Goal: Task Accomplishment & Management: Use online tool/utility

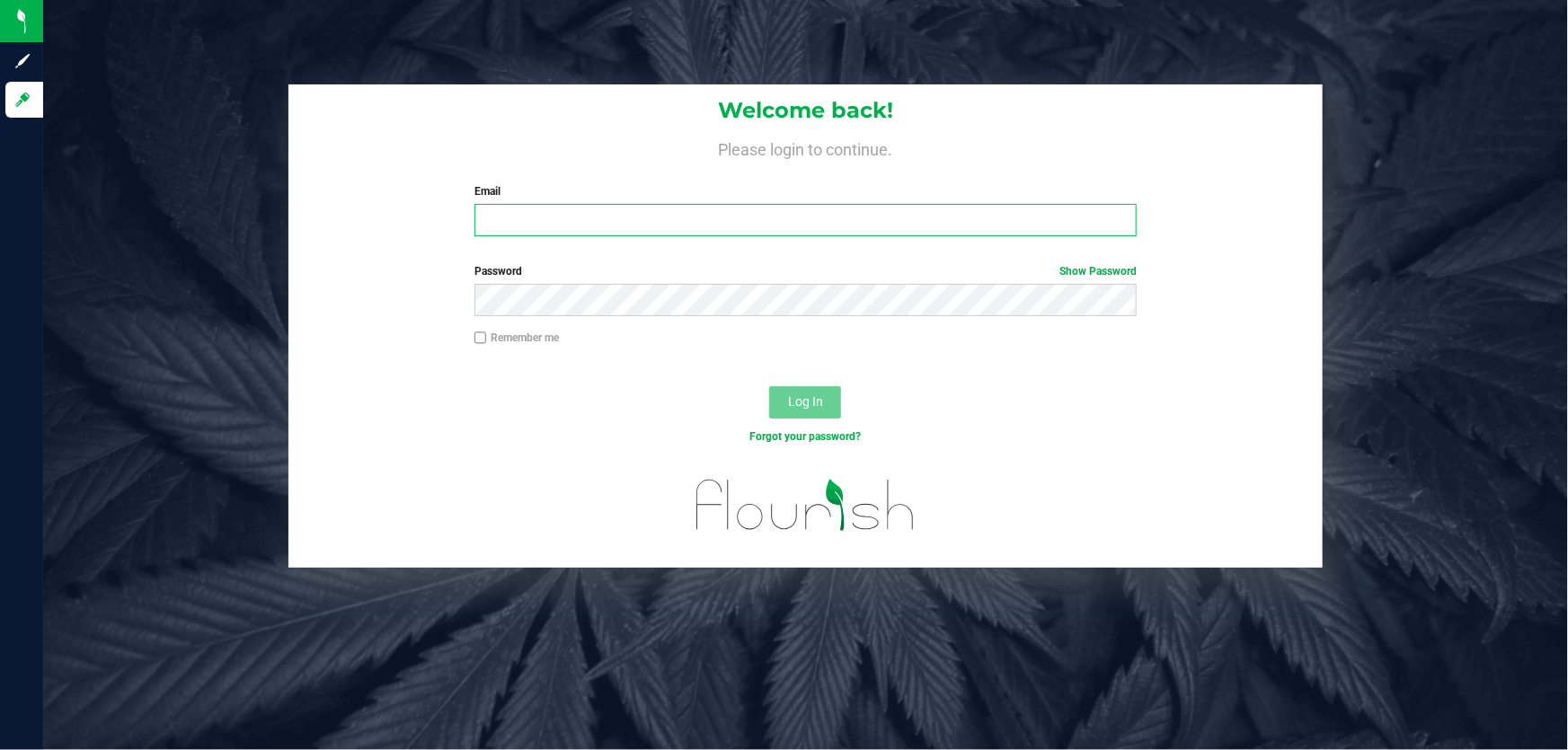
click at [687, 224] on input "Email" at bounding box center [806, 220] width 663 height 32
type input "[EMAIL_ADDRESS][DOMAIN_NAME]"
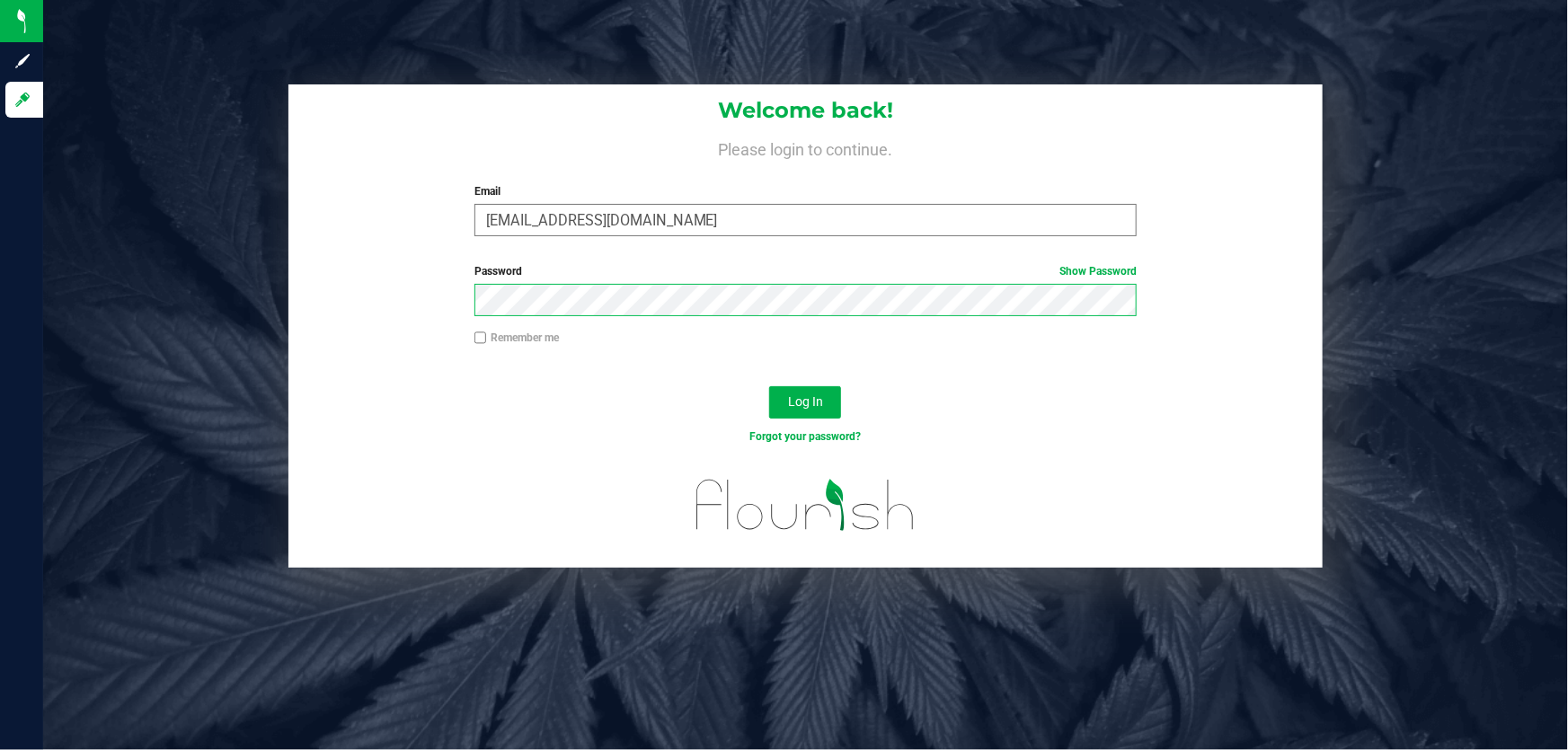
click at [769, 386] on button "Log In" at bounding box center [805, 402] width 72 height 32
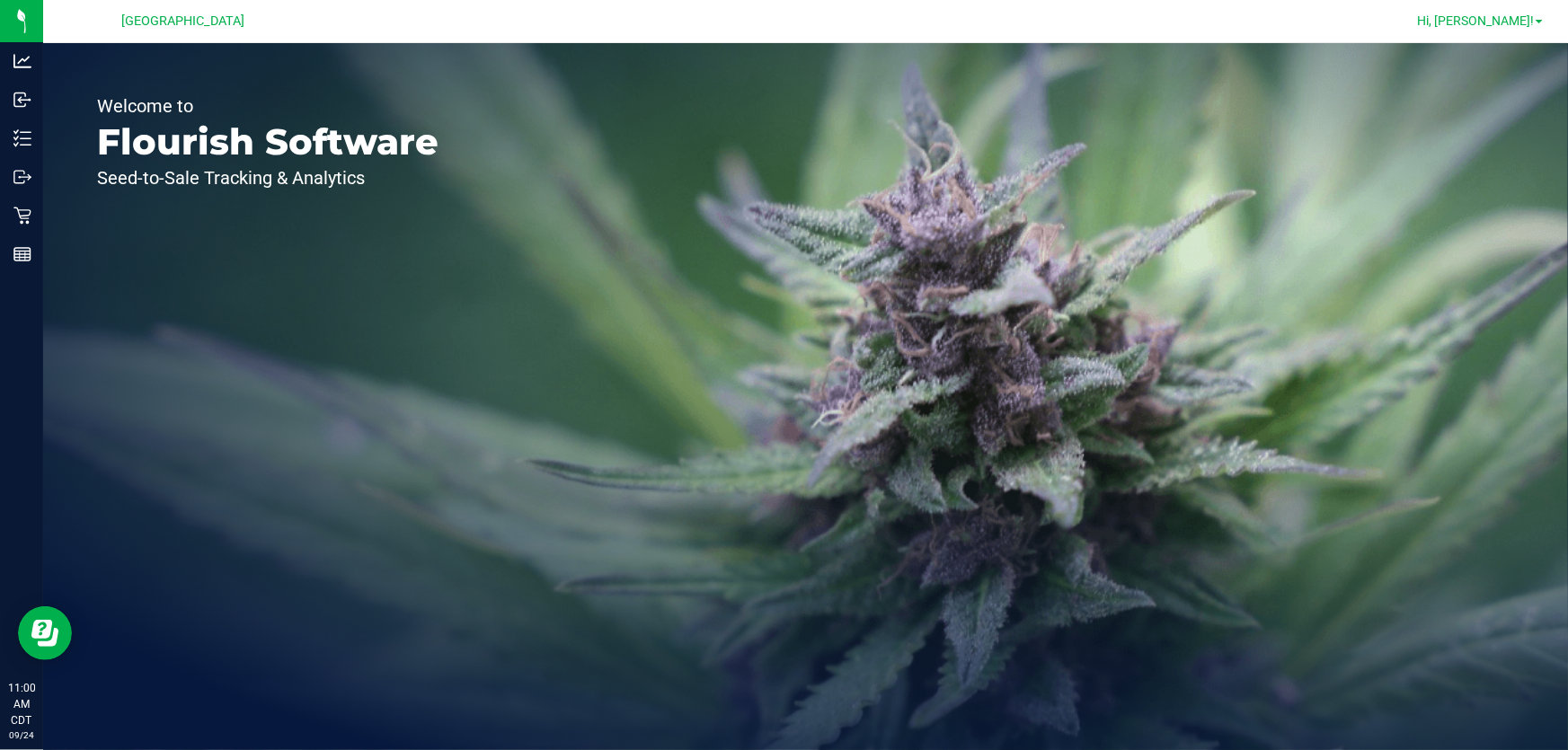
click at [1494, 19] on span "Hi, Carol!" at bounding box center [1475, 21] width 117 height 15
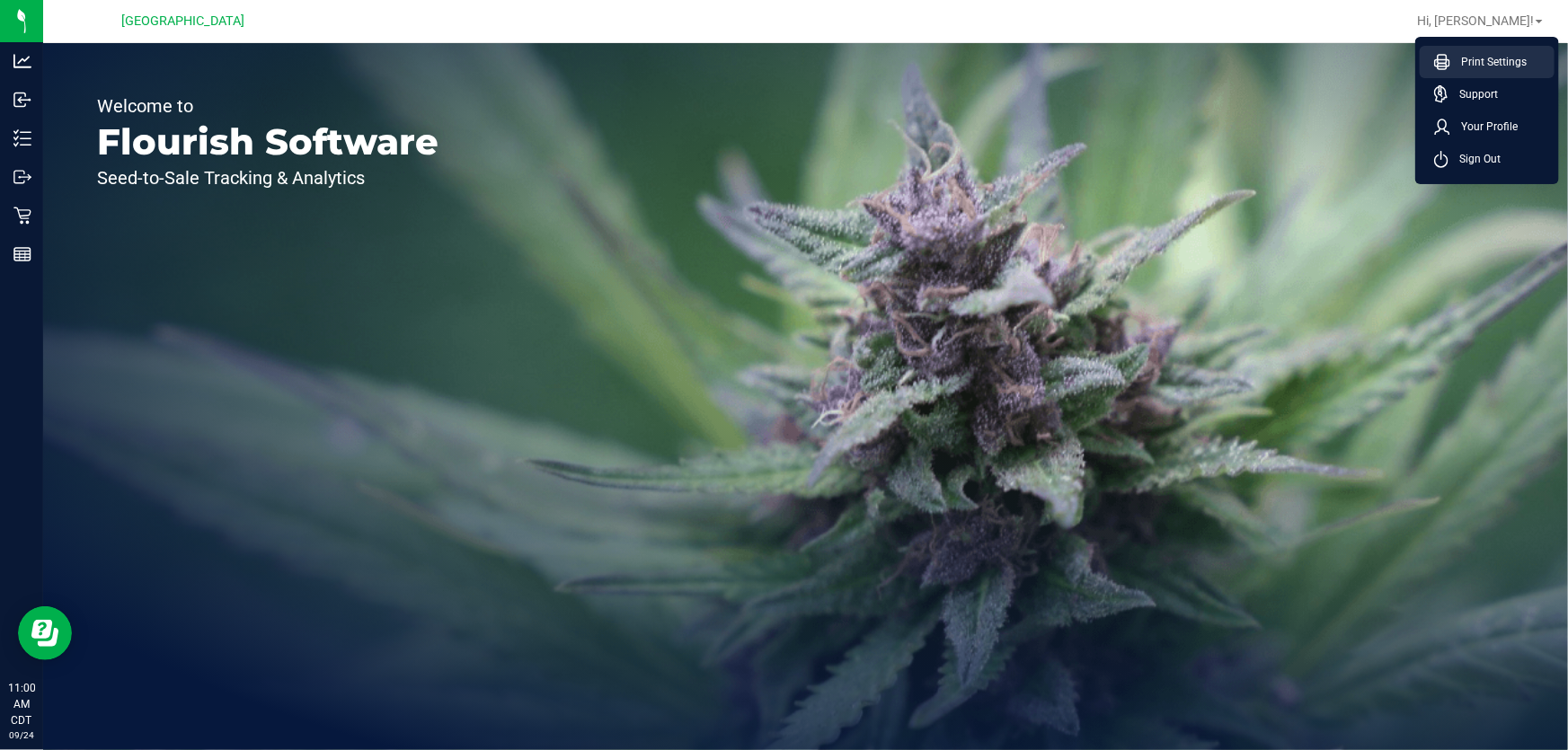
click at [1471, 57] on span "Print Settings" at bounding box center [1488, 62] width 76 height 18
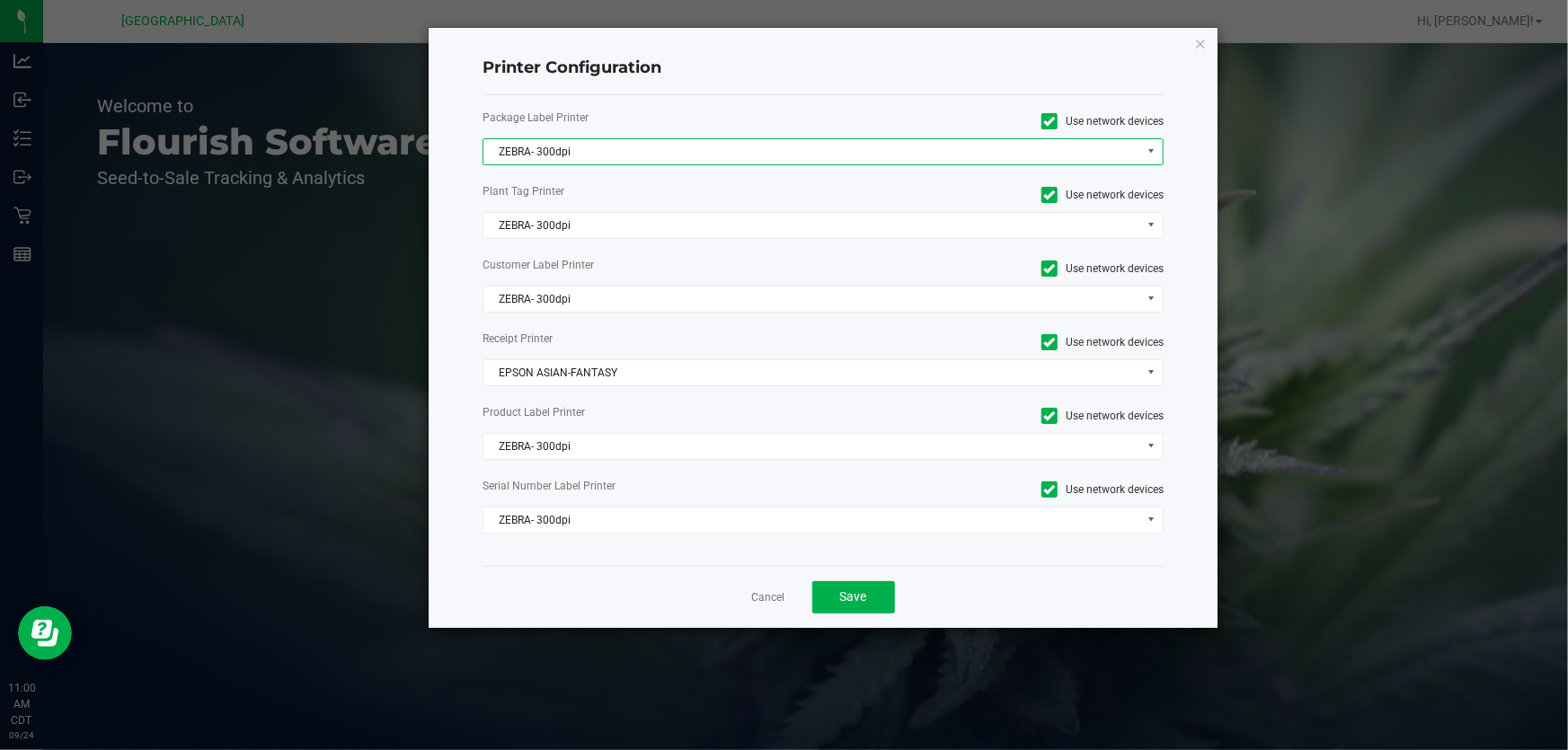
click at [672, 162] on span "ZEBRA- 300dpi" at bounding box center [812, 151] width 657 height 25
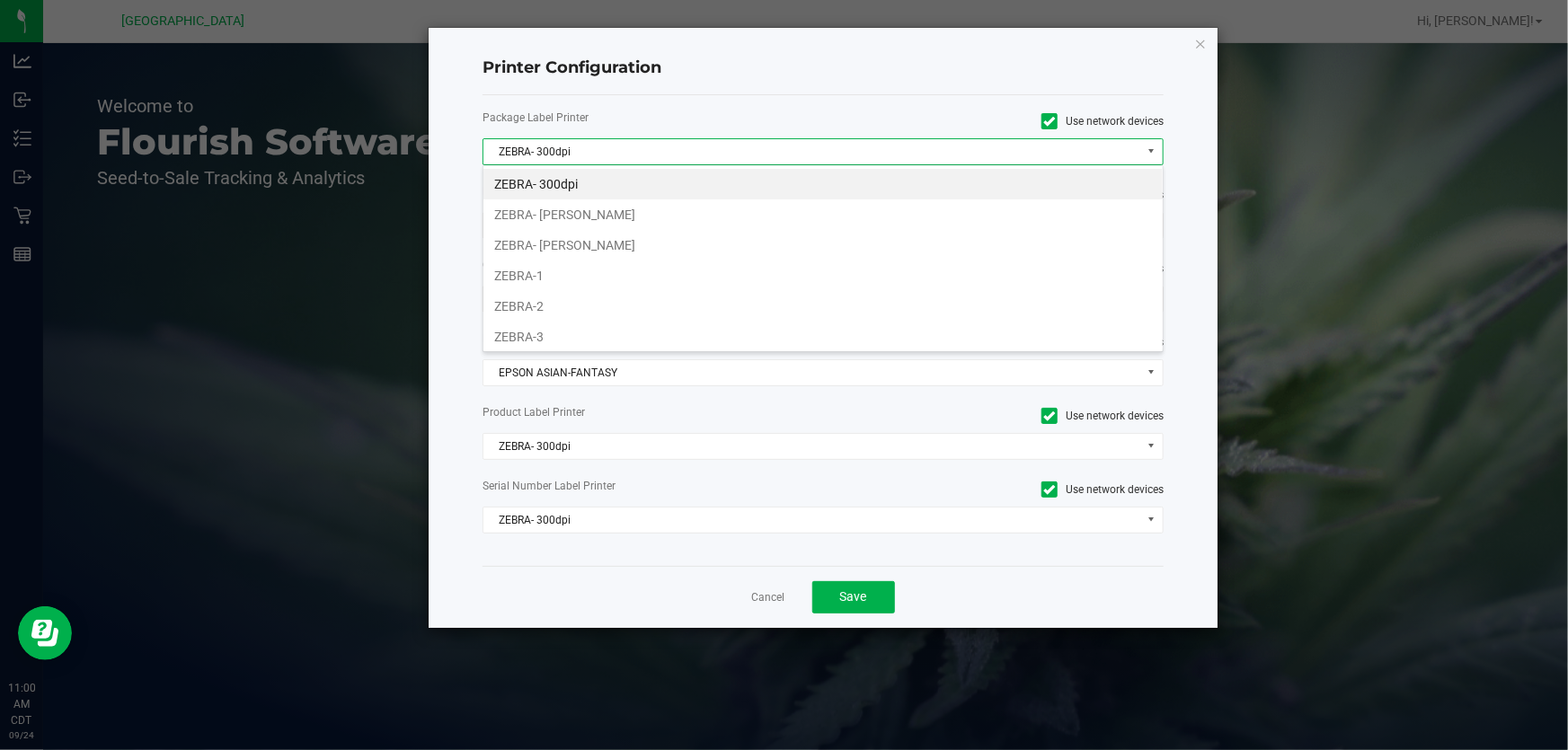
scroll to position [27, 682]
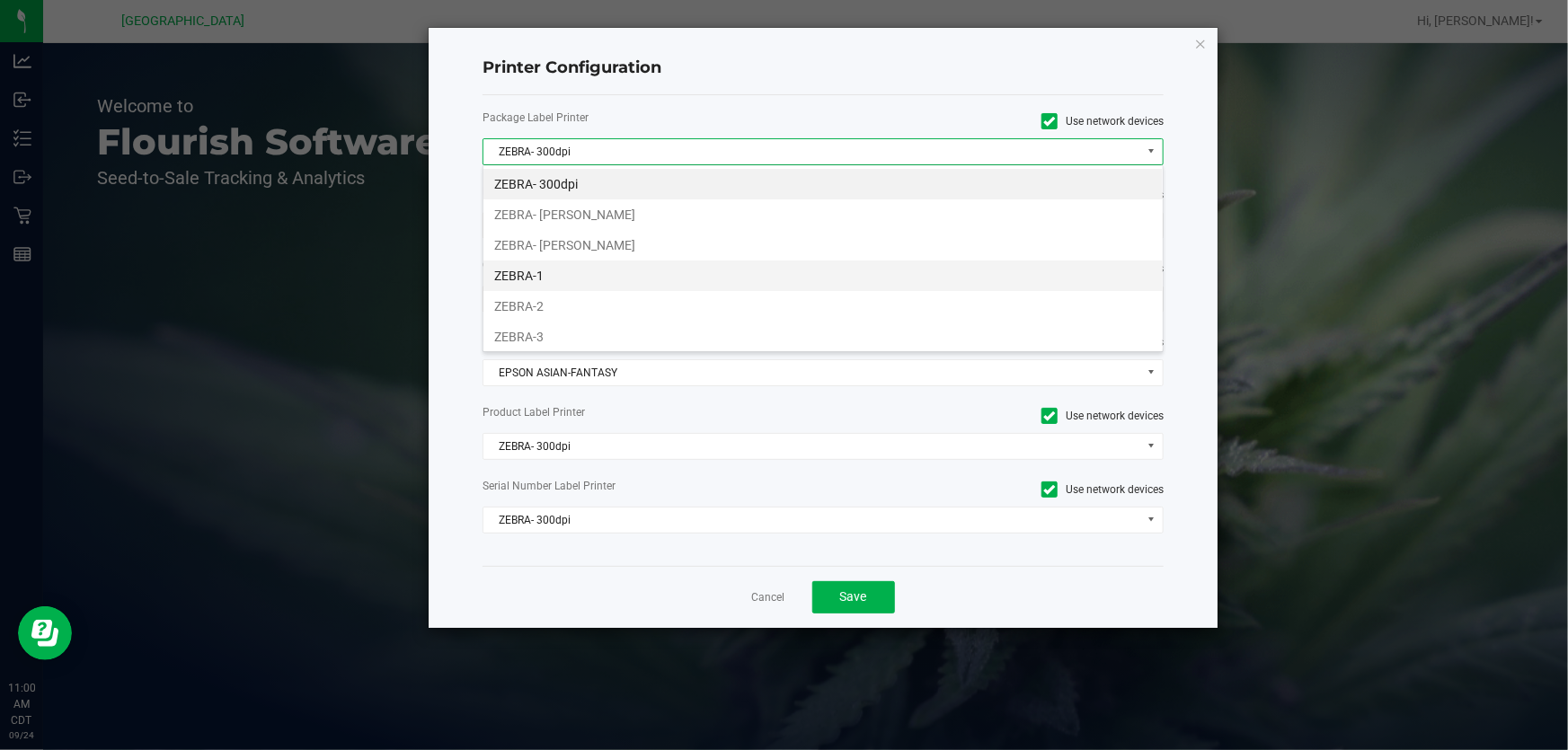
click at [547, 278] on li "ZEBRA-1" at bounding box center [823, 275] width 680 height 30
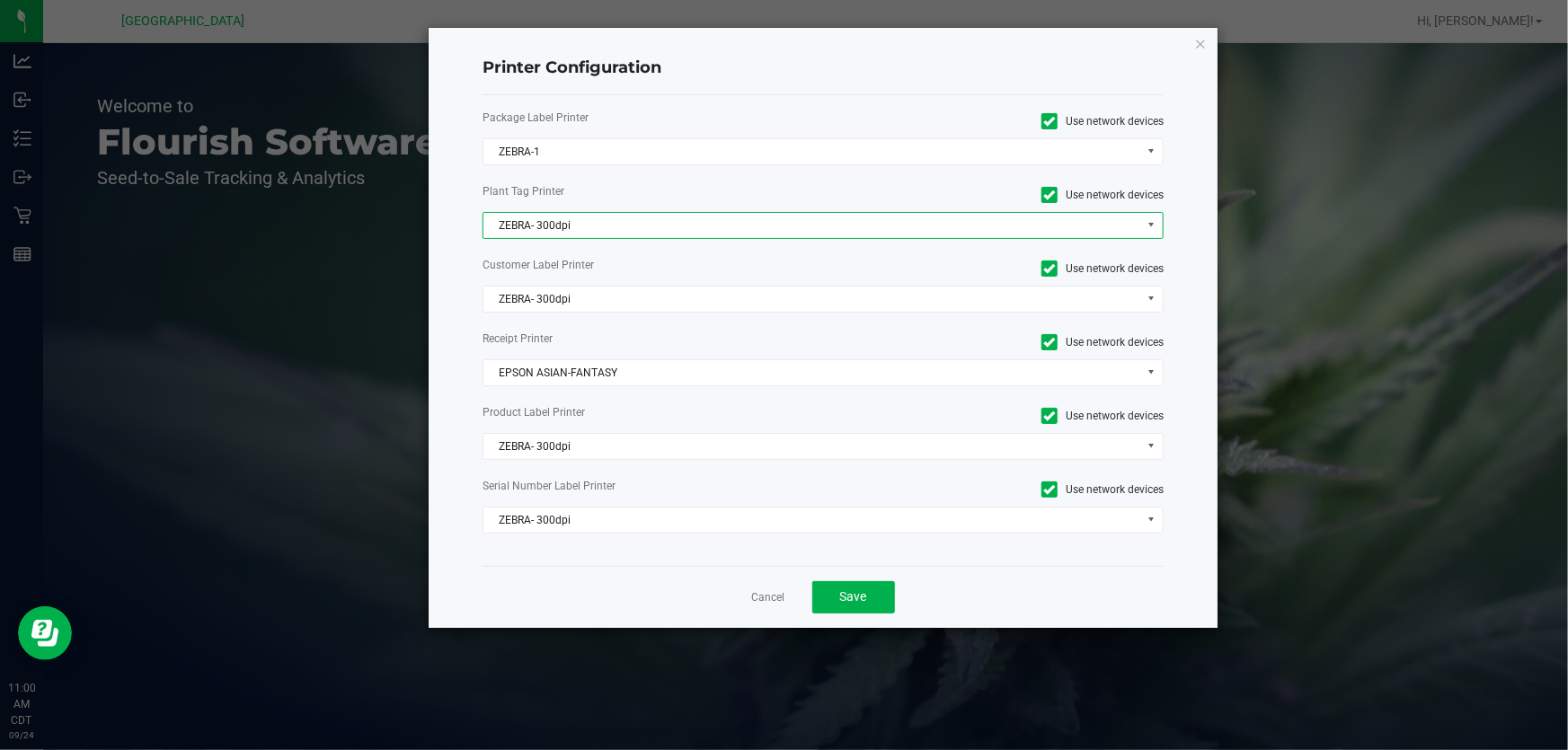
click at [569, 228] on span "ZEBRA- 300dpi" at bounding box center [812, 225] width 657 height 25
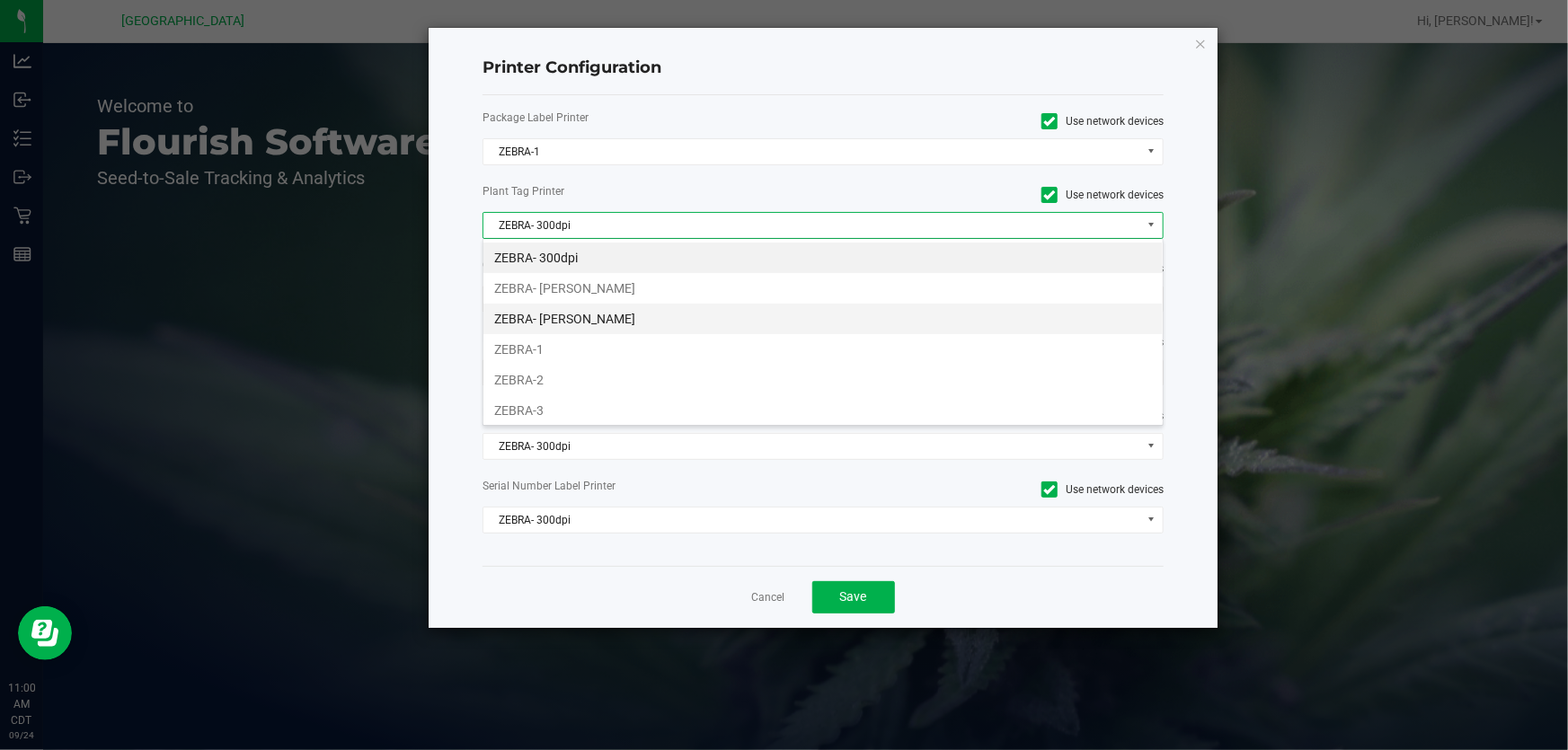
click at [554, 328] on li "ZEBRA- [PERSON_NAME]" at bounding box center [823, 318] width 680 height 30
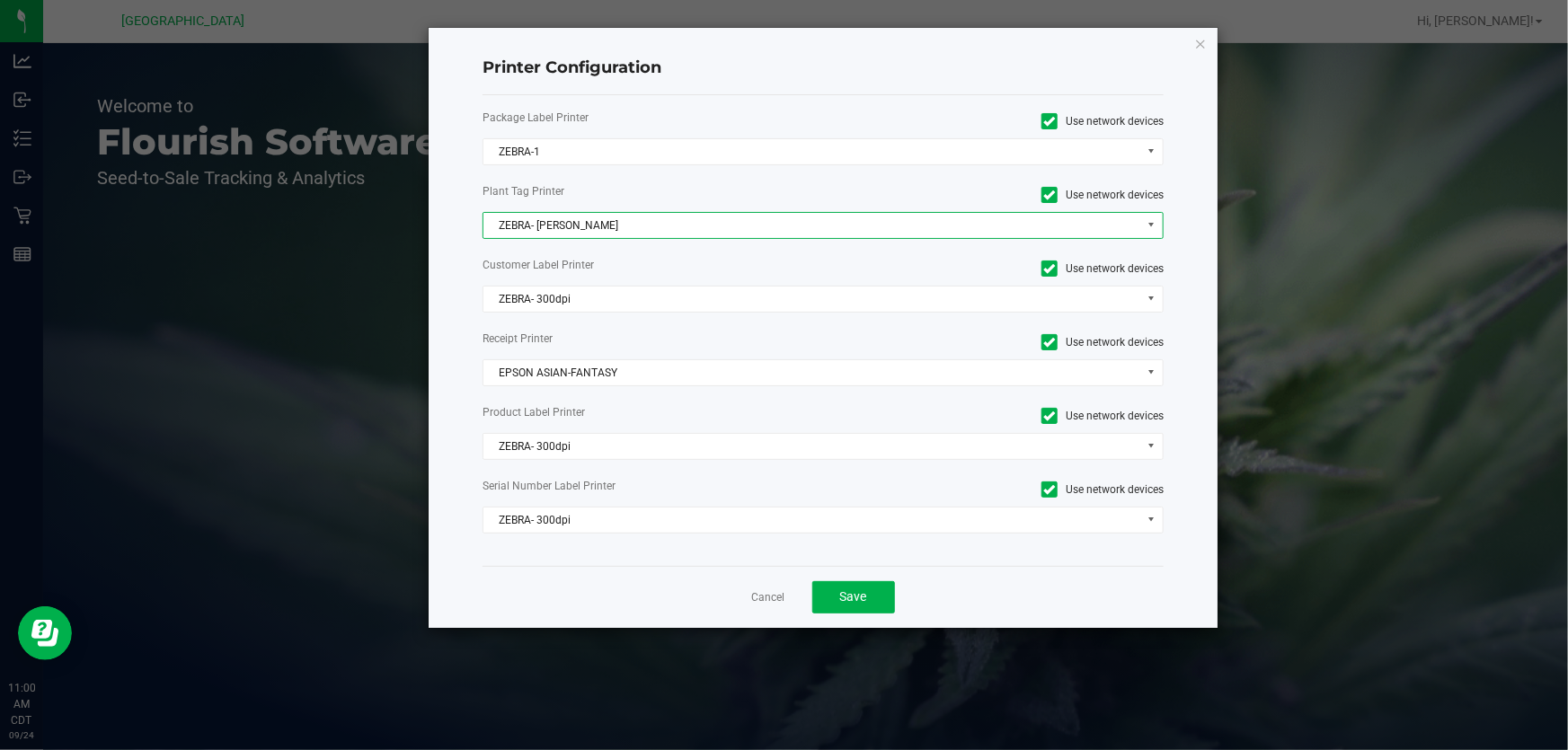
click at [614, 219] on span "ZEBRA- [PERSON_NAME]" at bounding box center [812, 225] width 657 height 25
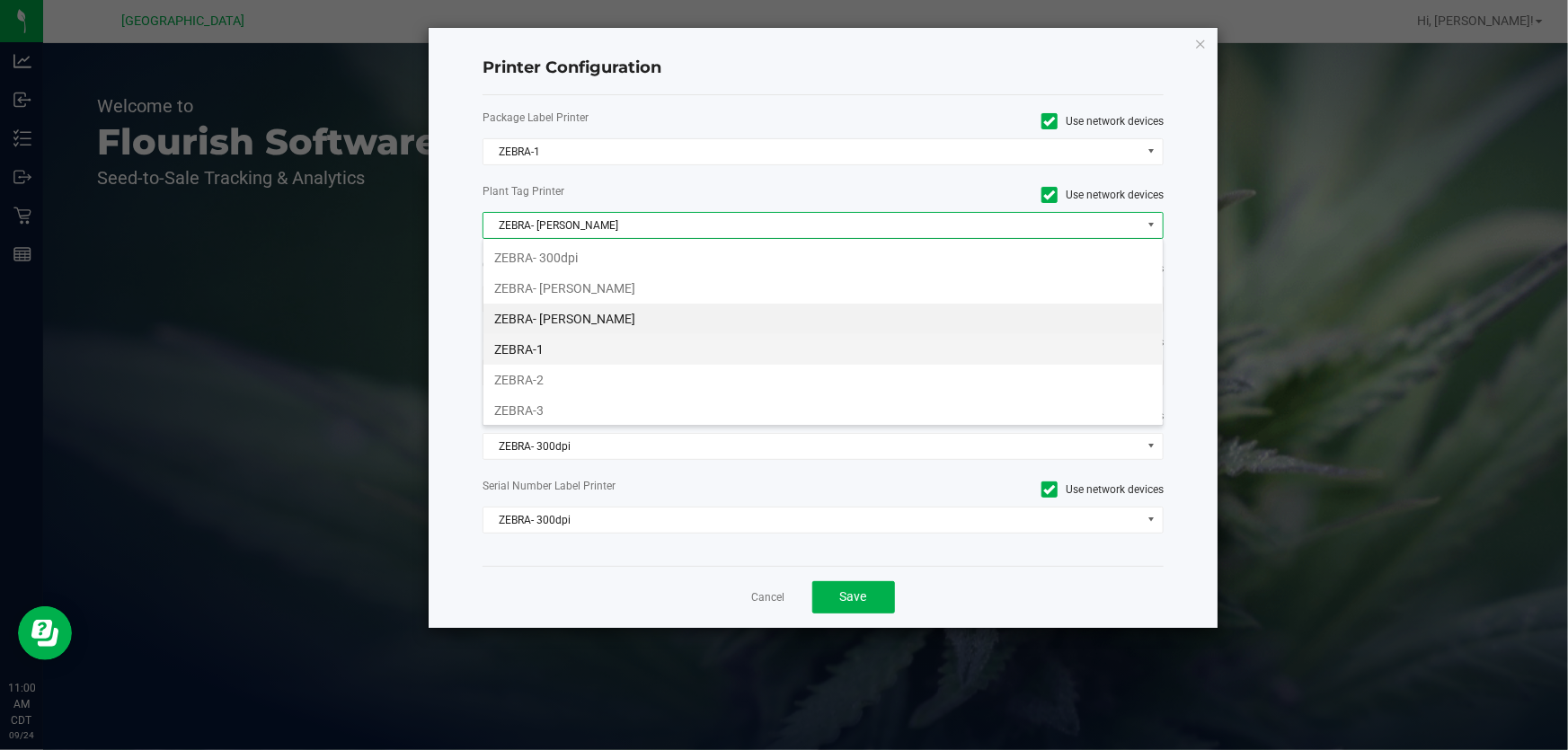
click at [532, 356] on li "ZEBRA-1" at bounding box center [823, 348] width 680 height 30
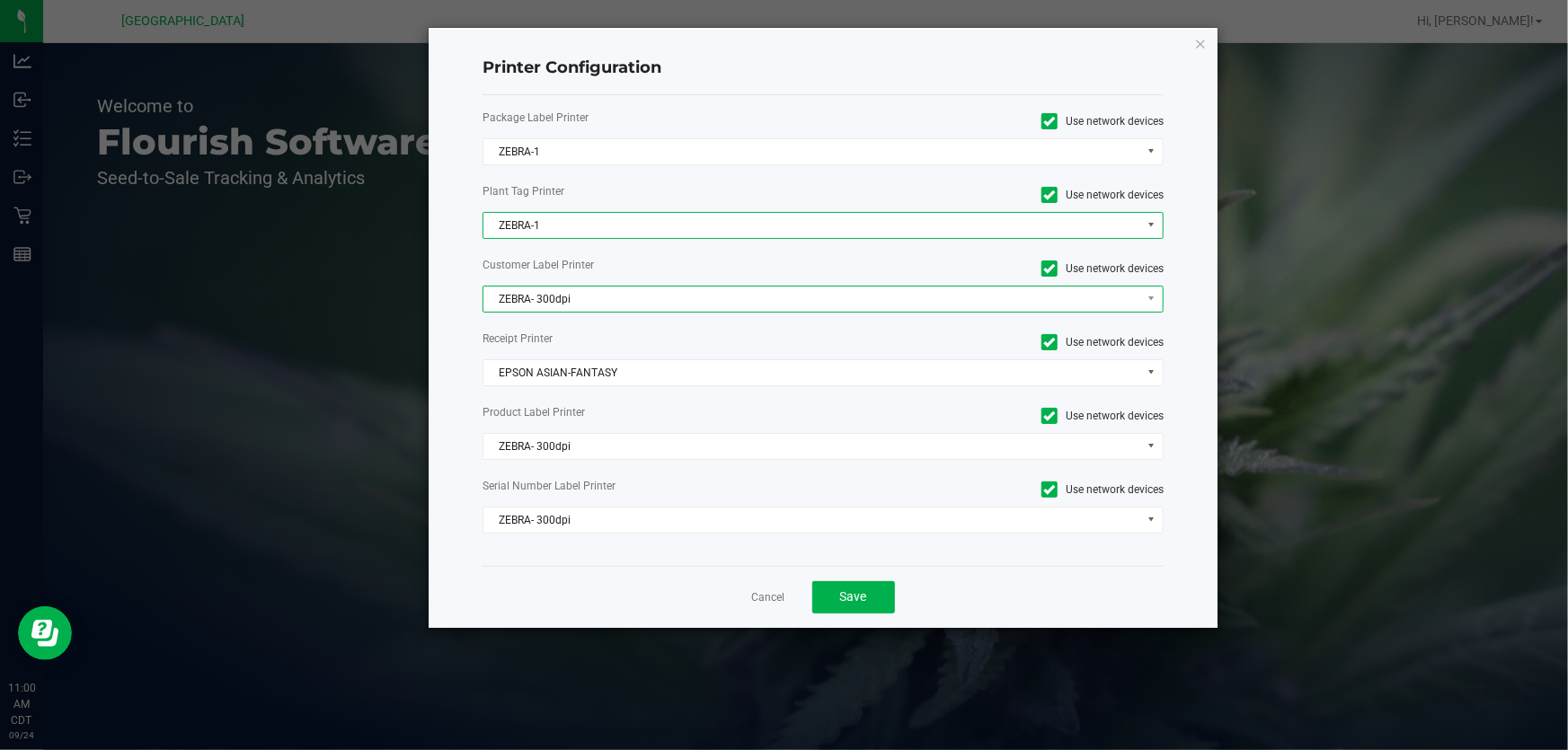
click at [602, 297] on span "ZEBRA- 300dpi" at bounding box center [812, 299] width 657 height 25
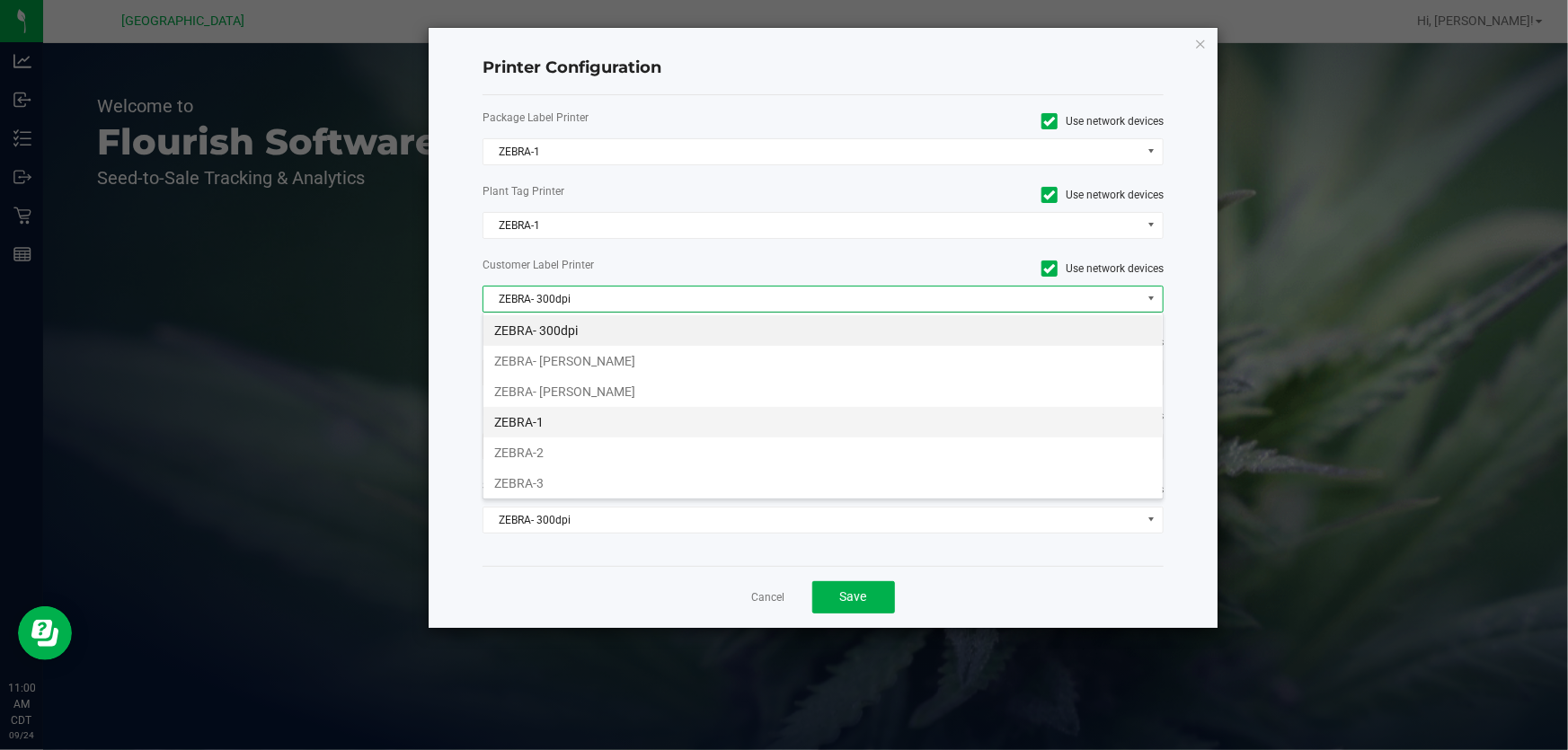
click at [517, 430] on li "ZEBRA-1" at bounding box center [823, 422] width 680 height 30
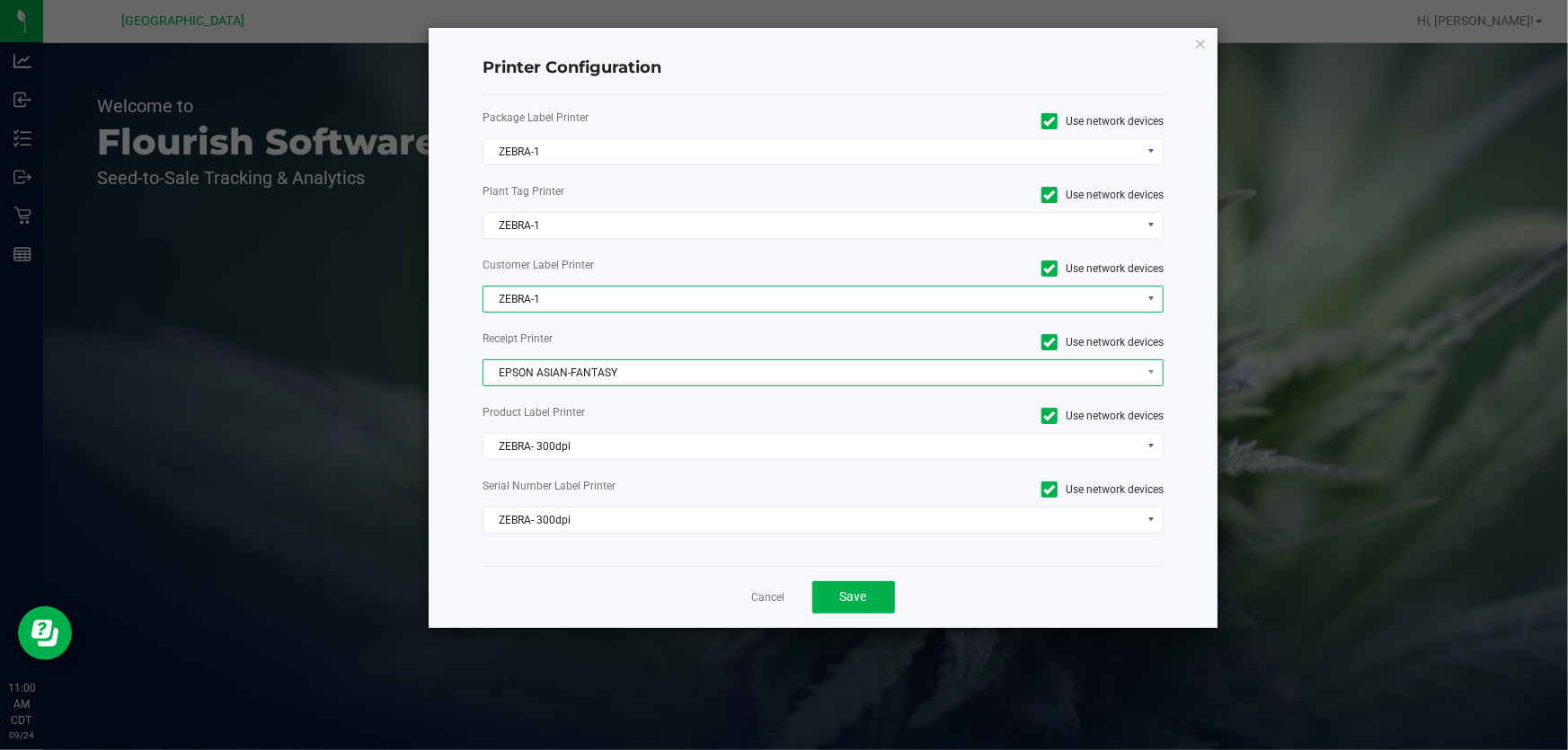
click at [652, 379] on span "EPSON ASIAN-FANTASY" at bounding box center [812, 372] width 657 height 25
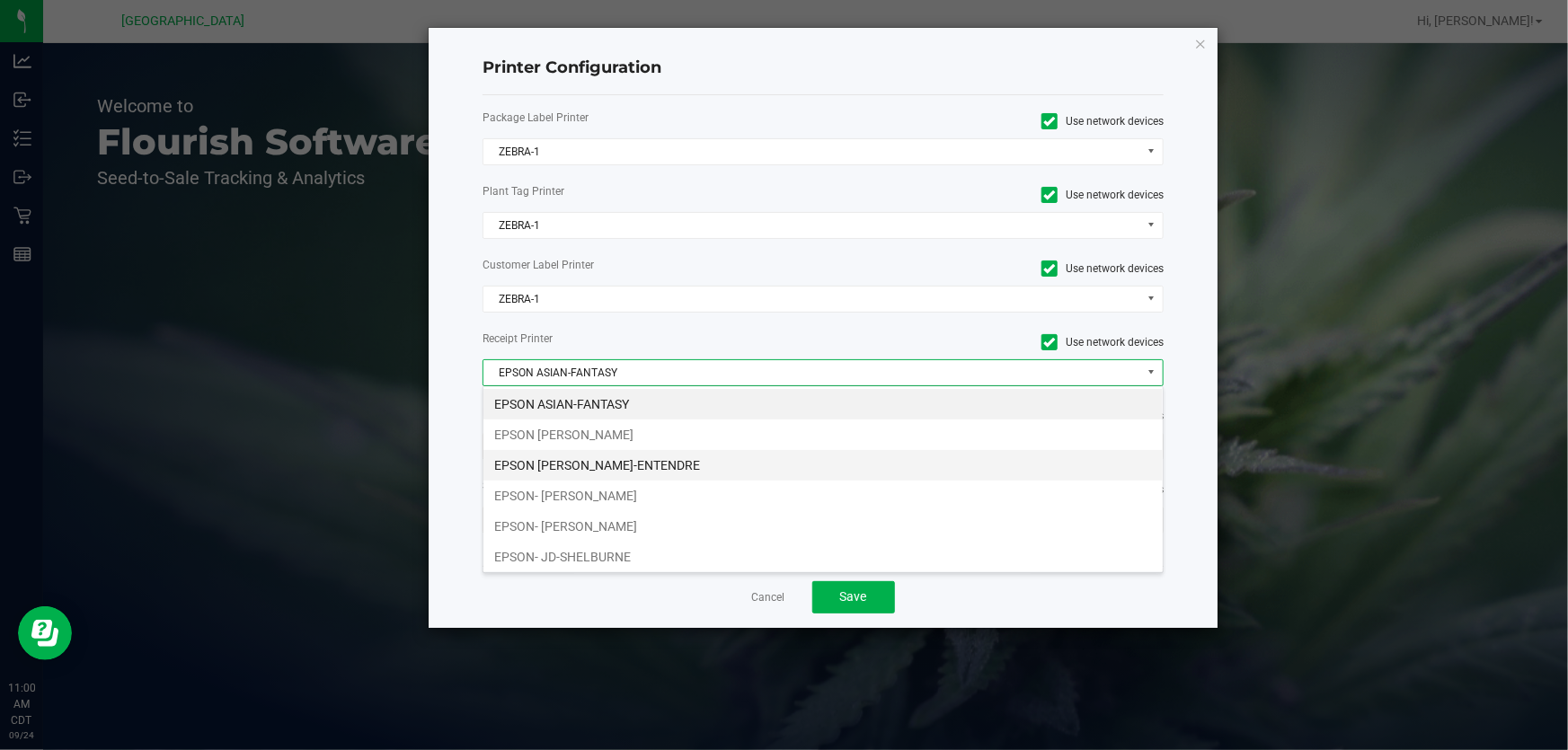
click at [660, 461] on li "EPSON [PERSON_NAME]-ENTENDRE" at bounding box center [823, 464] width 680 height 30
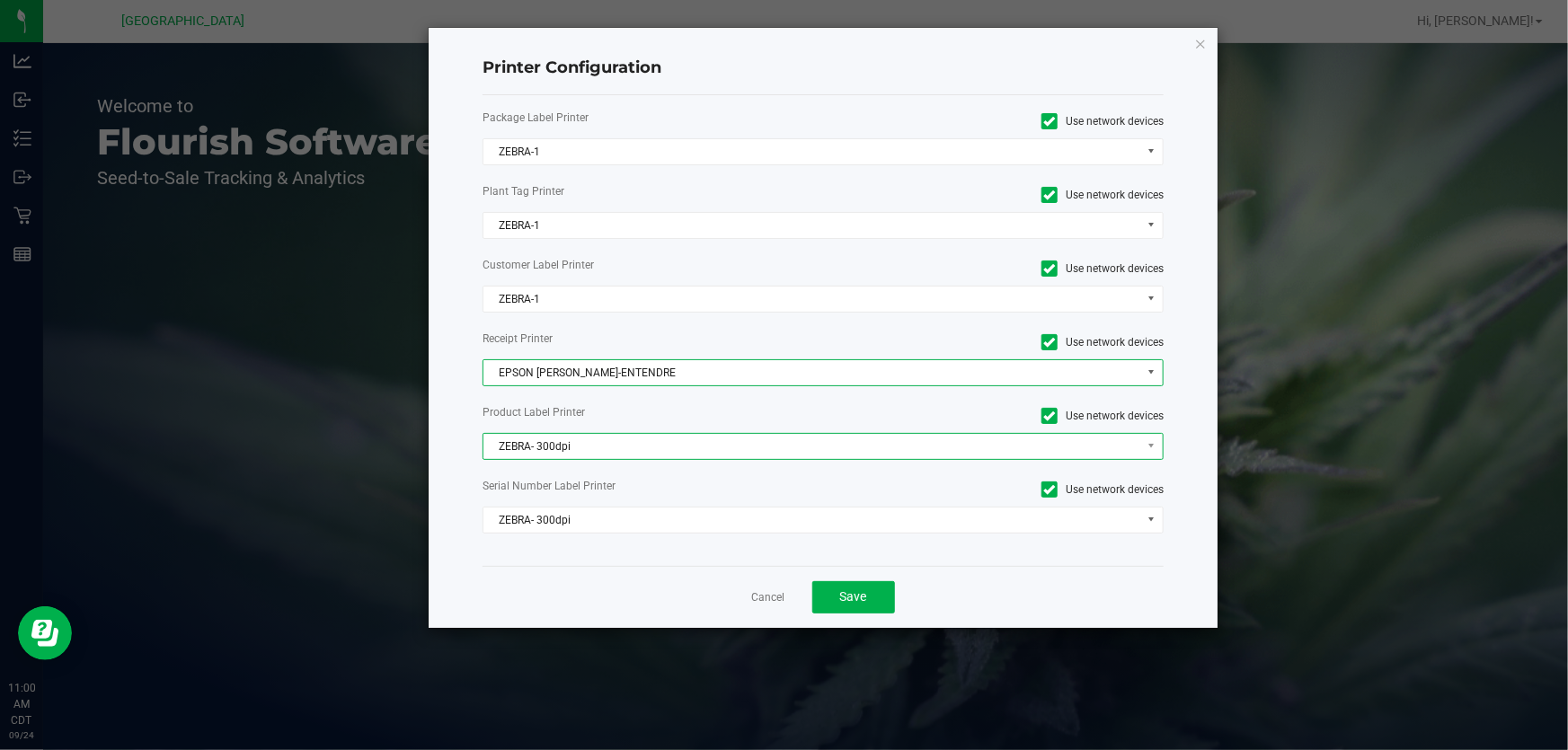
click at [647, 437] on span "ZEBRA- 300dpi" at bounding box center [812, 446] width 657 height 25
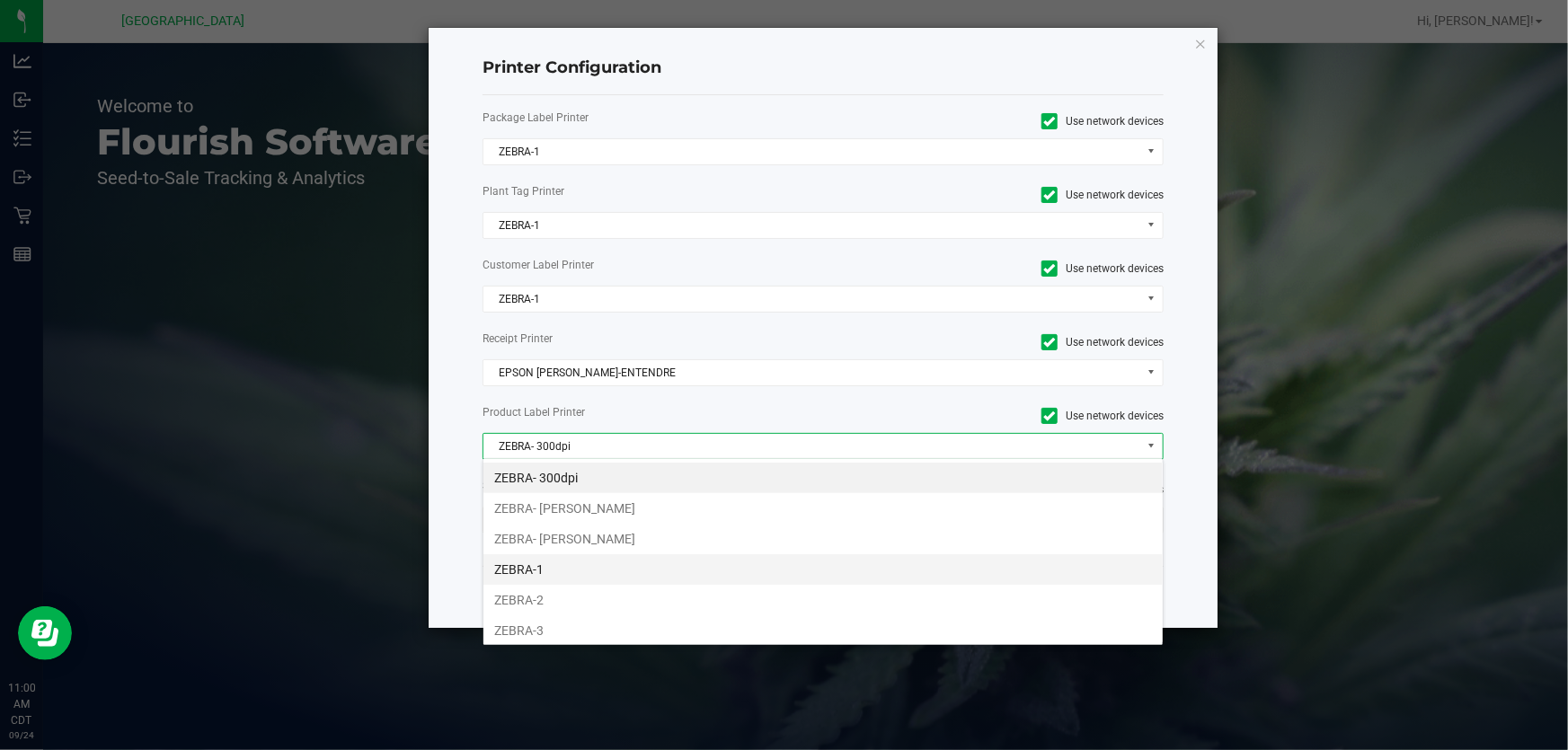
click at [546, 571] on li "ZEBRA-1" at bounding box center [823, 569] width 680 height 30
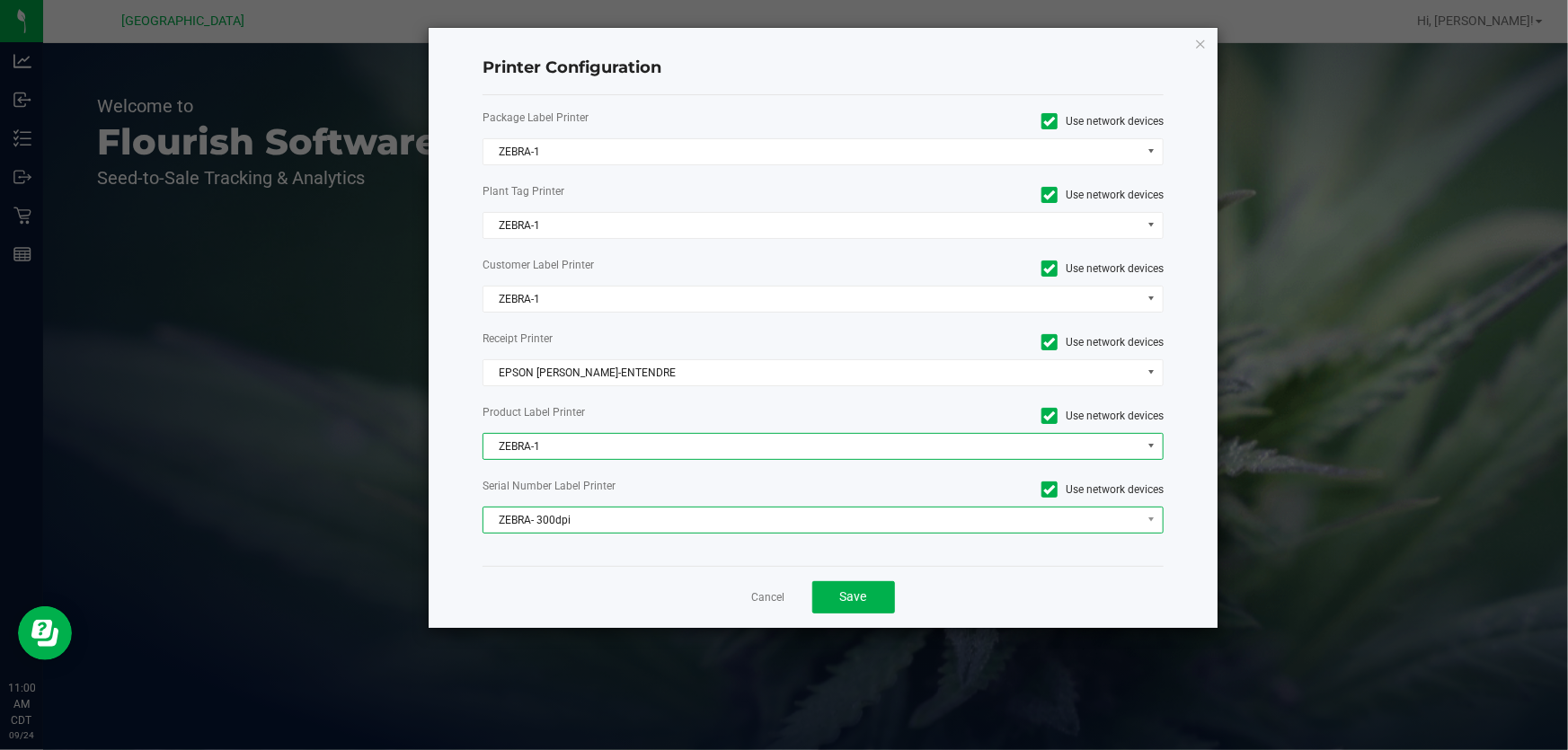
click at [583, 506] on span "ZEBRA- 300dpi" at bounding box center [823, 519] width 681 height 27
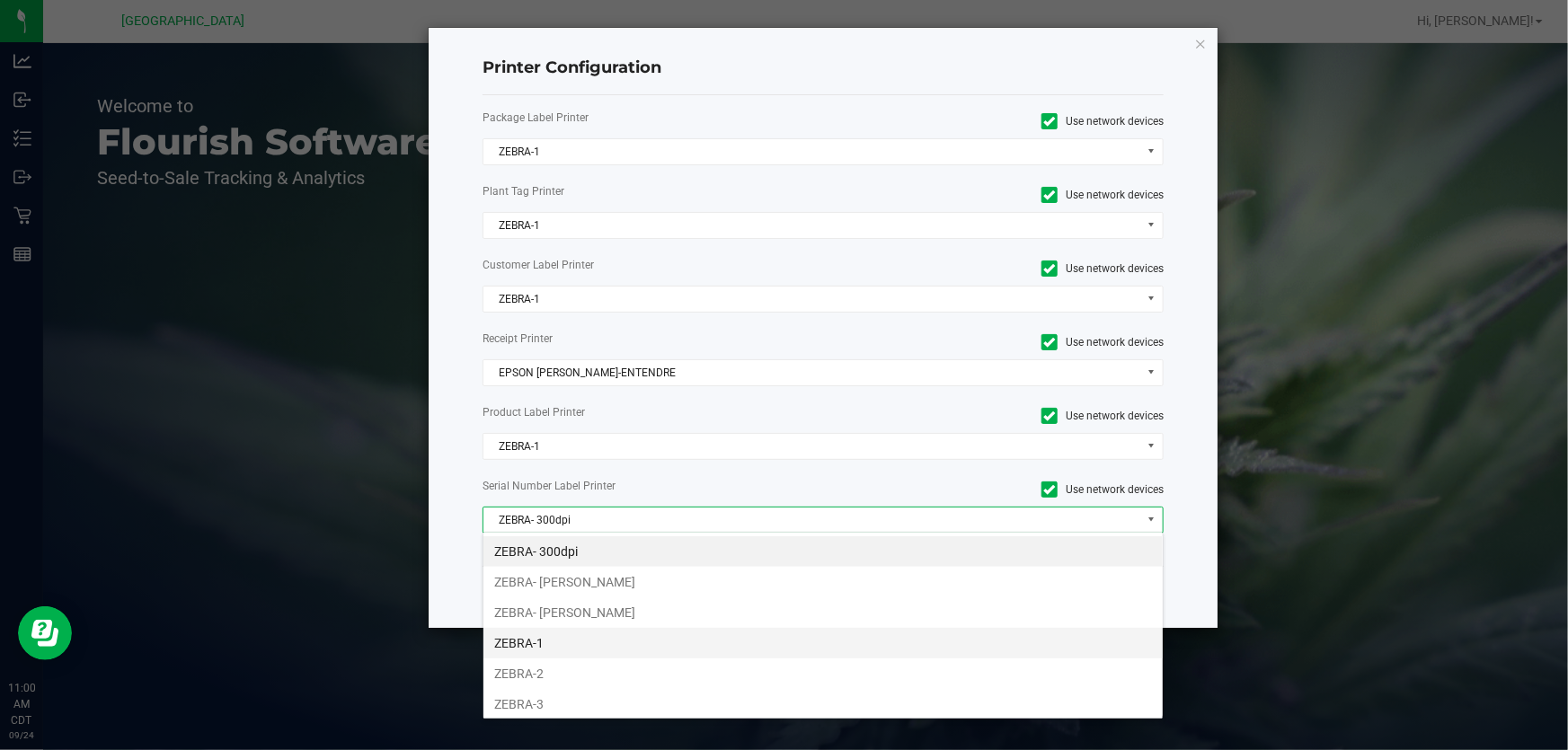
click at [562, 638] on li "ZEBRA-1" at bounding box center [823, 642] width 680 height 30
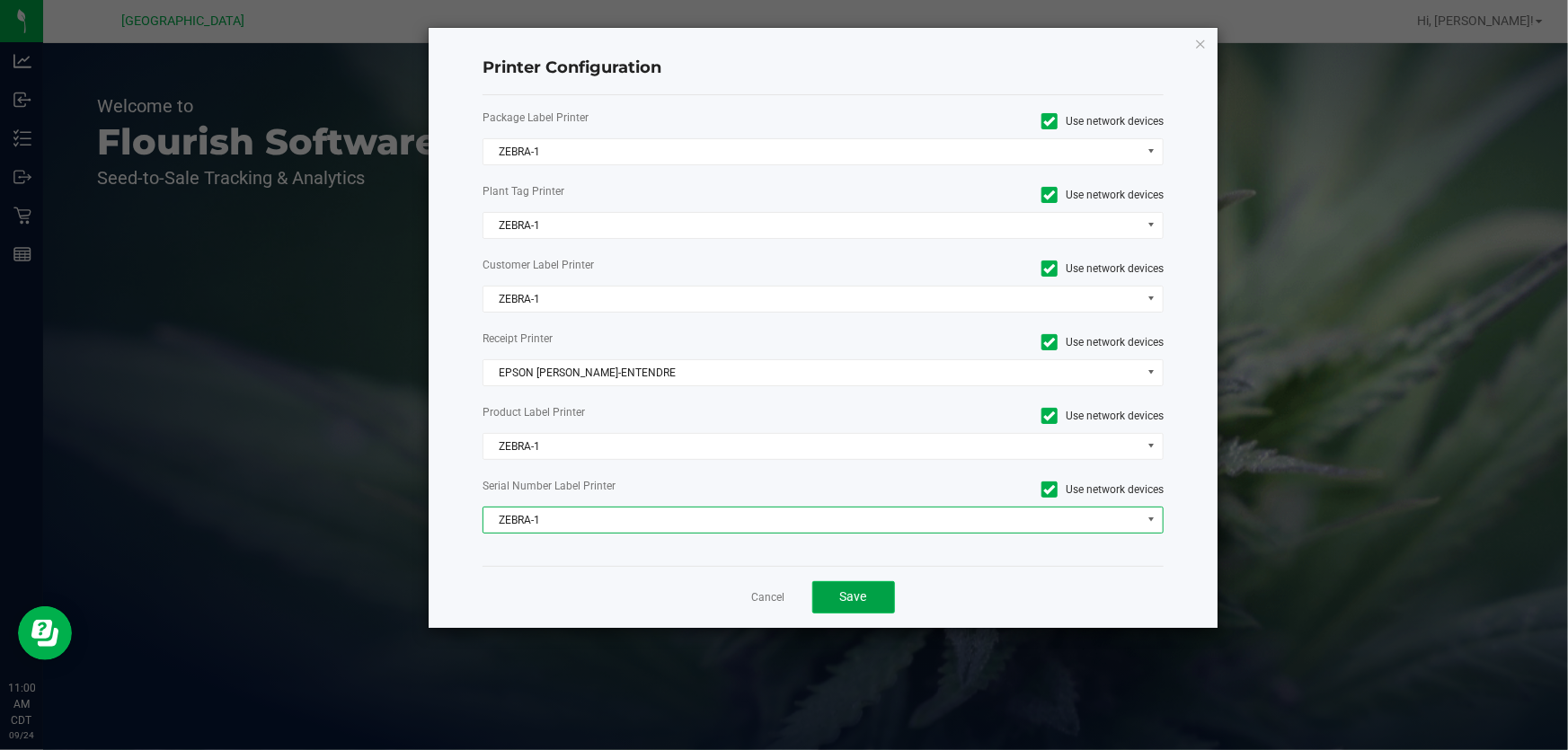
click at [873, 603] on button "Save" at bounding box center [853, 597] width 83 height 32
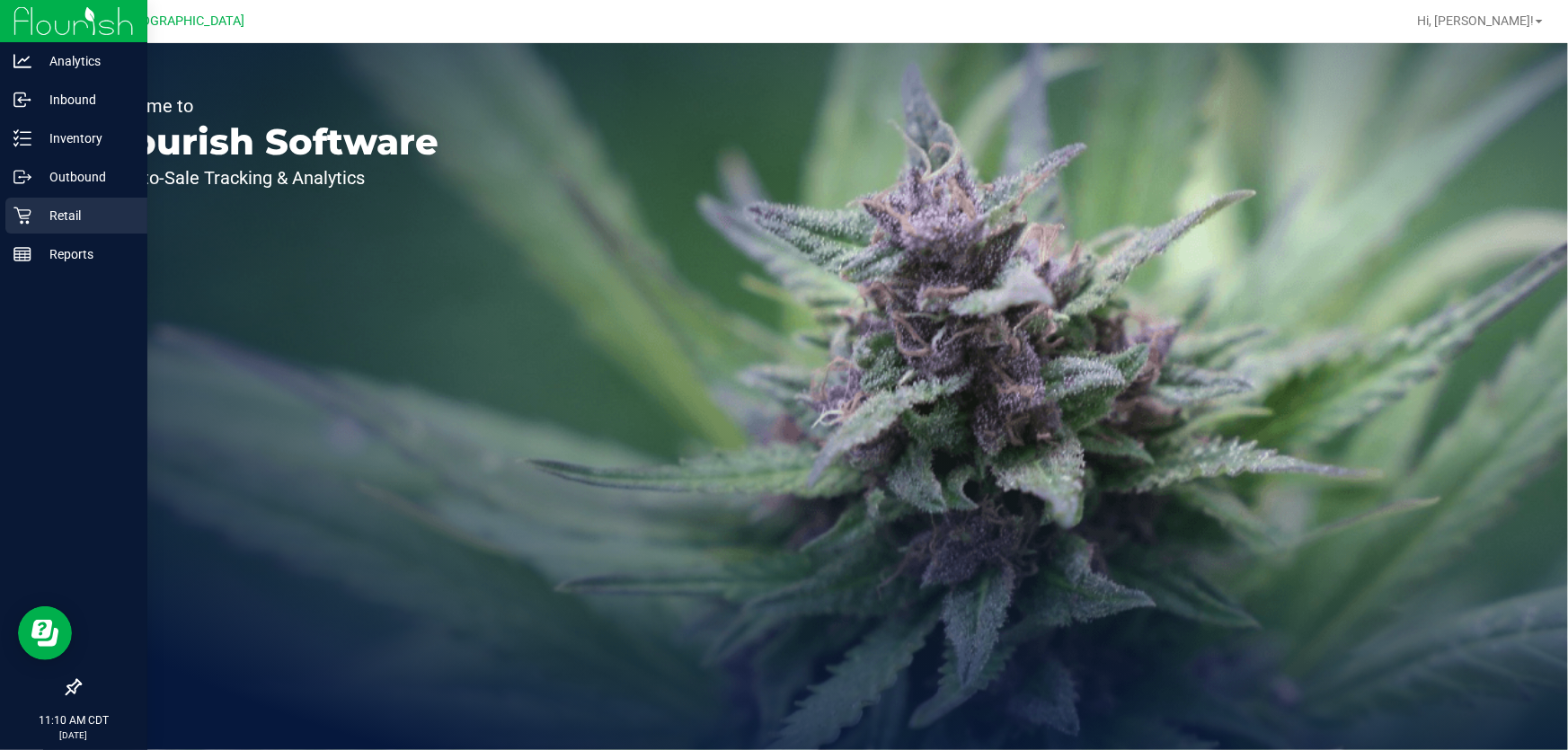
click at [55, 213] on p "Retail" at bounding box center [85, 215] width 108 height 21
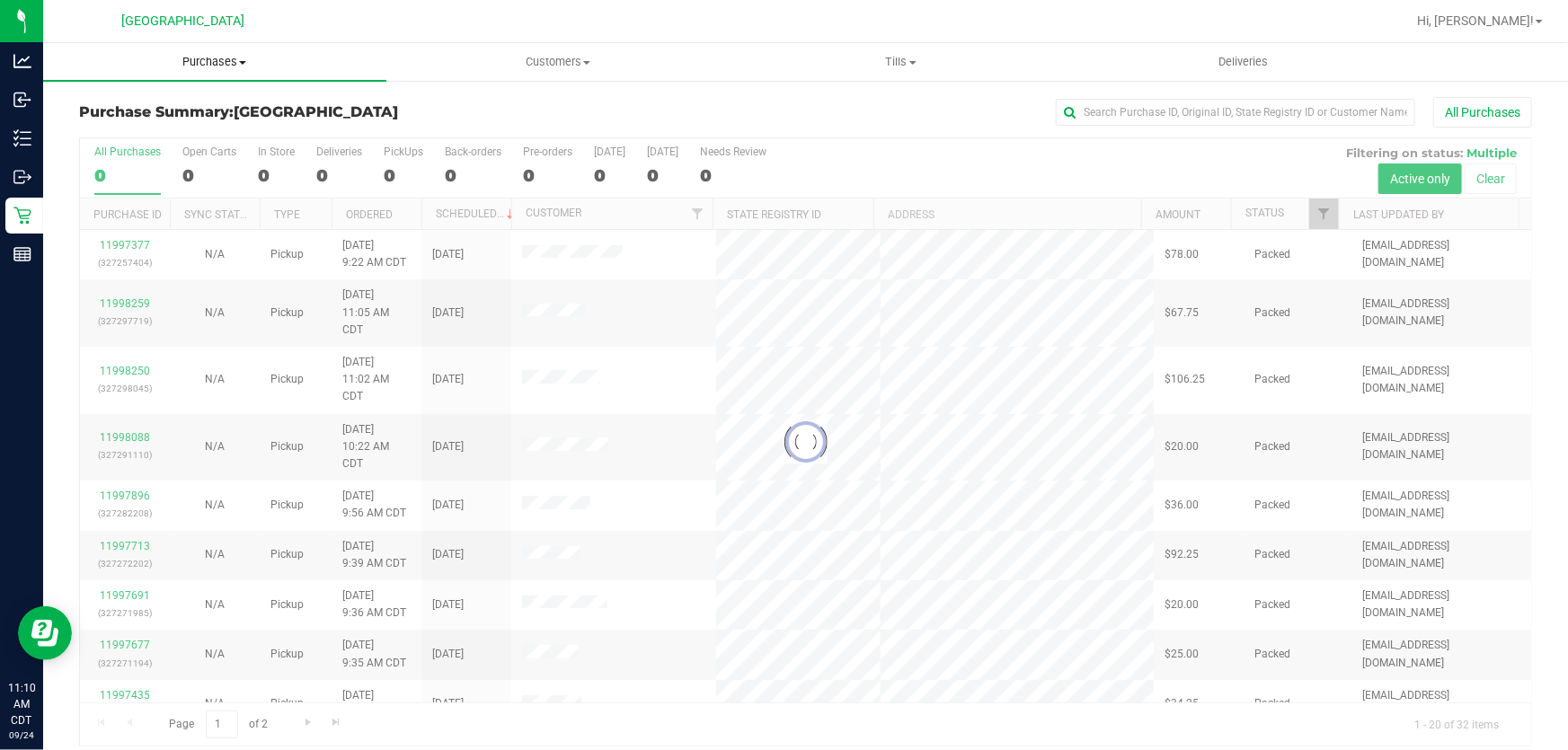
click at [196, 64] on span "Purchases" at bounding box center [214, 62] width 343 height 17
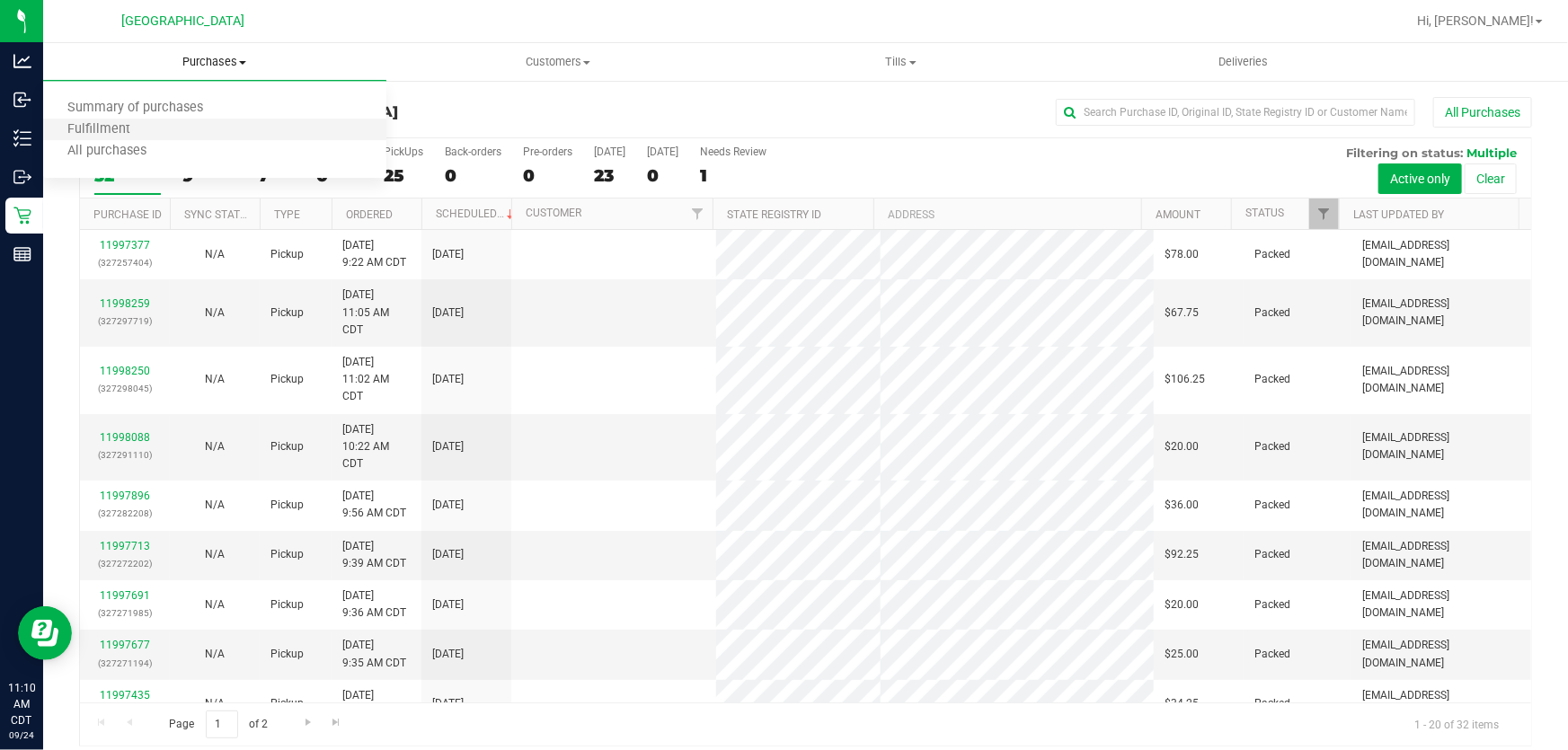
click at [178, 124] on li "Fulfillment" at bounding box center [214, 130] width 343 height 21
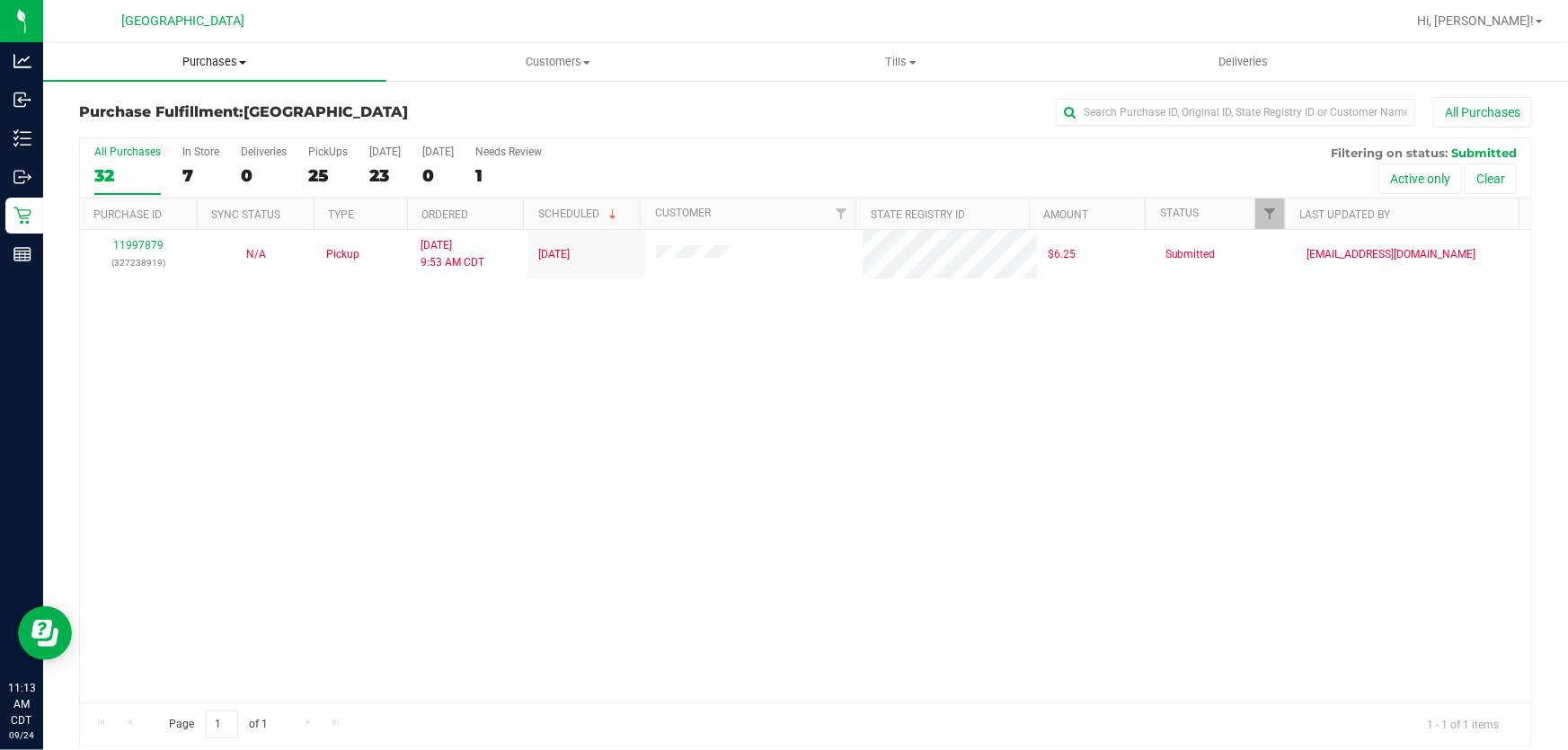
drag, startPoint x: 221, startPoint y: 40, endPoint x: 212, endPoint y: 51, distance: 14.2
click at [218, 41] on nav "Panama City WC Hi, Carol! Print Settings Support Your Profile Sign Out" at bounding box center [806, 21] width 1525 height 43
click at [212, 51] on uib-tab-heading "Purchases Summary of purchases Fulfillment All purchases" at bounding box center [214, 62] width 343 height 38
click at [153, 126] on li "Fulfillment" at bounding box center [214, 130] width 343 height 21
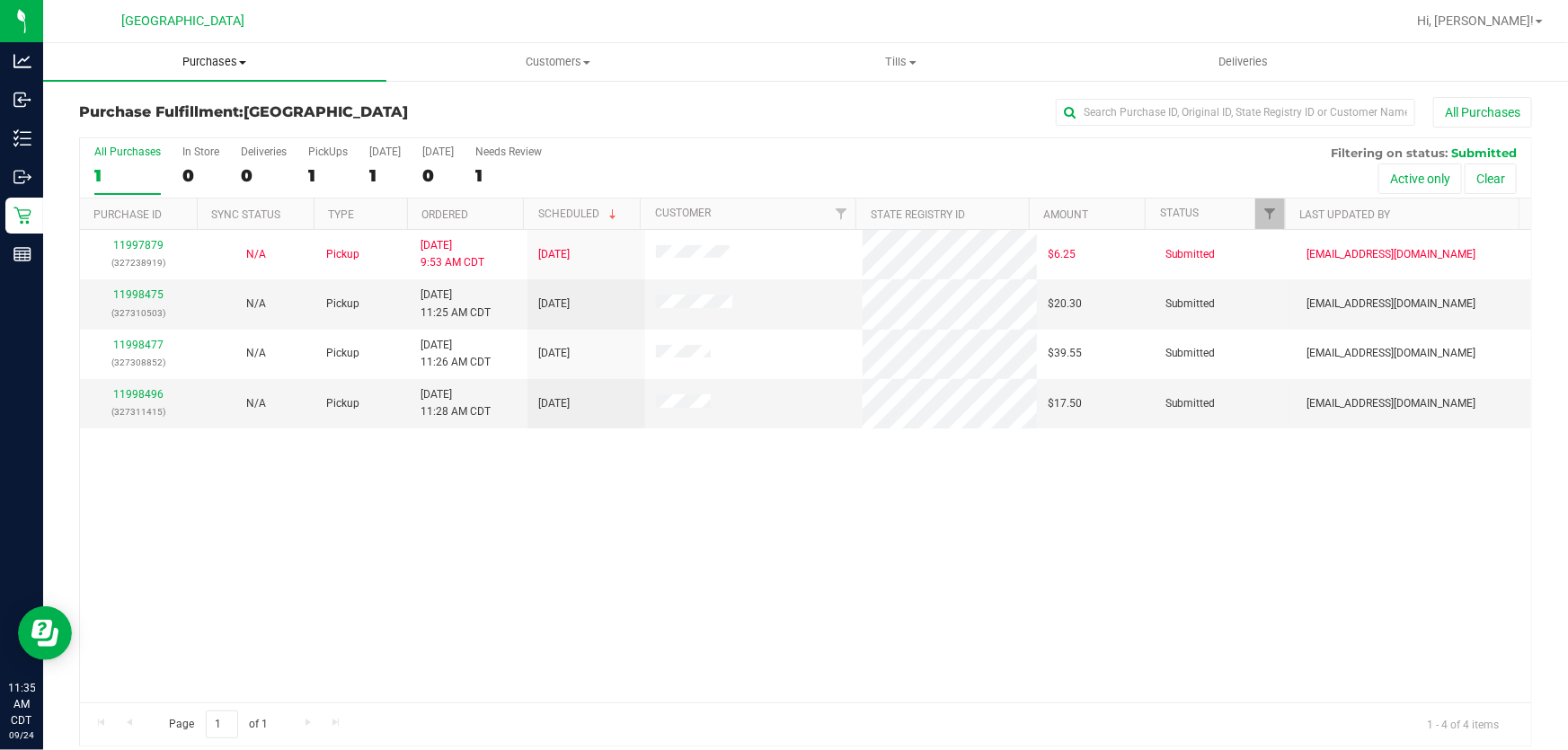
click at [197, 54] on span "Purchases" at bounding box center [214, 62] width 343 height 17
click at [162, 128] on li "Fulfillment" at bounding box center [214, 130] width 343 height 21
click at [121, 304] on p "(327310503)" at bounding box center [139, 312] width 97 height 17
click at [124, 297] on link "11998475" at bounding box center [138, 295] width 51 height 13
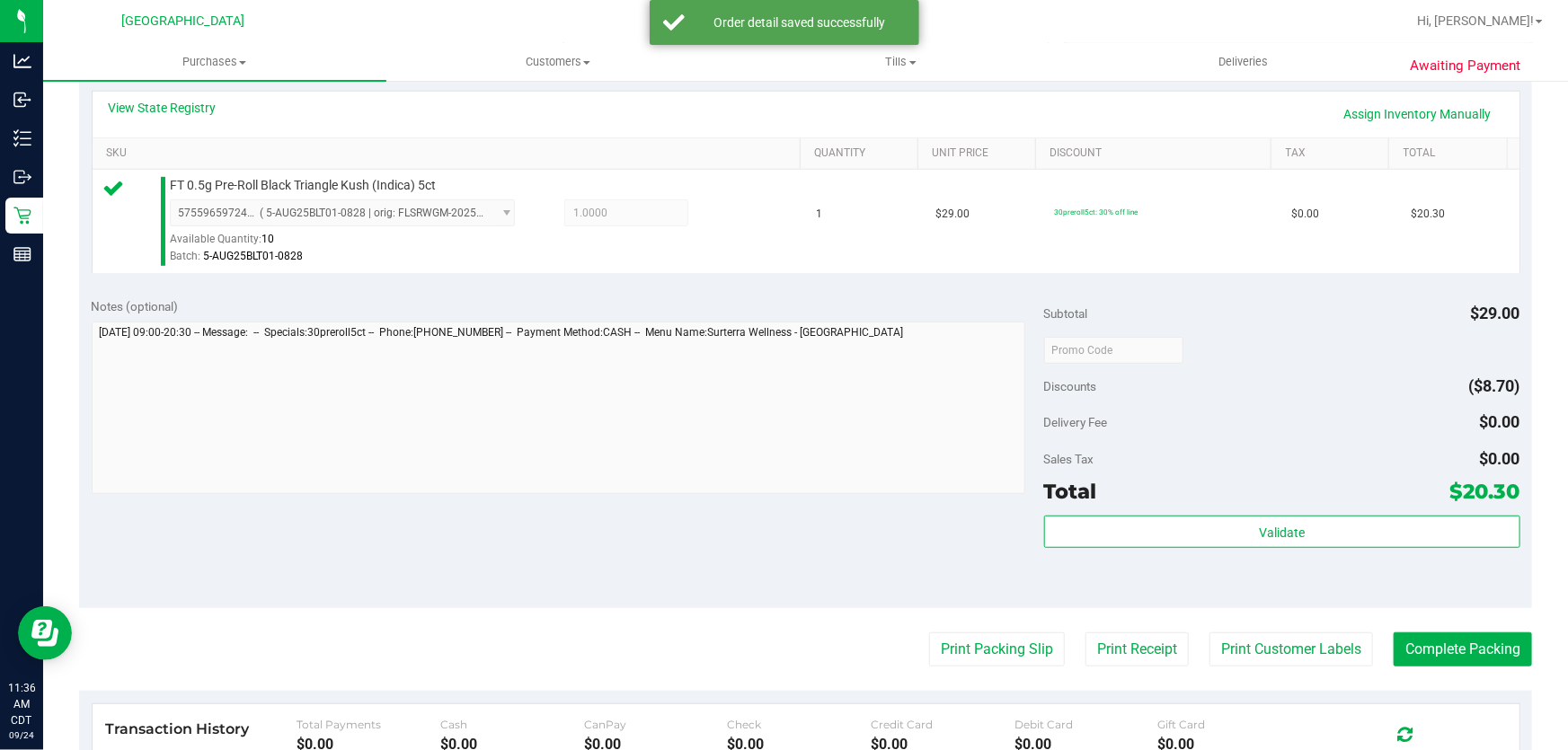
scroll to position [408, 0]
click at [1153, 562] on div "Validate" at bounding box center [1282, 554] width 476 height 81
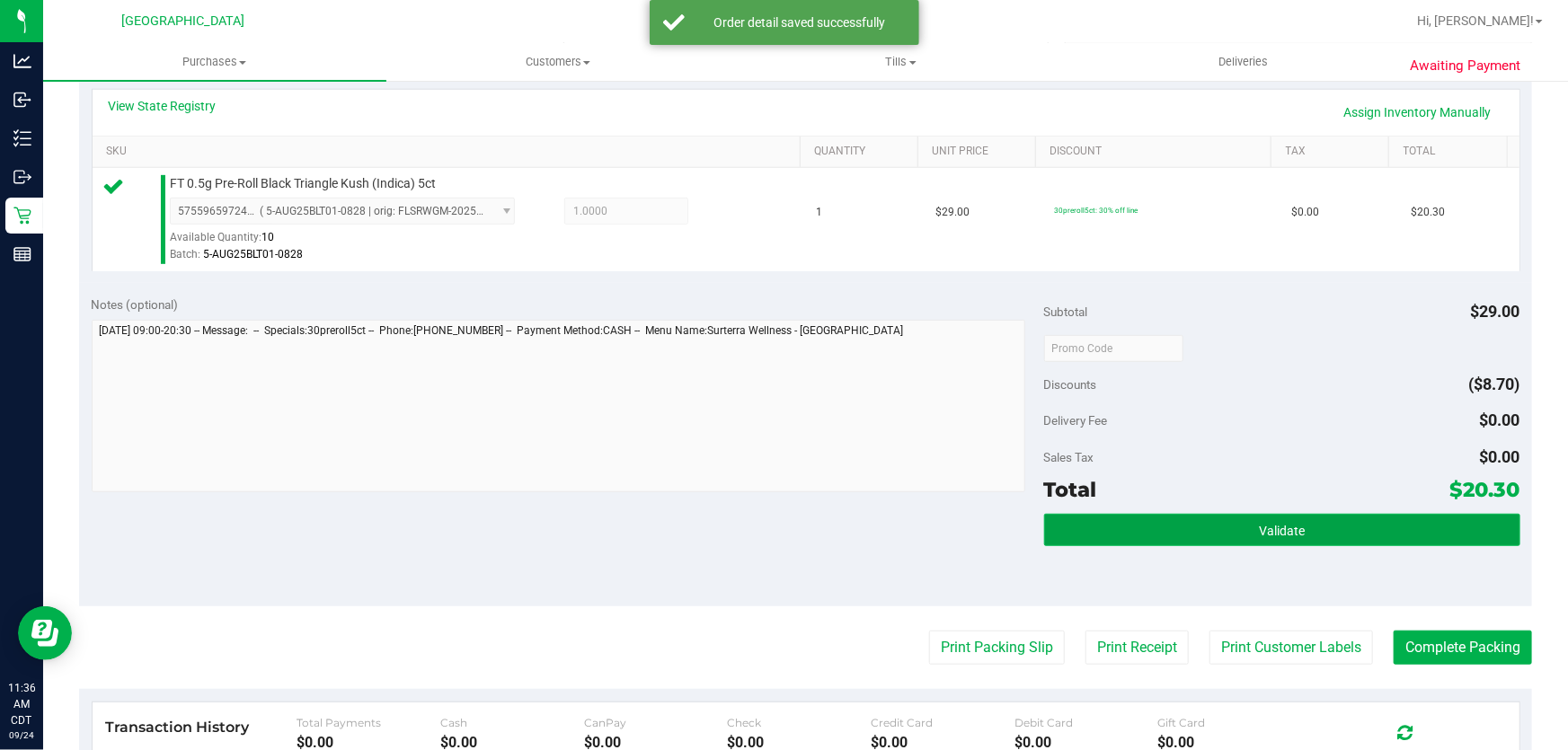
click at [1131, 537] on button "Validate" at bounding box center [1282, 529] width 476 height 32
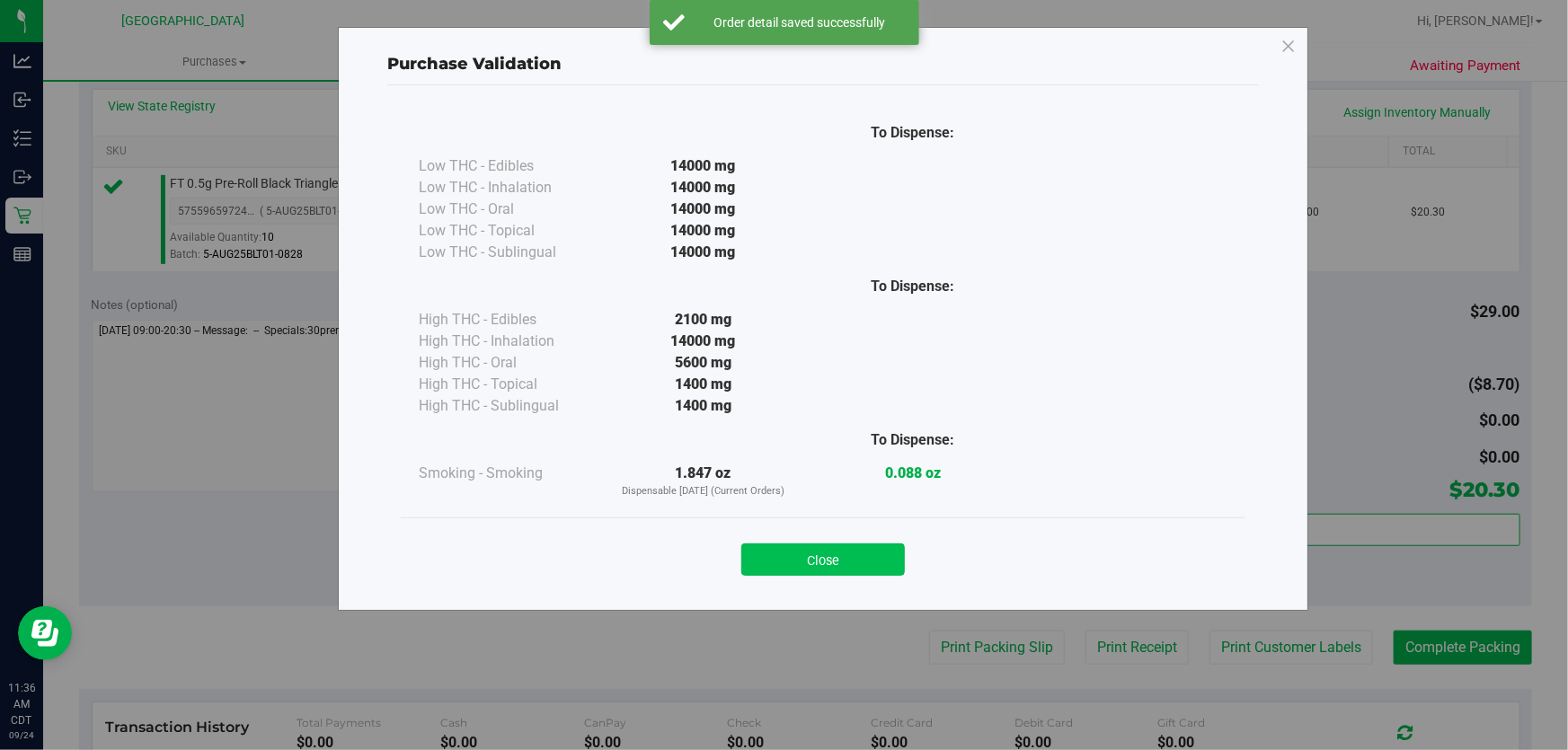
click at [853, 563] on button "Close" at bounding box center [823, 559] width 164 height 32
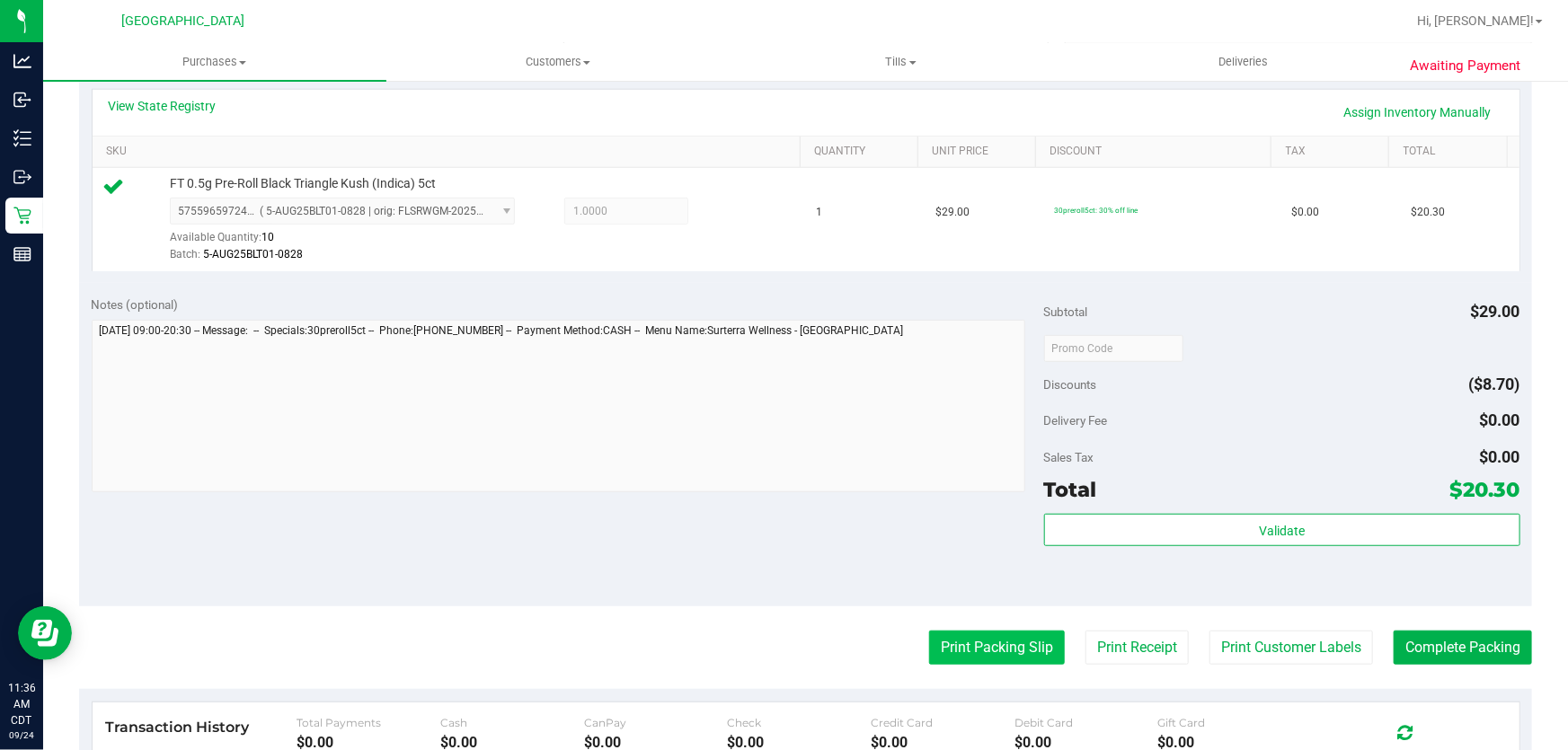
click at [991, 651] on button "Print Packing Slip" at bounding box center [997, 647] width 136 height 34
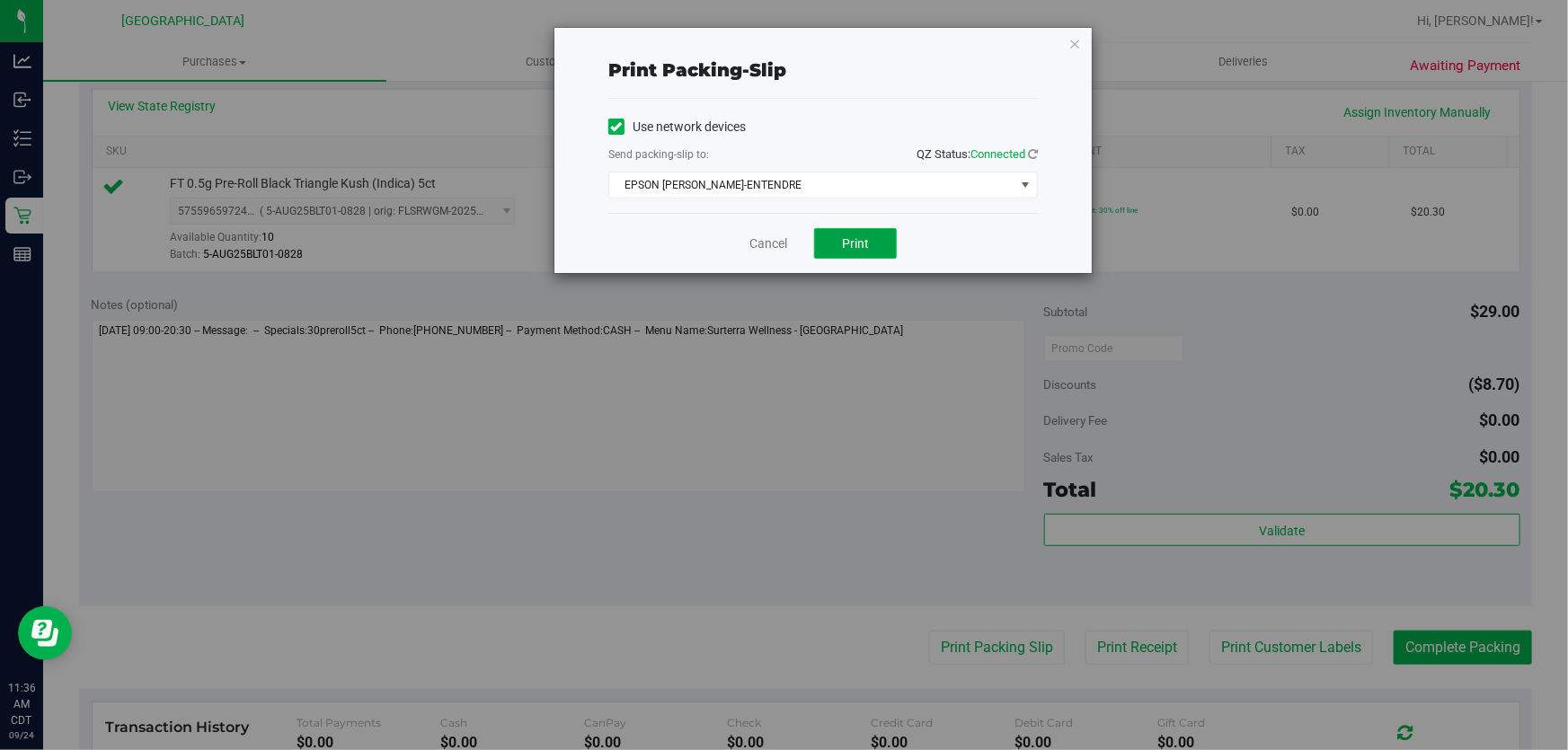
click at [871, 234] on button "Print" at bounding box center [855, 243] width 83 height 30
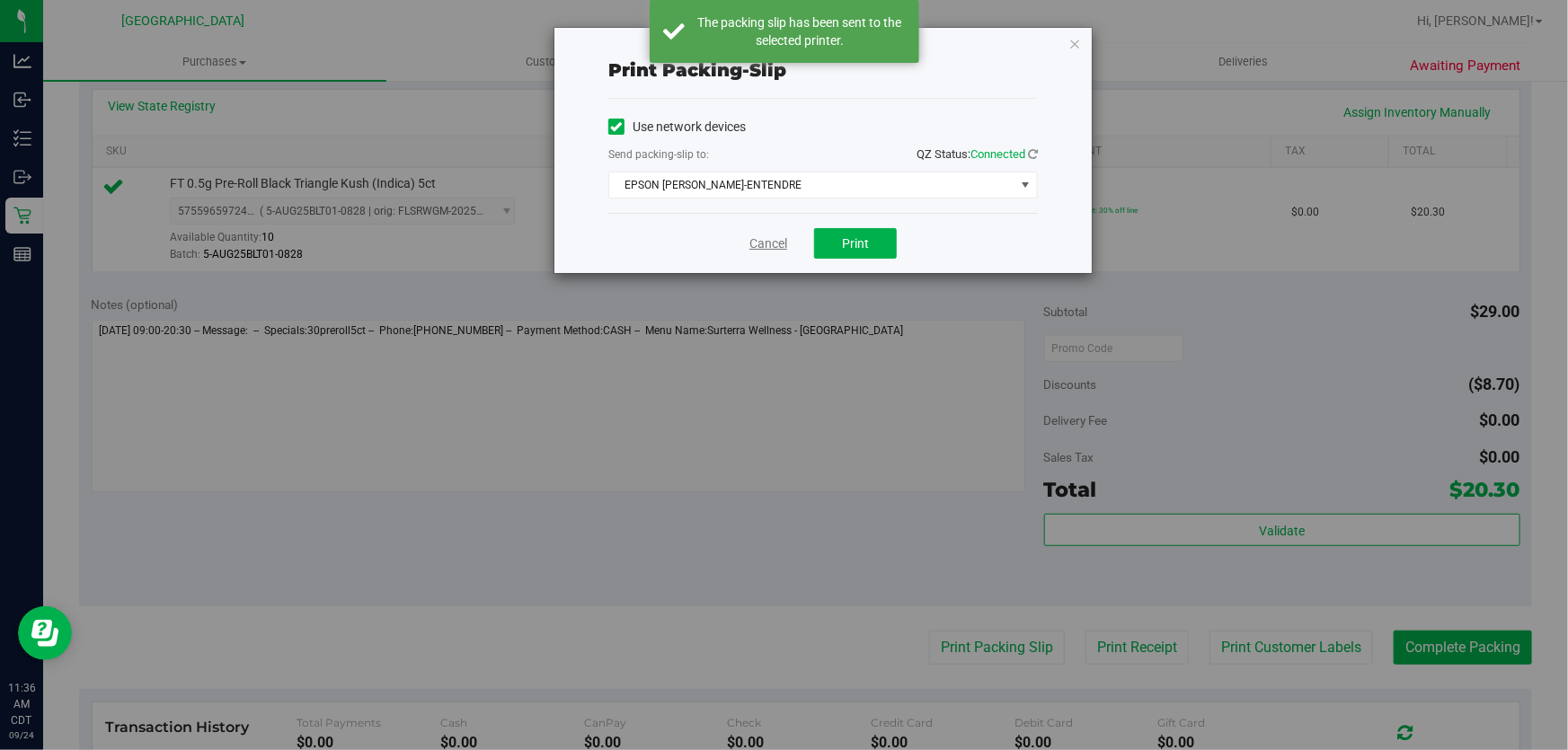
click at [773, 244] on link "Cancel" at bounding box center [768, 244] width 38 height 19
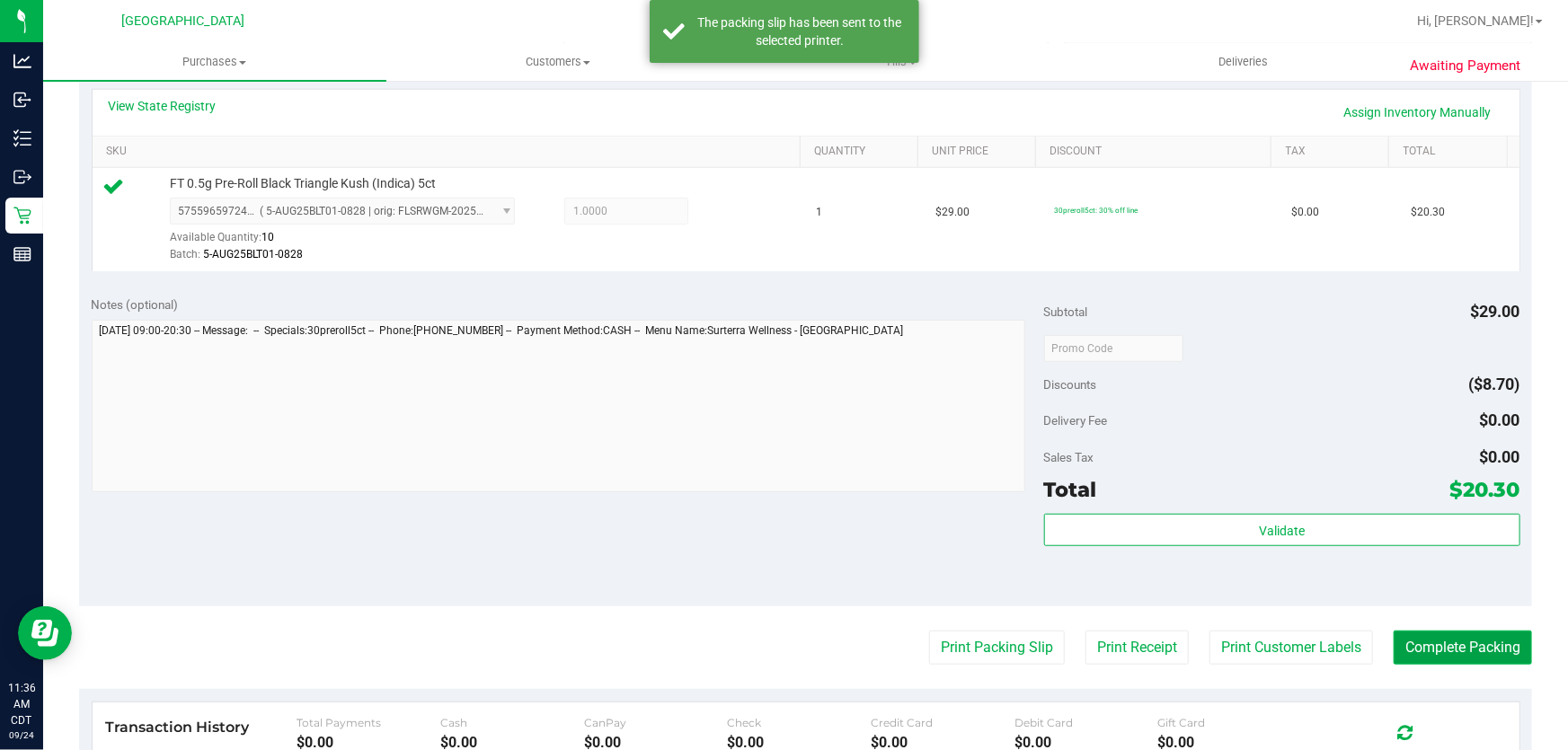
click at [1420, 655] on button "Complete Packing" at bounding box center [1462, 647] width 138 height 34
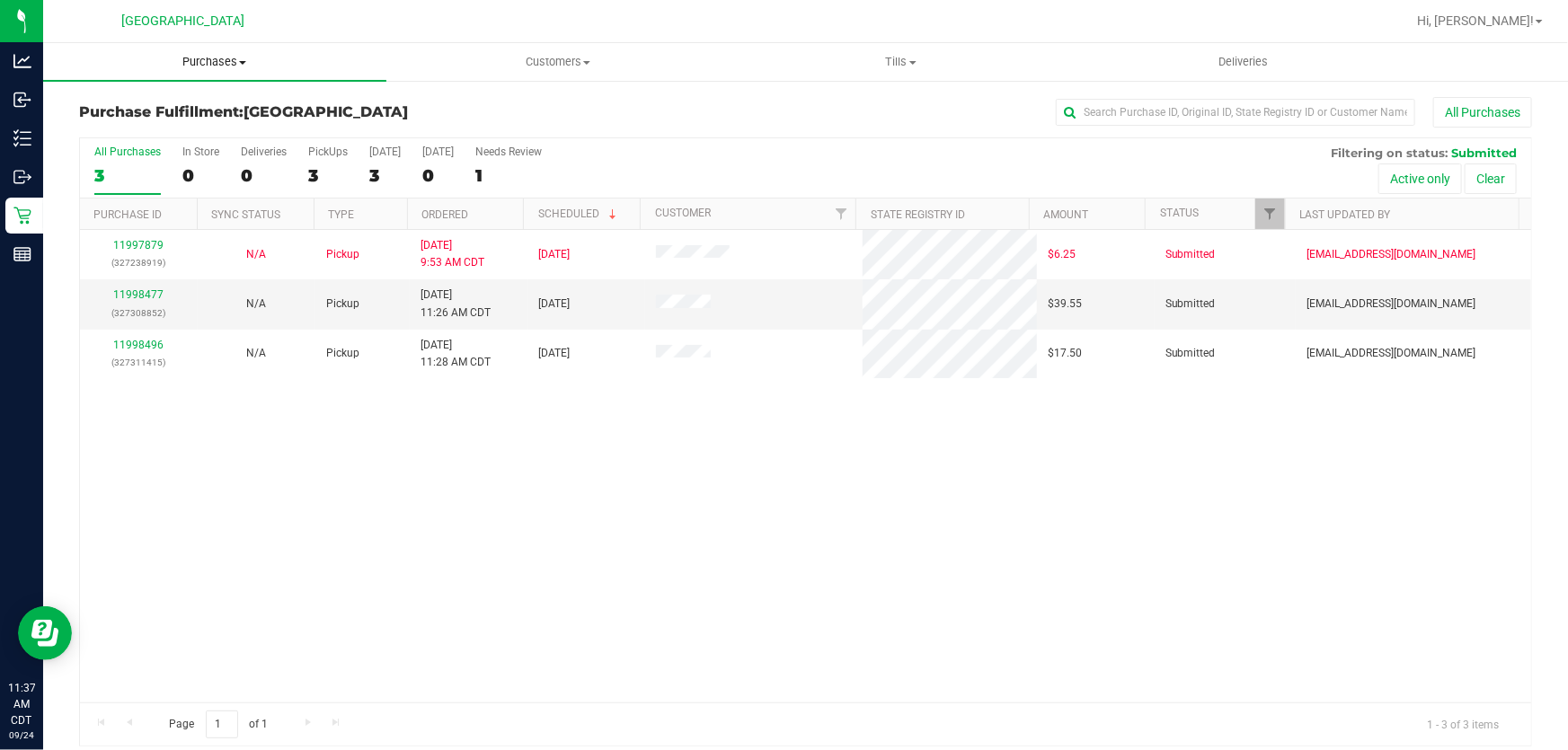
click at [215, 55] on span "Purchases" at bounding box center [214, 62] width 343 height 17
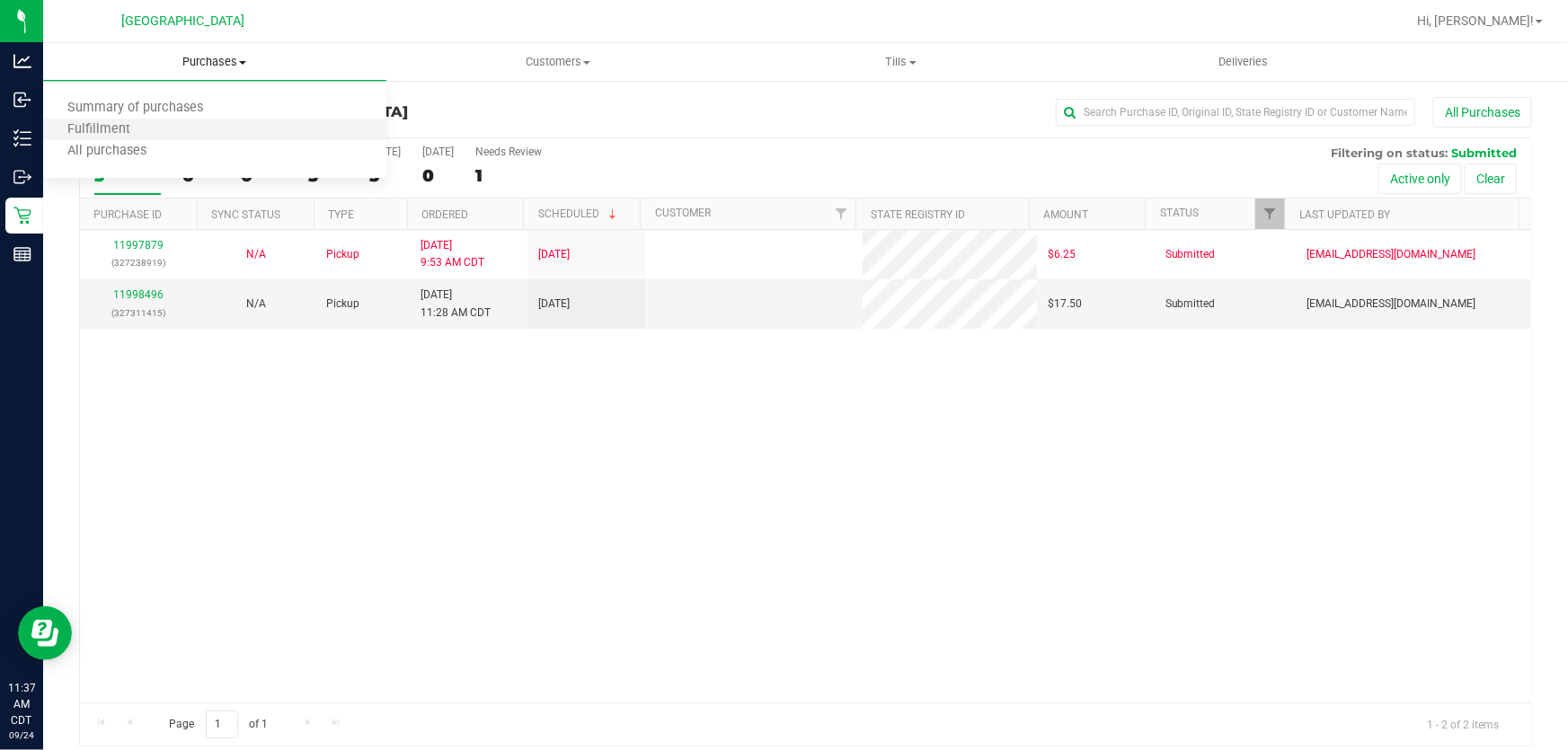
click at [204, 129] on li "Fulfillment" at bounding box center [214, 130] width 343 height 21
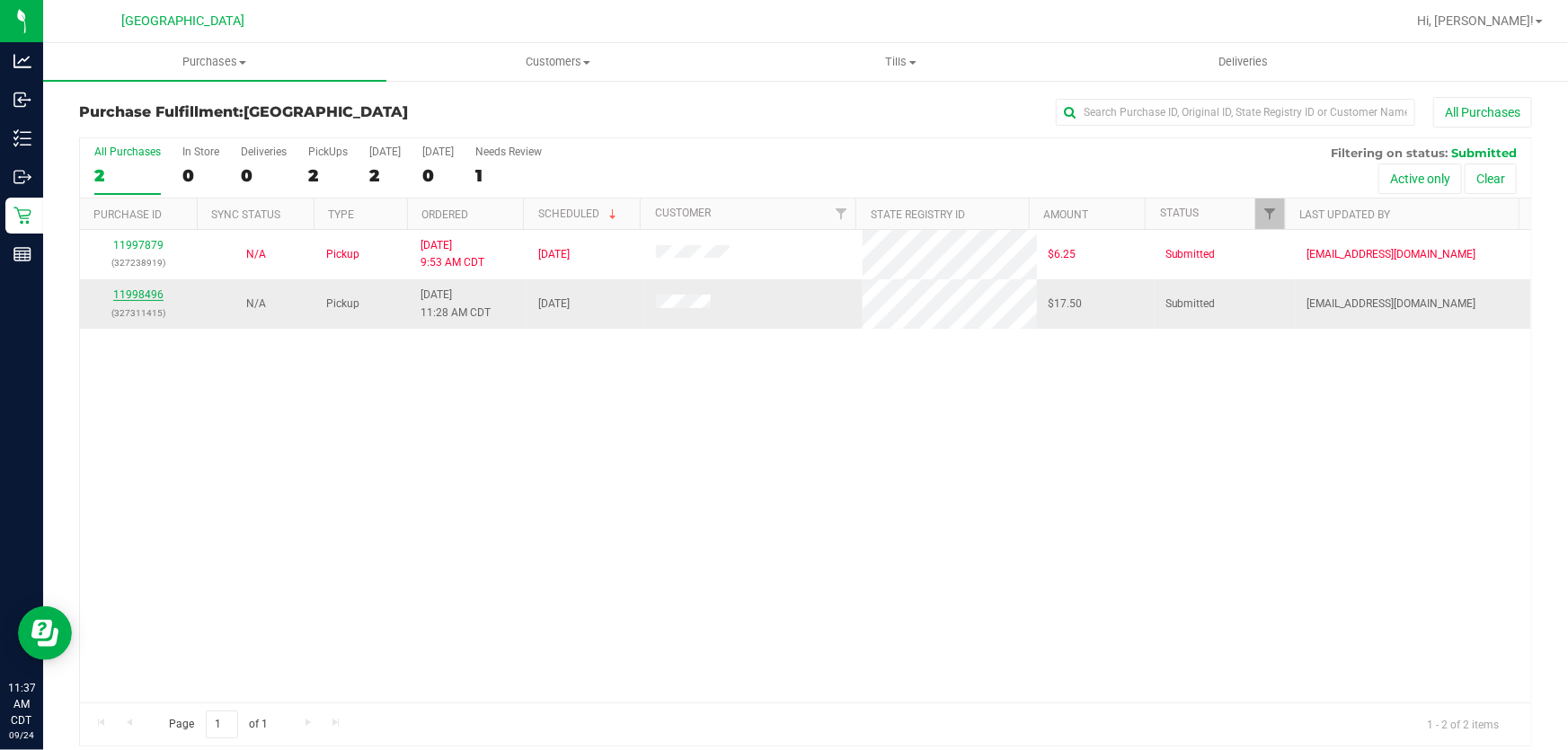
click at [142, 293] on link "11998496" at bounding box center [138, 295] width 51 height 13
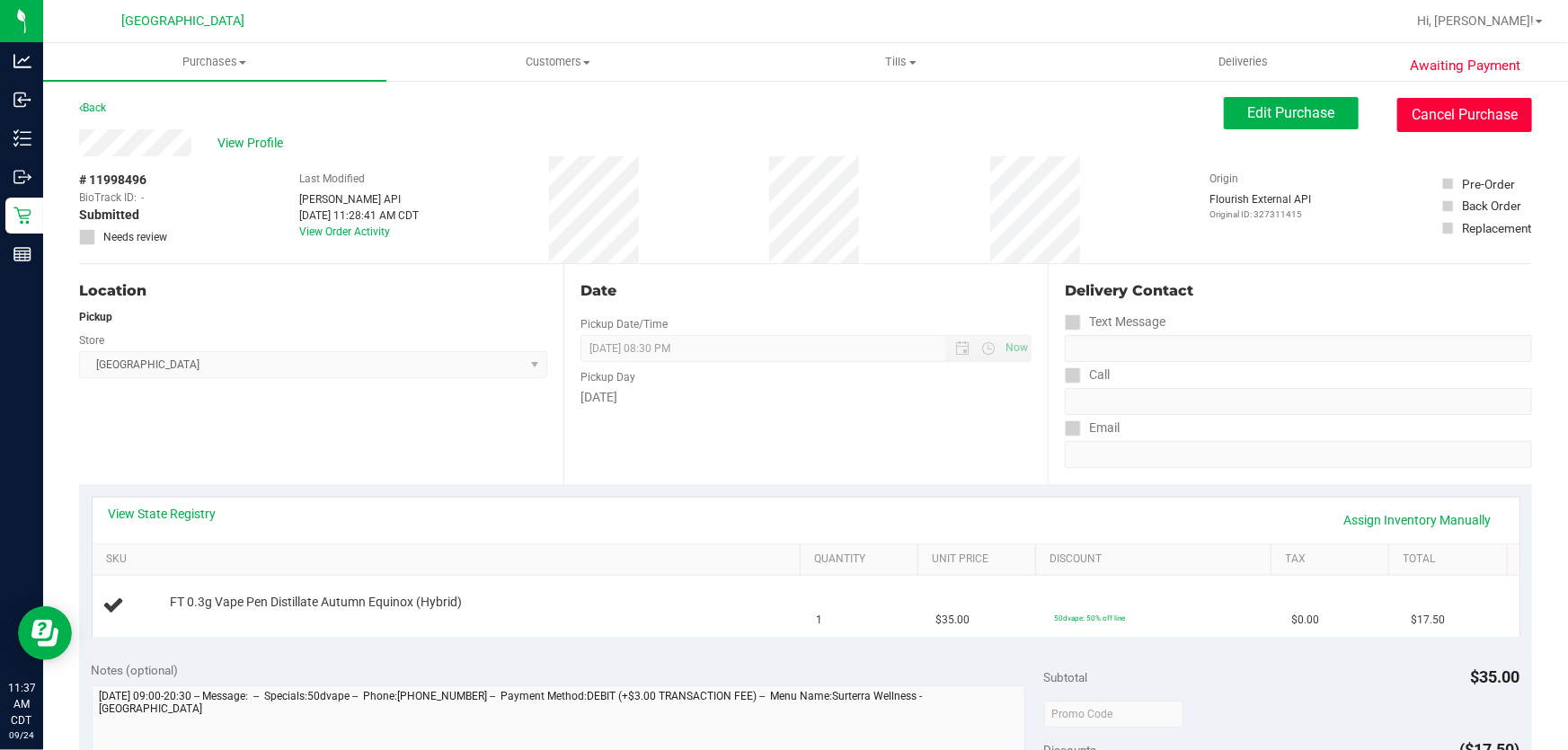
click at [1464, 123] on button "Cancel Purchase" at bounding box center [1464, 114] width 135 height 34
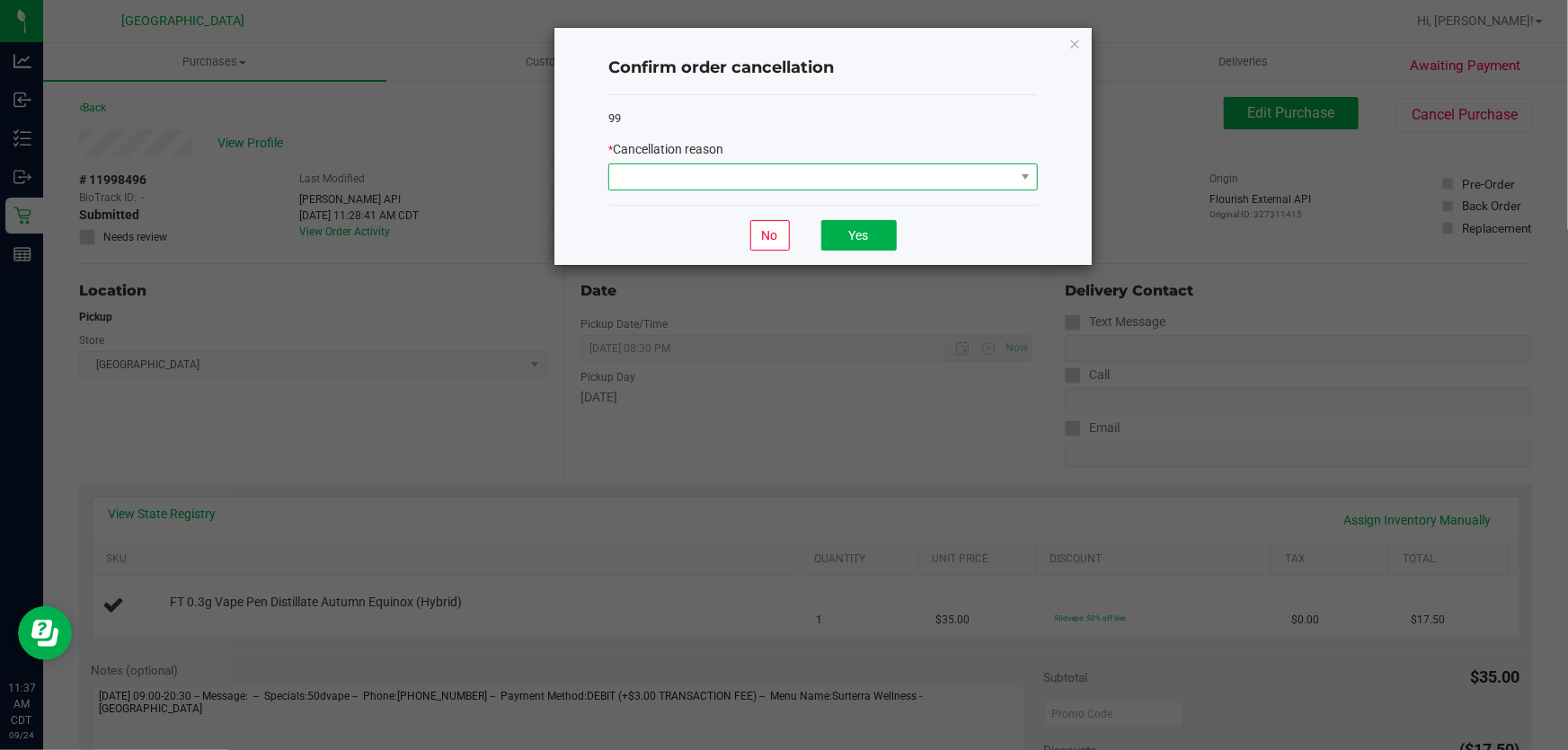
click at [840, 170] on span at bounding box center [811, 176] width 406 height 25
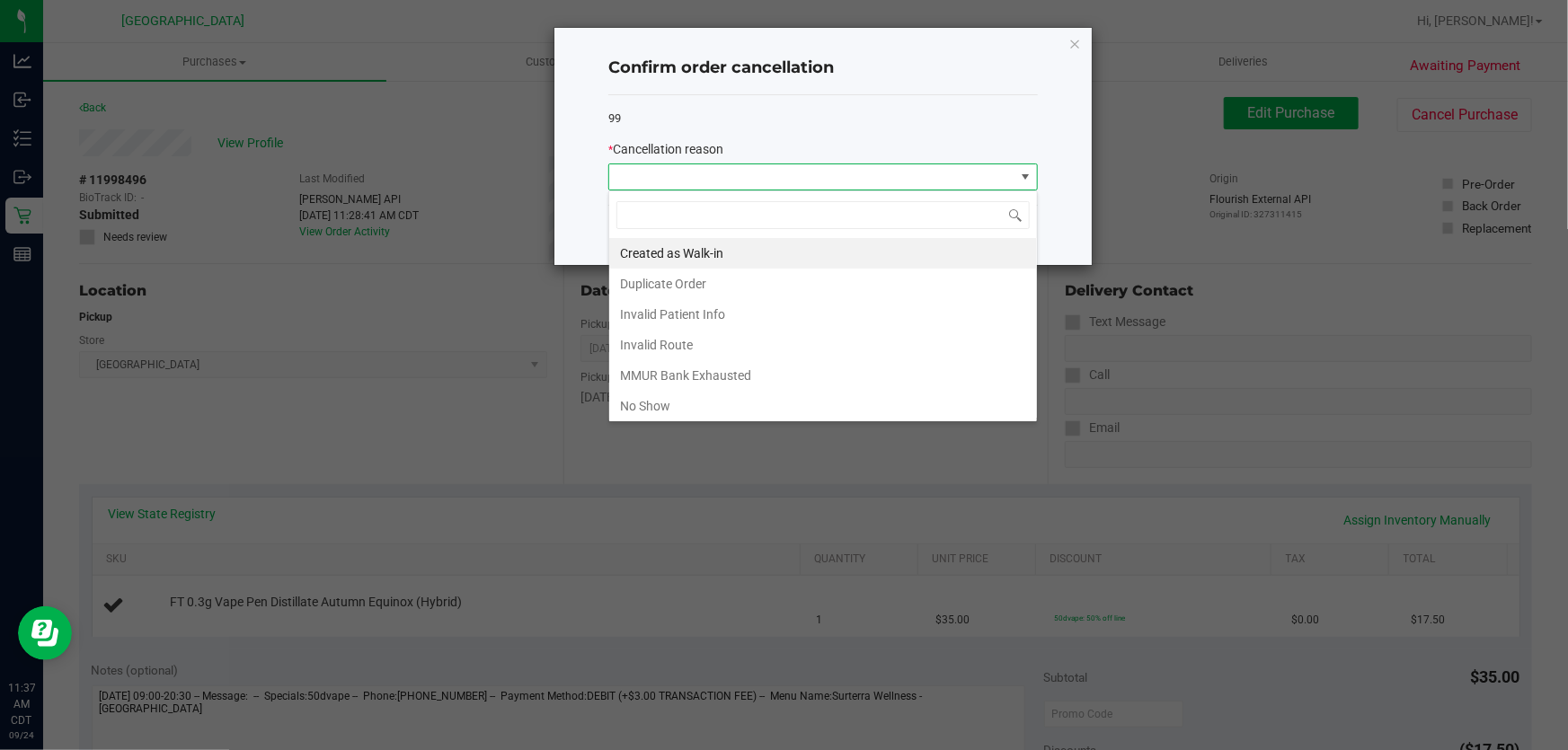
scroll to position [27, 429]
click at [755, 287] on li "Duplicate Order" at bounding box center [822, 283] width 428 height 30
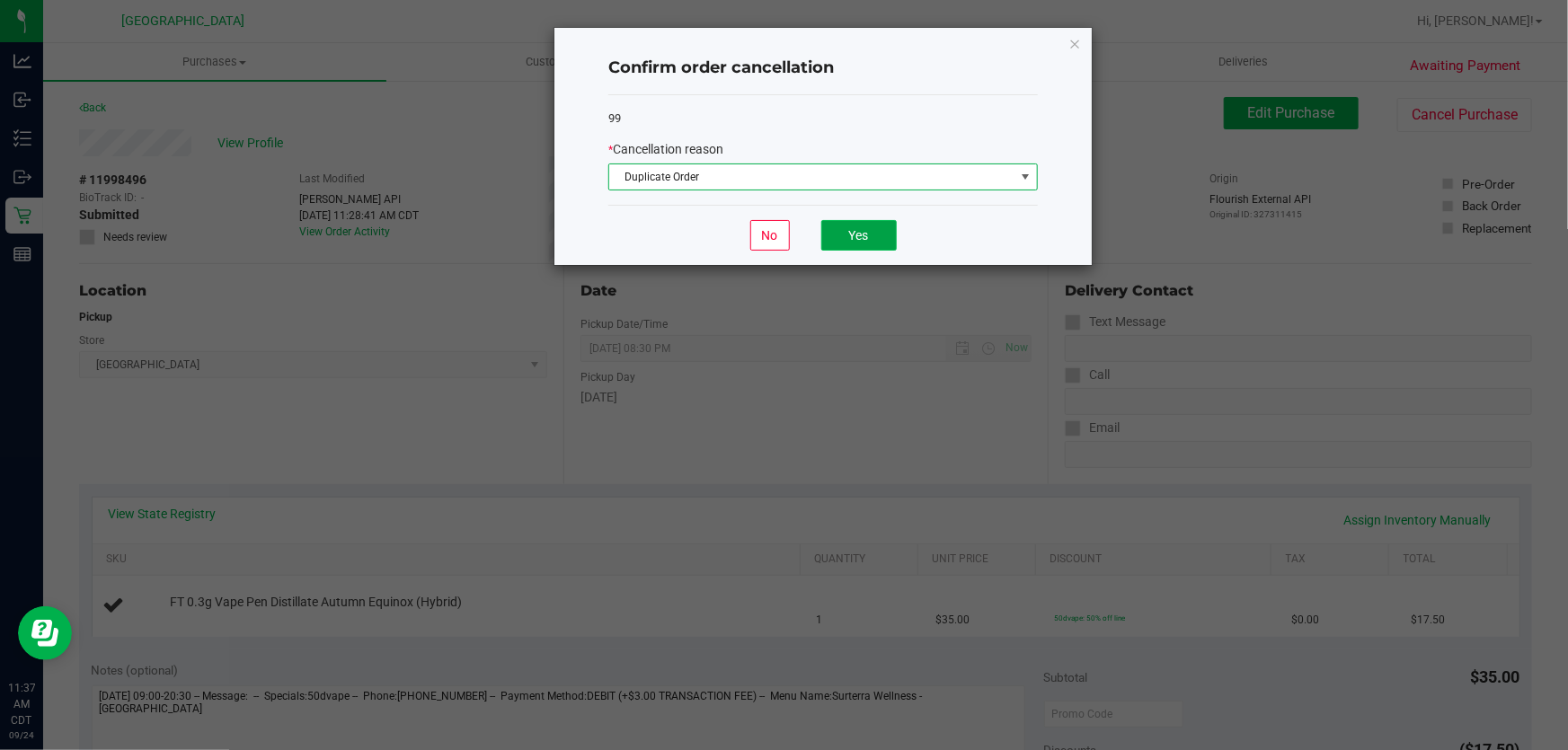
click at [847, 241] on button "Yes" at bounding box center [859, 234] width 75 height 30
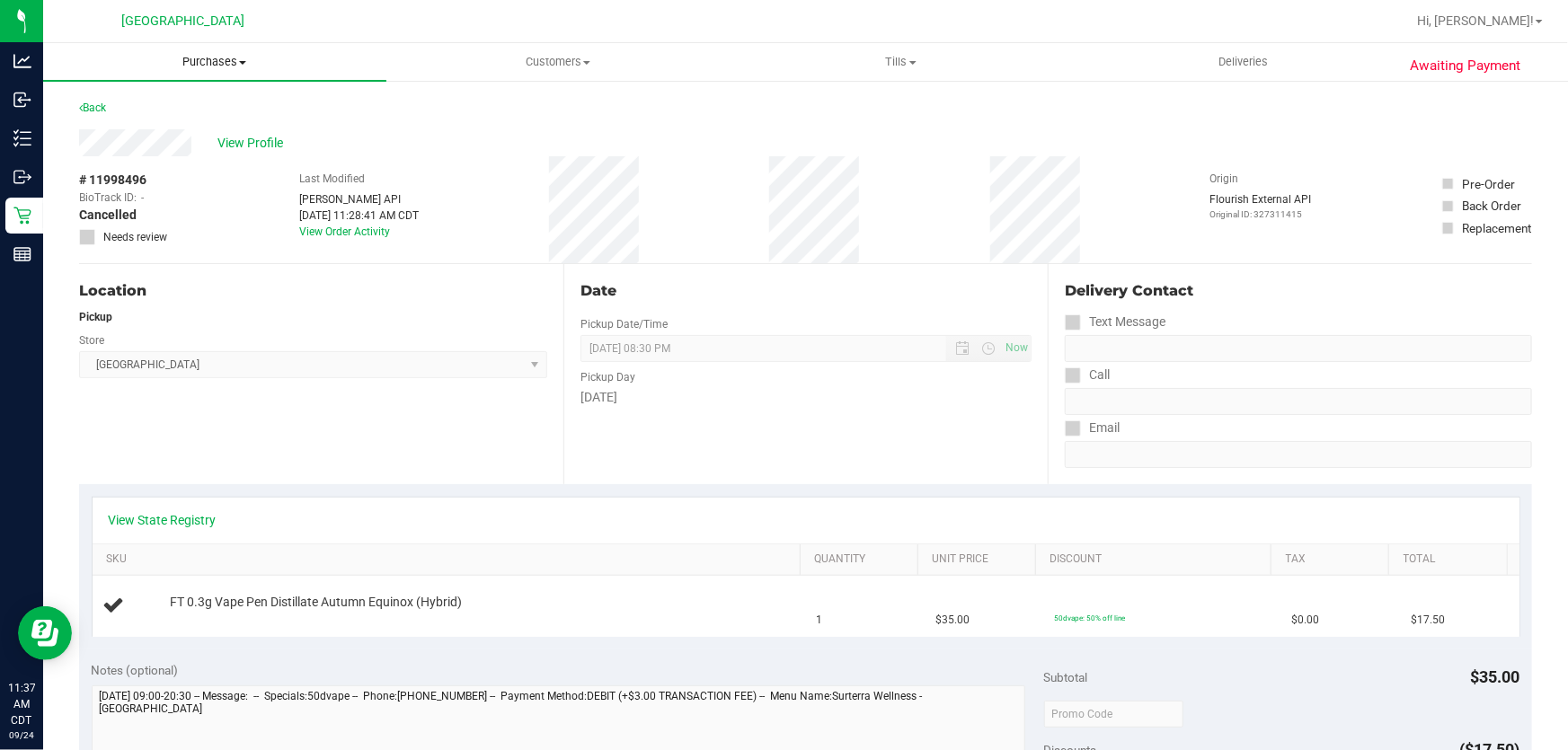
click at [203, 62] on span "Purchases" at bounding box center [214, 62] width 343 height 17
click at [181, 133] on li "Fulfillment" at bounding box center [214, 130] width 343 height 21
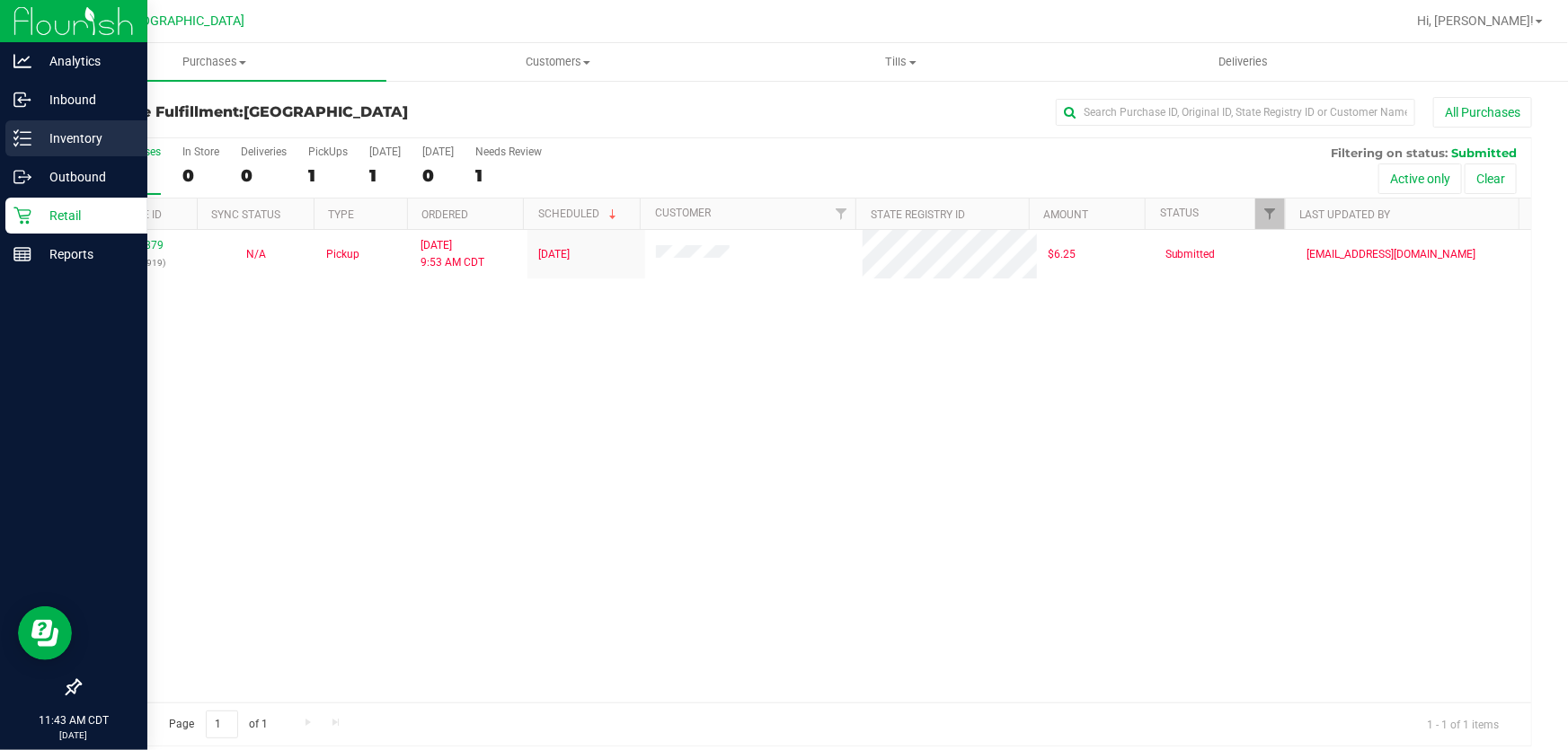
click at [39, 142] on p "Inventory" at bounding box center [85, 138] width 108 height 21
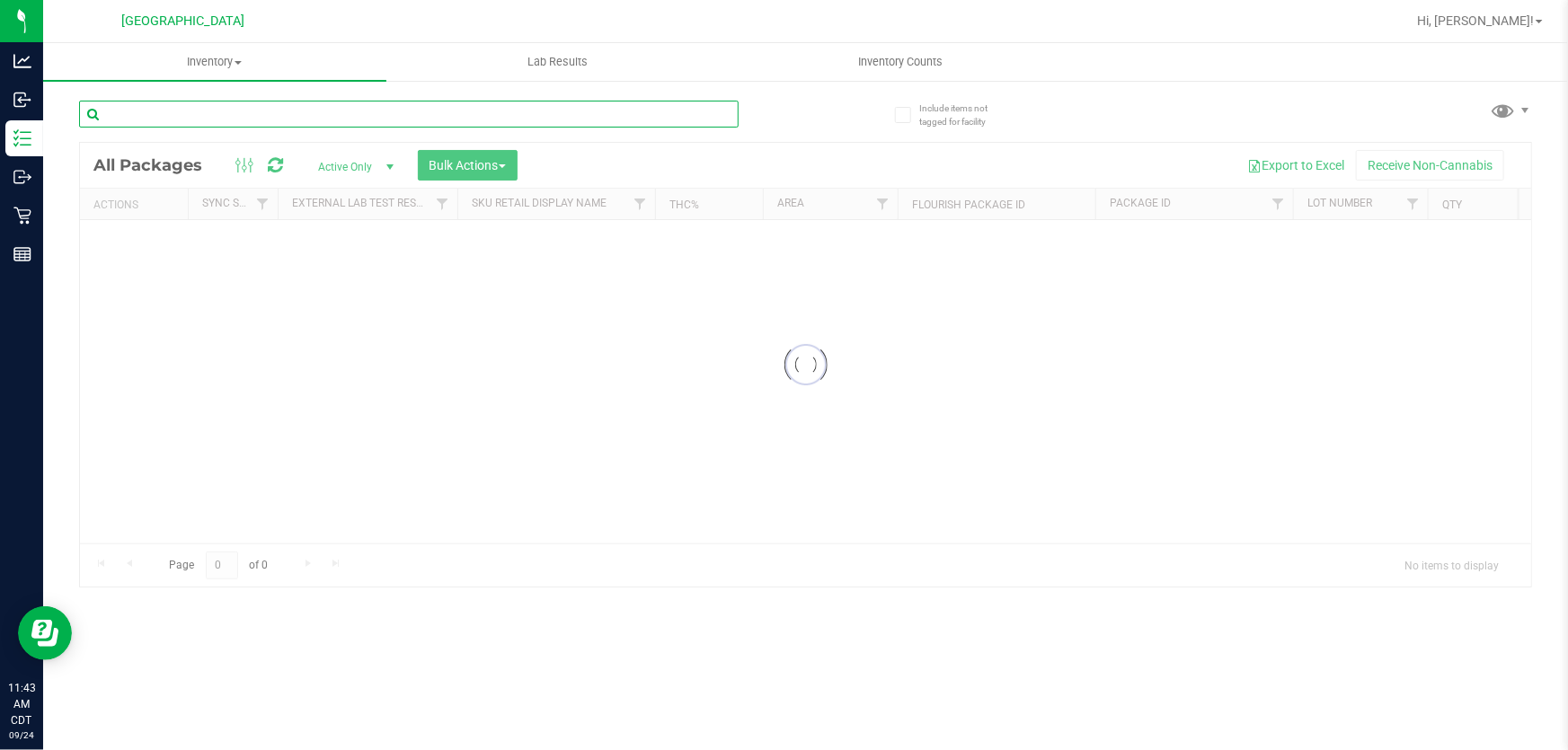
click at [232, 112] on input "text" at bounding box center [408, 113] width 659 height 27
type input "zen"
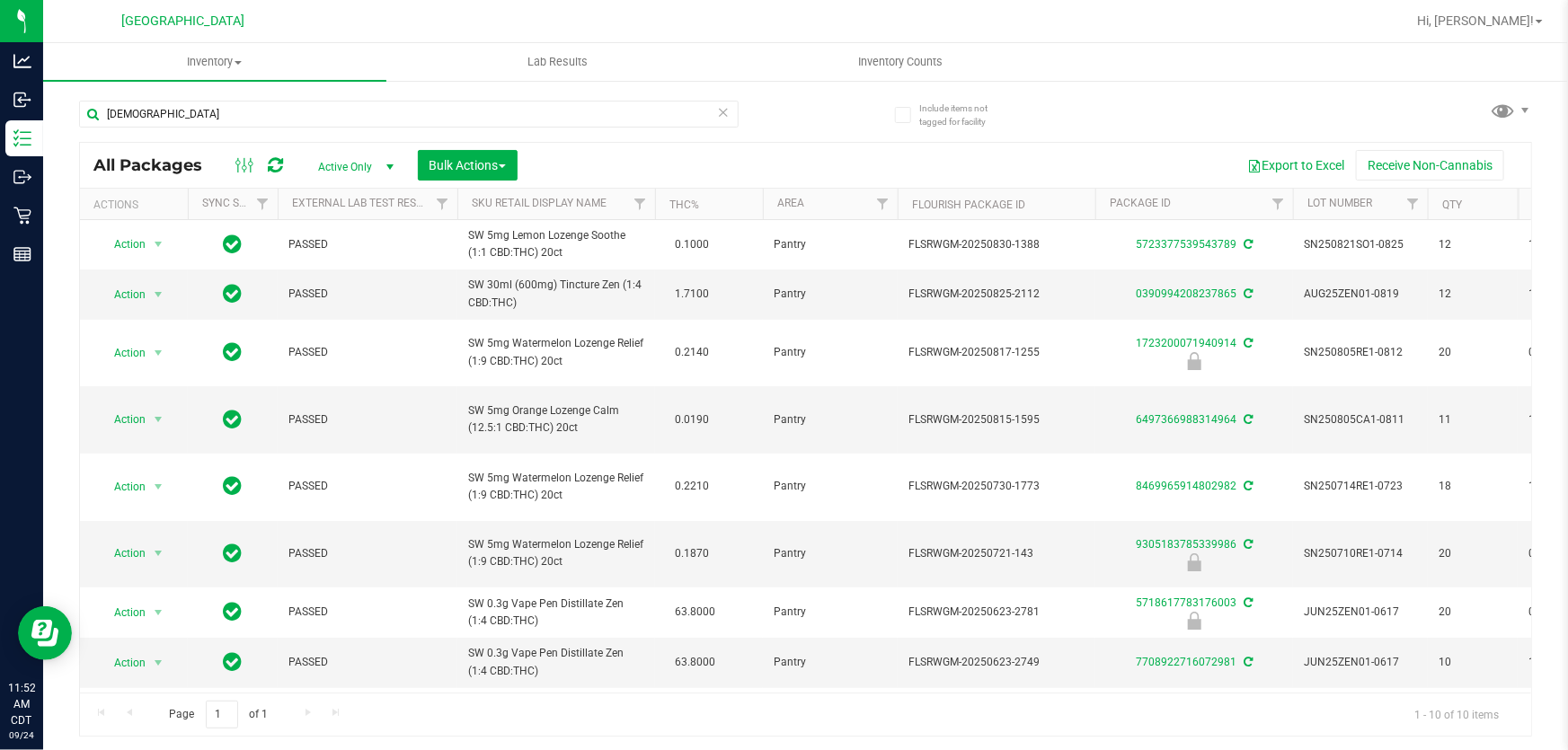
click at [726, 111] on icon at bounding box center [724, 110] width 13 height 21
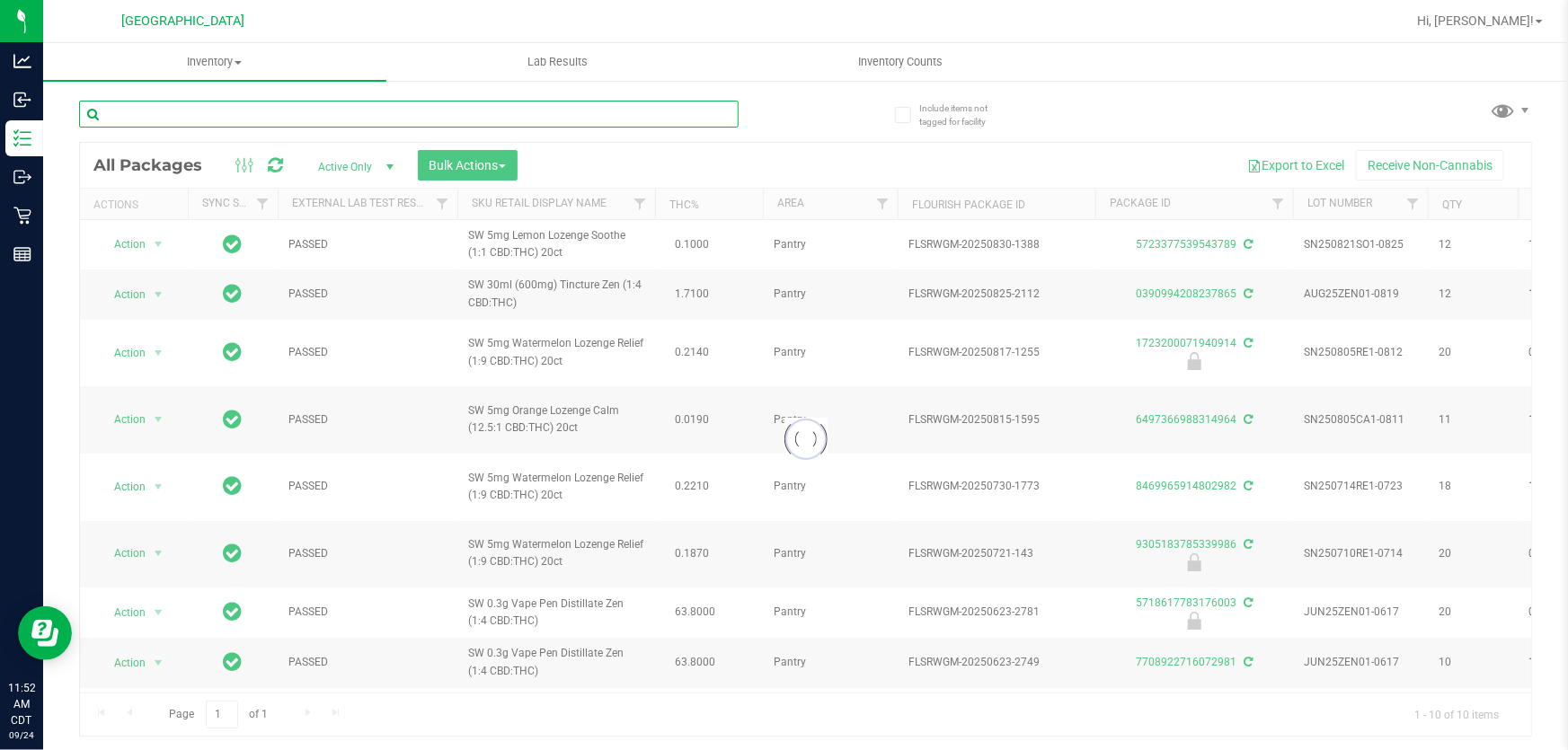
click at [694, 113] on input "text" at bounding box center [408, 113] width 659 height 27
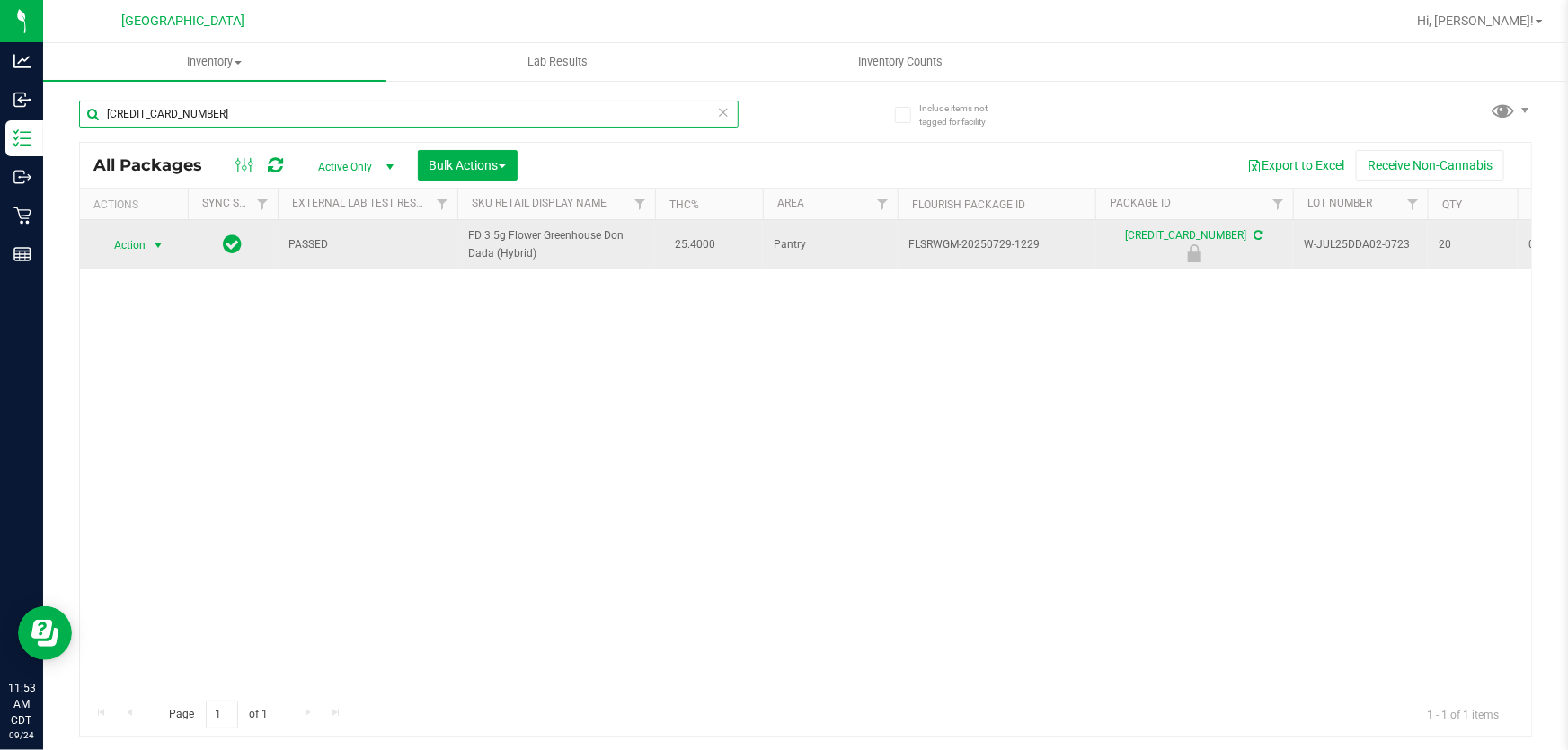
type input "5833924697830647"
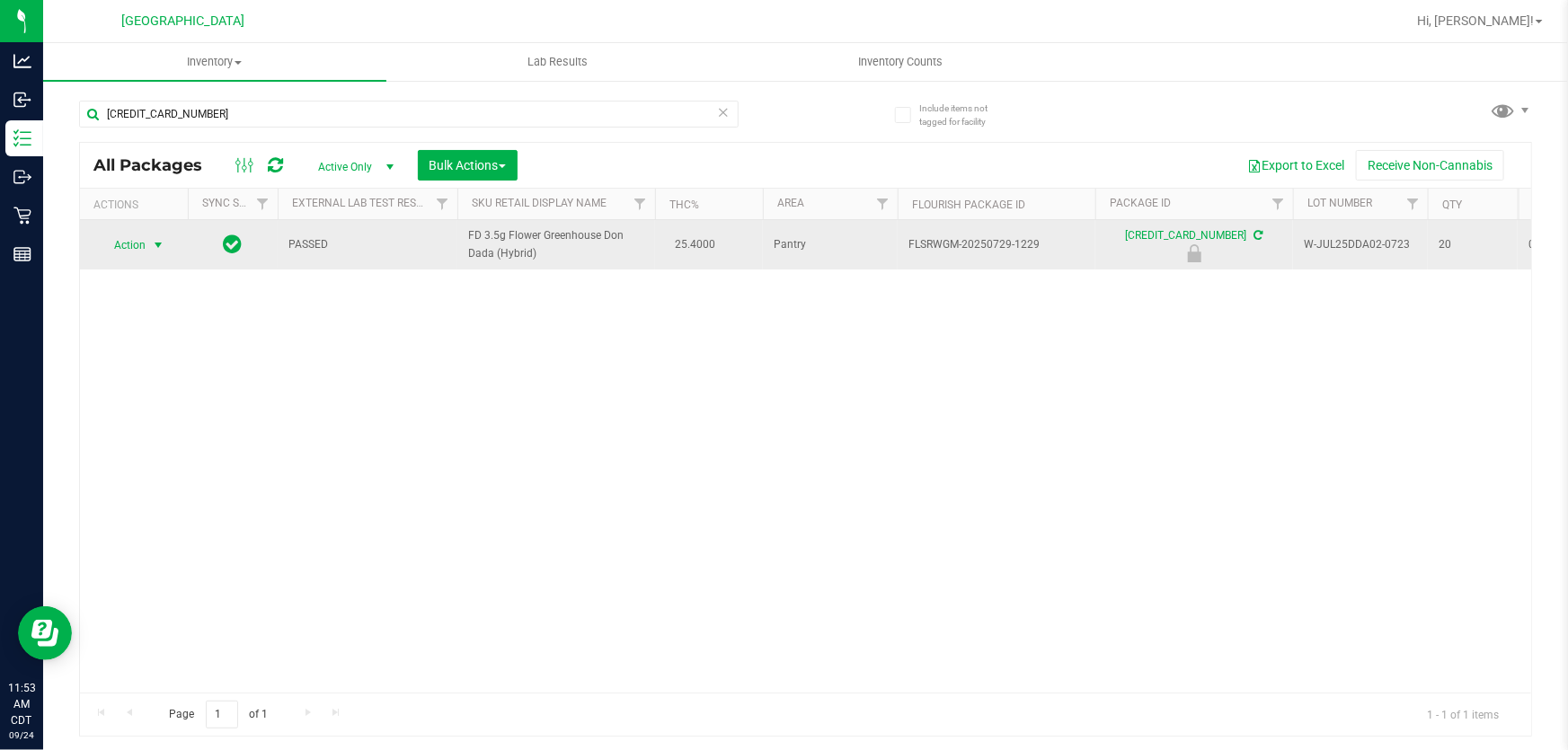
click at [127, 243] on span "Action" at bounding box center [121, 244] width 49 height 25
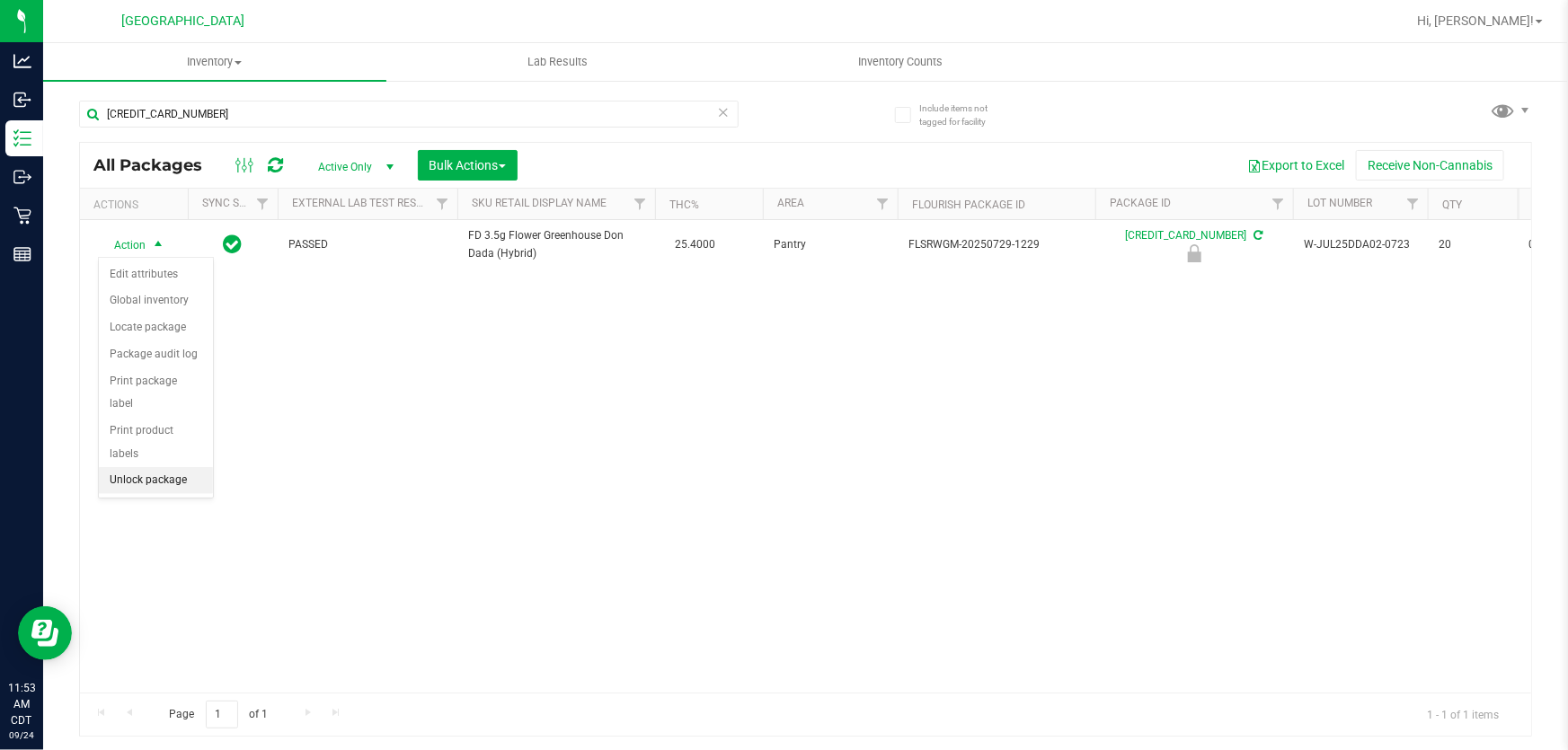
click at [153, 467] on li "Unlock package" at bounding box center [155, 480] width 114 height 27
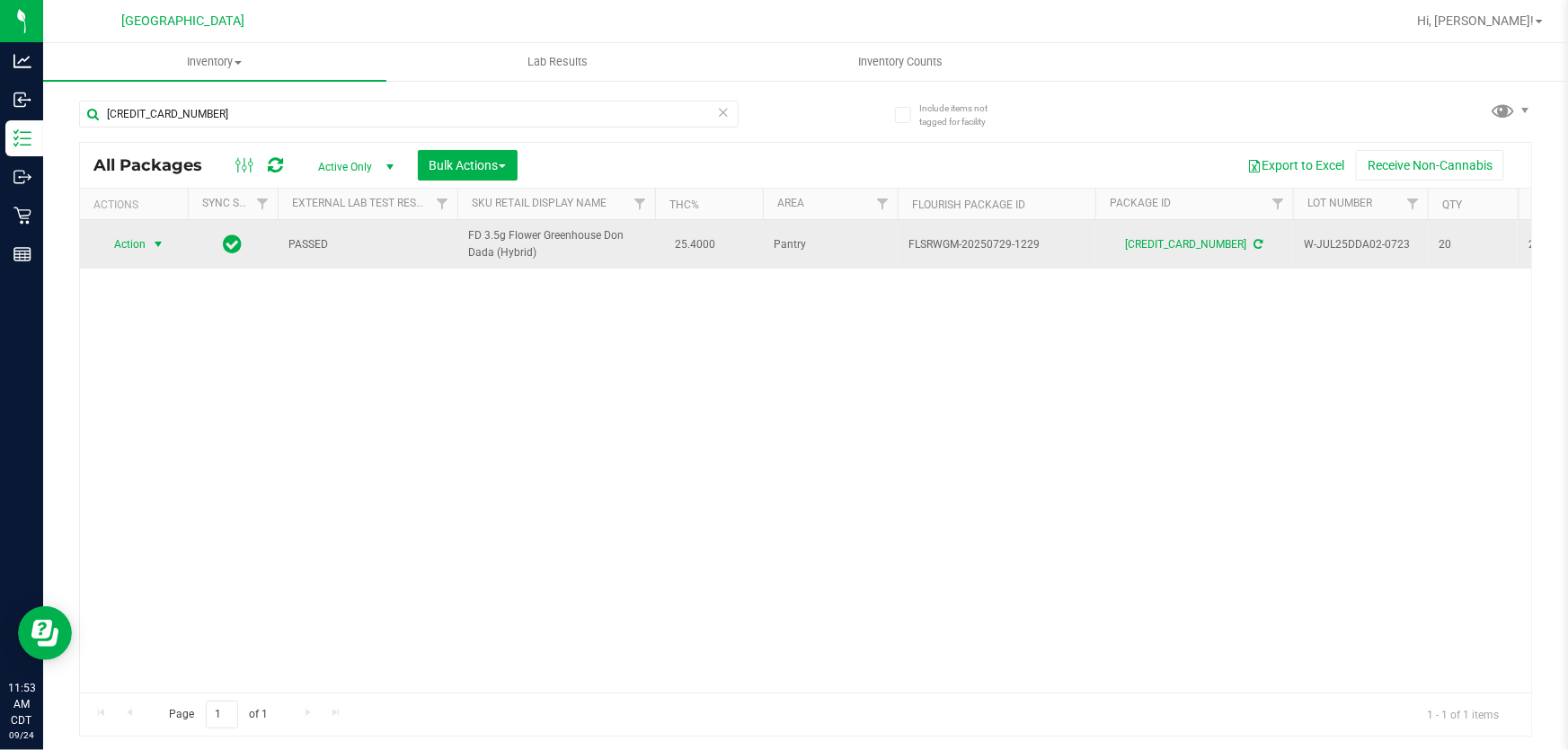
click at [137, 240] on span "Action" at bounding box center [121, 244] width 49 height 25
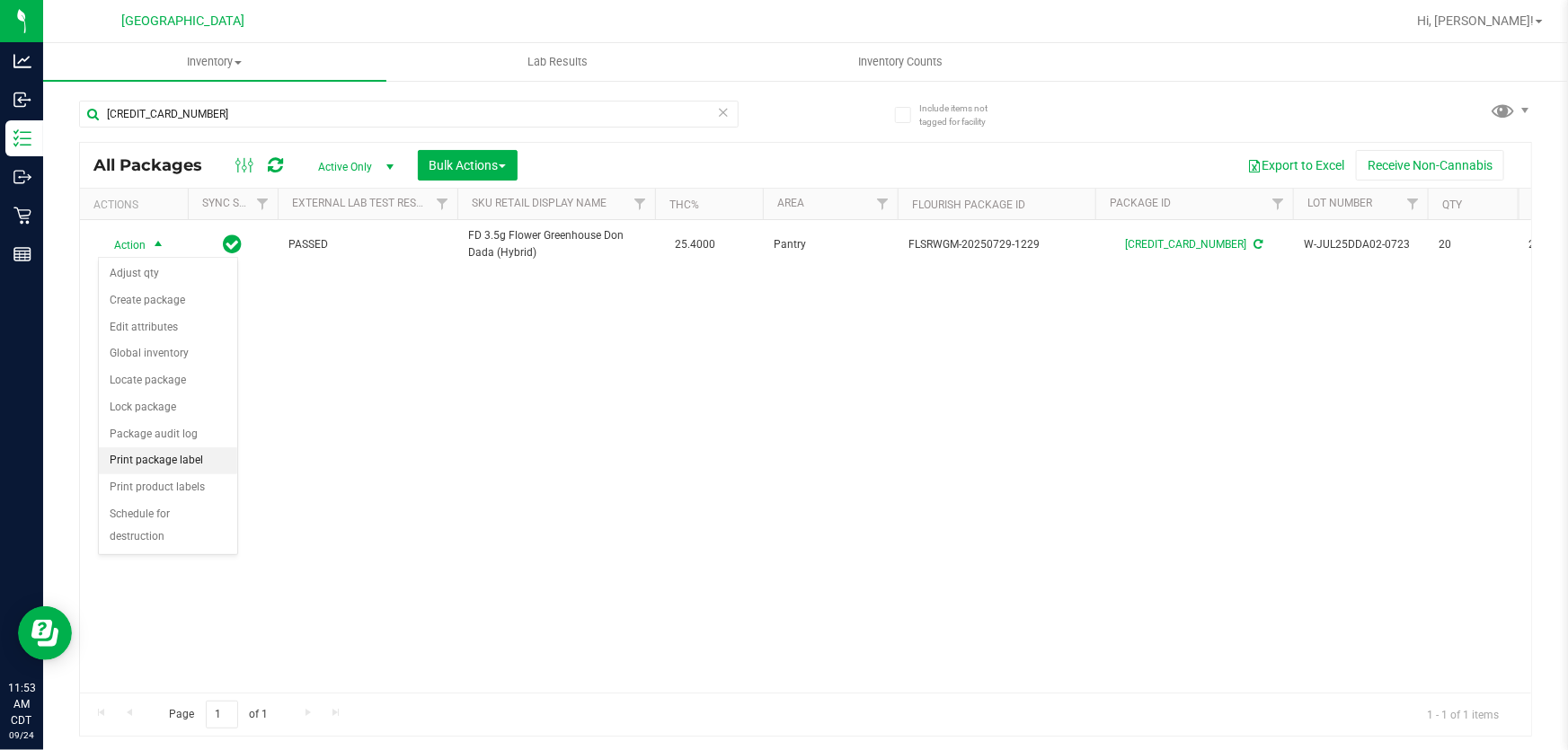
click at [185, 466] on li "Print package label" at bounding box center [167, 460] width 138 height 27
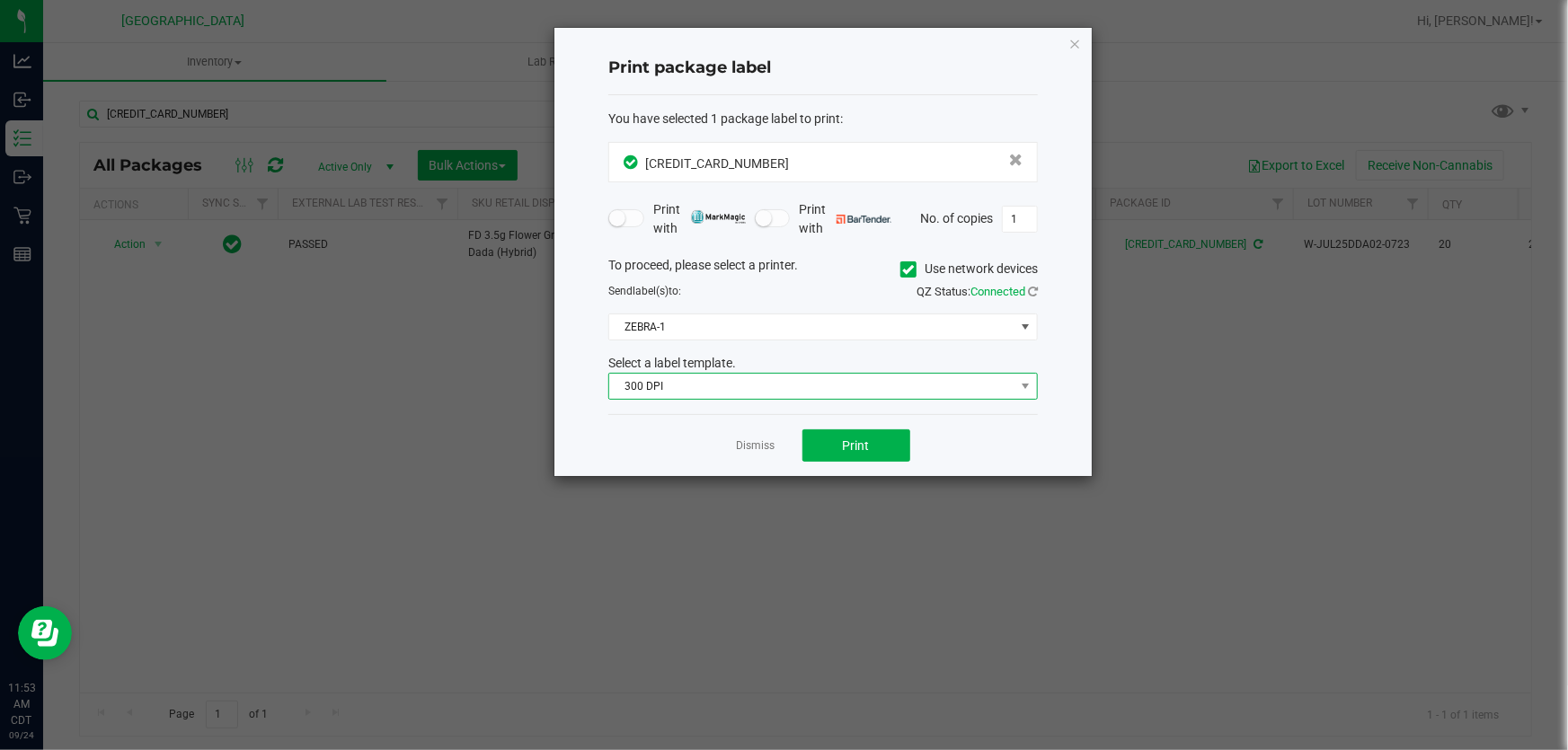
click at [831, 385] on span "300 DPI" at bounding box center [811, 385] width 406 height 25
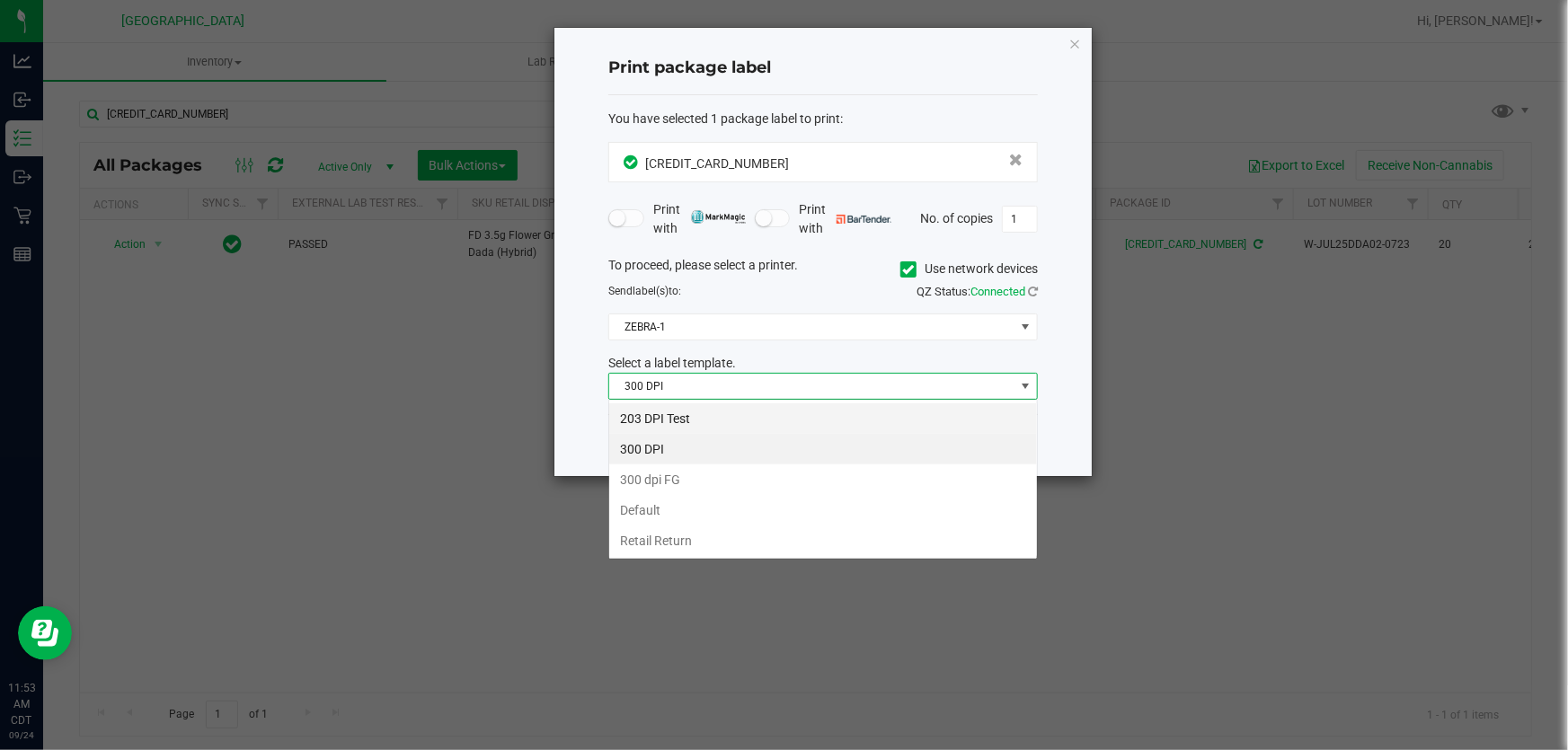
scroll to position [27, 429]
click at [719, 421] on li "203 DPI Test" at bounding box center [822, 418] width 428 height 30
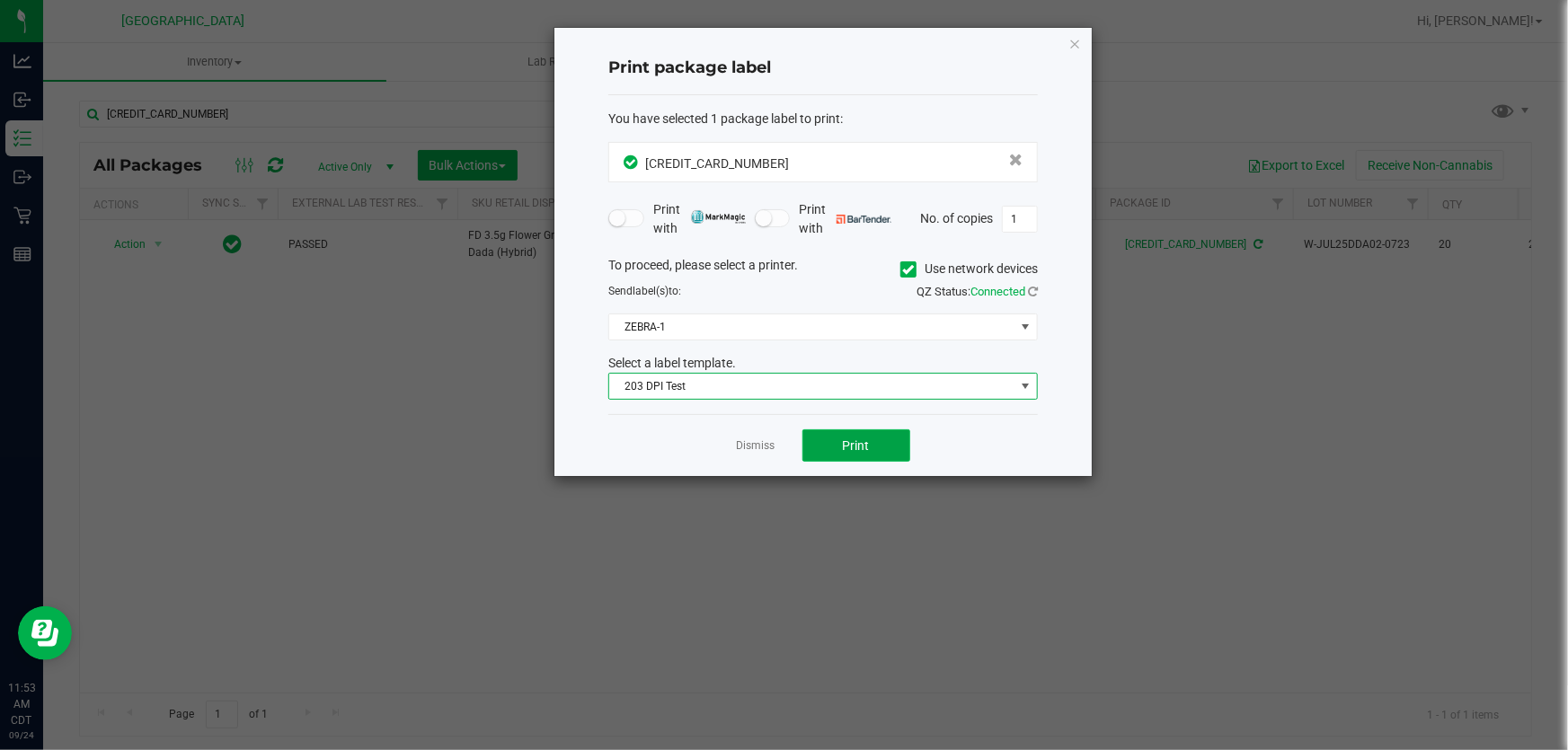
click at [852, 443] on span "Print" at bounding box center [855, 446] width 27 height 15
click at [773, 440] on link "Dismiss" at bounding box center [756, 446] width 39 height 16
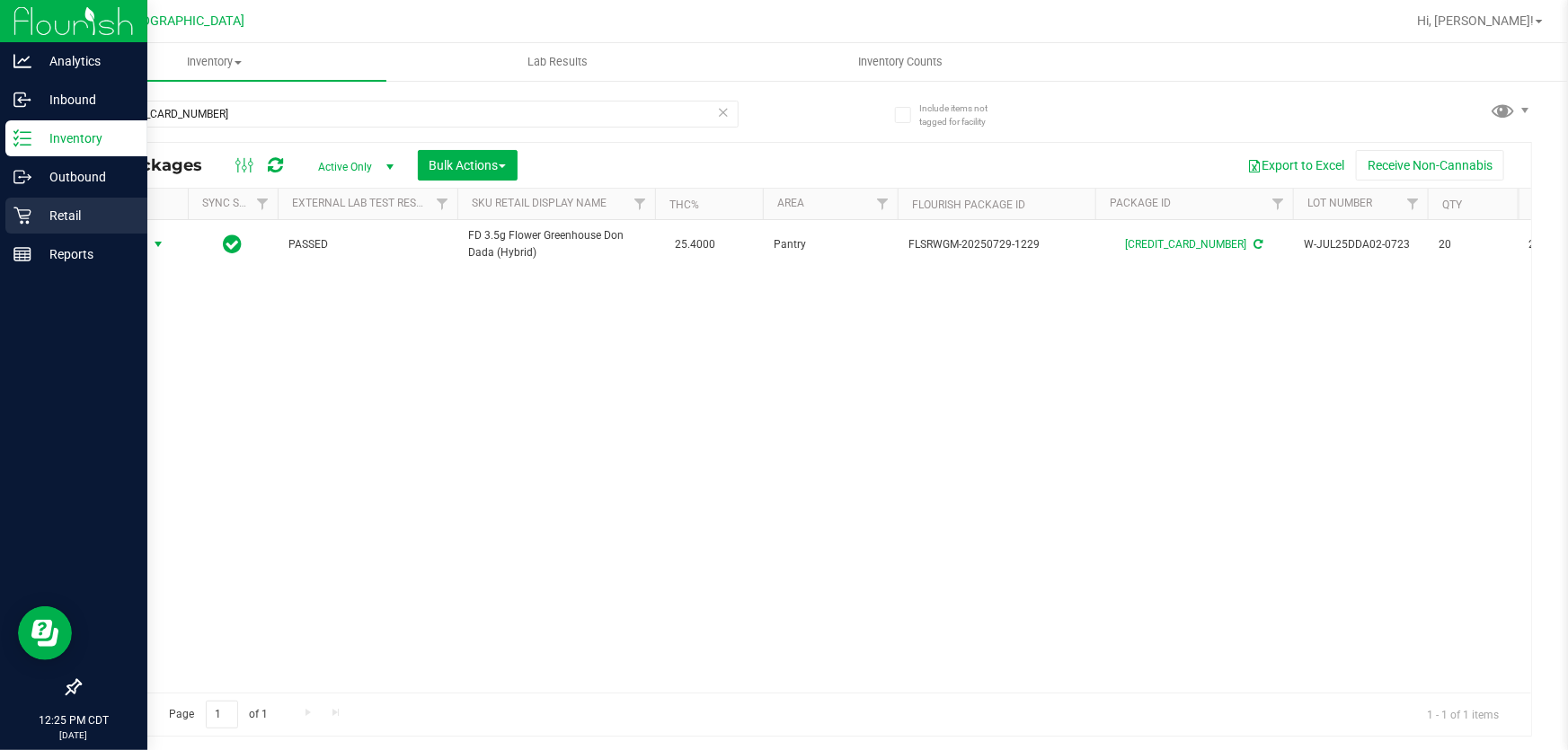
click at [74, 212] on p "Retail" at bounding box center [85, 215] width 108 height 21
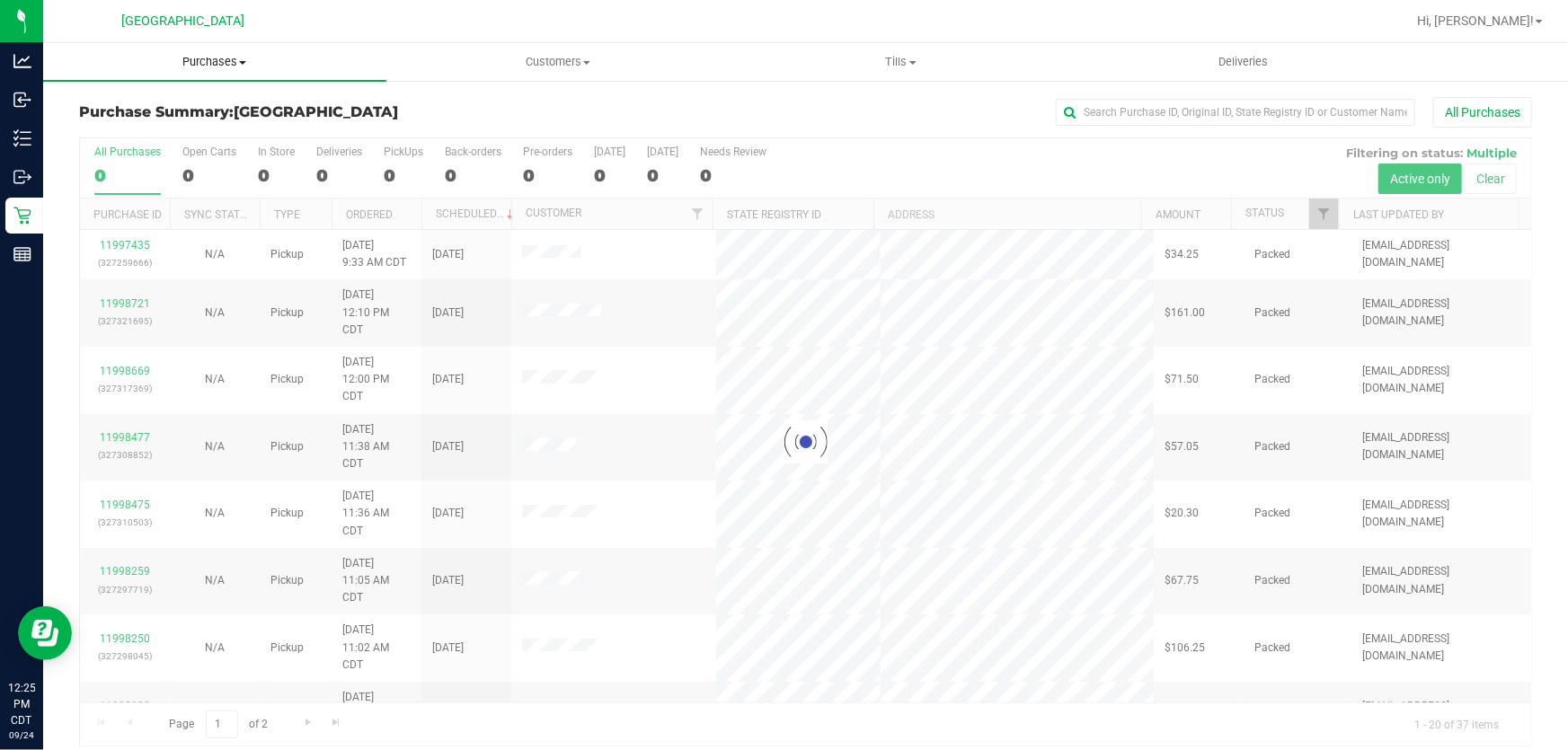
click at [206, 58] on span "Purchases" at bounding box center [214, 62] width 343 height 17
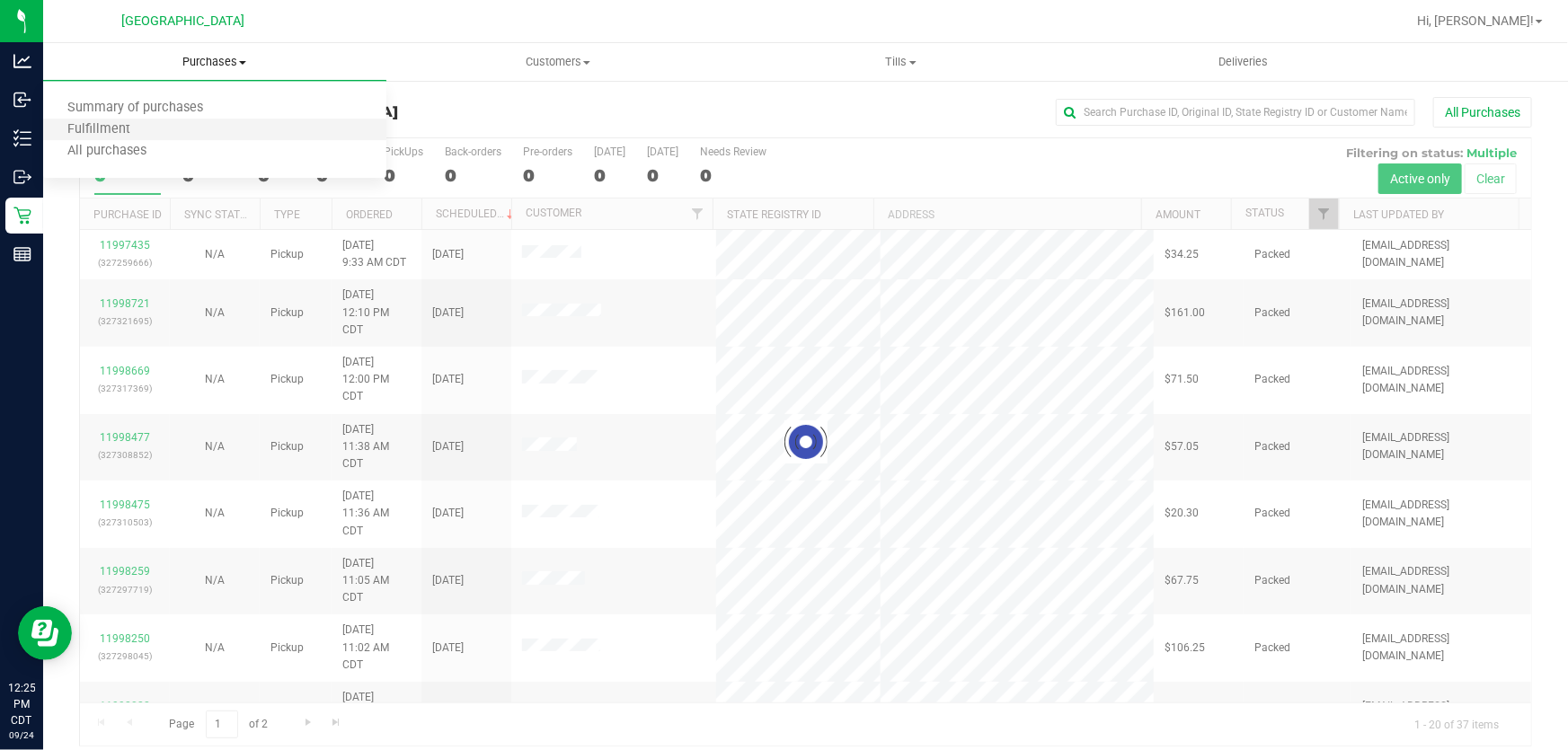
click at [169, 131] on li "Fulfillment" at bounding box center [214, 130] width 343 height 21
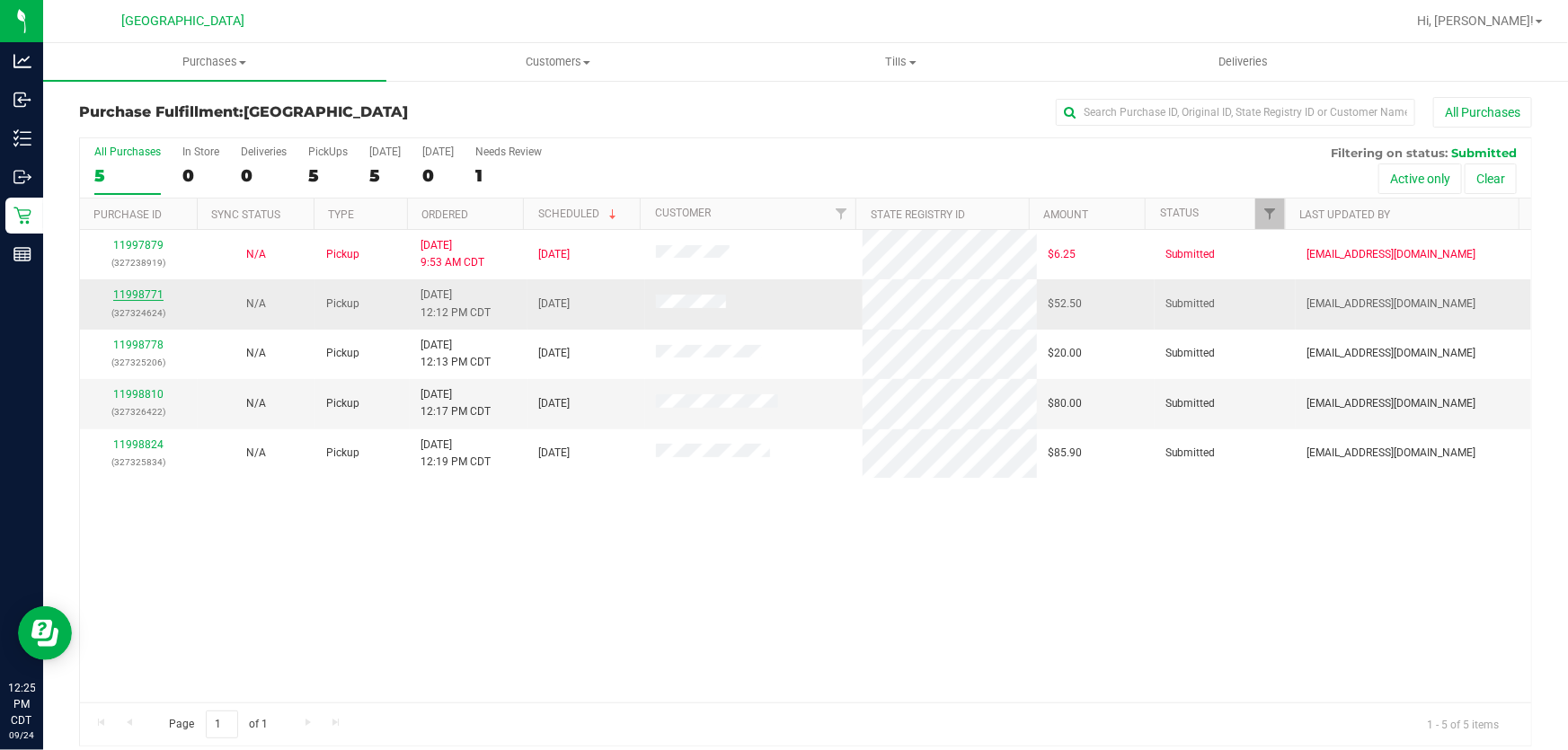
click at [150, 290] on link "11998771" at bounding box center [138, 295] width 51 height 13
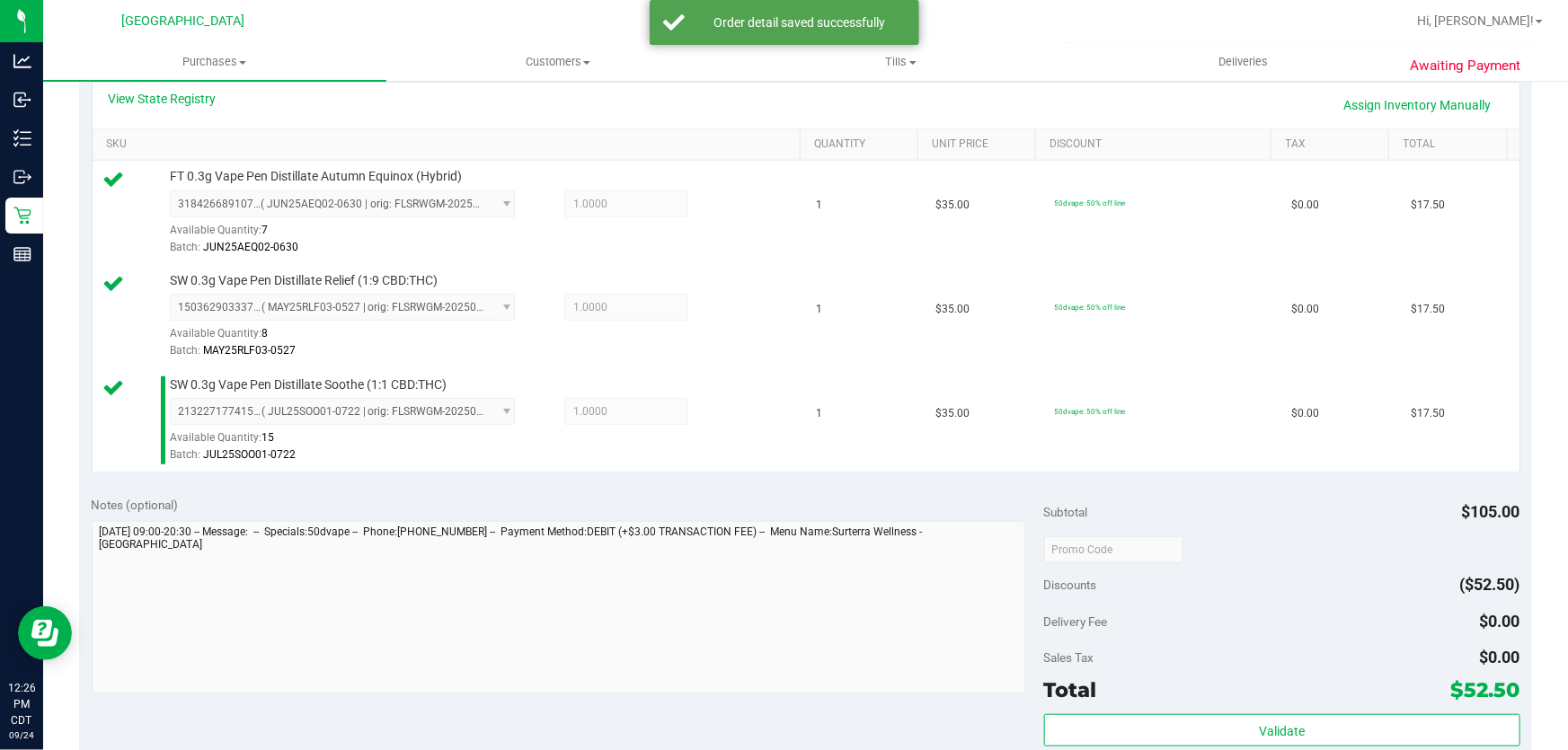
scroll to position [571, 0]
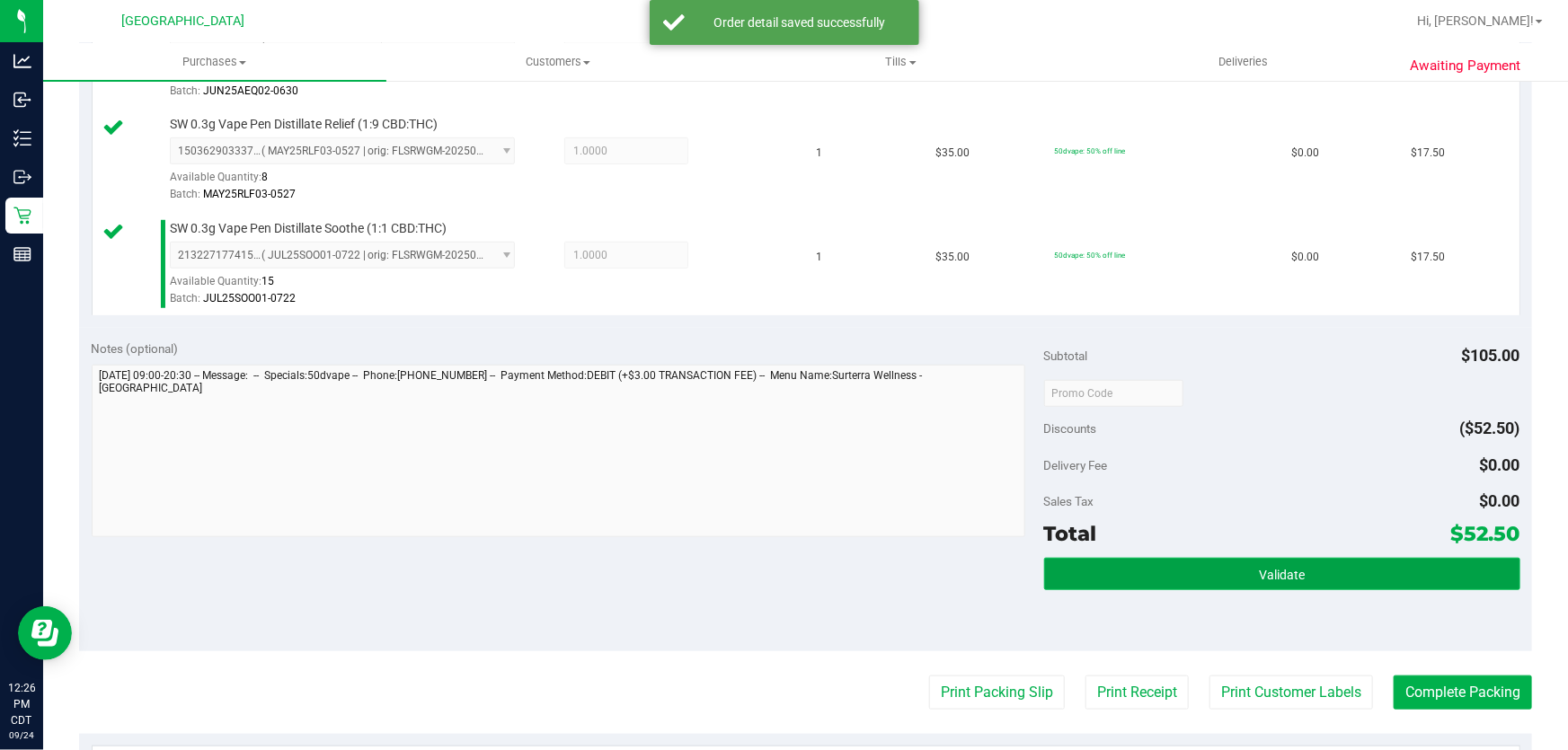
click at [1207, 569] on button "Validate" at bounding box center [1282, 574] width 476 height 32
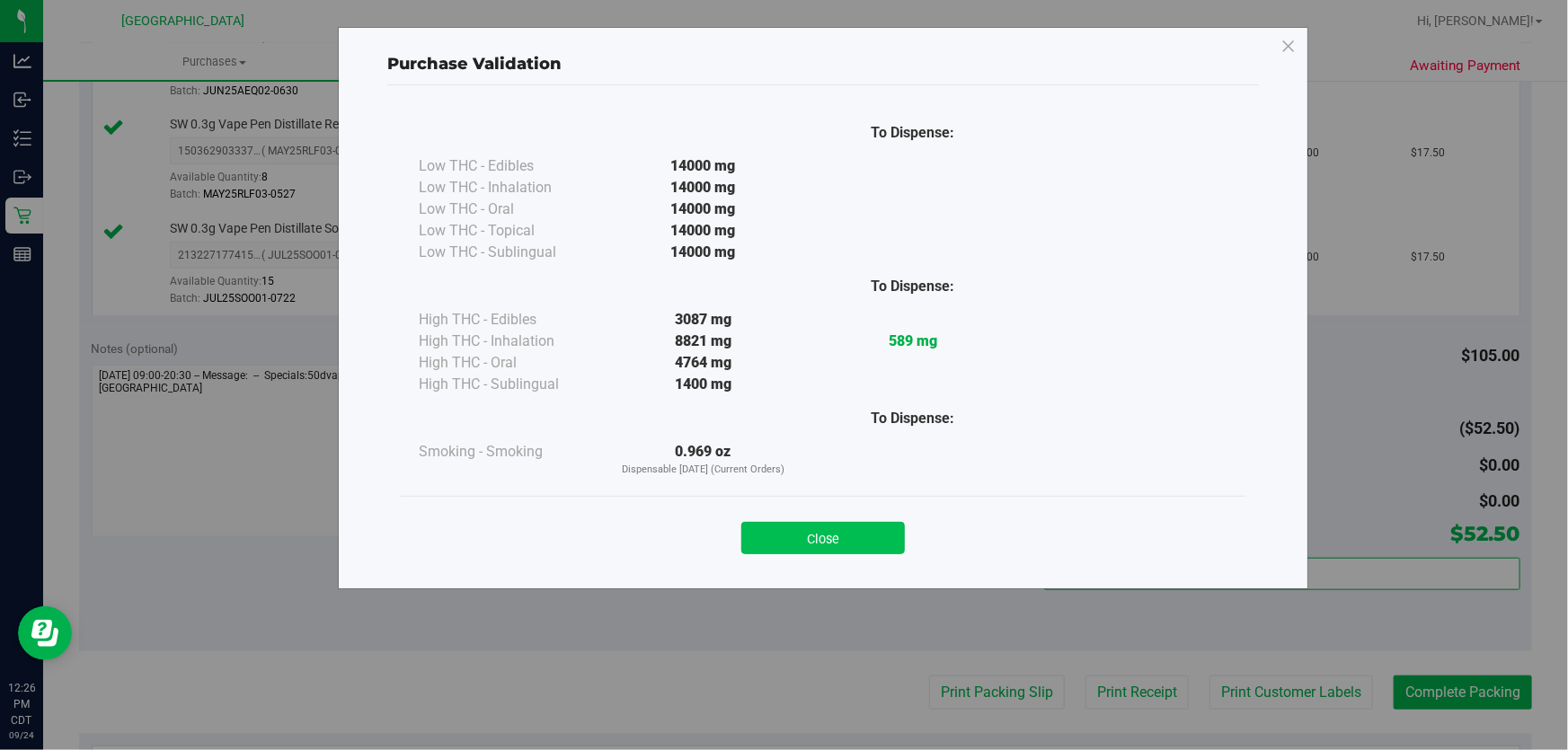
click at [850, 542] on button "Close" at bounding box center [823, 538] width 164 height 32
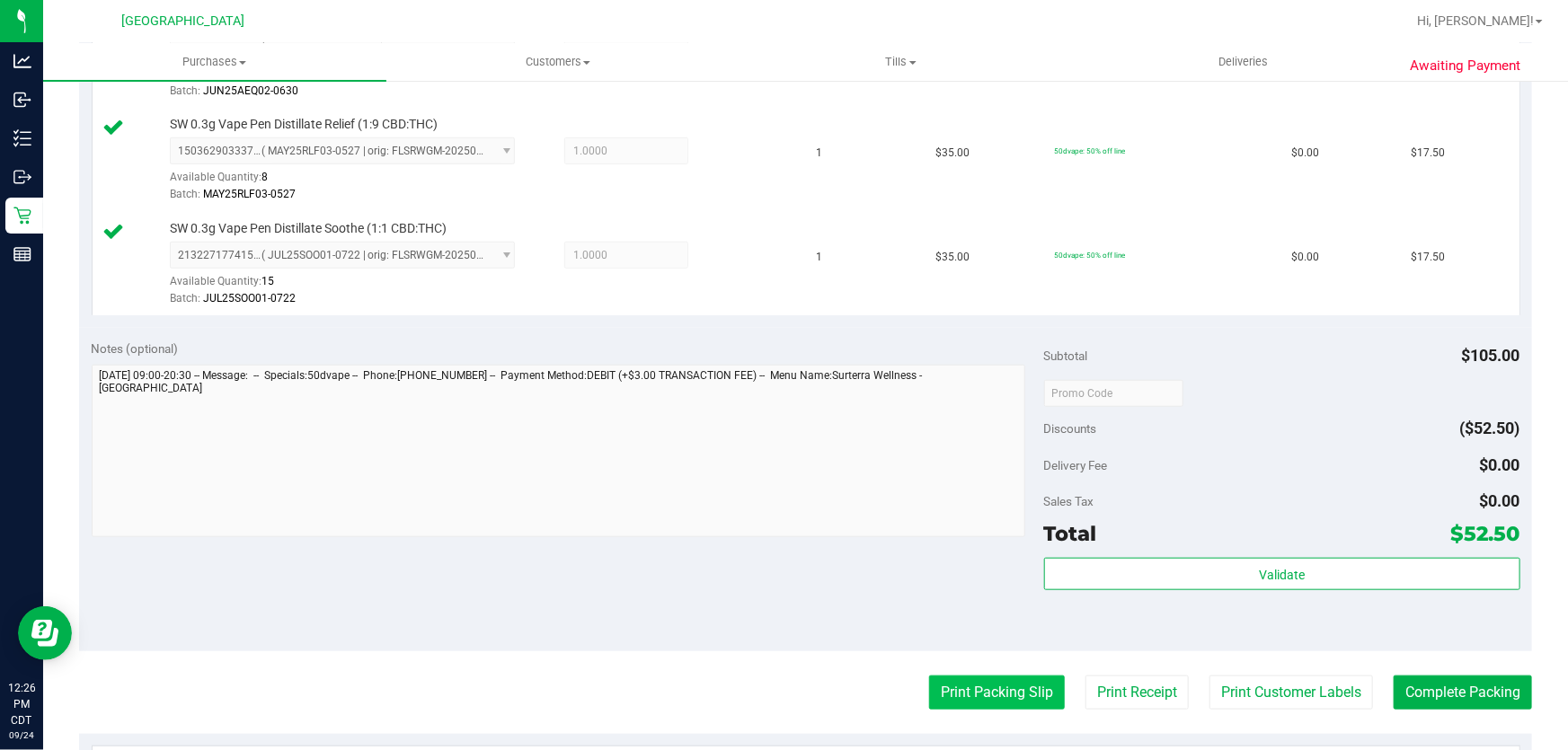
click at [981, 696] on button "Print Packing Slip" at bounding box center [997, 692] width 136 height 34
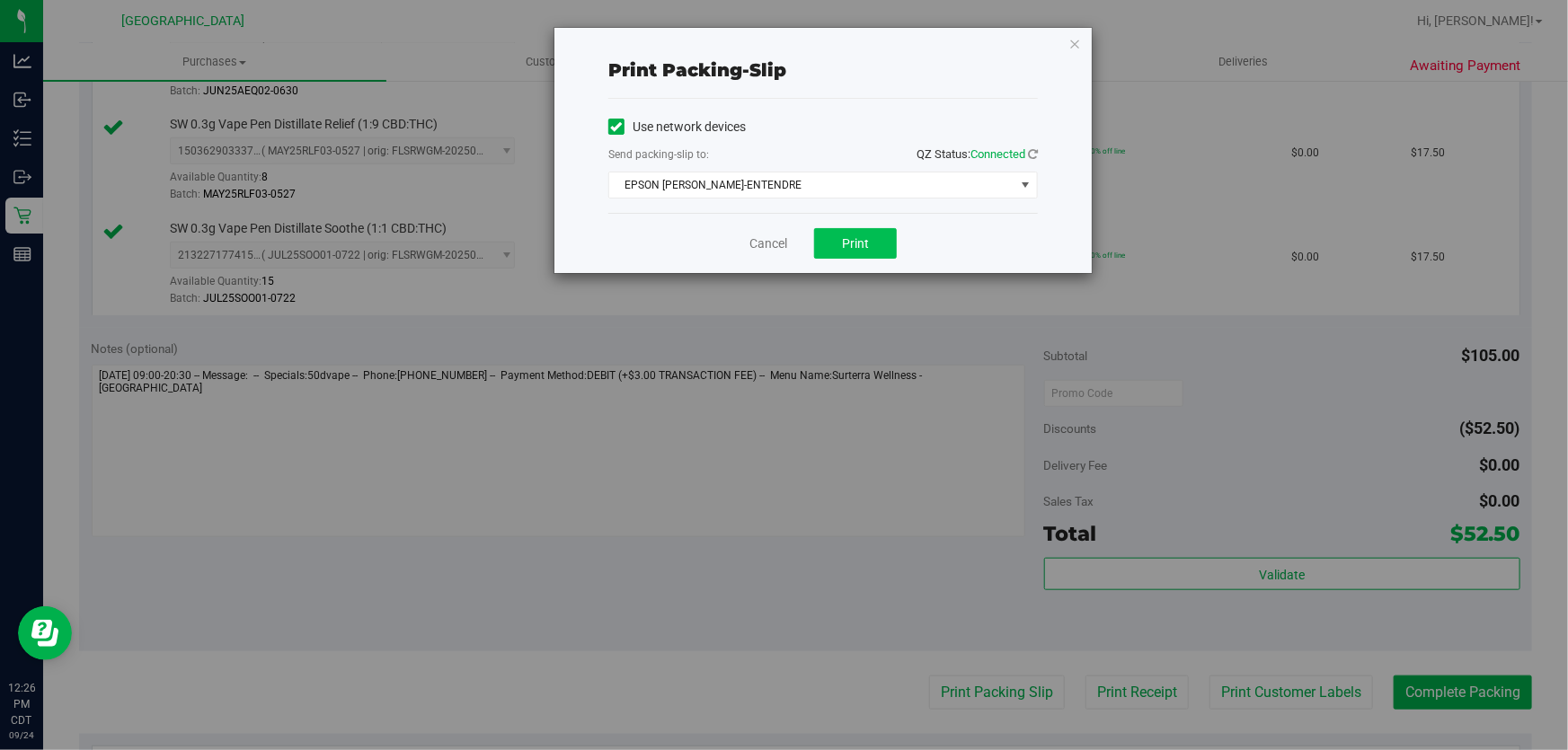
drag, startPoint x: 867, startPoint y: 224, endPoint x: 870, endPoint y: 239, distance: 15.3
click at [870, 228] on div "Cancel Print" at bounding box center [822, 243] width 429 height 60
click at [869, 243] on button "Print" at bounding box center [855, 243] width 83 height 30
click at [777, 242] on link "Cancel" at bounding box center [768, 244] width 38 height 19
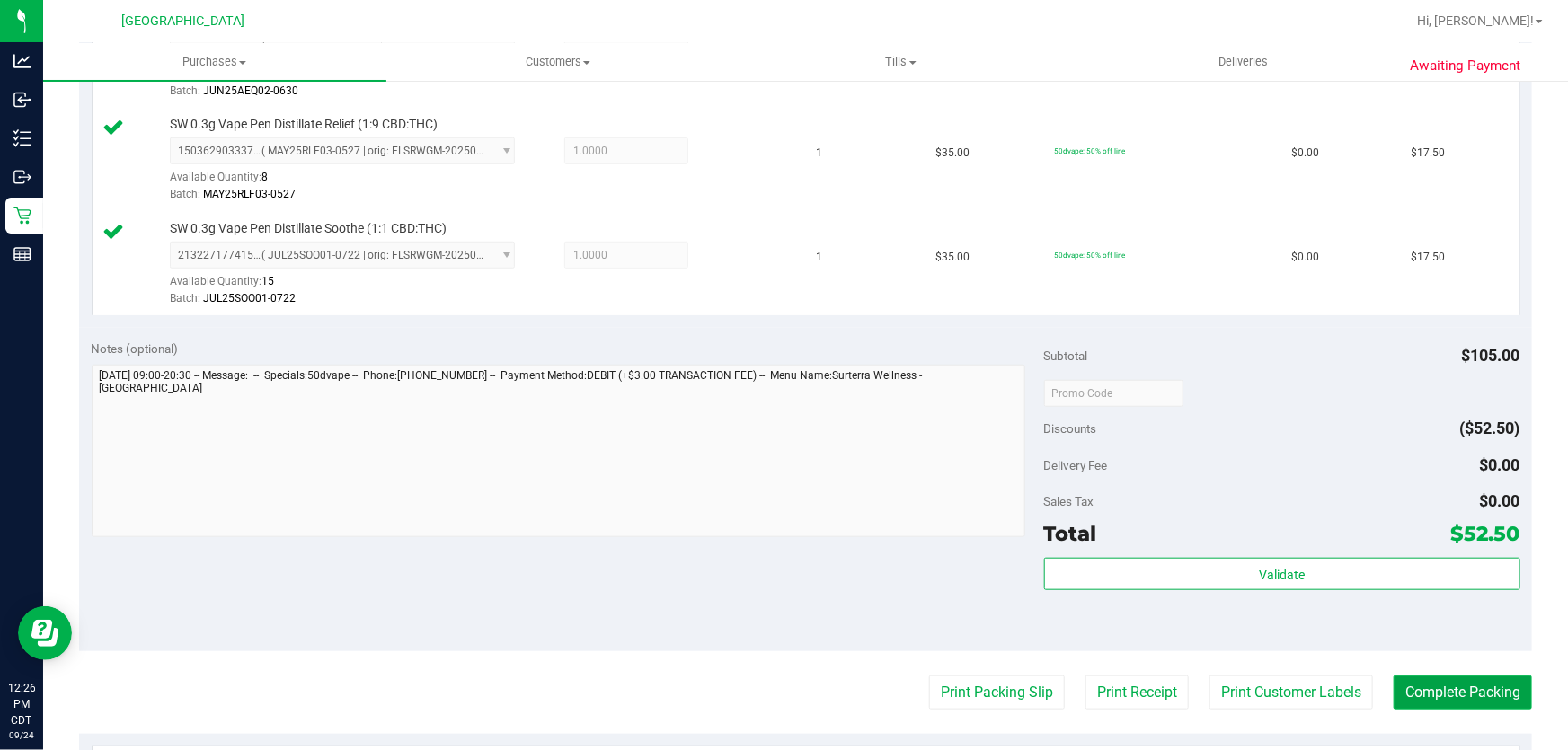
click at [1430, 684] on button "Complete Packing" at bounding box center [1462, 692] width 138 height 34
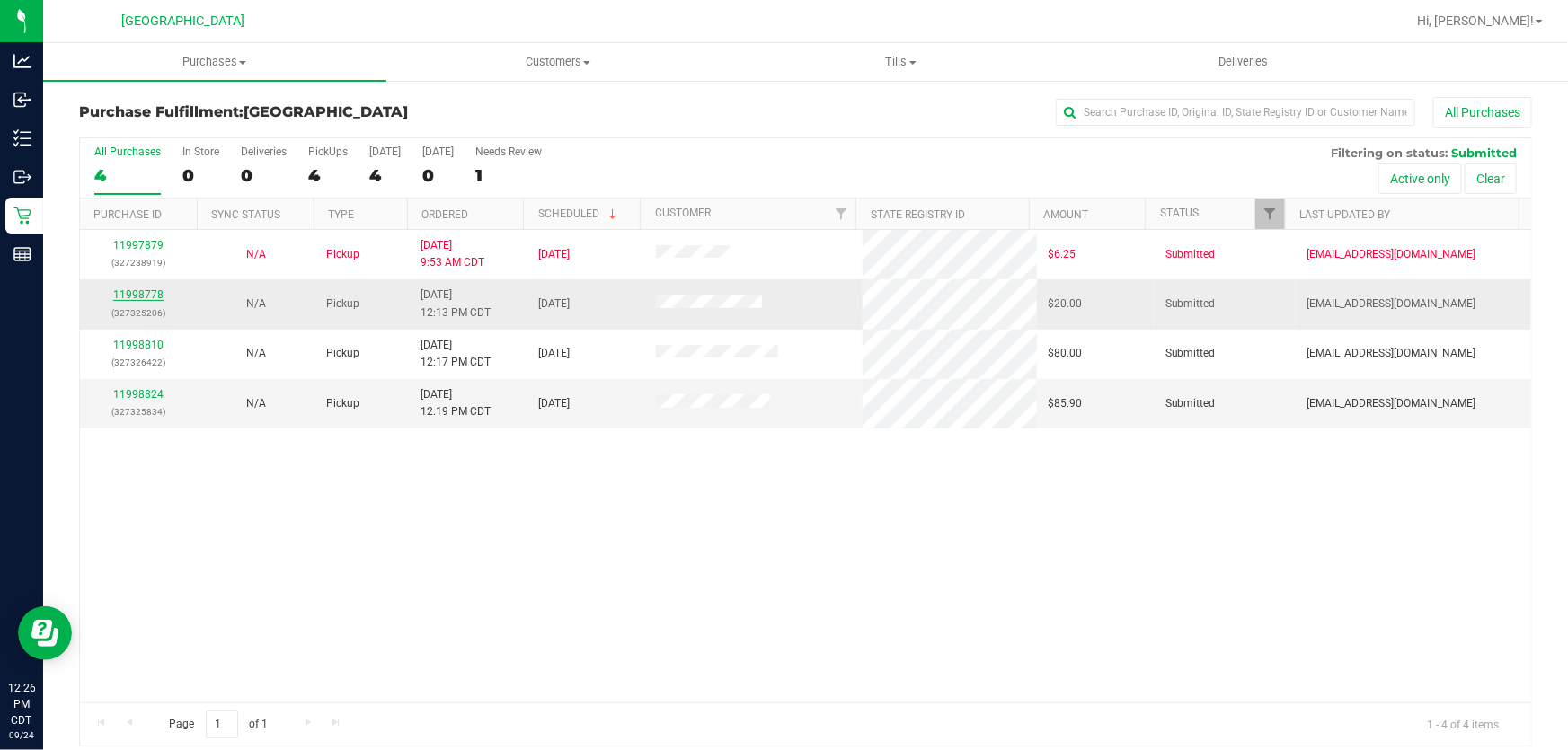
click at [136, 296] on link "11998778" at bounding box center [138, 295] width 51 height 13
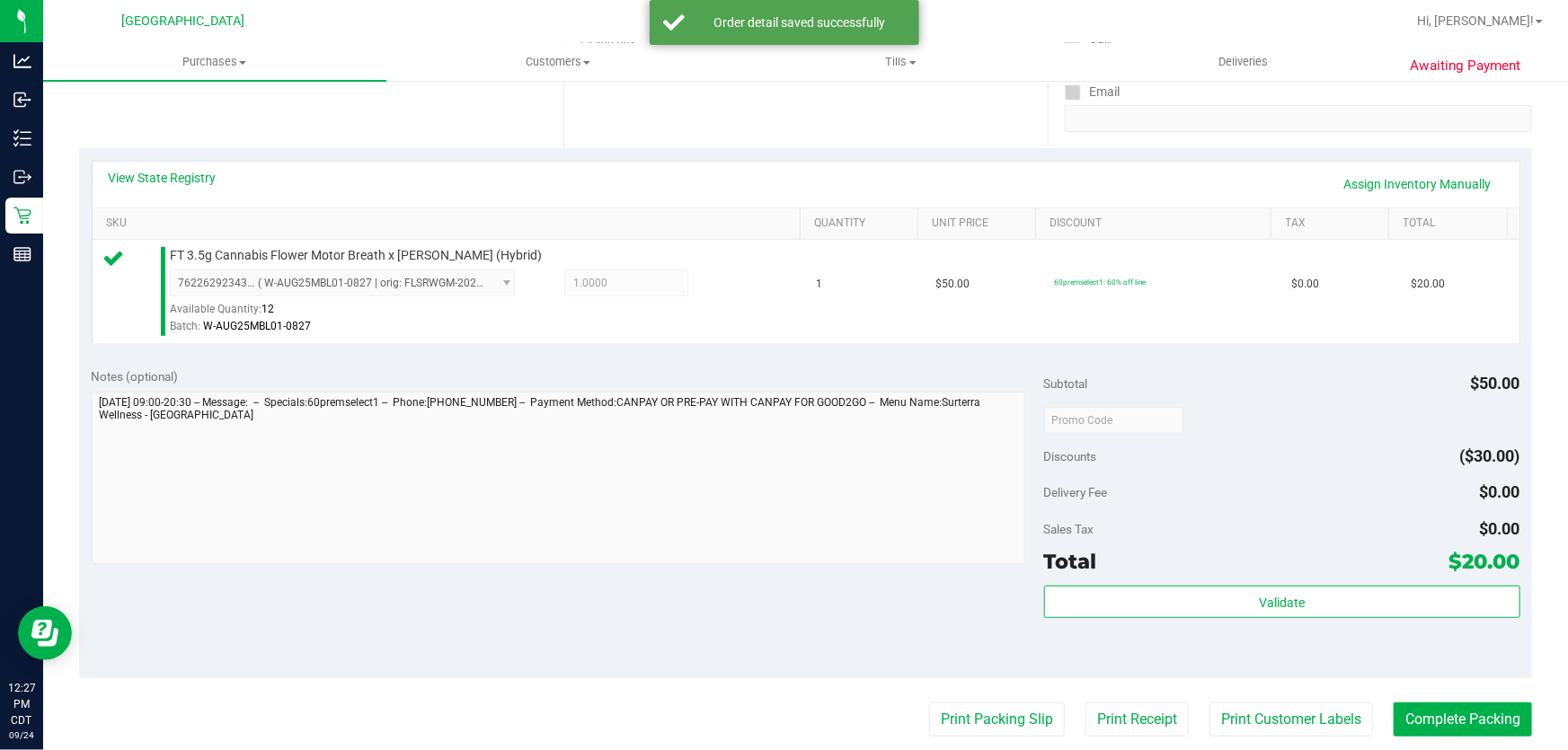
scroll to position [408, 0]
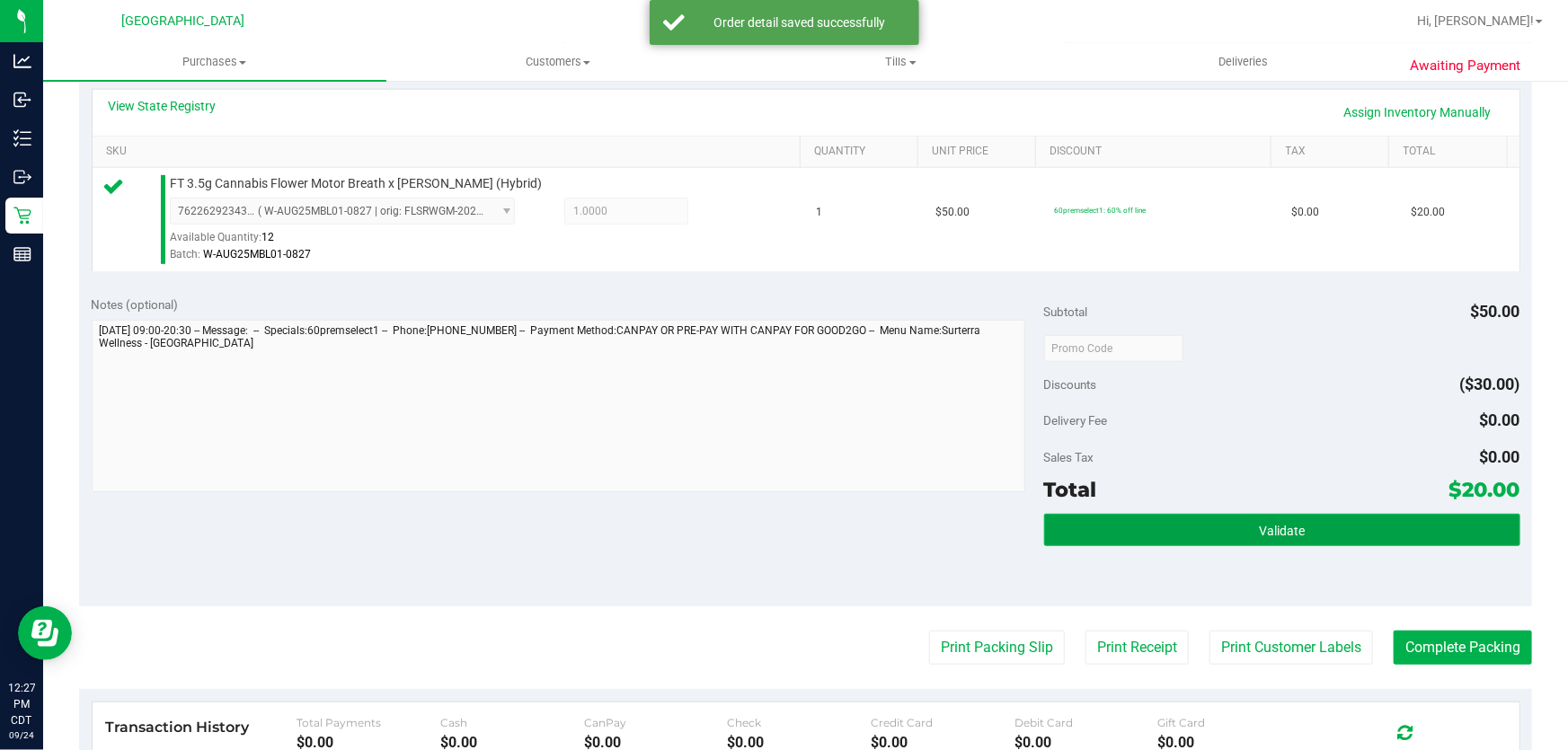
click at [1147, 532] on button "Validate" at bounding box center [1282, 529] width 476 height 32
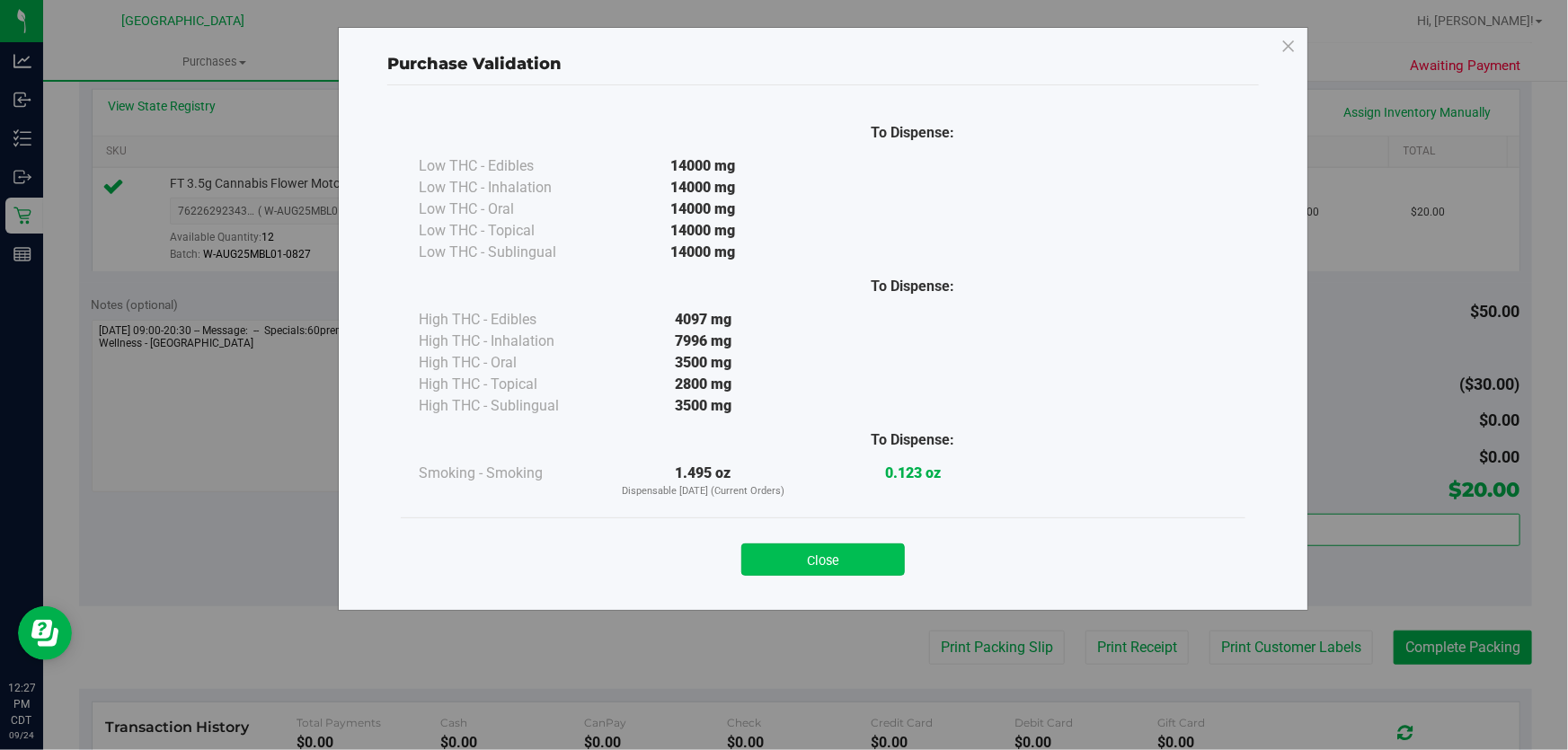
click at [855, 547] on button "Close" at bounding box center [823, 559] width 164 height 32
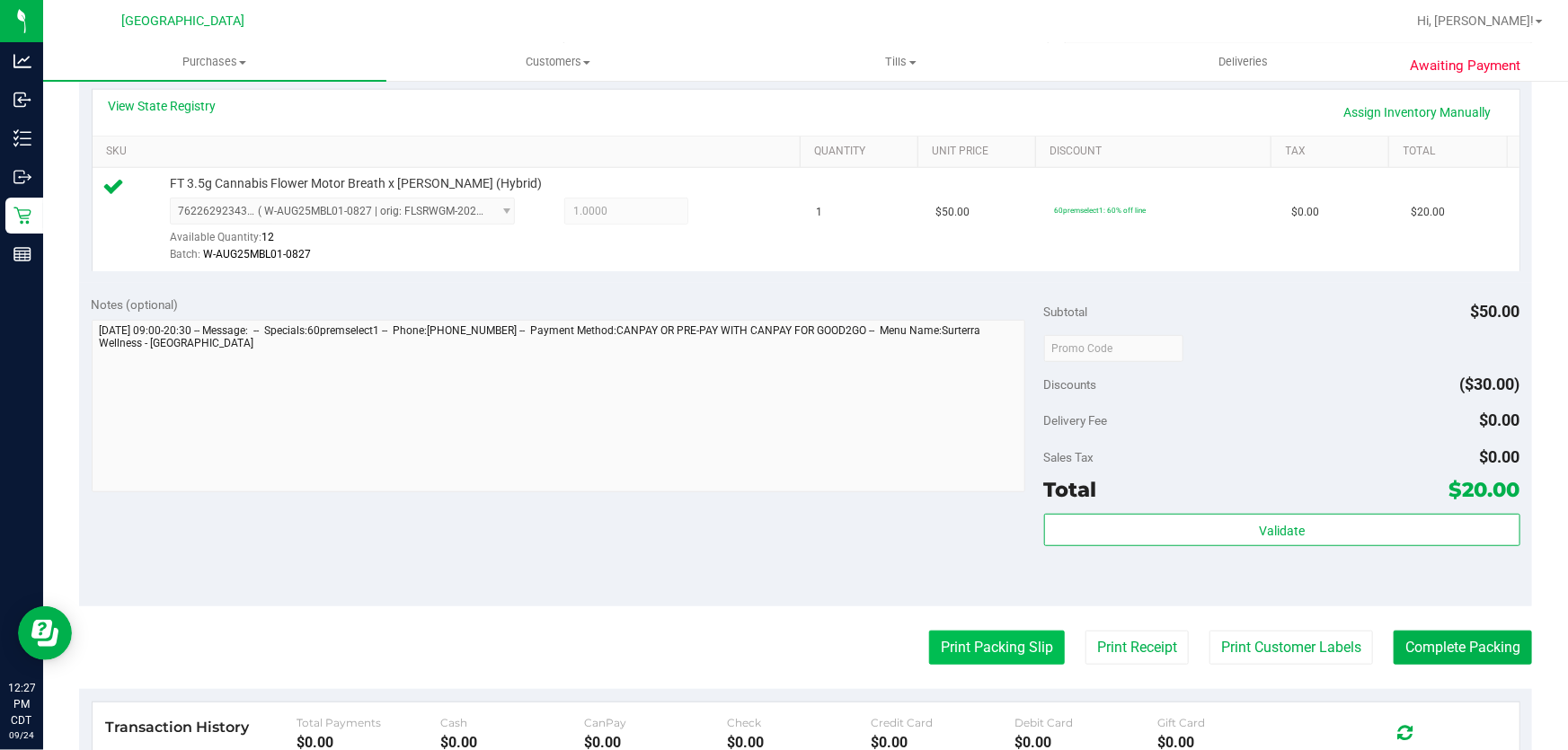
click at [944, 645] on button "Print Packing Slip" at bounding box center [997, 647] width 136 height 34
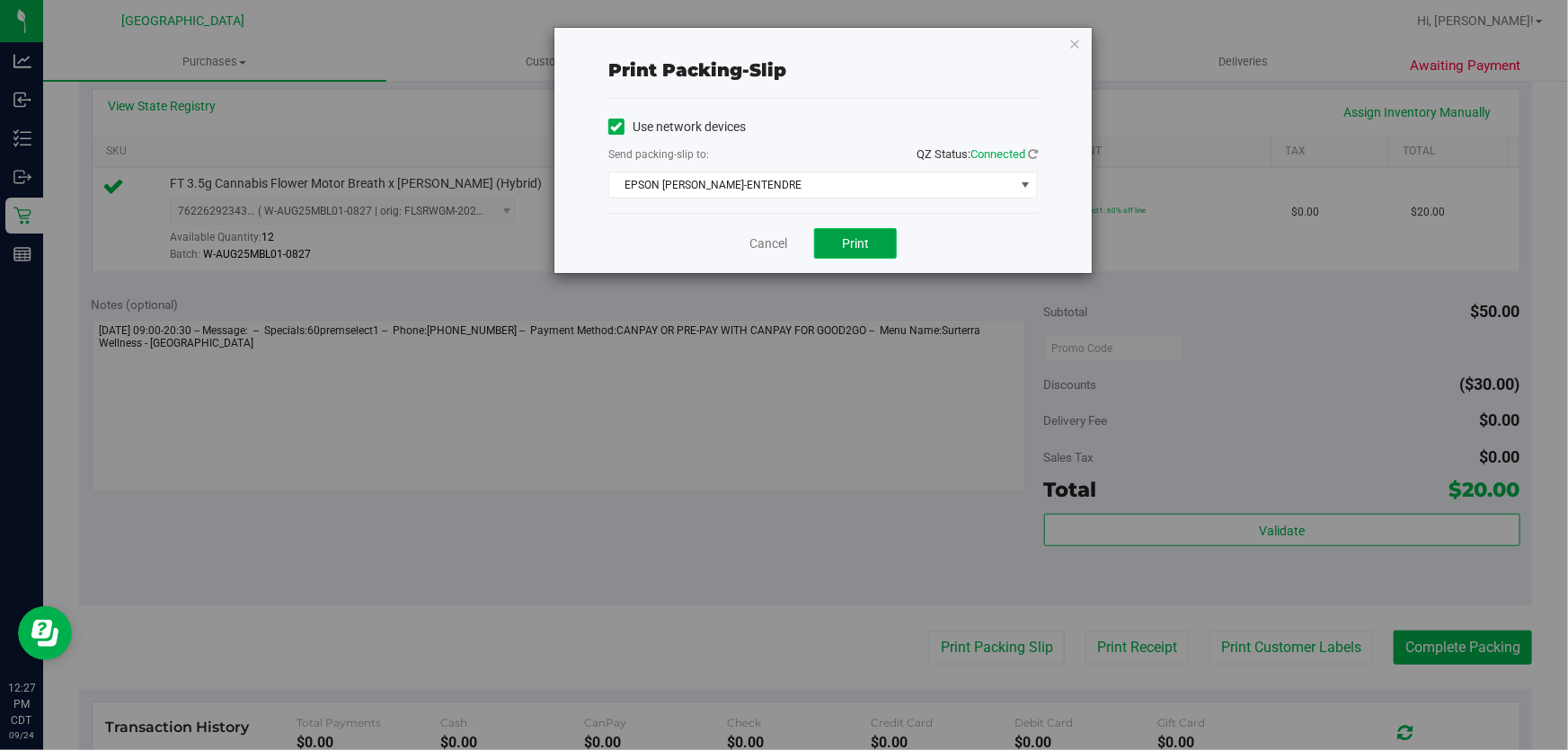
click at [883, 246] on button "Print" at bounding box center [855, 243] width 83 height 30
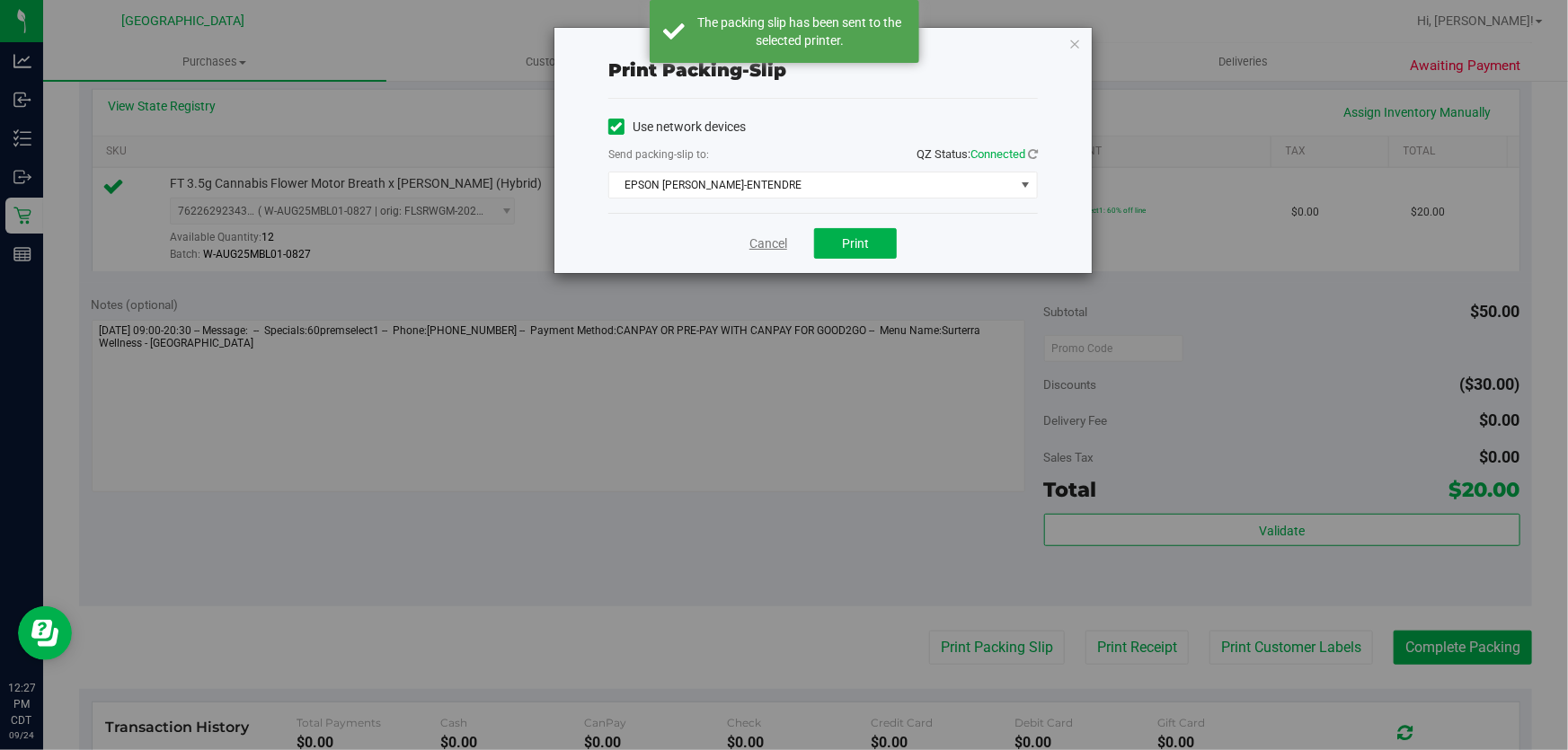
click at [759, 242] on link "Cancel" at bounding box center [768, 244] width 38 height 19
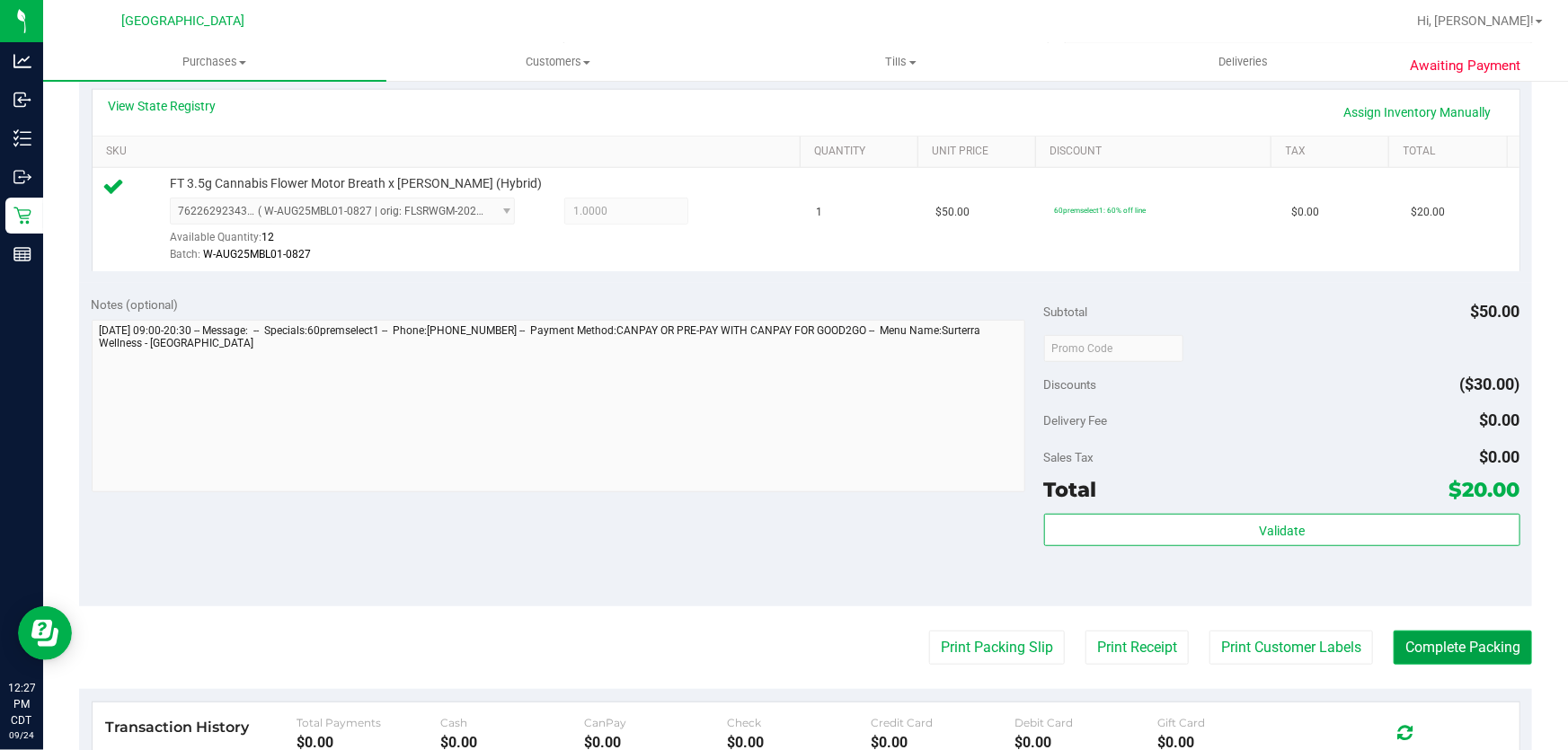
click at [1469, 638] on button "Complete Packing" at bounding box center [1462, 647] width 138 height 34
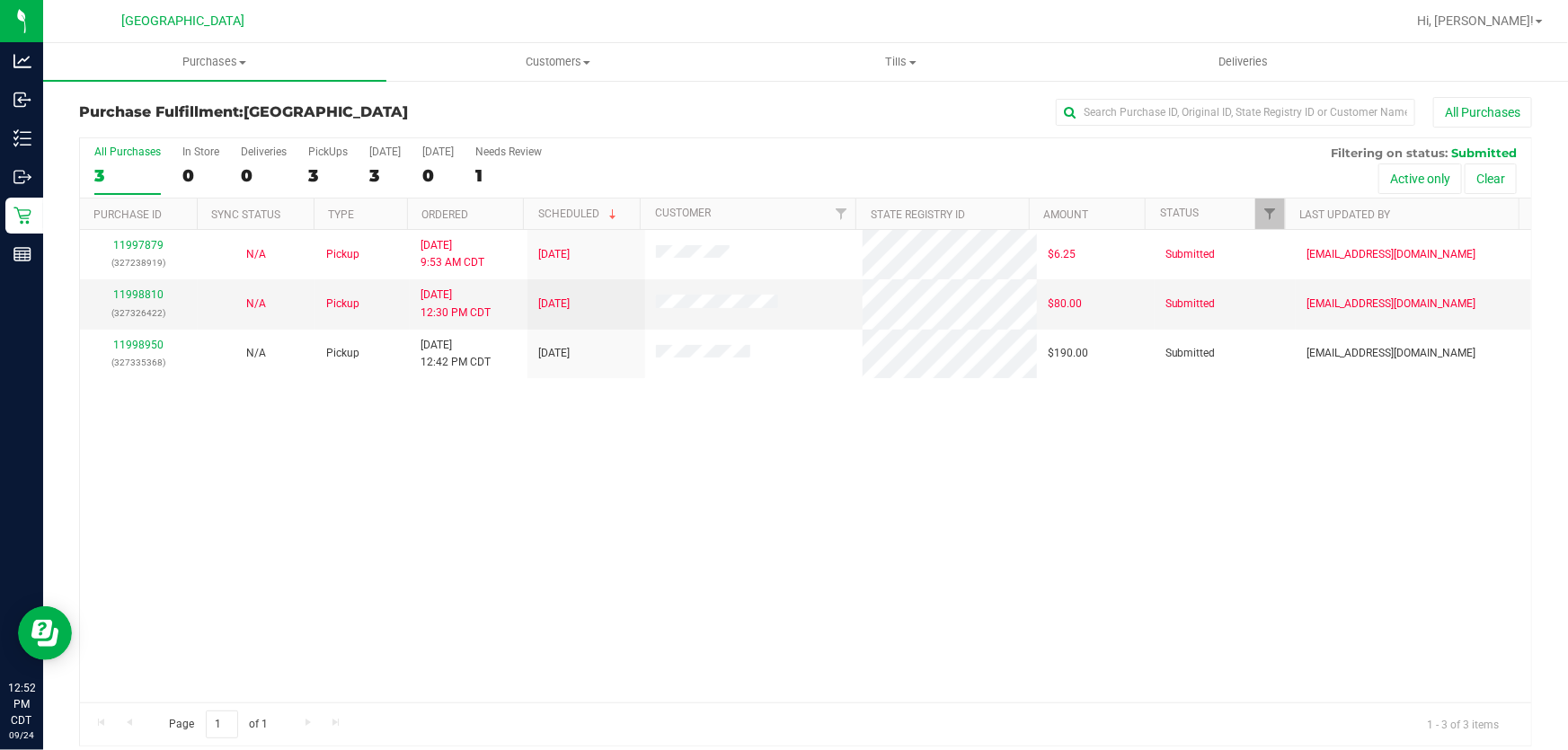
click at [417, 745] on div "Purchase Fulfillment: Panama City WC All Purchases All Purchases 3 In Store 0 D…" at bounding box center [806, 421] width 1525 height 685
click at [141, 289] on link "11998810" at bounding box center [138, 295] width 51 height 13
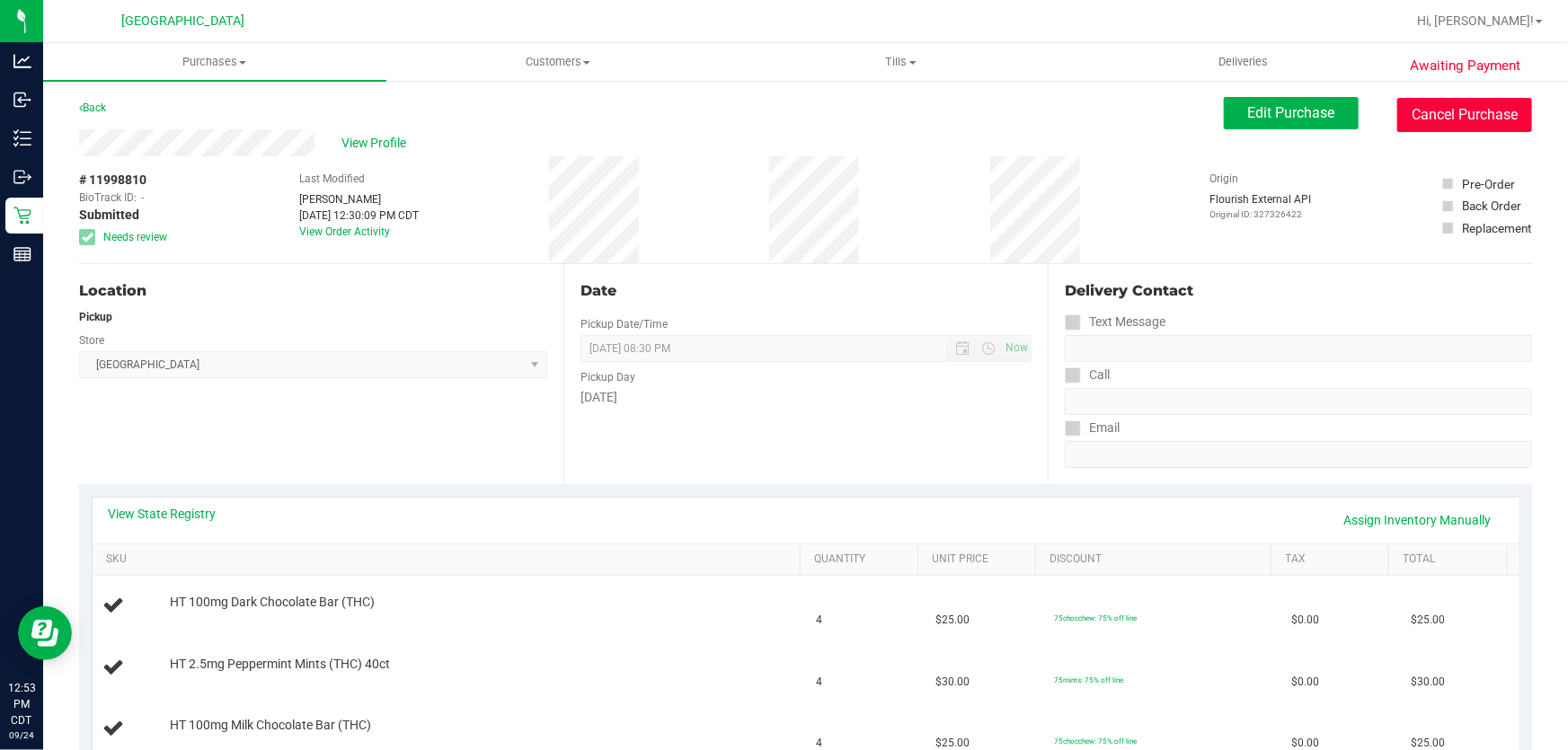
click at [1475, 117] on button "Cancel Purchase" at bounding box center [1464, 114] width 135 height 34
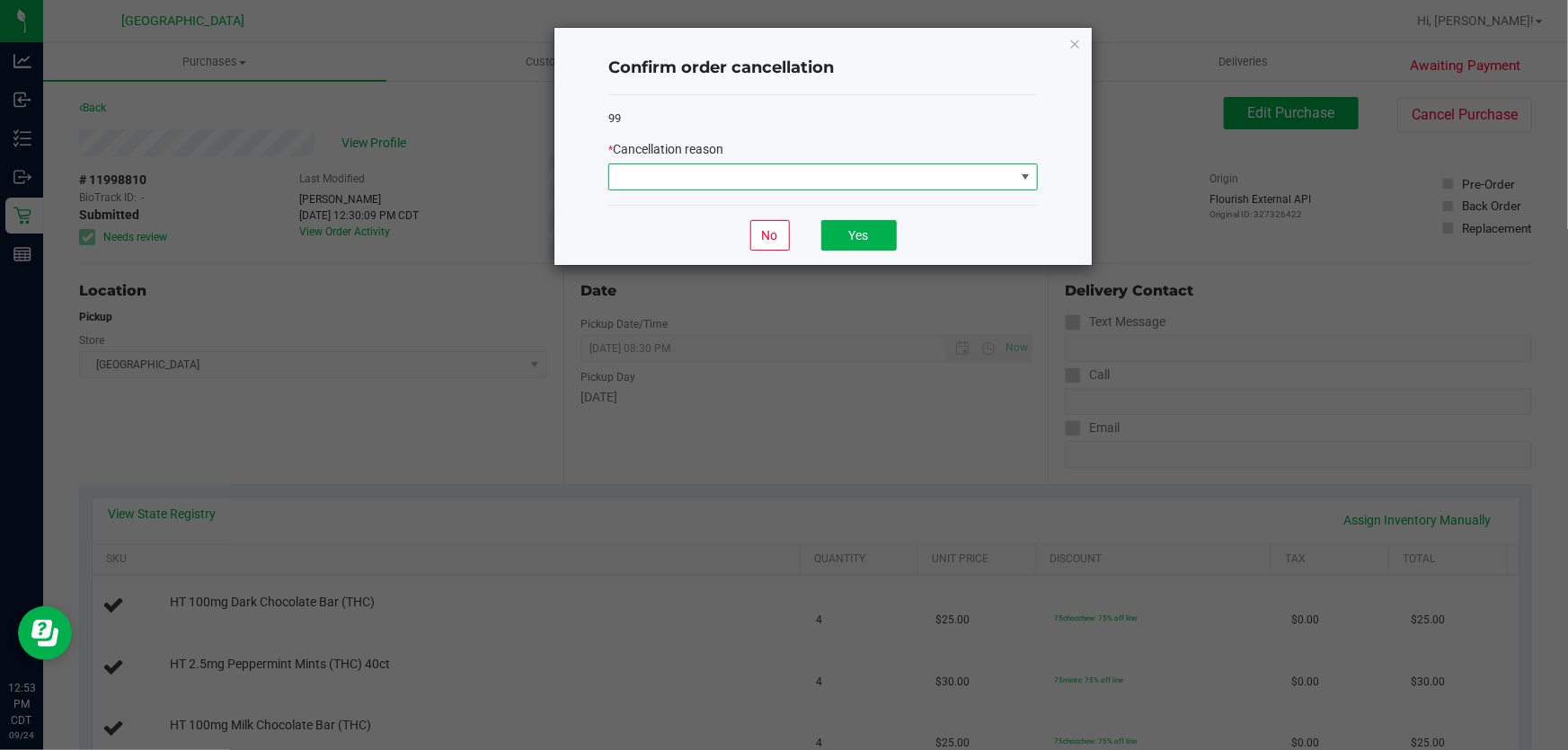
click at [801, 183] on span at bounding box center [811, 176] width 406 height 25
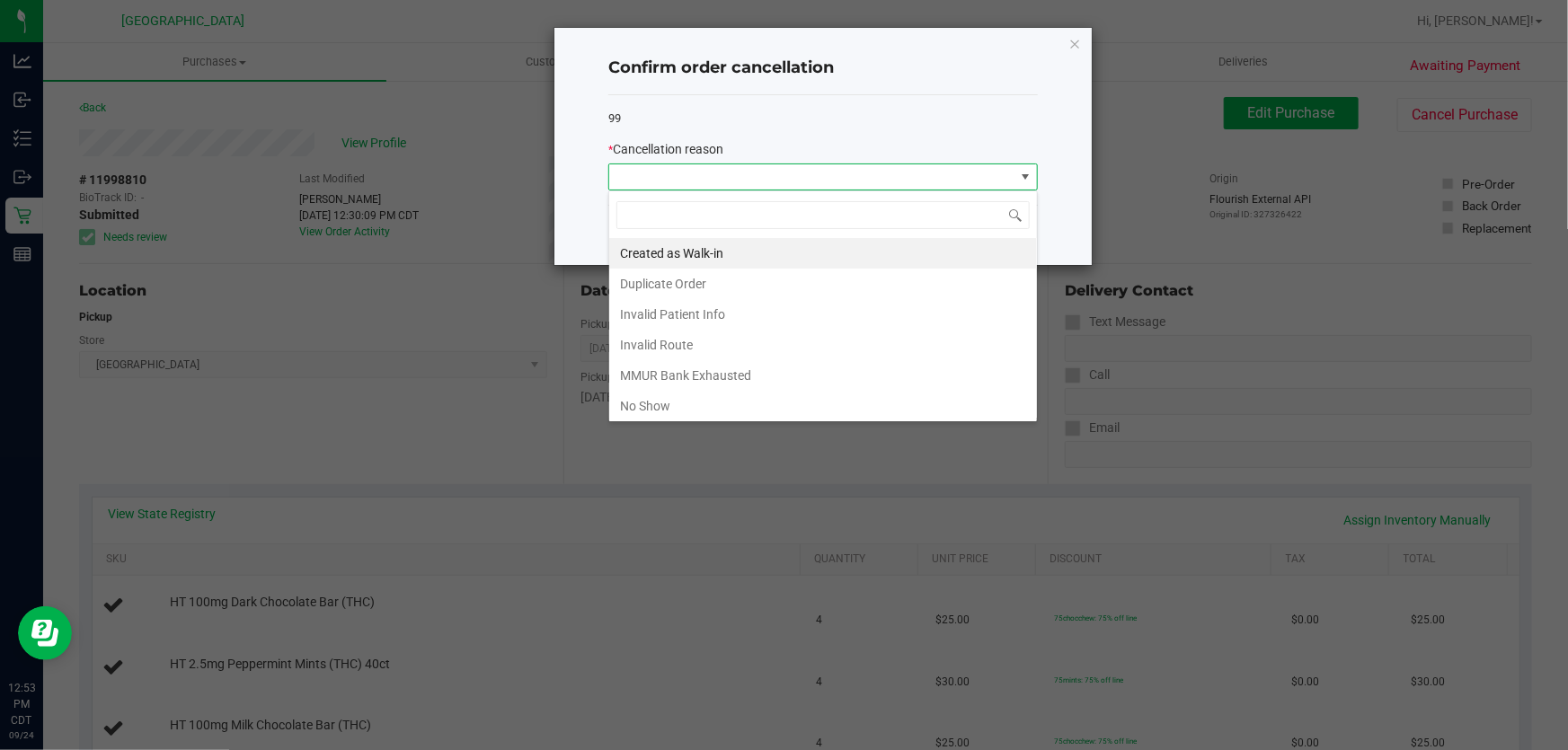
scroll to position [27, 429]
click at [655, 280] on li "Duplicate Order" at bounding box center [822, 283] width 428 height 30
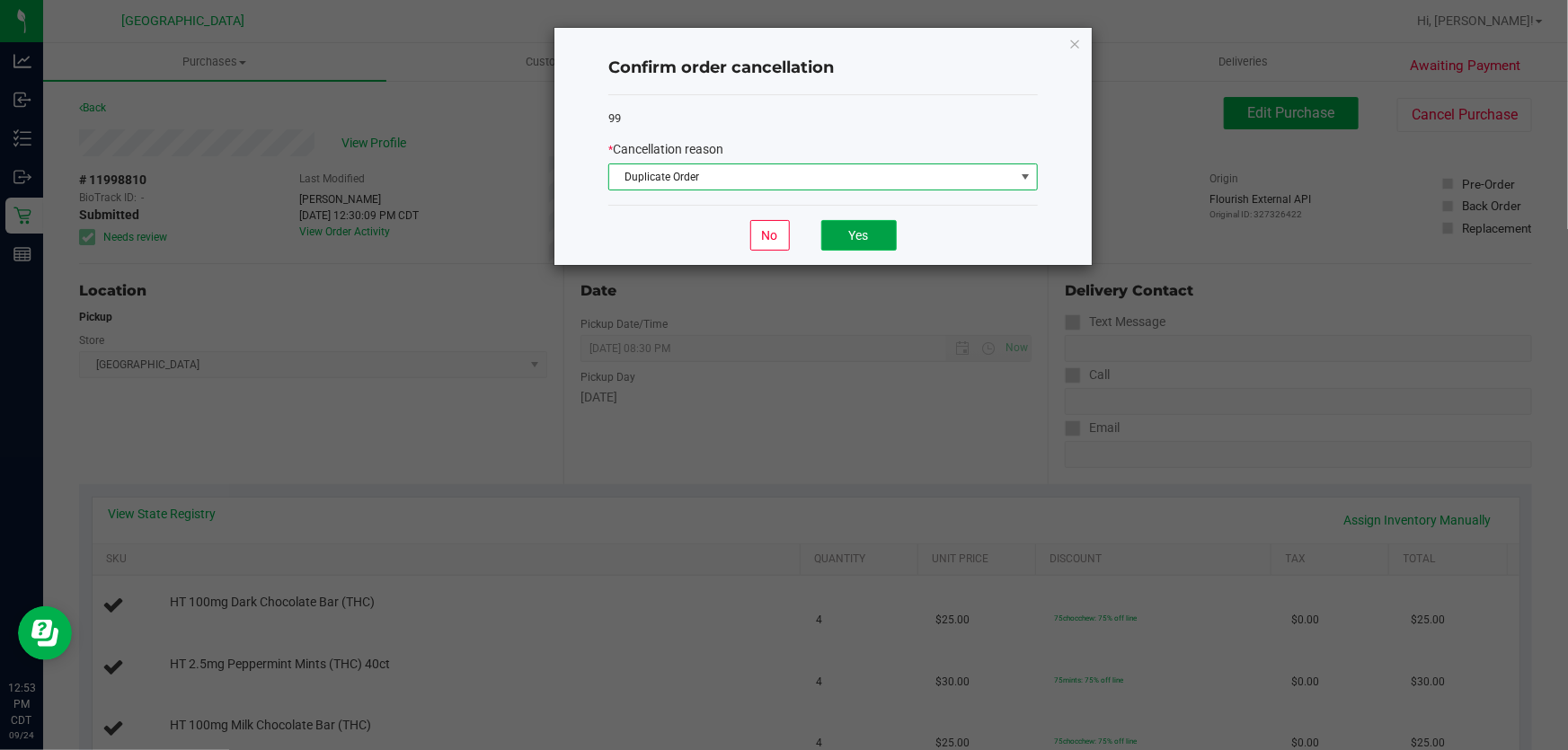
click at [875, 236] on button "Yes" at bounding box center [859, 234] width 75 height 30
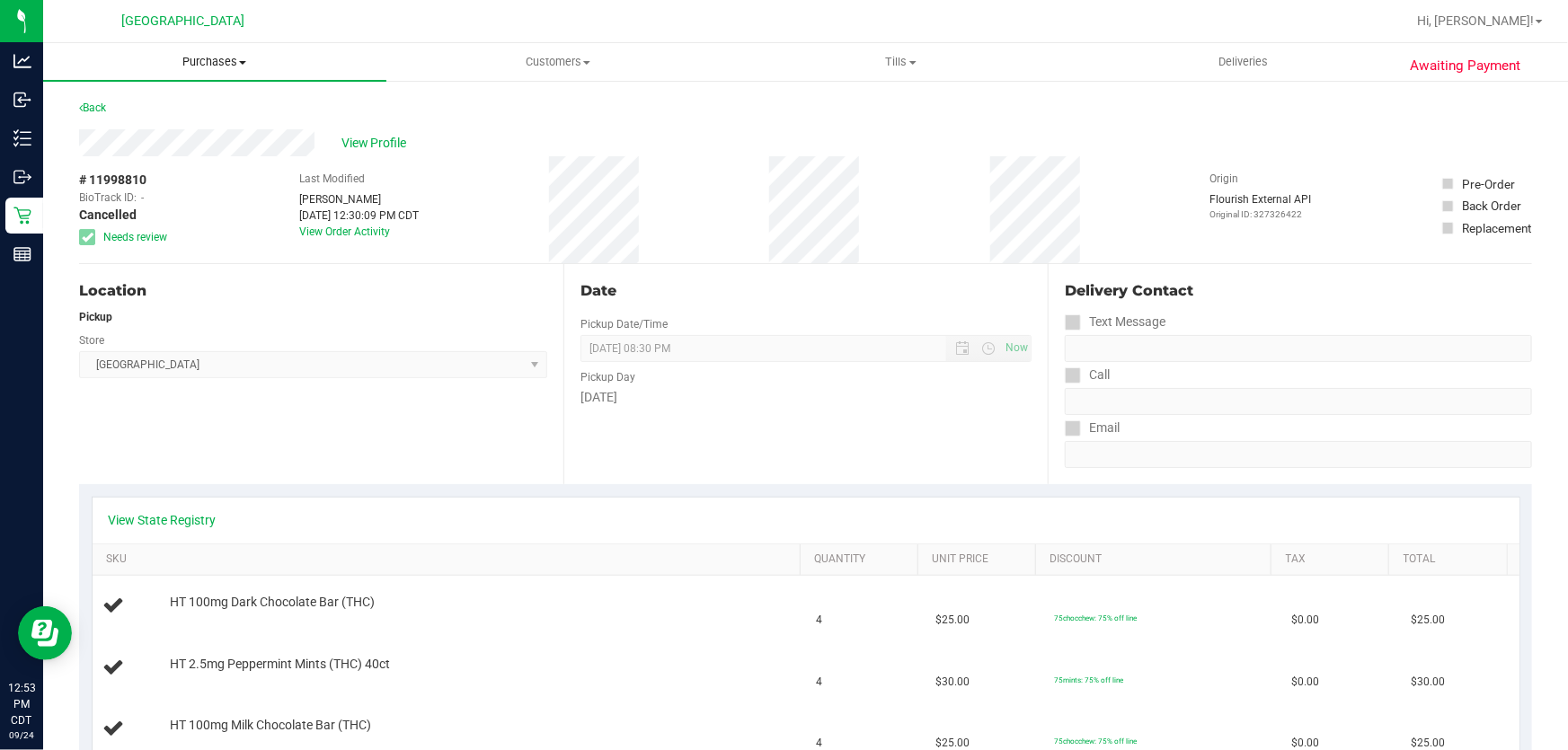
click at [208, 59] on span "Purchases" at bounding box center [214, 62] width 343 height 17
click at [157, 131] on li "Fulfillment" at bounding box center [214, 130] width 343 height 21
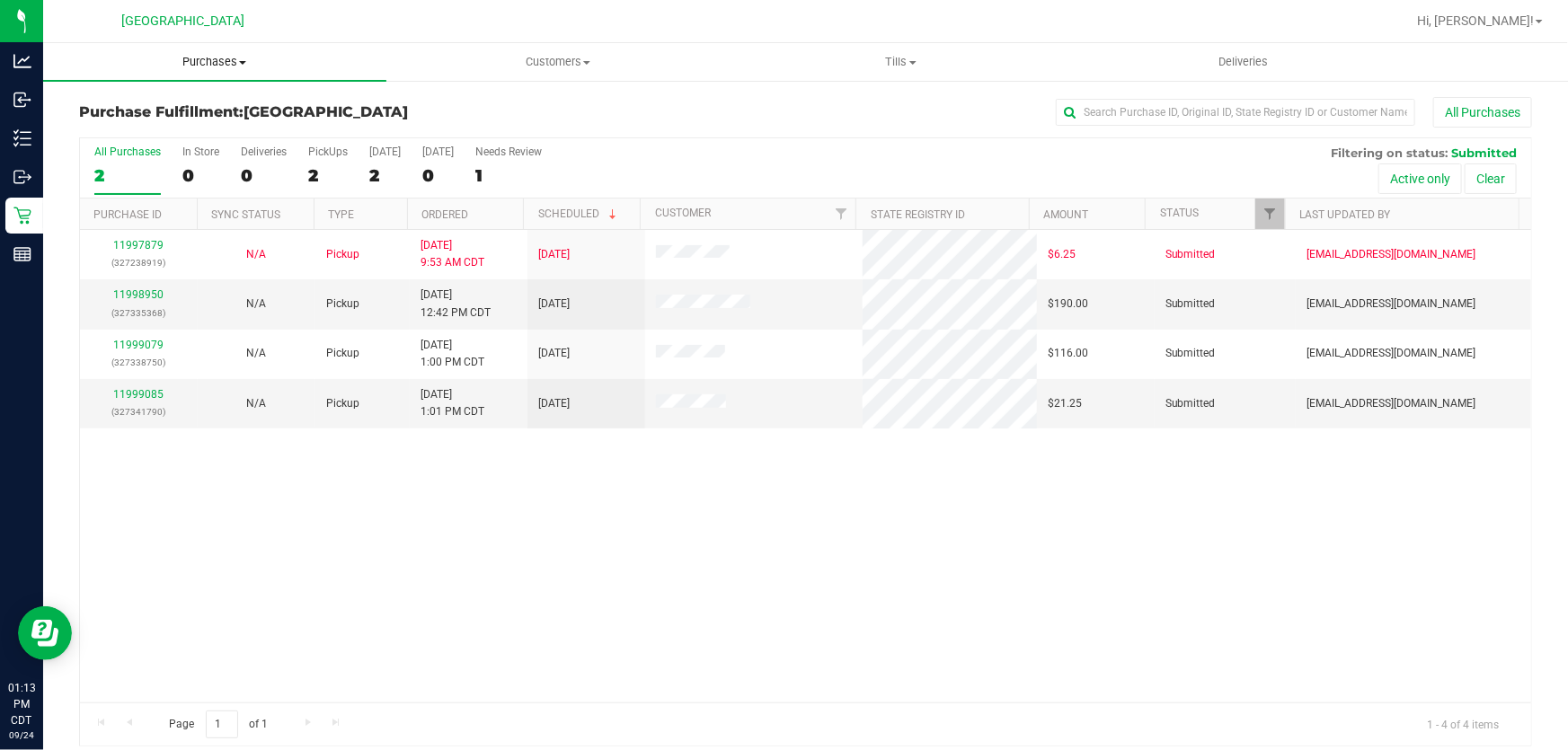
click at [193, 57] on span "Purchases" at bounding box center [214, 62] width 343 height 17
click at [213, 126] on li "Fulfillment" at bounding box center [214, 130] width 343 height 21
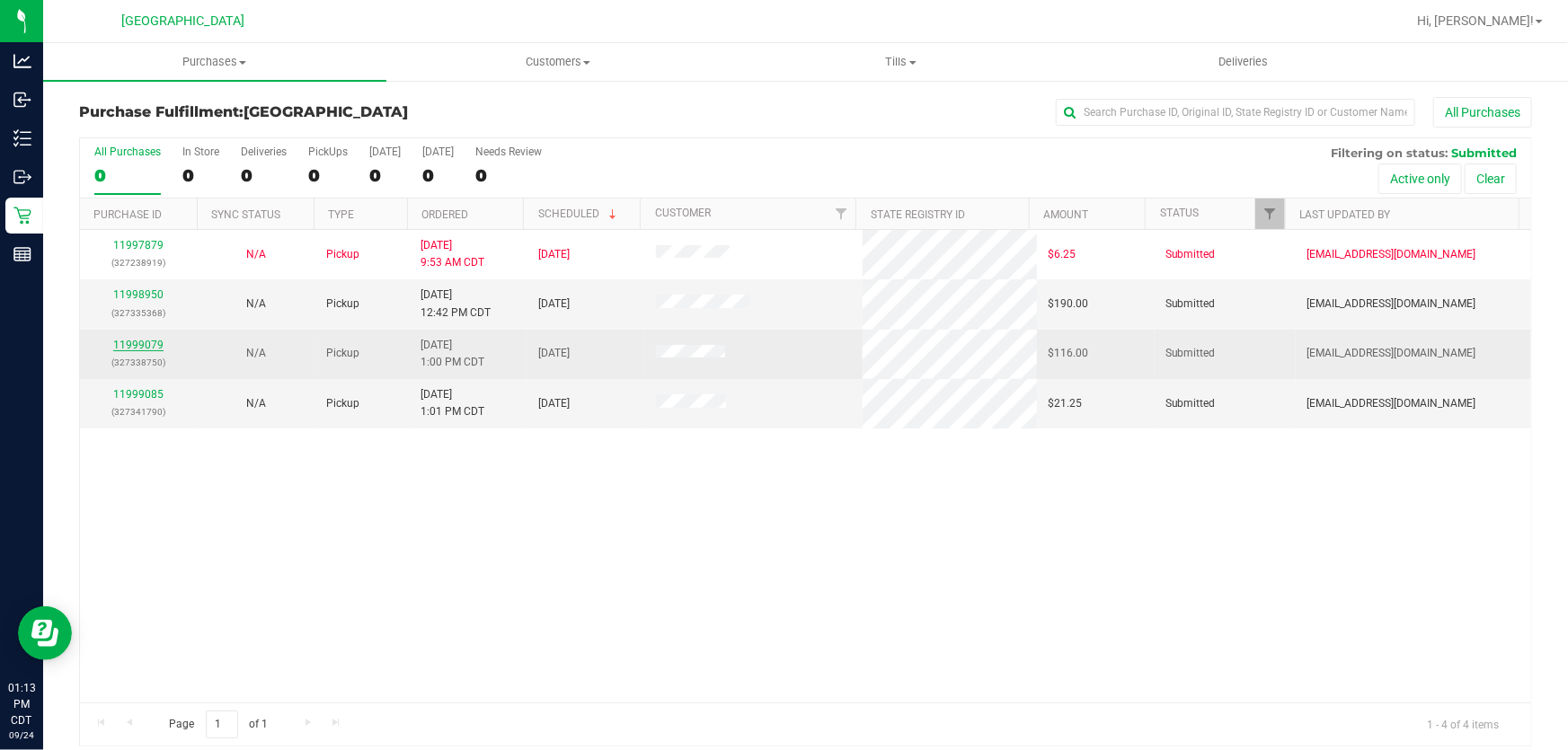
click at [142, 344] on link "11999079" at bounding box center [138, 345] width 51 height 13
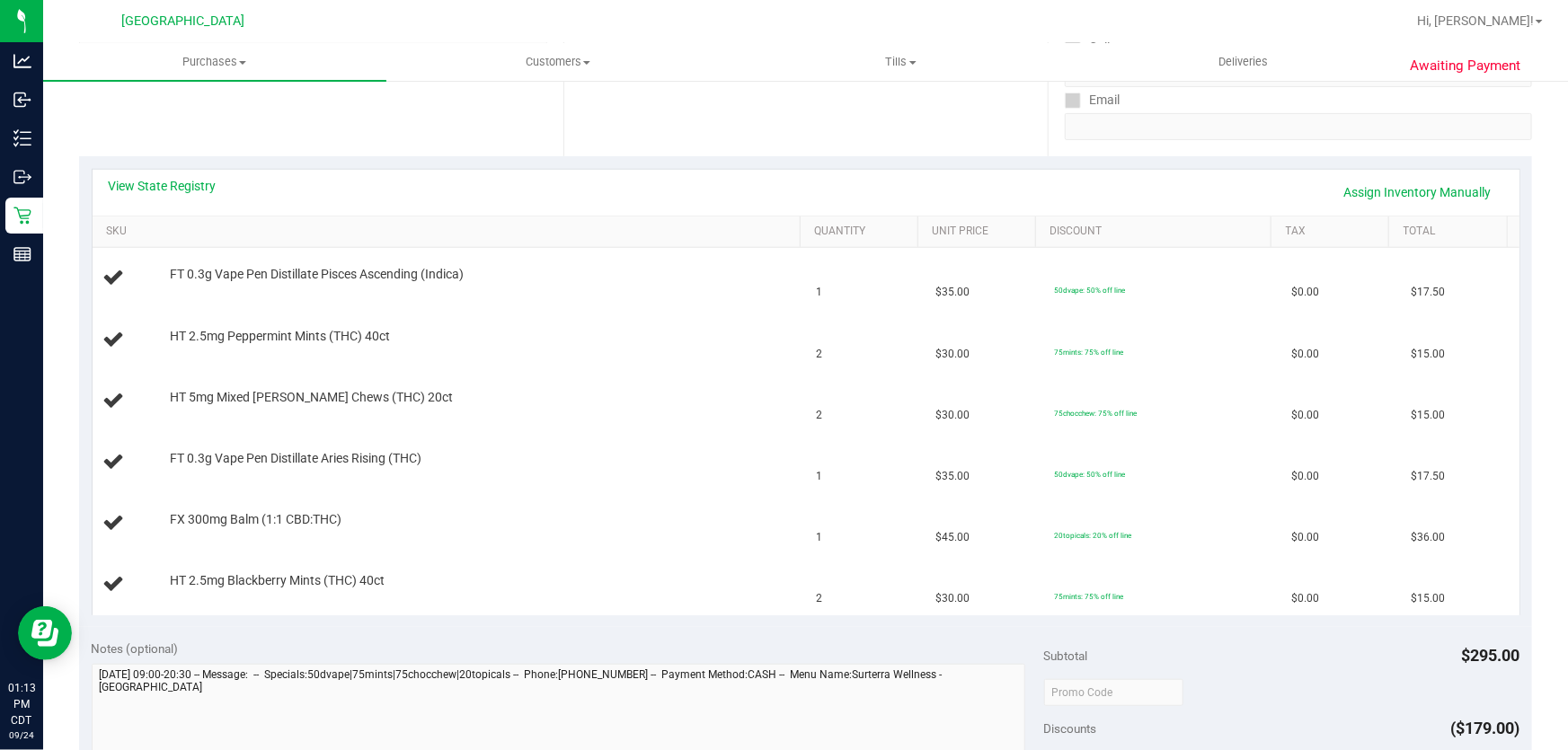
scroll to position [326, 0]
click at [166, 192] on link "View State Registry" at bounding box center [162, 188] width 108 height 18
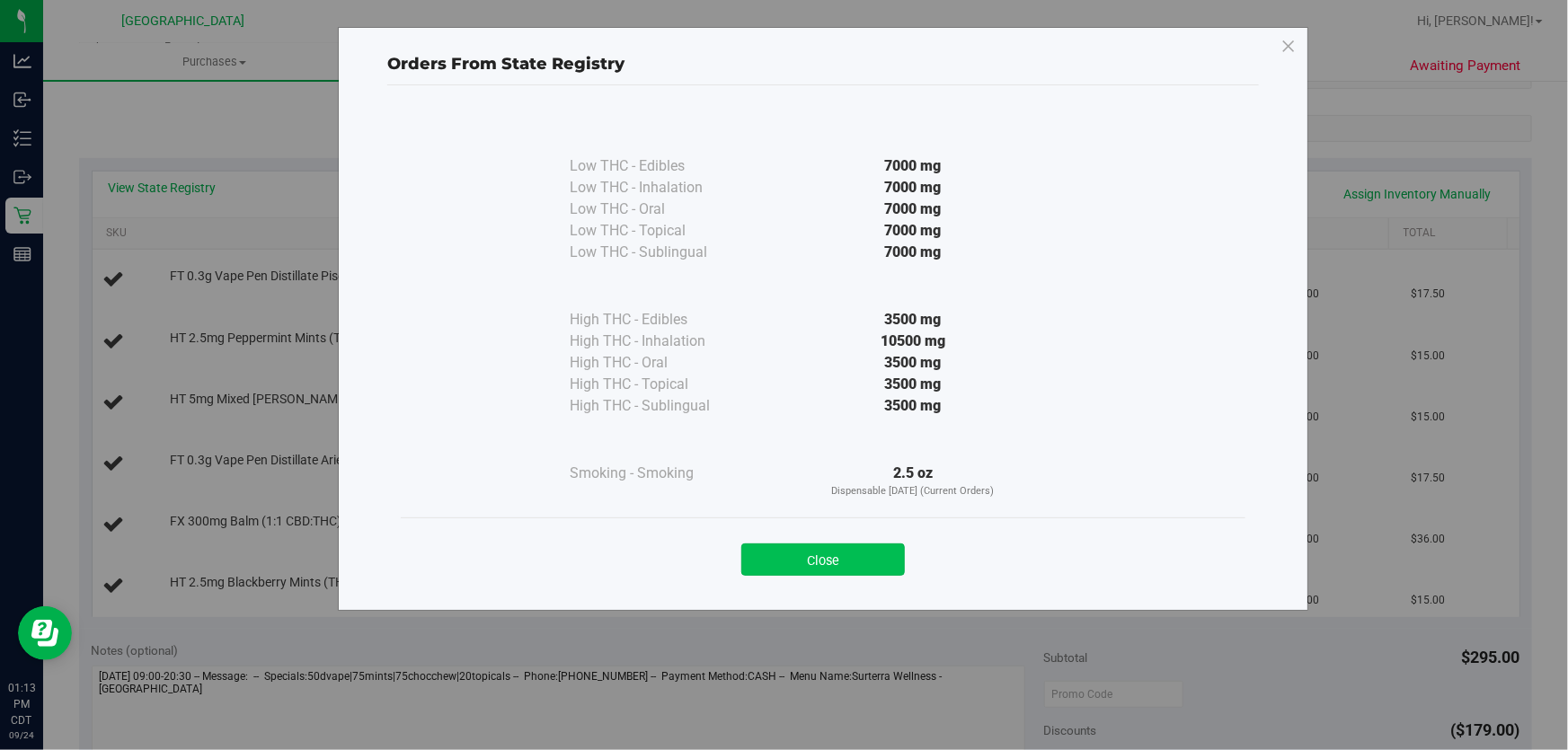
click at [792, 566] on button "Close" at bounding box center [823, 559] width 164 height 32
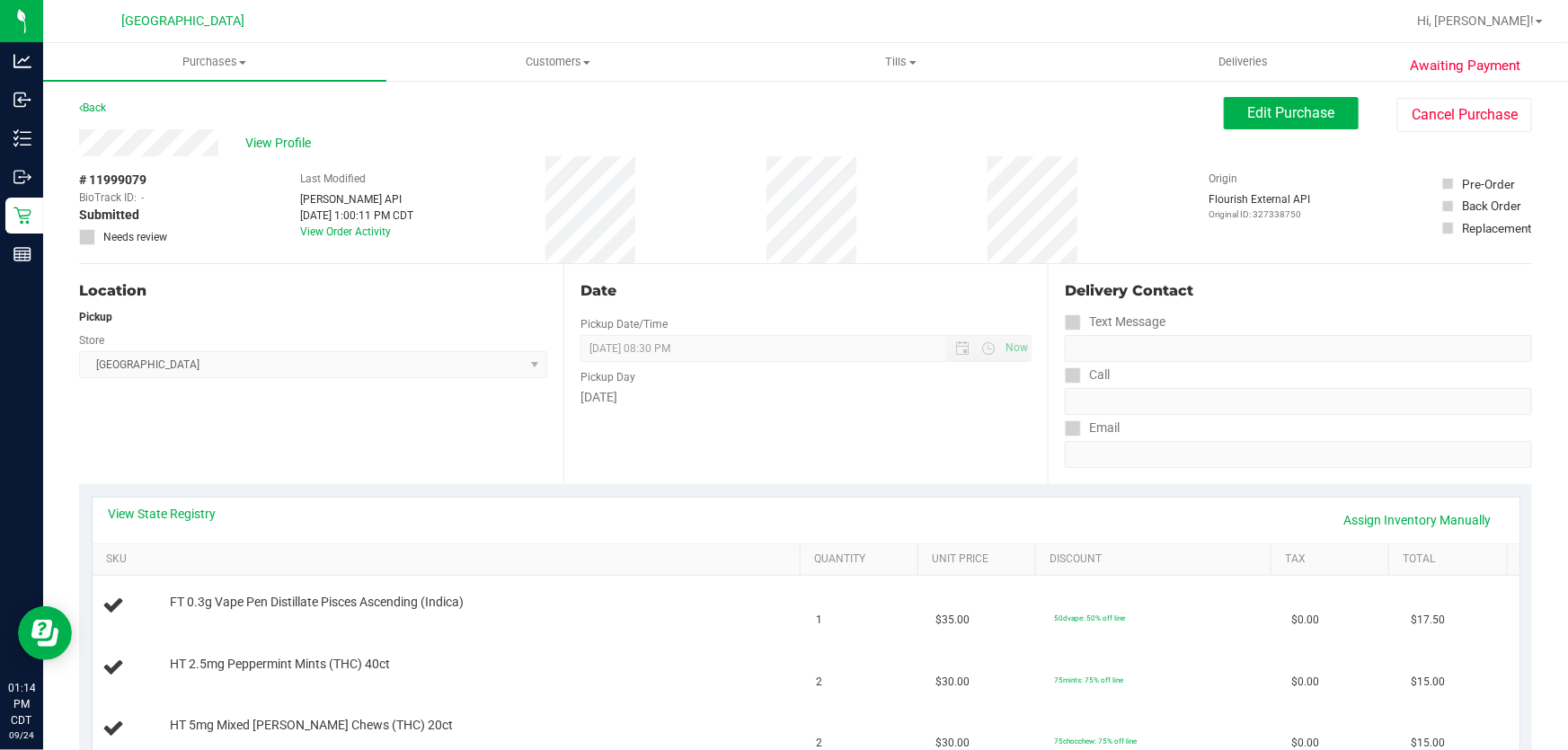
scroll to position [0, 0]
click at [215, 60] on span "Purchases" at bounding box center [214, 62] width 343 height 17
click at [148, 124] on span "Fulfillment" at bounding box center [98, 130] width 111 height 16
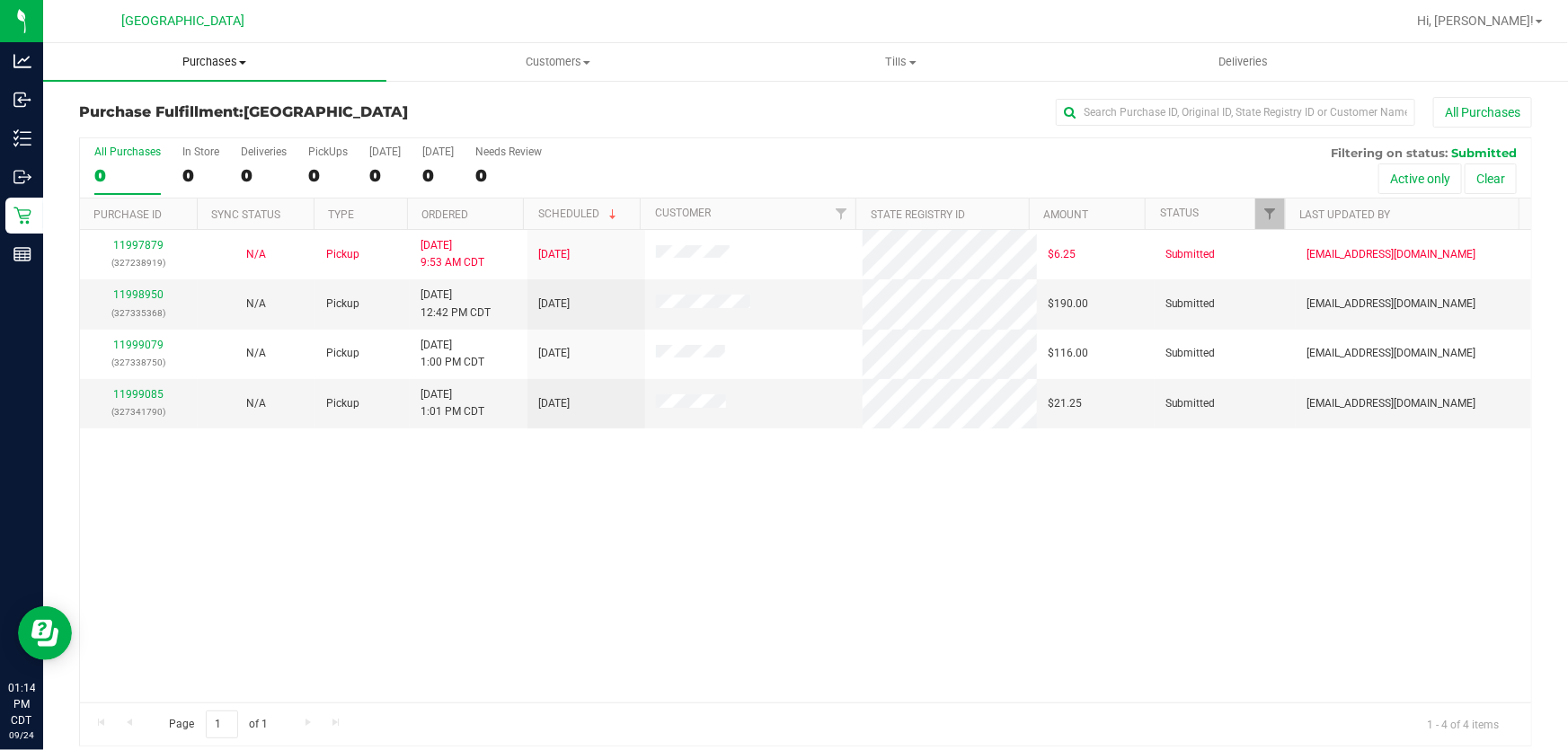
click at [213, 56] on span "Purchases" at bounding box center [214, 62] width 343 height 17
click at [125, 126] on span "Fulfillment" at bounding box center [98, 130] width 111 height 16
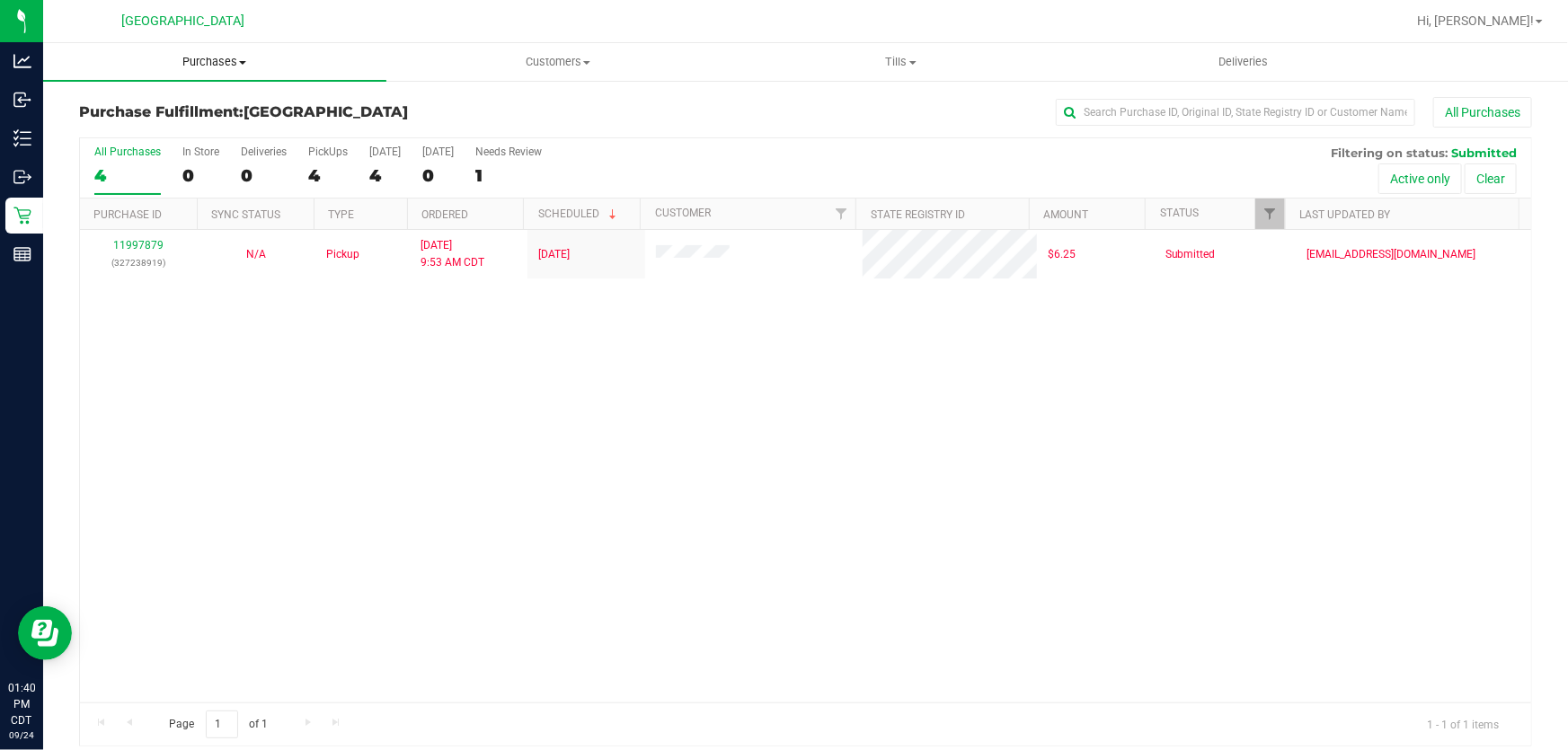
click at [216, 52] on uib-tab-heading "Purchases Summary of purchases Fulfillment All purchases" at bounding box center [214, 62] width 343 height 38
click at [164, 120] on li "Fulfillment" at bounding box center [214, 130] width 343 height 21
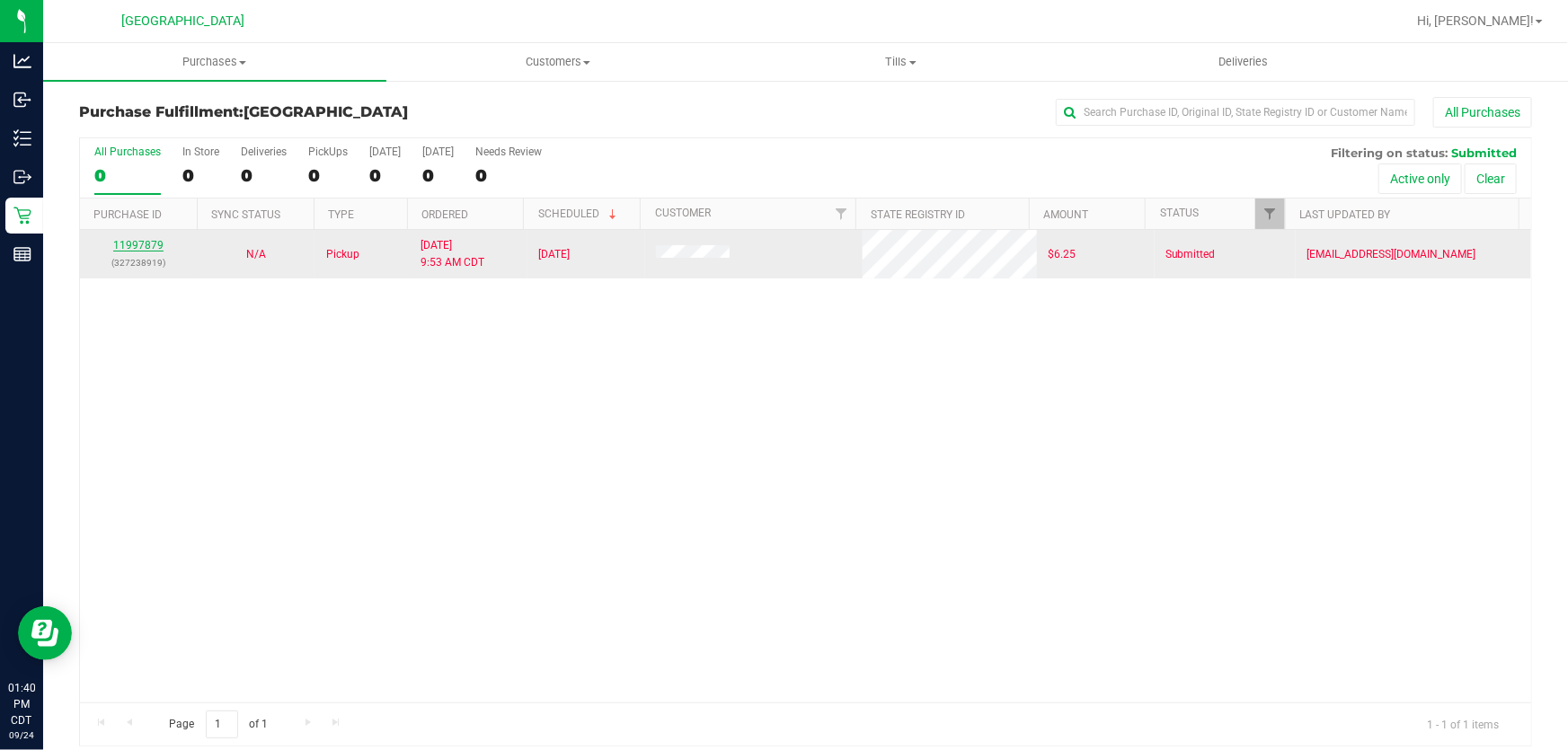
click at [130, 251] on link "11997879" at bounding box center [138, 245] width 51 height 13
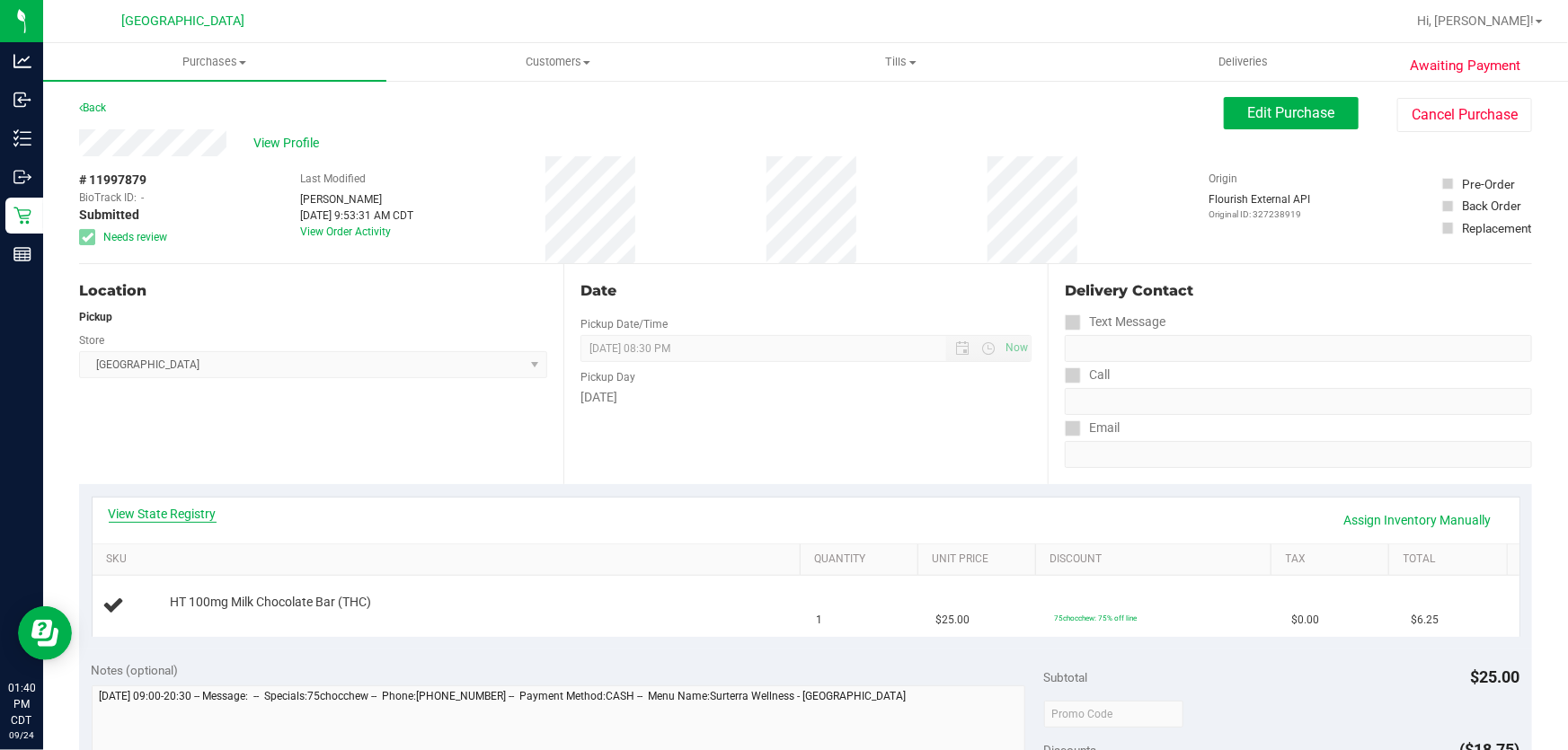
click at [183, 517] on link "View State Registry" at bounding box center [162, 514] width 108 height 18
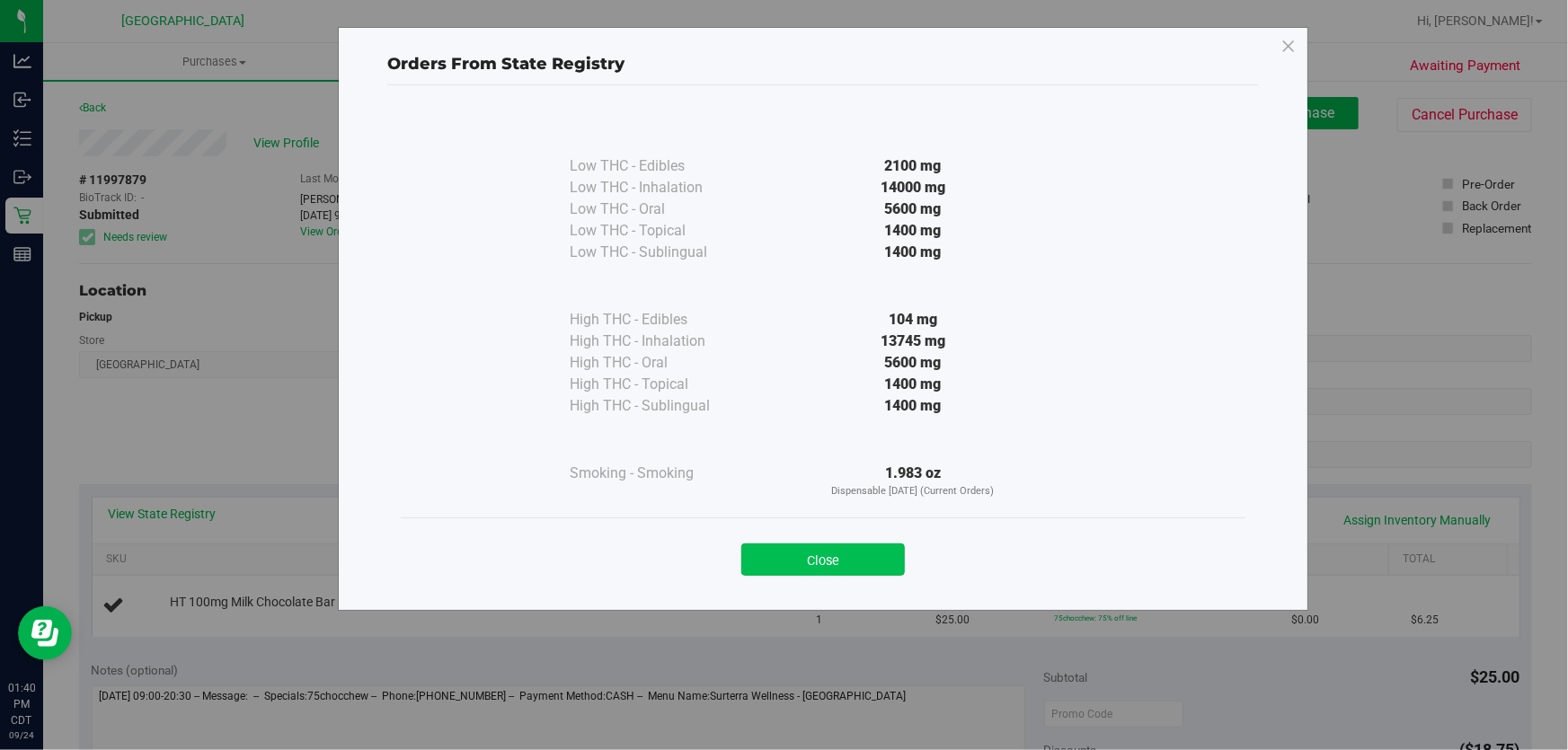
click at [821, 547] on button "Close" at bounding box center [823, 559] width 164 height 32
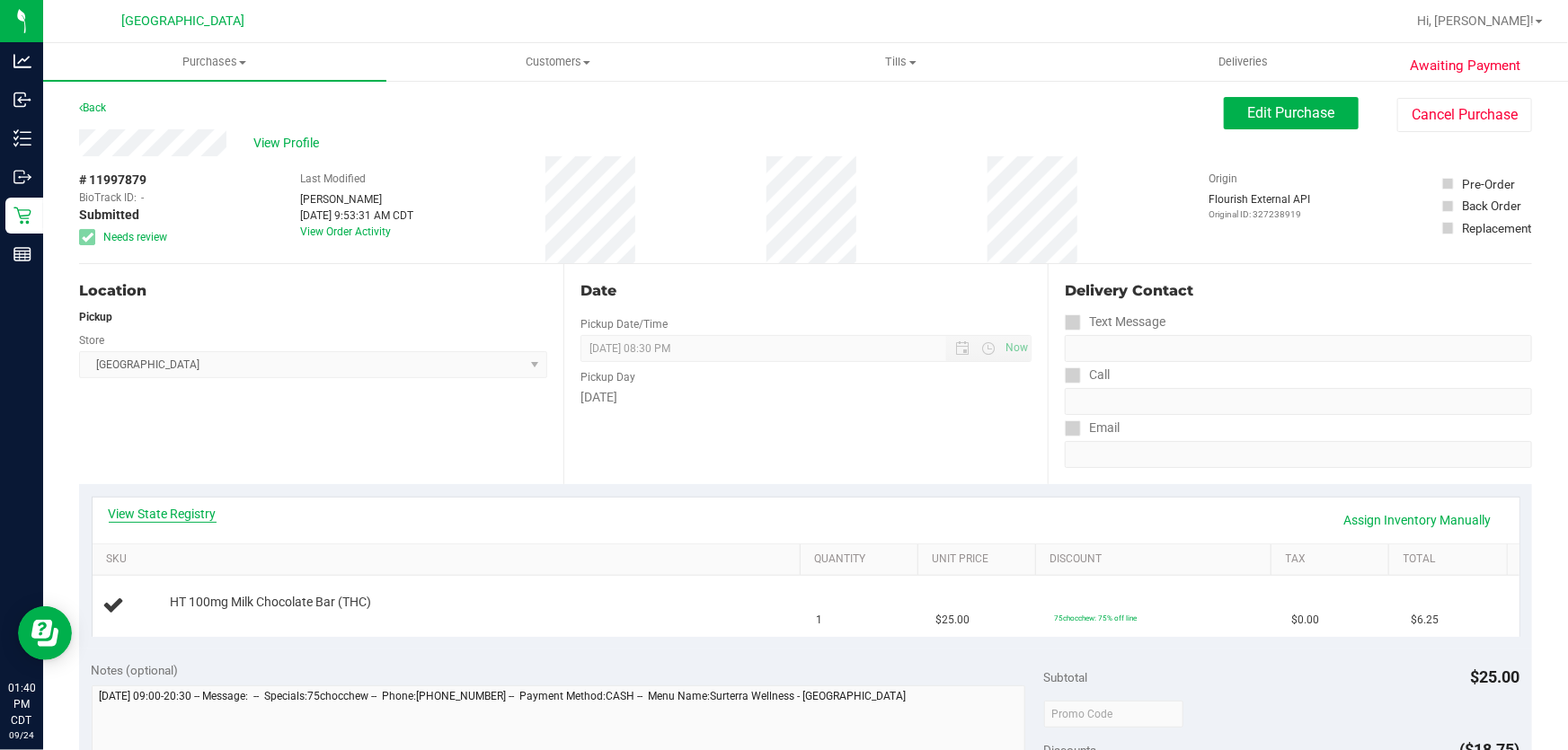
click at [195, 511] on link "View State Registry" at bounding box center [162, 514] width 108 height 18
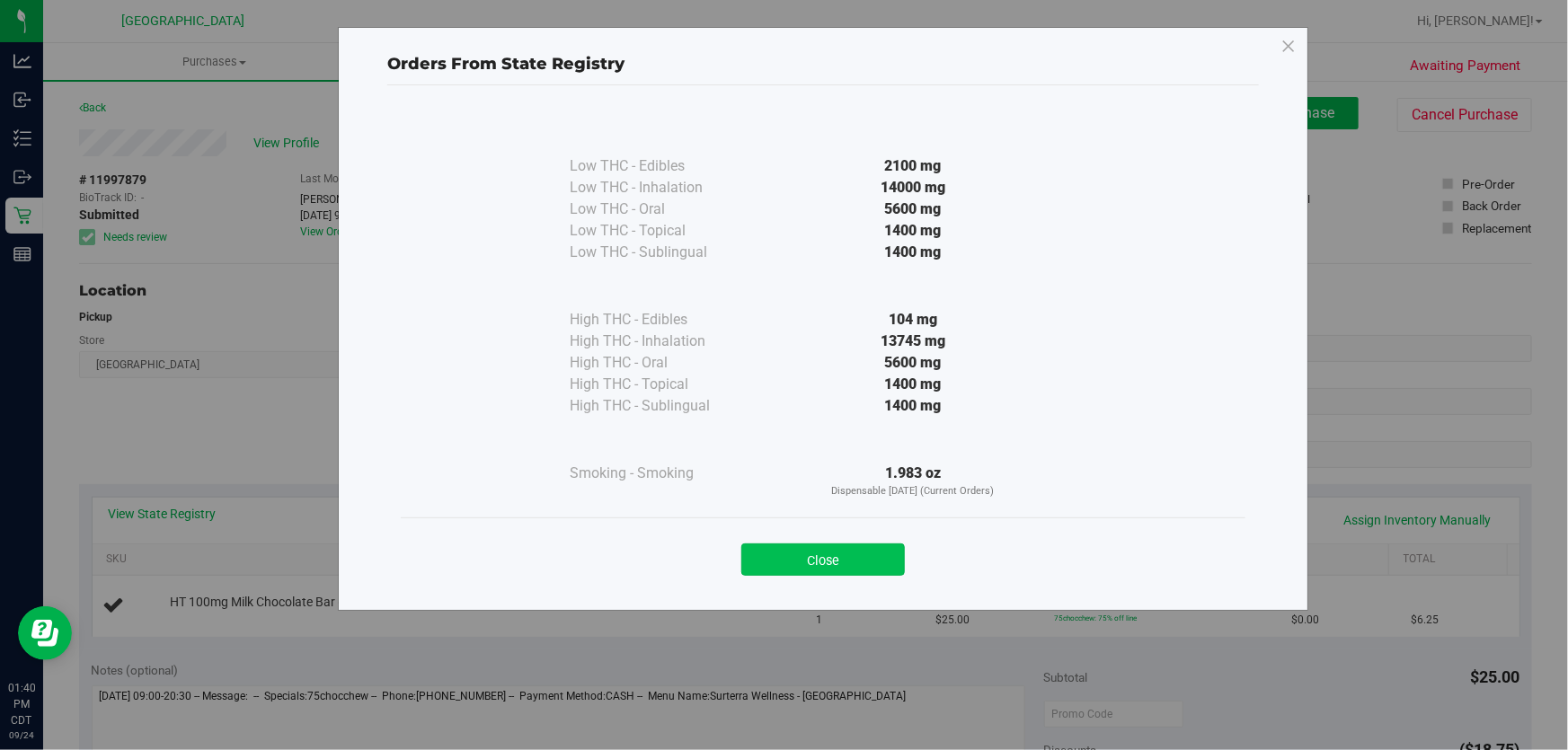
click at [835, 553] on button "Close" at bounding box center [823, 559] width 164 height 32
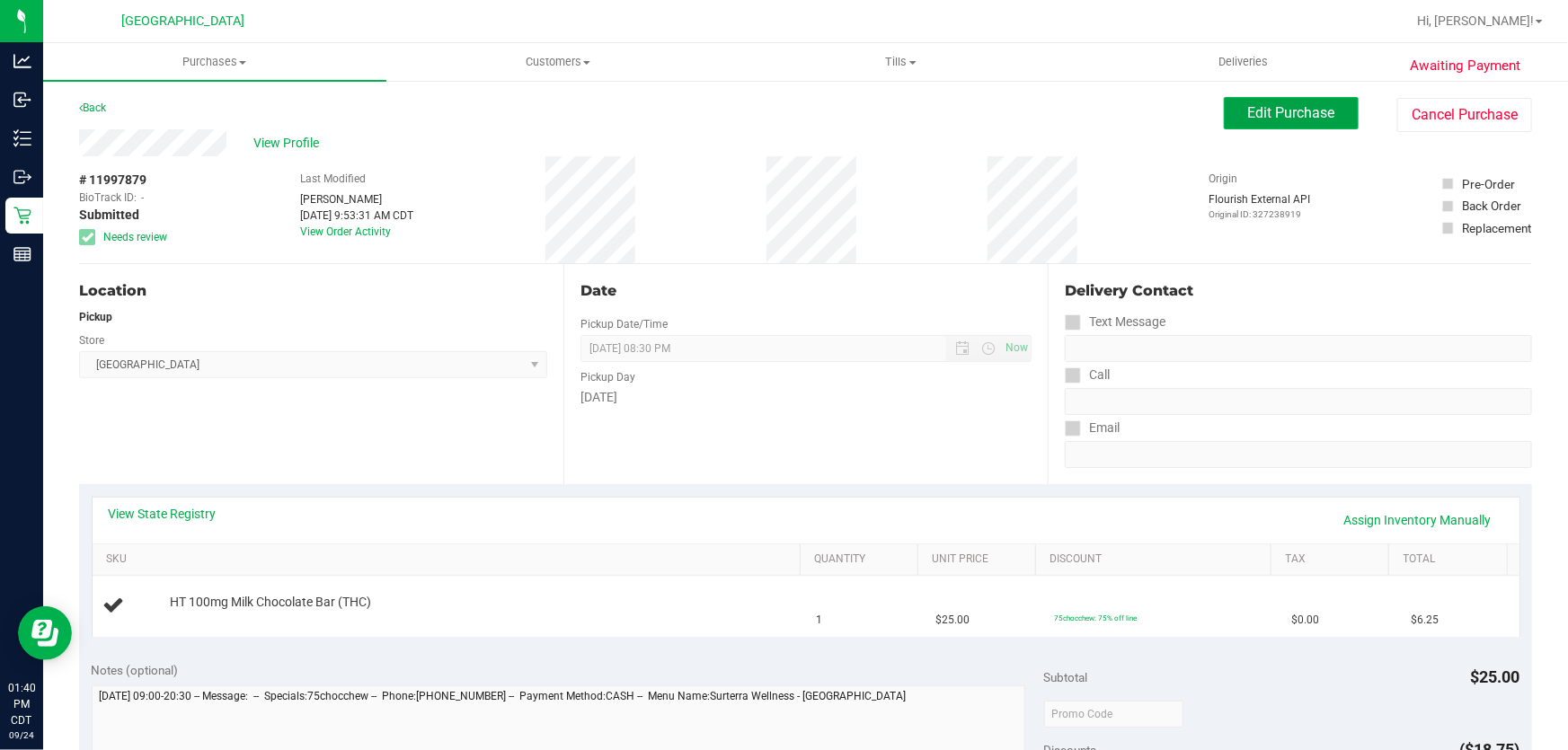
click at [1293, 105] on span "Edit Purchase" at bounding box center [1291, 112] width 87 height 17
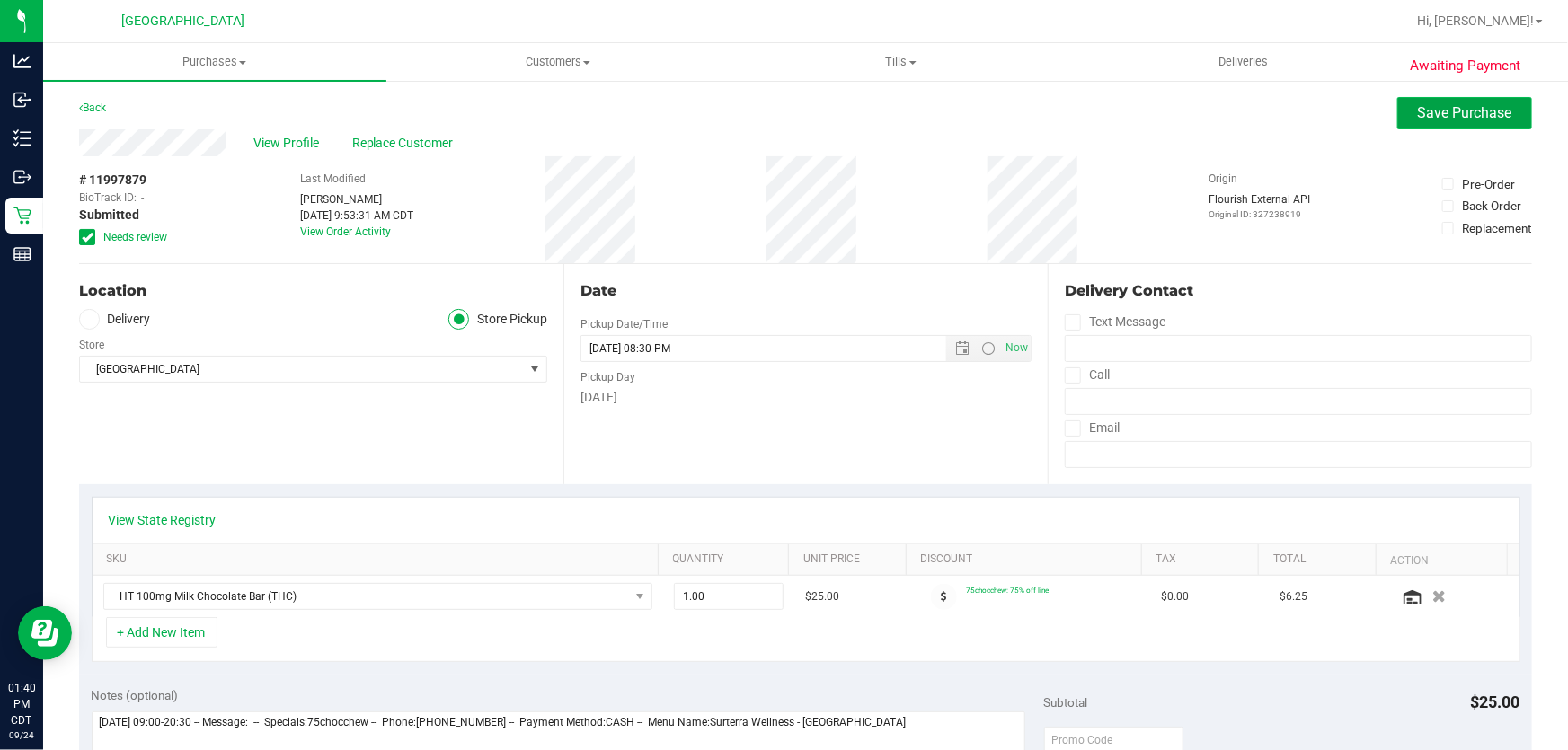
click at [1465, 108] on span "Save Purchase" at bounding box center [1465, 112] width 95 height 17
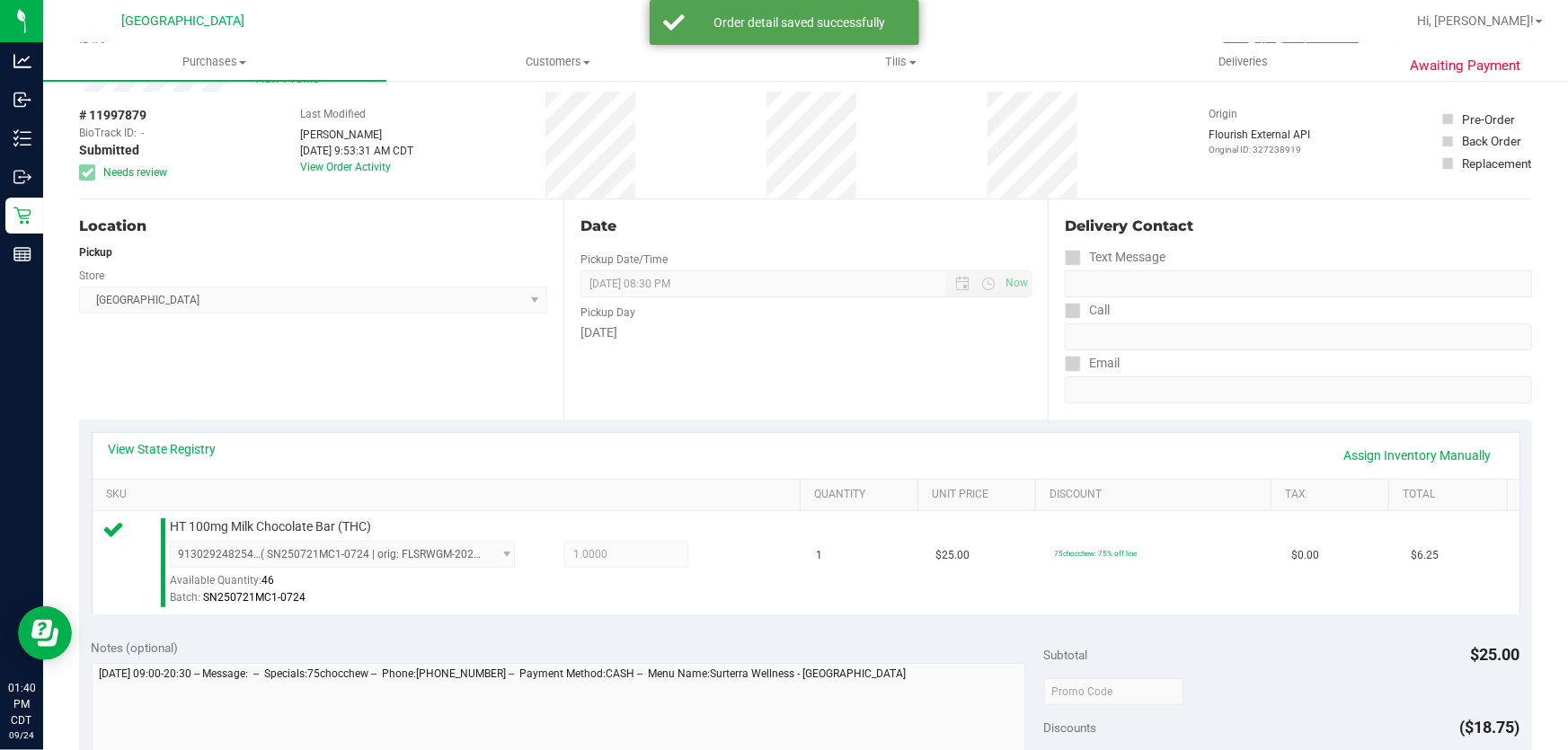
scroll to position [244, 0]
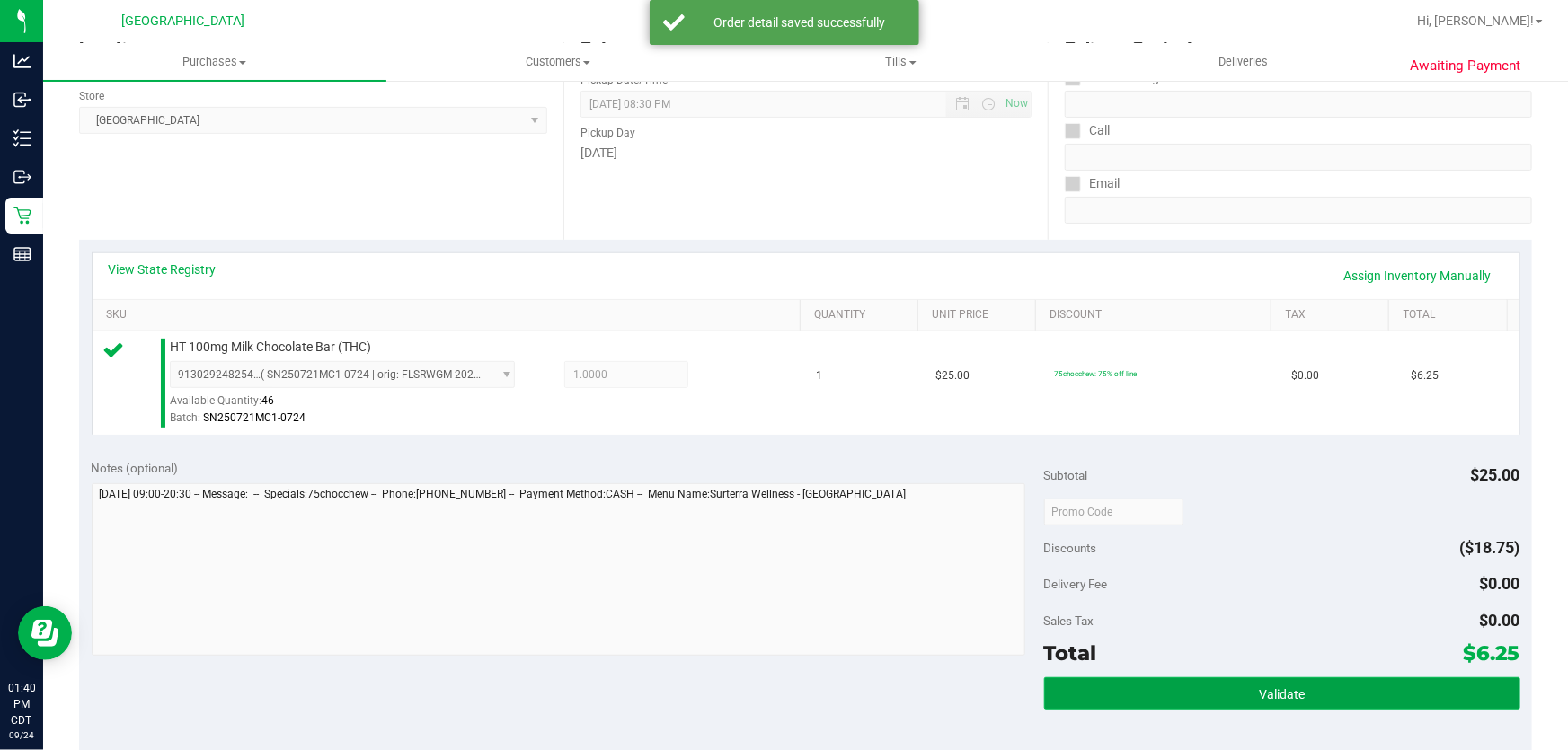
click at [1273, 678] on button "Validate" at bounding box center [1282, 693] width 476 height 32
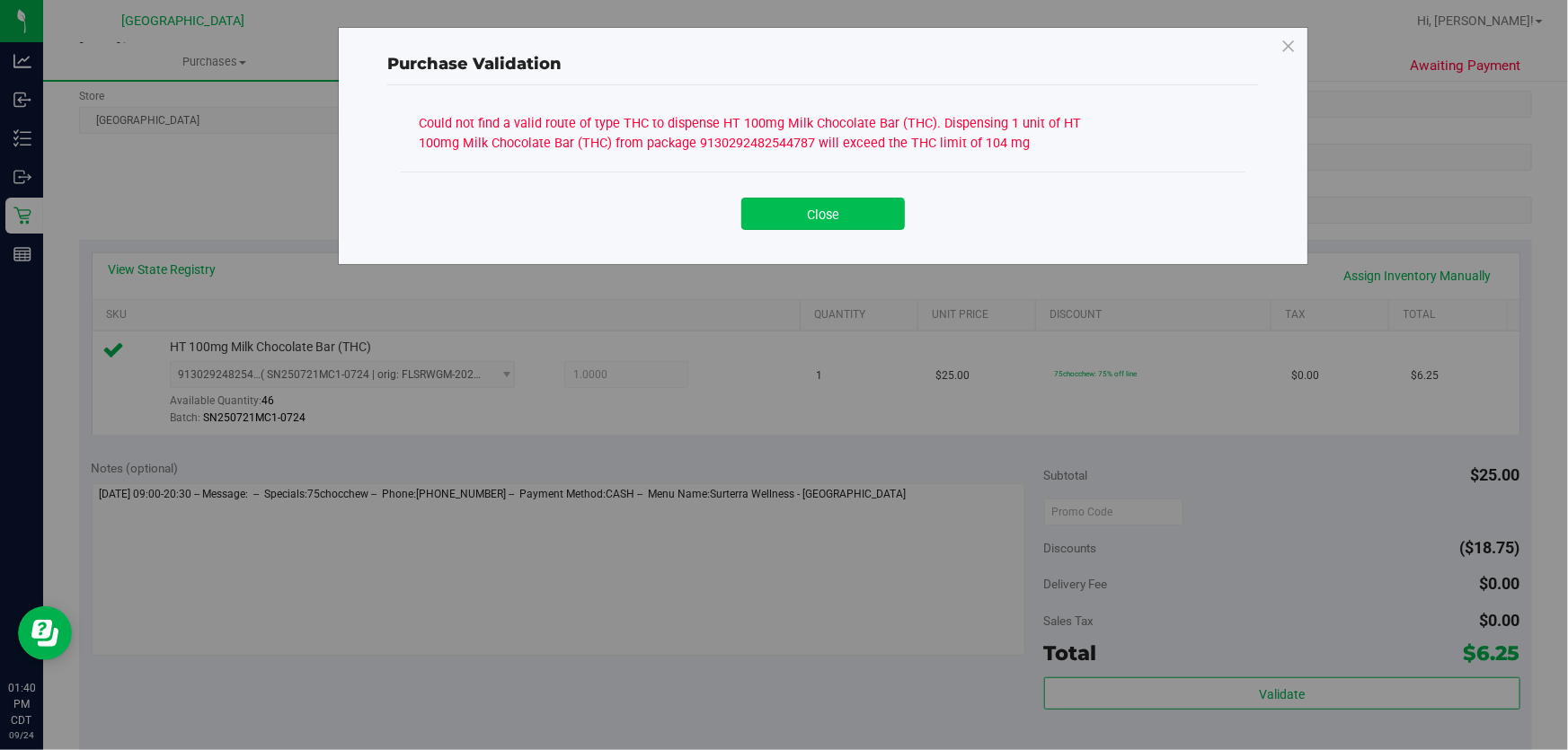
click at [804, 219] on button "Close" at bounding box center [823, 213] width 164 height 32
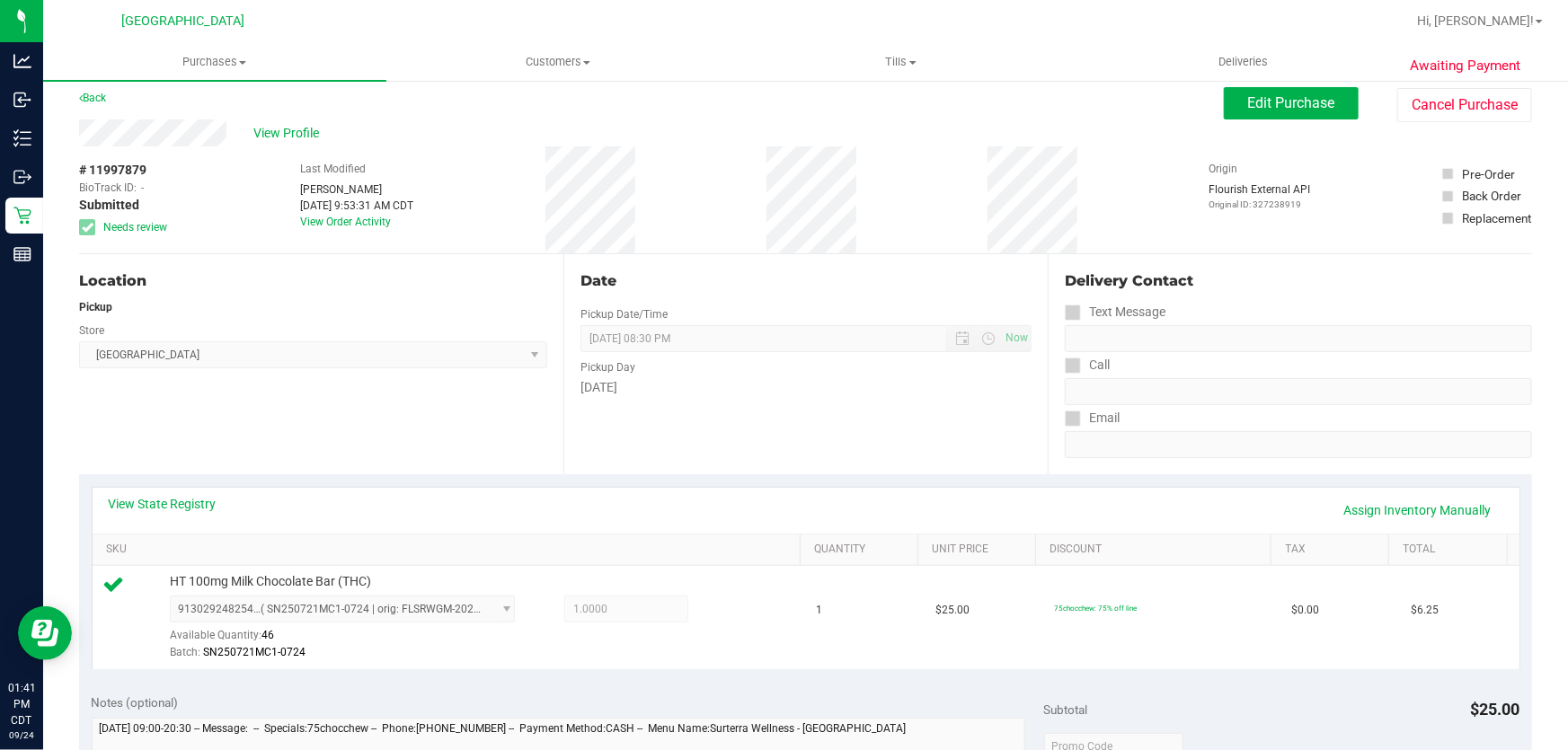
scroll to position [0, 0]
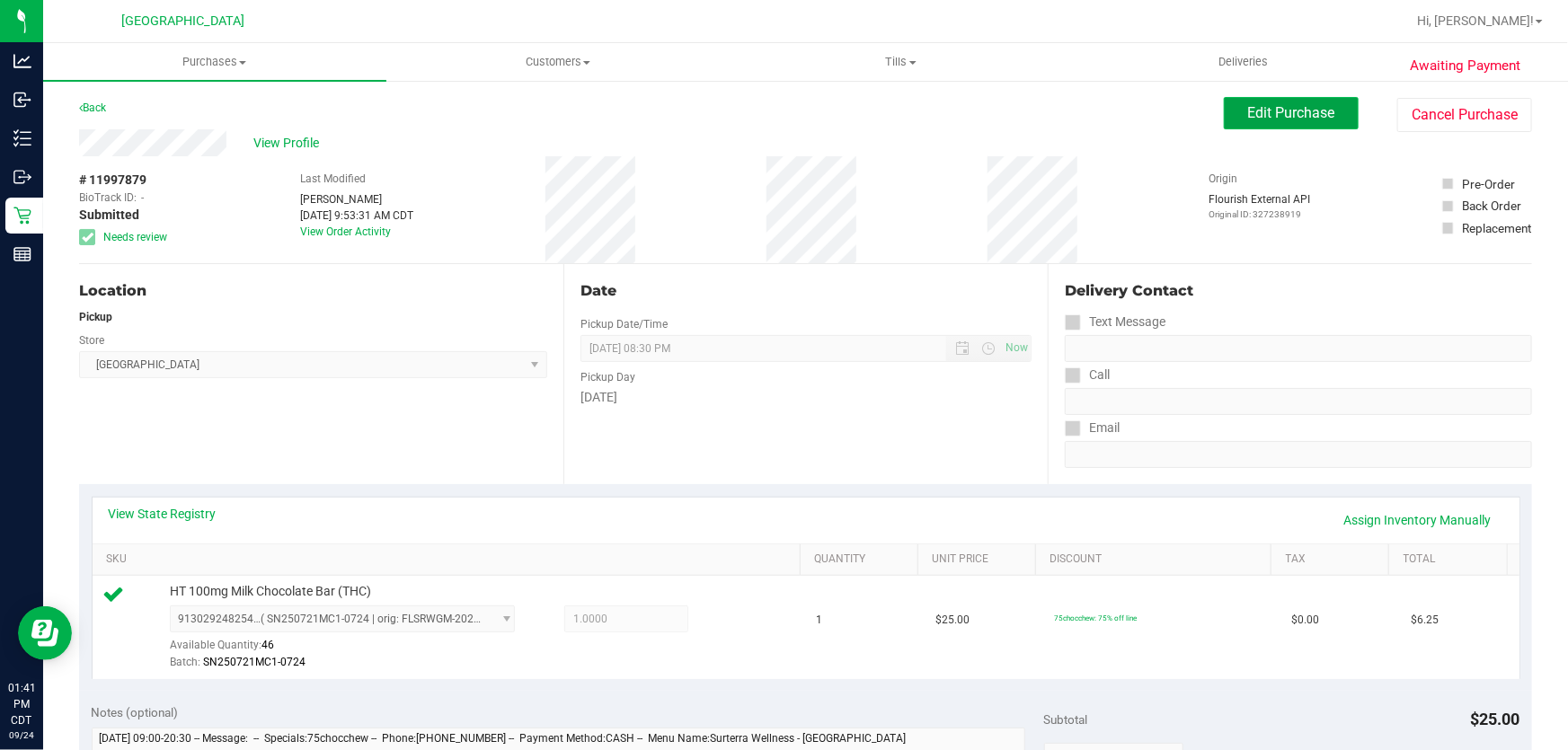
click at [1279, 118] on span "Edit Purchase" at bounding box center [1291, 112] width 87 height 17
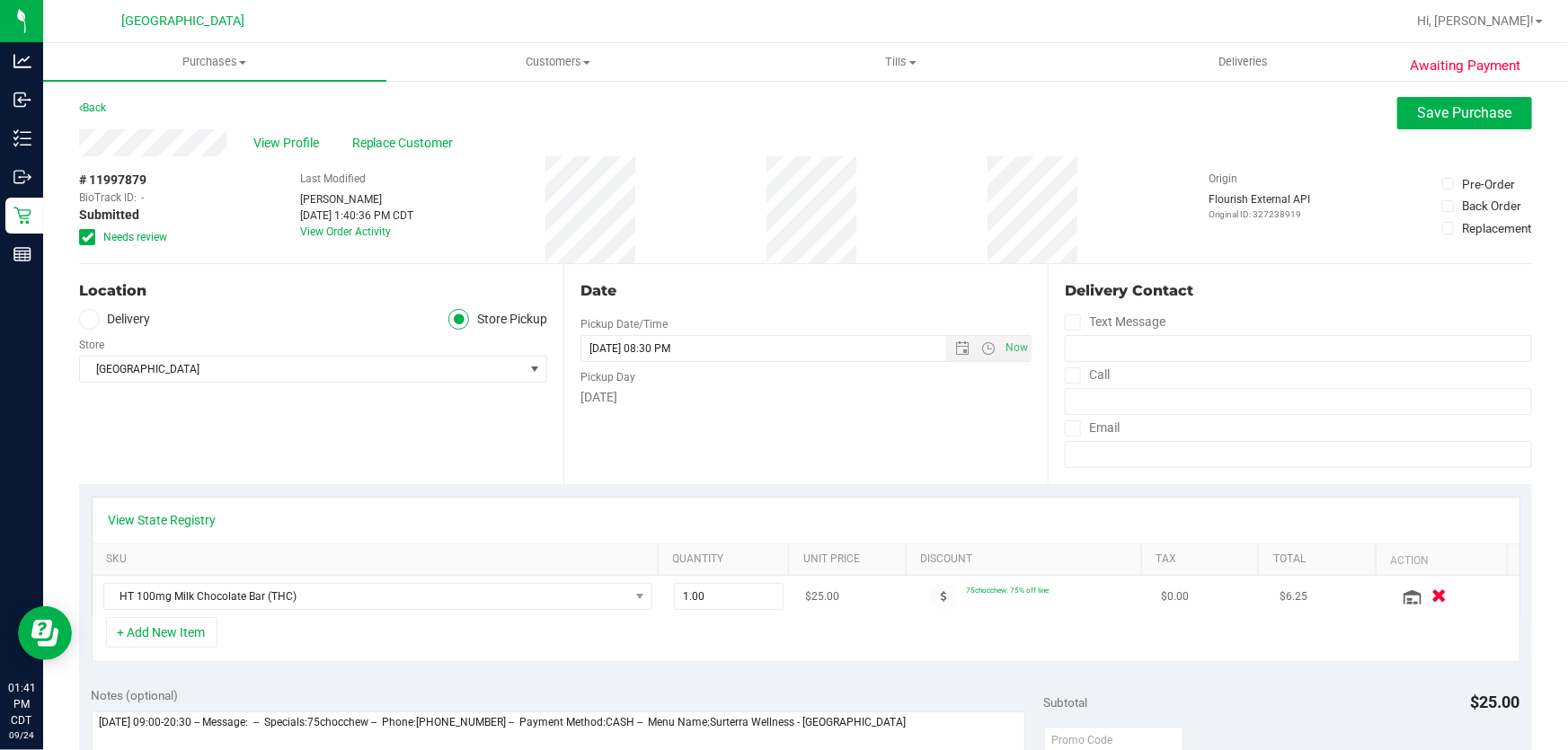
click at [1431, 598] on icon "button" at bounding box center [1438, 597] width 16 height 14
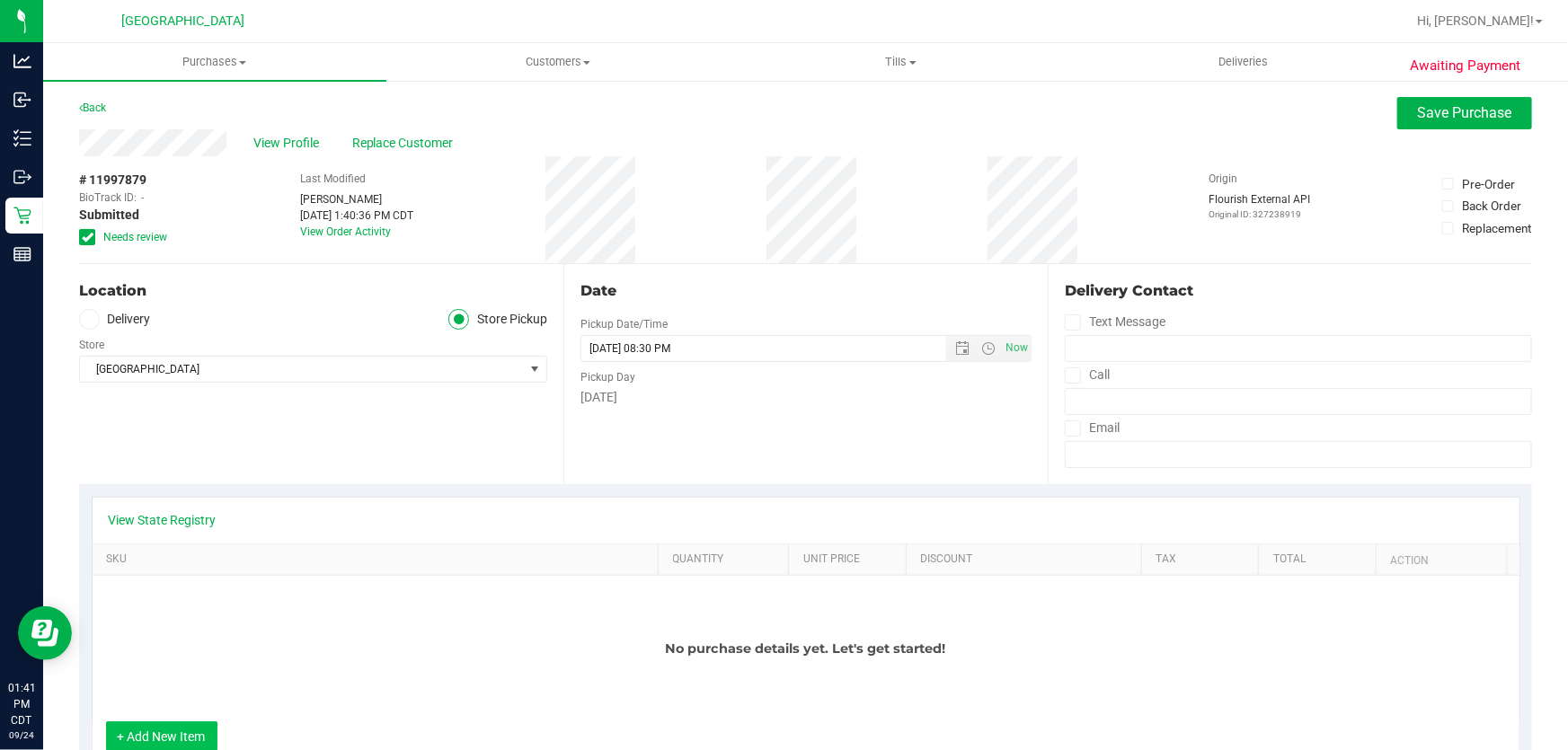
click at [173, 729] on button "+ Add New Item" at bounding box center [161, 736] width 111 height 30
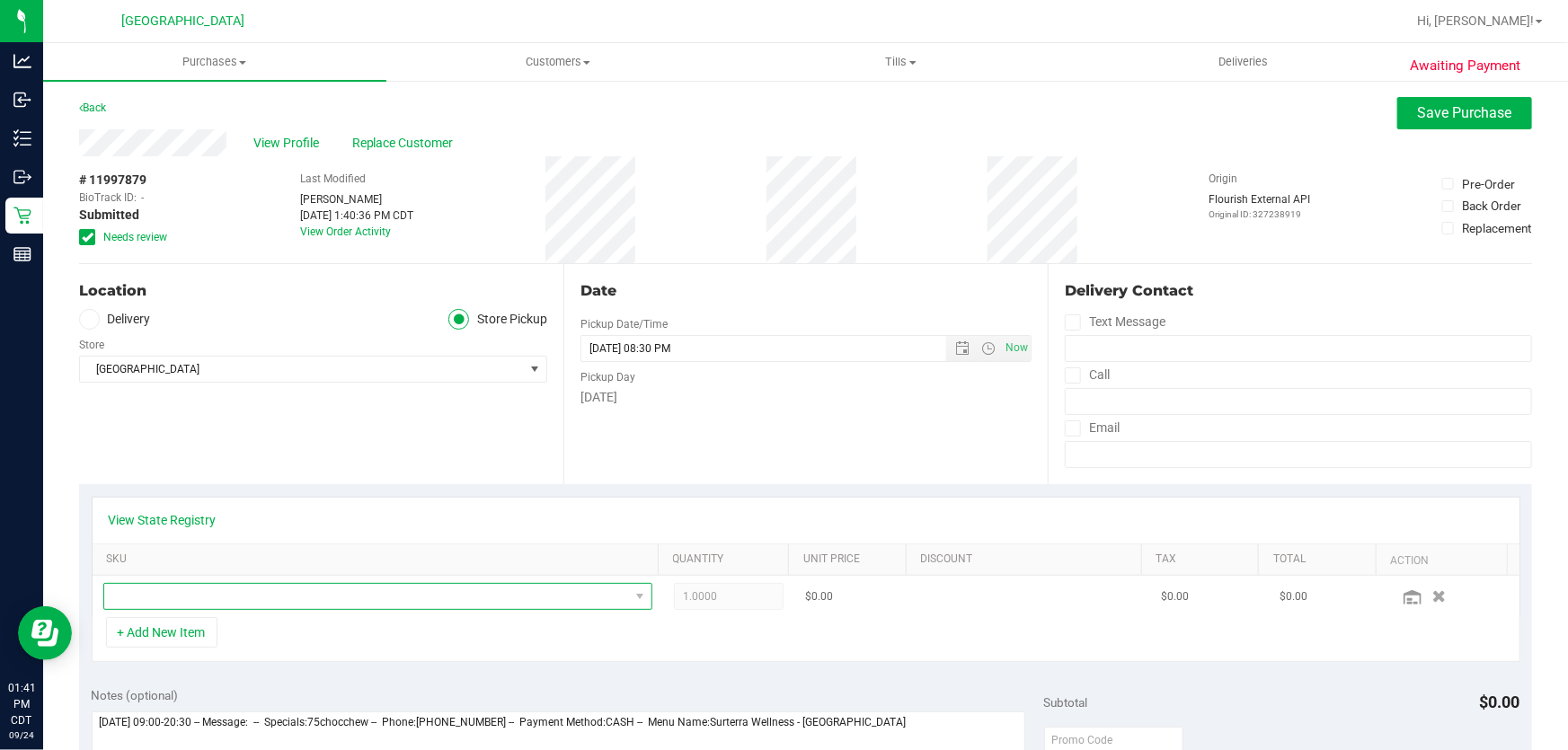
click at [216, 599] on span "NO DATA FOUND" at bounding box center [366, 596] width 525 height 25
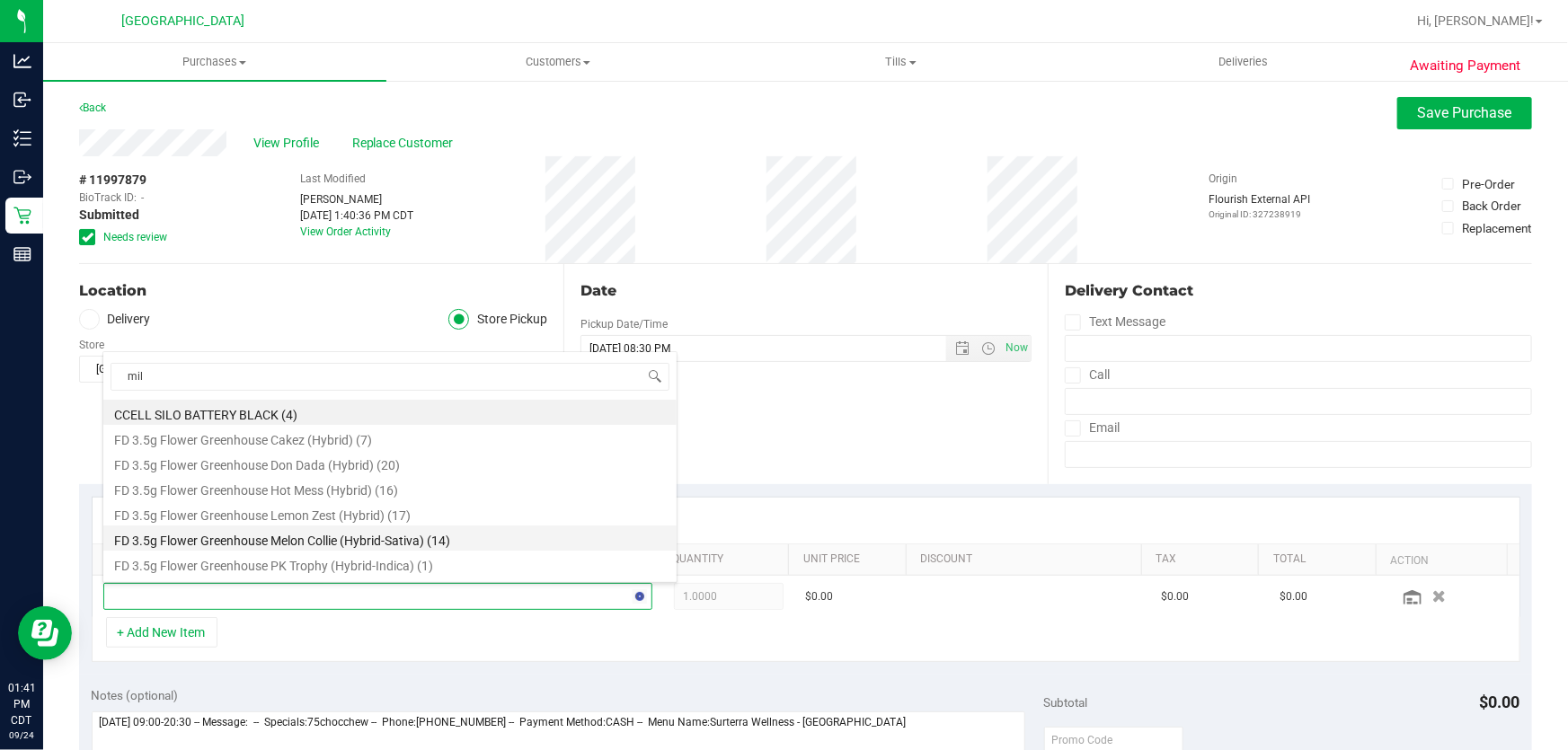
type input "milk"
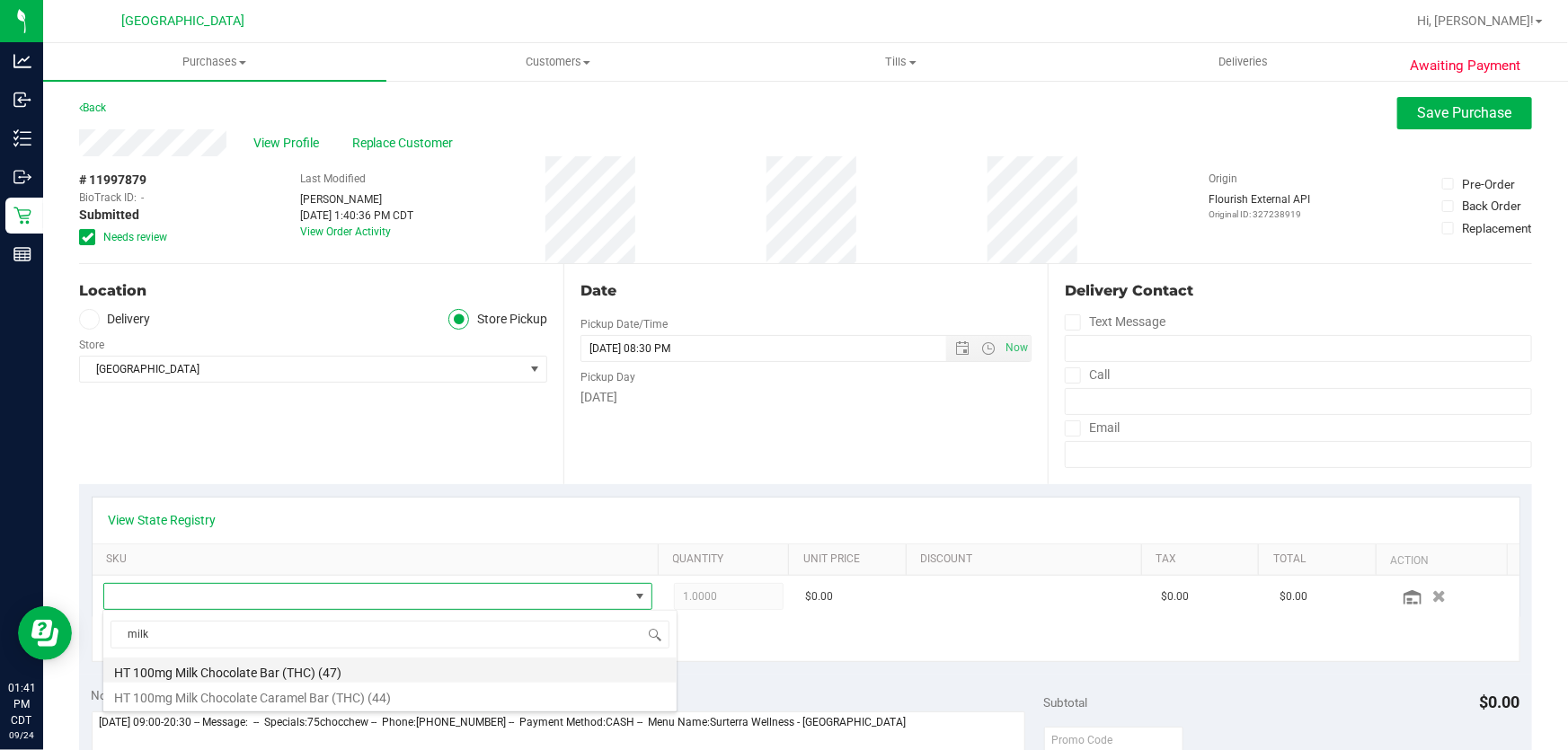
click at [421, 675] on li "HT 100mg Milk Chocolate Bar (THC) (47)" at bounding box center [389, 669] width 573 height 25
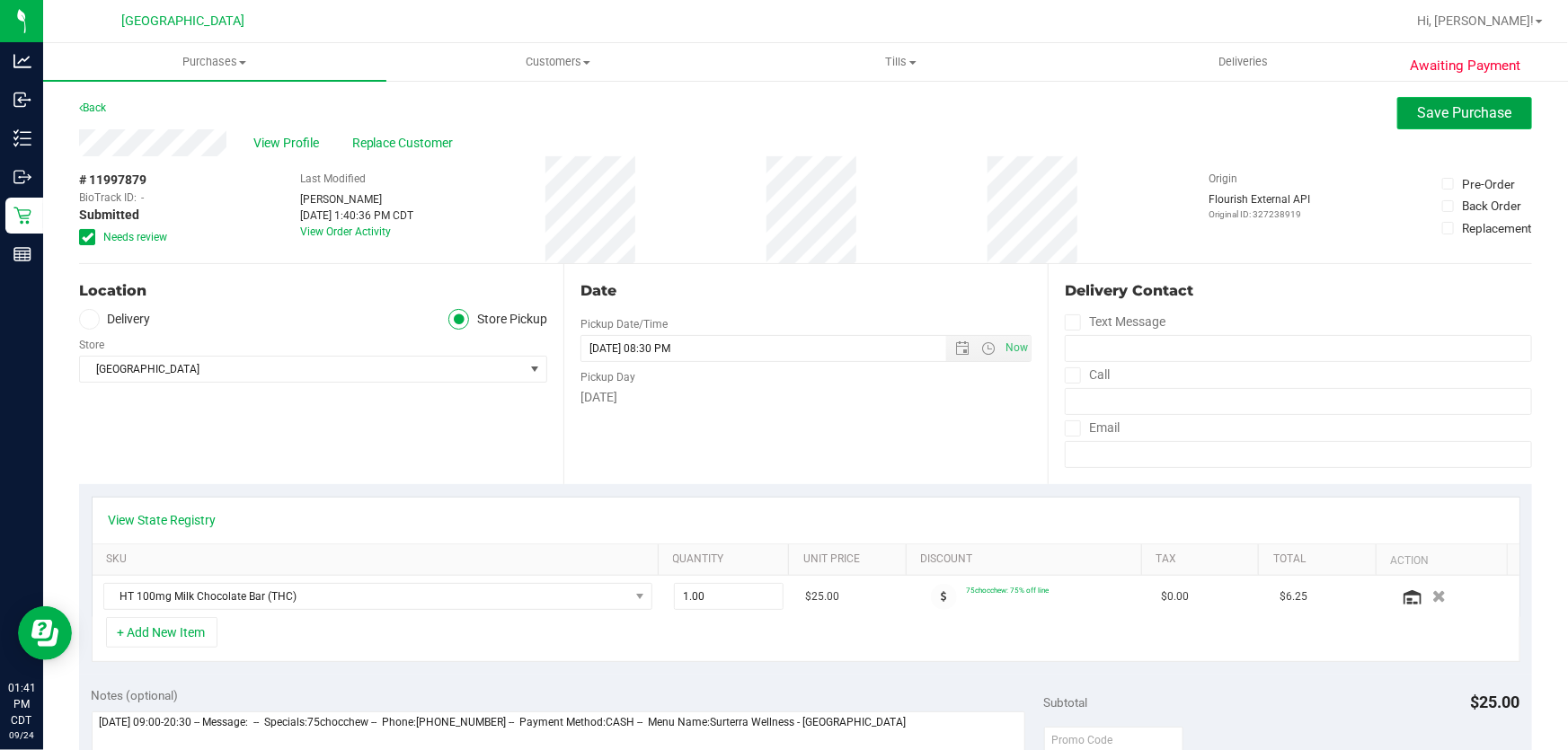
click at [1461, 106] on span "Save Purchase" at bounding box center [1465, 112] width 95 height 17
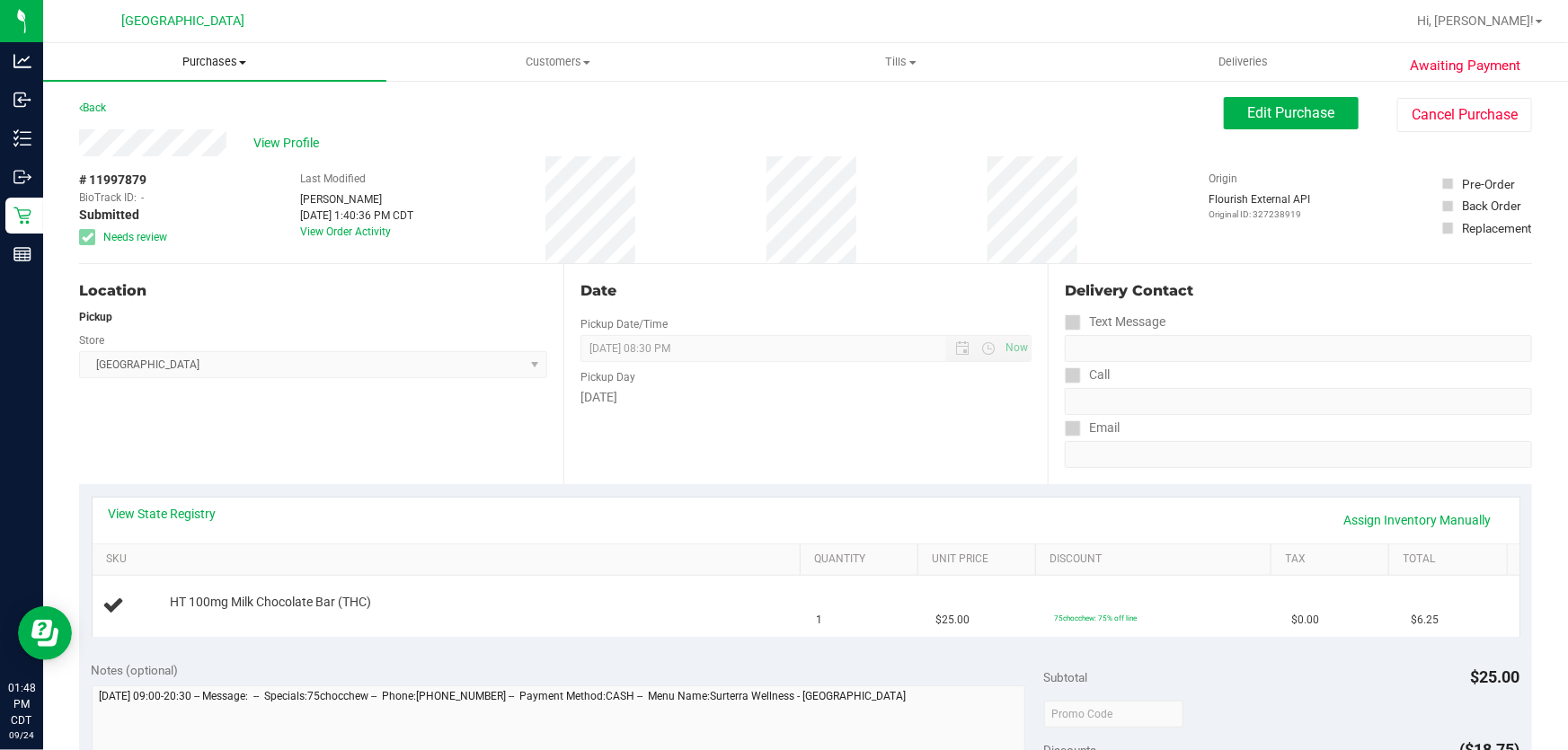
click at [212, 60] on span "Purchases" at bounding box center [214, 62] width 343 height 17
click at [92, 137] on li "Fulfillment" at bounding box center [214, 130] width 343 height 21
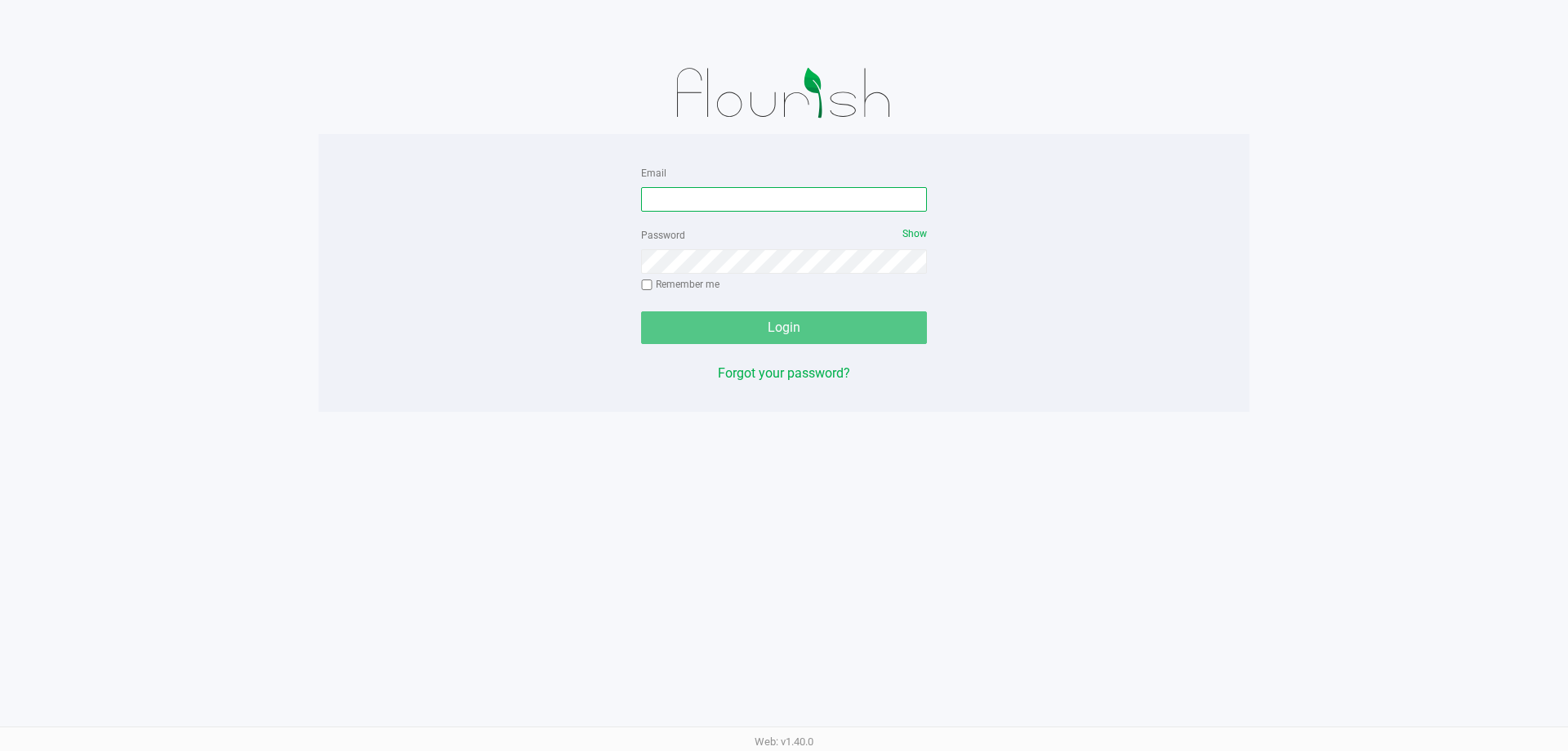
click at [722, 196] on input "Email" at bounding box center [784, 199] width 286 height 24
type input "[EMAIL_ADDRESS][DOMAIN_NAME]"
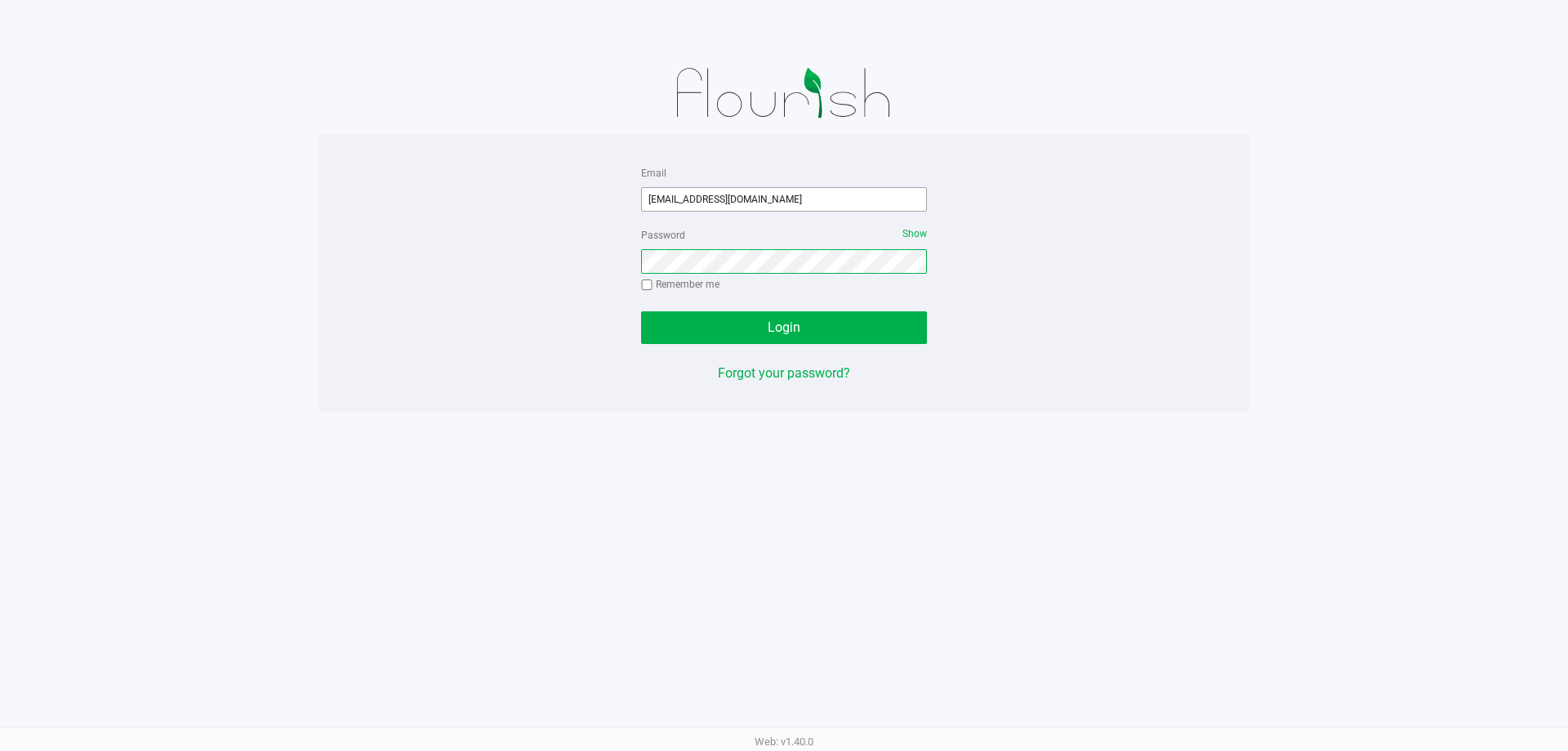
click at [641, 311] on button "Login" at bounding box center [784, 327] width 286 height 33
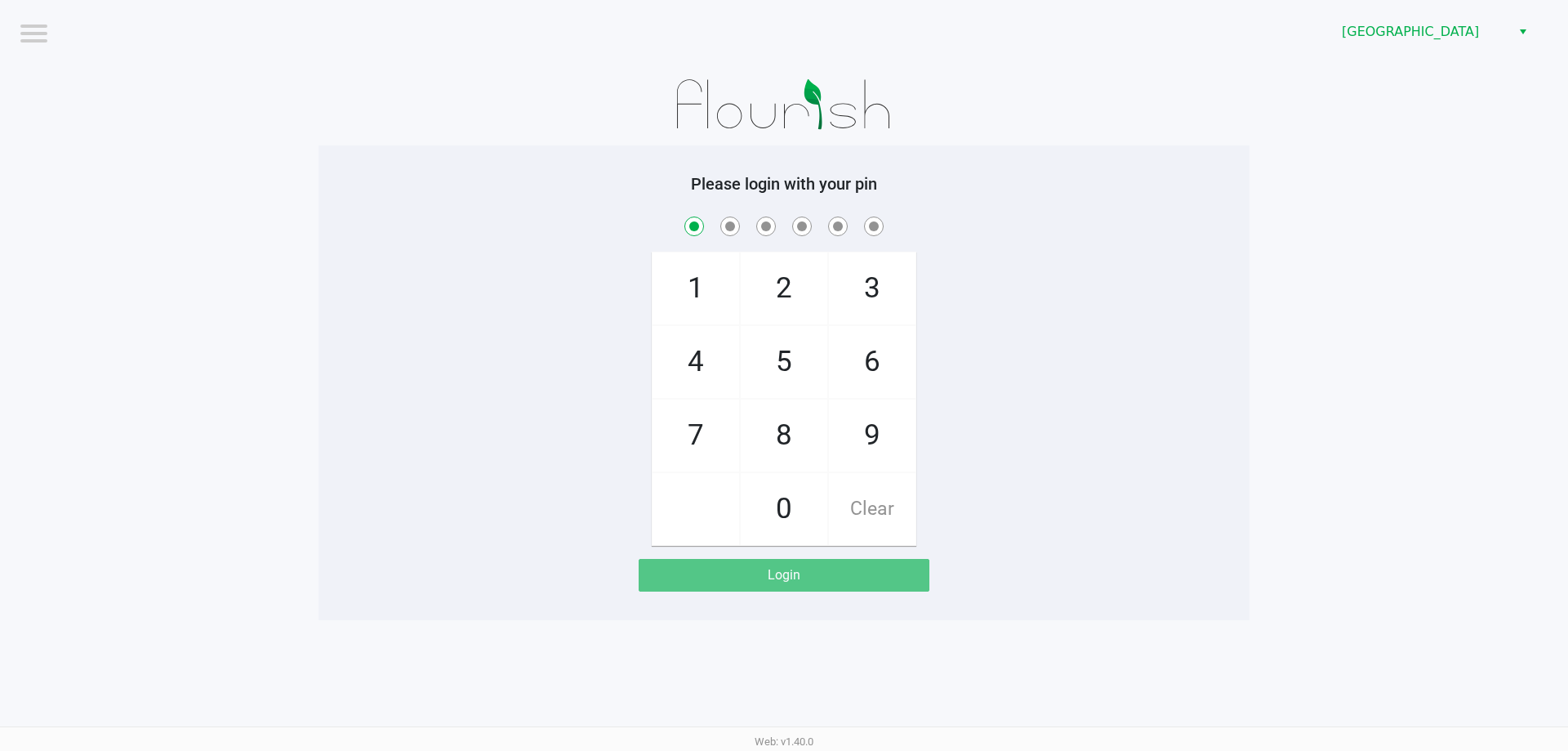
checkbox input "true"
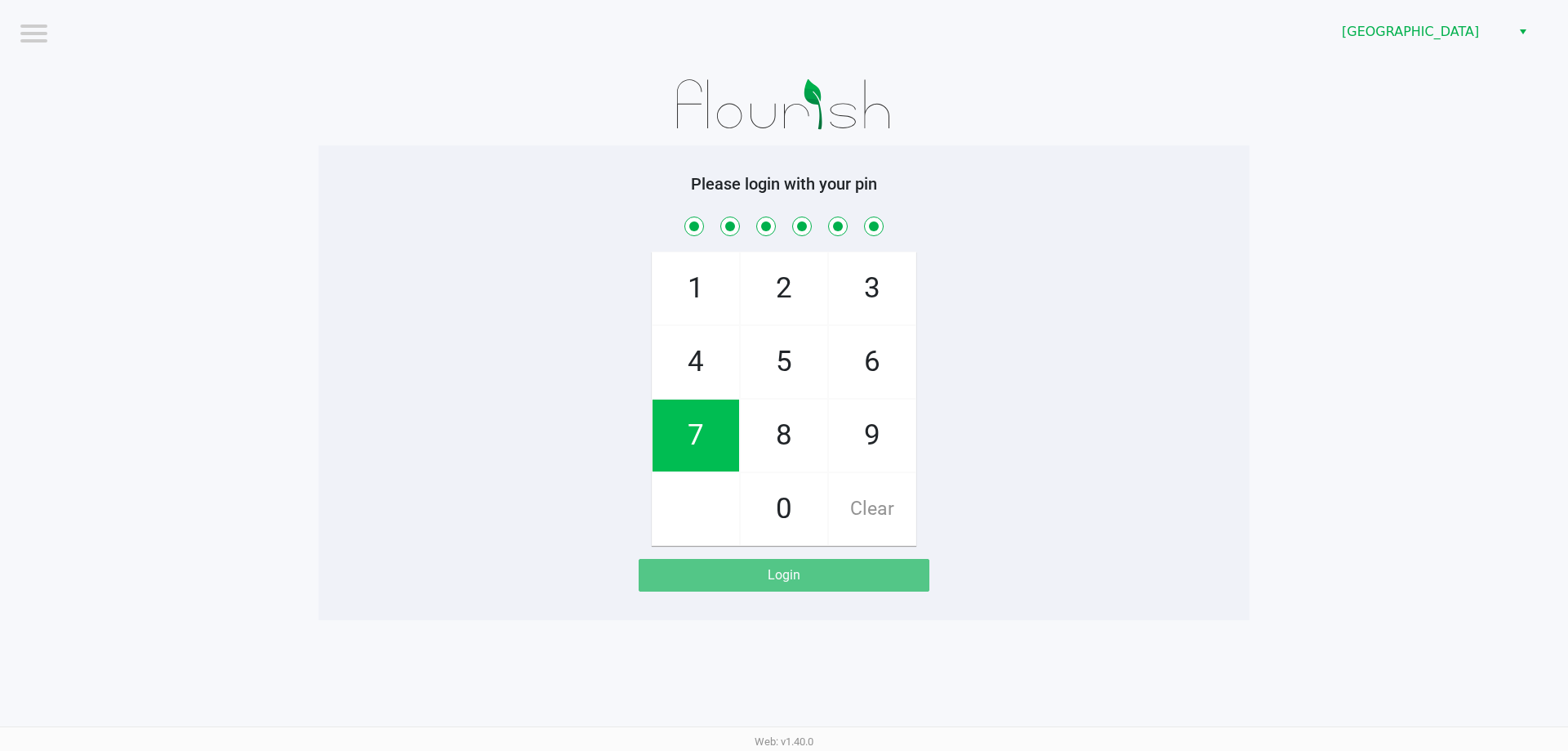
checkbox input "true"
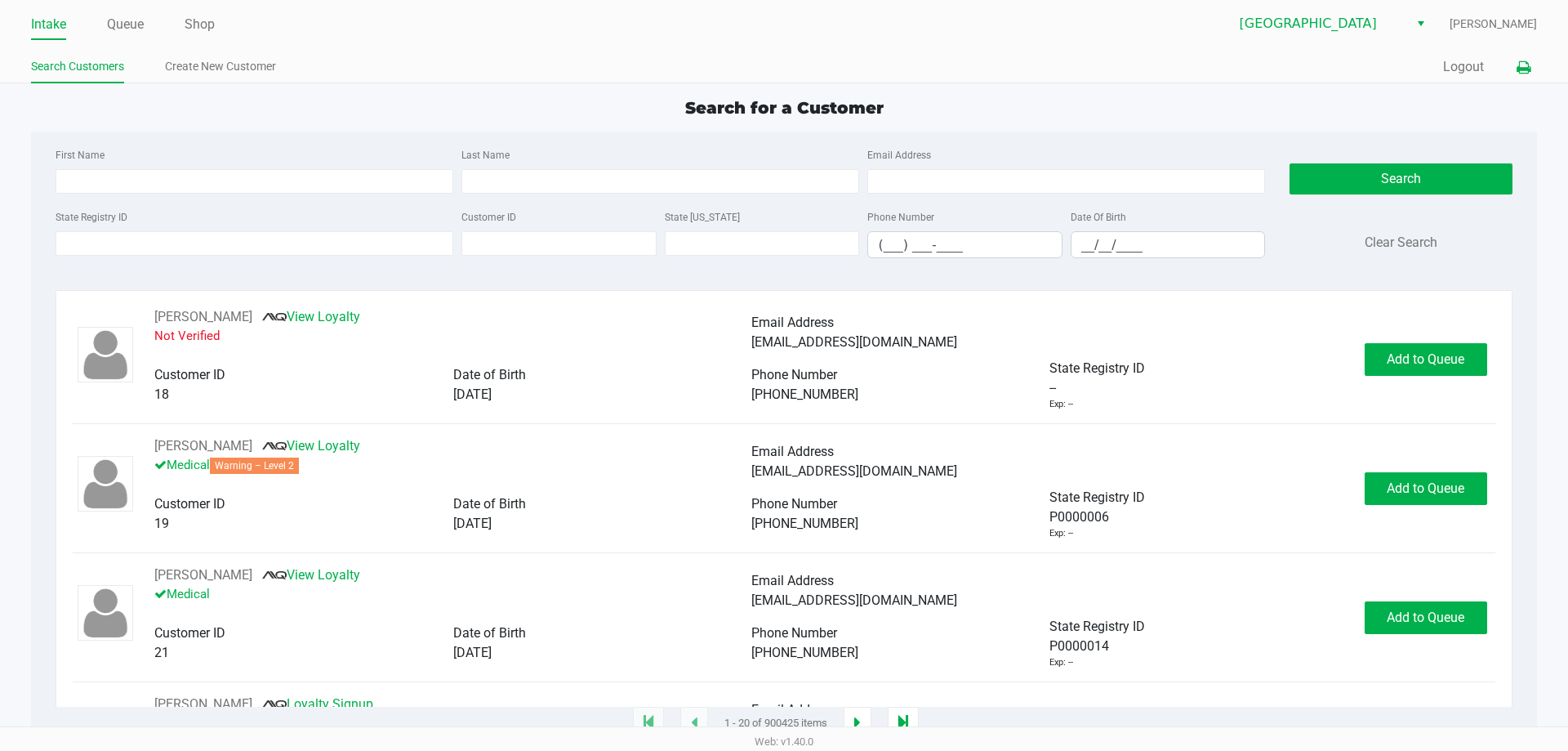
click at [1517, 69] on icon at bounding box center [1523, 68] width 14 height 12
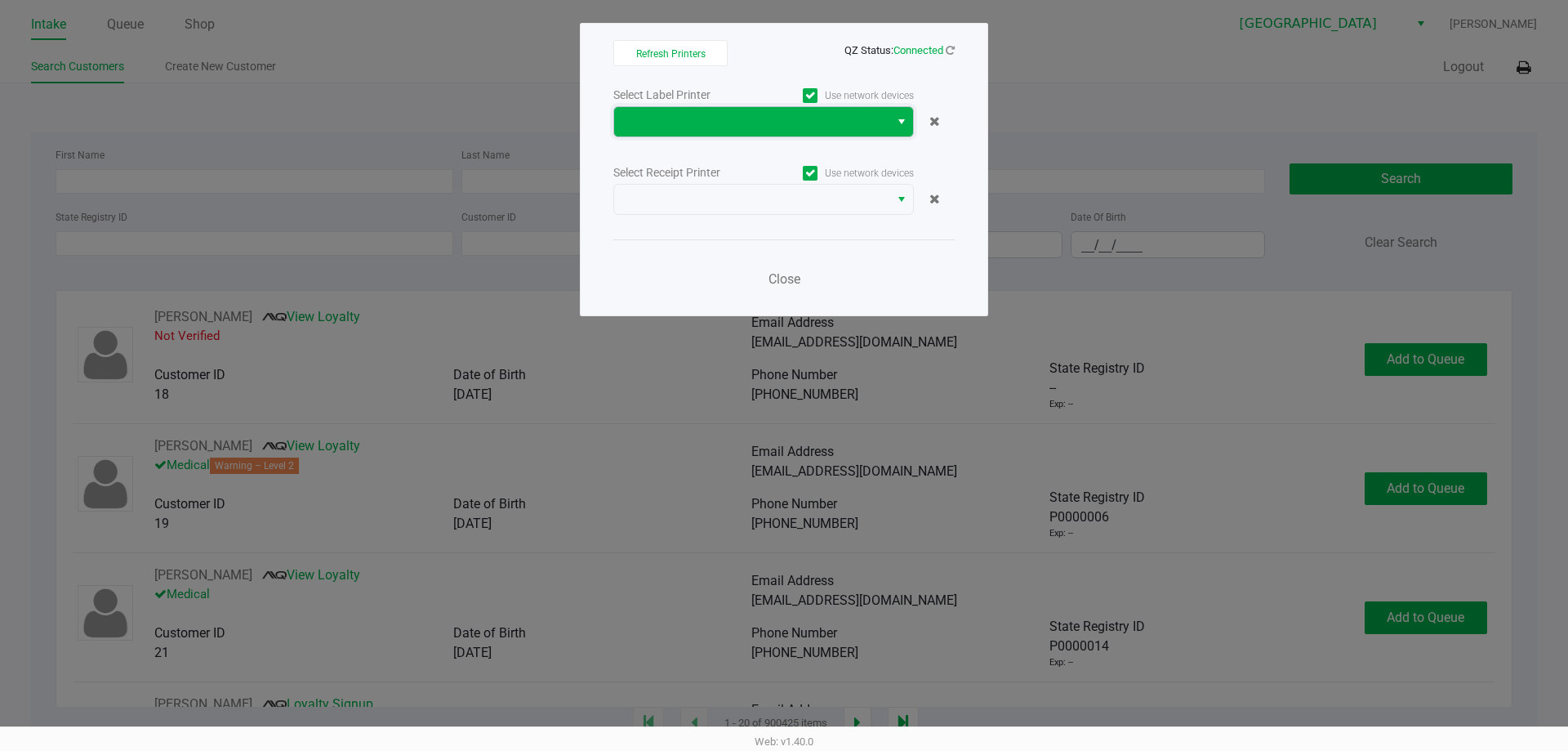
click at [708, 130] on span at bounding box center [751, 121] width 256 height 19
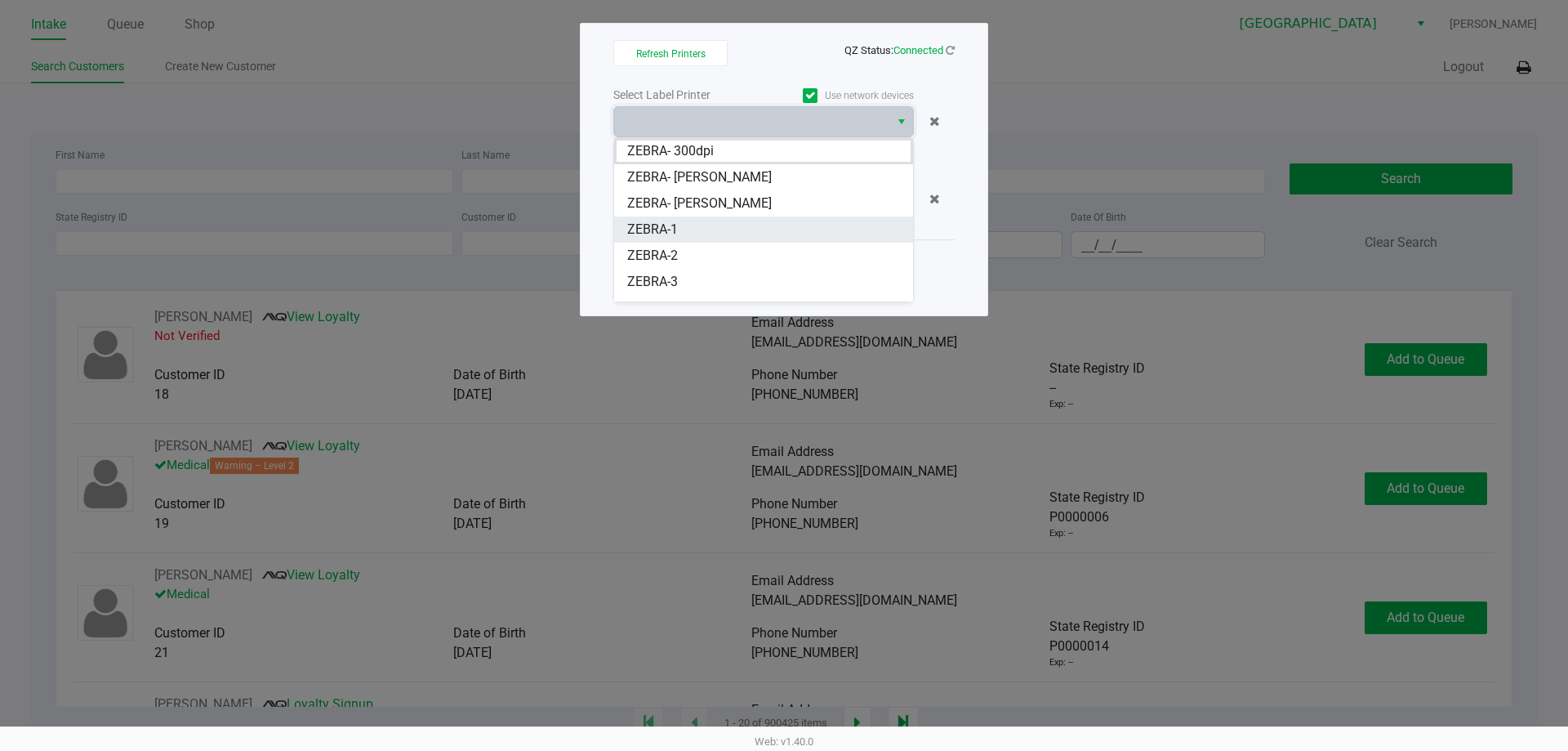
click at [699, 219] on li "ZEBRA-1" at bounding box center [764, 229] width 299 height 26
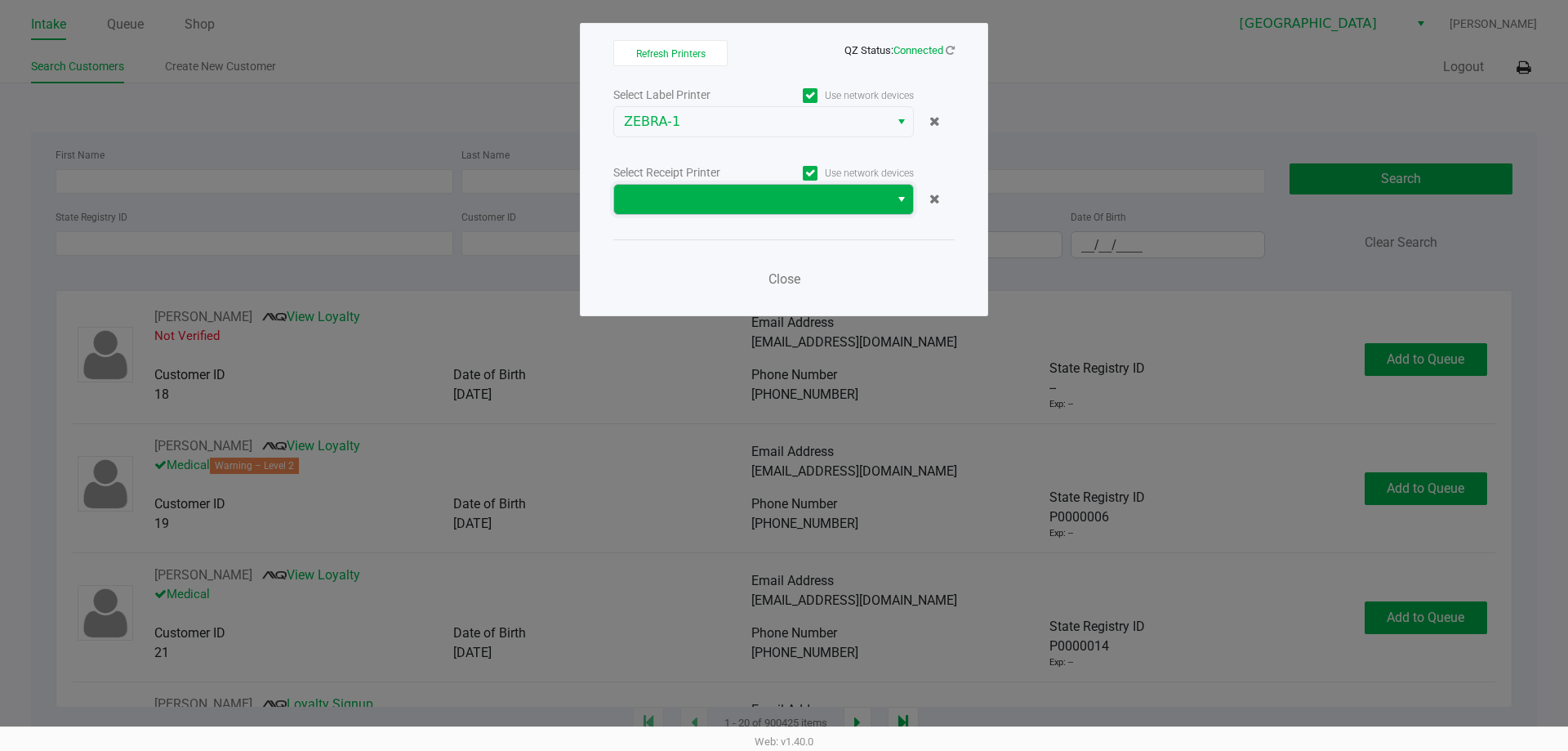
click at [687, 204] on span at bounding box center [751, 199] width 256 height 19
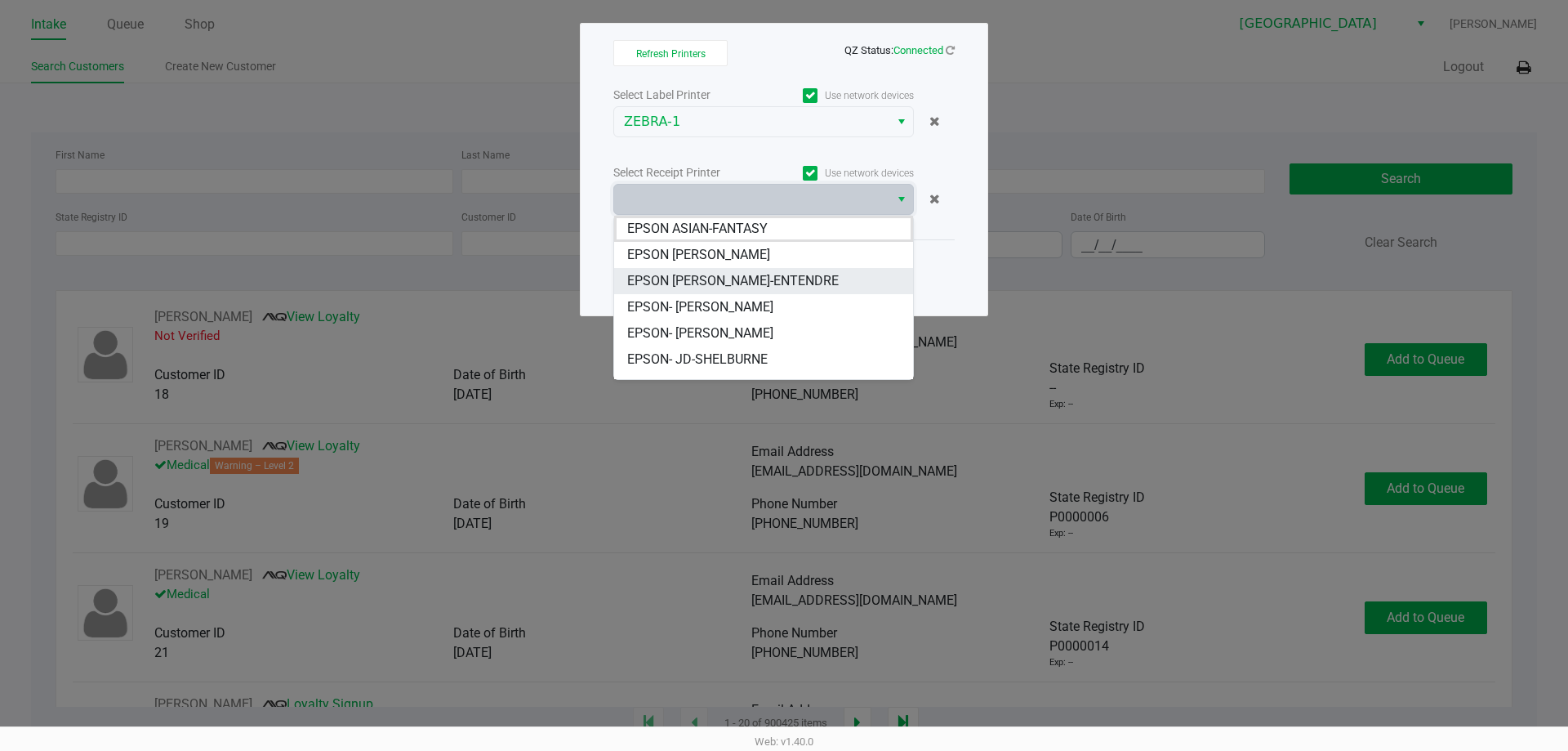
click at [692, 281] on span "EPSON [PERSON_NAME]-ENTENDRE" at bounding box center [732, 280] width 211 height 19
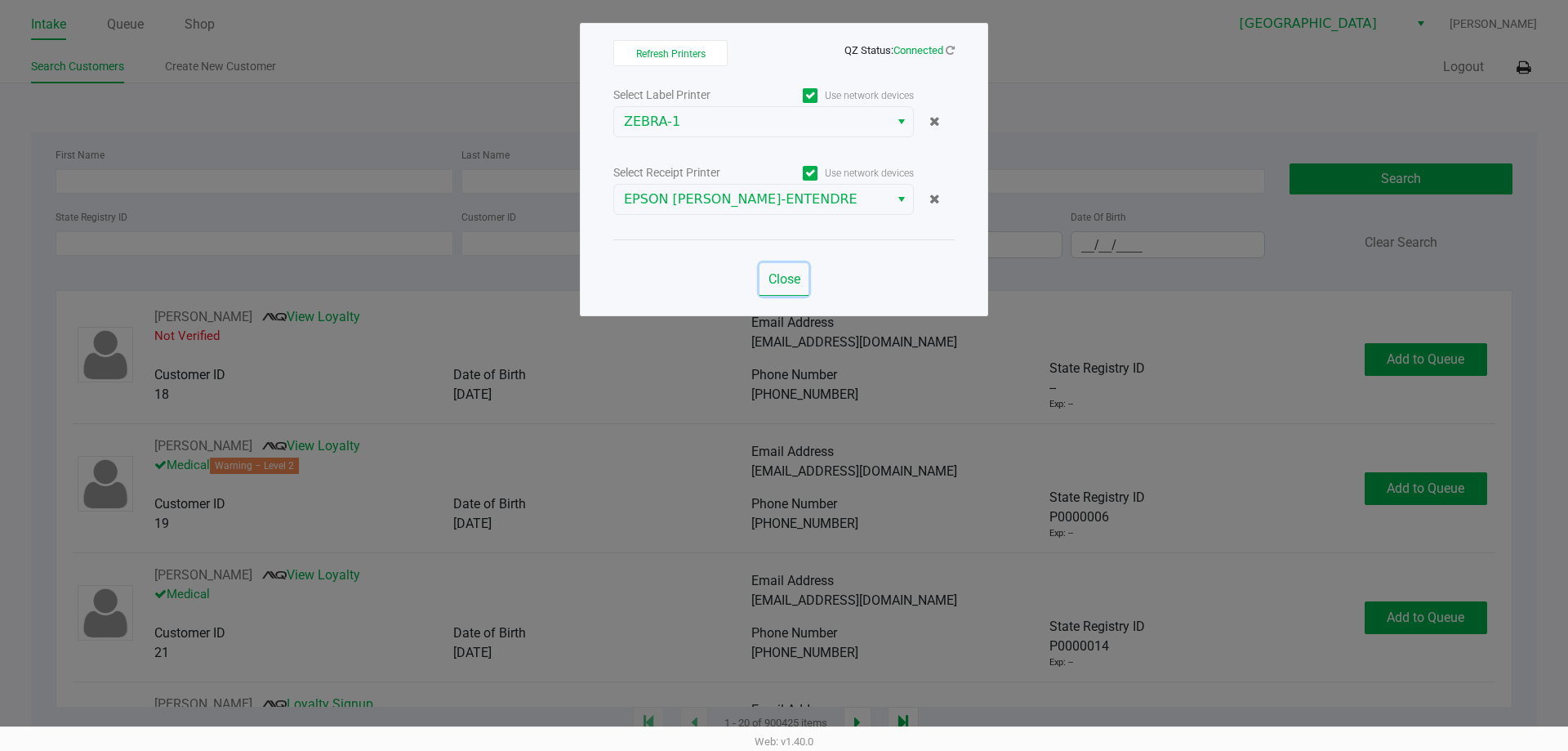
click at [783, 280] on span "Close" at bounding box center [784, 278] width 32 height 16
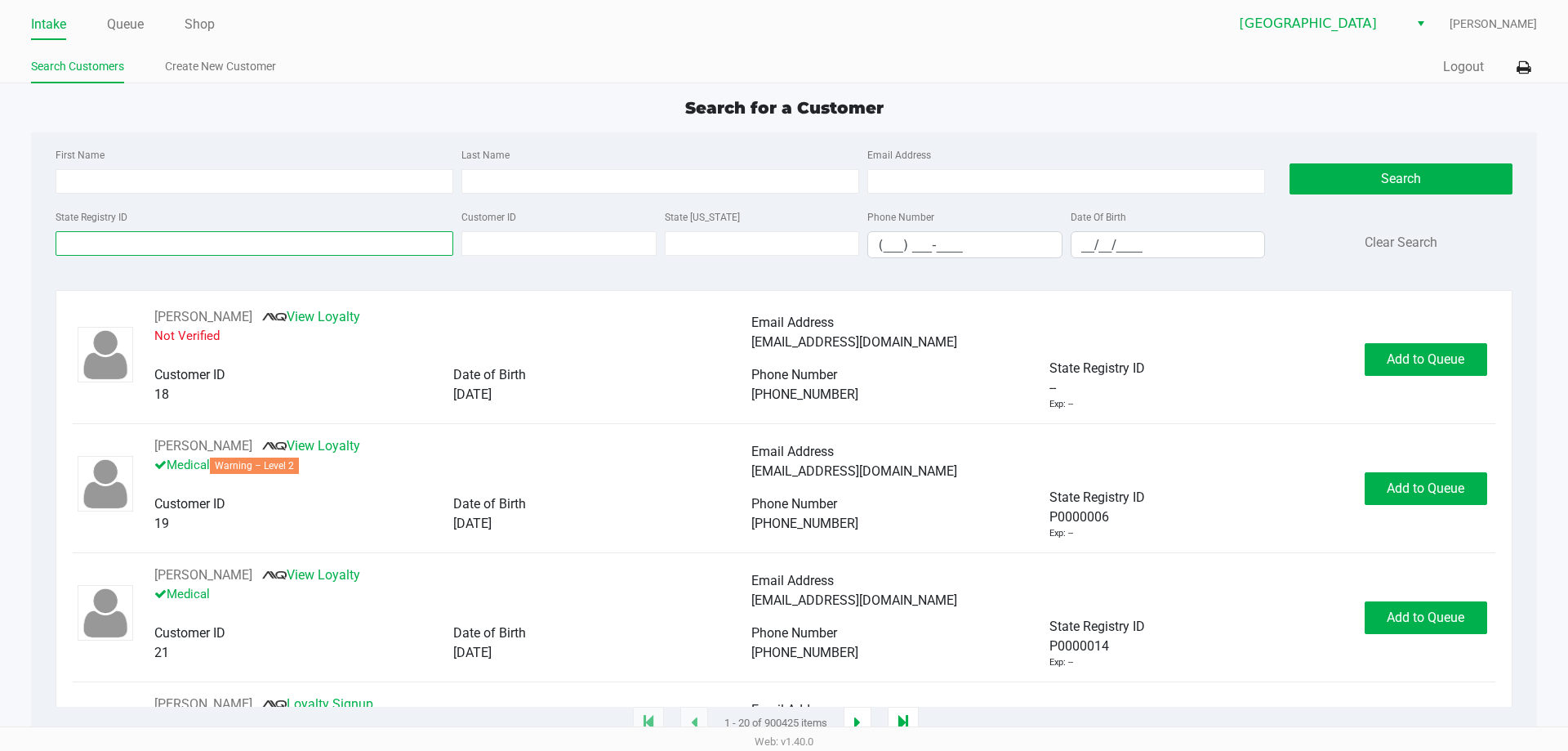
click at [144, 249] on input "State Registry ID" at bounding box center [254, 243] width 398 height 24
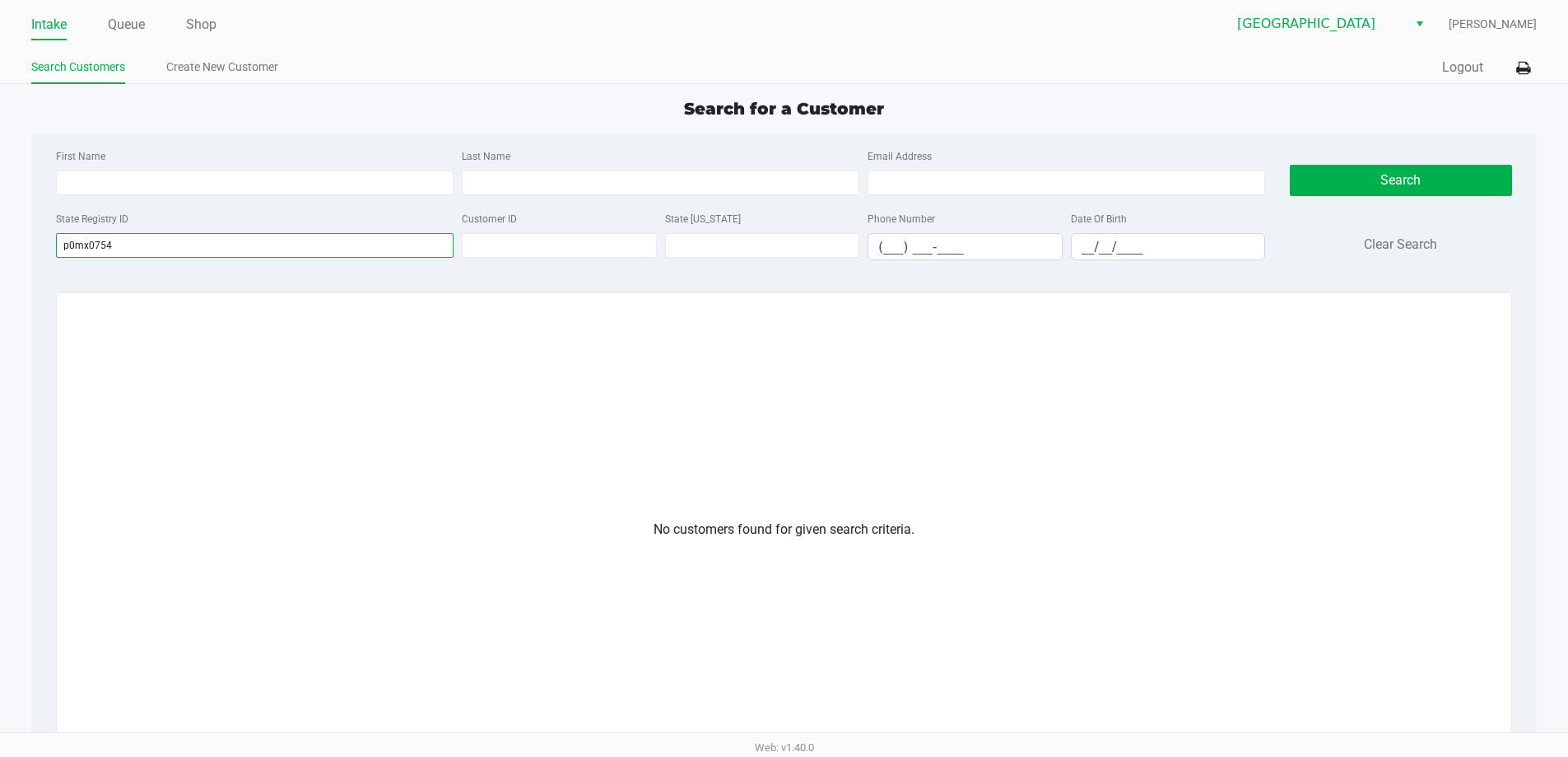
click at [74, 245] on input "p0mx0754" at bounding box center [254, 244] width 398 height 24
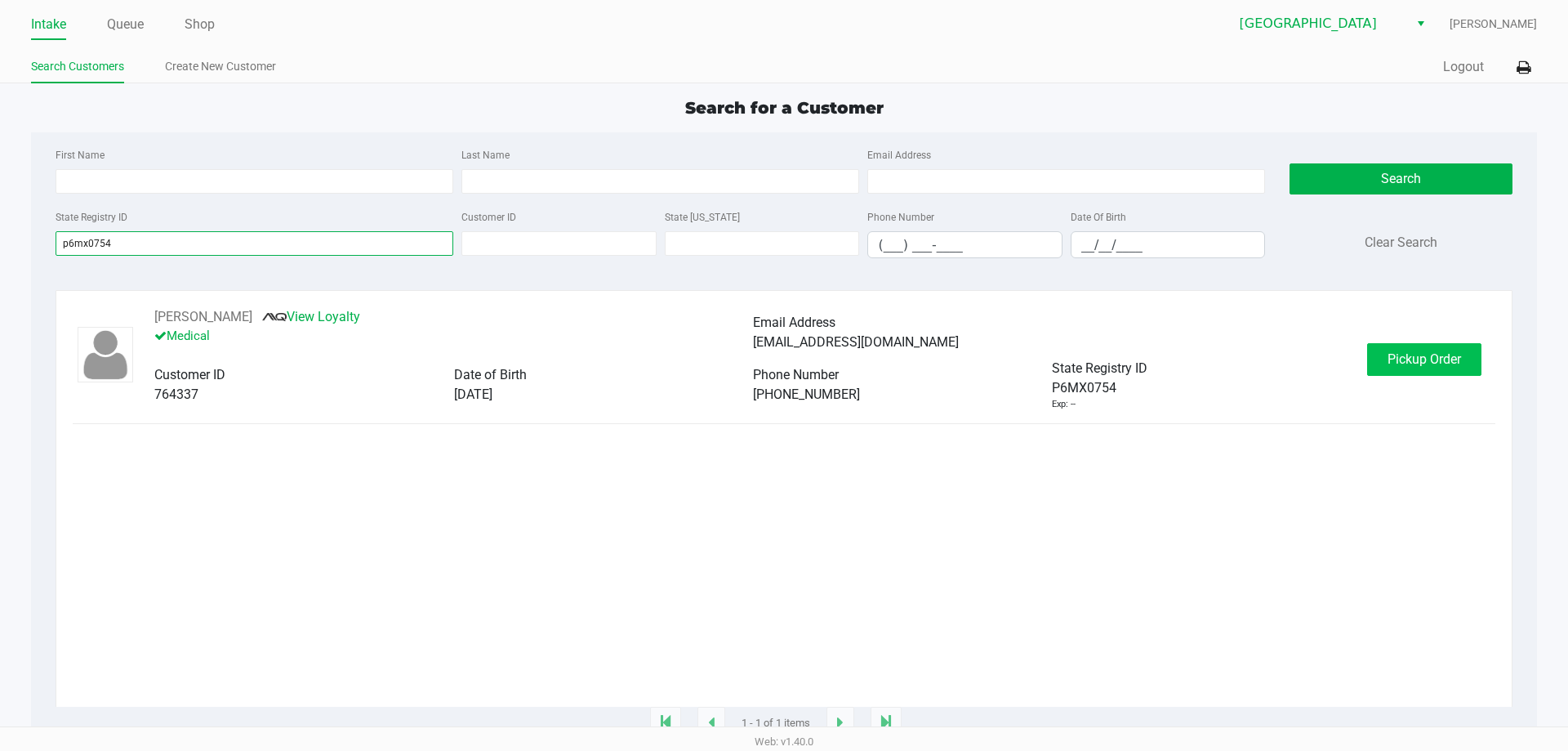
type input "p6mx0754"
click at [1418, 355] on span "Pickup Order" at bounding box center [1424, 359] width 74 height 16
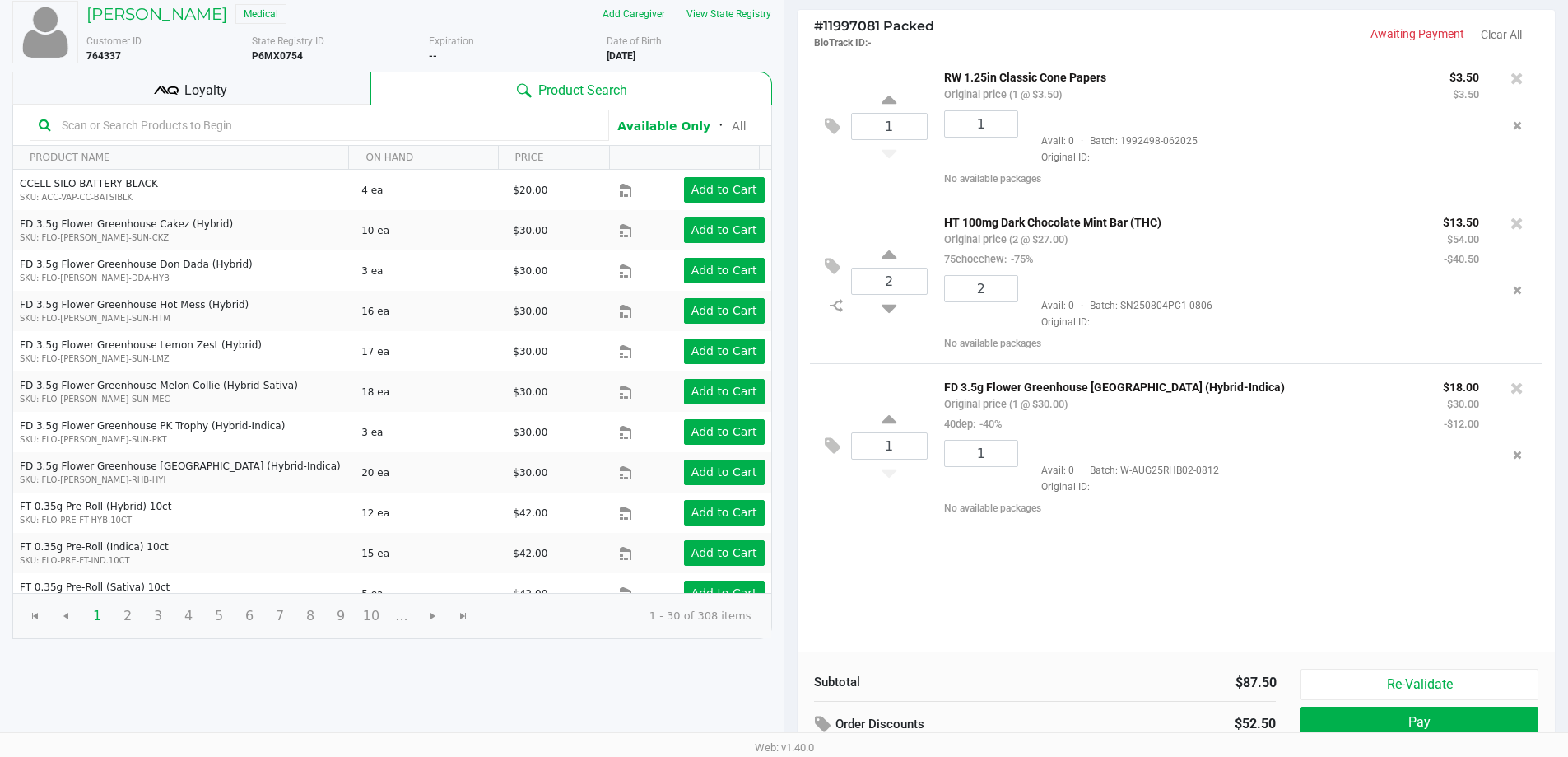
scroll to position [169, 0]
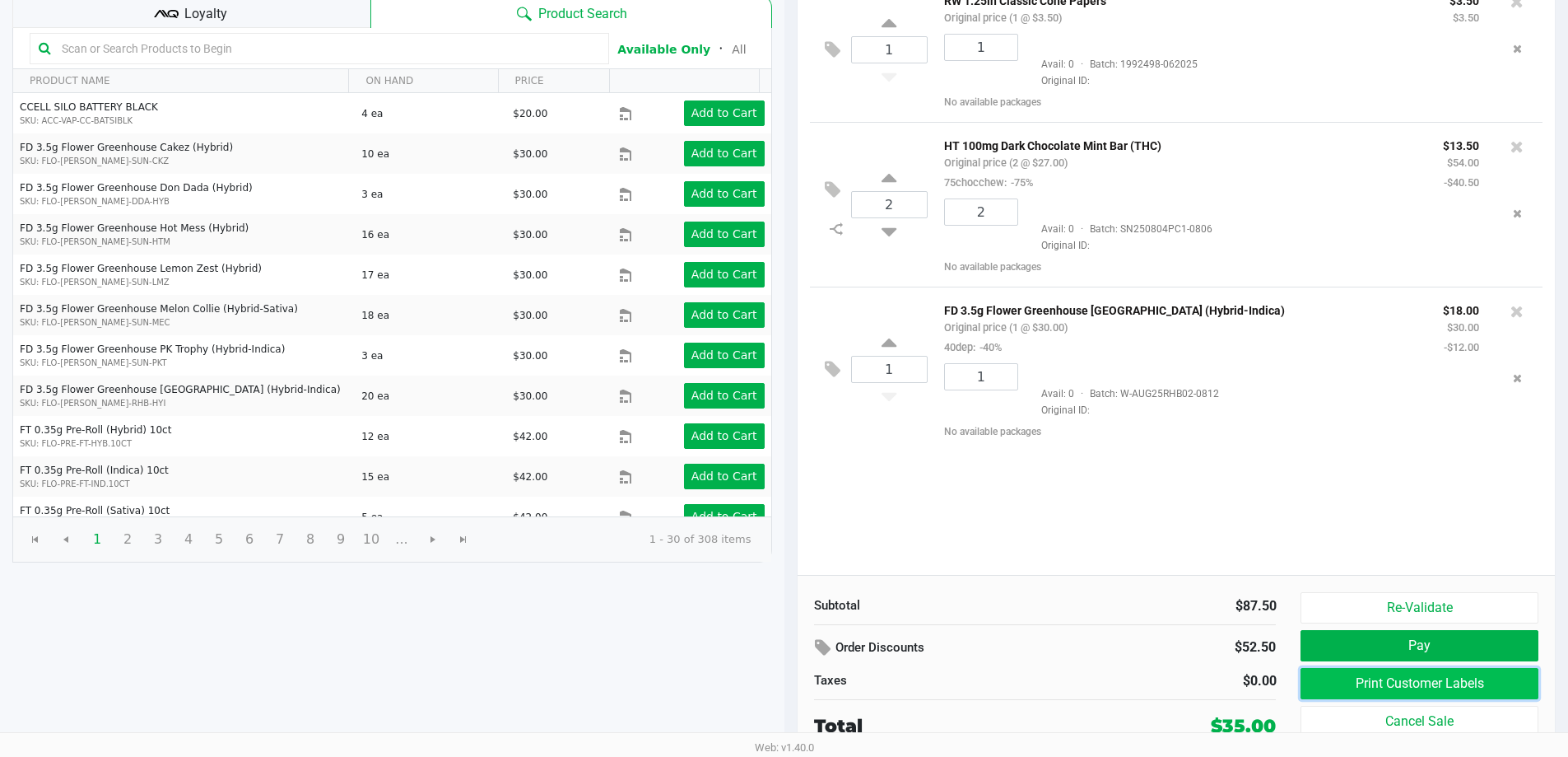
click at [1400, 685] on button "Print Customer Labels" at bounding box center [1419, 683] width 237 height 31
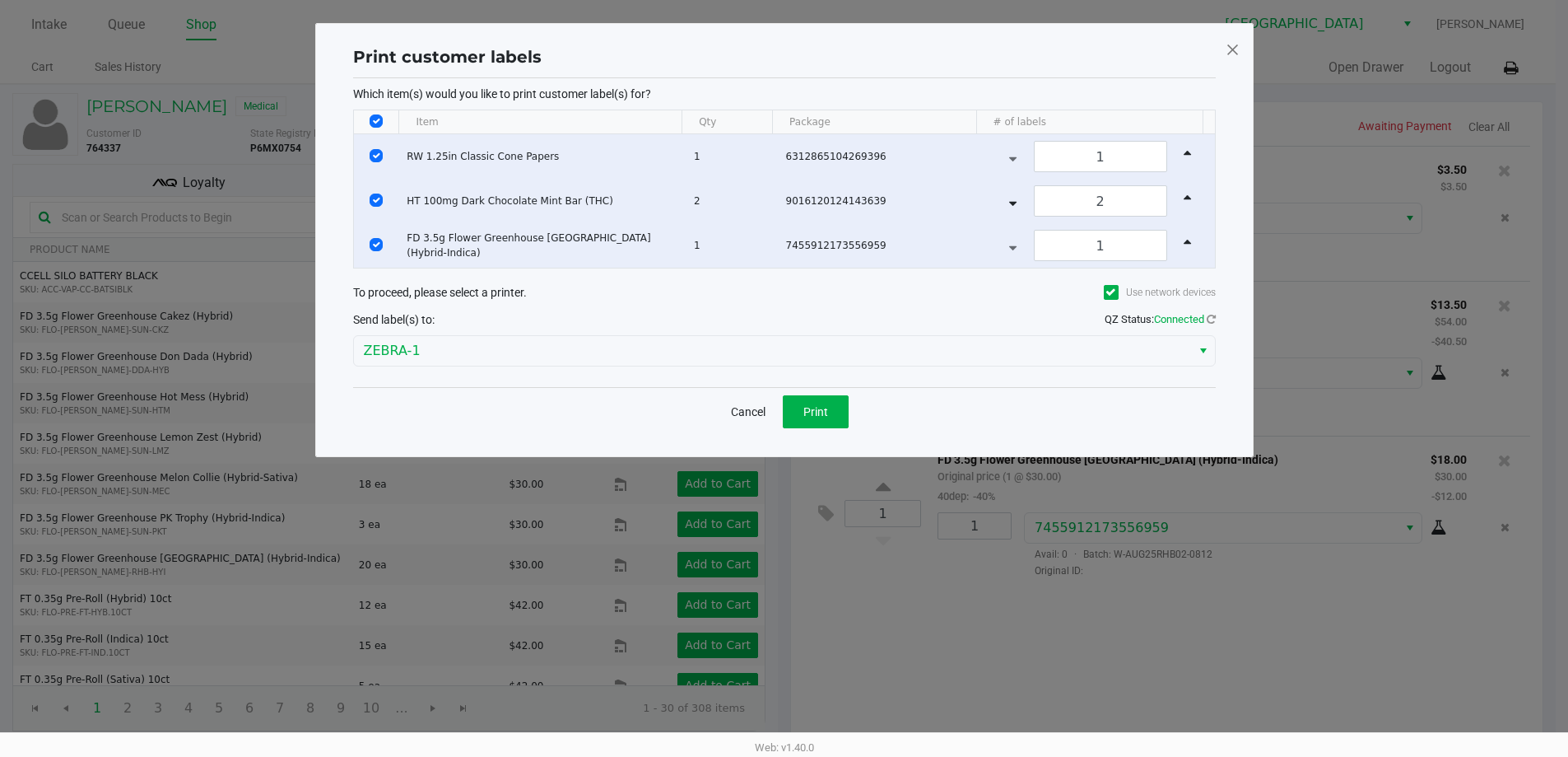
scroll to position [0, 0]
click at [834, 421] on button "Print" at bounding box center [821, 411] width 66 height 33
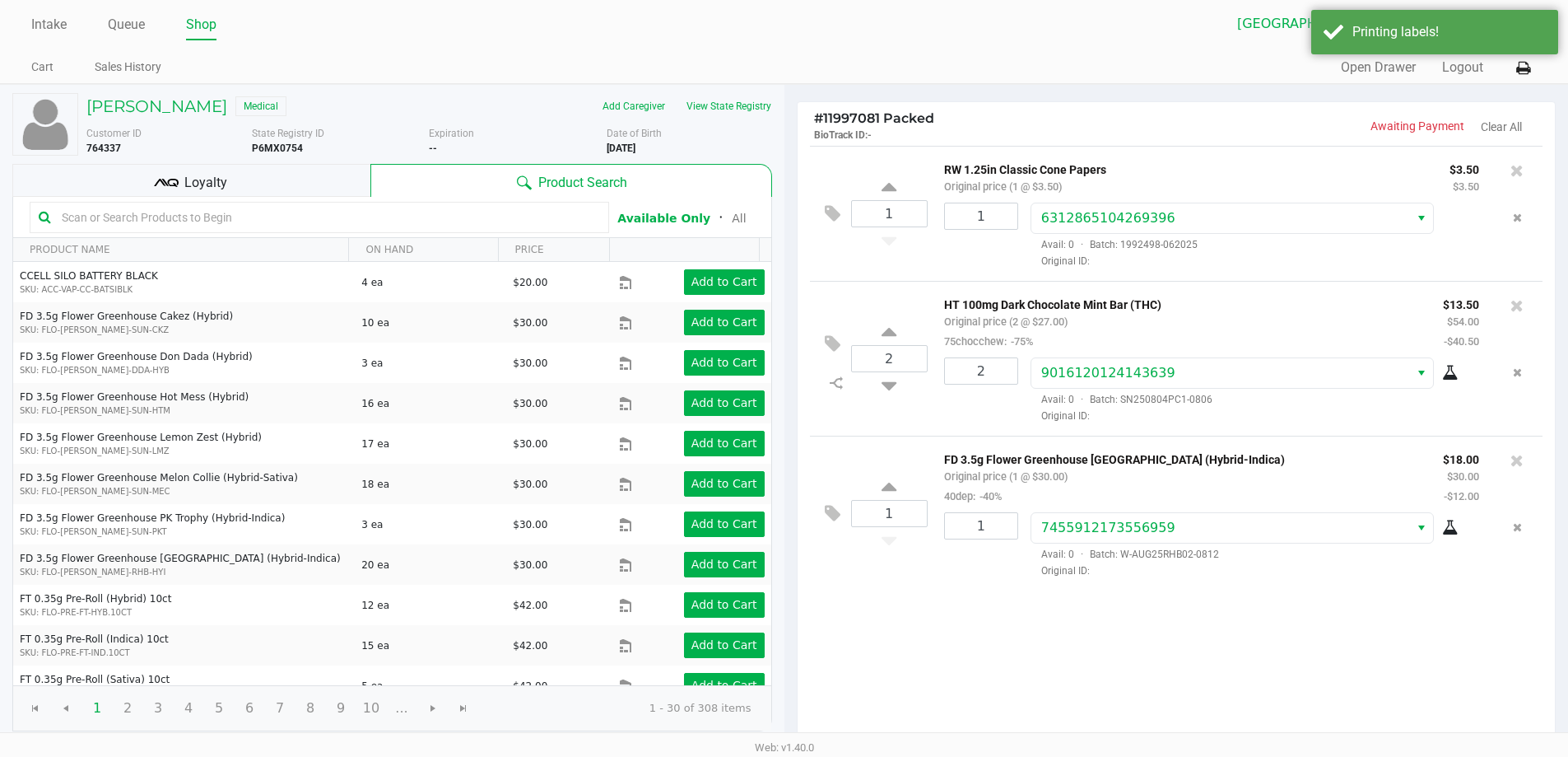
click at [293, 191] on div "Loyalty" at bounding box center [191, 180] width 358 height 33
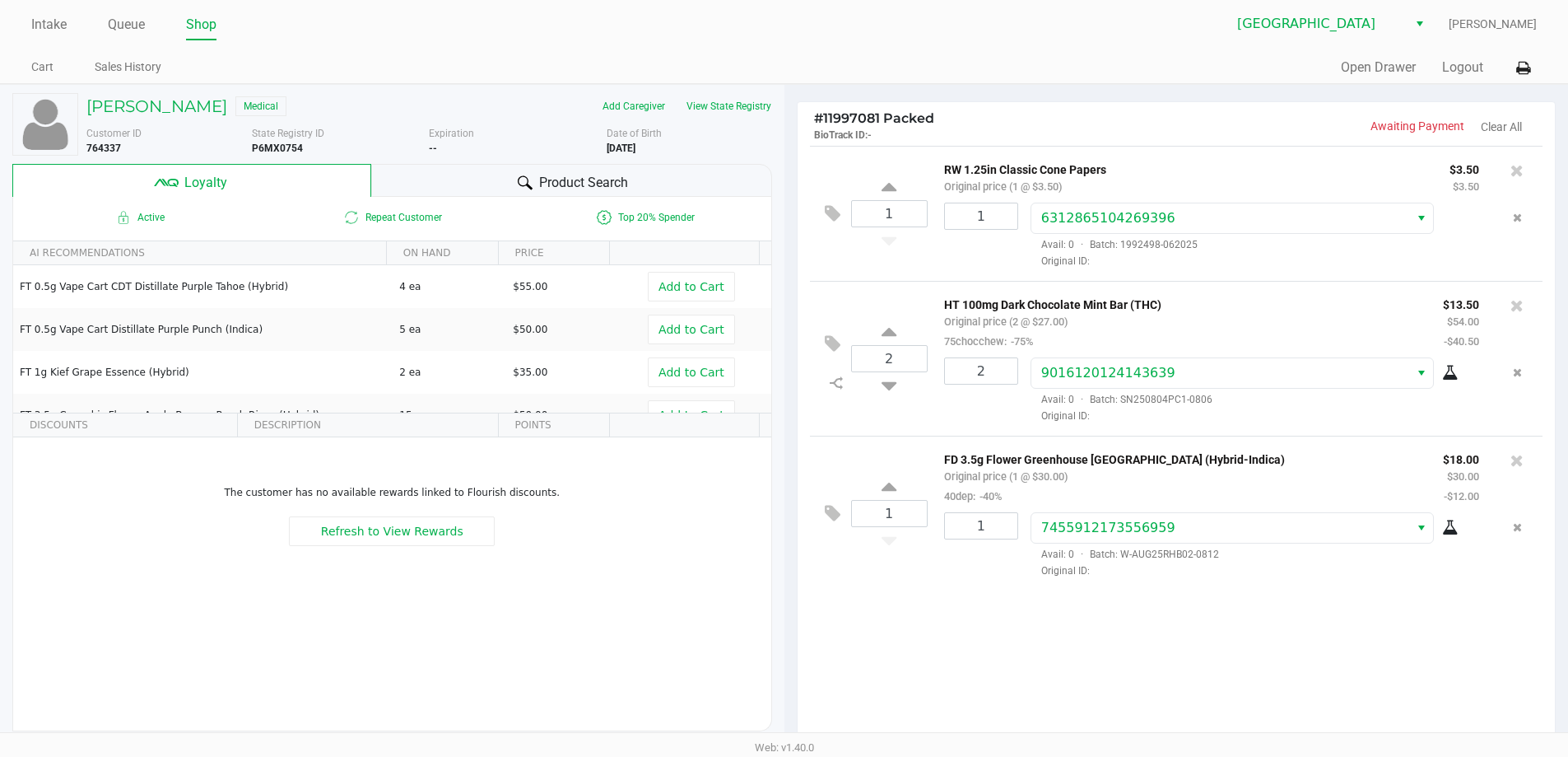
click at [452, 174] on div "Product Search" at bounding box center [572, 180] width 401 height 33
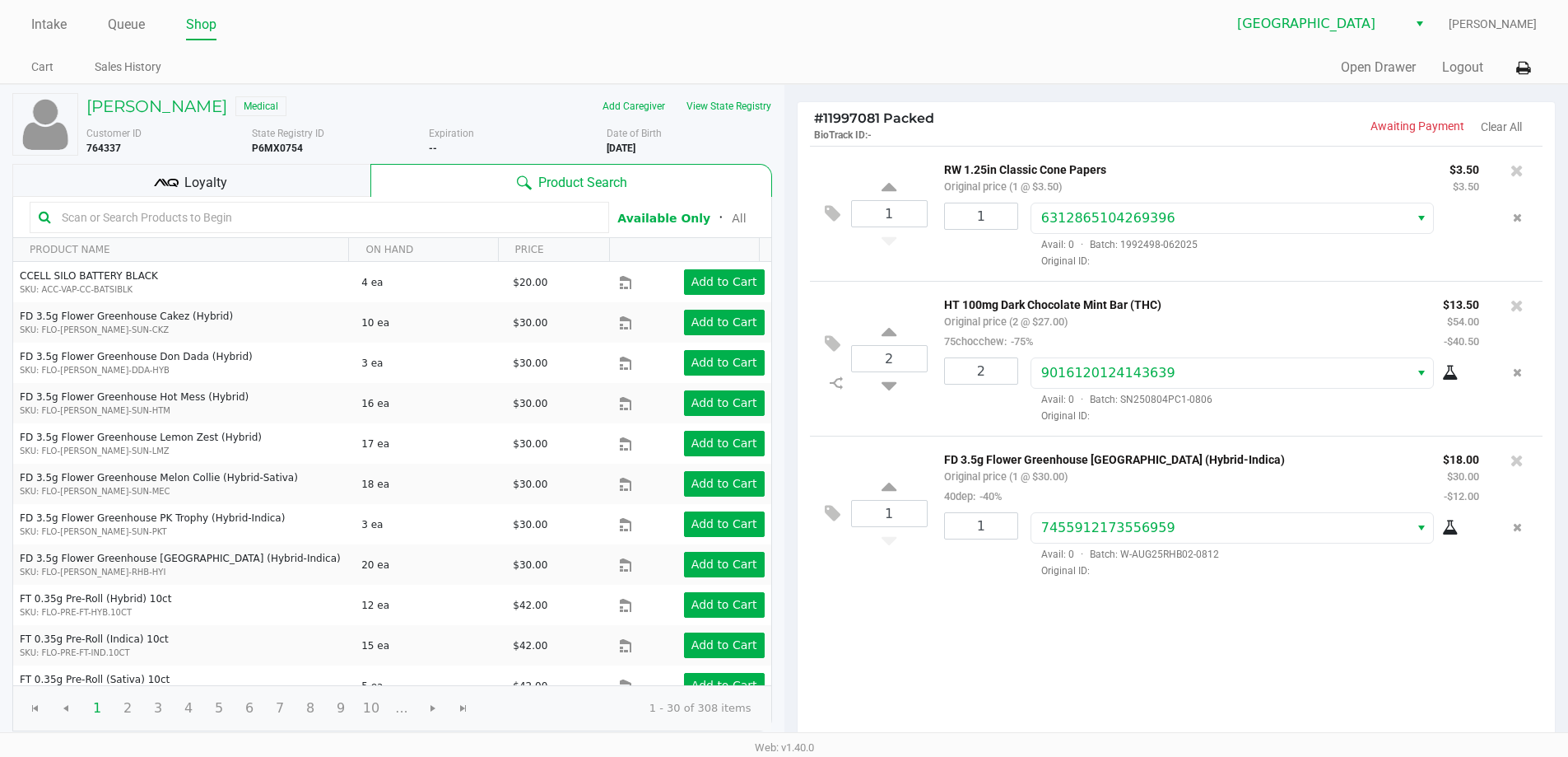
click at [295, 178] on div "Loyalty" at bounding box center [191, 180] width 358 height 33
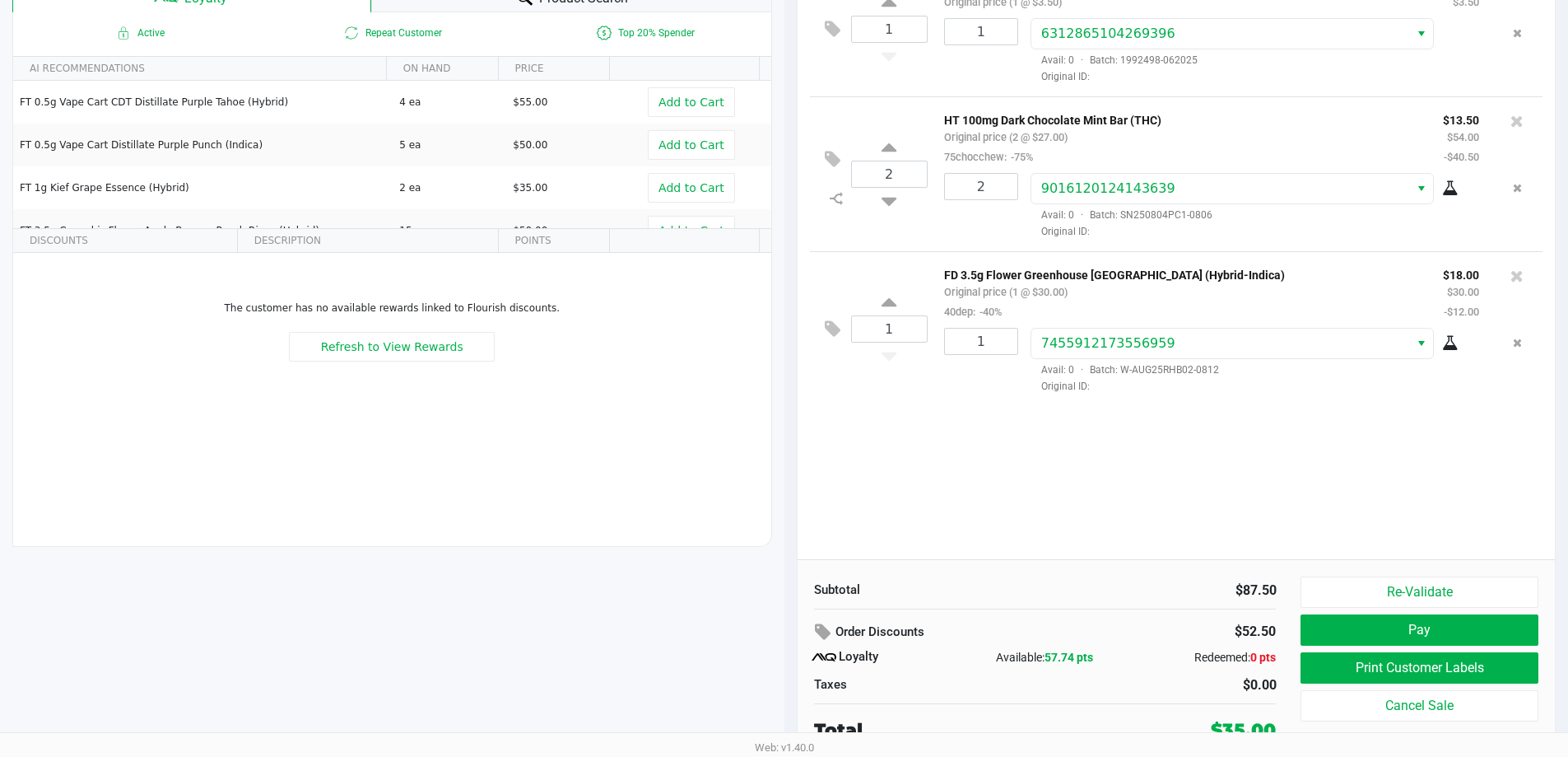
scroll to position [189, 0]
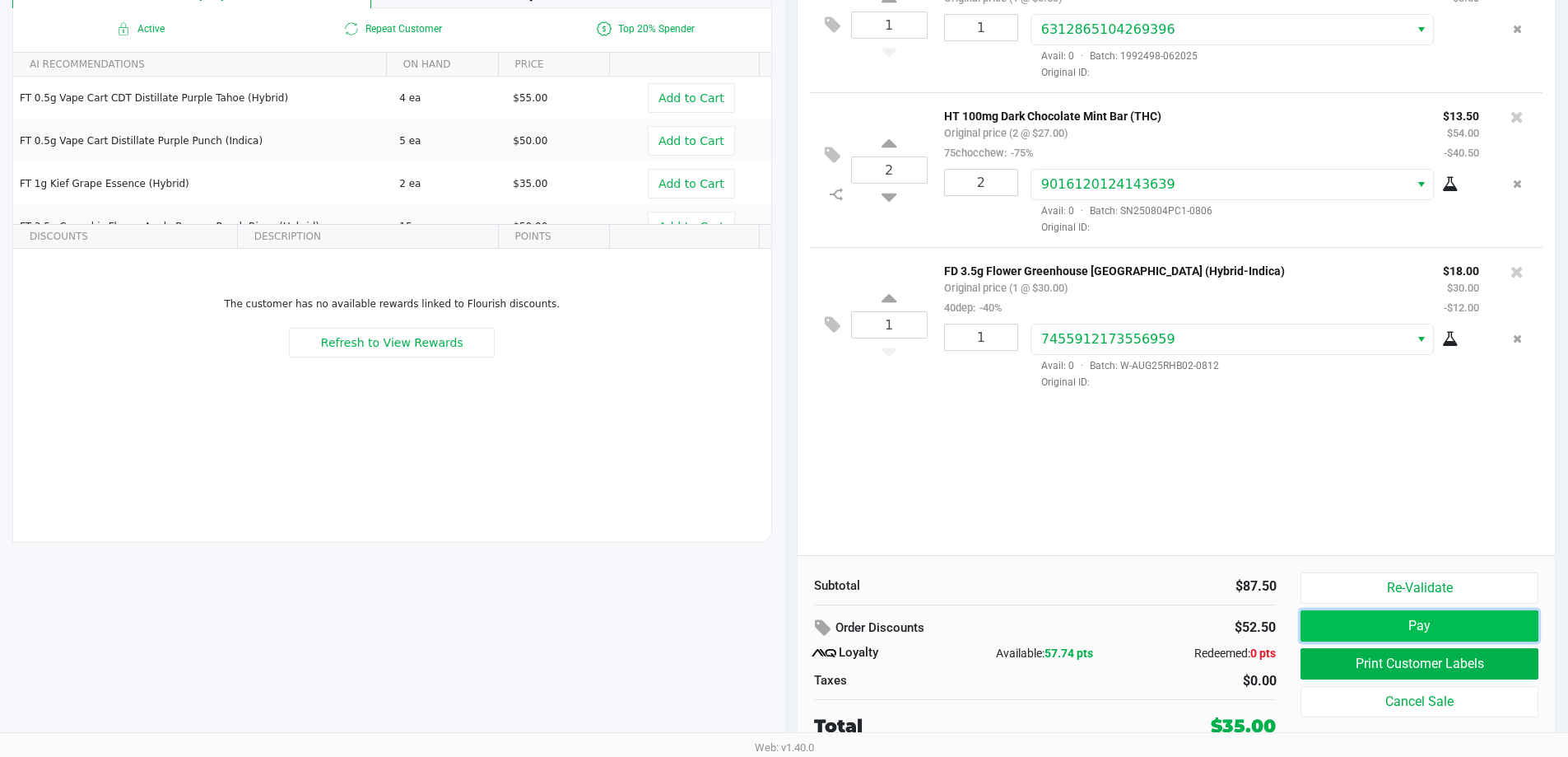
click at [1399, 625] on button "Pay" at bounding box center [1419, 625] width 237 height 31
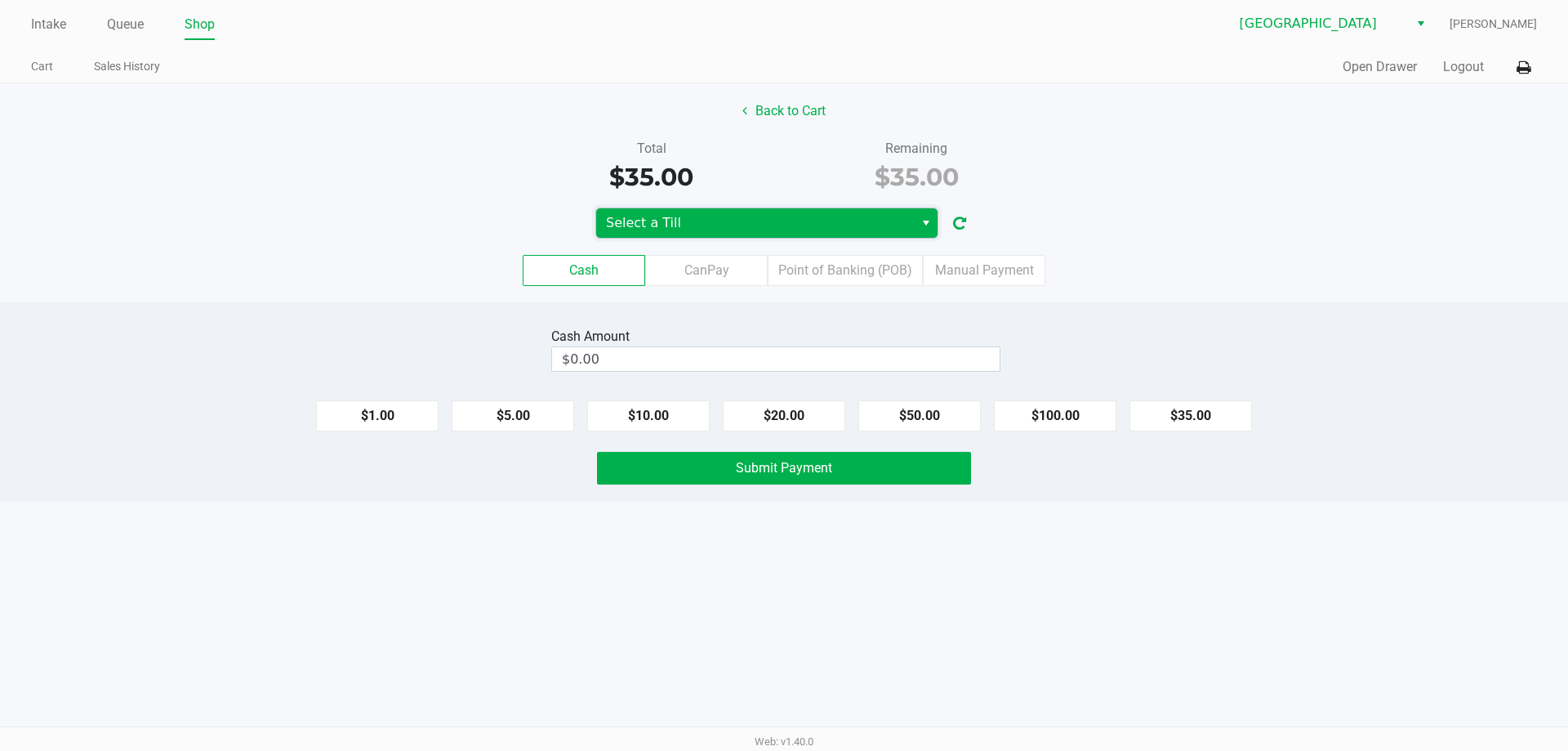
click at [724, 213] on span "Select a Till" at bounding box center [755, 222] width 298 height 19
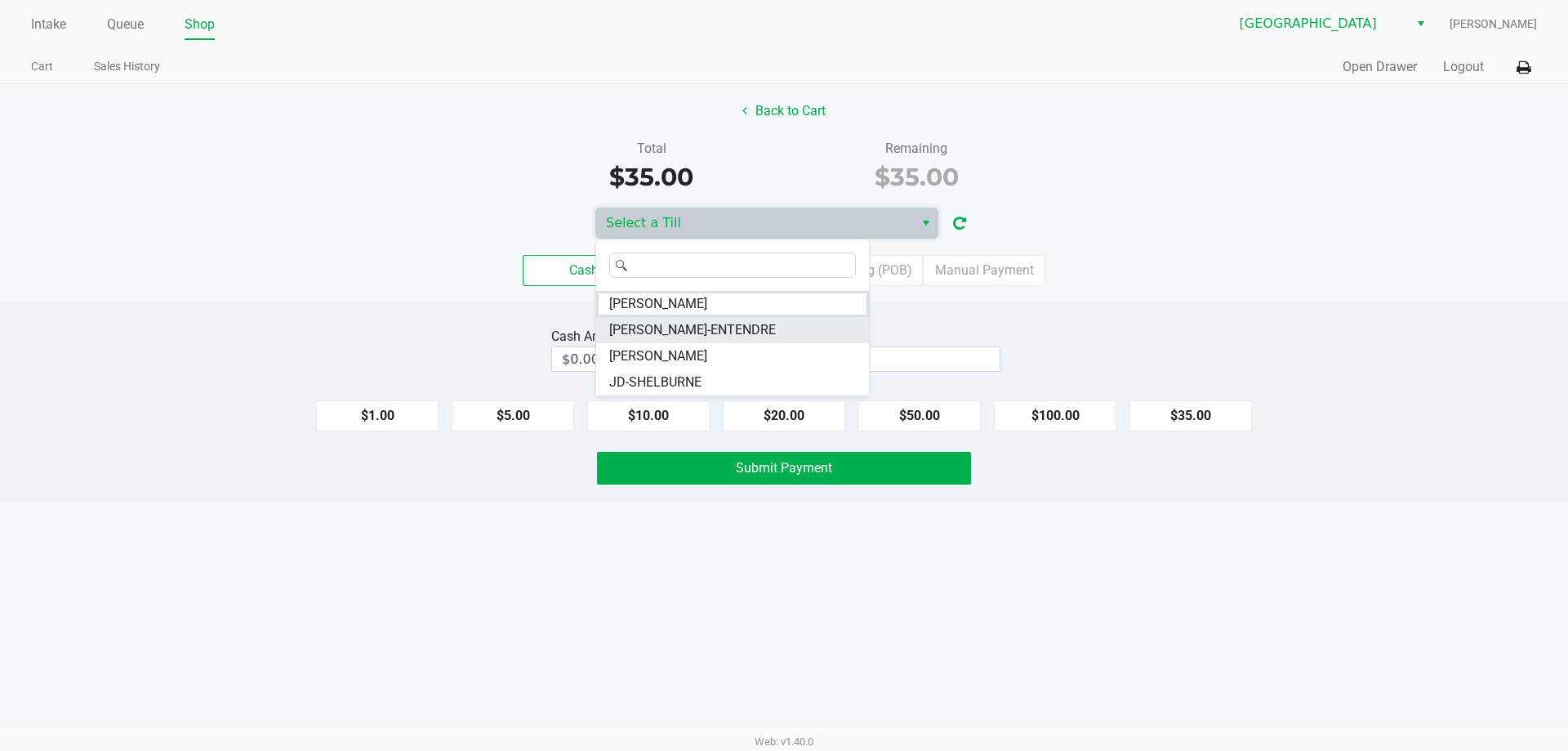
click at [707, 319] on li "[PERSON_NAME]-ENTENDRE" at bounding box center [732, 330] width 272 height 26
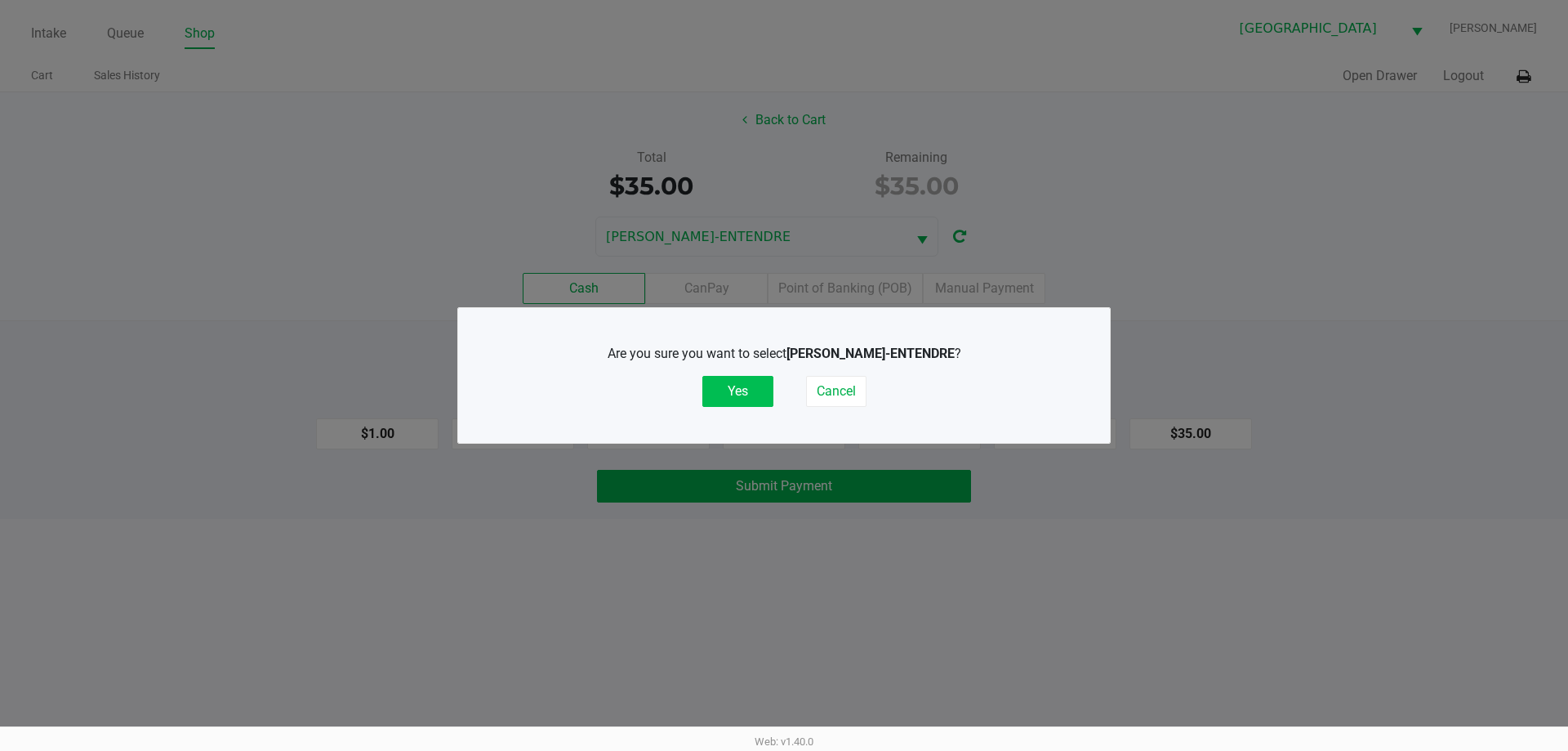
click at [749, 382] on button "Yes" at bounding box center [737, 391] width 71 height 31
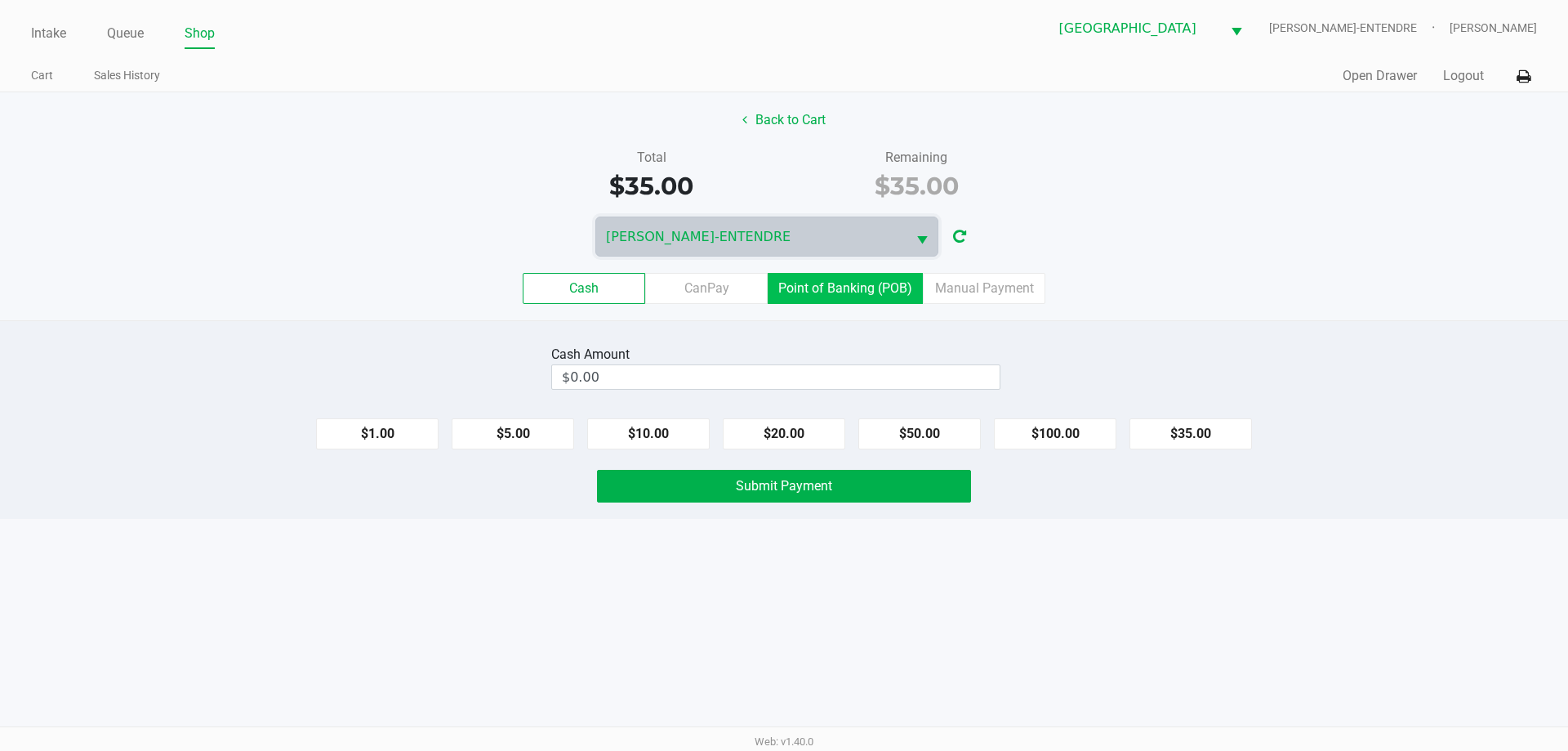
click at [889, 278] on label "Point of Banking (POB)" at bounding box center [845, 288] width 155 height 31
click at [0, 0] on 7 "Point of Banking (POB)" at bounding box center [0, 0] width 0 height 0
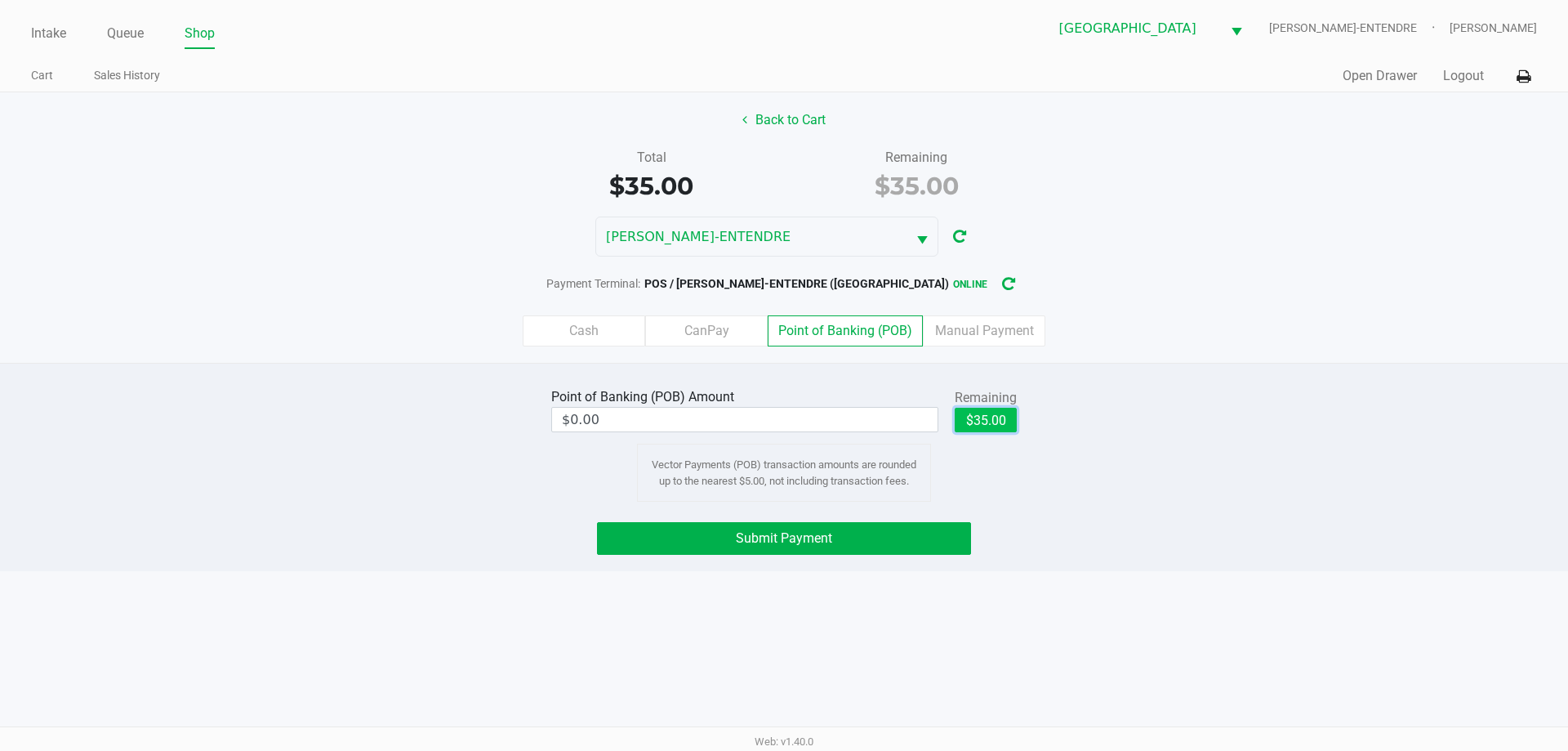
click at [992, 423] on button "$35.00" at bounding box center [985, 420] width 62 height 24
type input "$35.00"
click at [968, 338] on label "Manual Payment" at bounding box center [984, 330] width 123 height 31
click at [0, 0] on 8 "Manual Payment" at bounding box center [0, 0] width 0 height 0
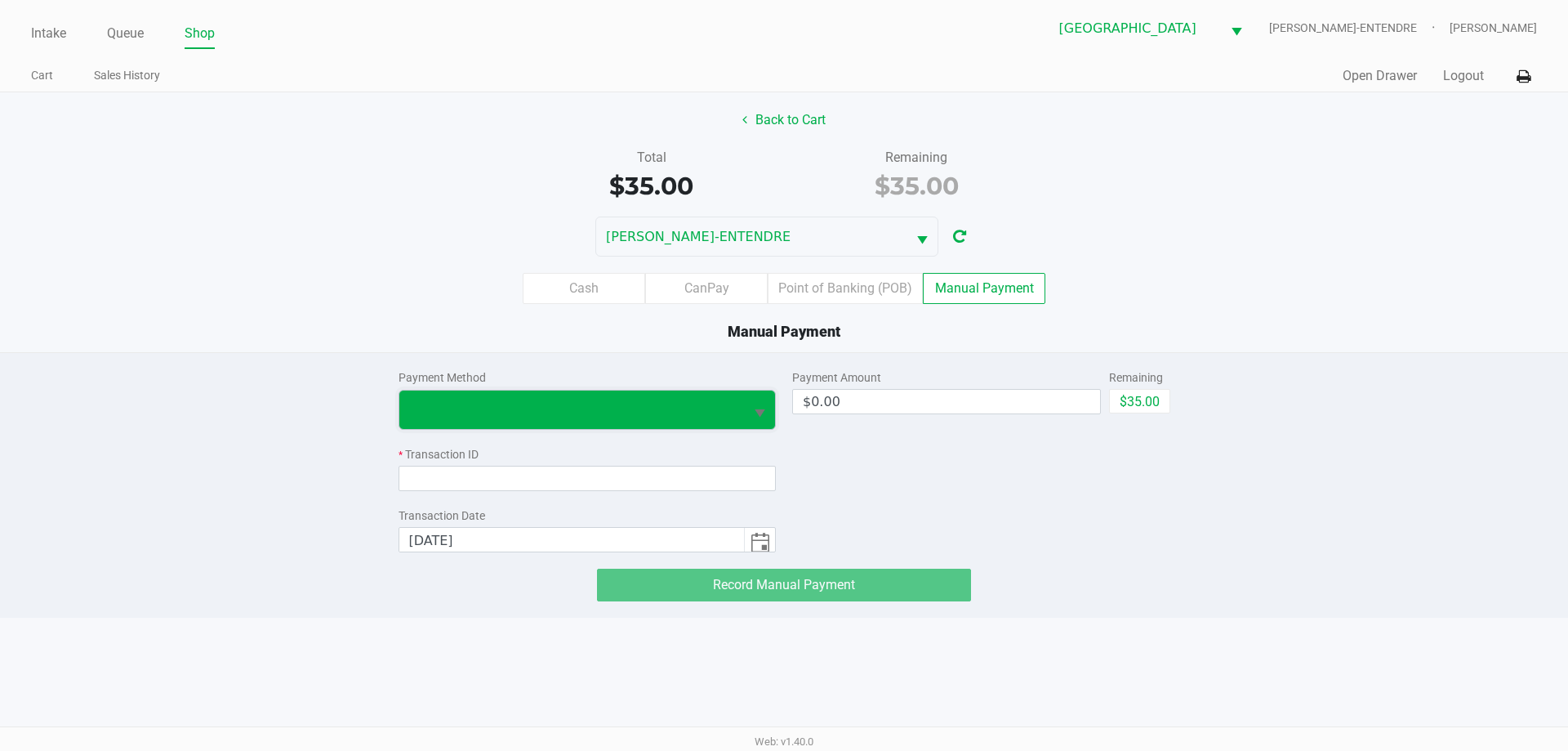
click at [511, 416] on span at bounding box center [572, 409] width 326 height 19
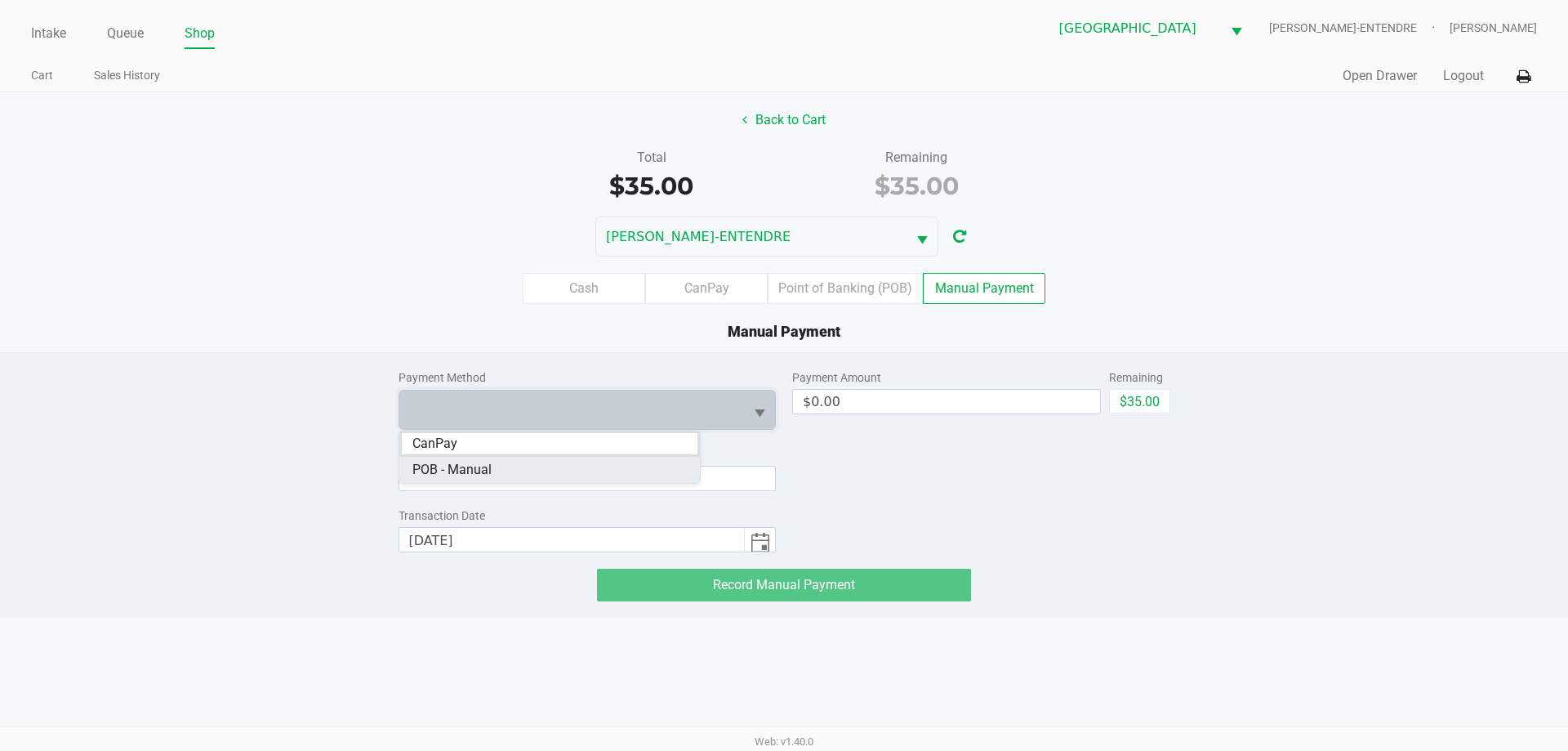
click at [493, 467] on Manual "POB - Manual" at bounding box center [550, 469] width 301 height 26
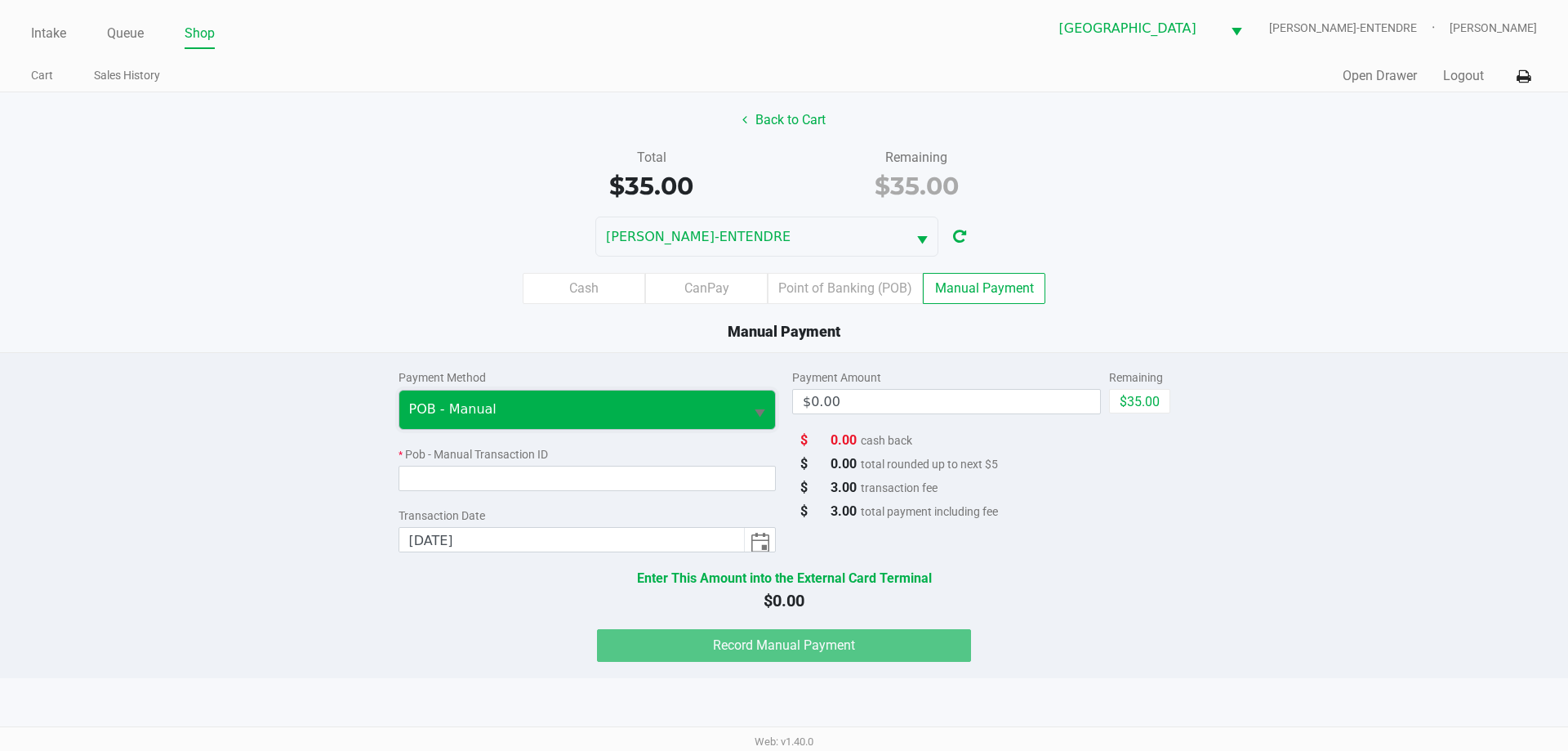
click at [495, 415] on span "POB - Manual" at bounding box center [572, 409] width 326 height 19
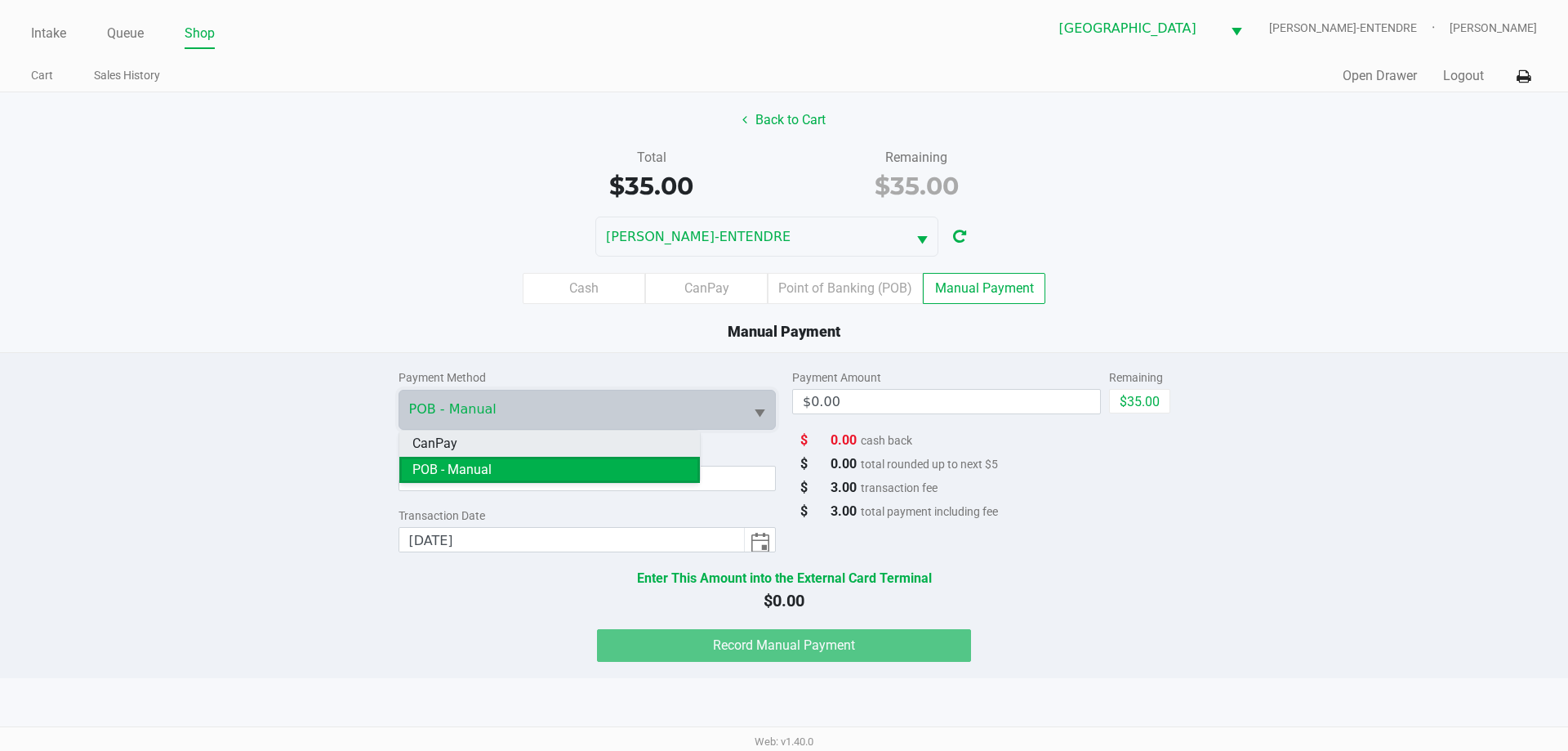
click at [486, 448] on li "CanPay" at bounding box center [550, 443] width 301 height 26
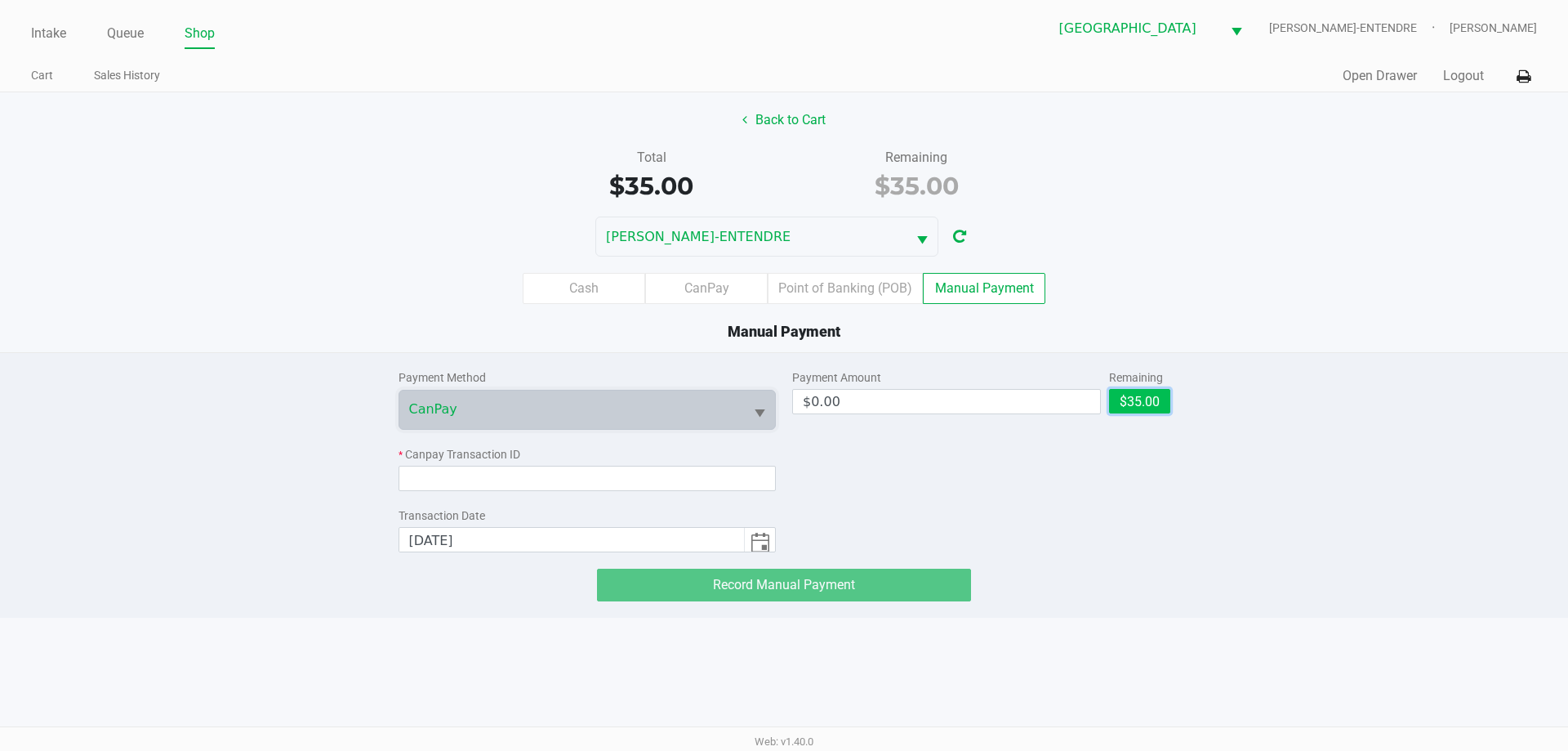
click at [1156, 399] on button "$35.00" at bounding box center [1139, 401] width 61 height 24
type input "$35.00"
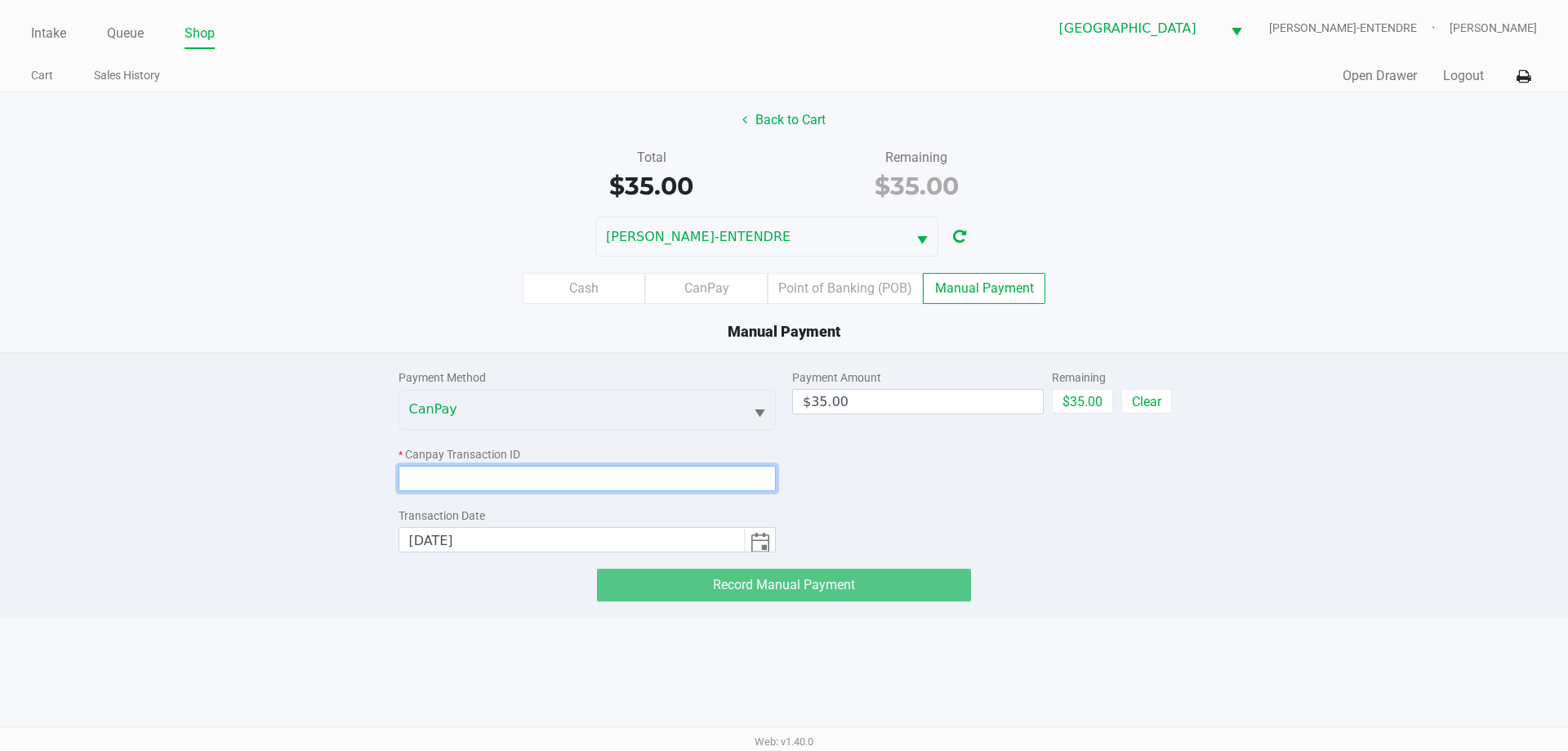
click at [497, 477] on input at bounding box center [588, 478] width 378 height 25
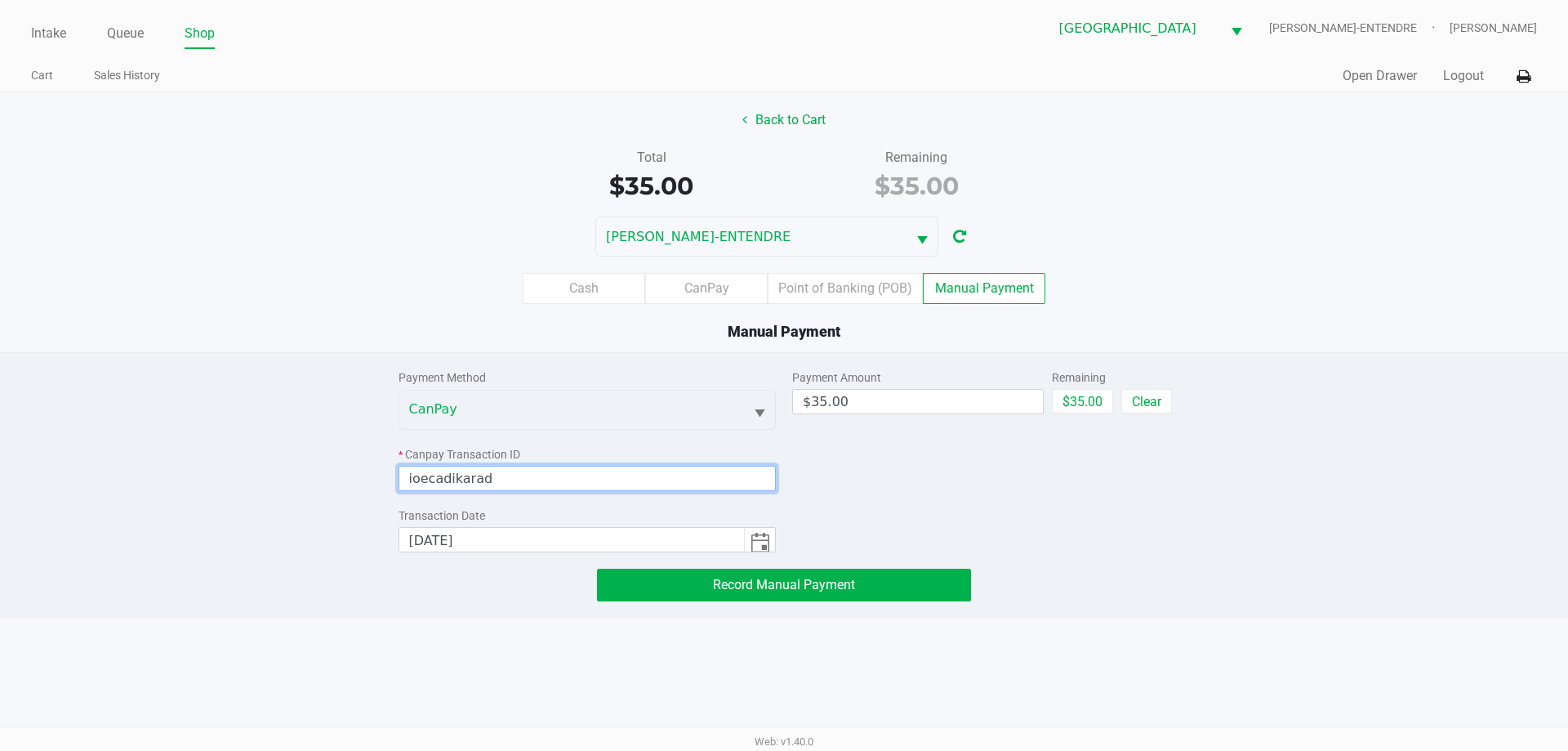
type input "ioecadikarad"
click at [831, 605] on div "Payment Method CanPay * Canpay Transaction ID ioecadikarad Transaction Date [DA…" at bounding box center [784, 485] width 1568 height 266
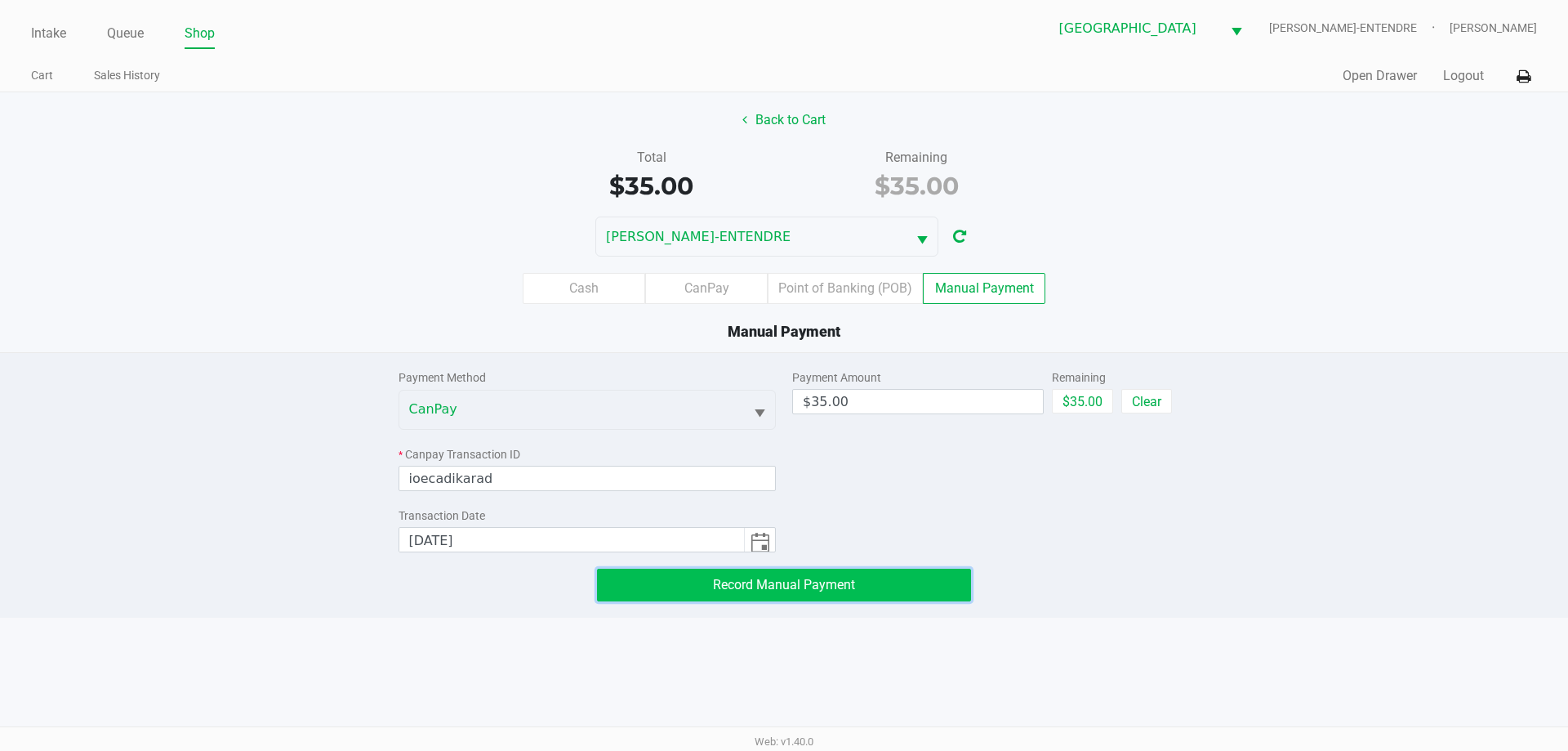
click at [827, 582] on span "Record Manual Payment" at bounding box center [784, 585] width 142 height 16
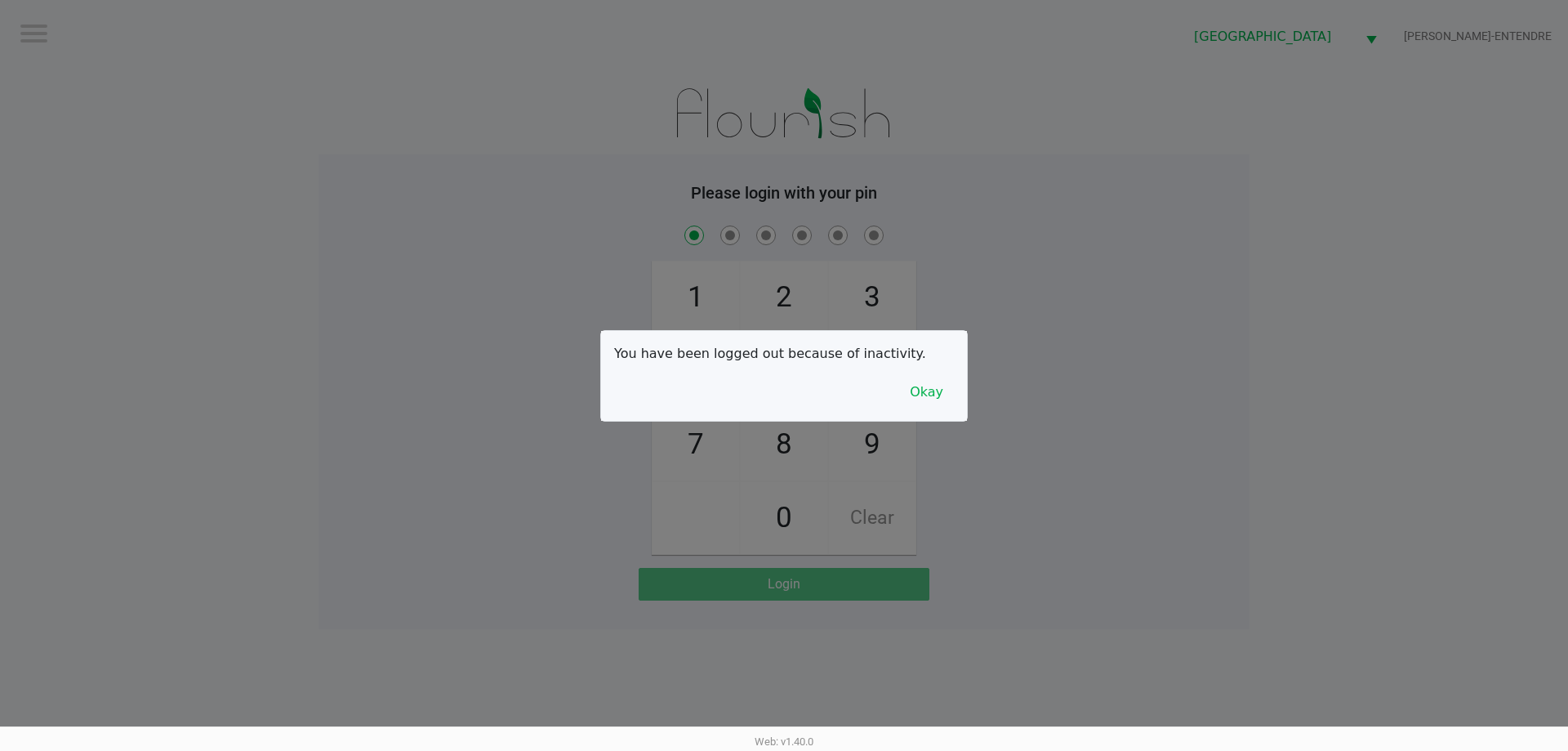
checkbox input "true"
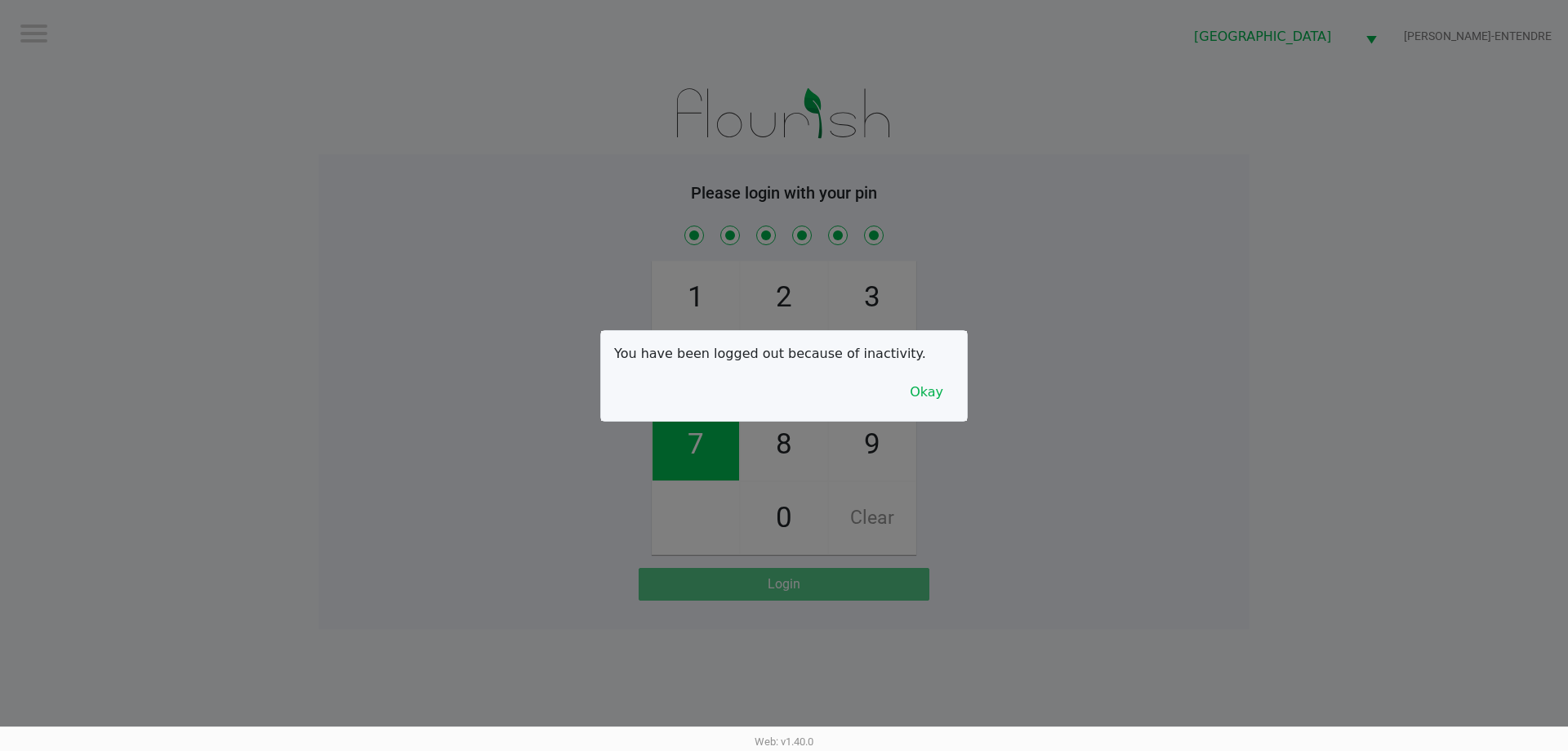
checkbox input "true"
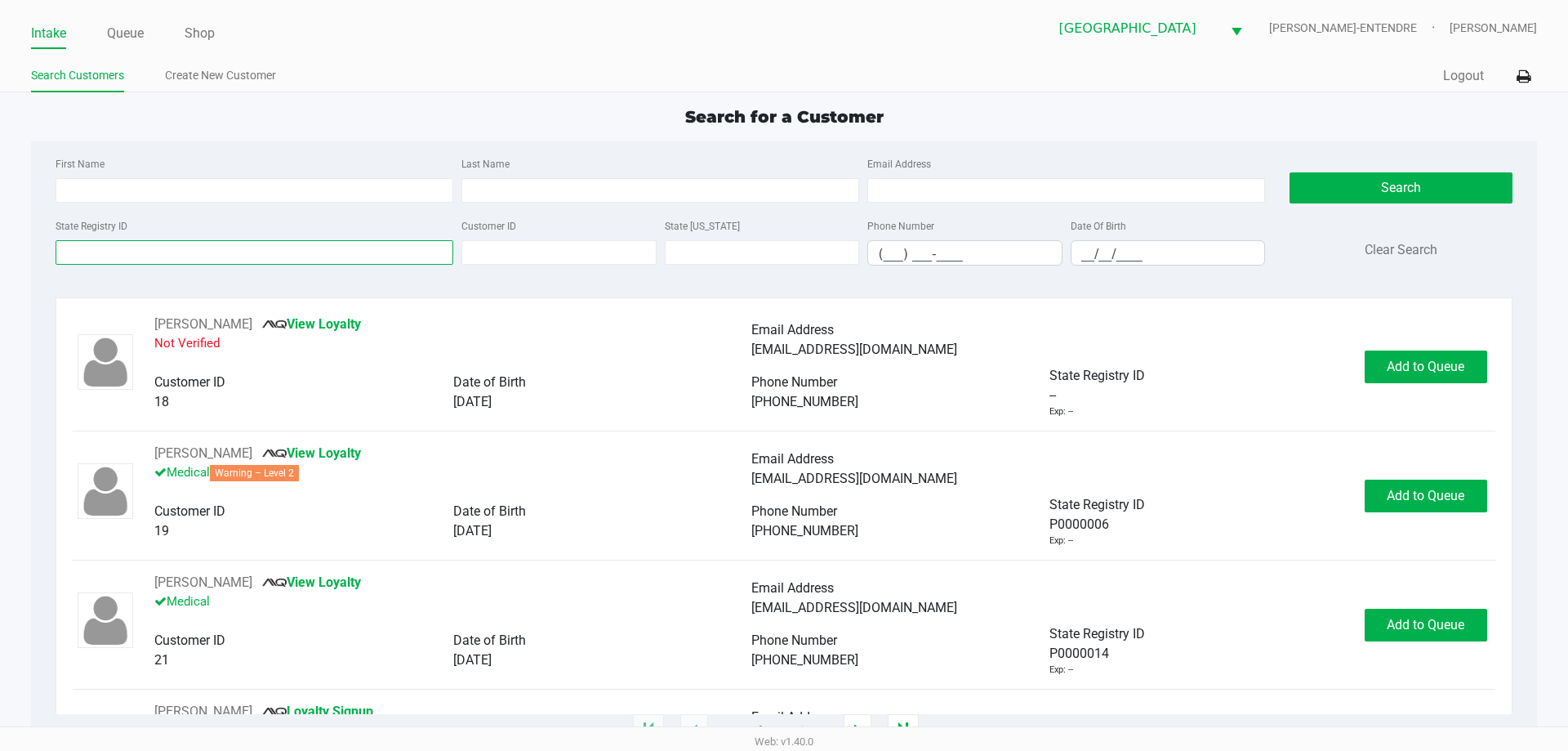
click at [218, 243] on input "State Registry ID" at bounding box center [254, 252] width 398 height 24
click at [264, 243] on input "State Registry ID" at bounding box center [254, 252] width 398 height 24
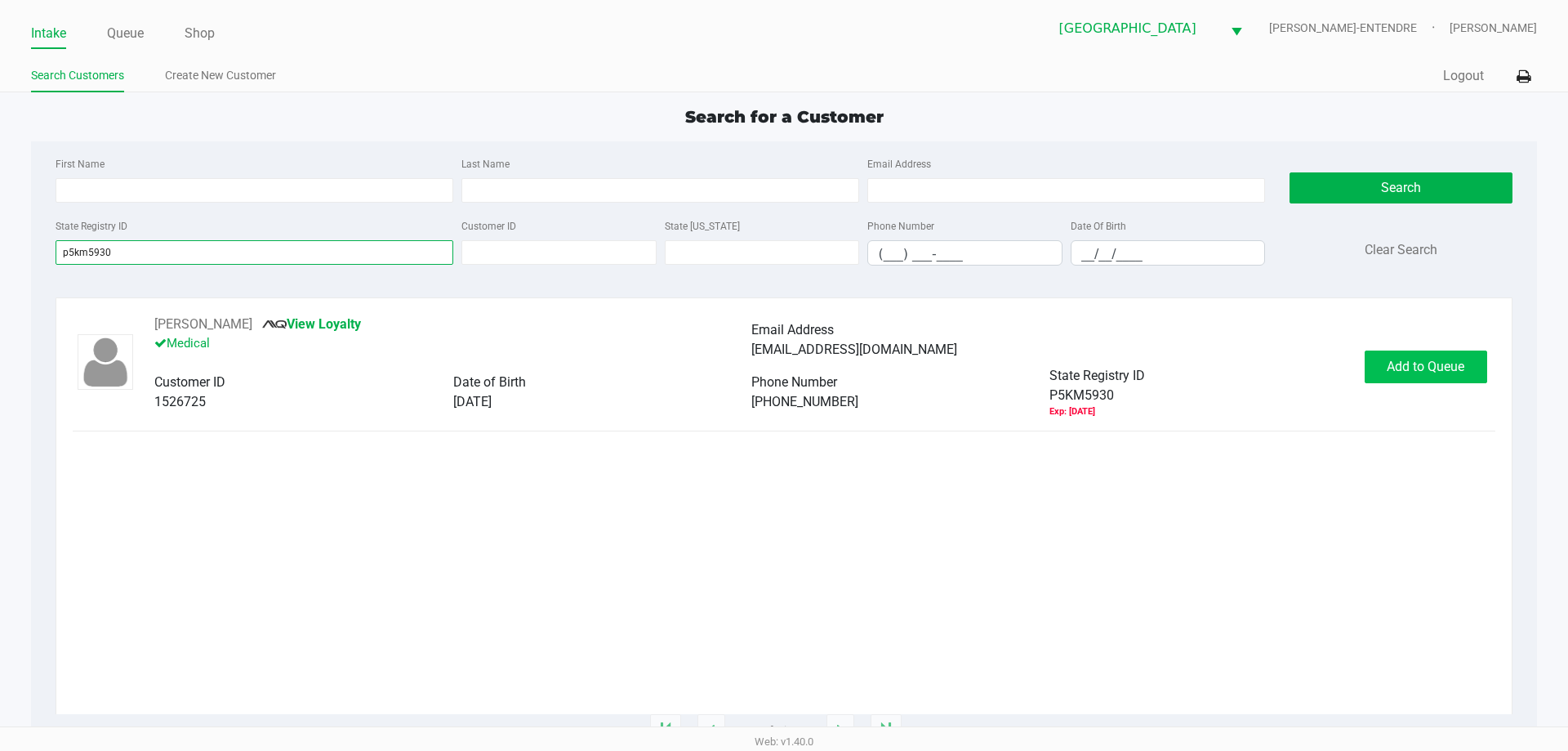
type input "p5km5930"
click at [1387, 365] on span "Add to Queue" at bounding box center [1425, 366] width 78 height 16
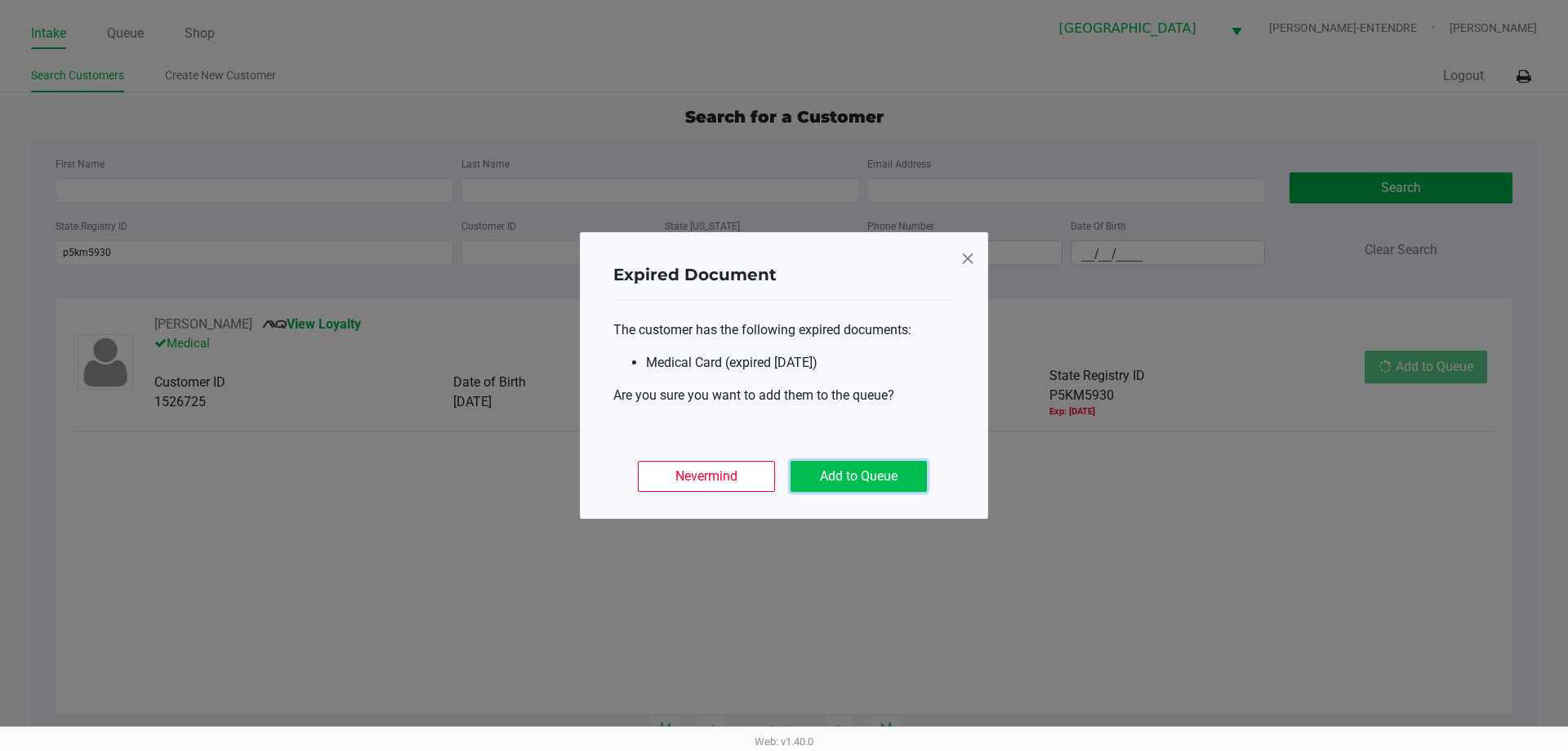
click at [858, 484] on button "Add to Queue" at bounding box center [858, 476] width 136 height 31
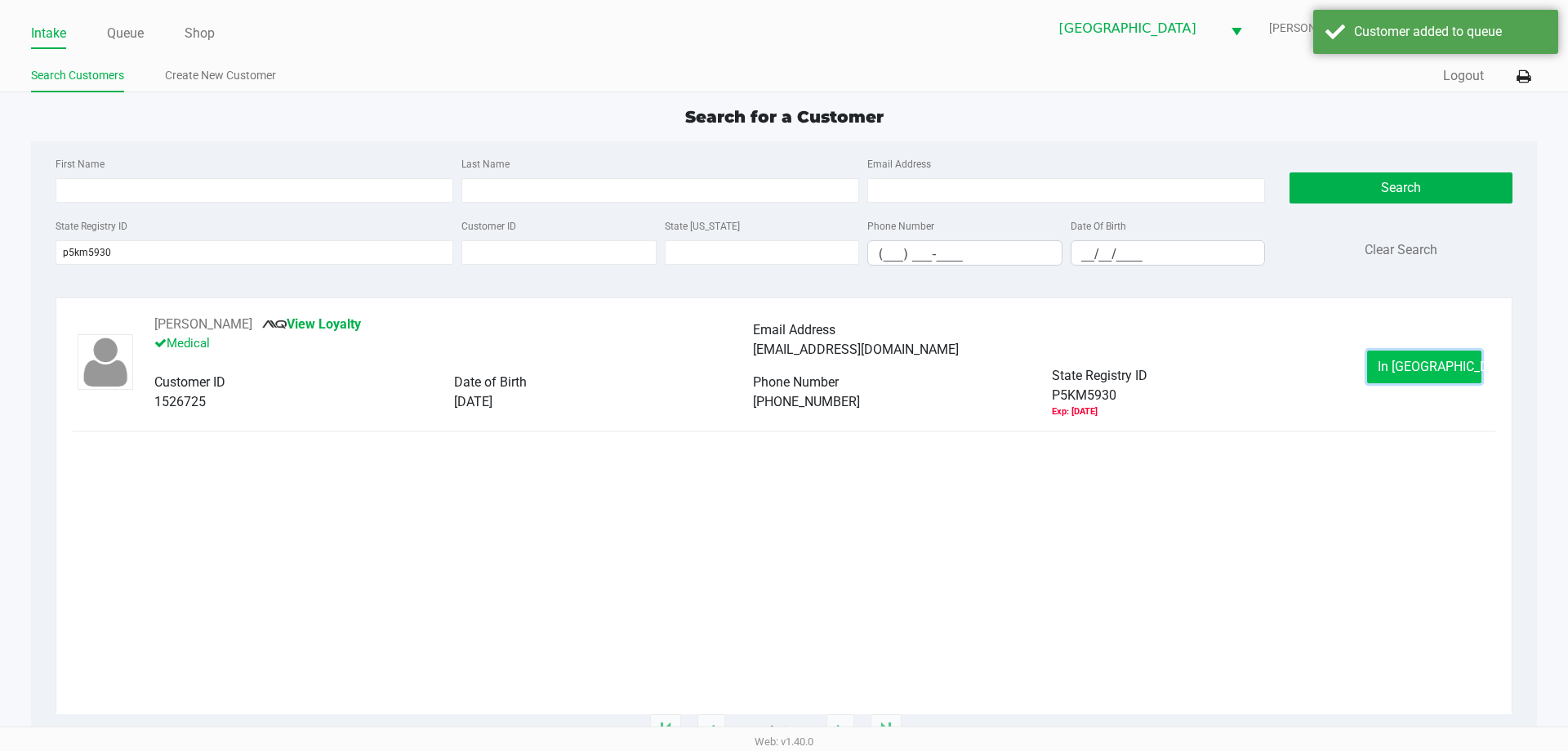
click at [1446, 354] on button "In [GEOGRAPHIC_DATA]" at bounding box center [1424, 366] width 115 height 33
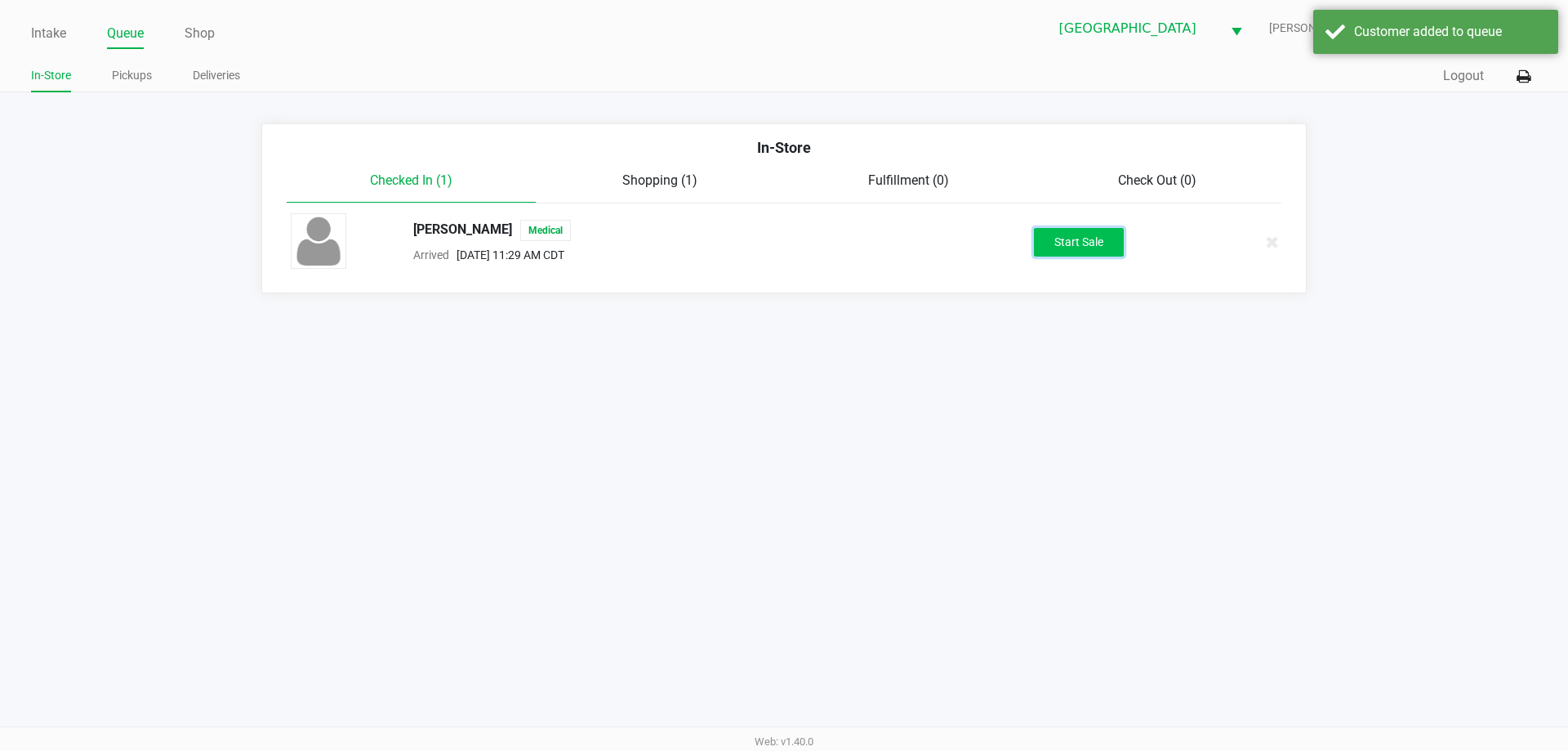
click at [1115, 250] on button "Start Sale" at bounding box center [1078, 243] width 89 height 28
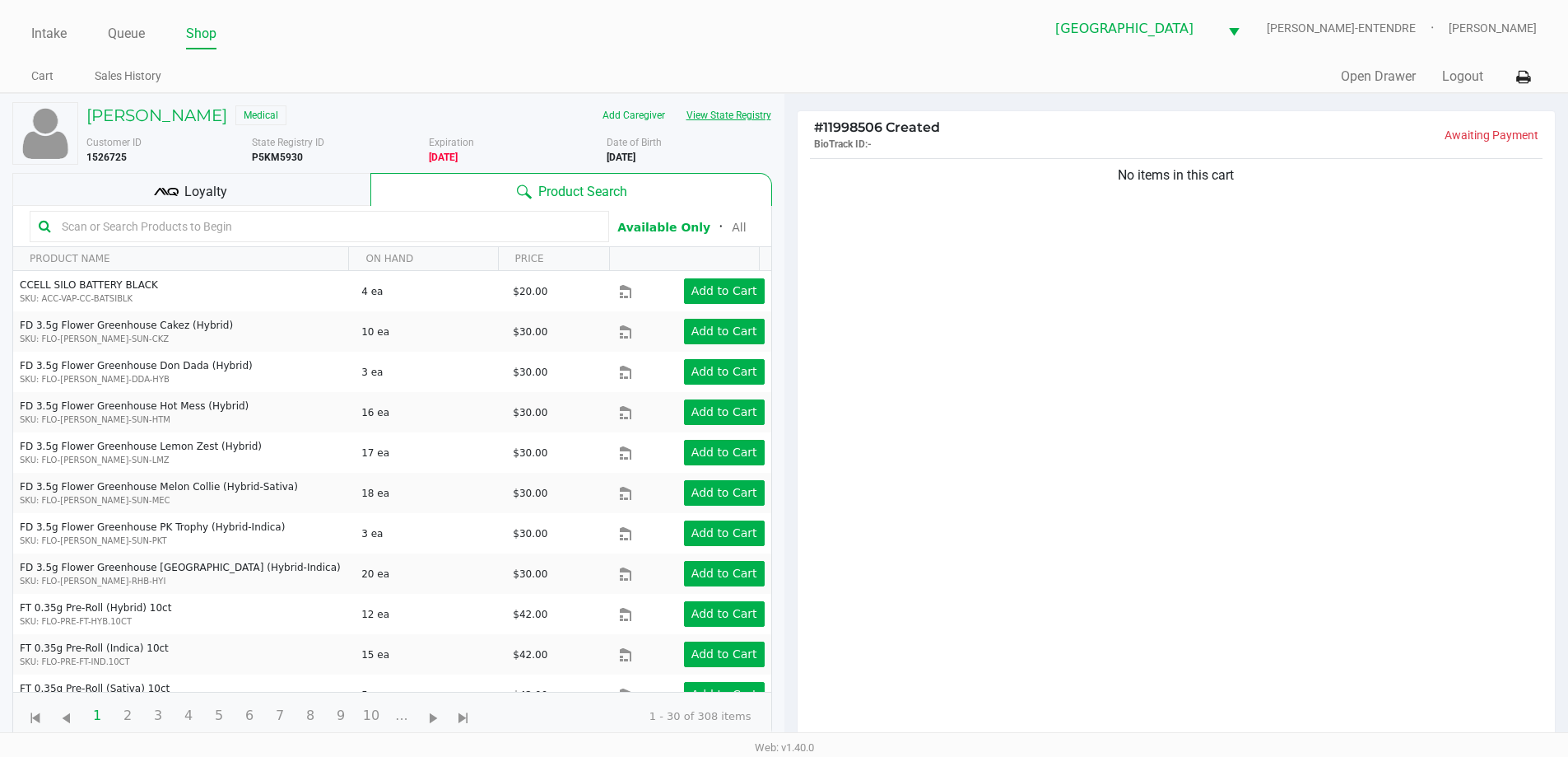
click at [713, 110] on button "View State Registry" at bounding box center [724, 115] width 96 height 26
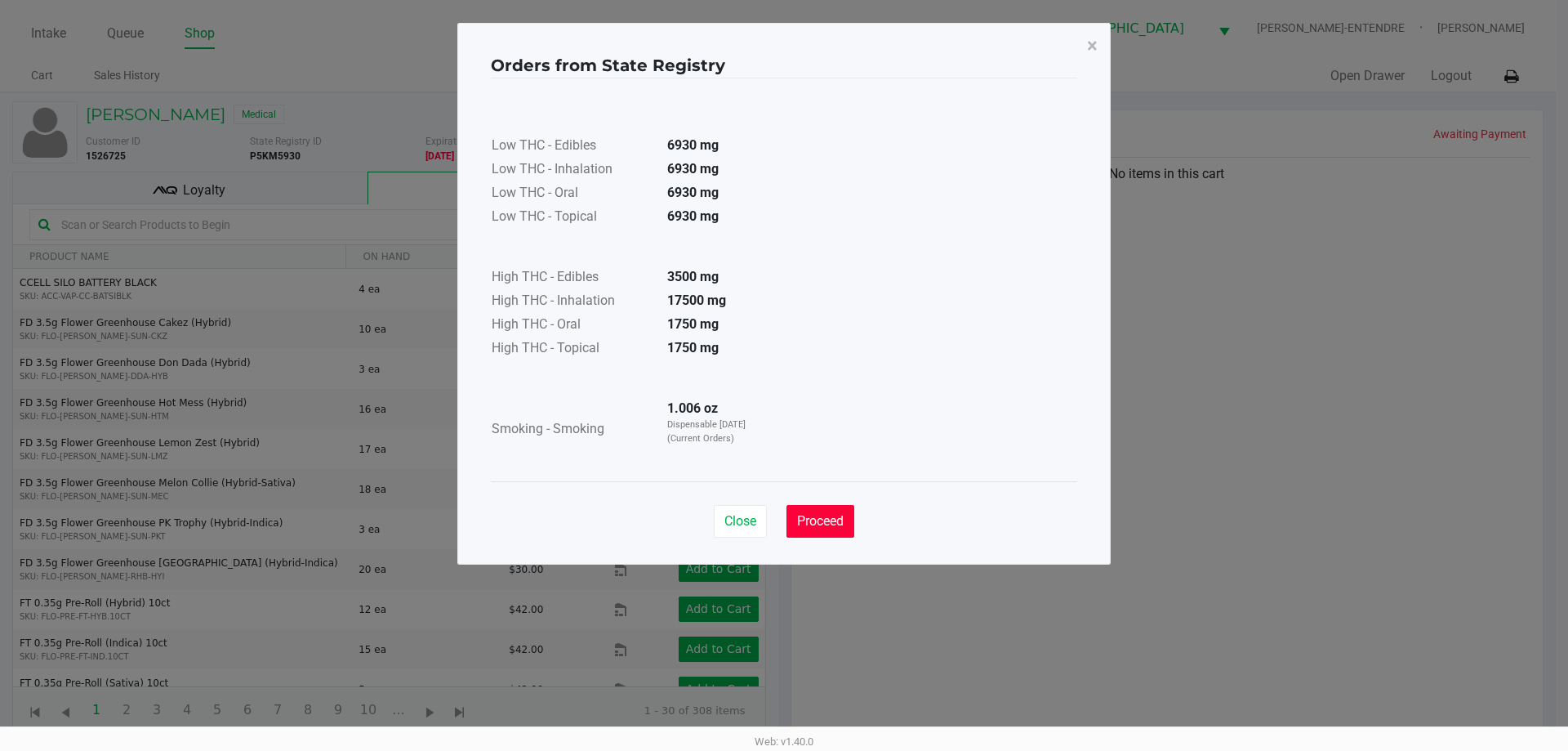
click at [816, 515] on span "Proceed" at bounding box center [821, 521] width 47 height 16
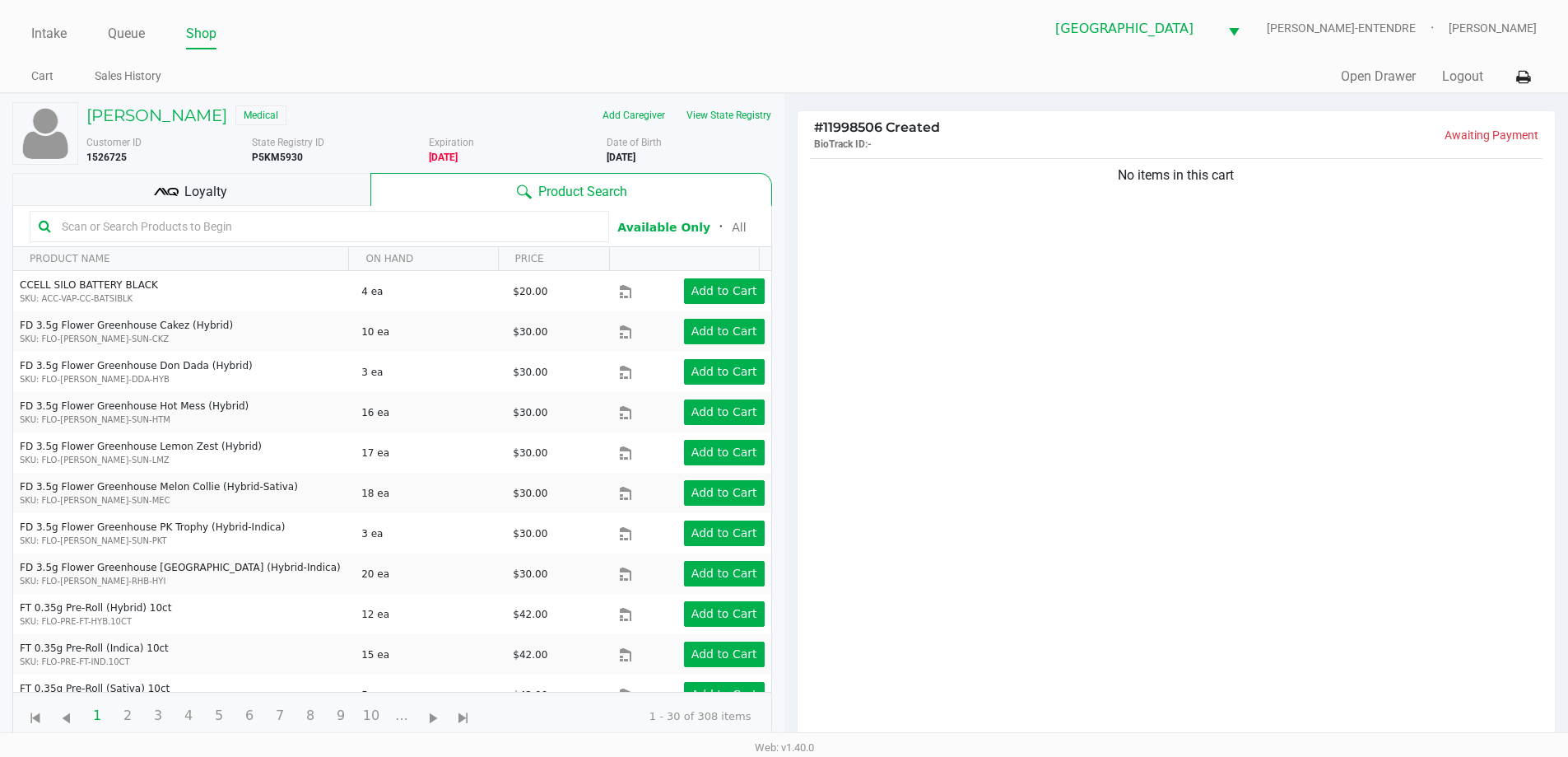
click at [256, 190] on div "Loyalty" at bounding box center [191, 189] width 358 height 33
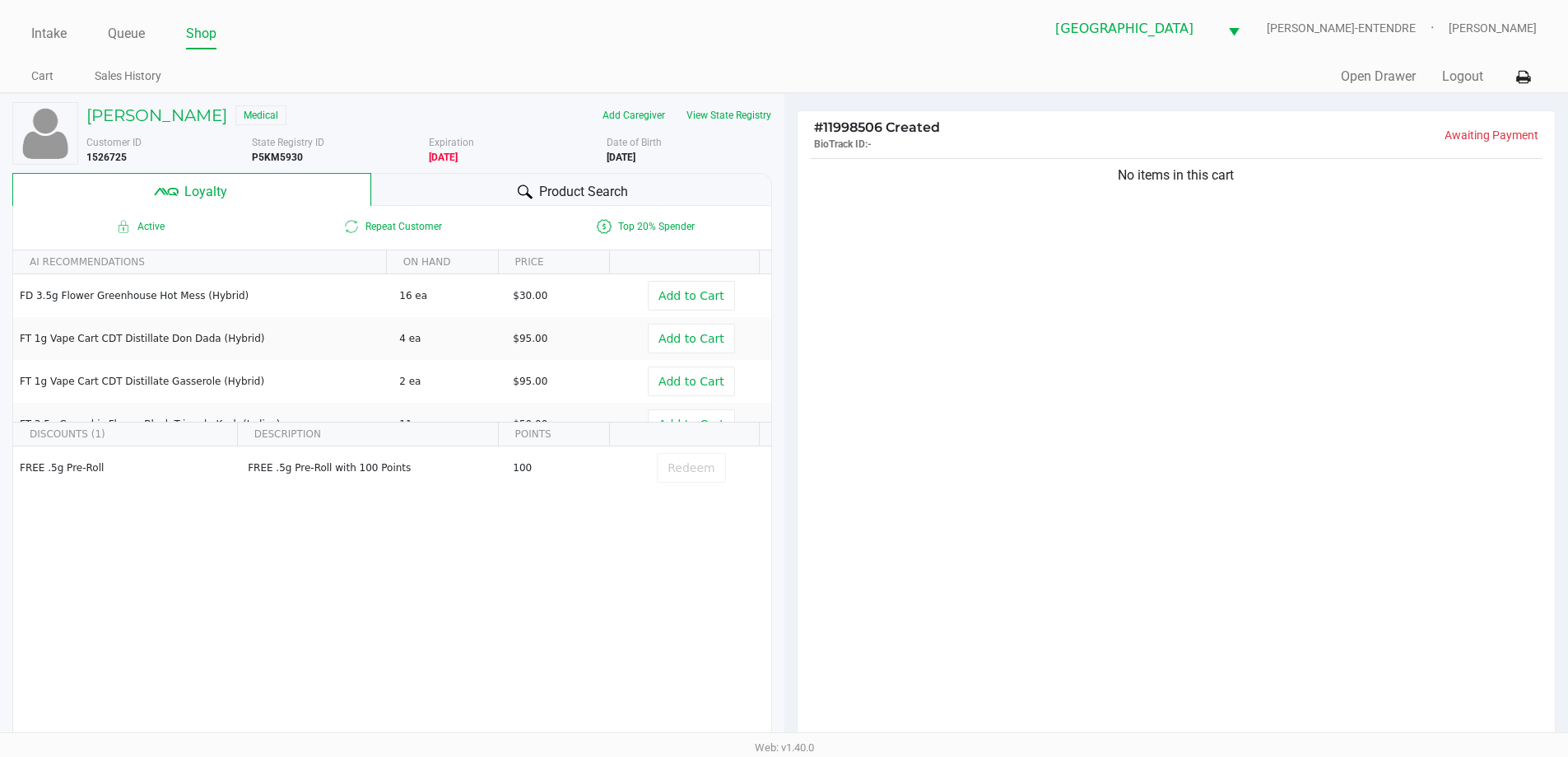
click at [693, 182] on div "Product Search" at bounding box center [572, 189] width 401 height 33
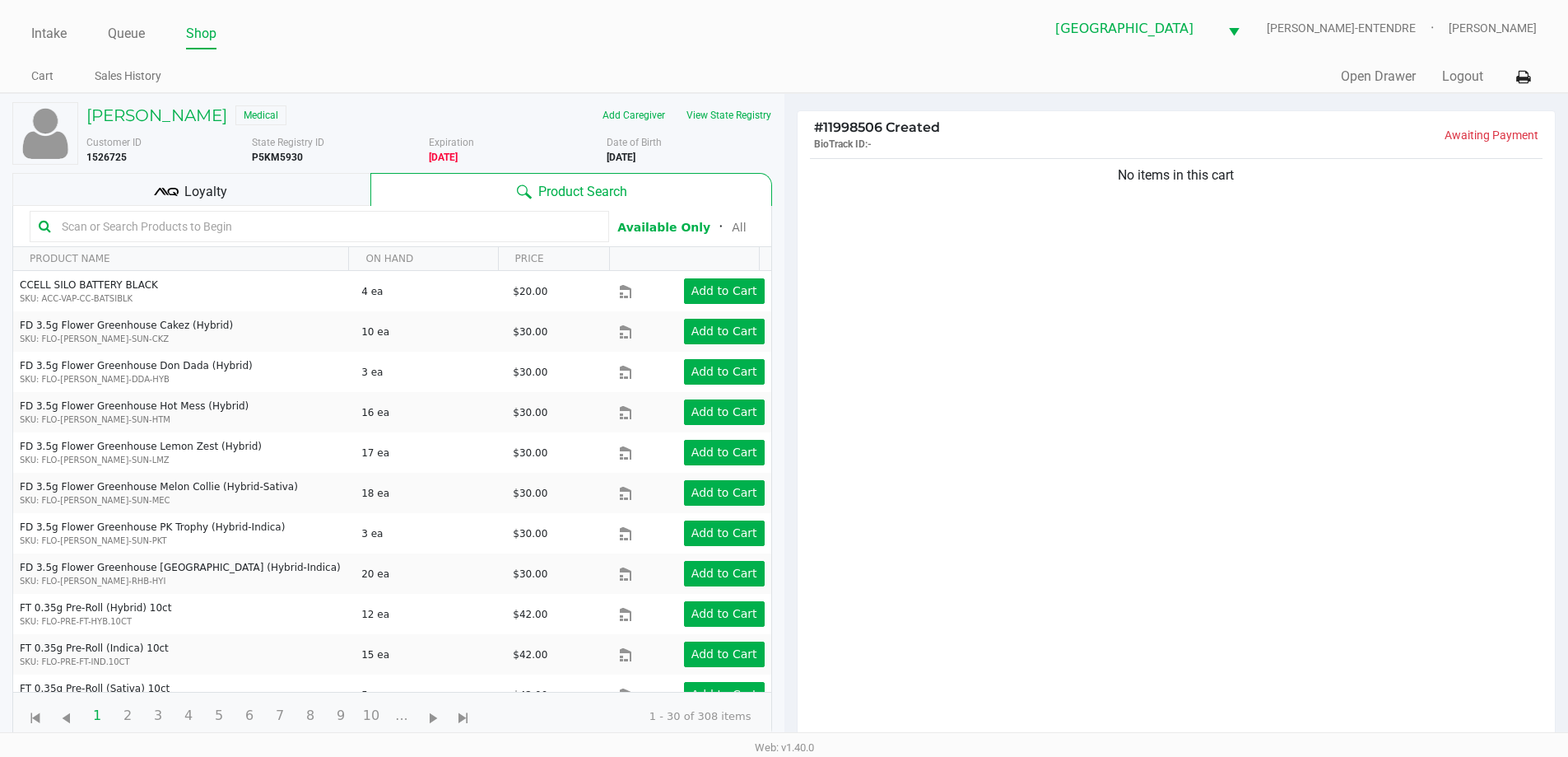
click at [982, 254] on div "No items in this cart" at bounding box center [1177, 454] width 758 height 598
click at [704, 105] on button "View State Registry" at bounding box center [724, 115] width 96 height 26
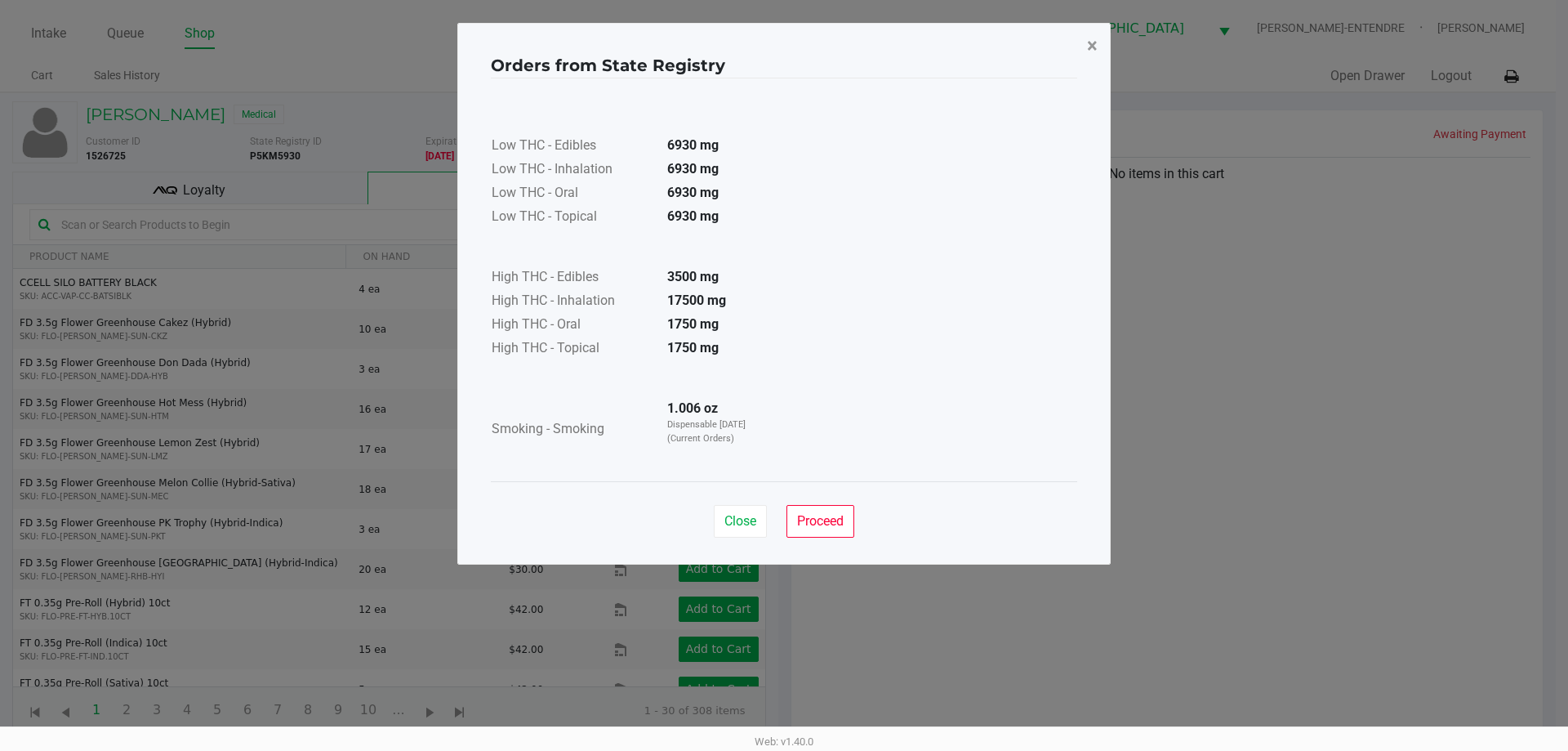
click at [1083, 53] on button "×" at bounding box center [1092, 45] width 37 height 46
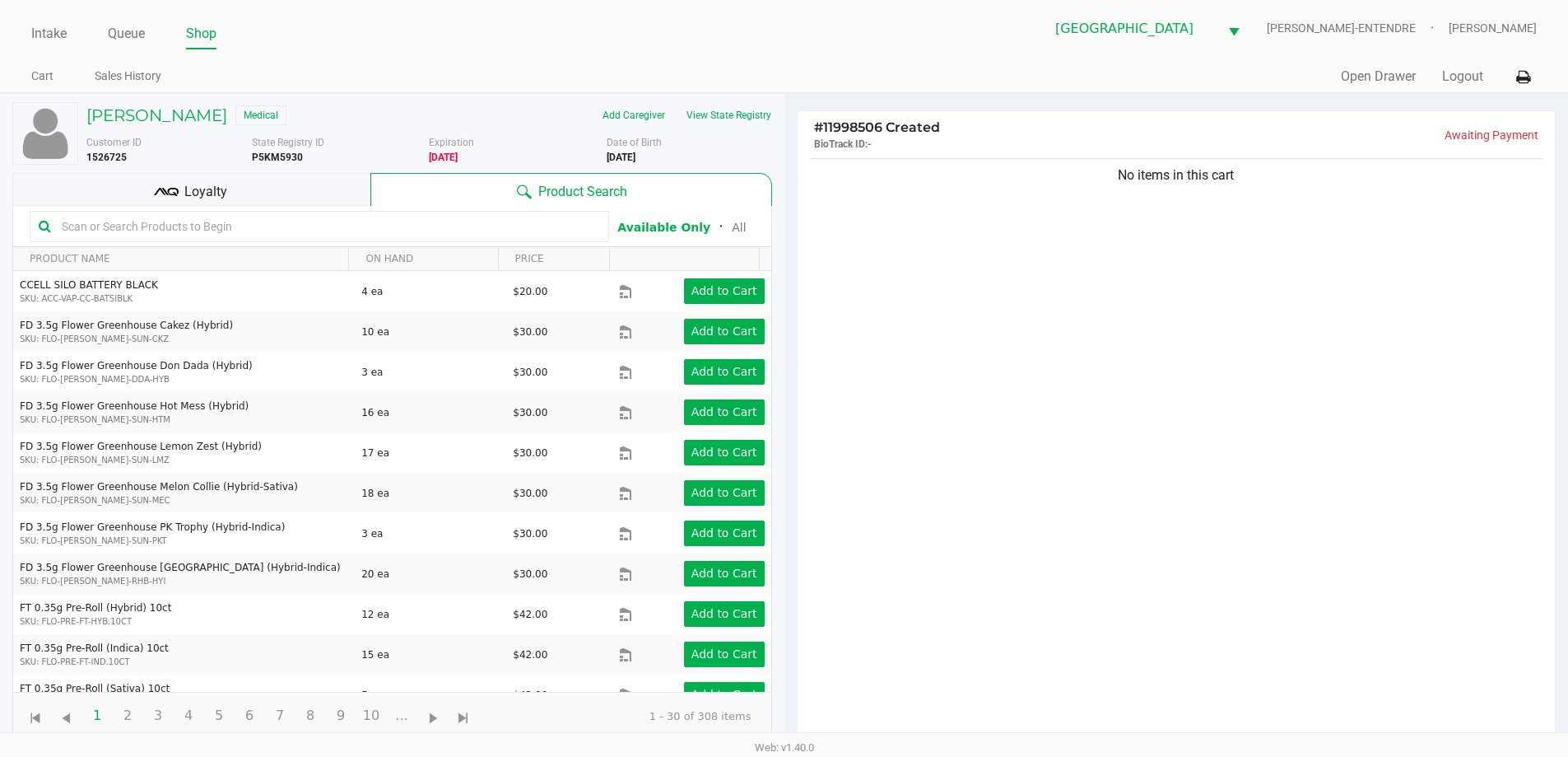
click at [345, 200] on div "Loyalty" at bounding box center [191, 189] width 358 height 33
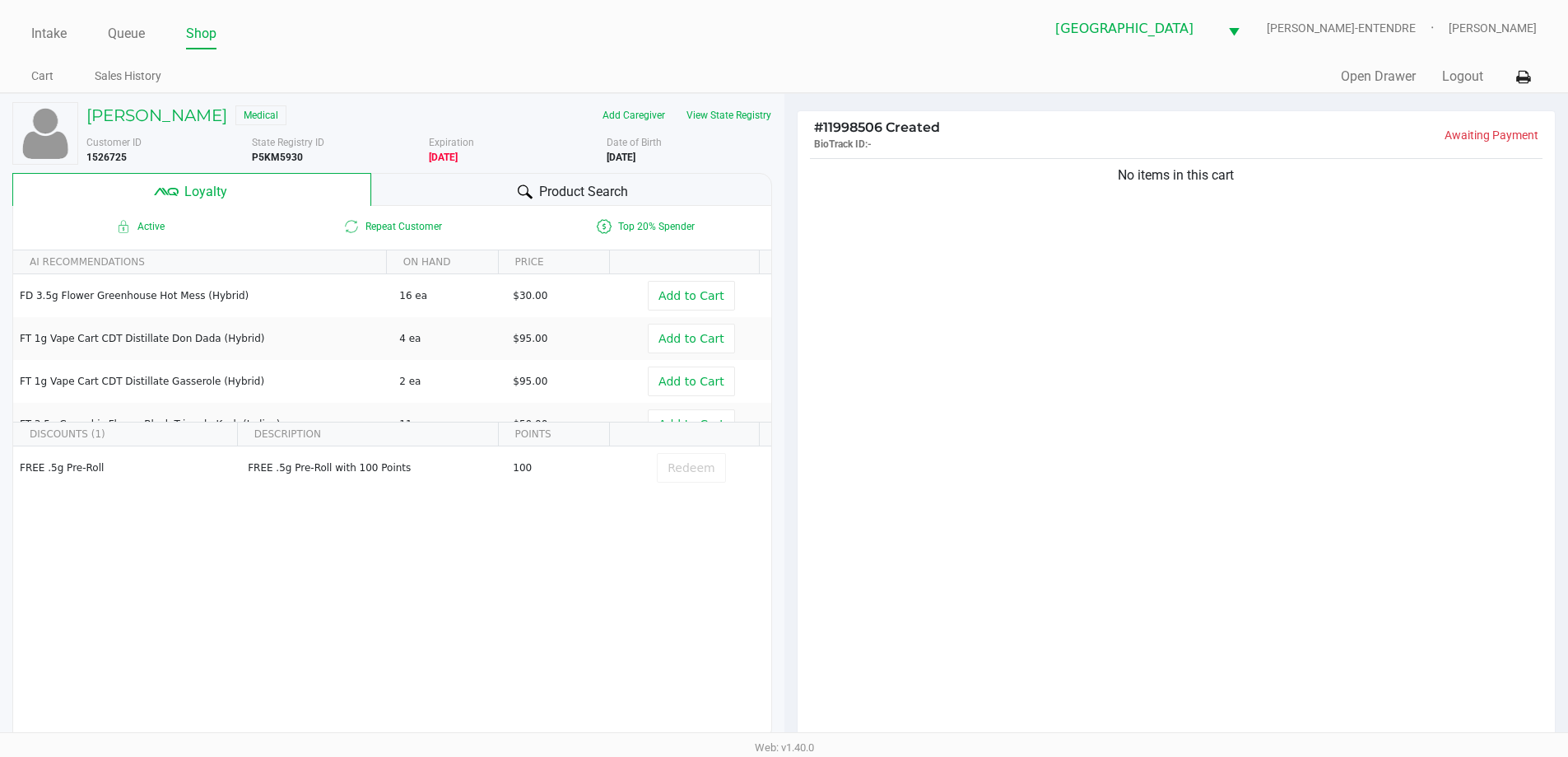
click at [392, 189] on div "Product Search" at bounding box center [572, 189] width 401 height 33
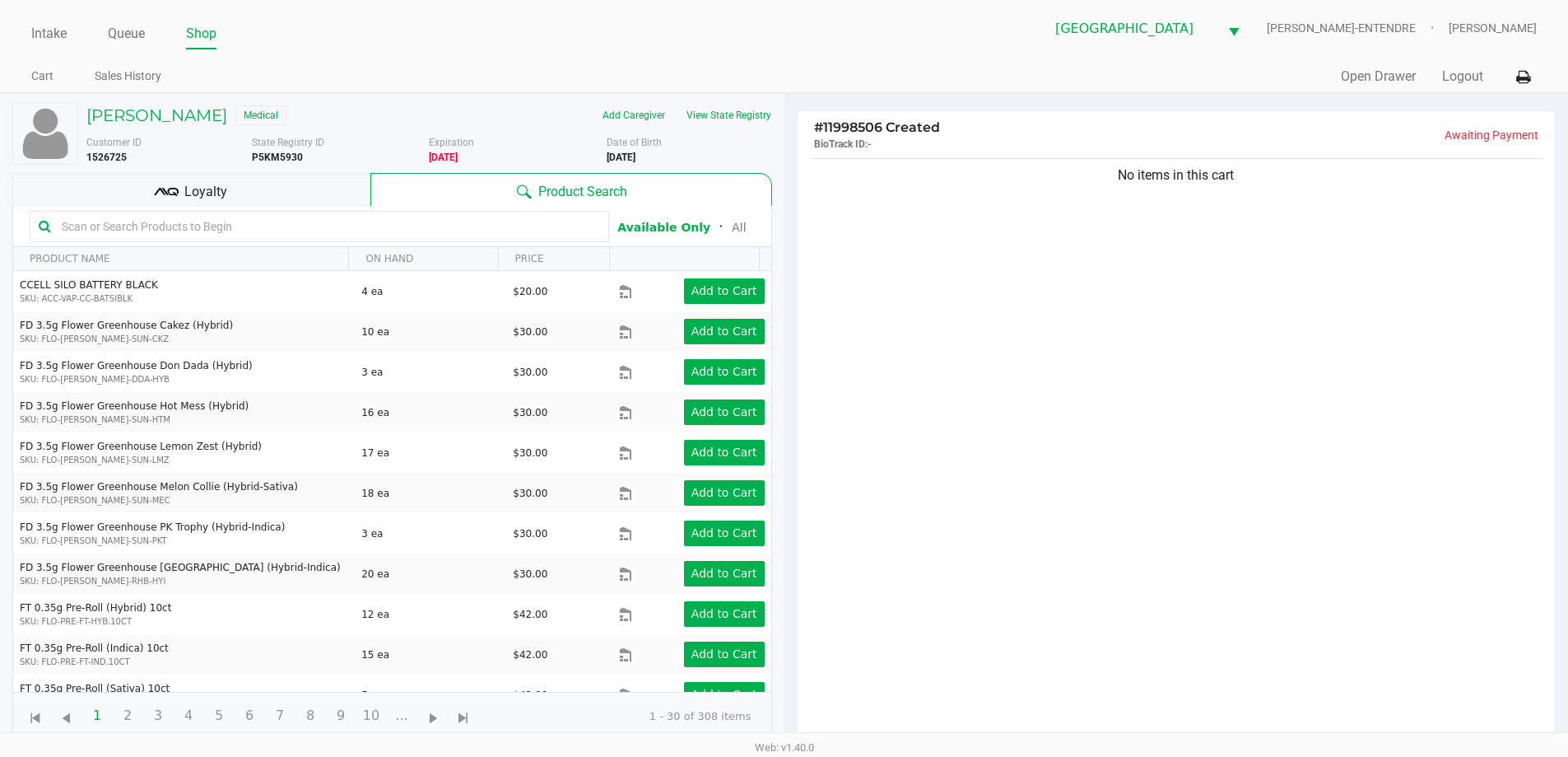
click at [1212, 322] on div "No items in this cart" at bounding box center [1177, 454] width 758 height 598
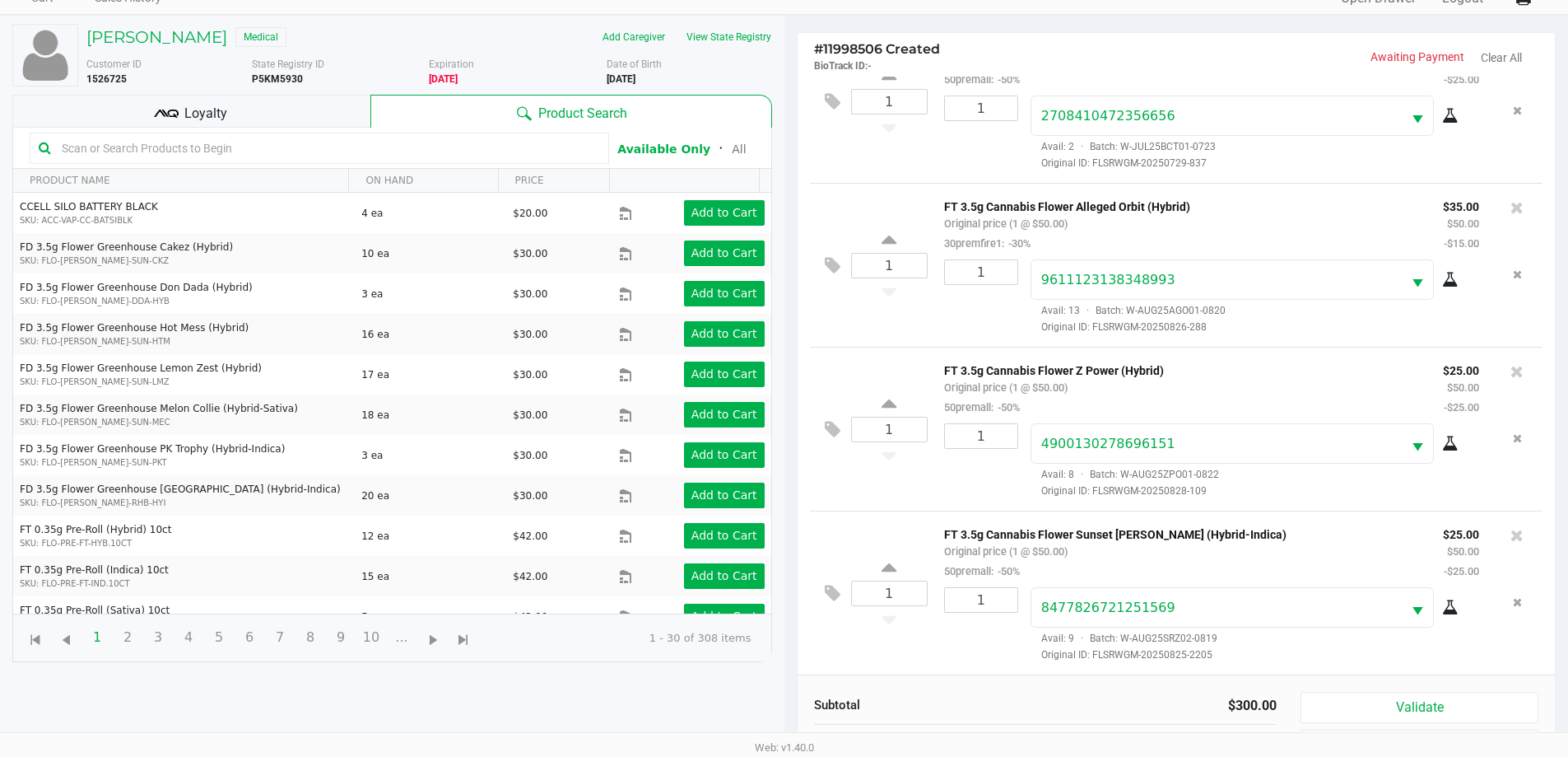
scroll to position [197, 0]
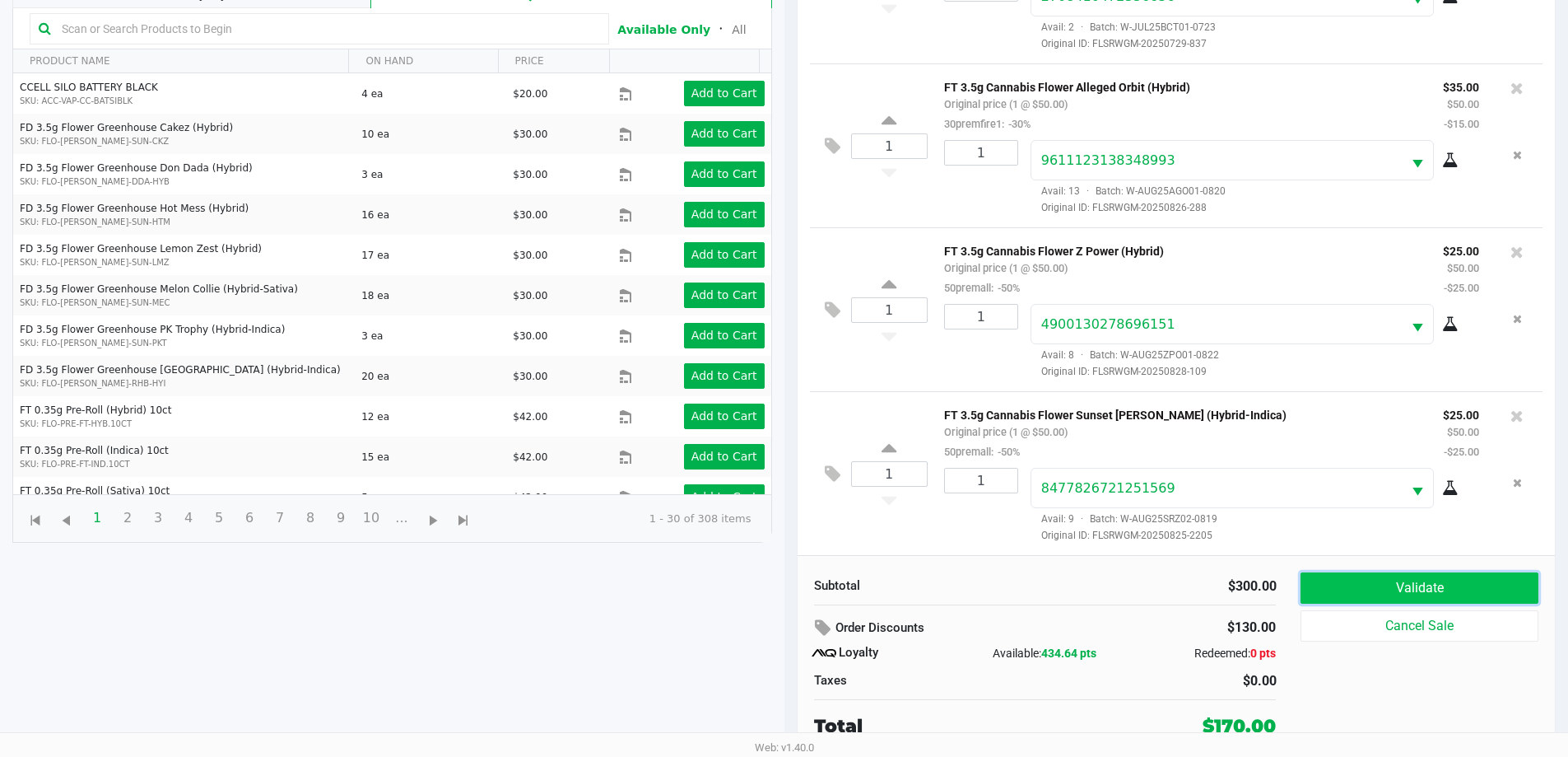
click at [1486, 583] on button "Validate" at bounding box center [1419, 588] width 237 height 31
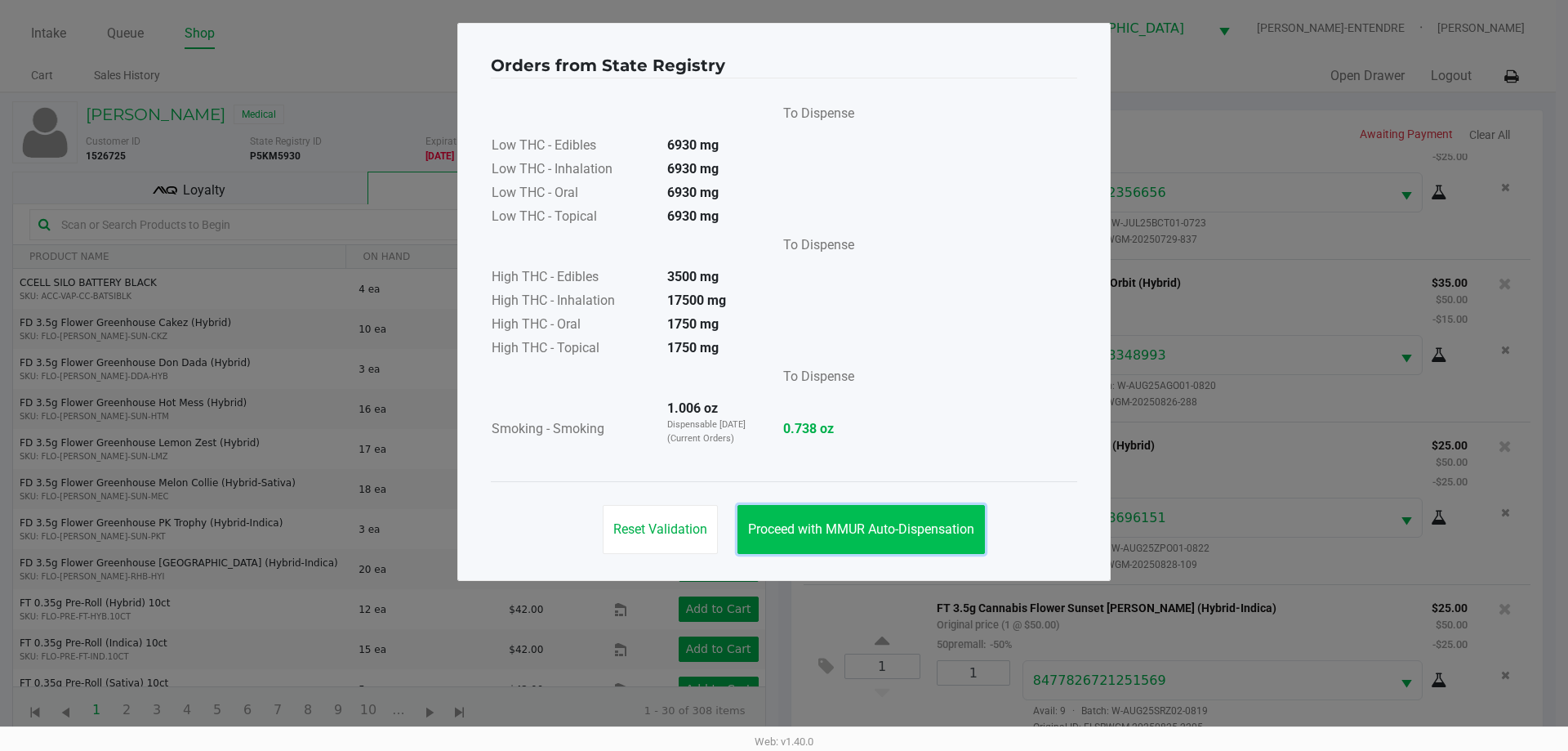
click at [933, 527] on span "Proceed with MMUR Auto-Dispensation" at bounding box center [861, 529] width 227 height 16
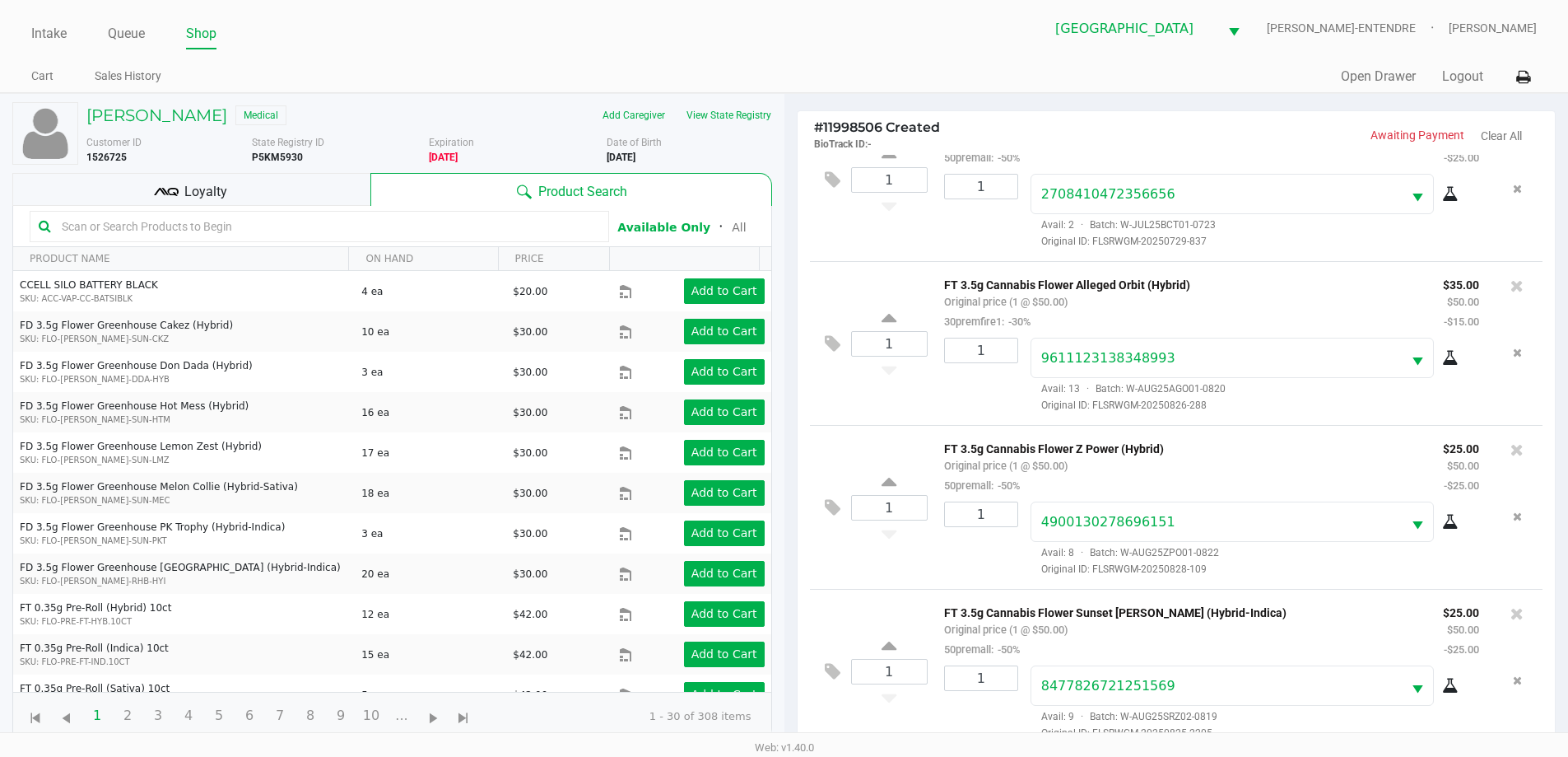
click at [187, 197] on span "Loyalty" at bounding box center [206, 191] width 43 height 19
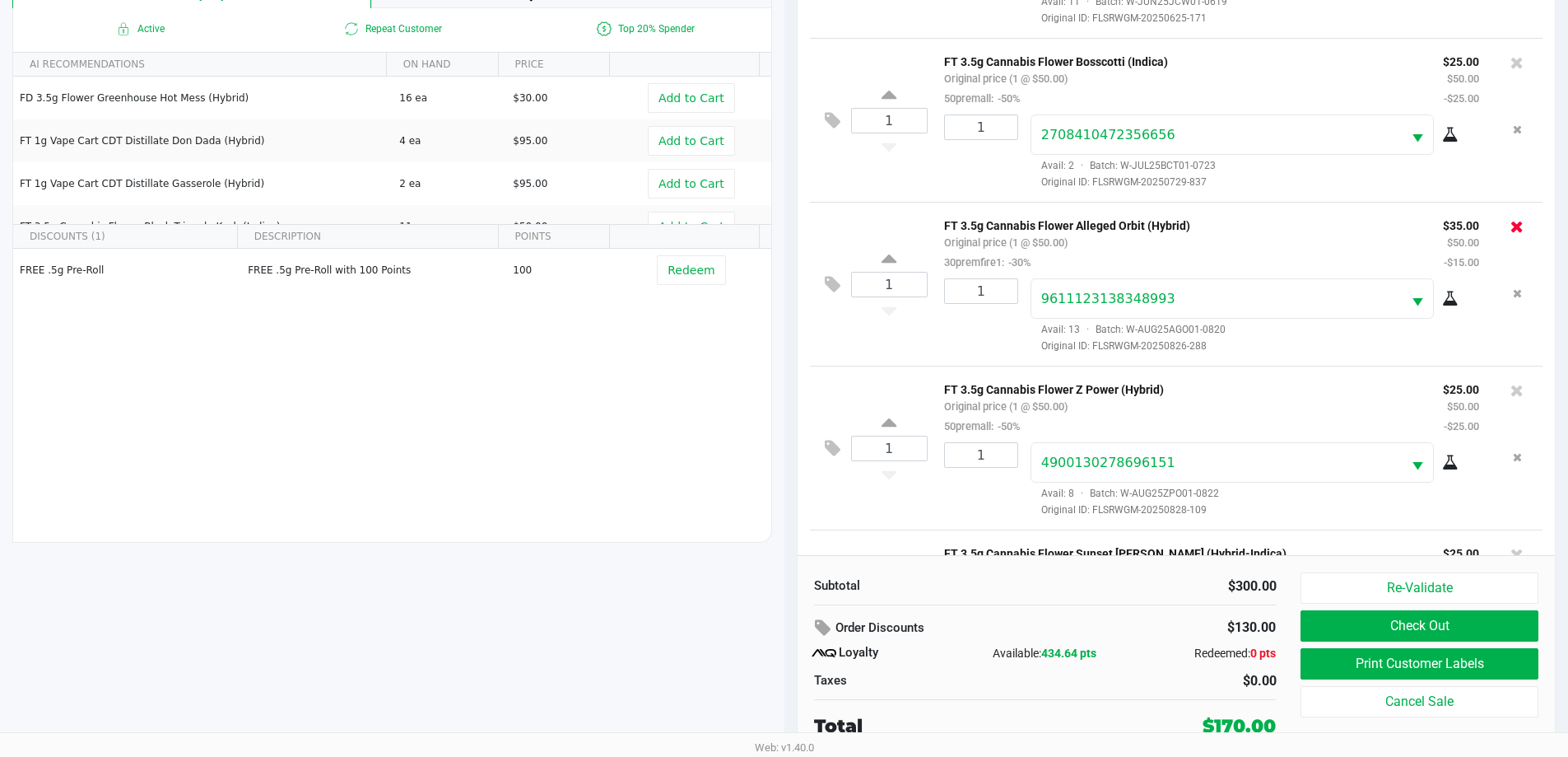
click at [1511, 232] on icon at bounding box center [1517, 227] width 13 height 17
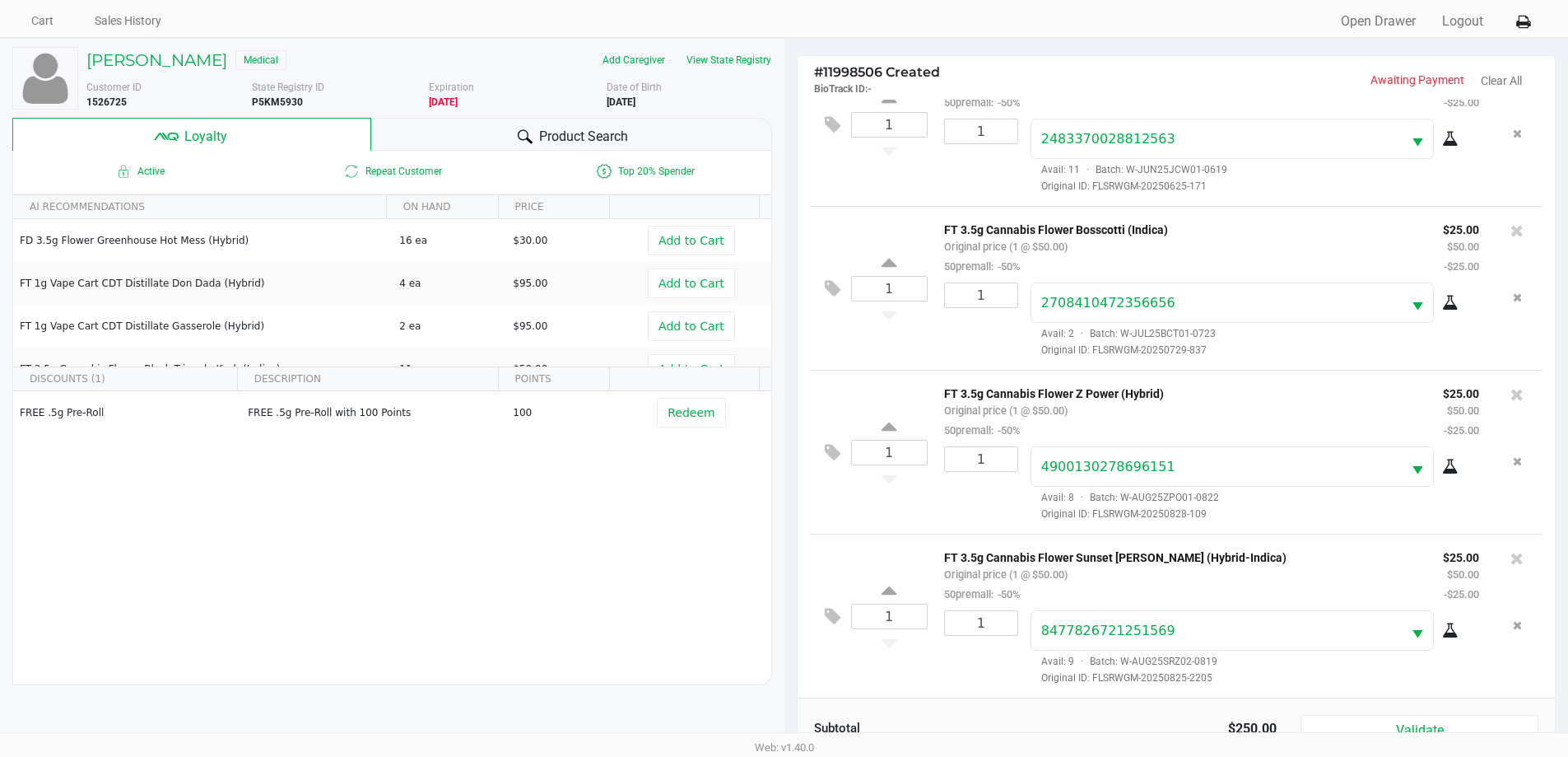
scroll to position [197, 0]
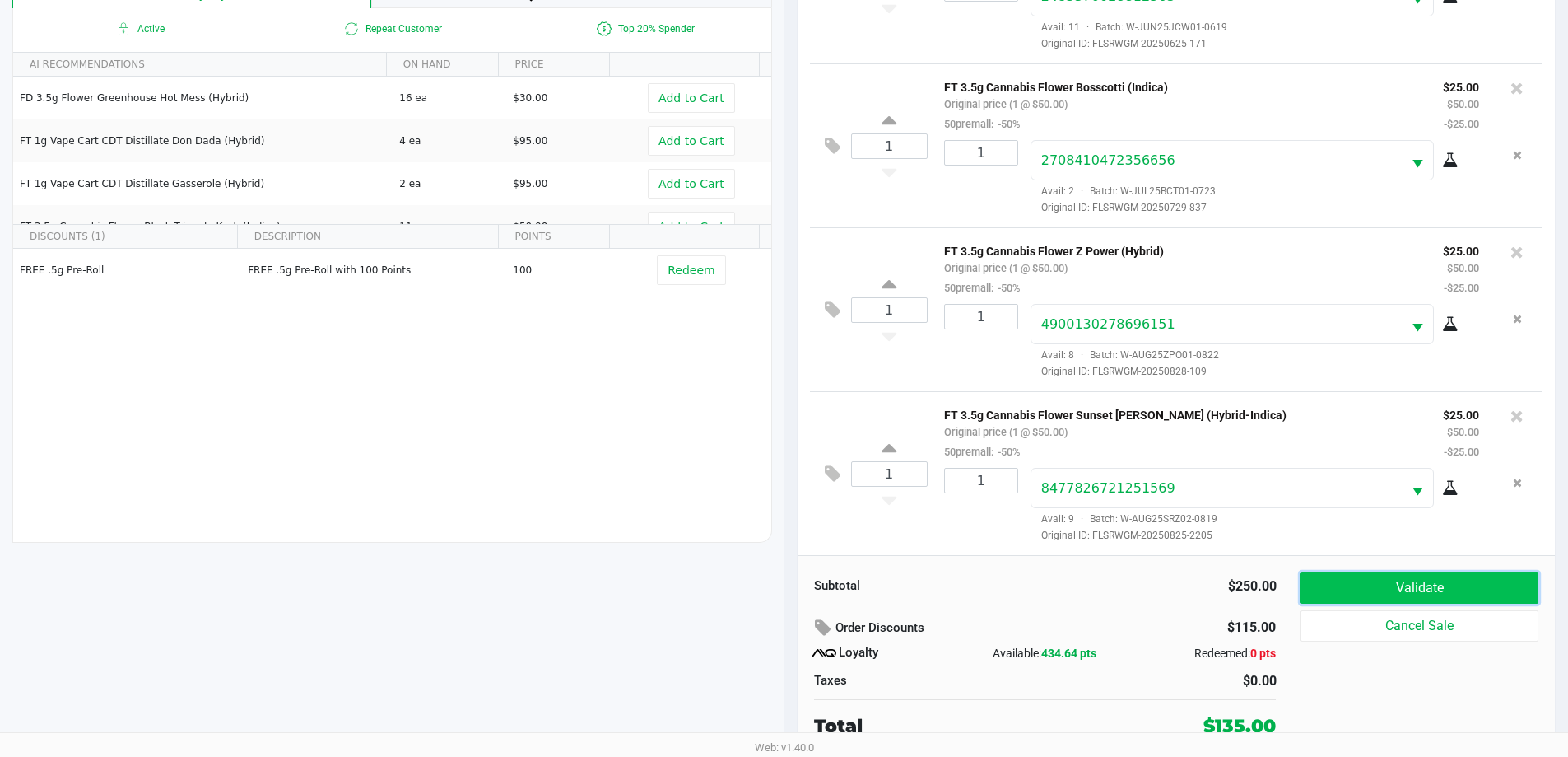
click at [1410, 593] on button "Validate" at bounding box center [1419, 588] width 237 height 31
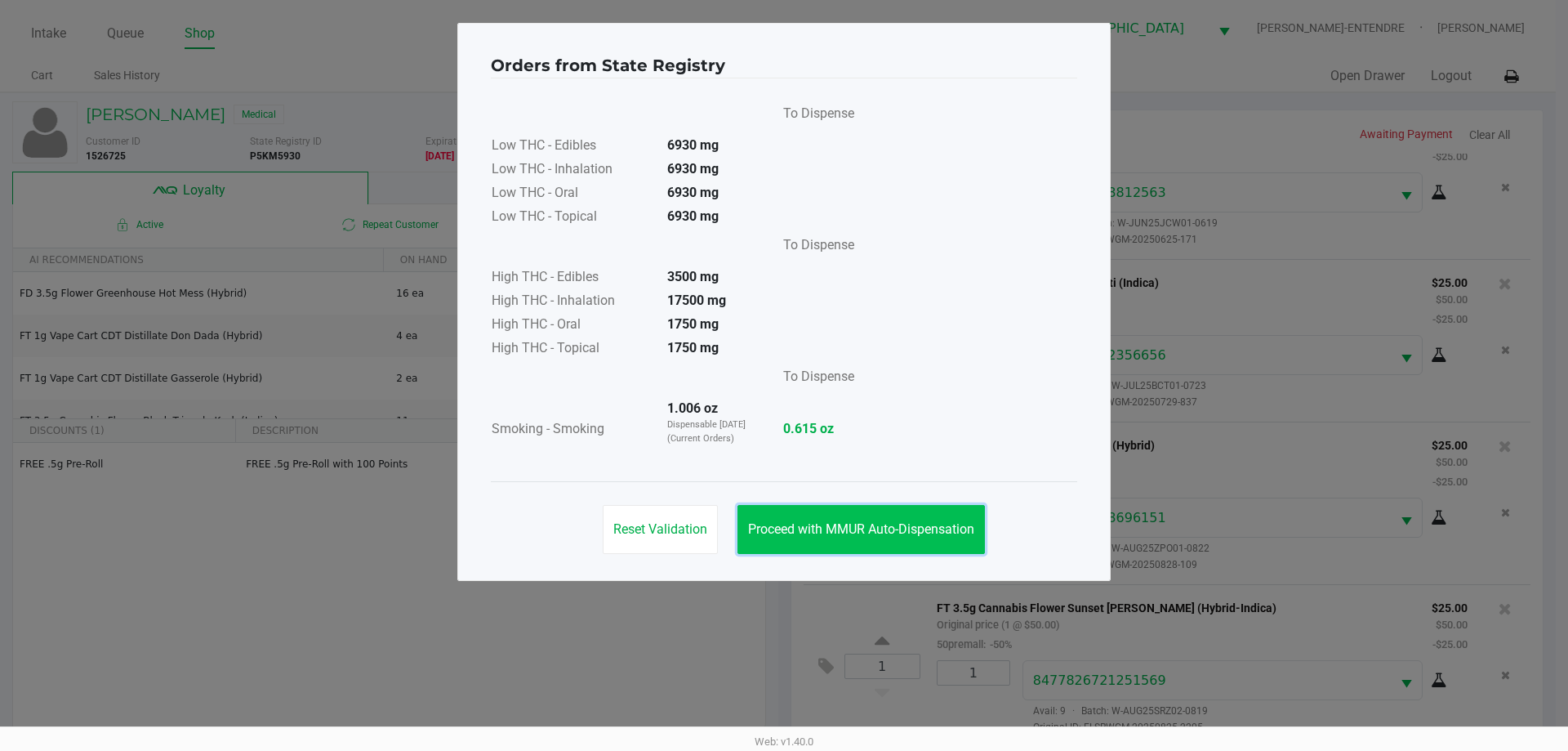
click at [861, 538] on button "Proceed with MMUR Auto-Dispensation" at bounding box center [861, 529] width 247 height 49
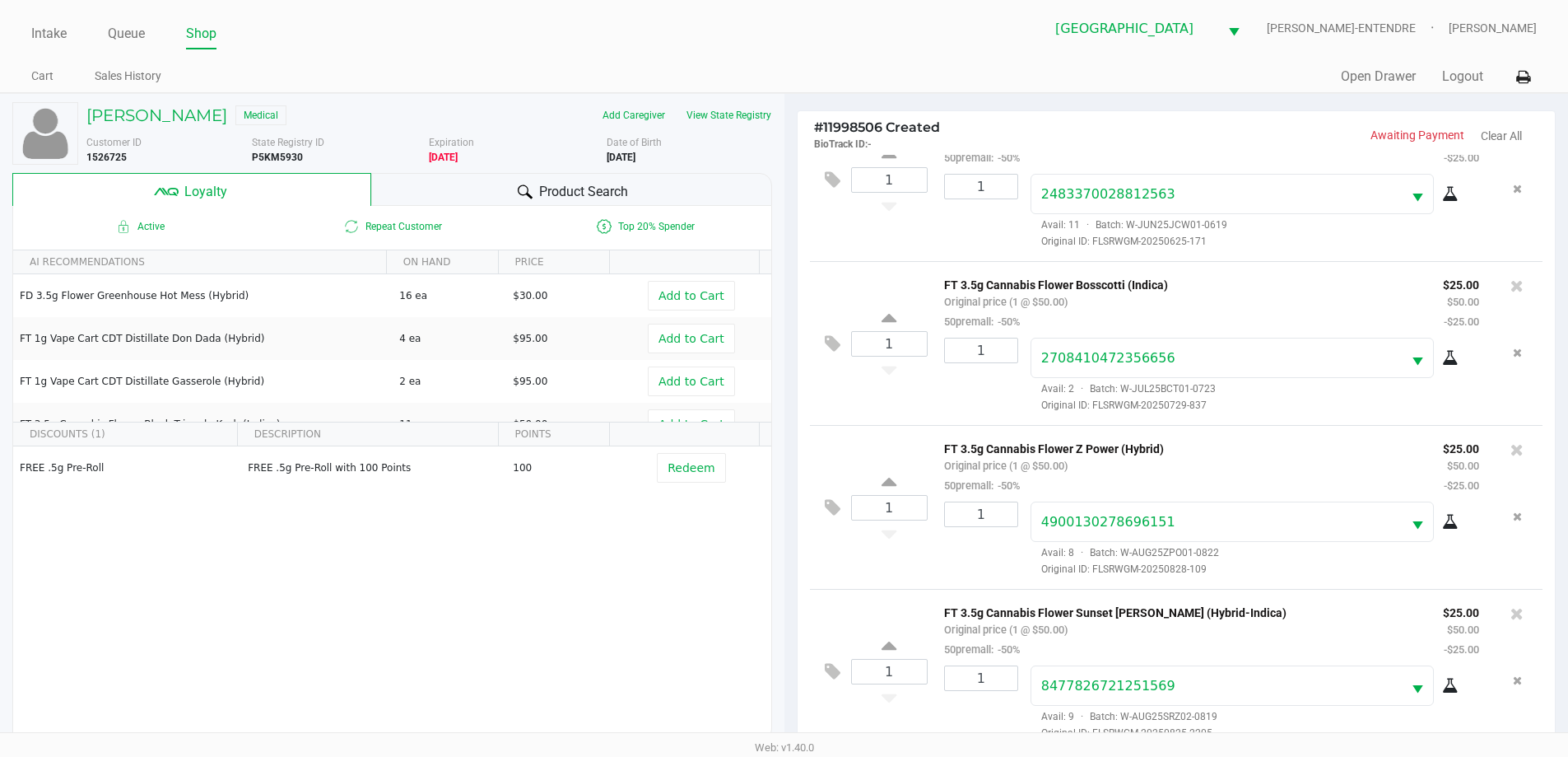
scroll to position [197, 0]
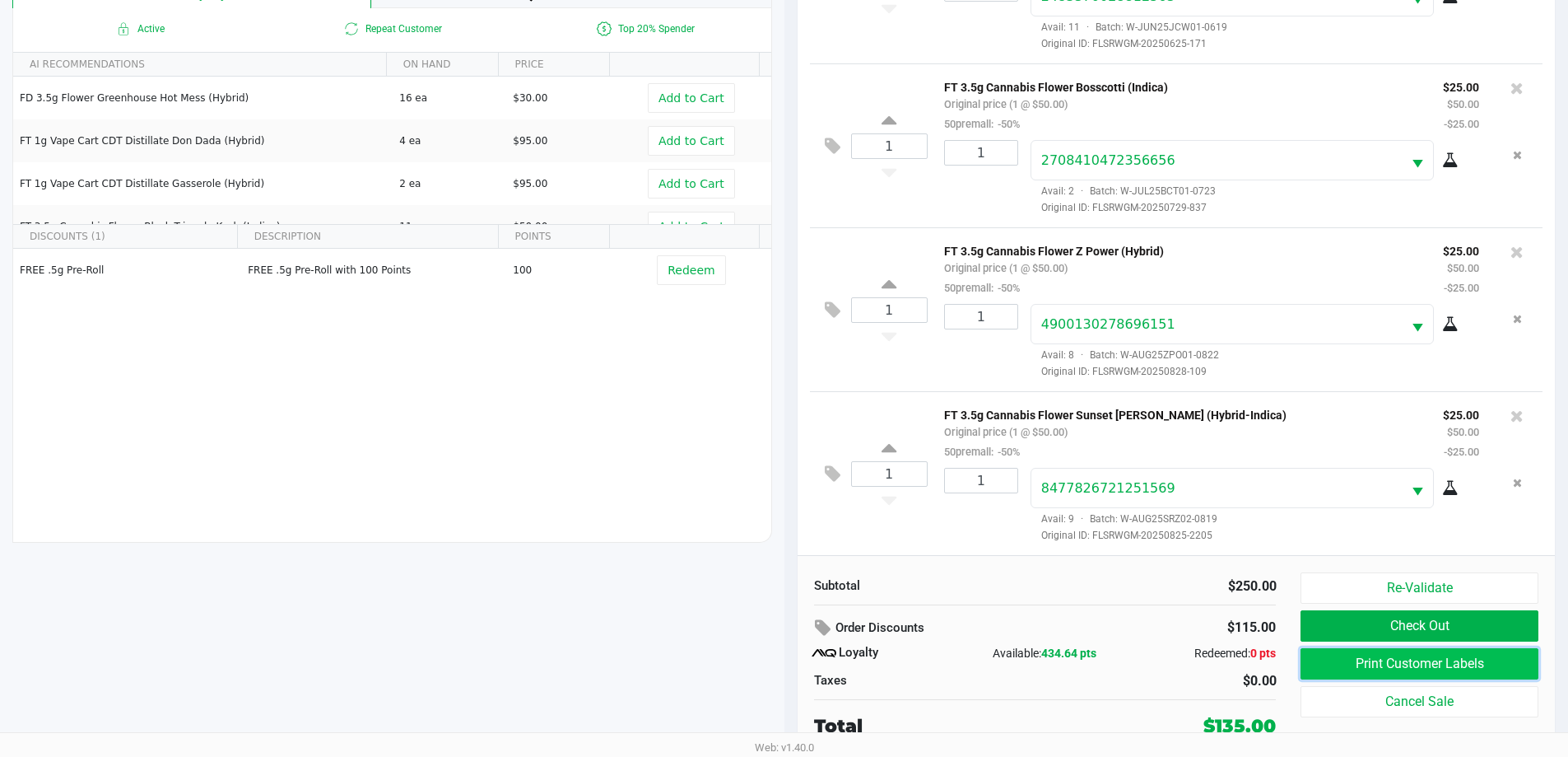
click at [1366, 665] on button "Print Customer Labels" at bounding box center [1419, 663] width 237 height 31
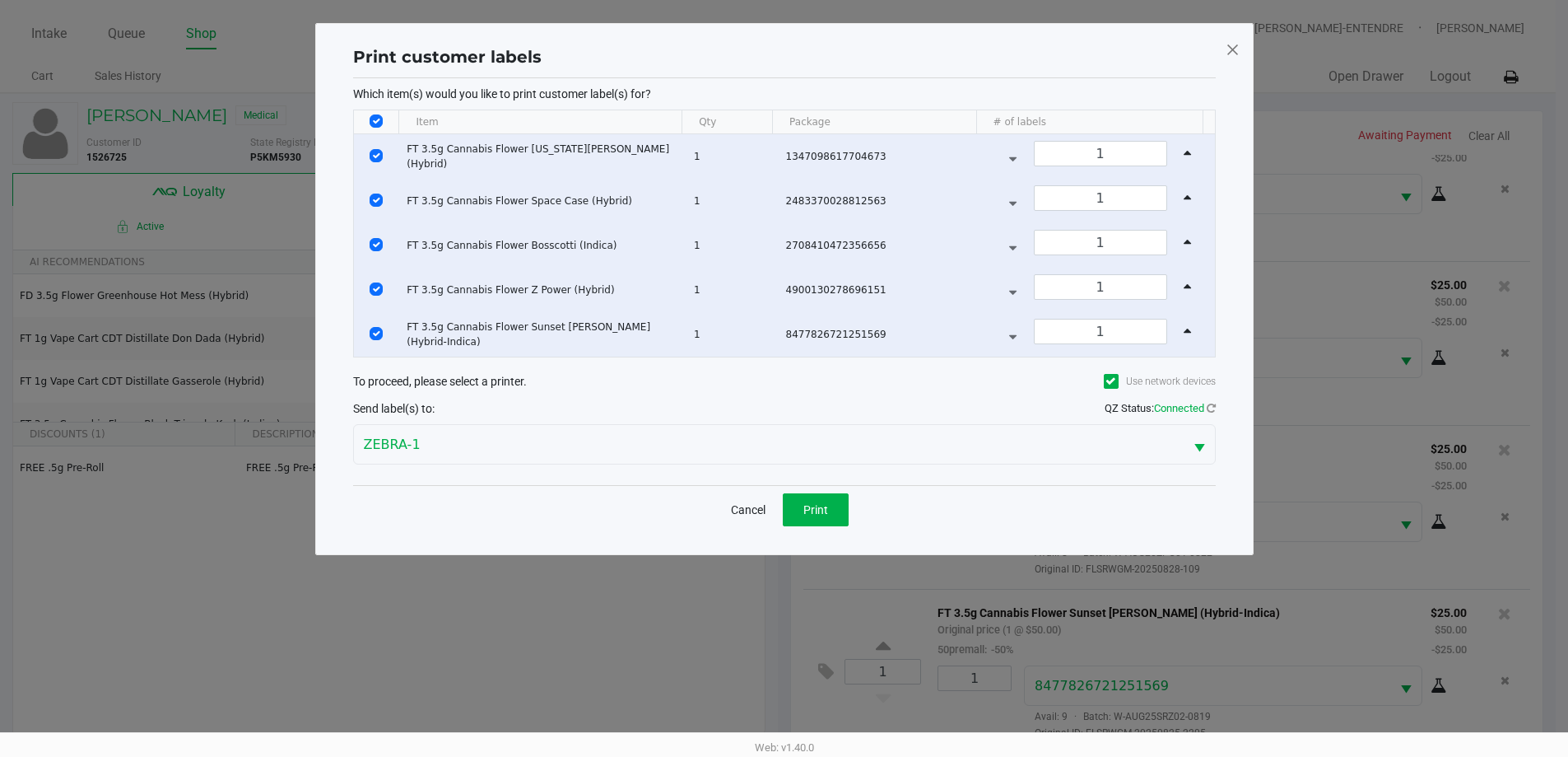
scroll to position [0, 0]
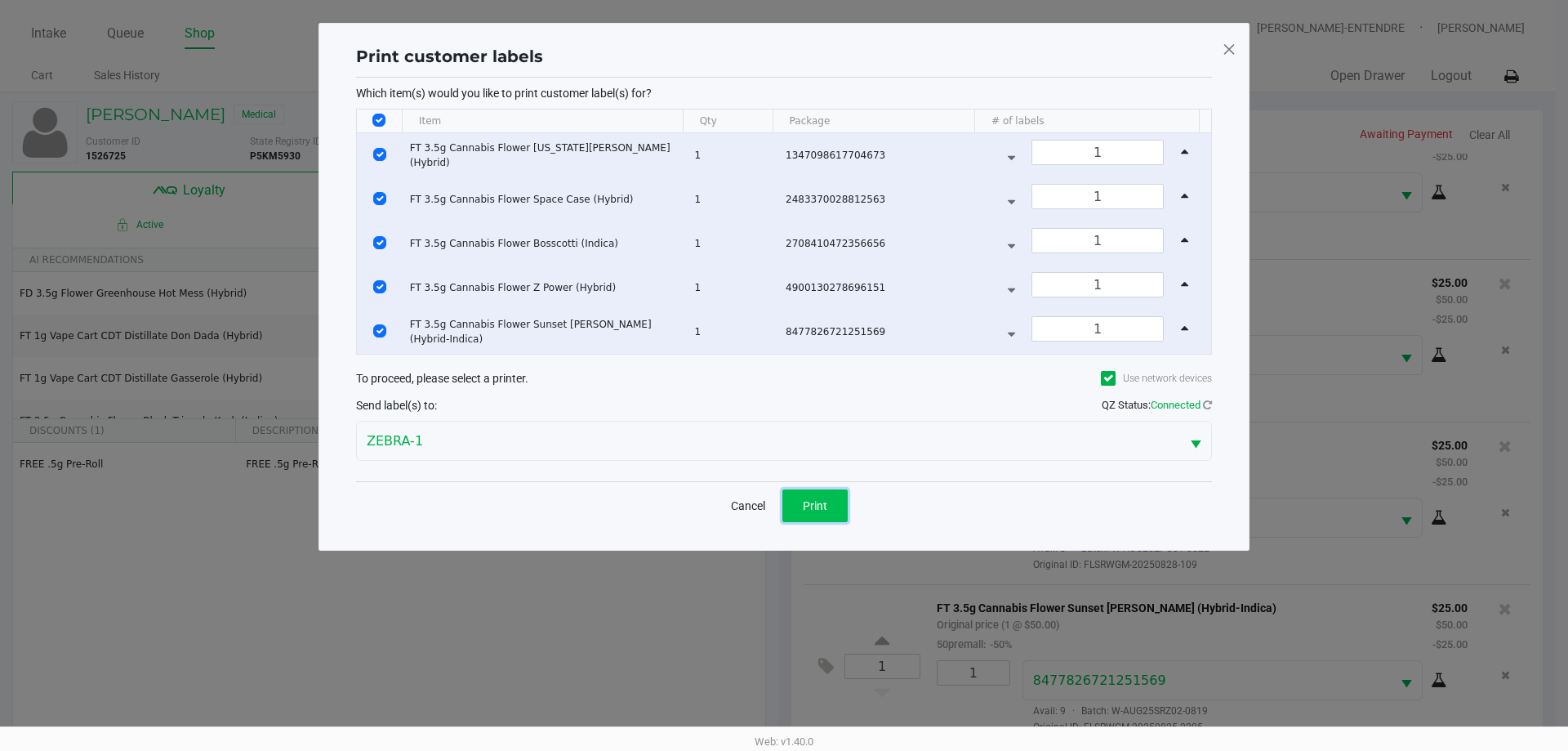
click at [818, 513] on button "Print" at bounding box center [815, 505] width 65 height 33
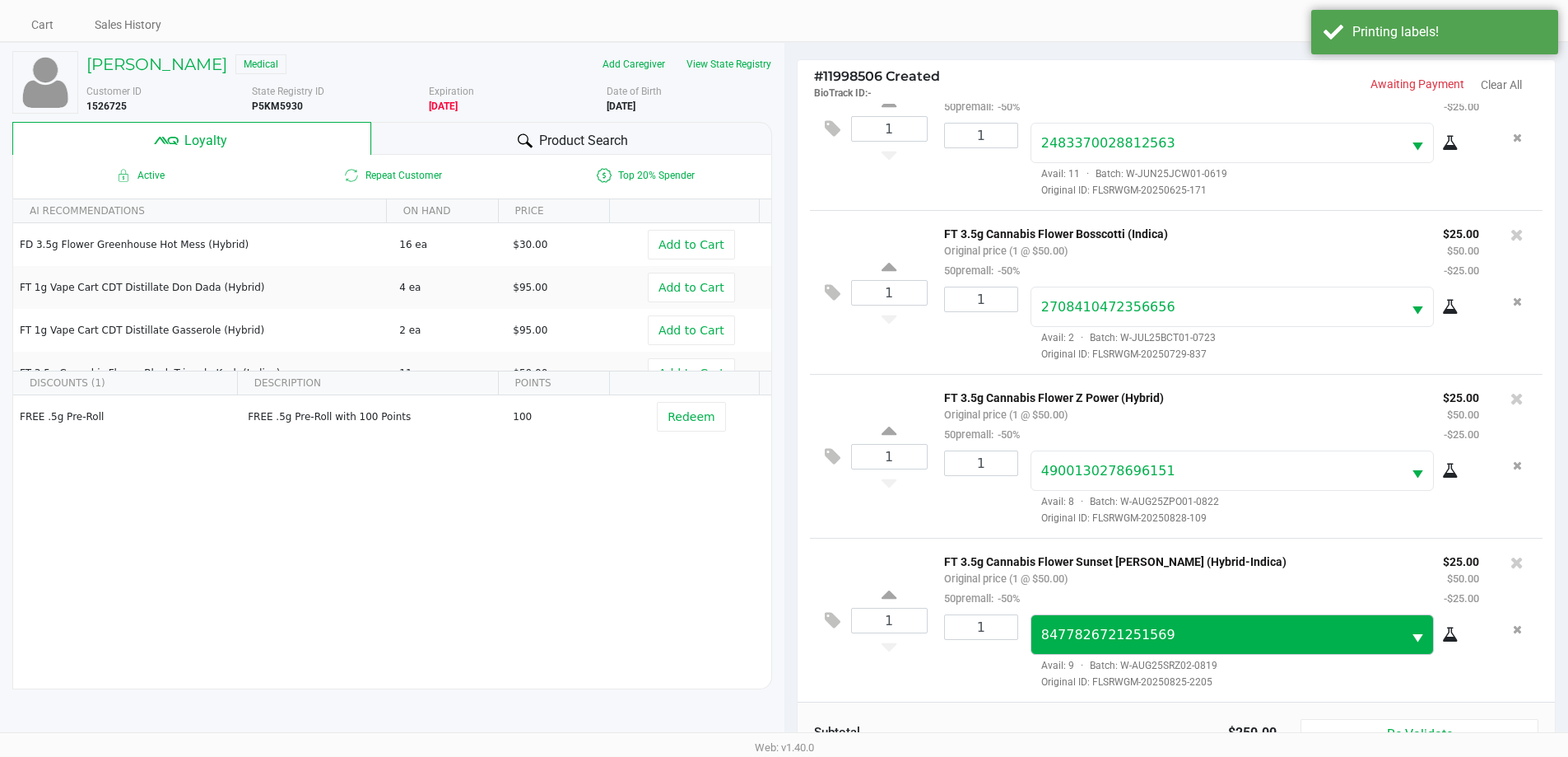
scroll to position [197, 0]
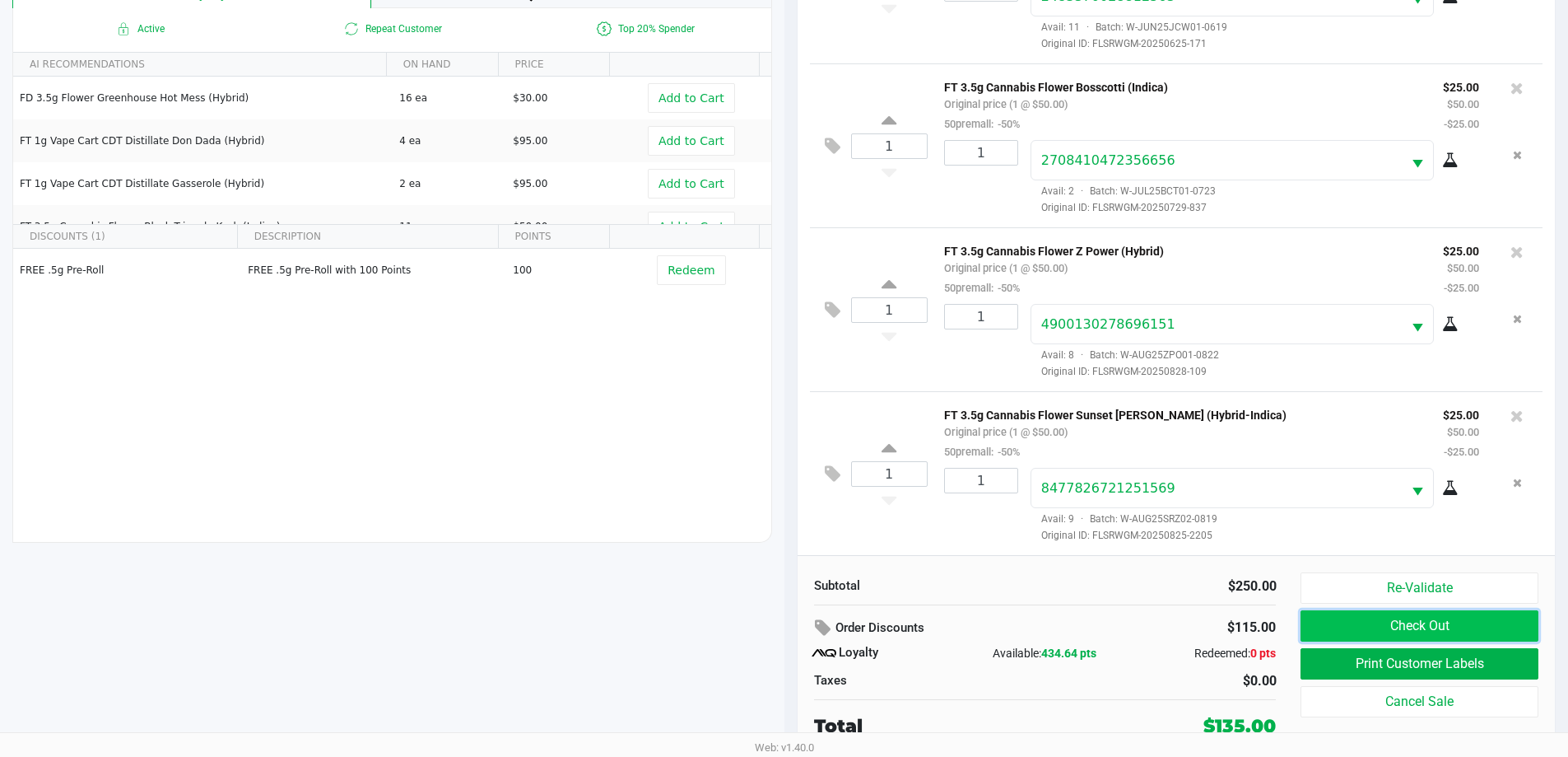
click at [1413, 621] on button "Check Out" at bounding box center [1419, 625] width 237 height 31
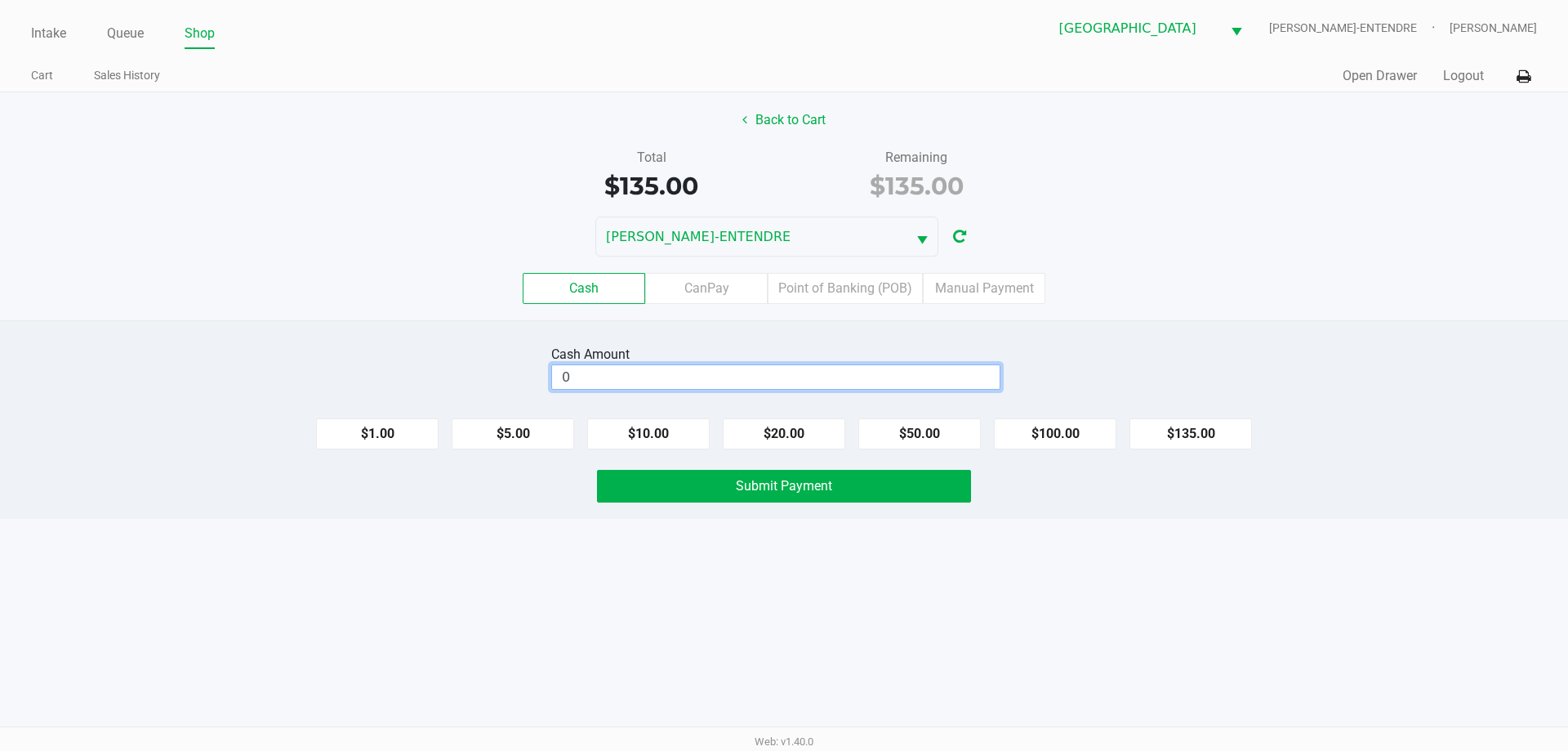
click at [786, 370] on input "0" at bounding box center [775, 377] width 447 height 23
type input "$140.00"
click at [808, 475] on button "Submit Payment" at bounding box center [783, 486] width 374 height 33
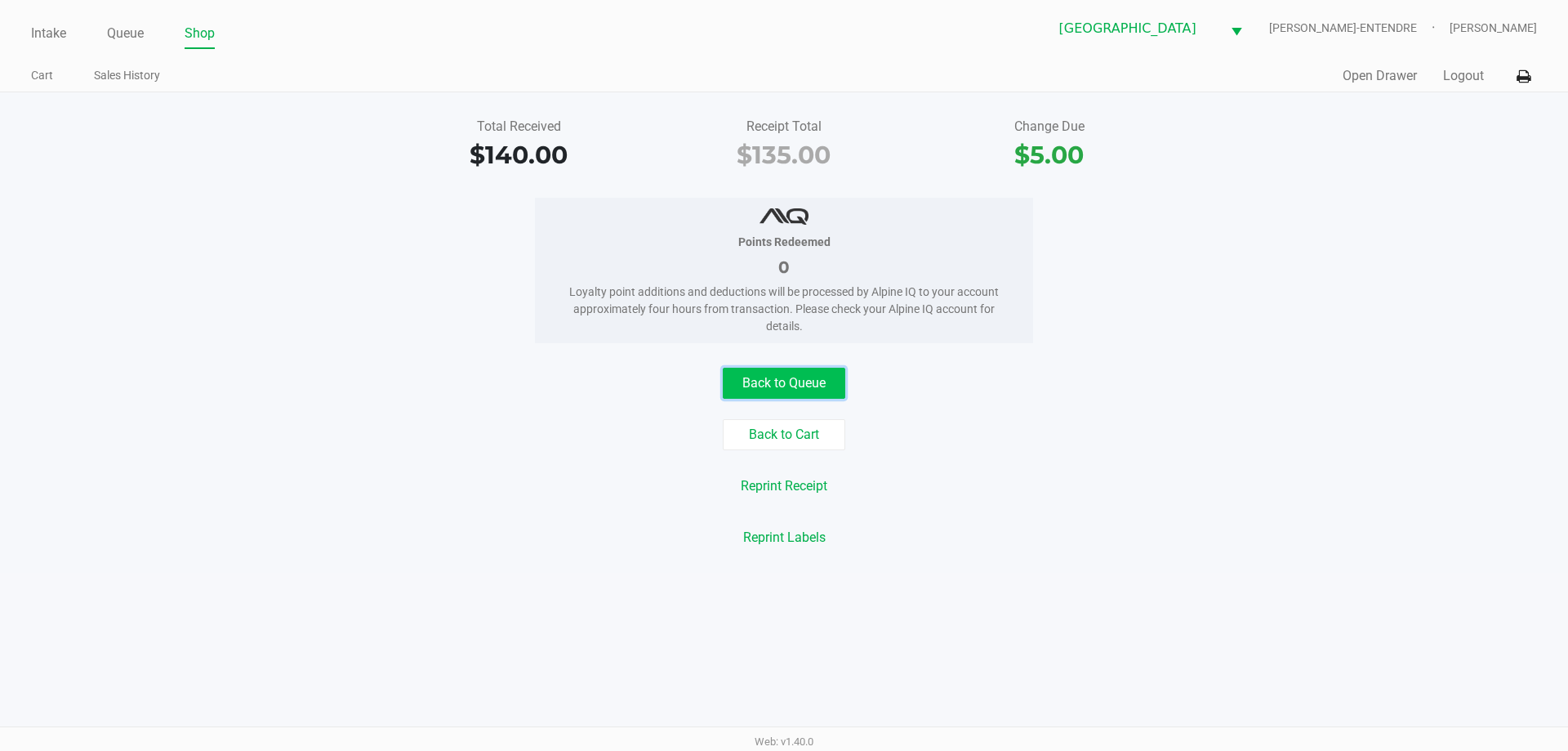
click at [806, 397] on button "Back to Queue" at bounding box center [784, 383] width 123 height 31
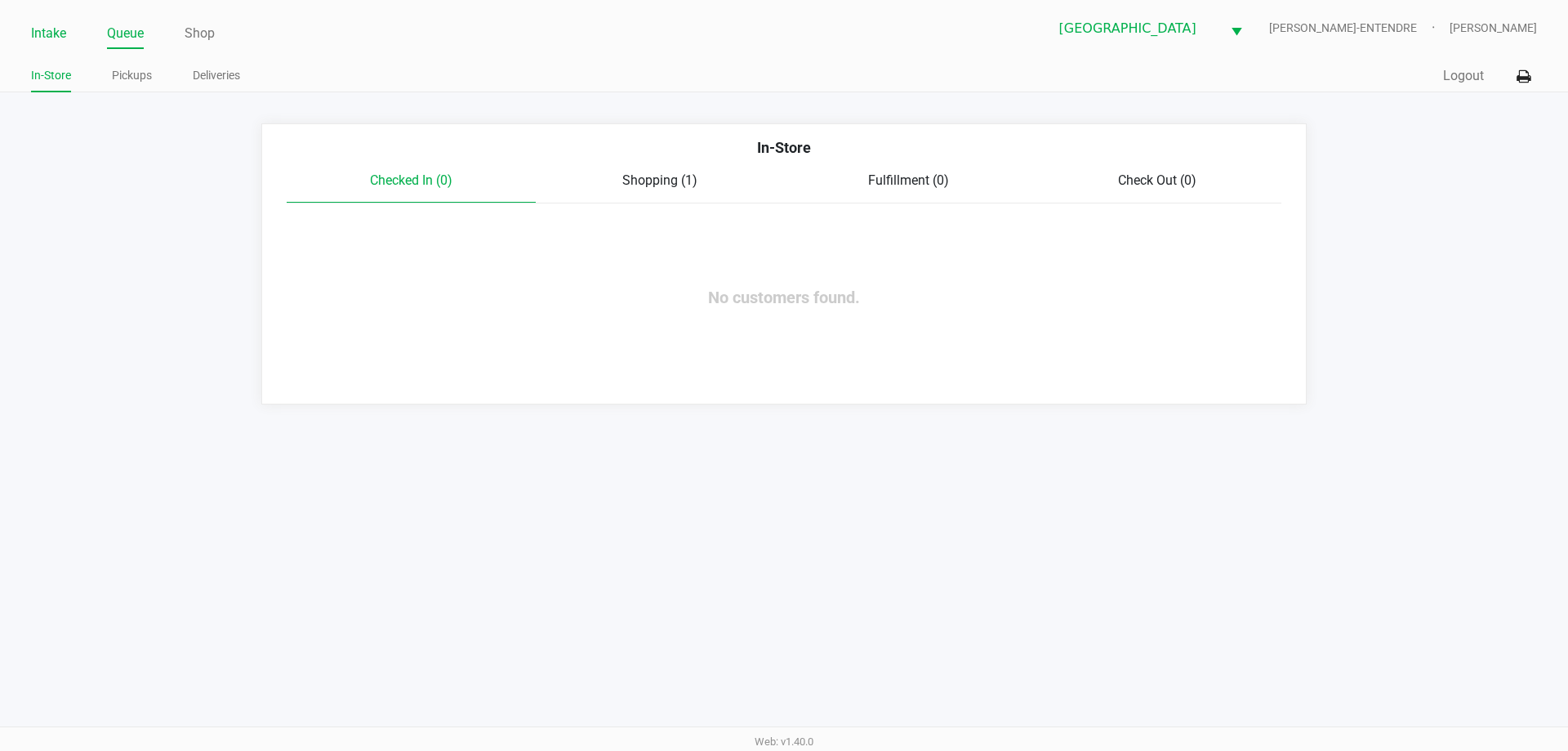
click at [49, 44] on link "Intake" at bounding box center [48, 33] width 35 height 23
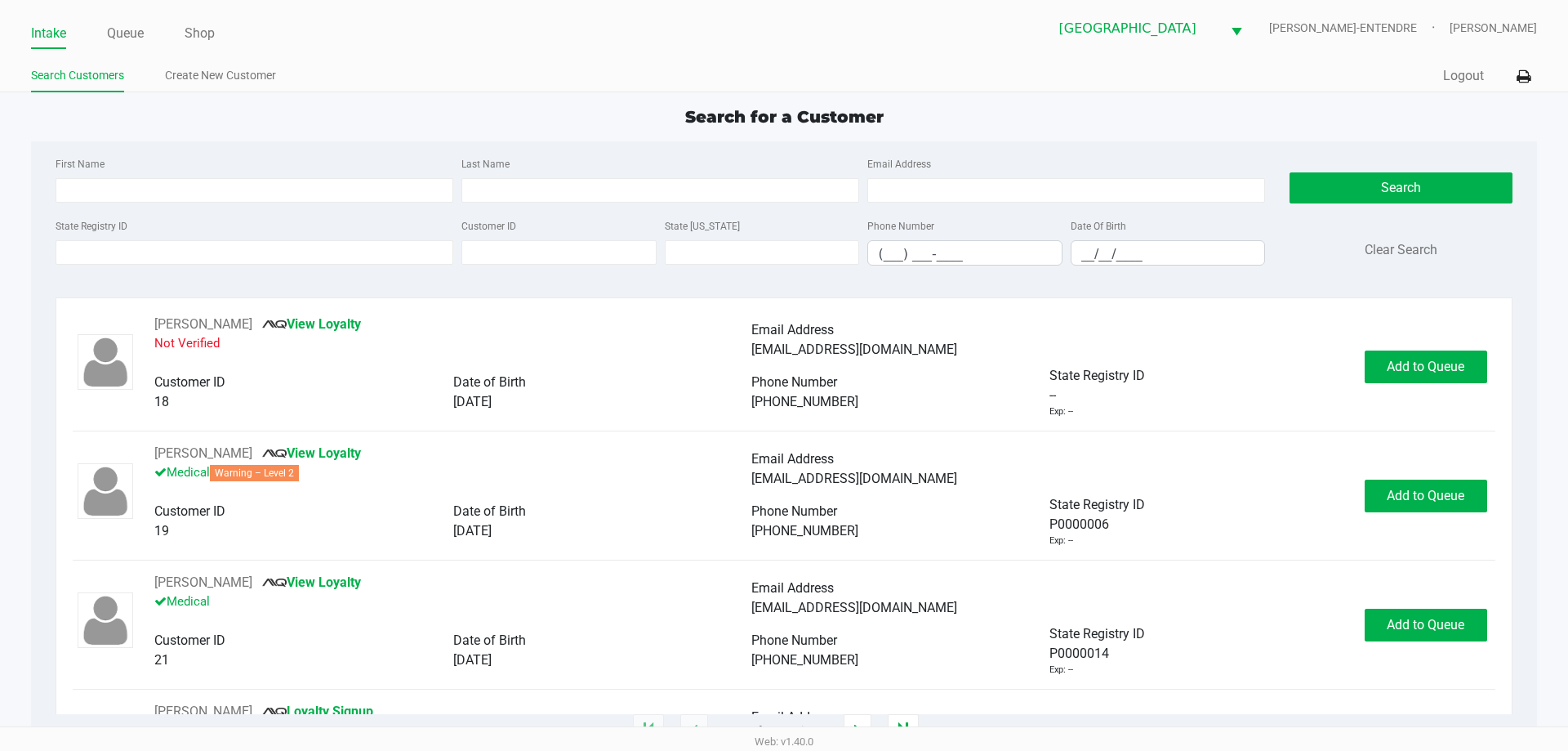
click at [47, 42] on link "Intake" at bounding box center [48, 33] width 35 height 23
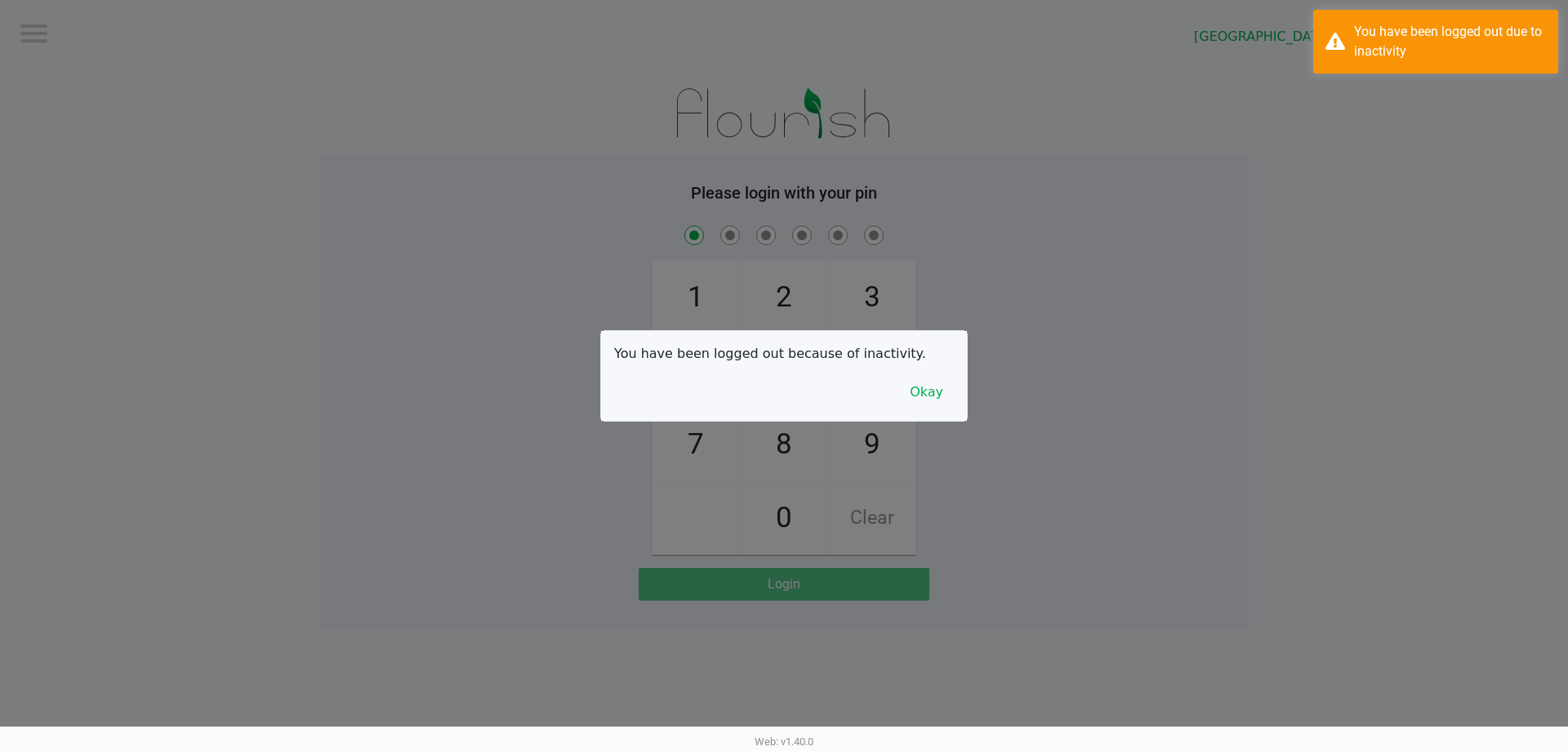
checkbox input "true"
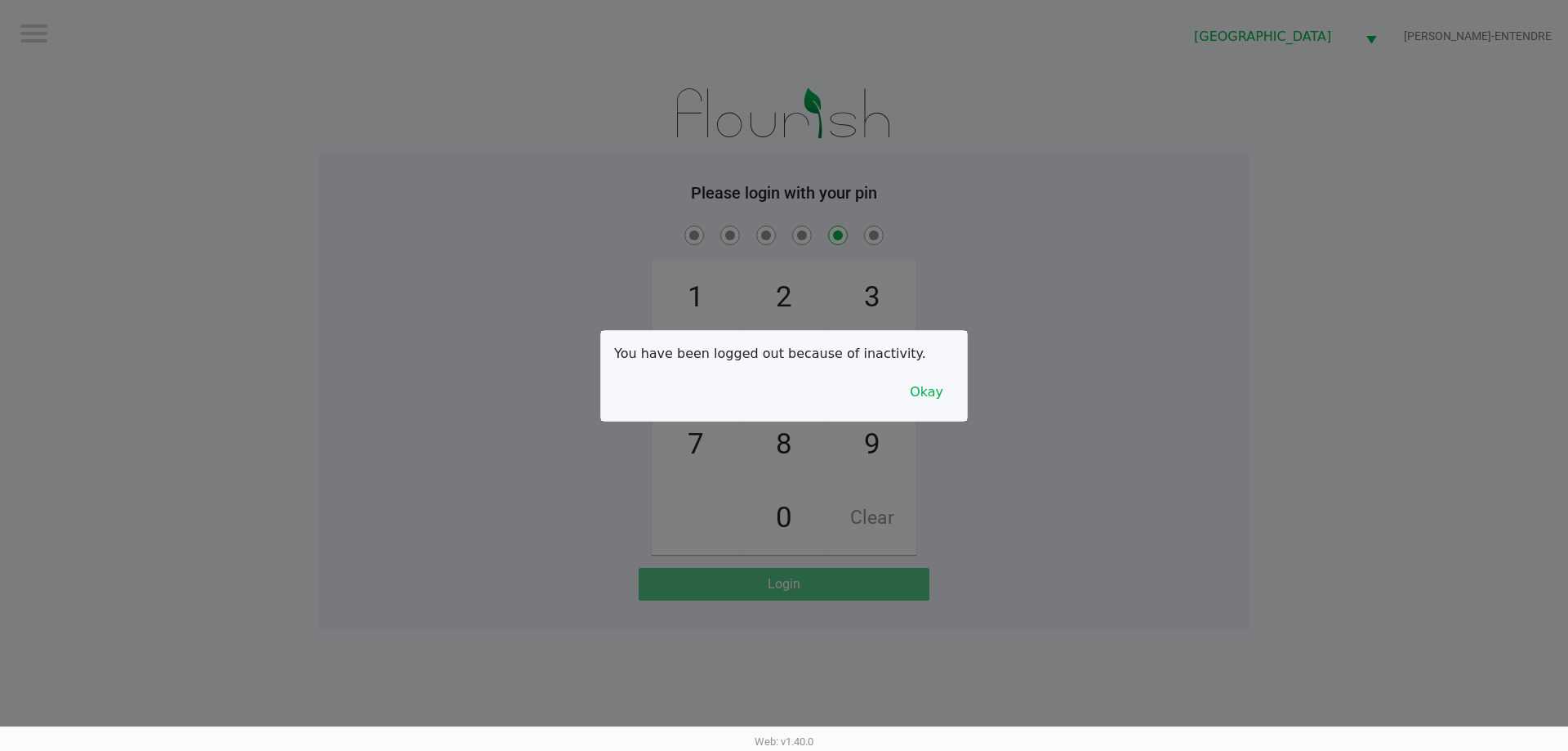
checkbox input "false"
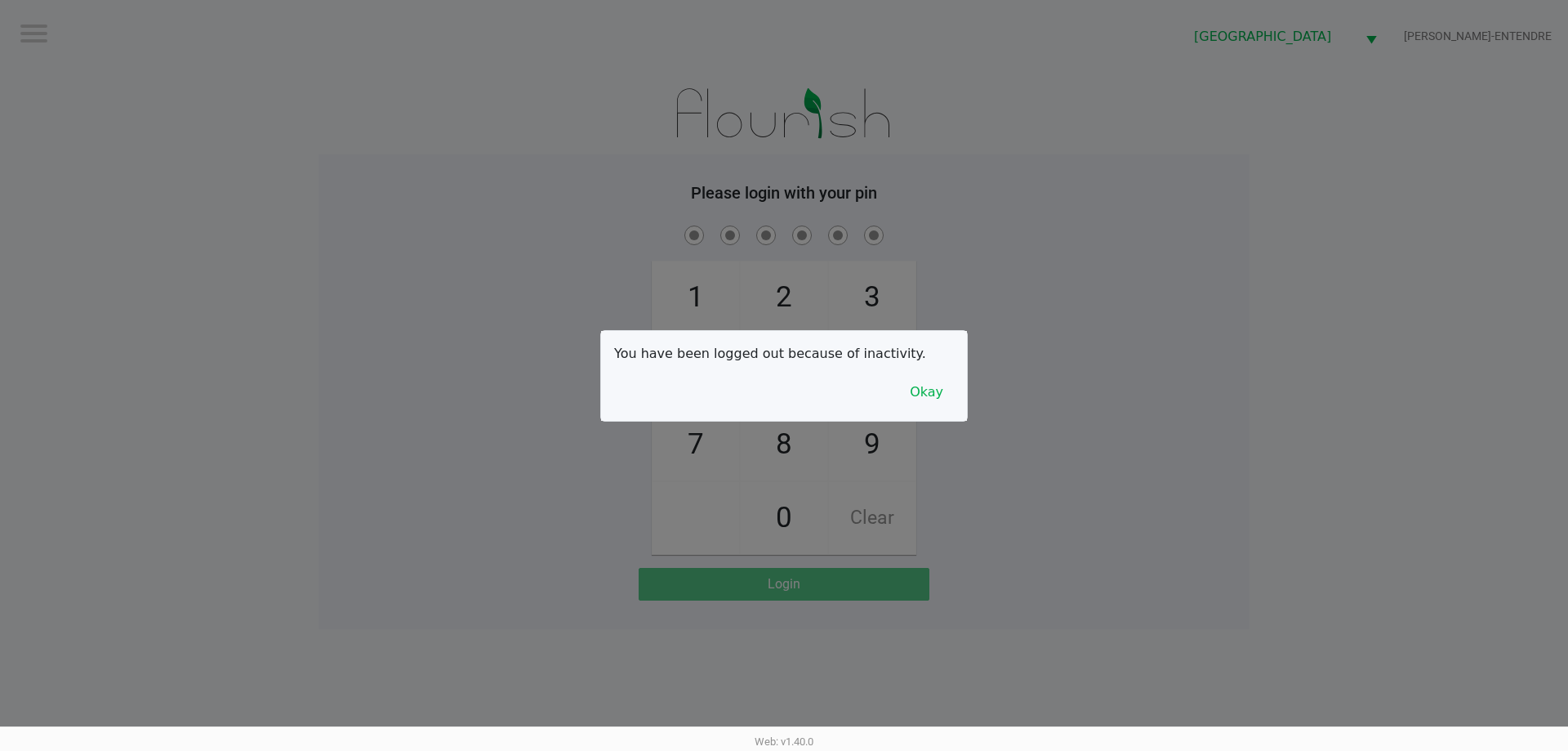
checkbox input "true"
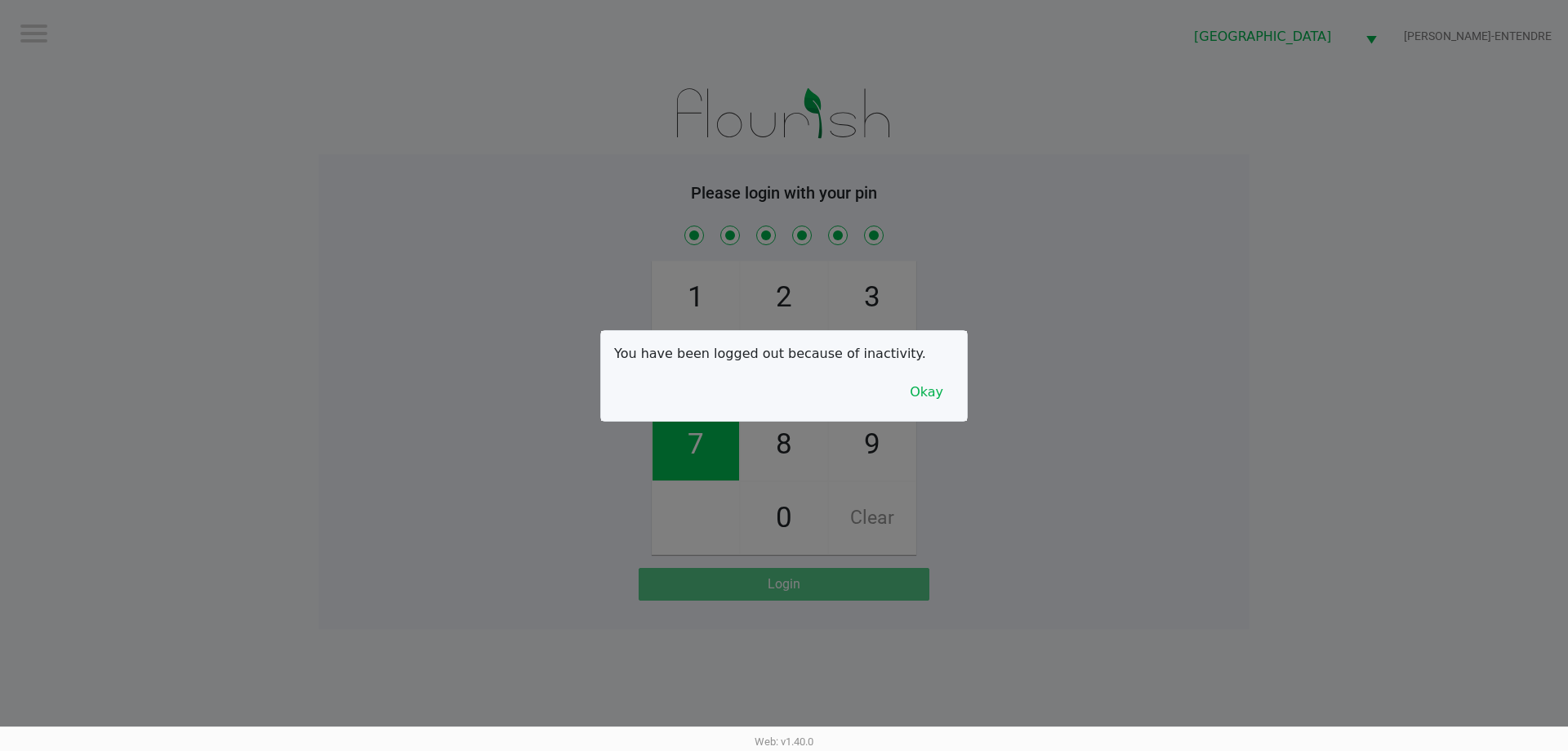
checkbox input "true"
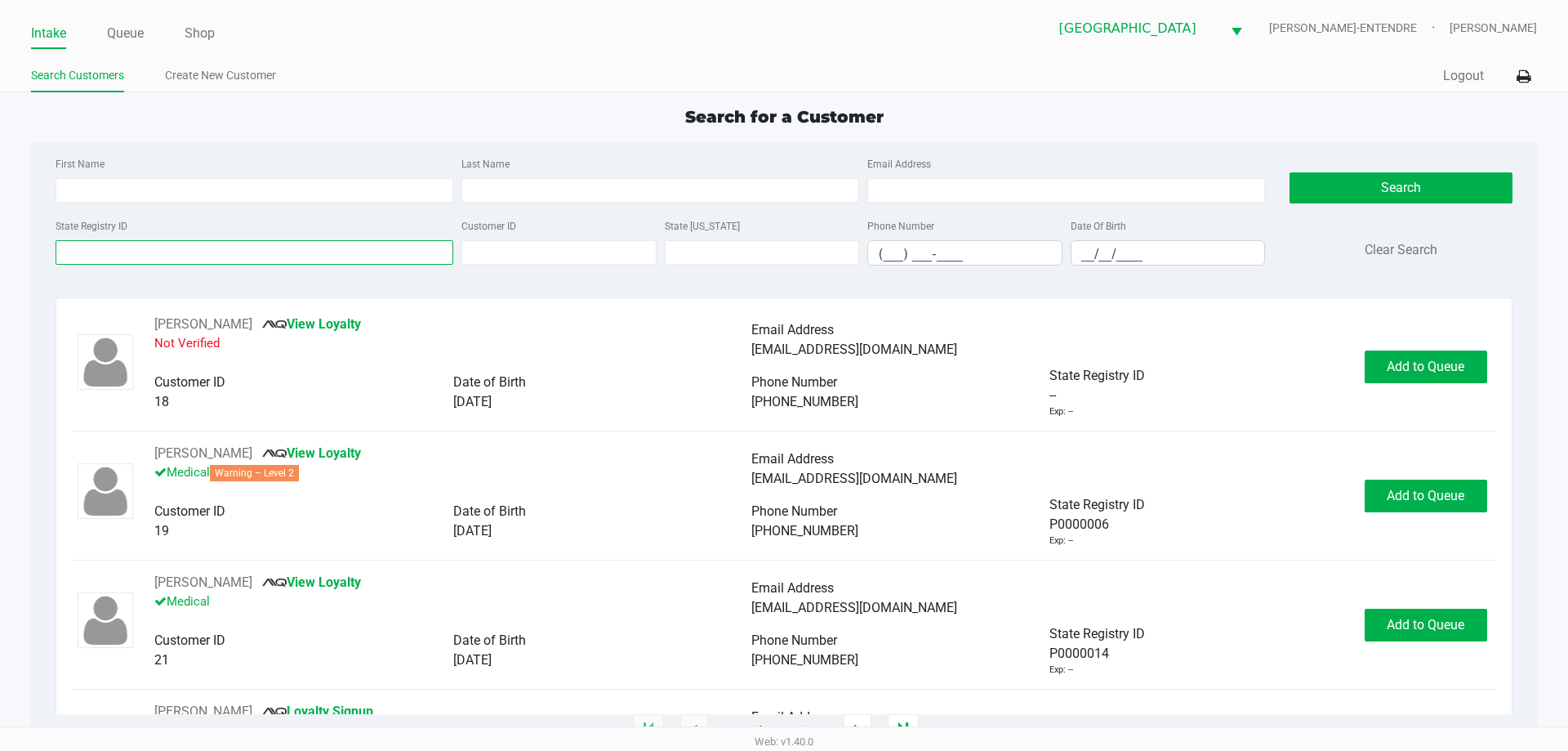
click at [237, 248] on input "State Registry ID" at bounding box center [254, 252] width 398 height 24
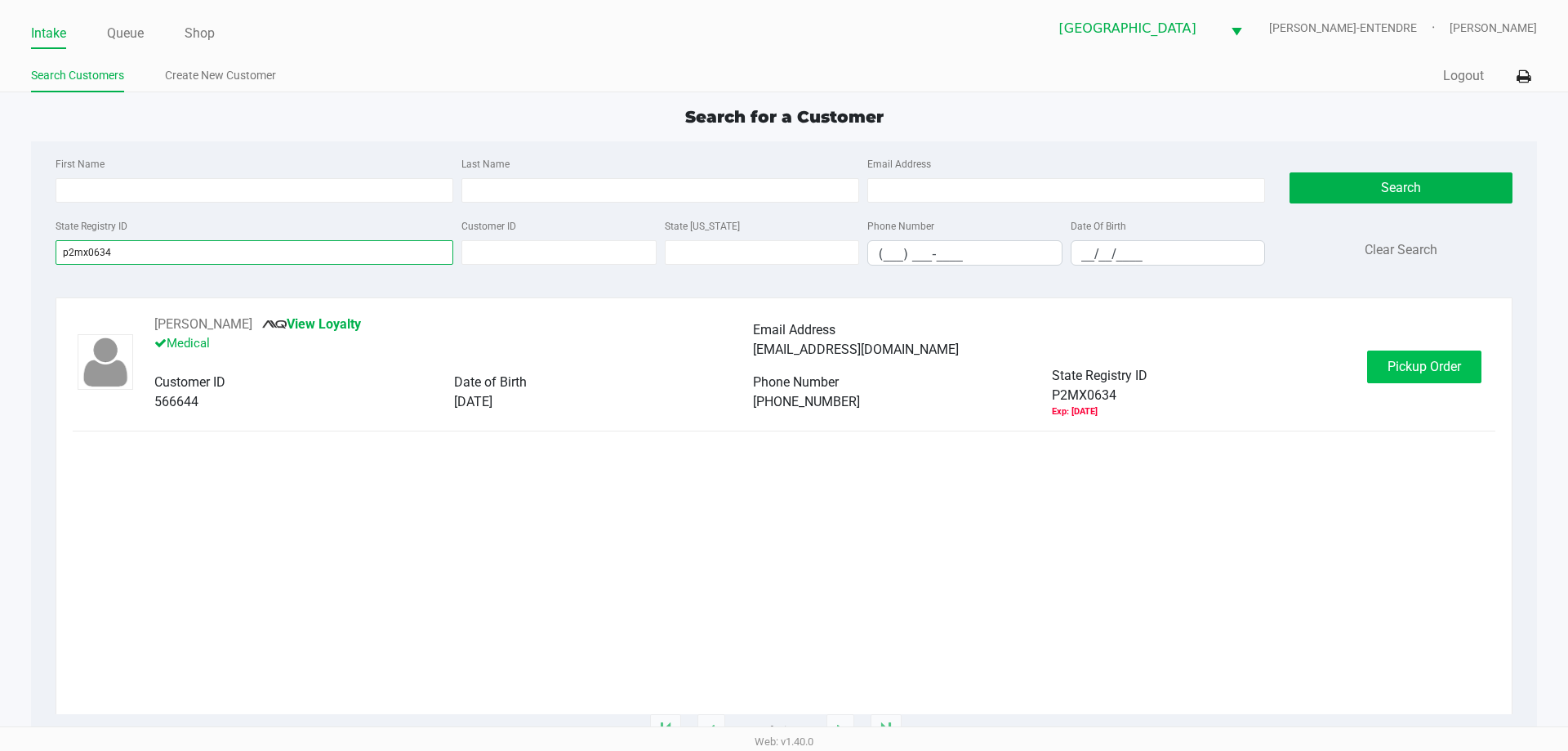
type input "p2mx0634"
click at [1407, 374] on button "Pickup Order" at bounding box center [1424, 366] width 115 height 33
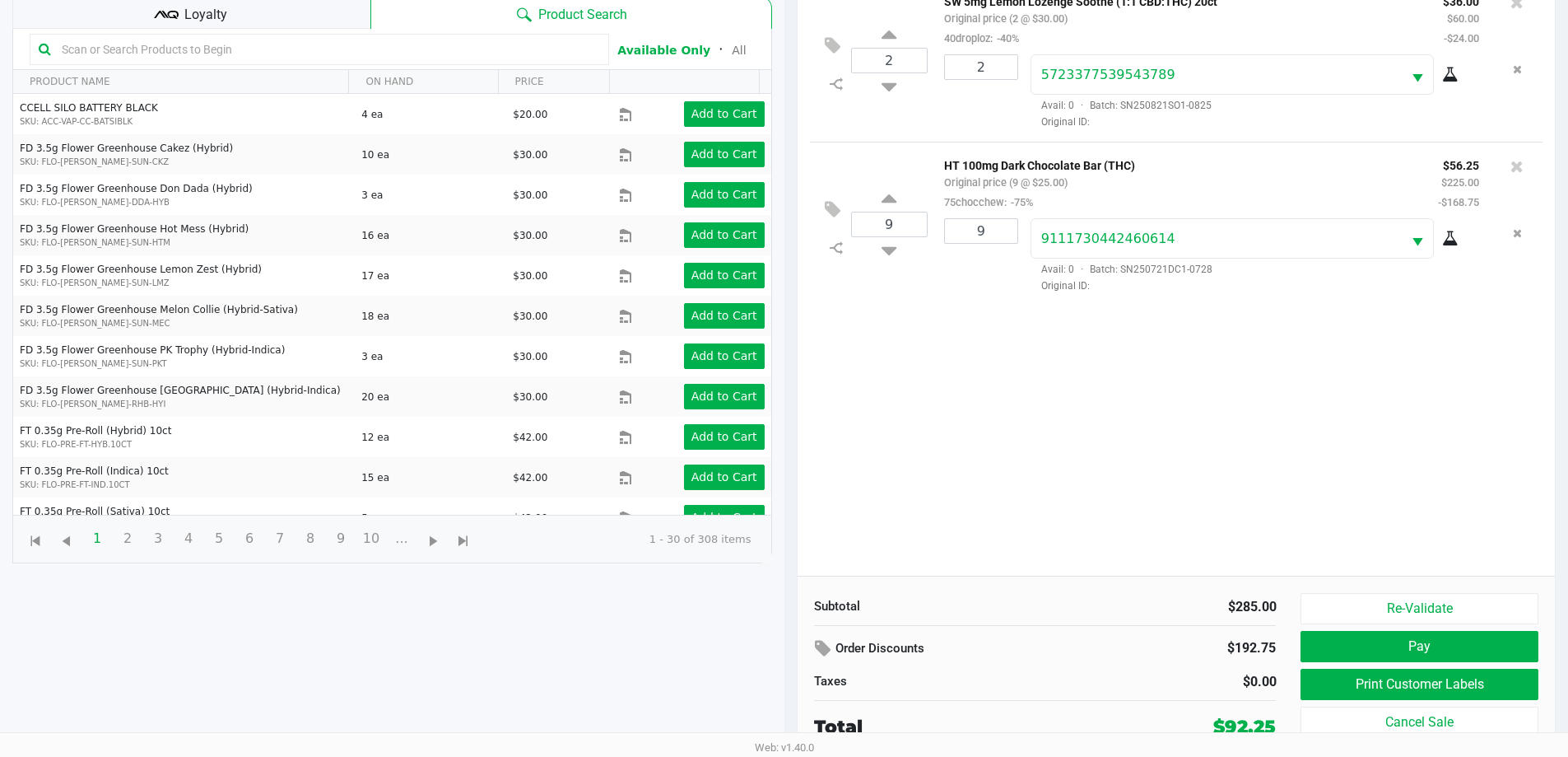
scroll to position [178, 0]
click at [1387, 684] on button "Print Customer Labels" at bounding box center [1419, 683] width 237 height 31
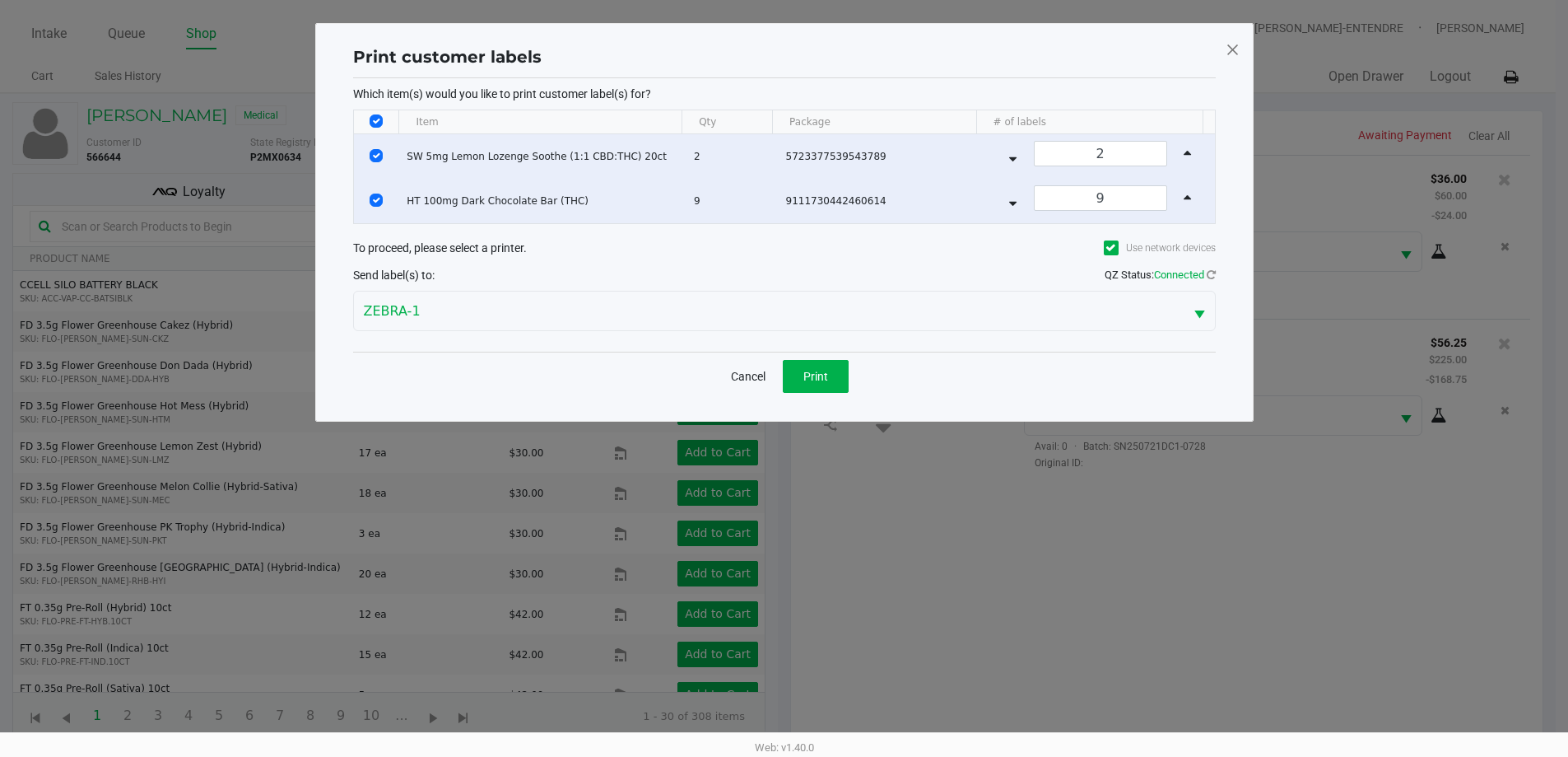
scroll to position [0, 0]
click at [827, 375] on span "Print" at bounding box center [821, 377] width 24 height 13
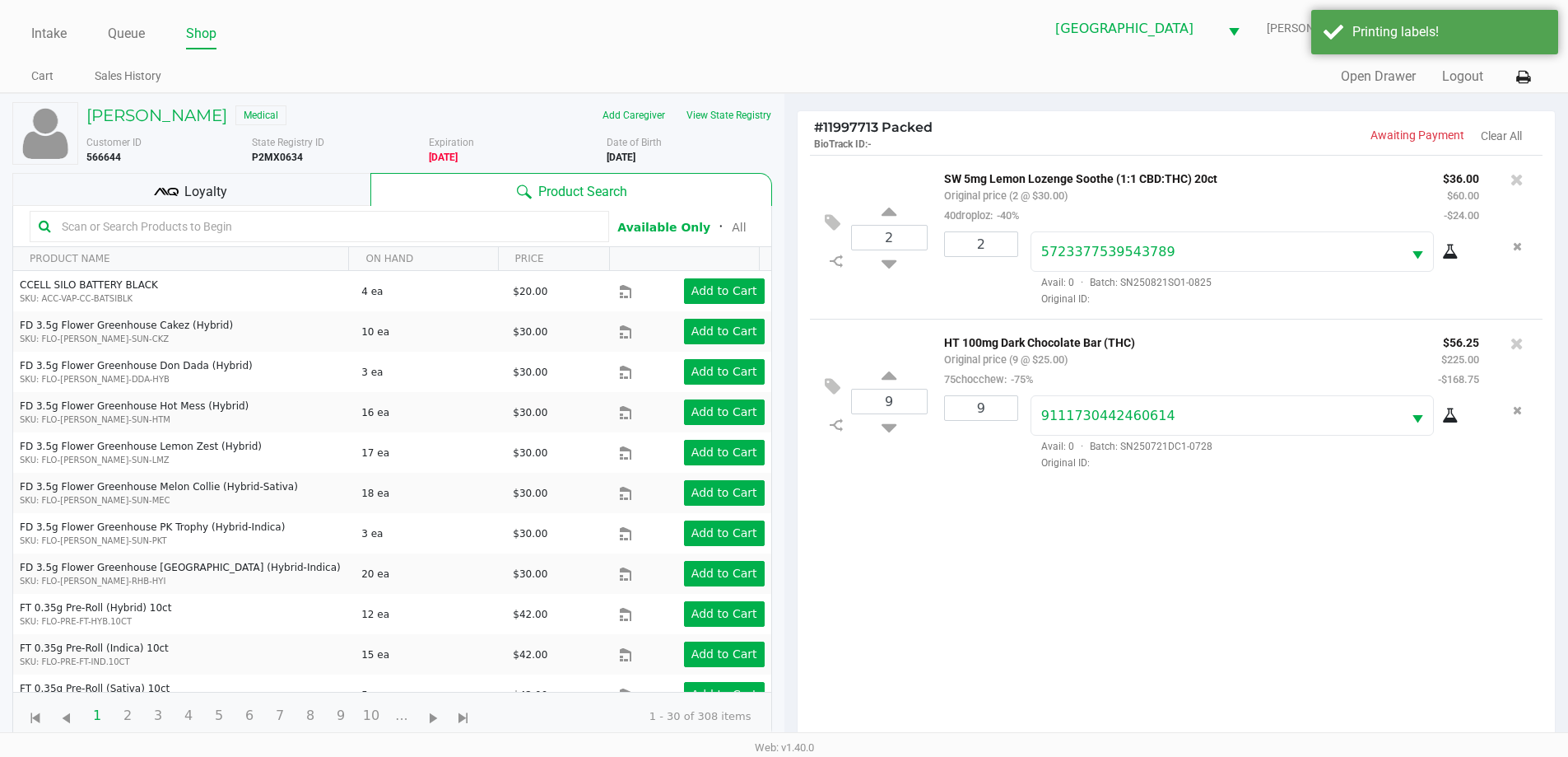
click at [282, 191] on div "Loyalty" at bounding box center [191, 189] width 358 height 33
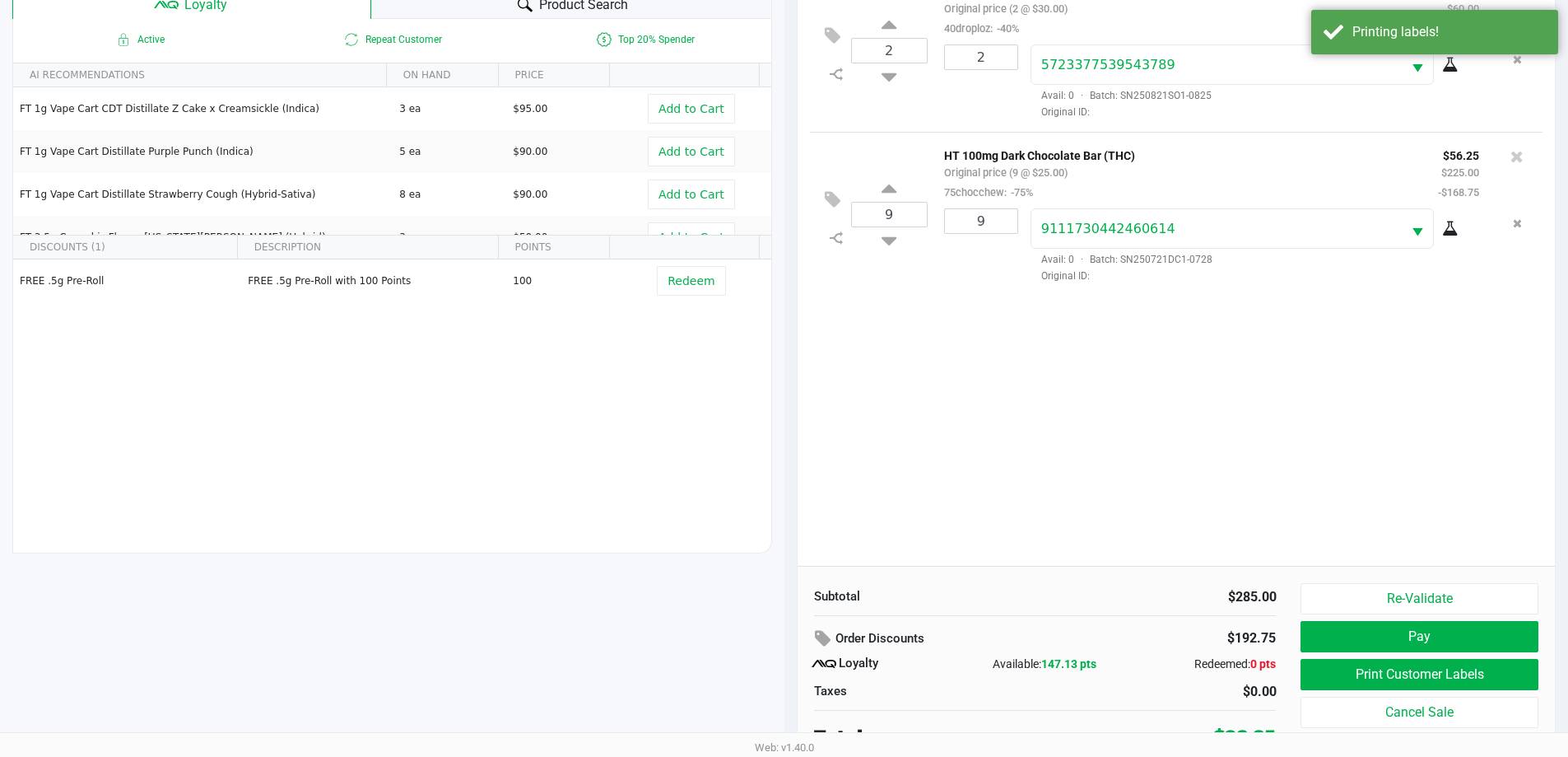
scroll to position [197, 0]
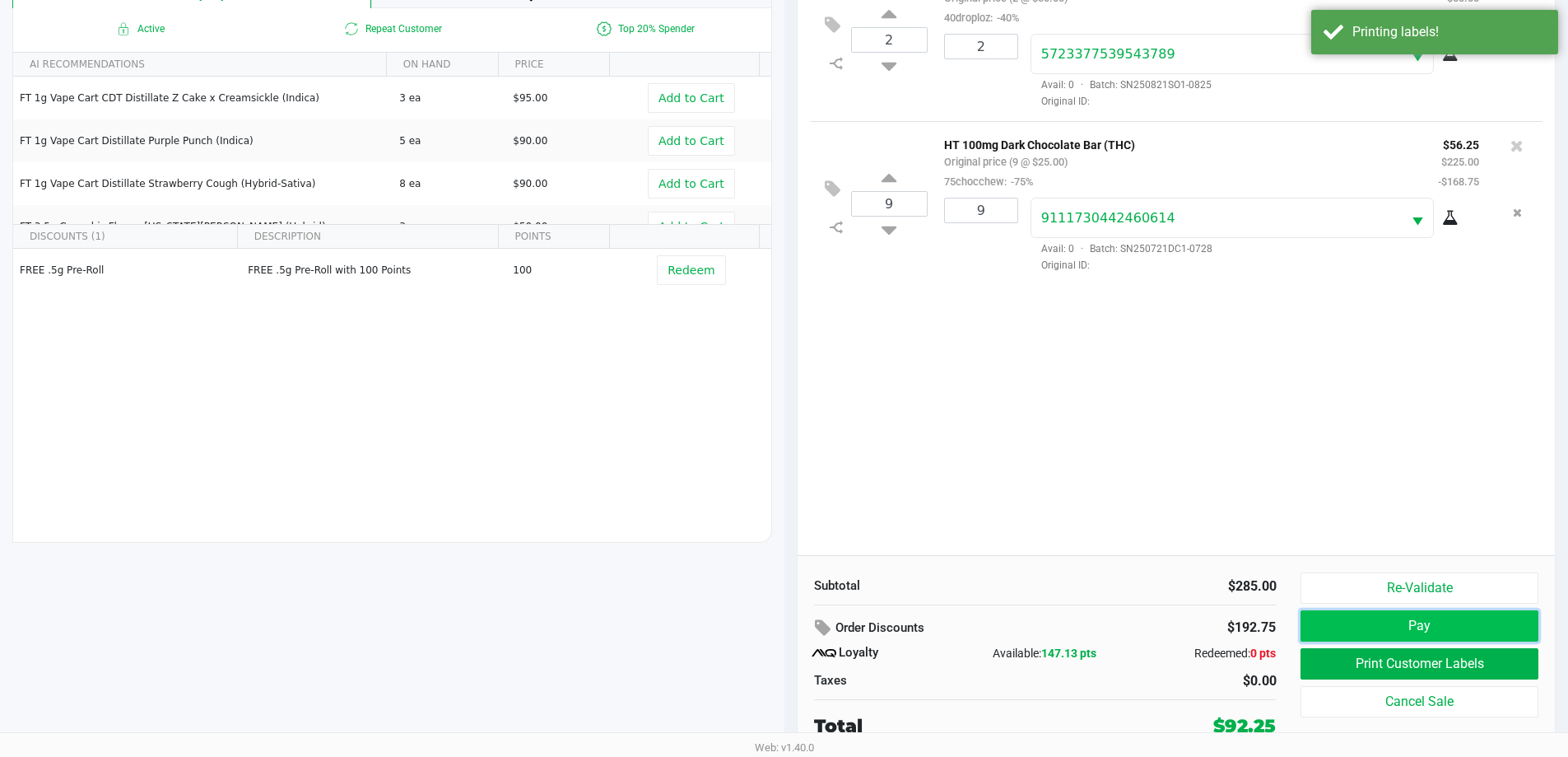
click at [1429, 633] on button "Pay" at bounding box center [1419, 625] width 237 height 31
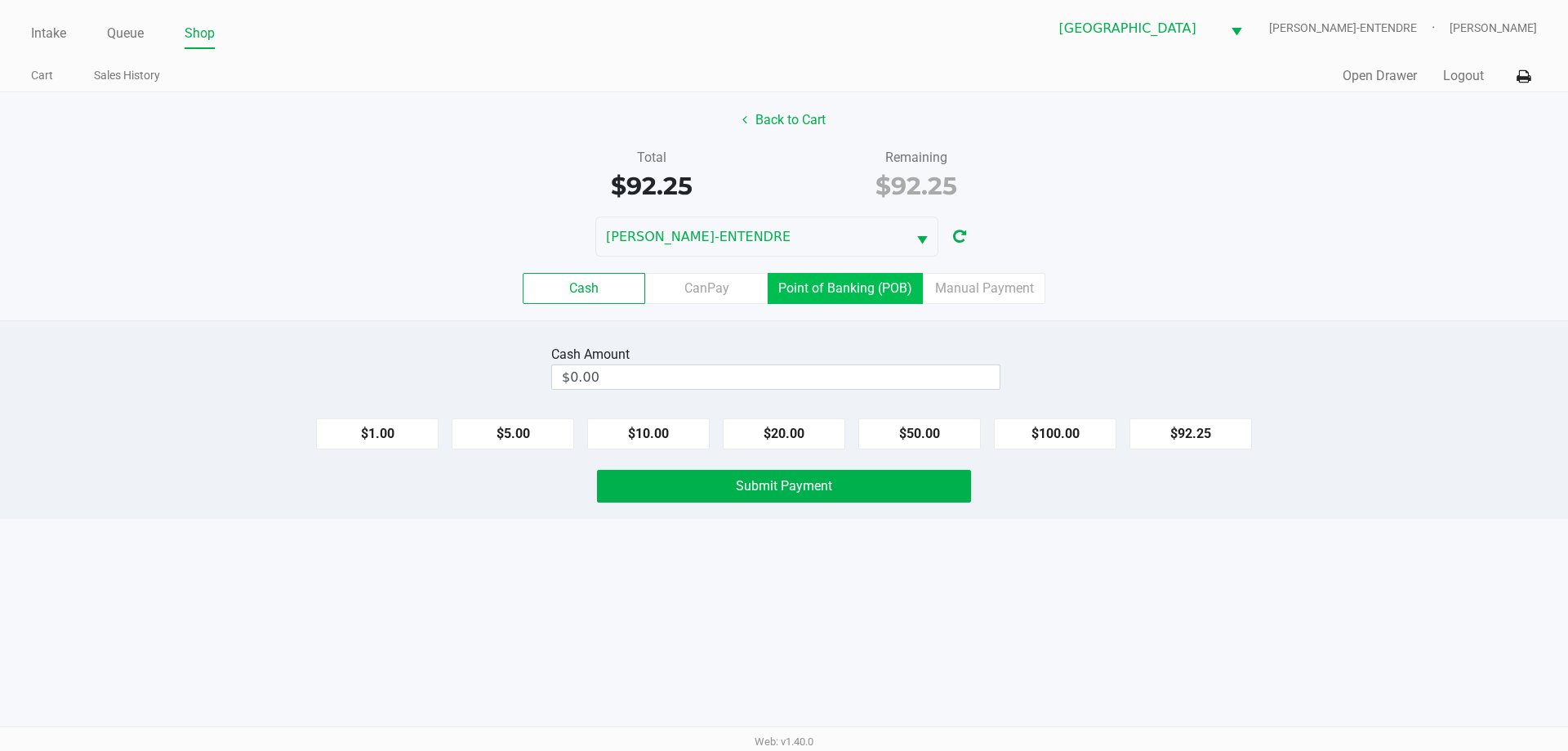
click at [858, 287] on label "Point of Banking (POB)" at bounding box center [845, 288] width 155 height 31
click at [0, 0] on 7 "Point of Banking (POB)" at bounding box center [0, 0] width 0 height 0
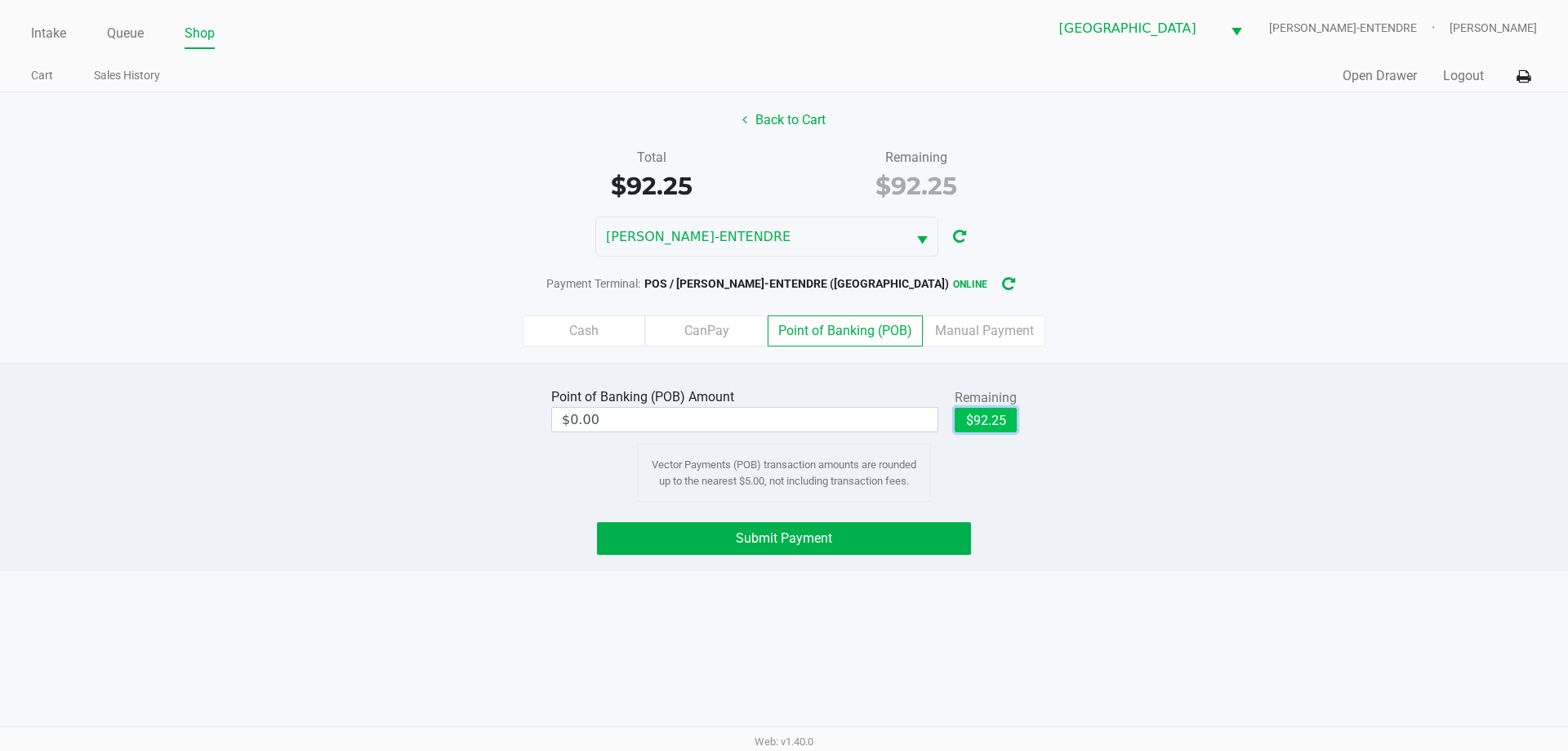
click at [975, 413] on button "$92.25" at bounding box center [985, 420] width 62 height 24
type input "$92.25"
click at [779, 549] on button "Submit Payment" at bounding box center [783, 538] width 374 height 33
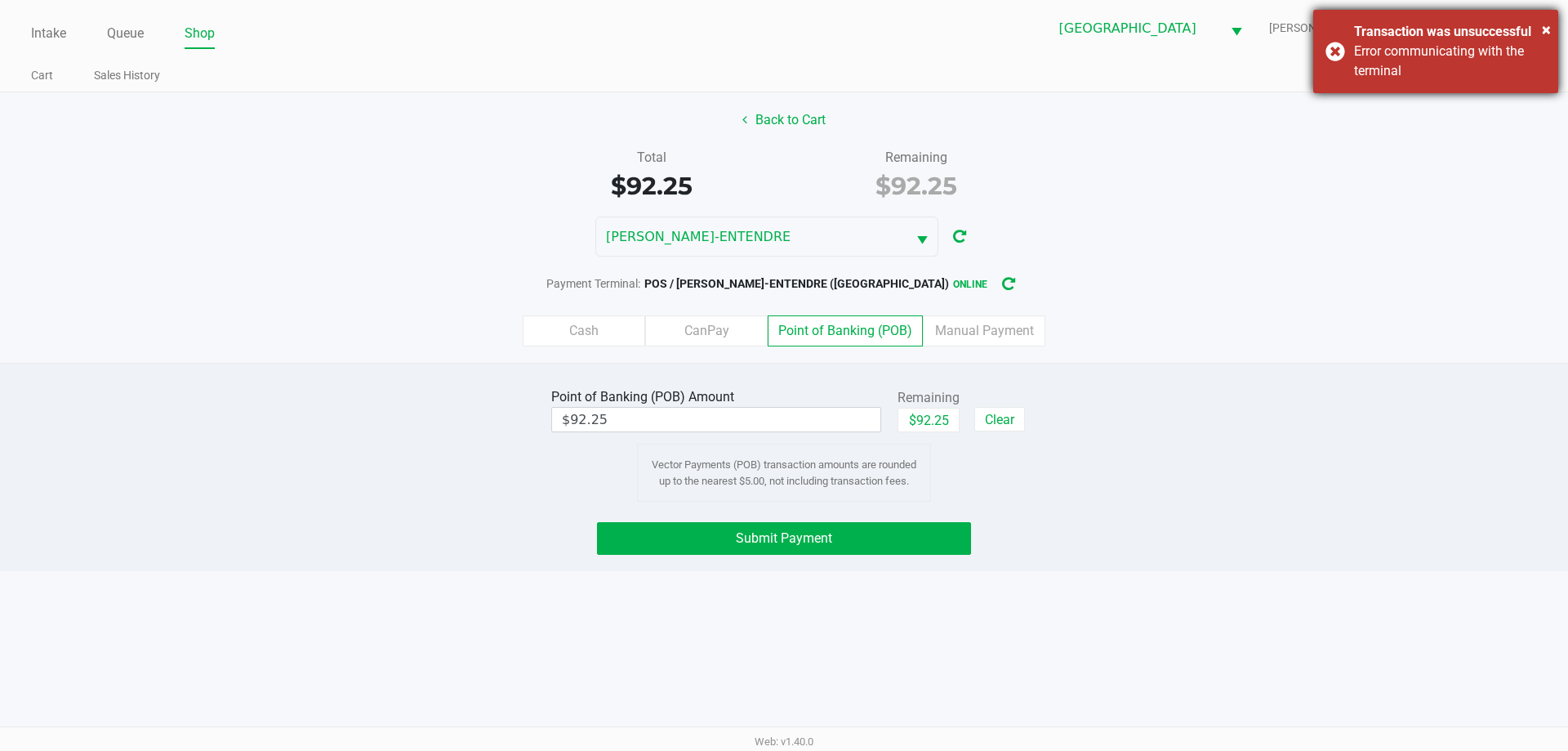
click at [1336, 53] on div "× Transaction was unsuccessful Error communicating with the terminal" at bounding box center [1435, 52] width 245 height 84
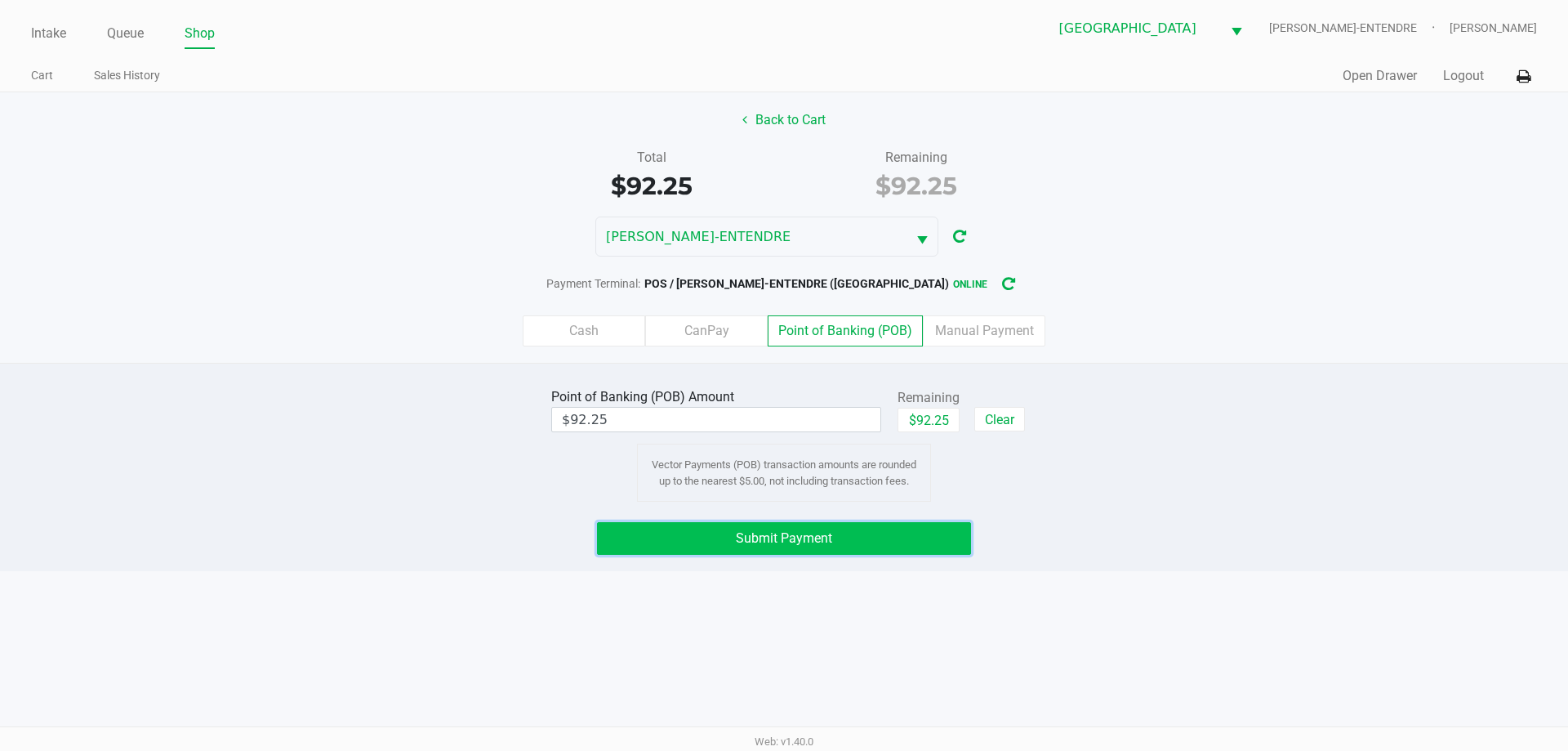
click at [922, 538] on button "Submit Payment" at bounding box center [783, 538] width 374 height 33
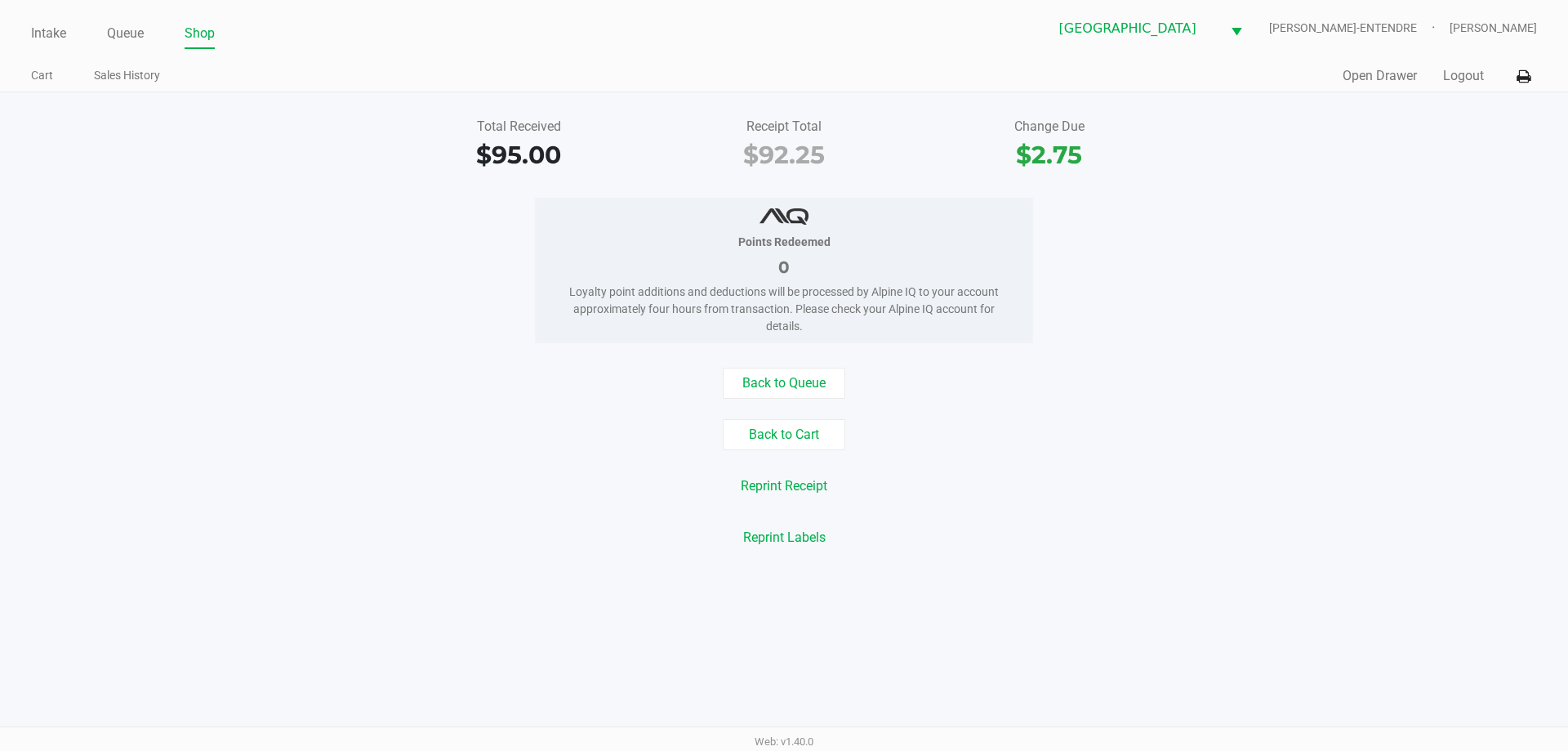
click at [771, 363] on div "Total Received $95.00 Receipt Total $92.25 Change Due $2.75 Points Redeemed 0 L…" at bounding box center [784, 332] width 1568 height 480
click at [778, 373] on button "Back to Queue" at bounding box center [784, 383] width 123 height 31
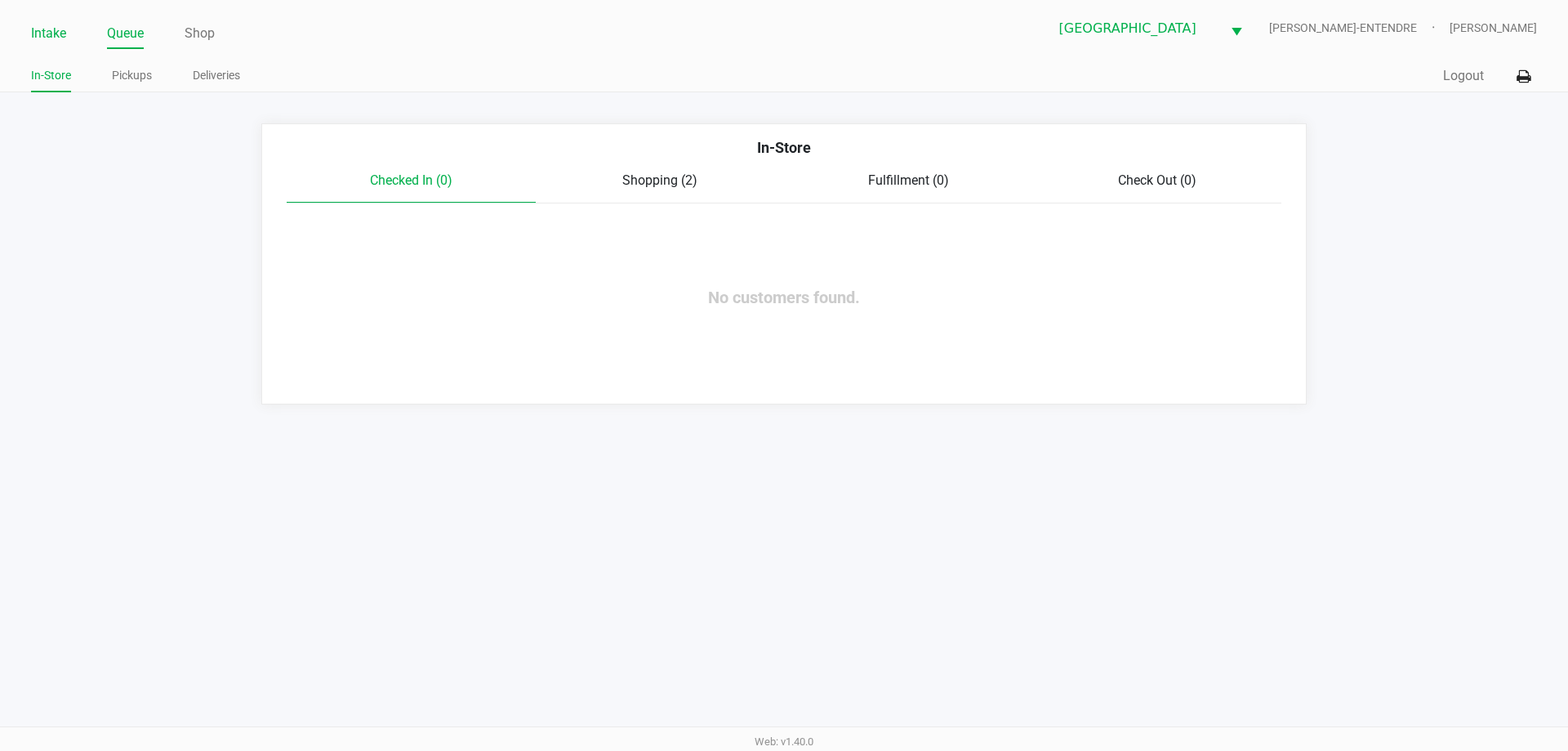
click at [64, 36] on link "Intake" at bounding box center [48, 33] width 35 height 23
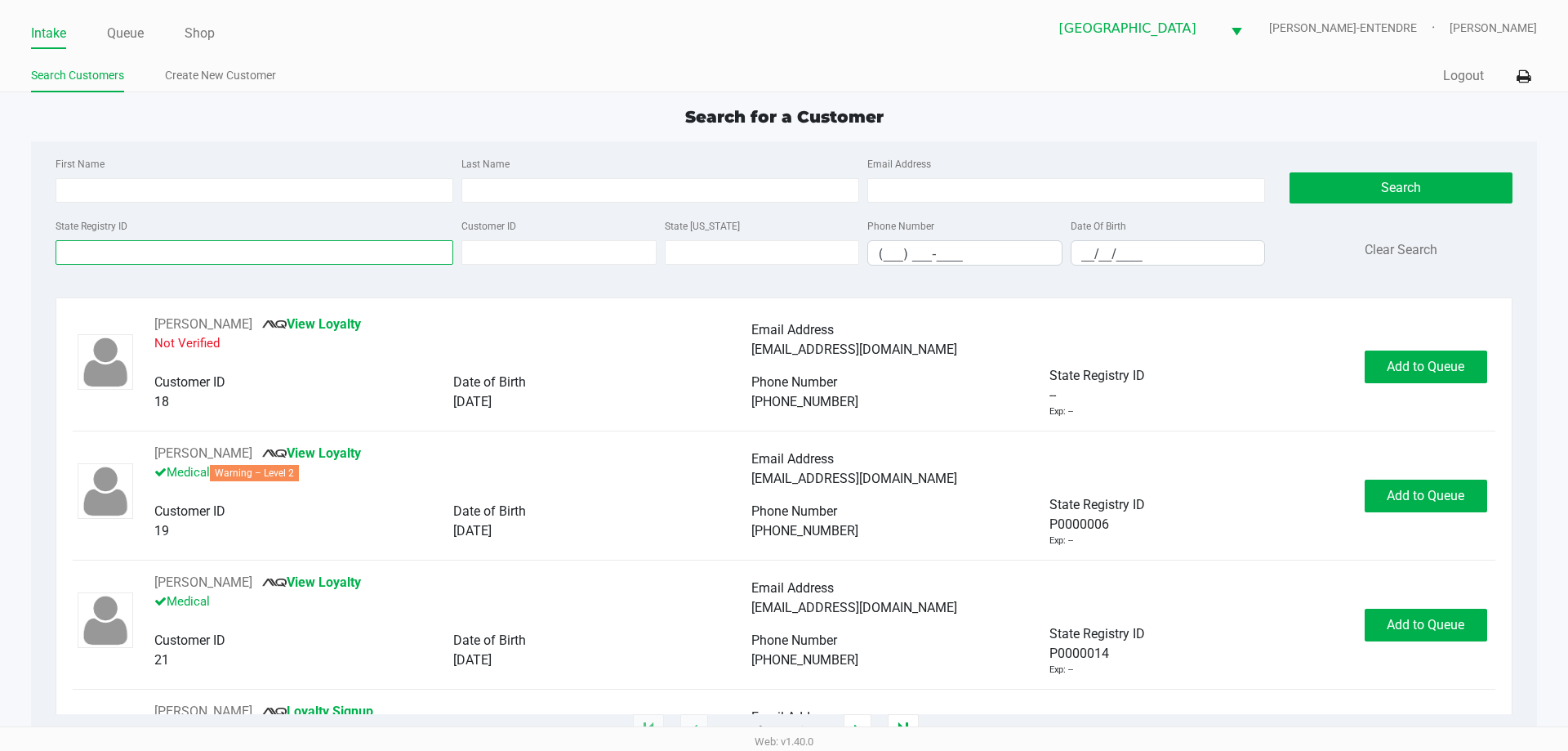
click at [194, 252] on input "State Registry ID" at bounding box center [254, 252] width 398 height 24
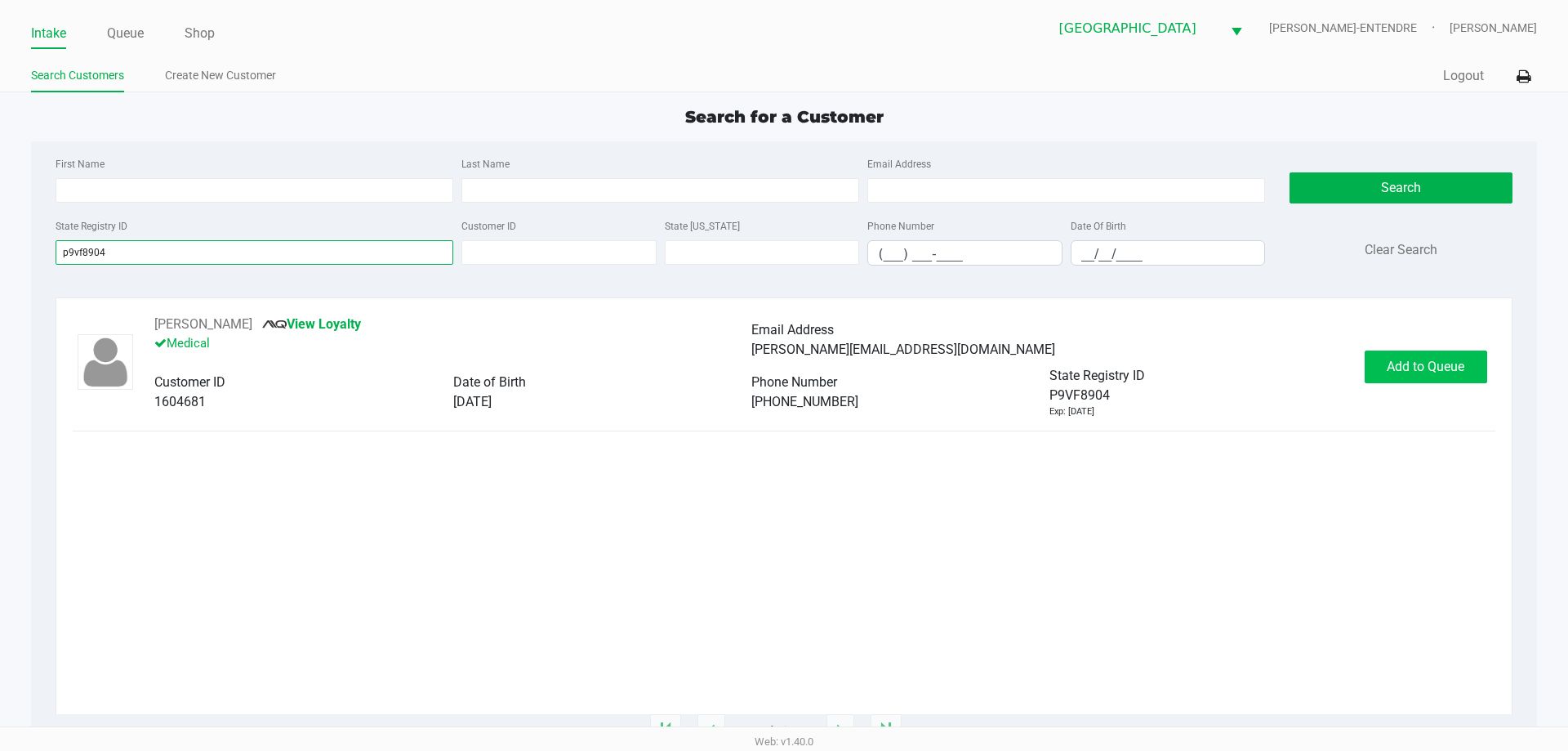
type input "p9vf8904"
click at [1396, 367] on span "Add to Queue" at bounding box center [1425, 366] width 78 height 16
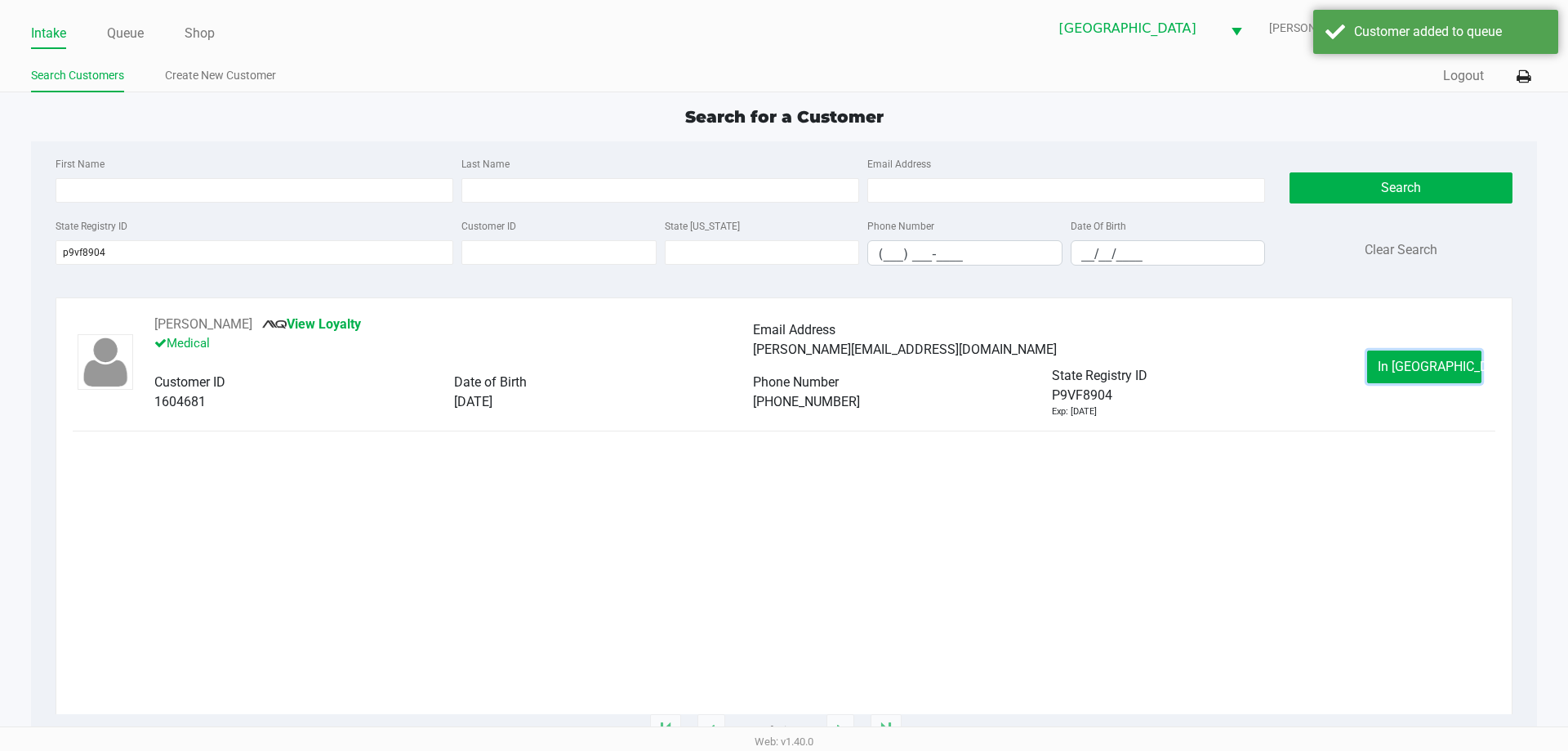
click at [1396, 367] on button "In [GEOGRAPHIC_DATA]" at bounding box center [1424, 366] width 115 height 33
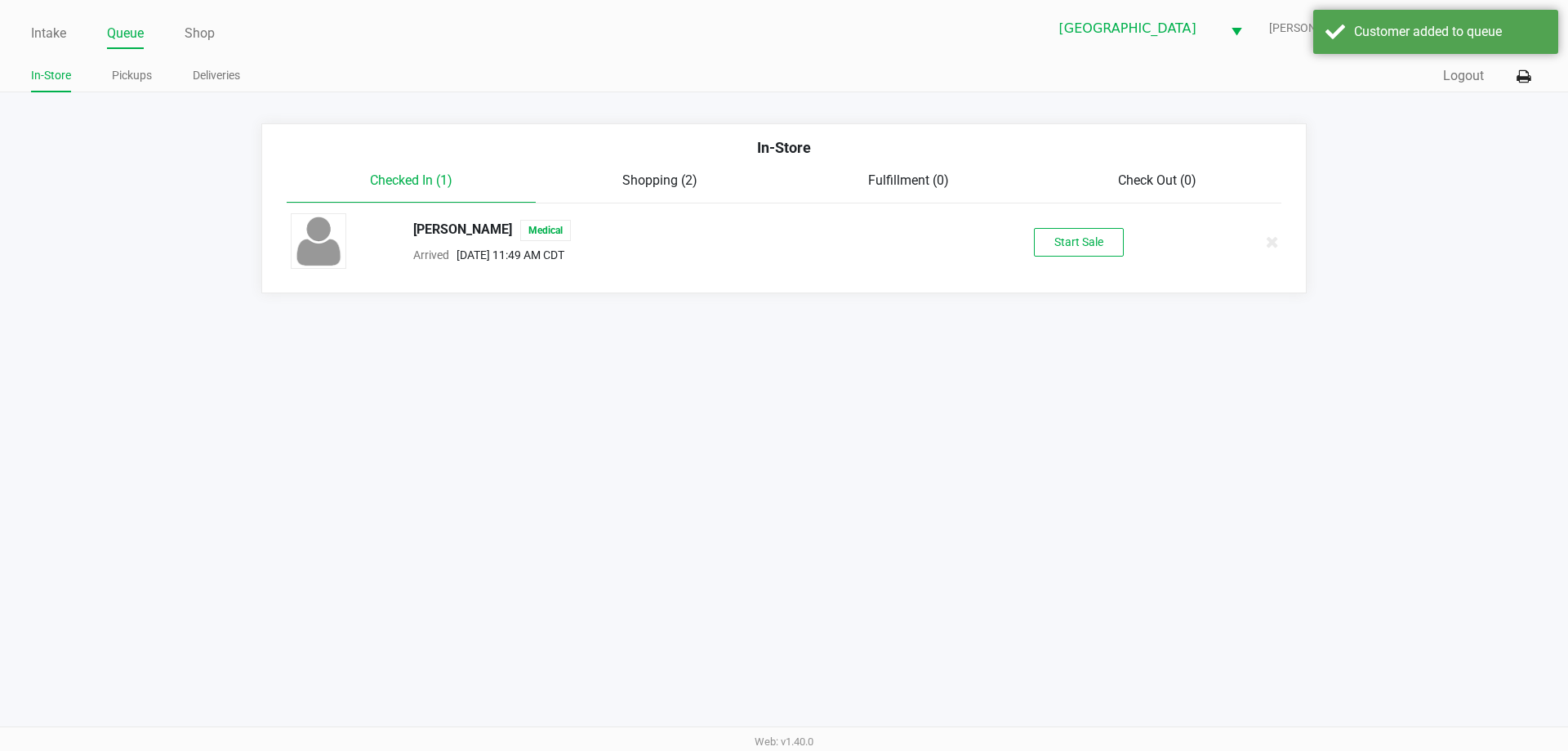
click at [1130, 256] on div "Start Sale" at bounding box center [1078, 243] width 252 height 28
click at [1111, 249] on button "Start Sale" at bounding box center [1078, 243] width 89 height 28
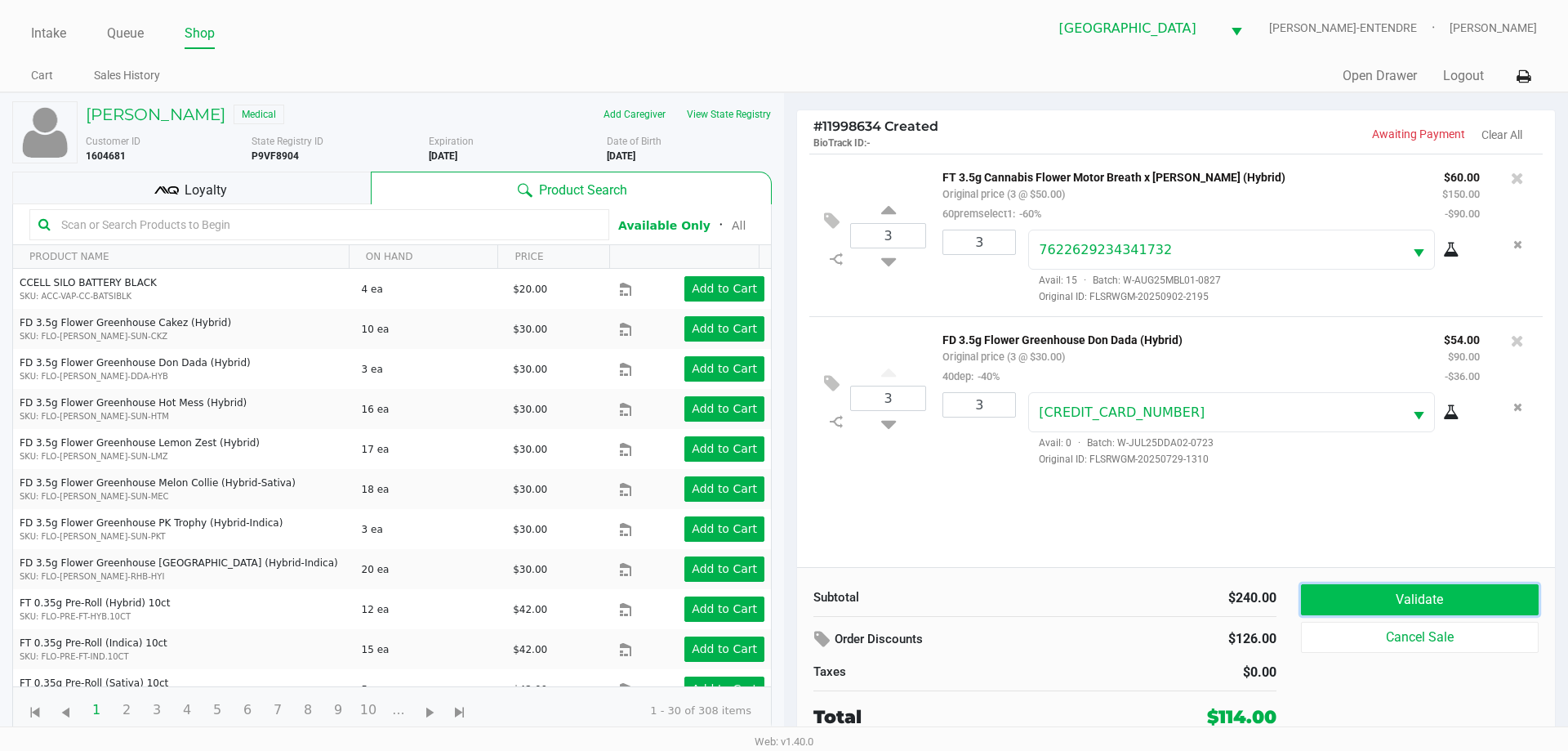
click at [1477, 605] on button "Validate" at bounding box center [1419, 600] width 237 height 31
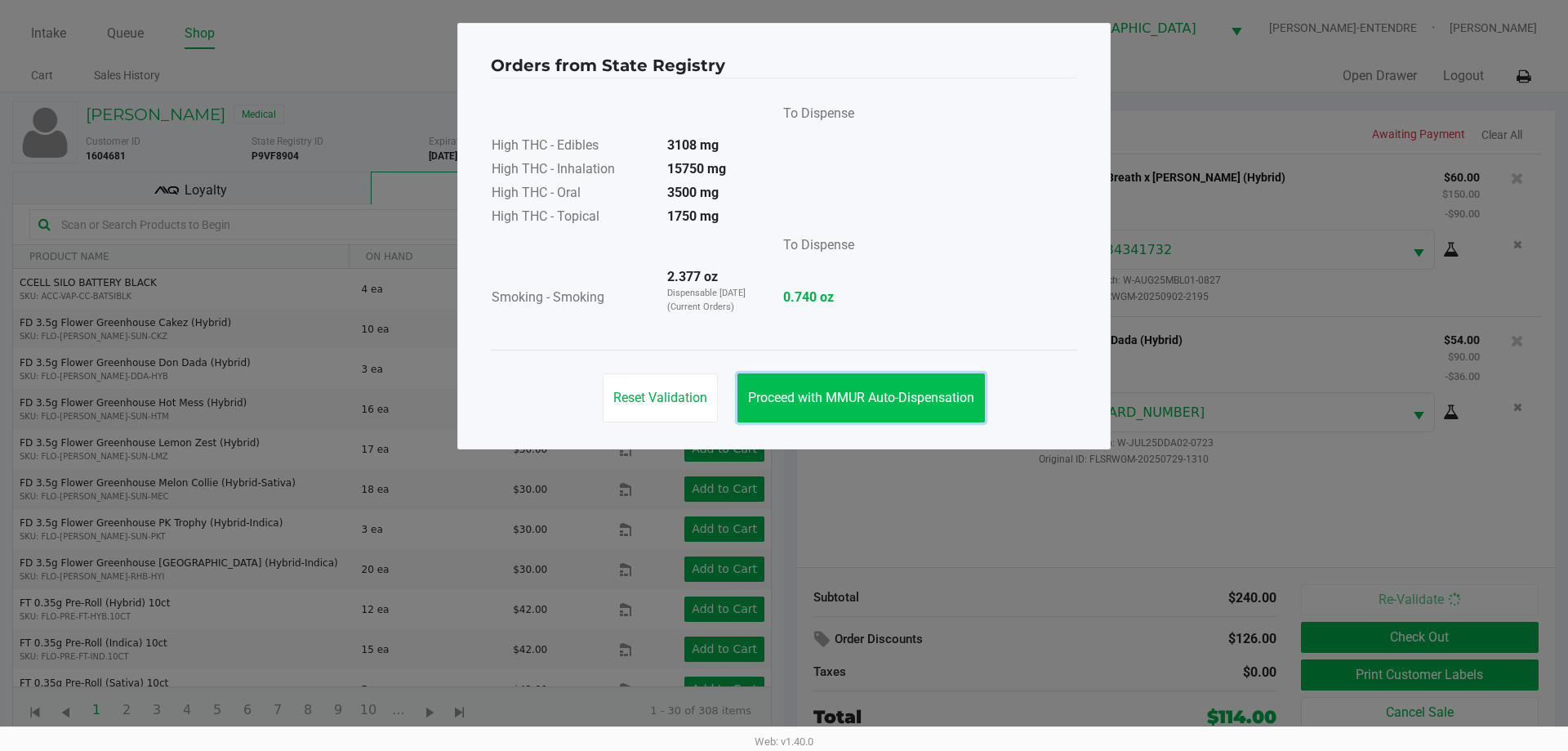
click at [904, 420] on button "Proceed with MMUR Auto-Dispensation" at bounding box center [861, 397] width 247 height 49
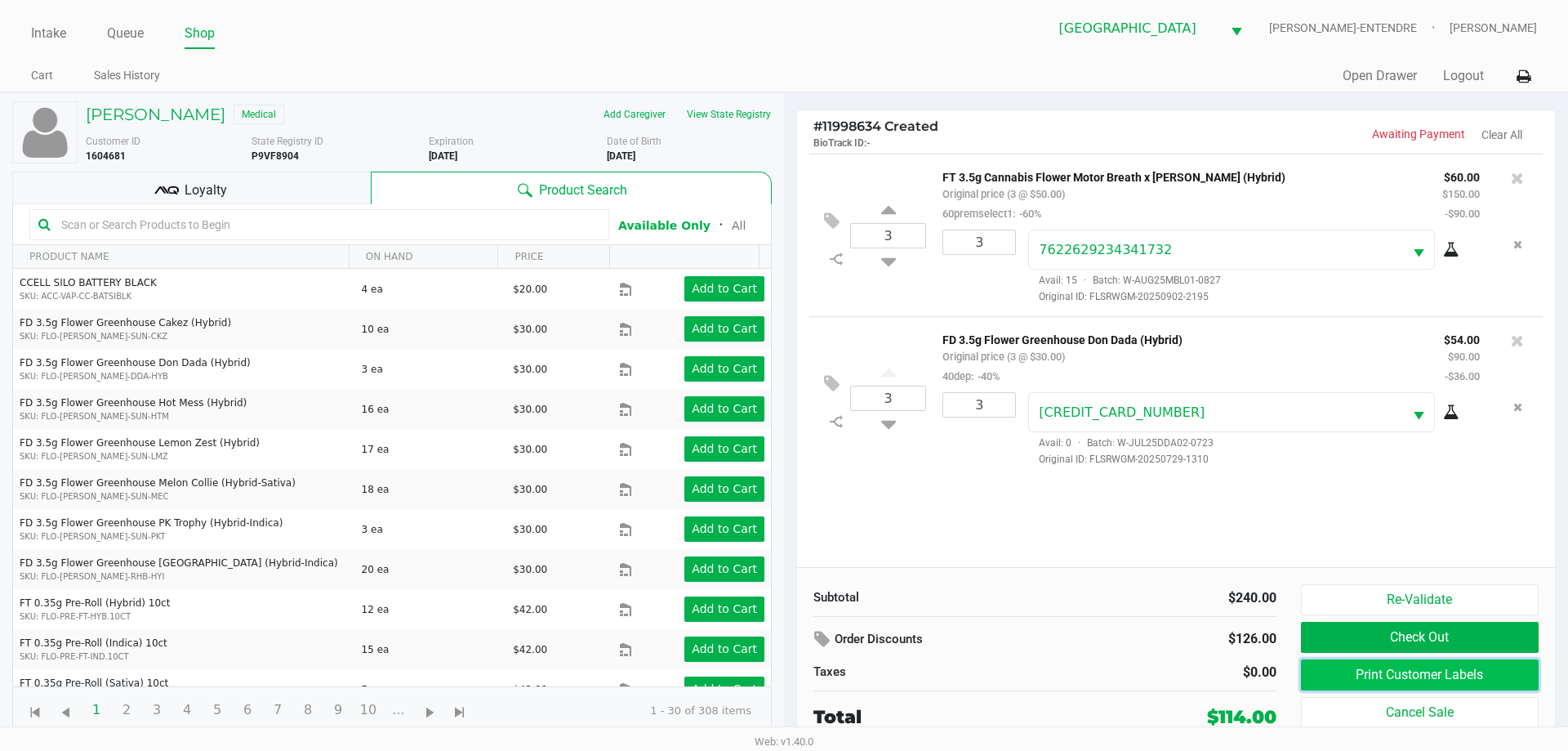
click at [1341, 669] on button "Print Customer Labels" at bounding box center [1419, 674] width 237 height 31
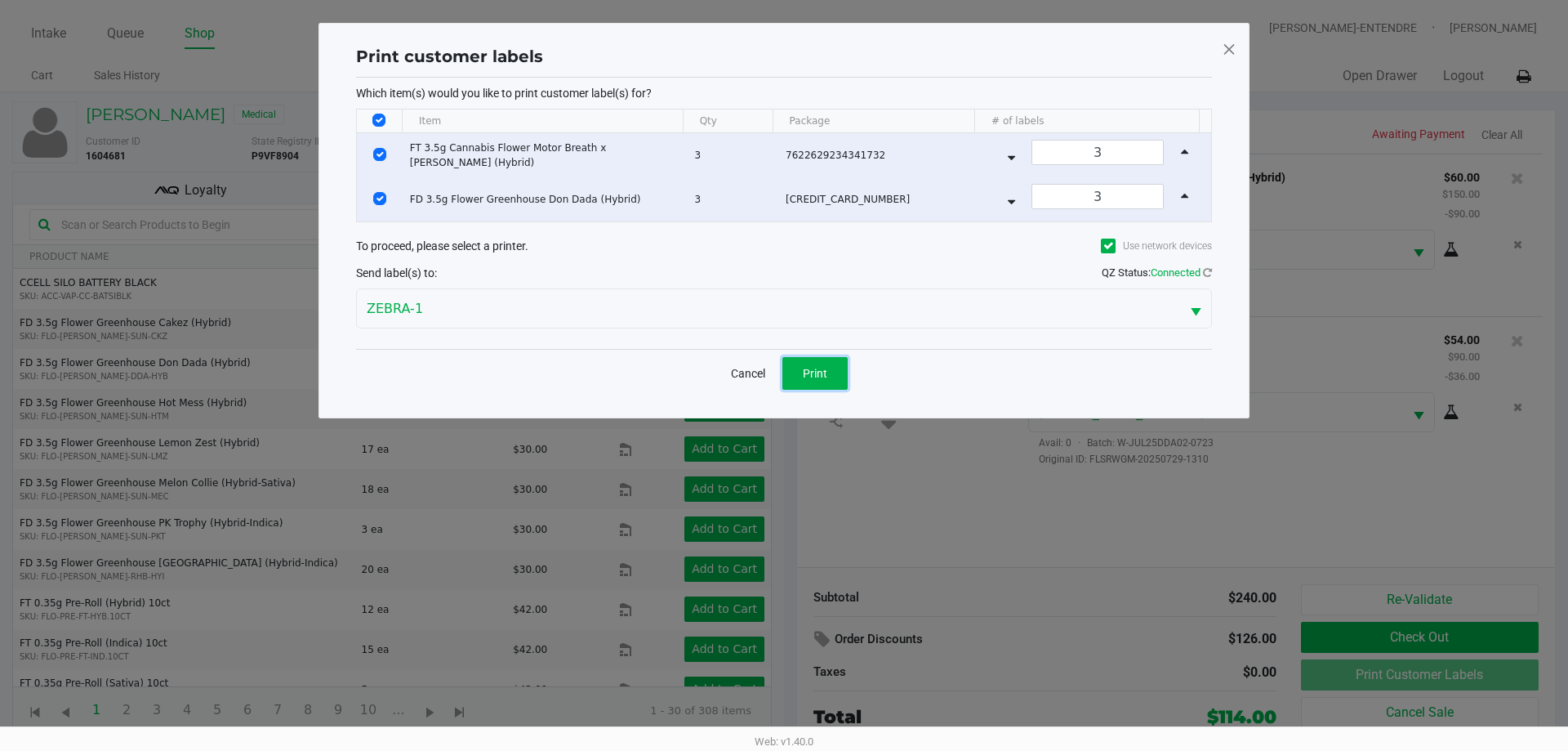
click at [832, 382] on button "Print" at bounding box center [815, 373] width 65 height 33
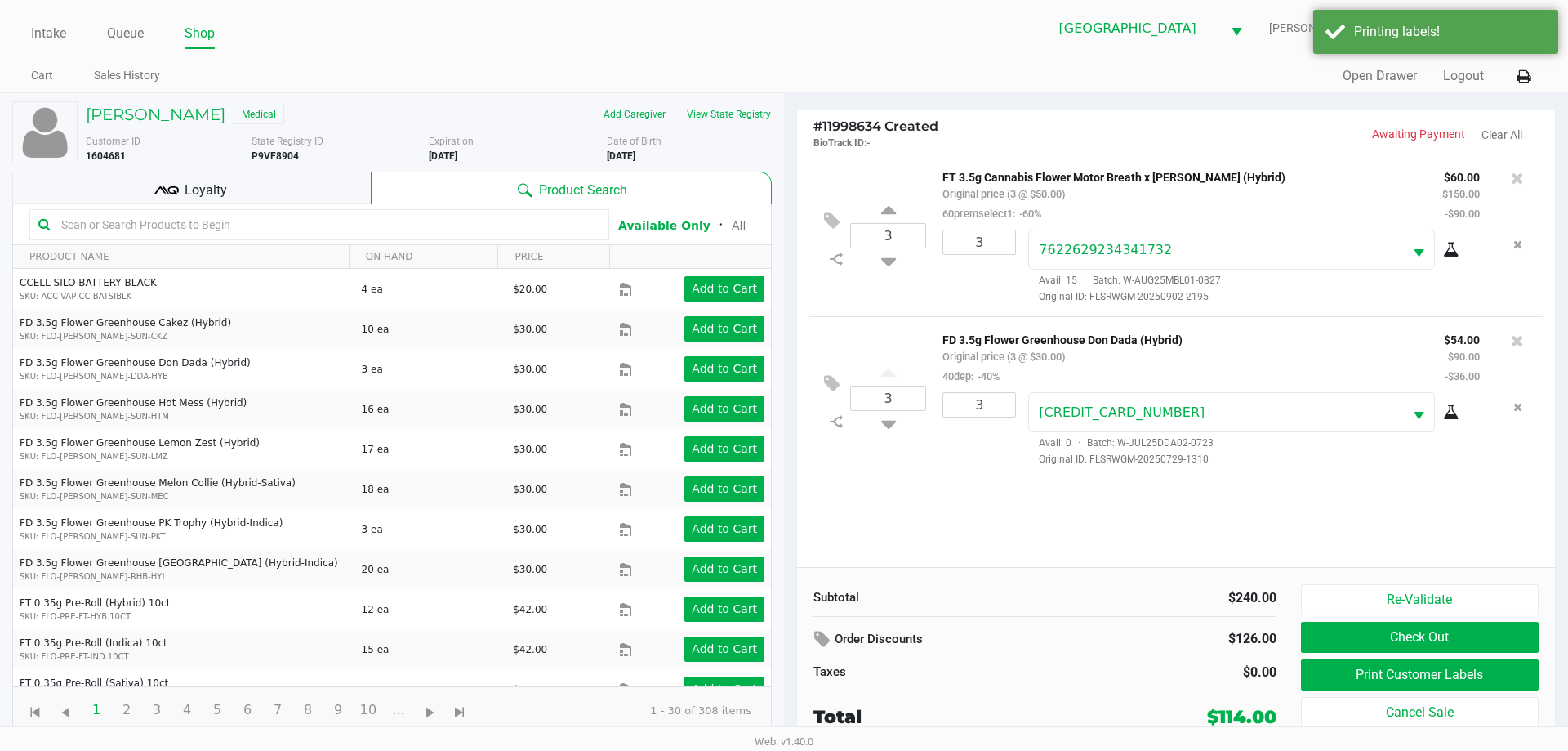
click at [383, 192] on div "Product Search" at bounding box center [572, 187] width 401 height 33
click at [297, 199] on div "Loyalty" at bounding box center [191, 187] width 359 height 33
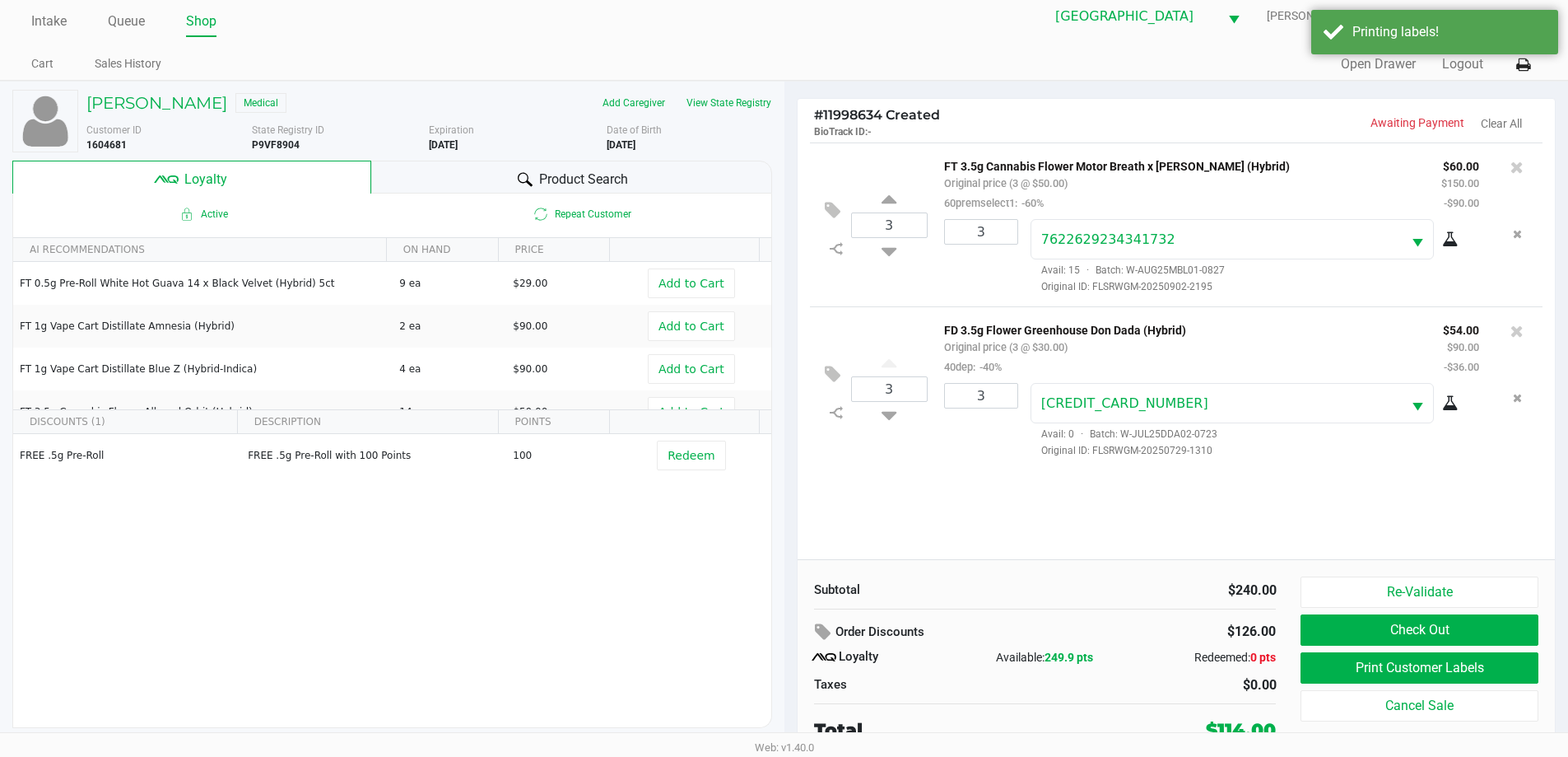
scroll to position [17, 0]
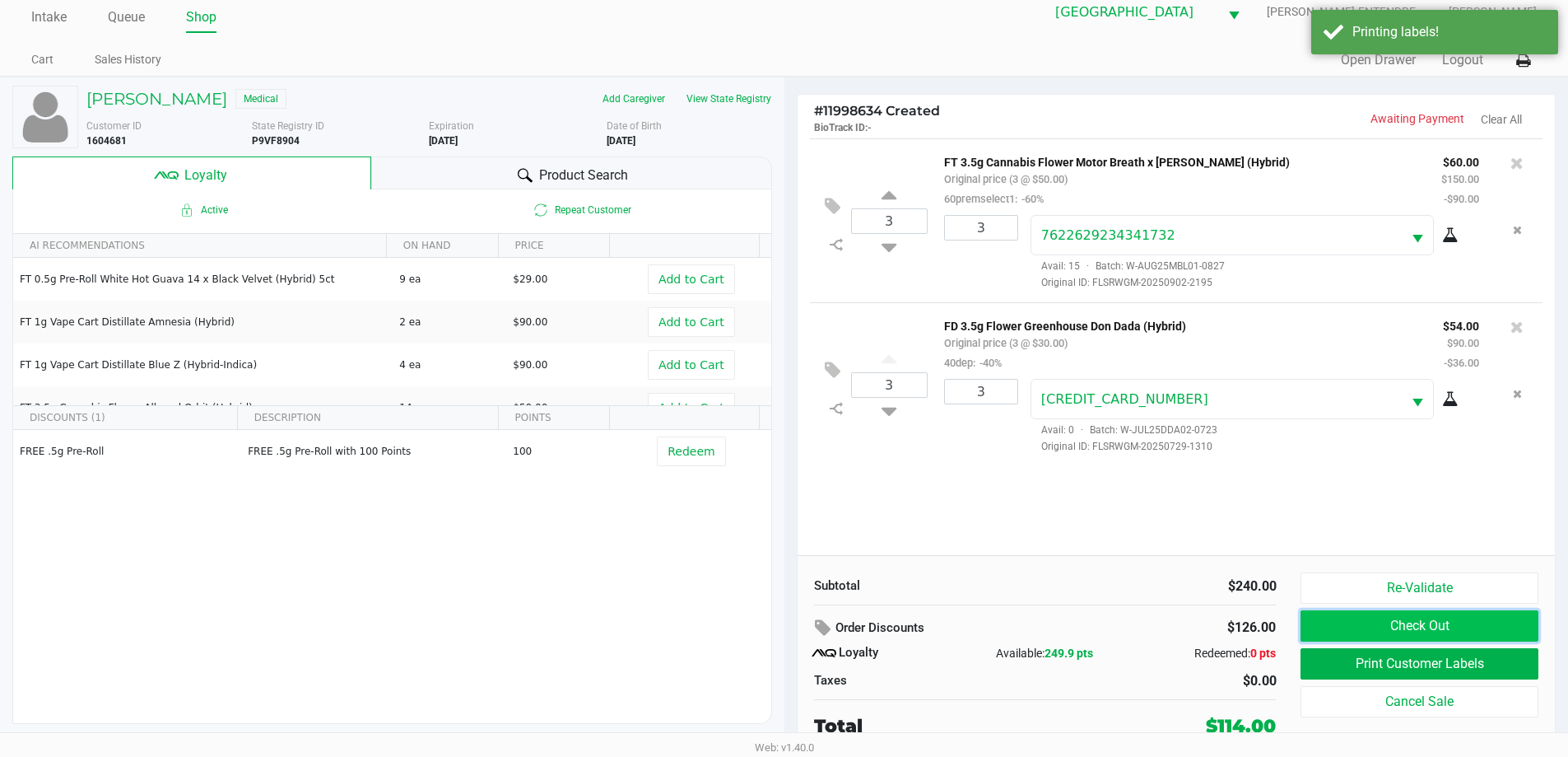
click at [1413, 630] on button "Check Out" at bounding box center [1419, 625] width 237 height 31
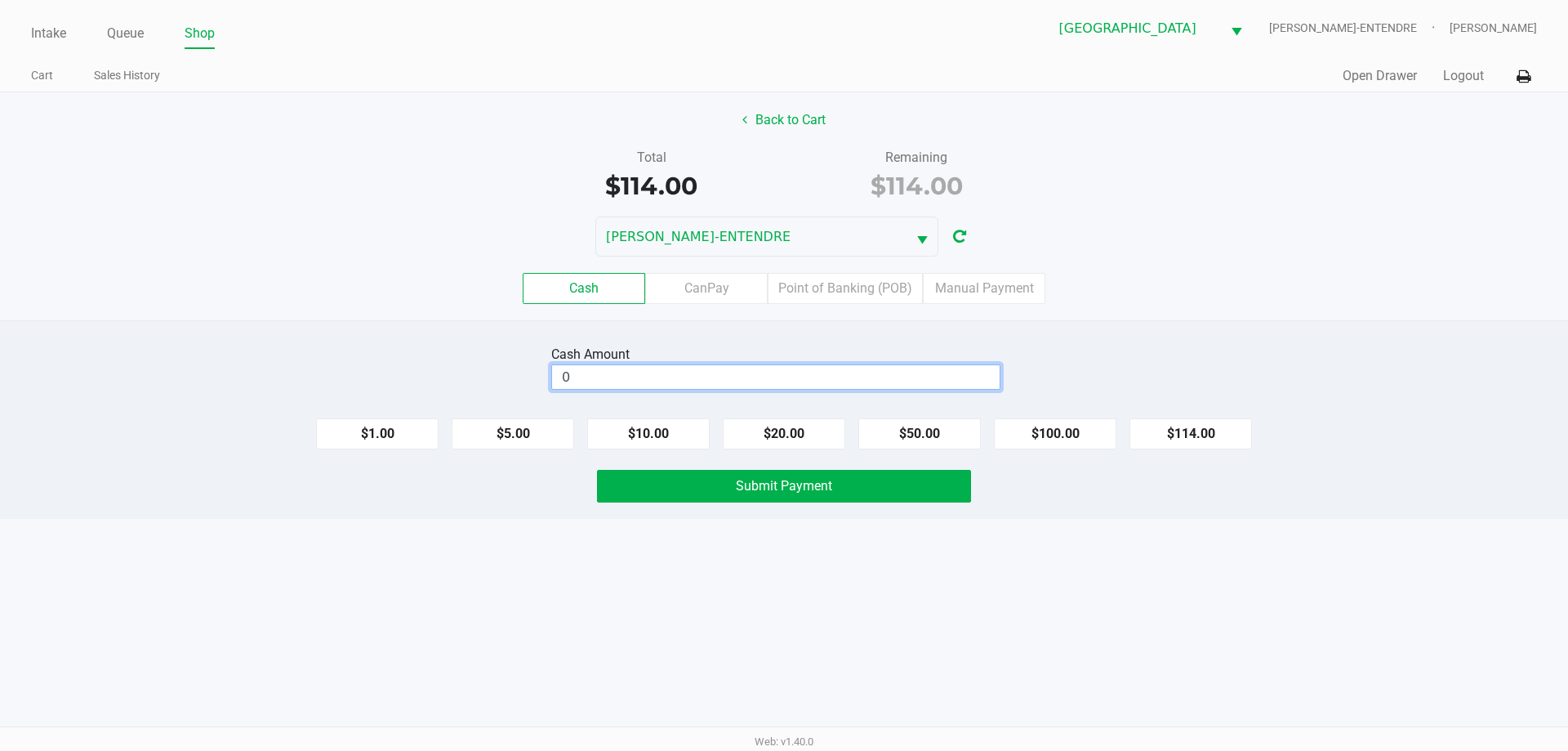
click at [853, 371] on input "0" at bounding box center [775, 377] width 447 height 23
type input "$120.00"
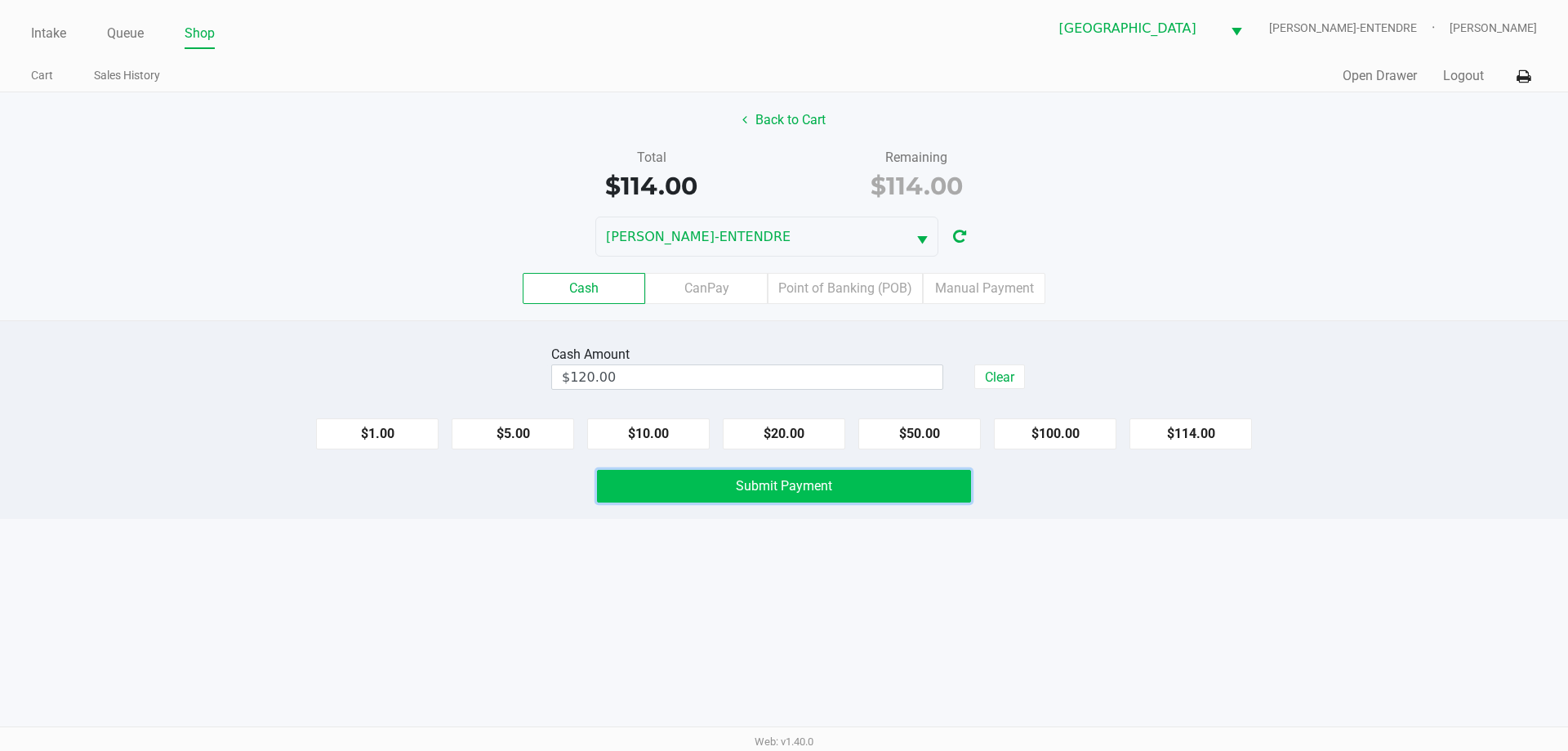
click at [895, 488] on button "Submit Payment" at bounding box center [783, 486] width 374 height 33
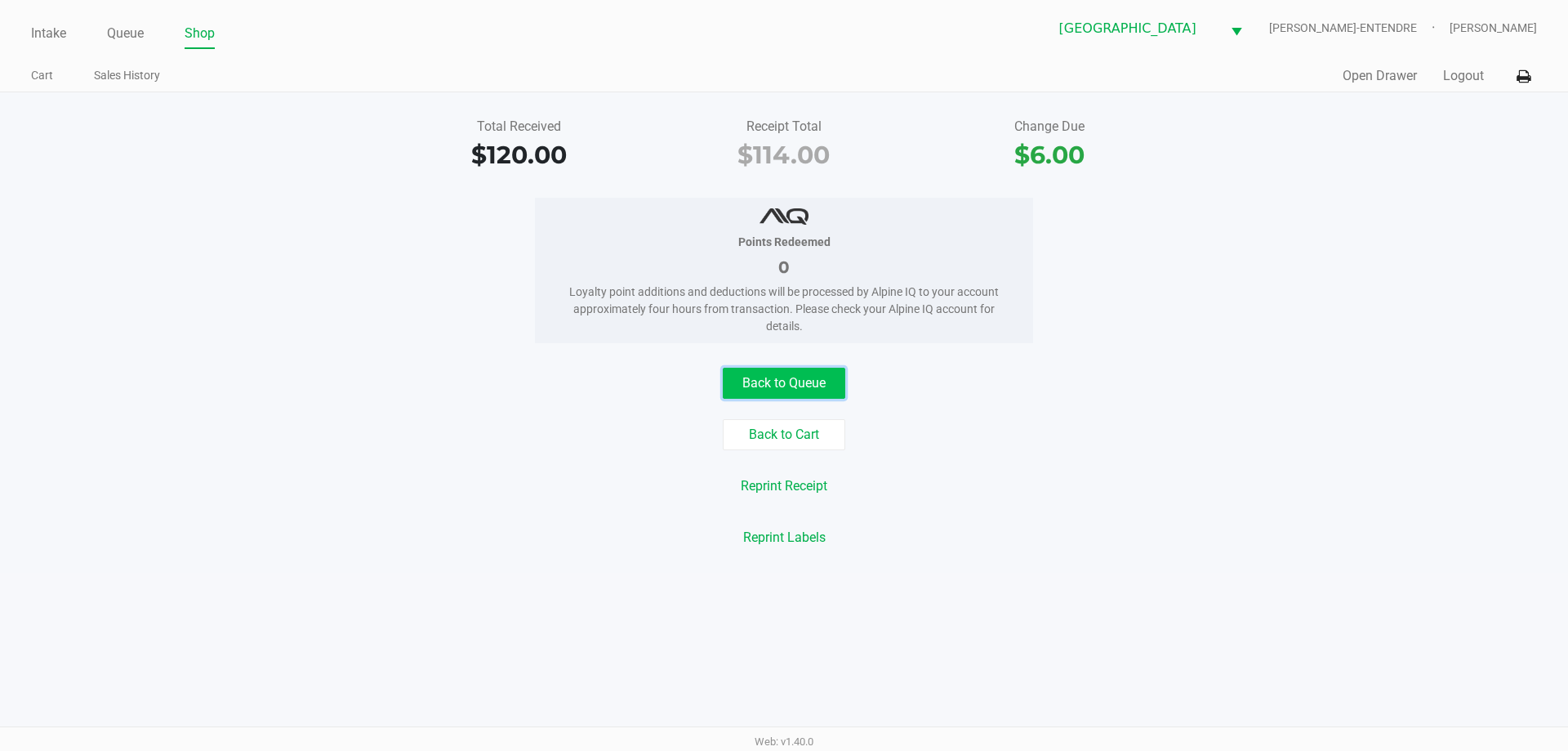
click at [778, 386] on button "Back to Queue" at bounding box center [784, 383] width 123 height 31
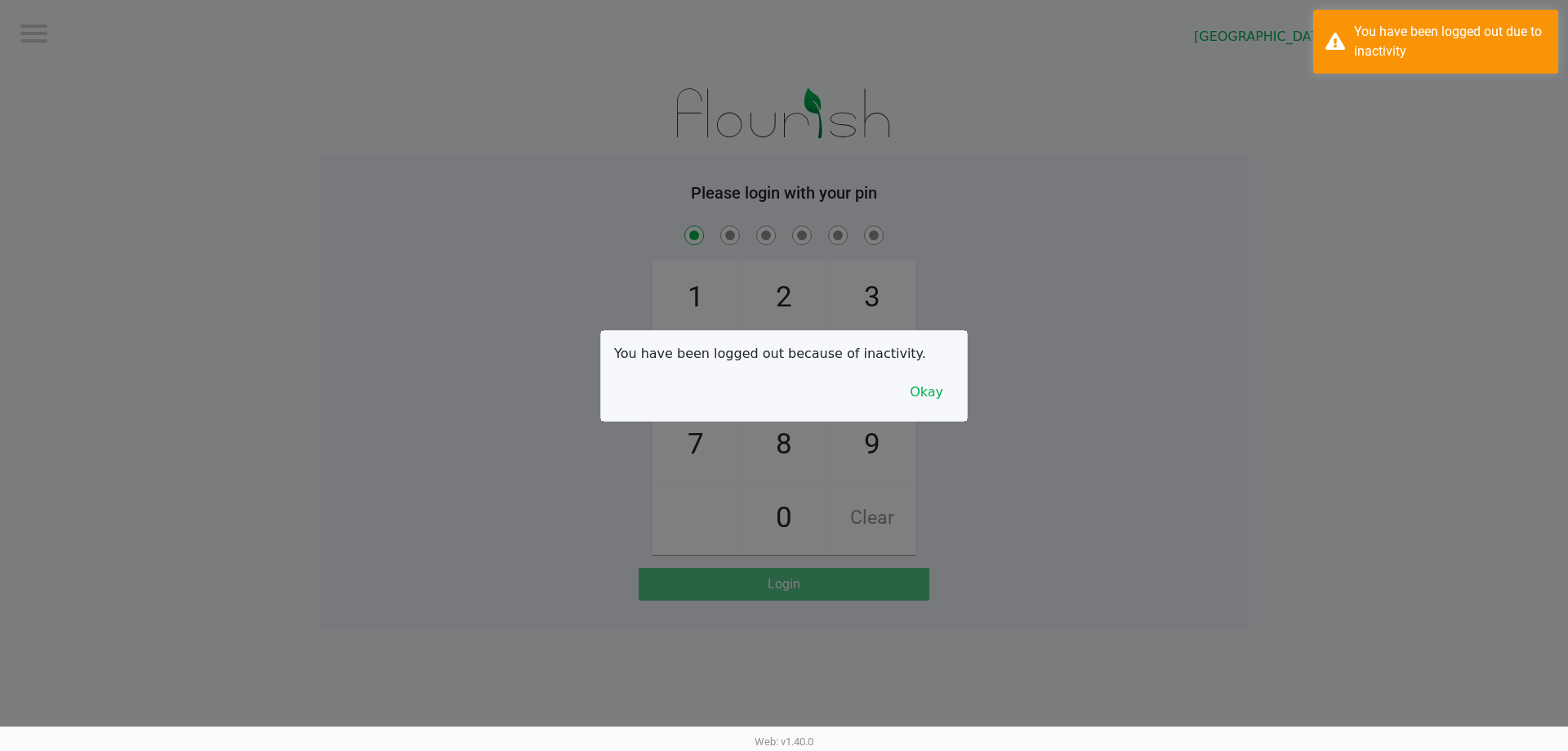
checkbox input "true"
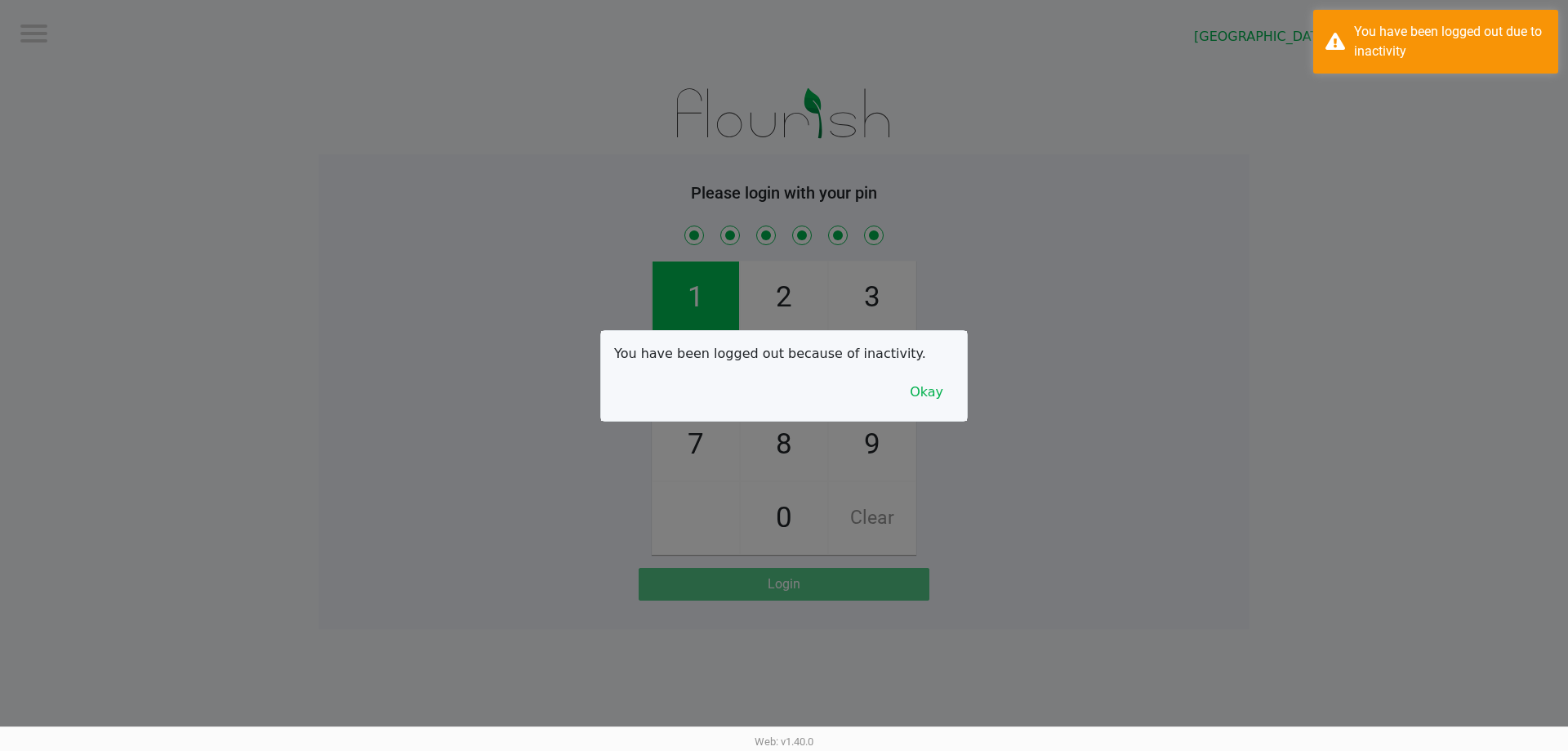
checkbox input "true"
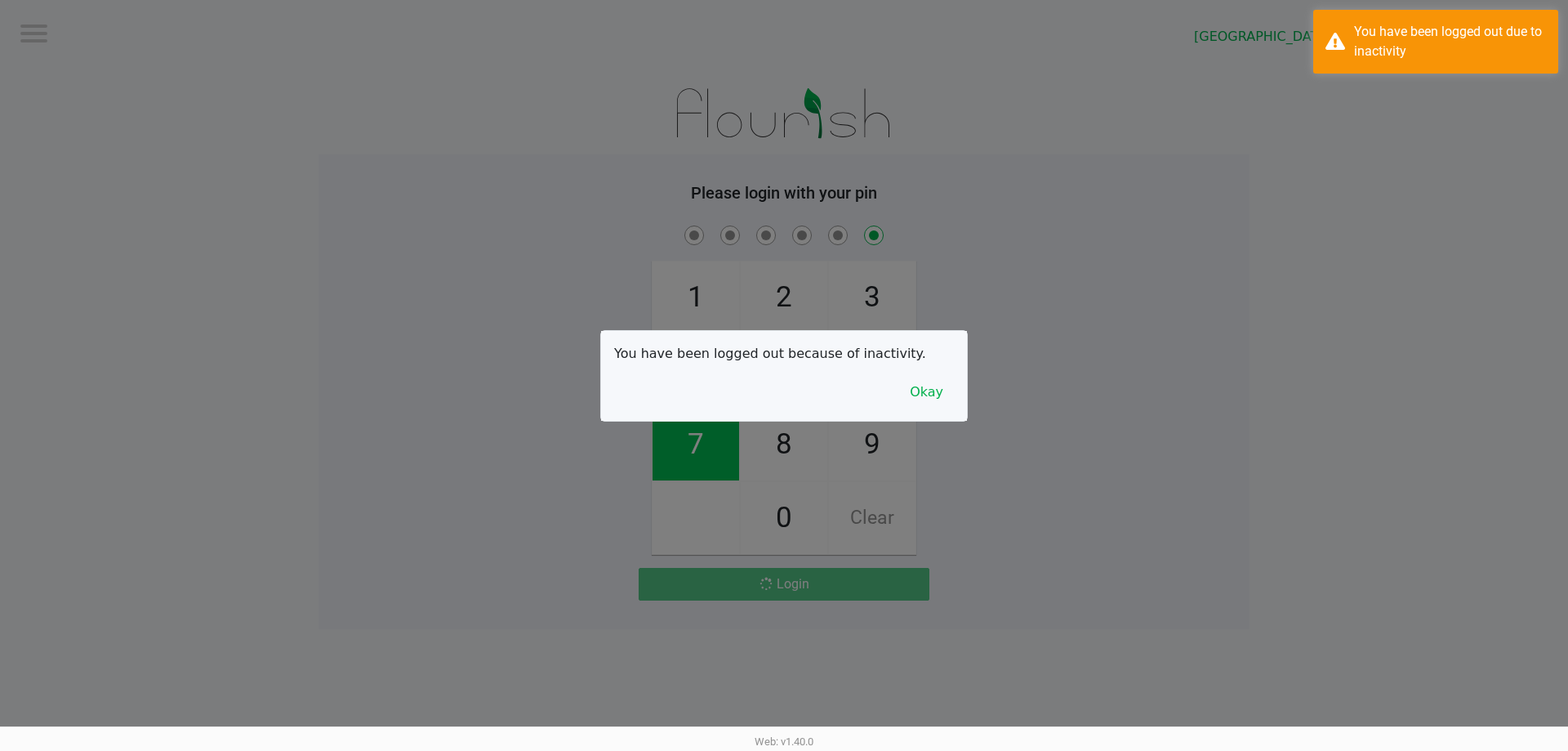
checkbox input "false"
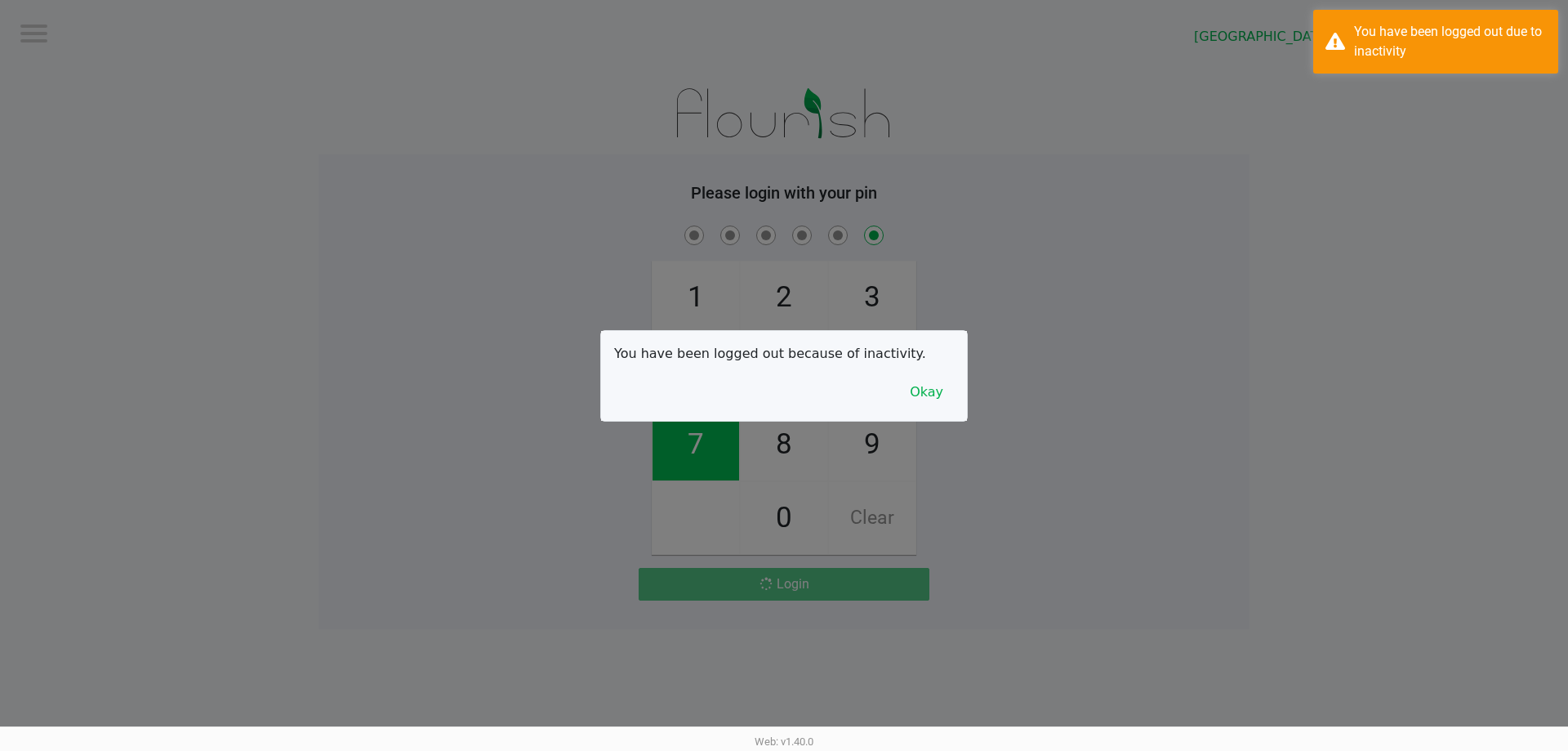
checkbox input "false"
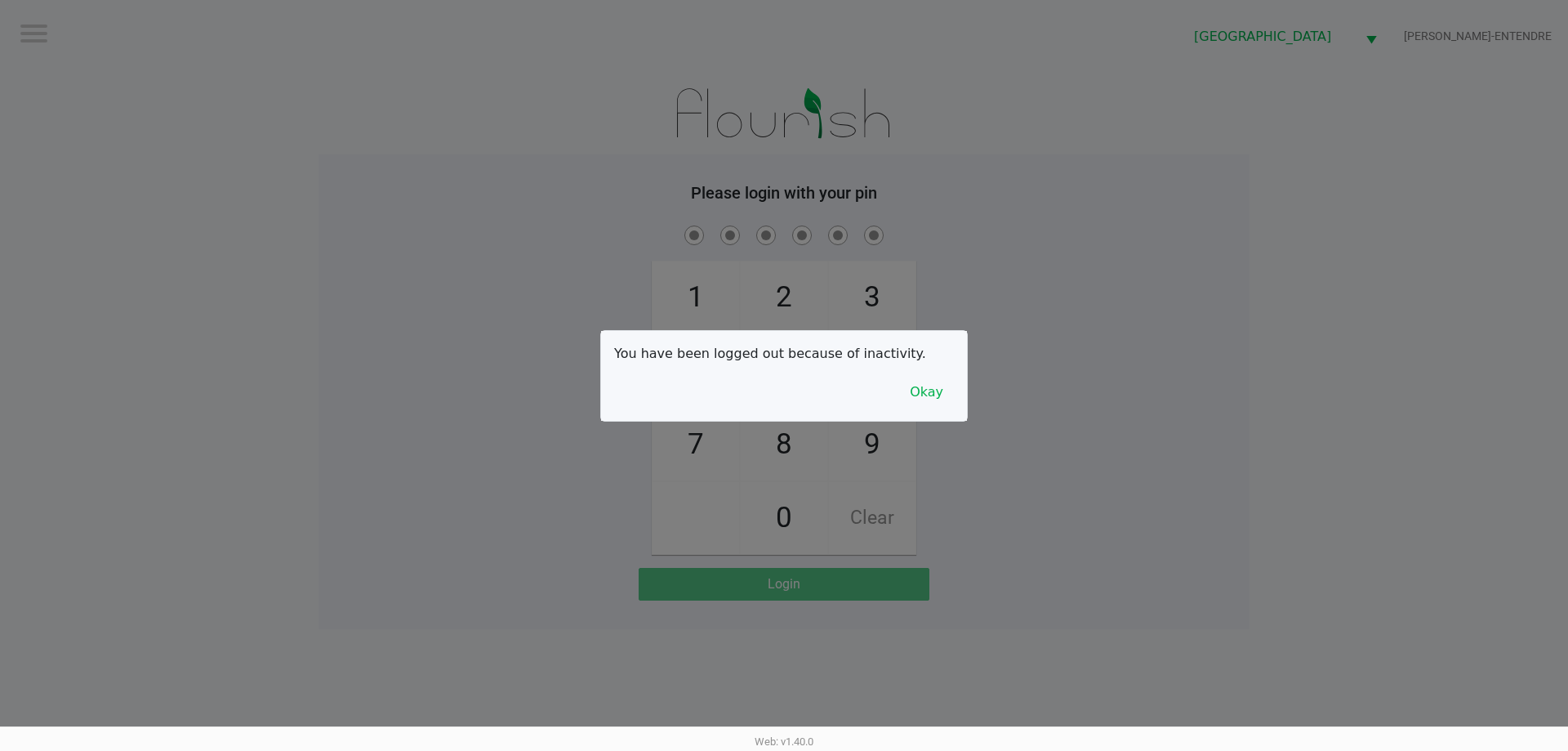
checkbox input "true"
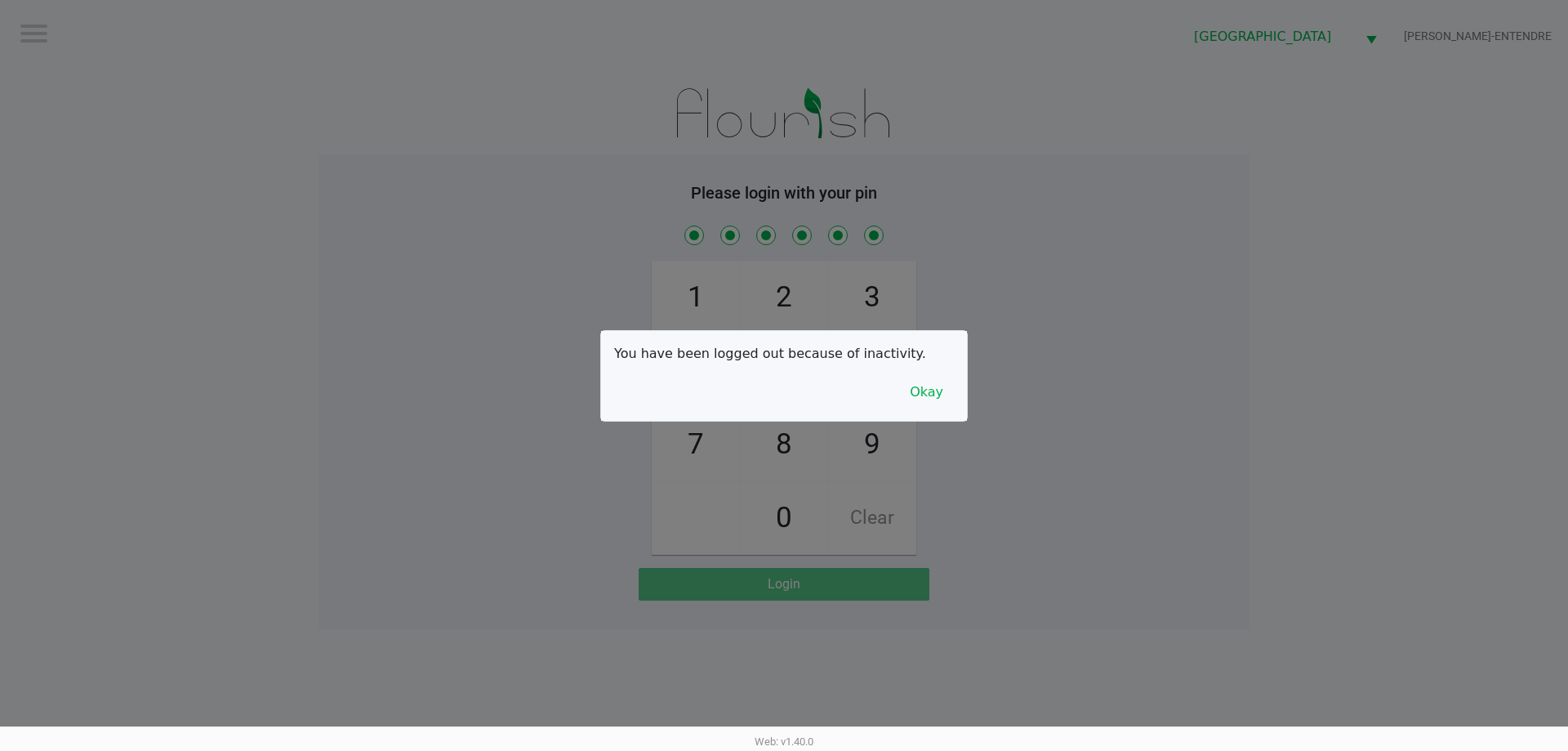
checkbox input "true"
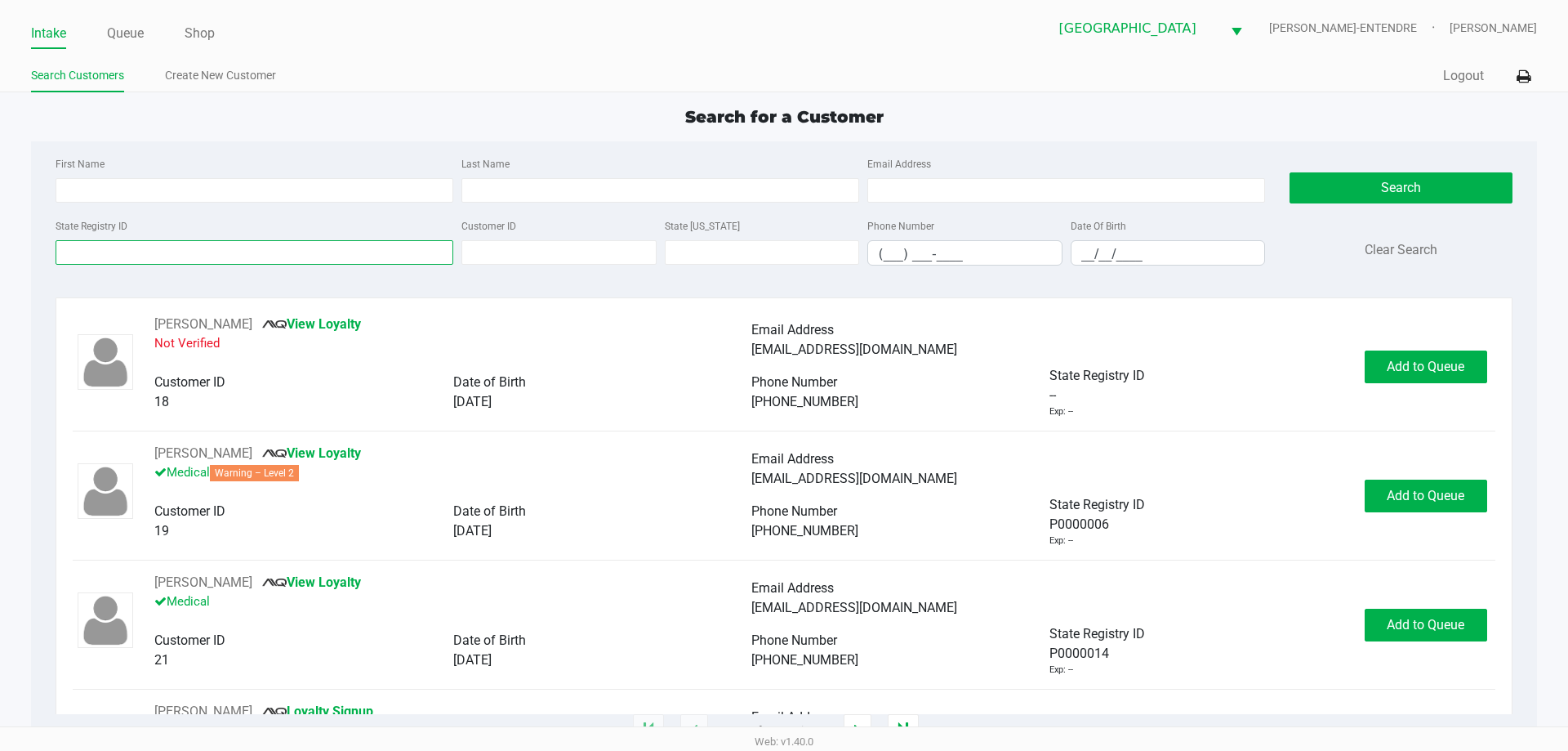
click at [100, 251] on input "State Registry ID" at bounding box center [254, 252] width 398 height 24
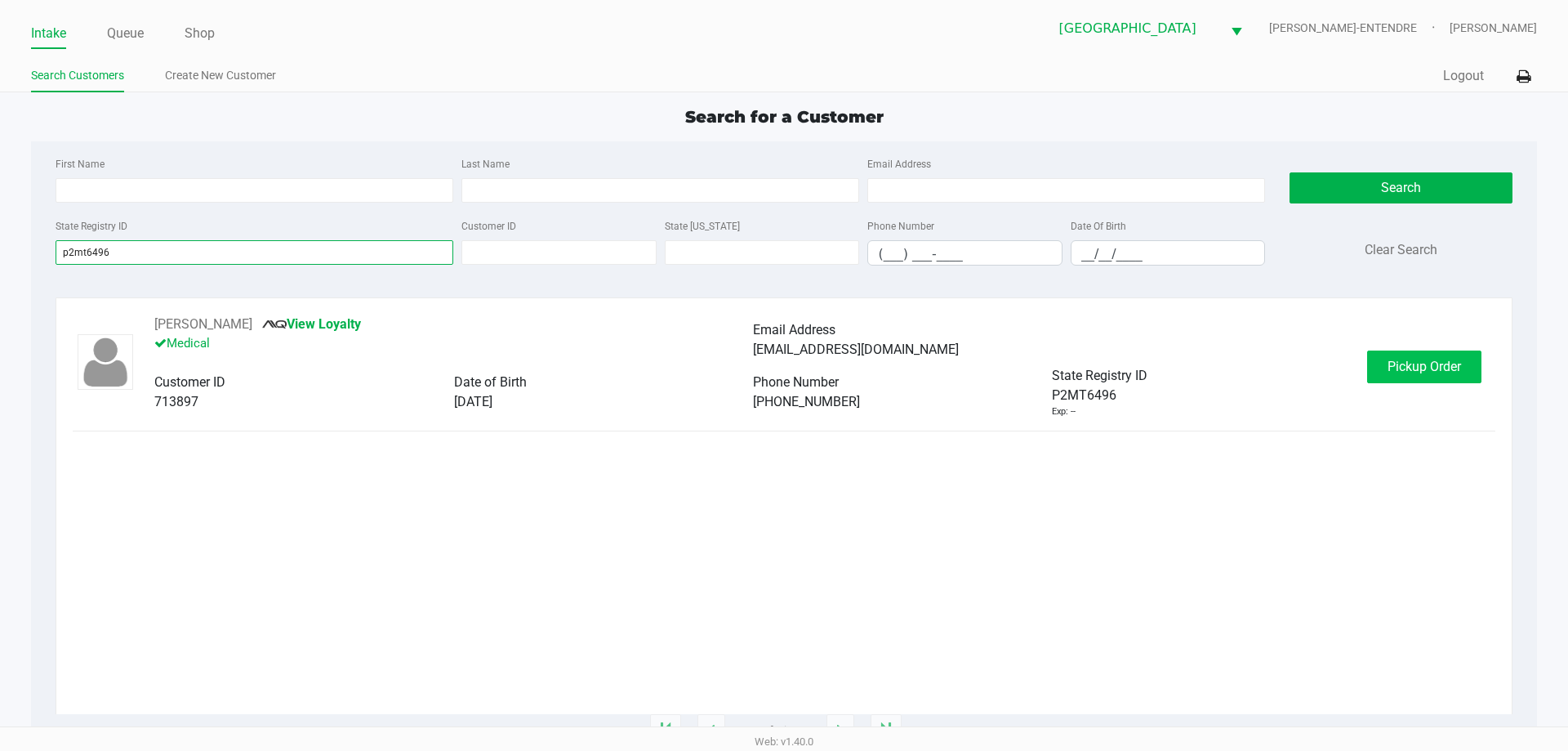
type input "p2mt6496"
click at [1453, 367] on span "Pickup Order" at bounding box center [1424, 366] width 74 height 16
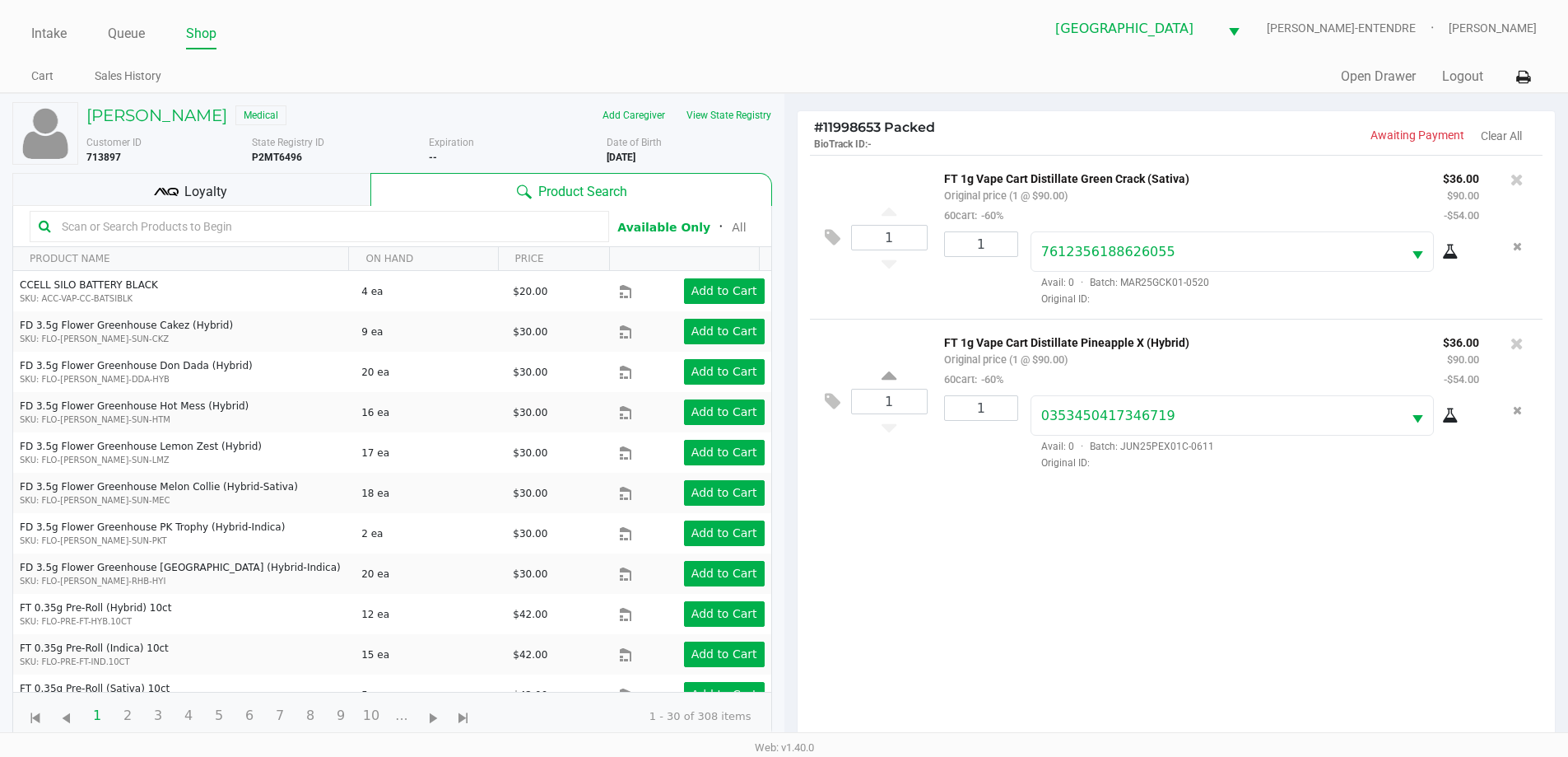
click at [320, 179] on div "Loyalty" at bounding box center [191, 189] width 358 height 33
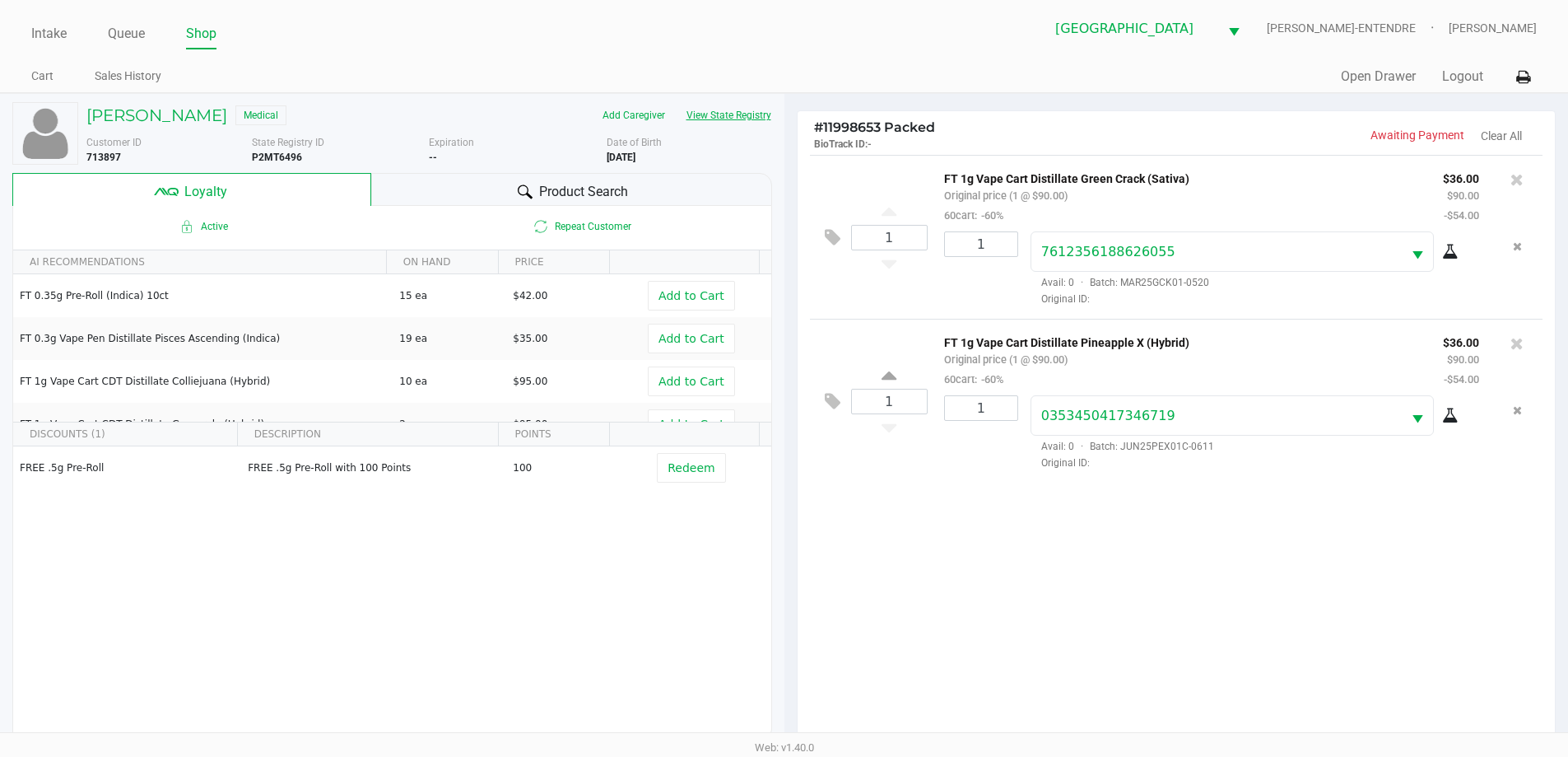
click at [742, 112] on button "View State Registry" at bounding box center [724, 115] width 96 height 26
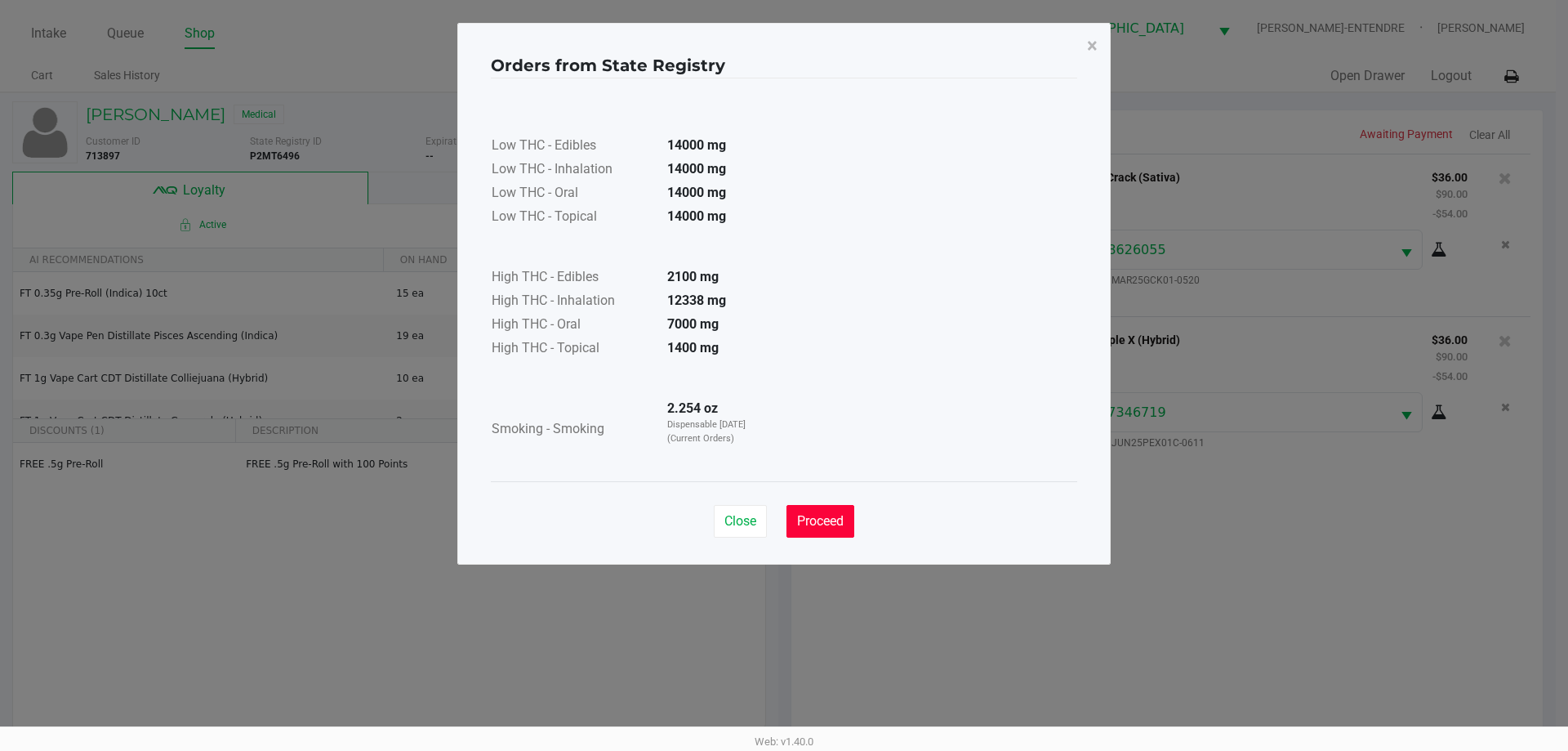
click at [818, 523] on span "Proceed" at bounding box center [821, 521] width 47 height 16
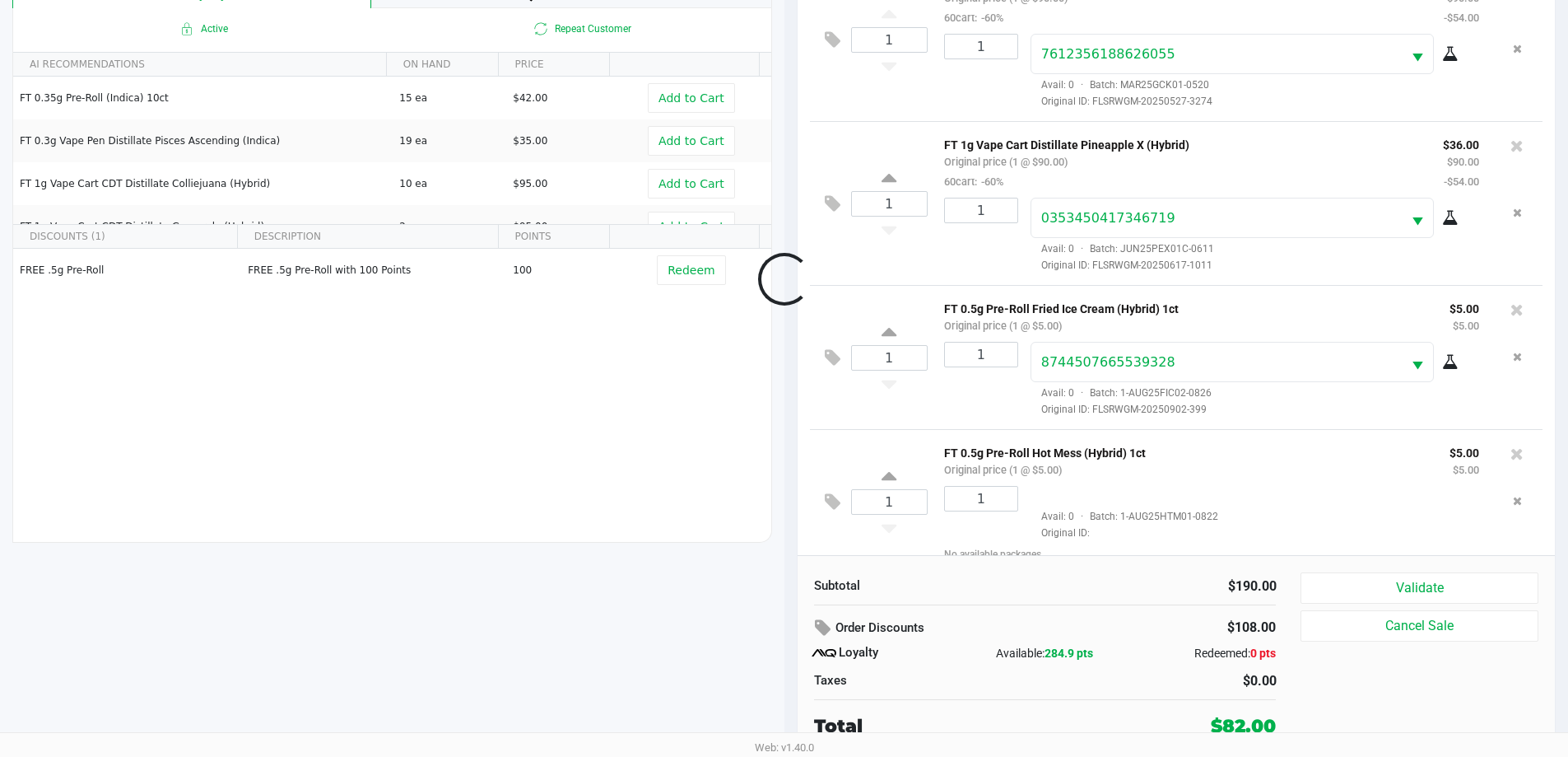
scroll to position [21, 0]
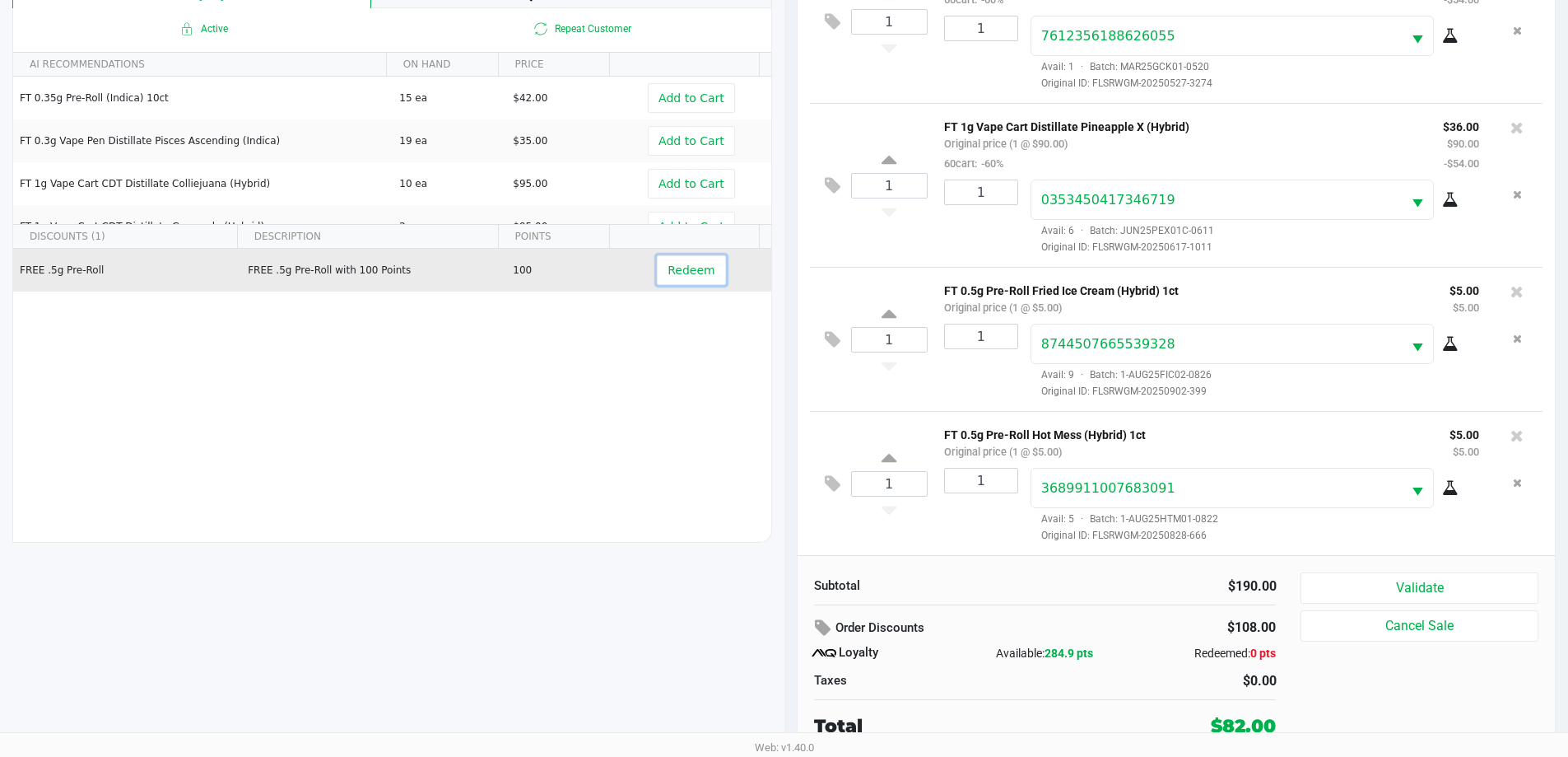
click at [685, 271] on span "Redeem" at bounding box center [691, 271] width 47 height 13
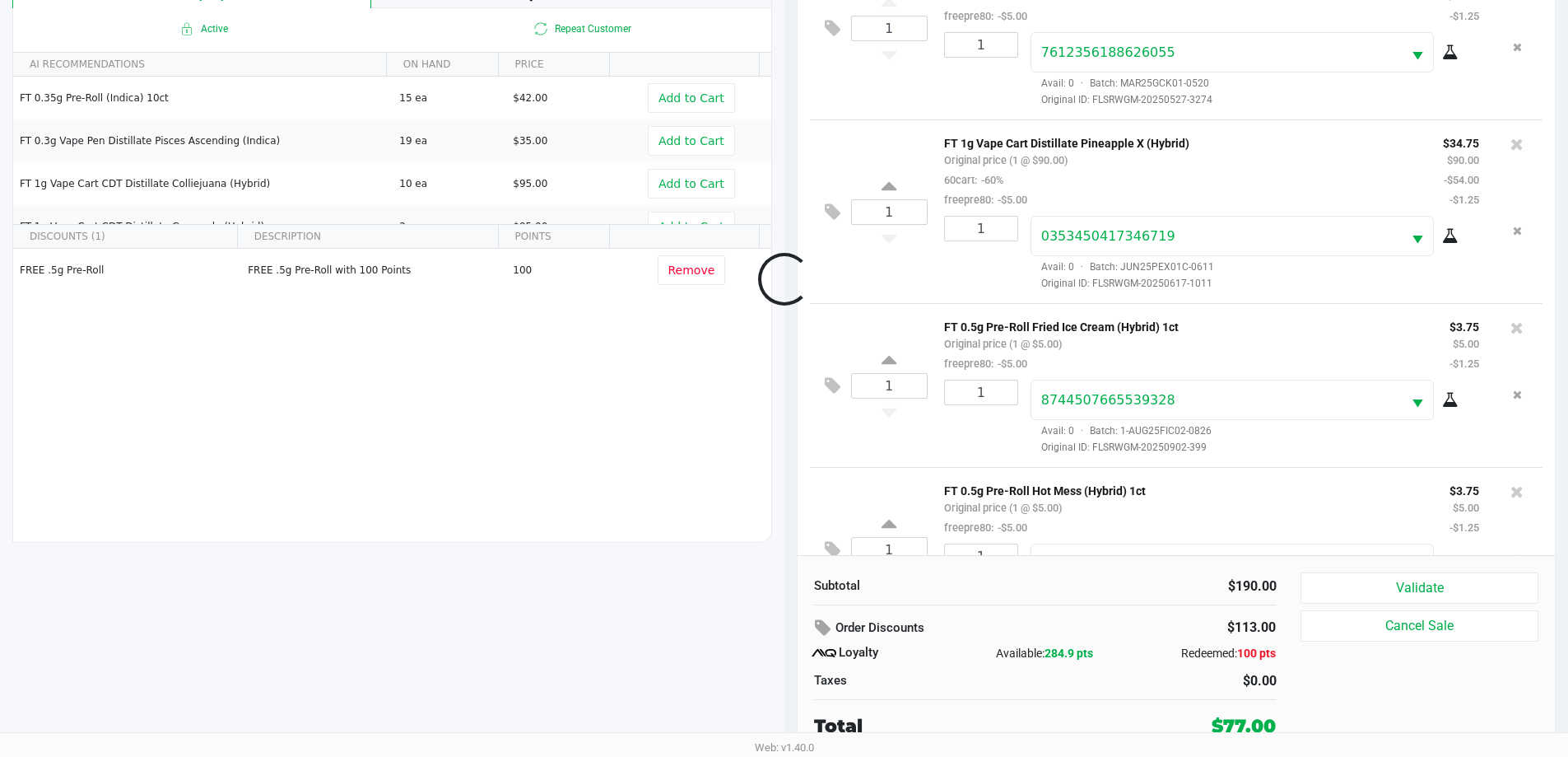
scroll to position [100, 0]
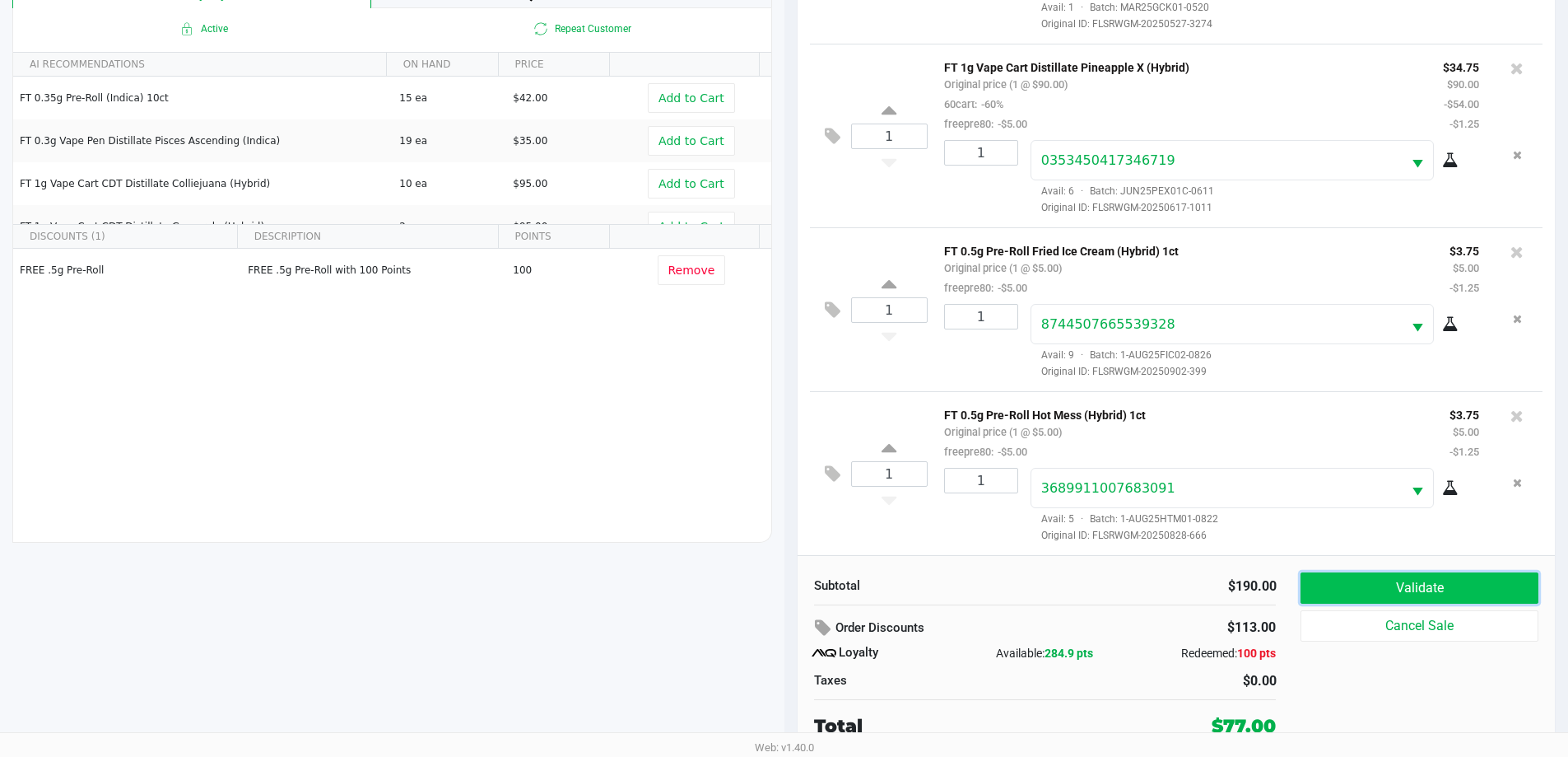
click at [1367, 586] on button "Validate" at bounding box center [1419, 588] width 237 height 31
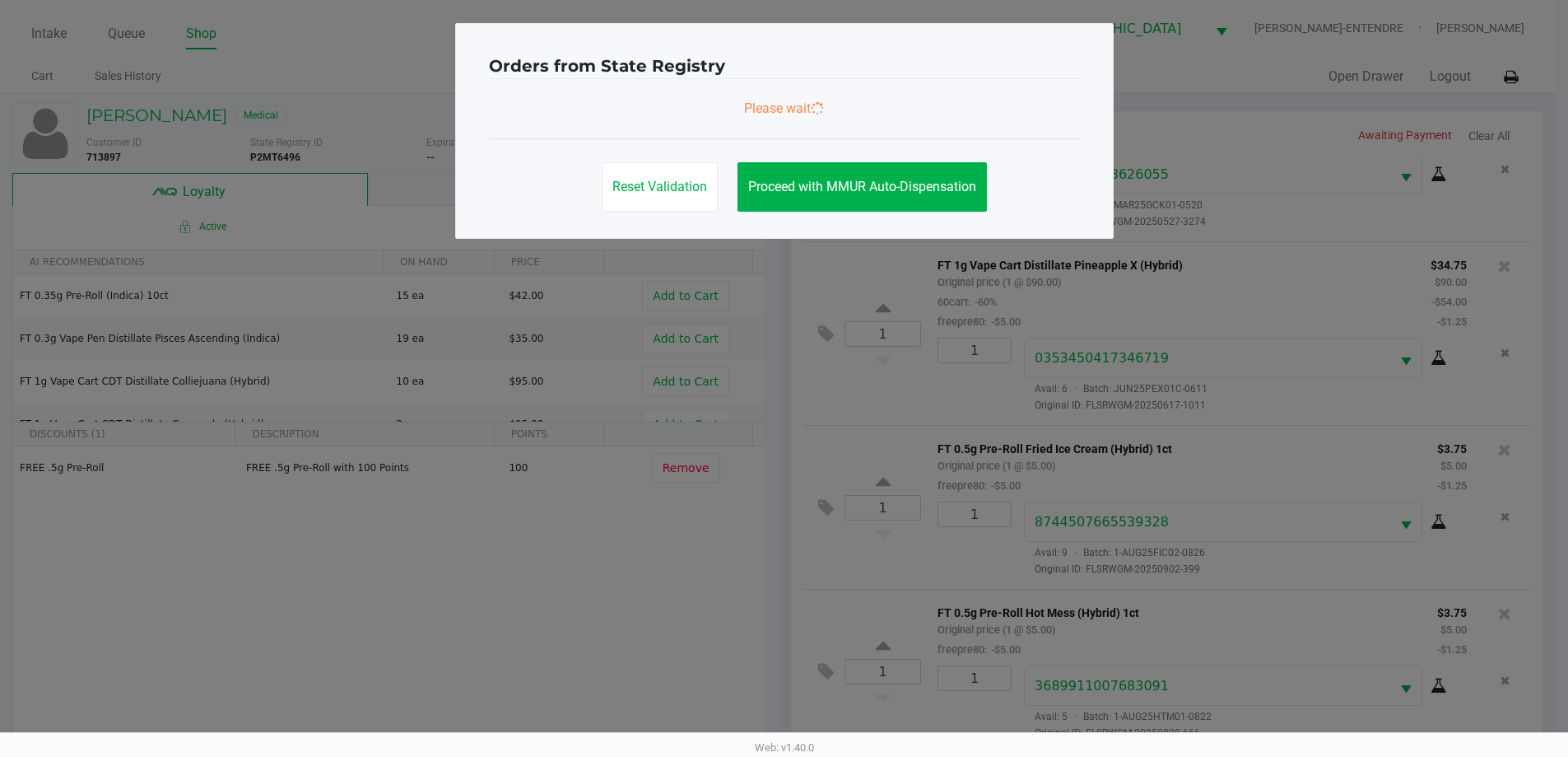
scroll to position [0, 0]
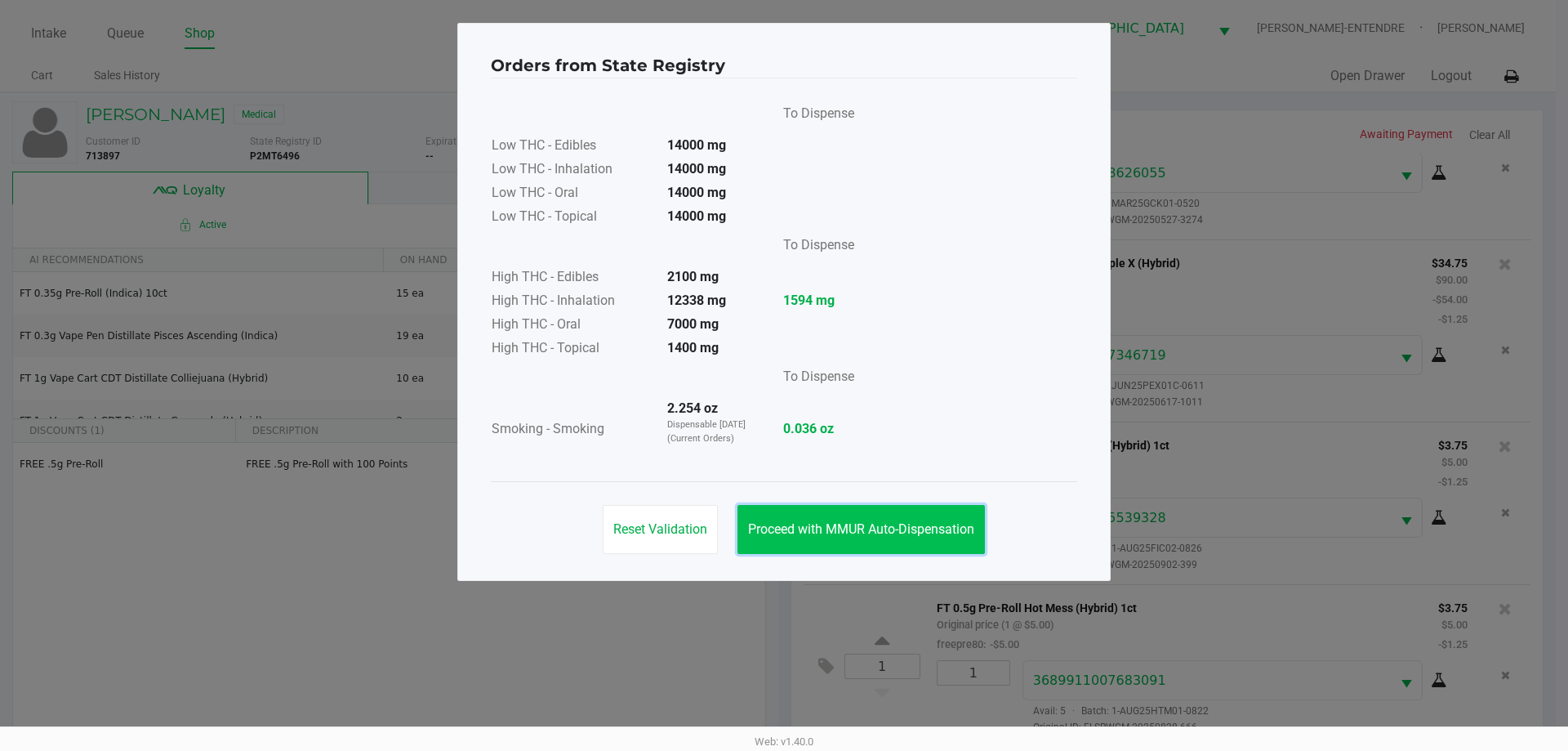
click at [888, 530] on span "Proceed with MMUR Auto-Dispensation" at bounding box center [861, 529] width 227 height 16
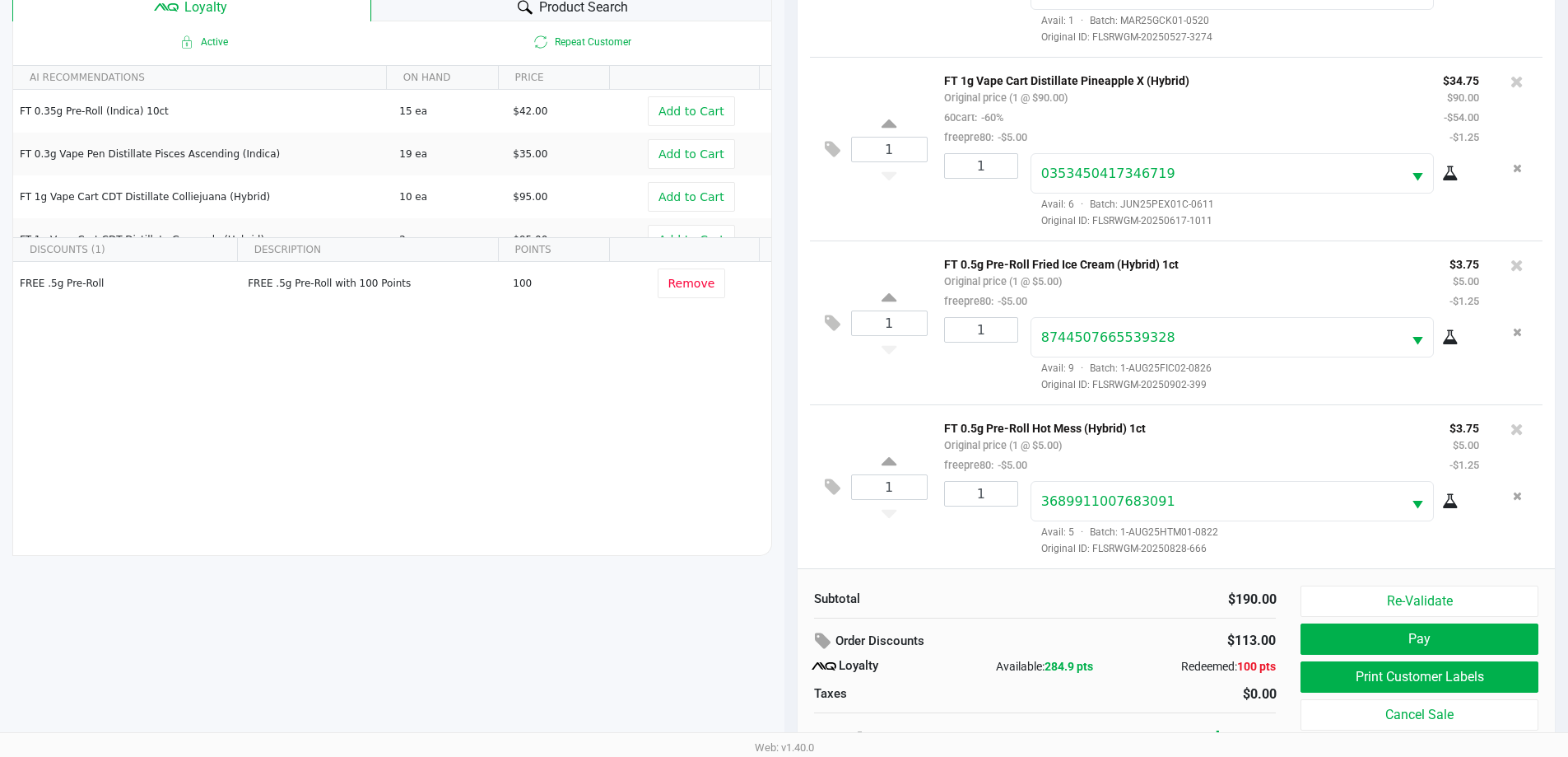
scroll to position [197, 0]
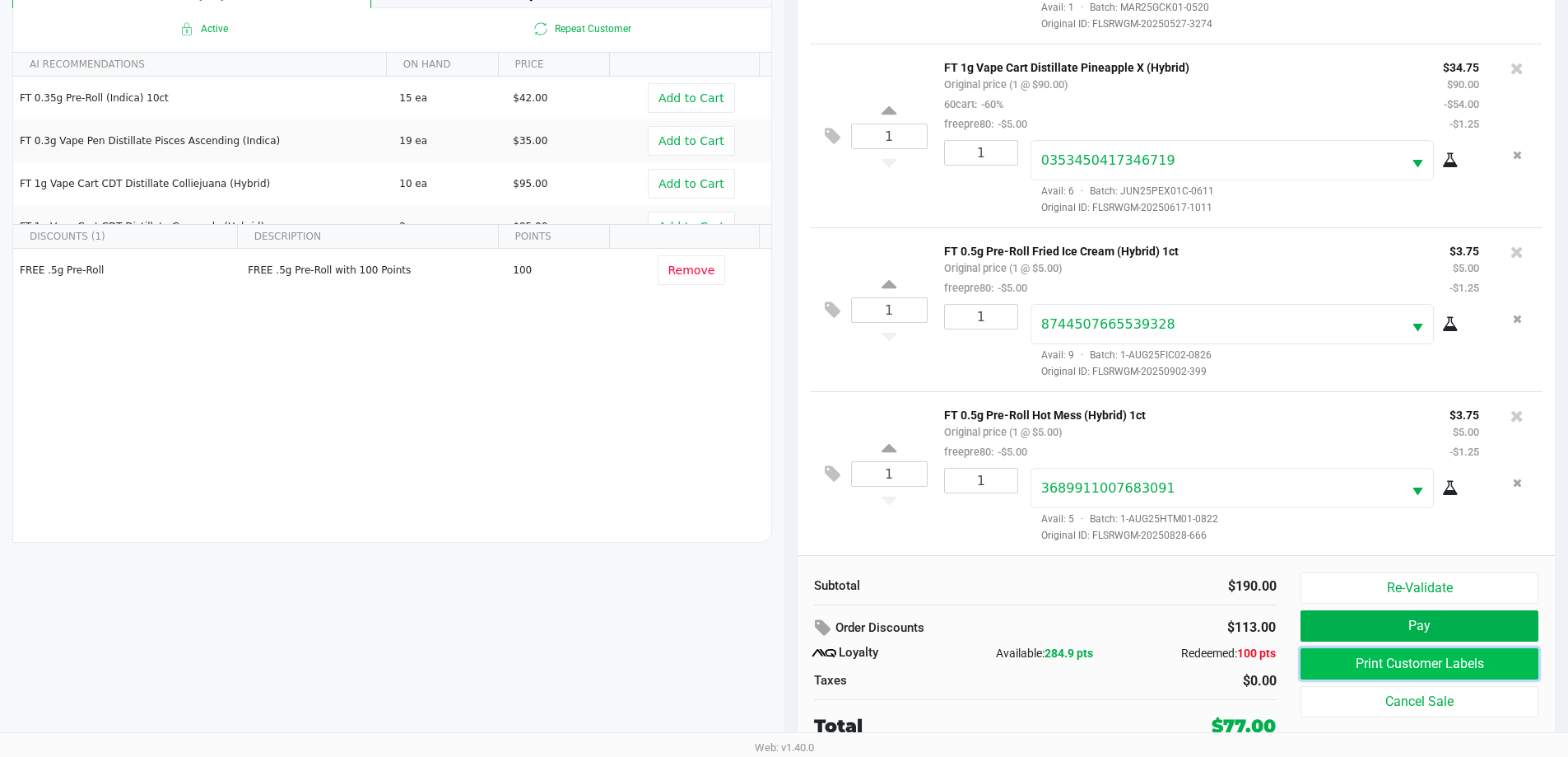
click at [1383, 668] on button "Print Customer Labels" at bounding box center [1419, 663] width 237 height 31
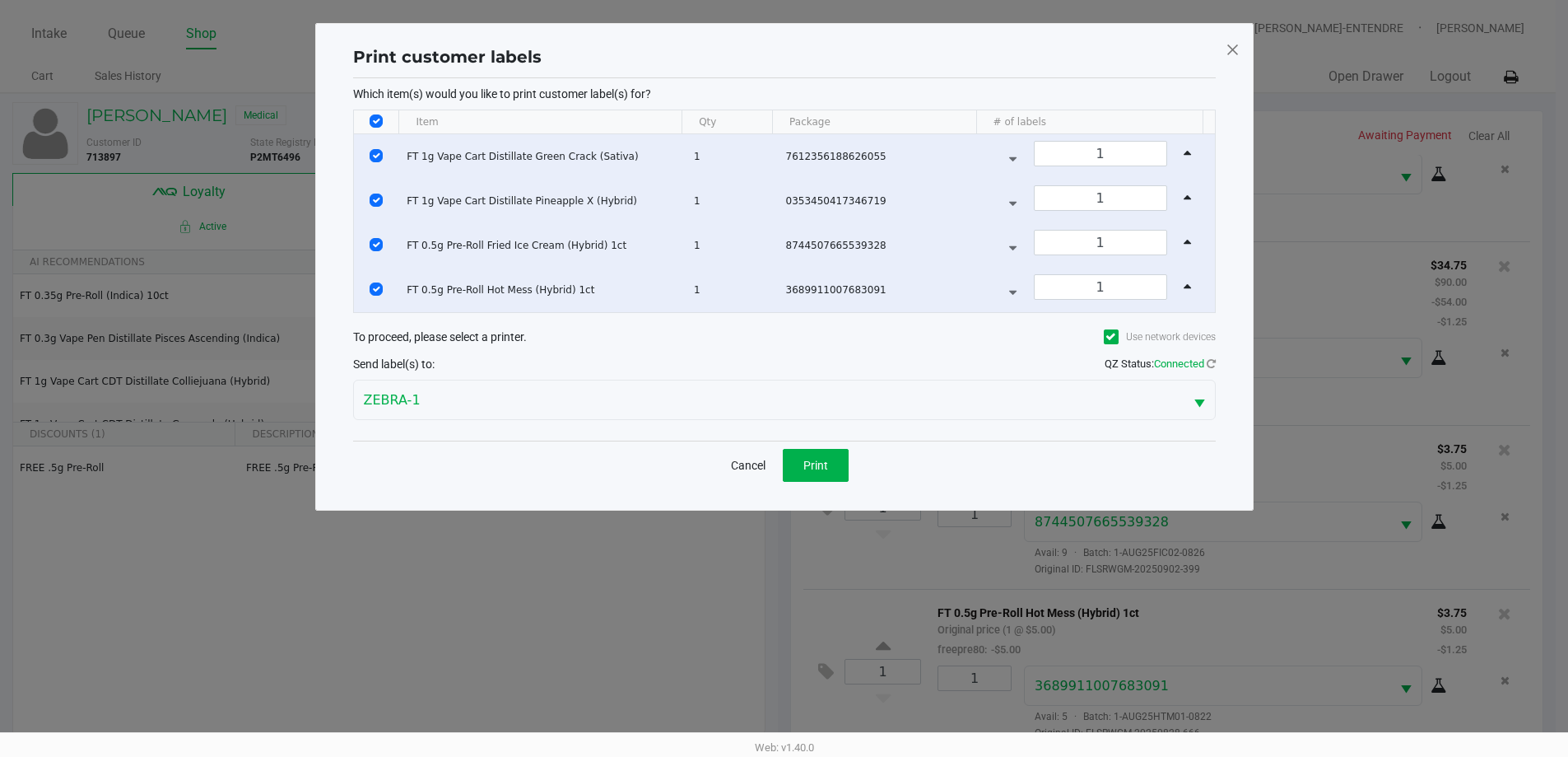
scroll to position [0, 0]
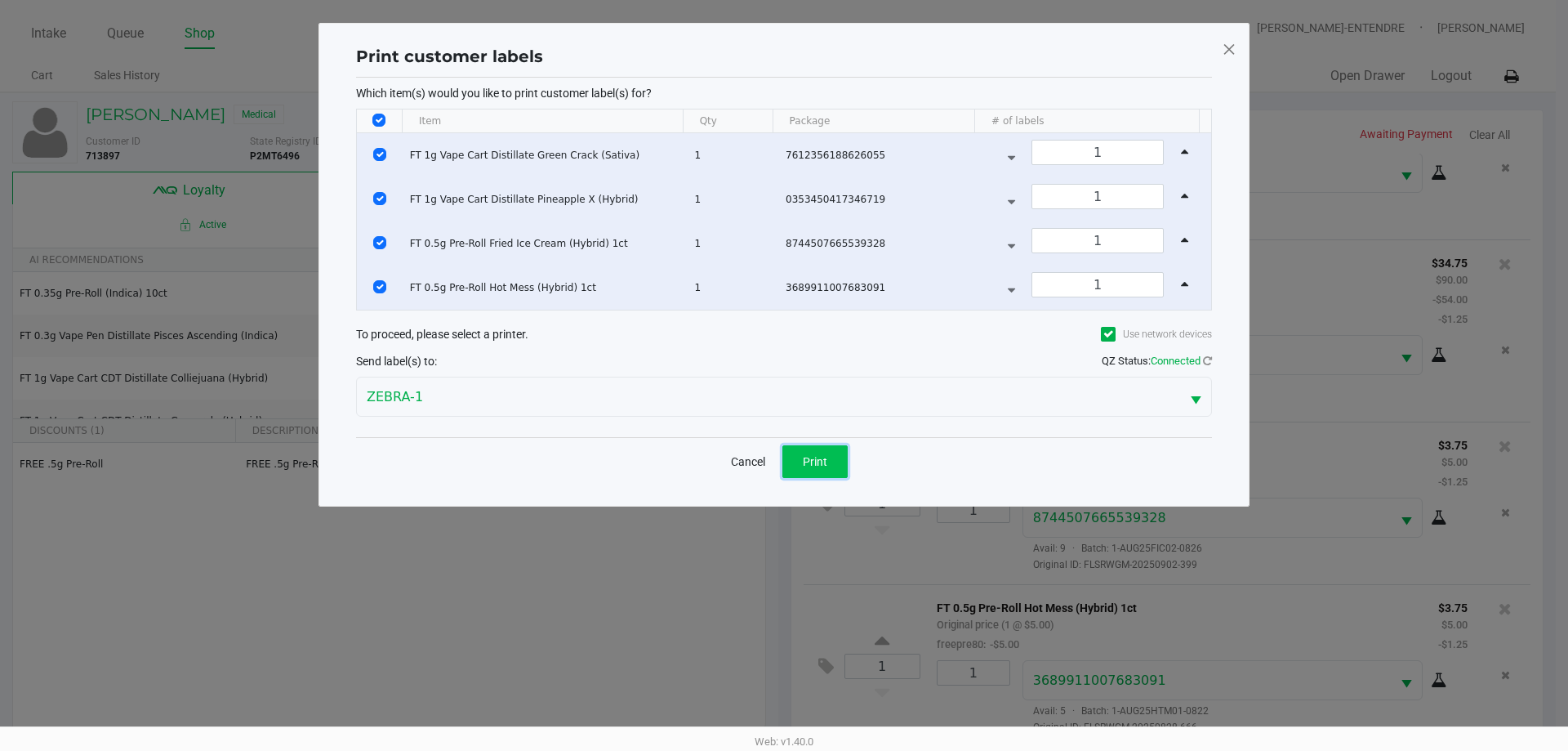
click at [848, 462] on button "Print" at bounding box center [815, 461] width 65 height 33
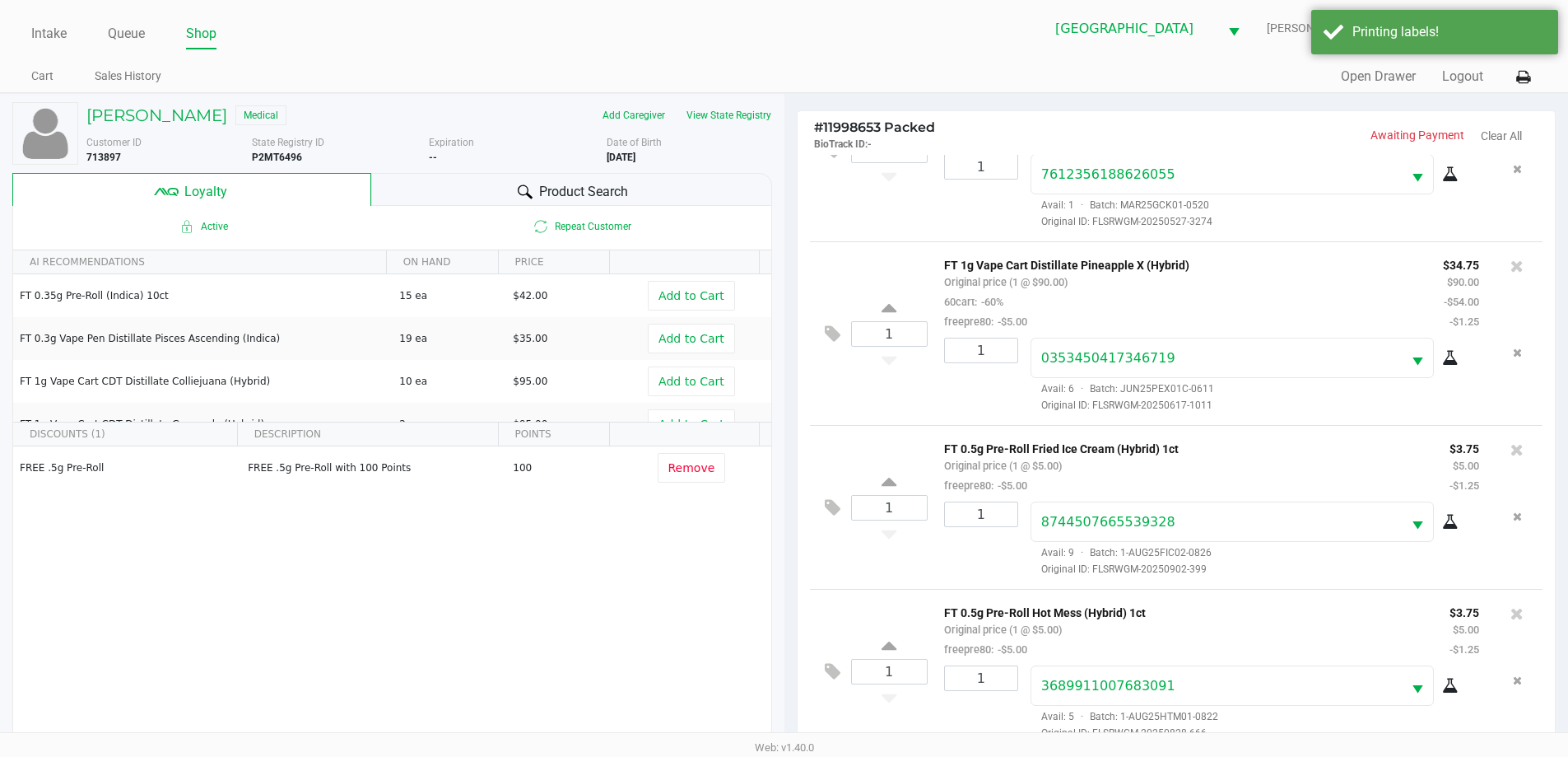
scroll to position [197, 0]
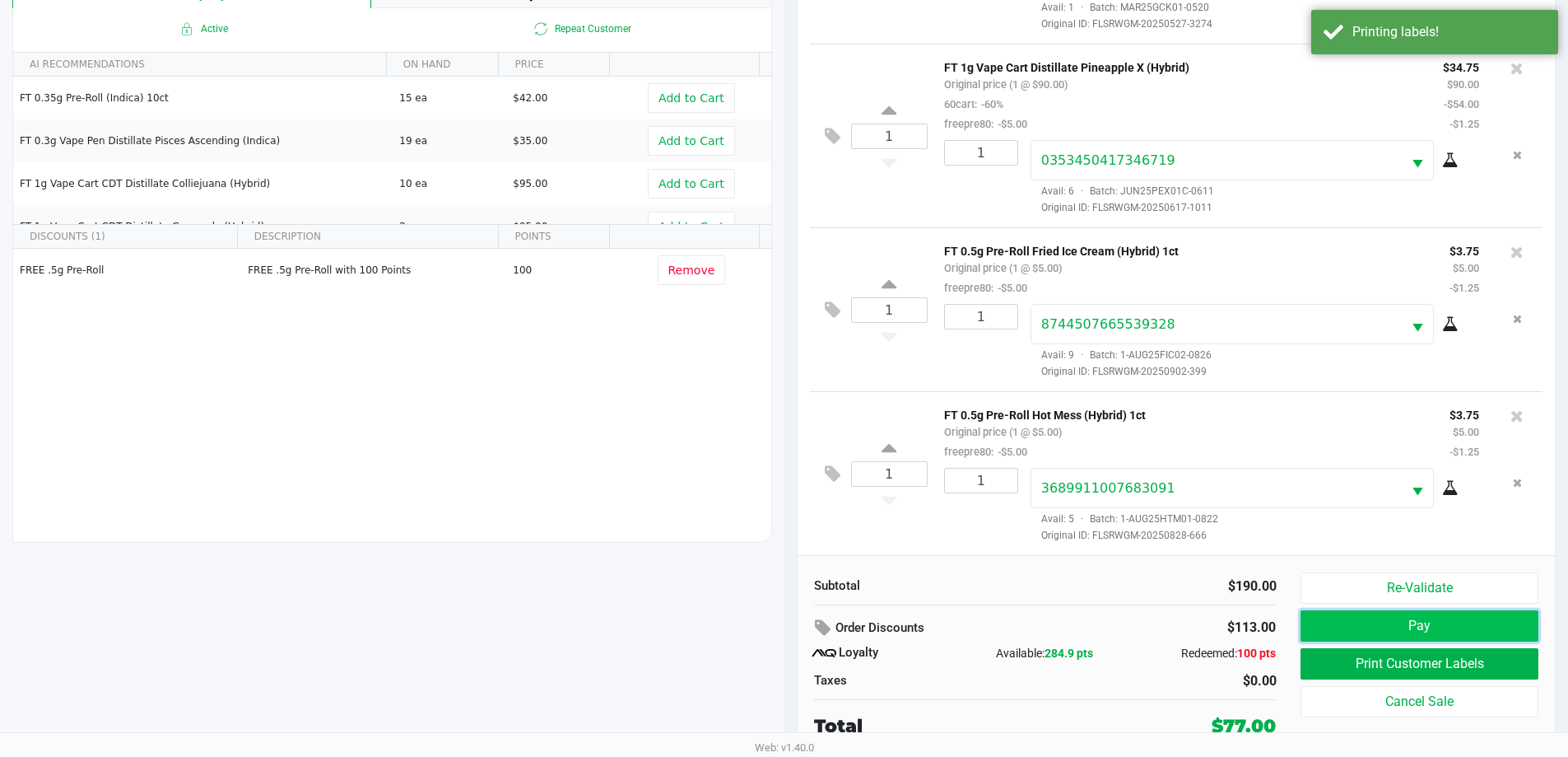
click at [1389, 620] on button "Pay" at bounding box center [1419, 625] width 237 height 31
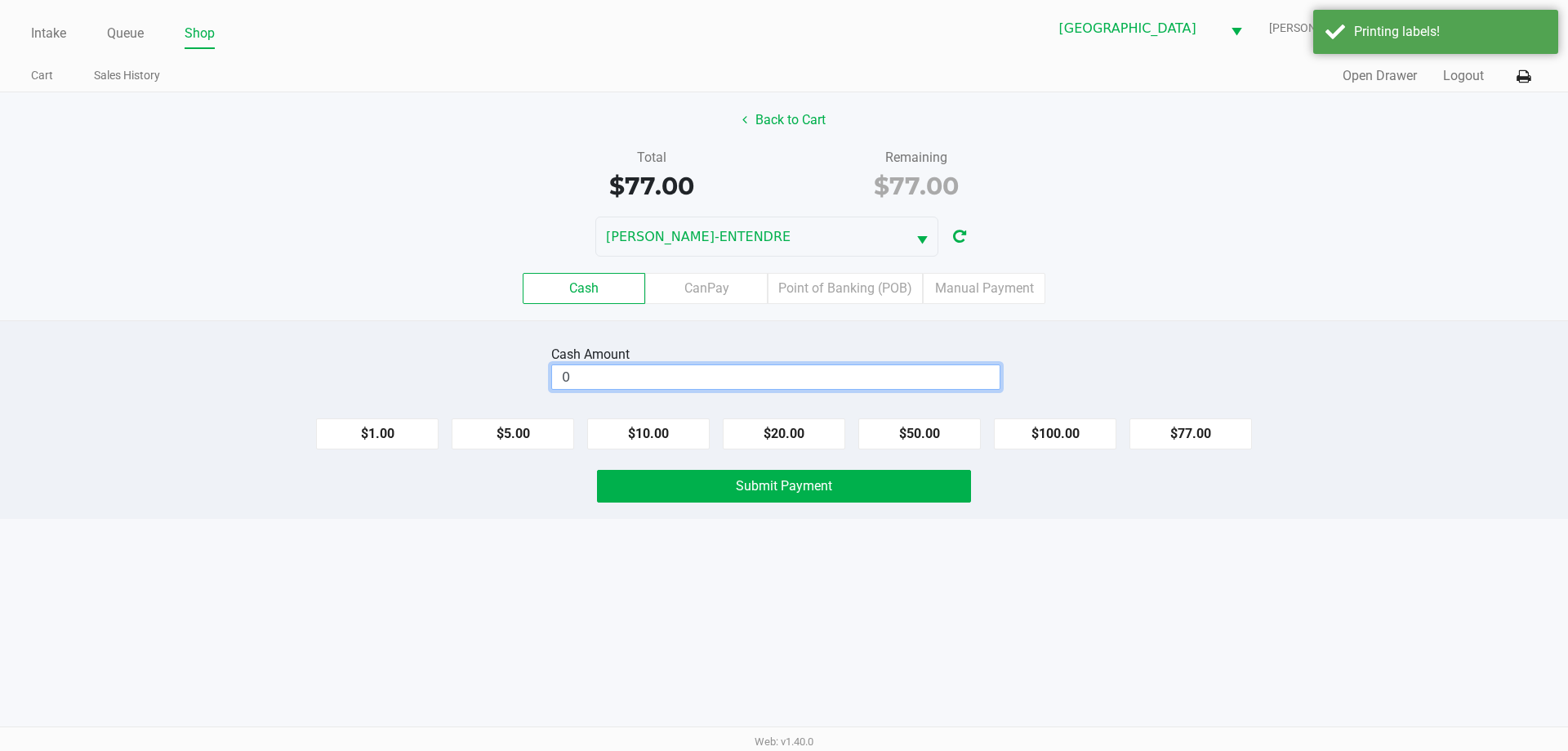
click at [831, 369] on input "0" at bounding box center [775, 377] width 447 height 23
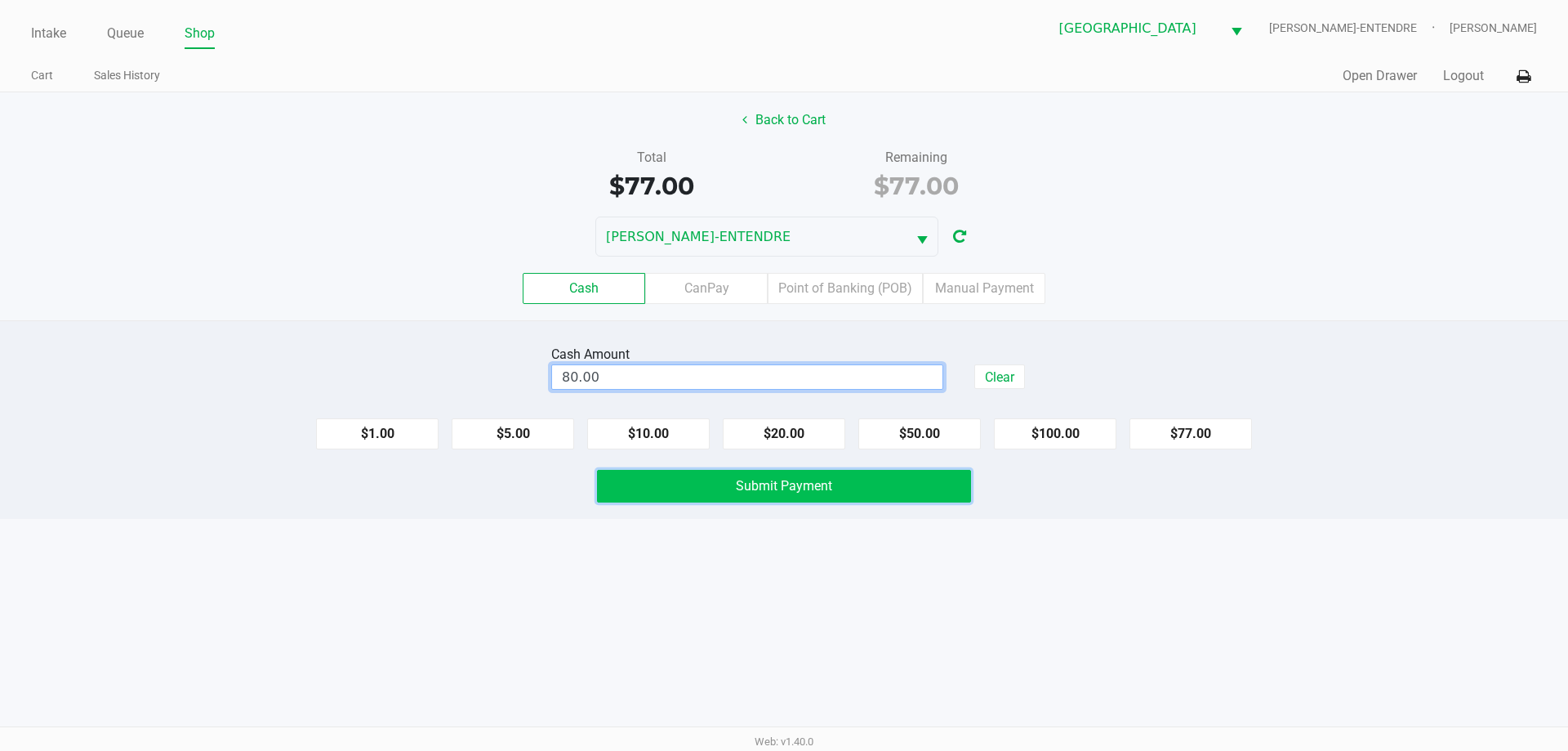
type input "$80.00"
click at [896, 497] on button "Submit Payment" at bounding box center [783, 486] width 374 height 33
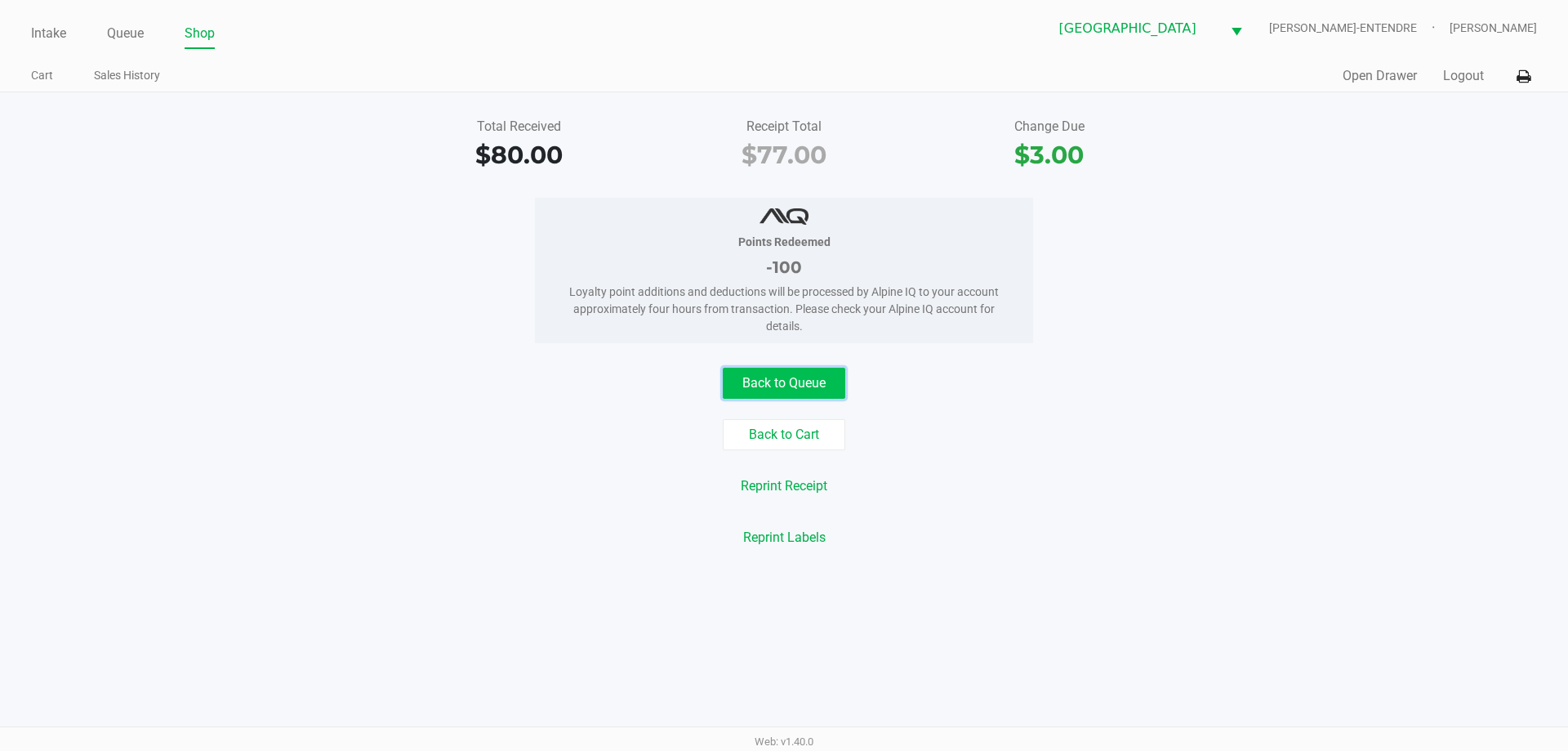
click at [761, 389] on button "Back to Queue" at bounding box center [784, 383] width 123 height 31
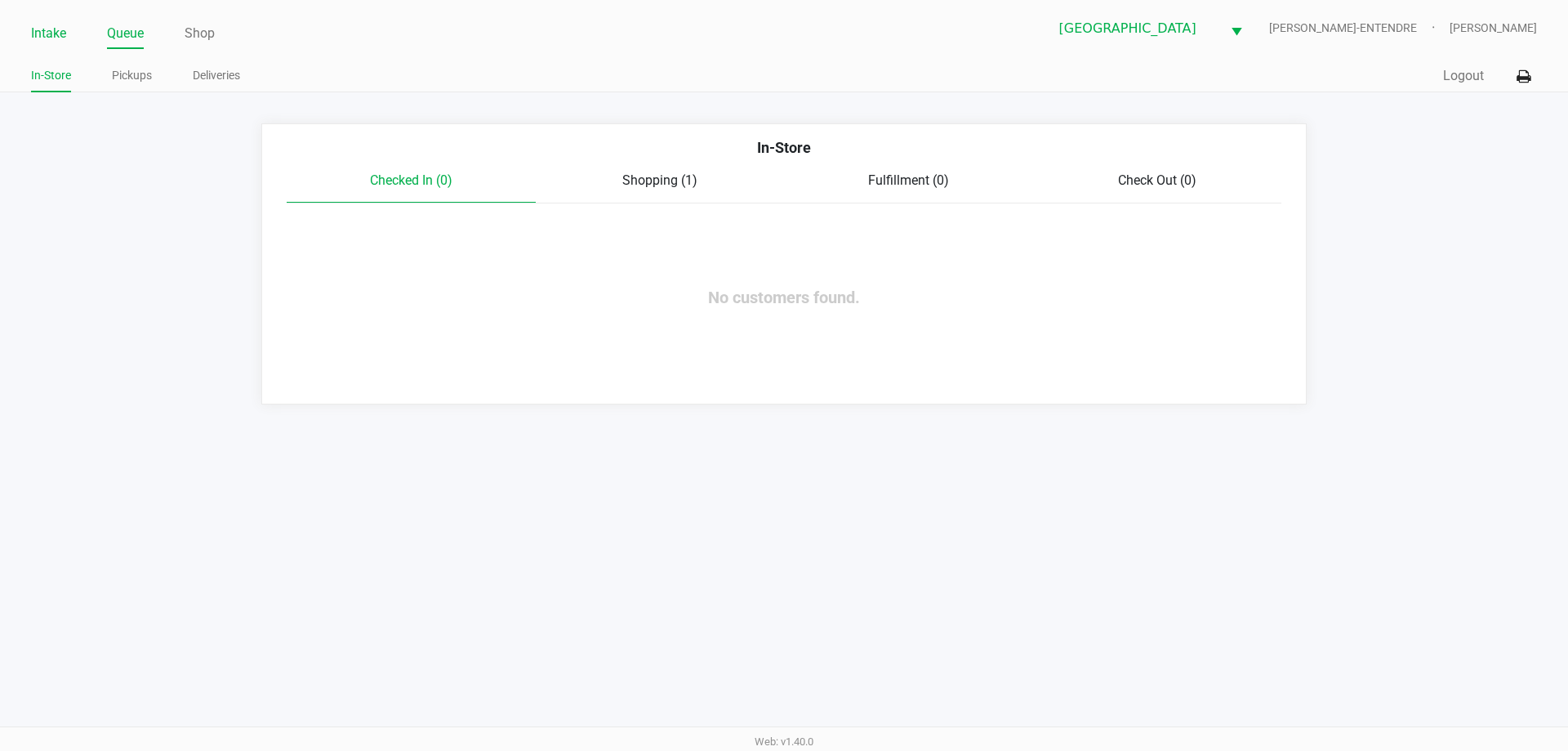
click at [57, 41] on link "Intake" at bounding box center [48, 33] width 35 height 23
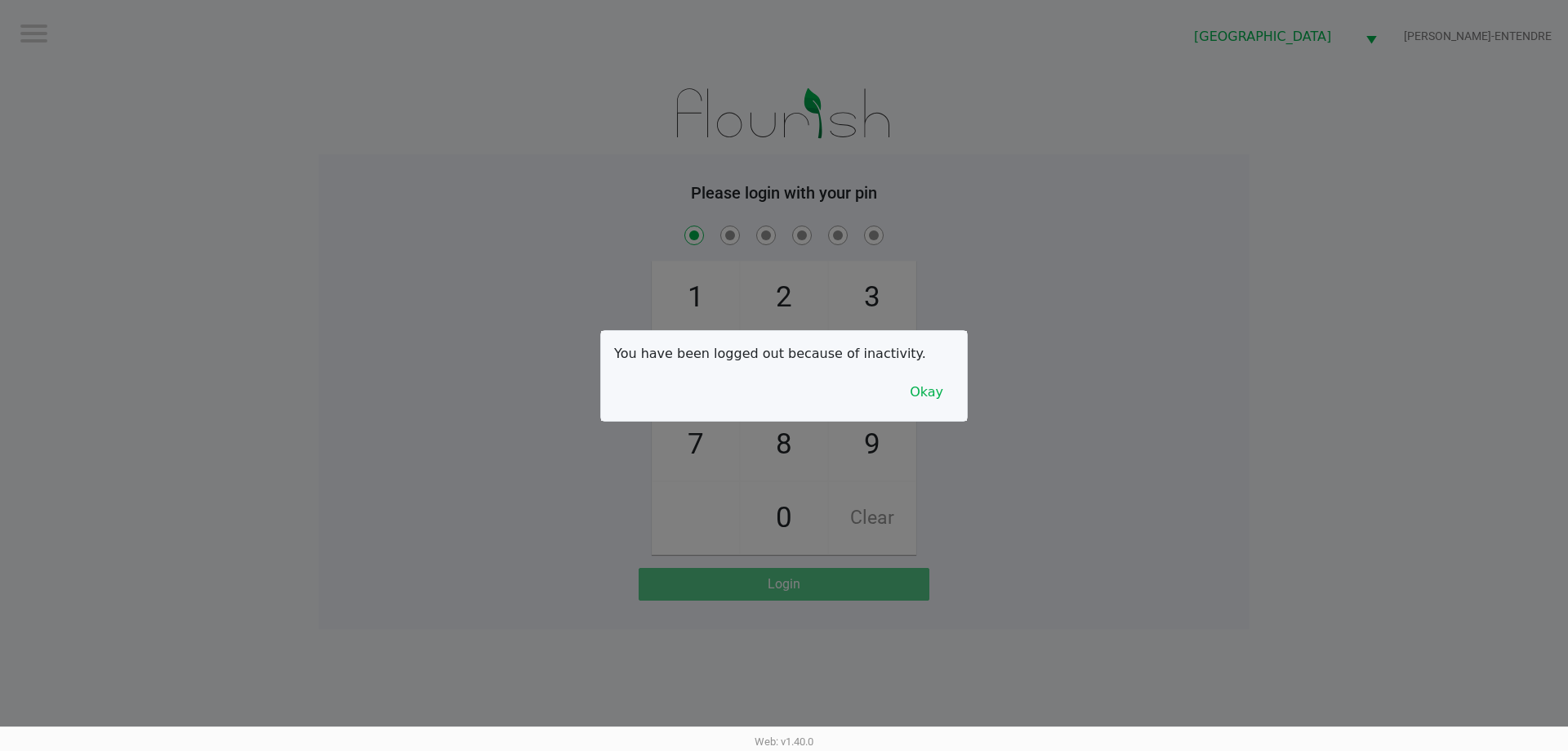
checkbox input "true"
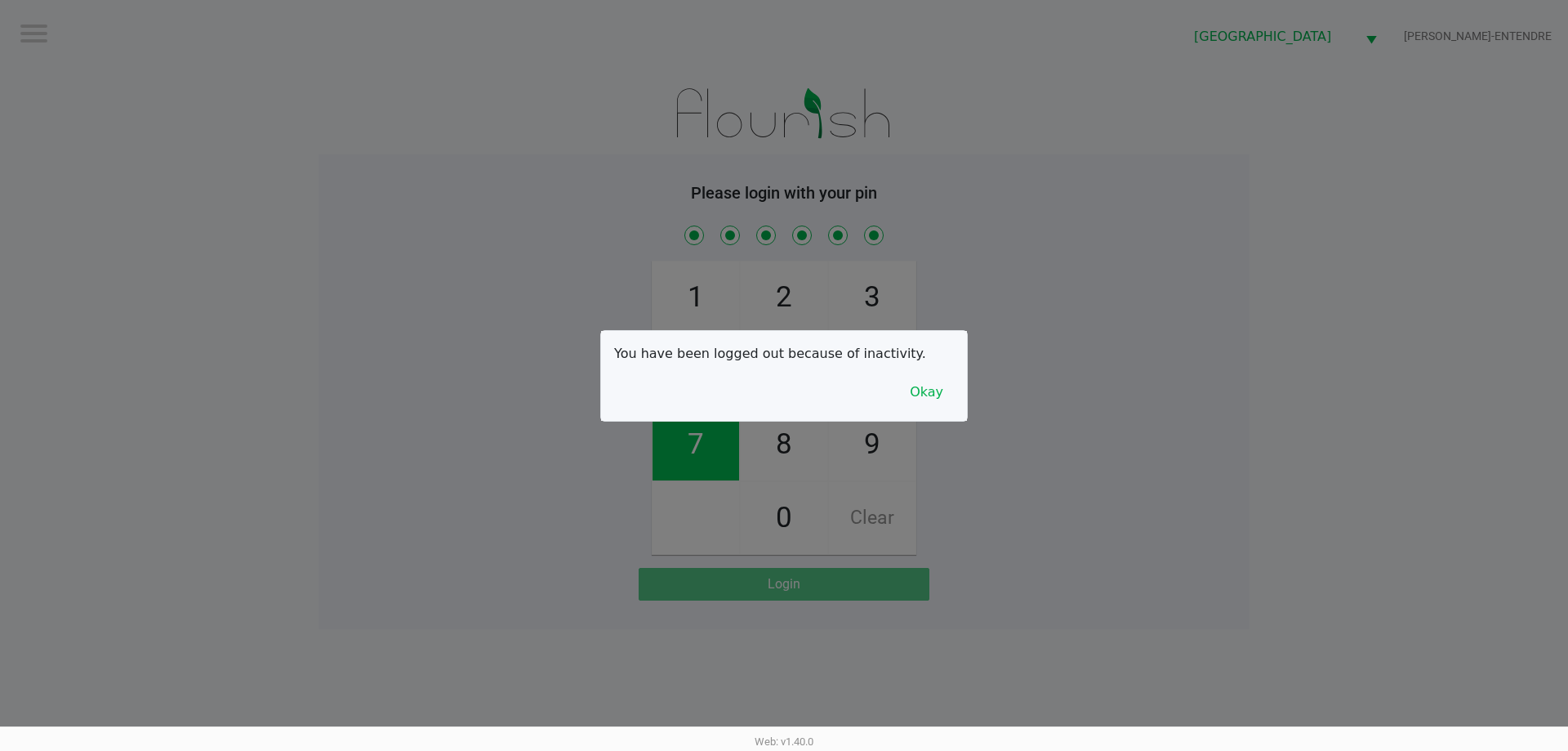
checkbox input "true"
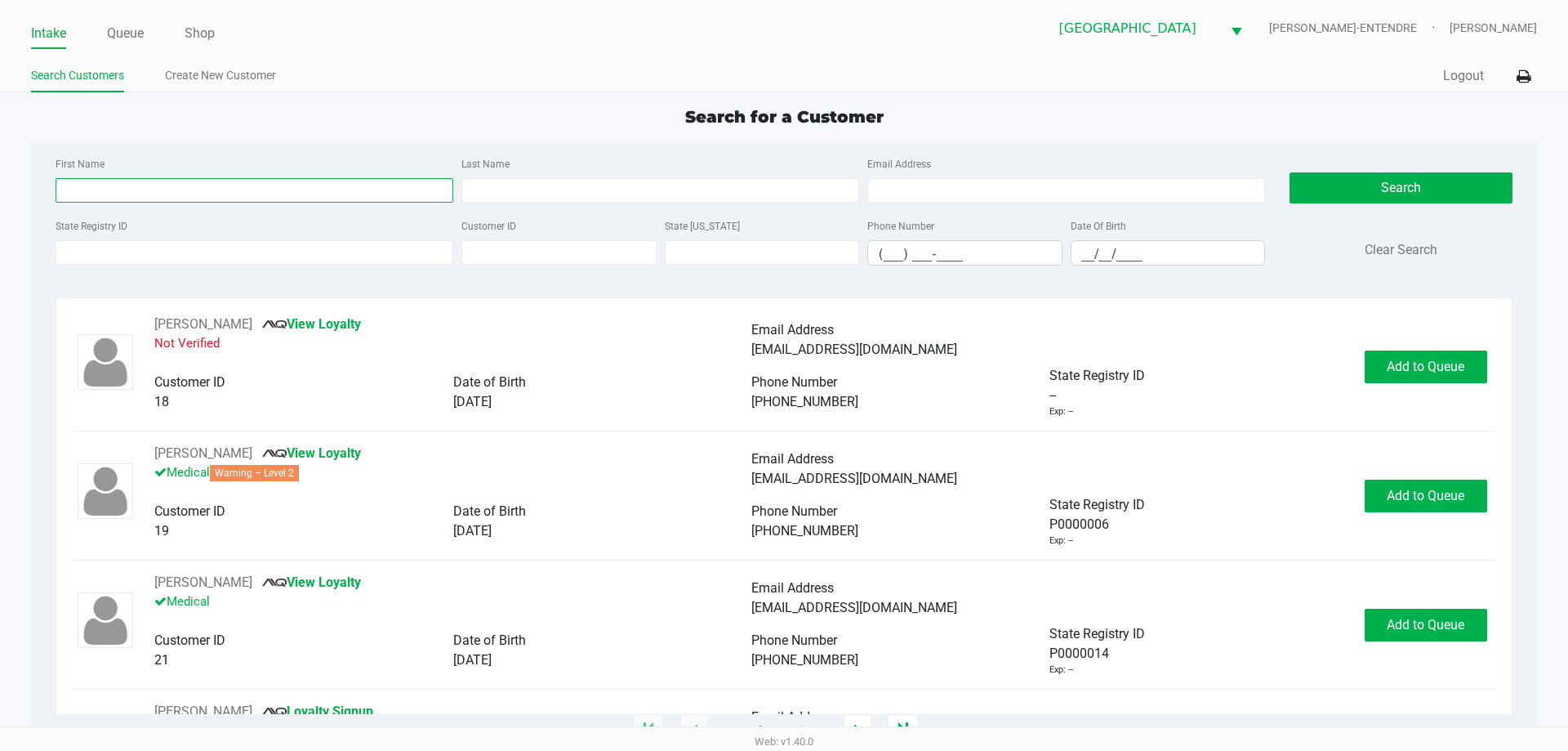
click at [121, 191] on input "First Name" at bounding box center [254, 190] width 398 height 24
type input "[PERSON_NAME]"
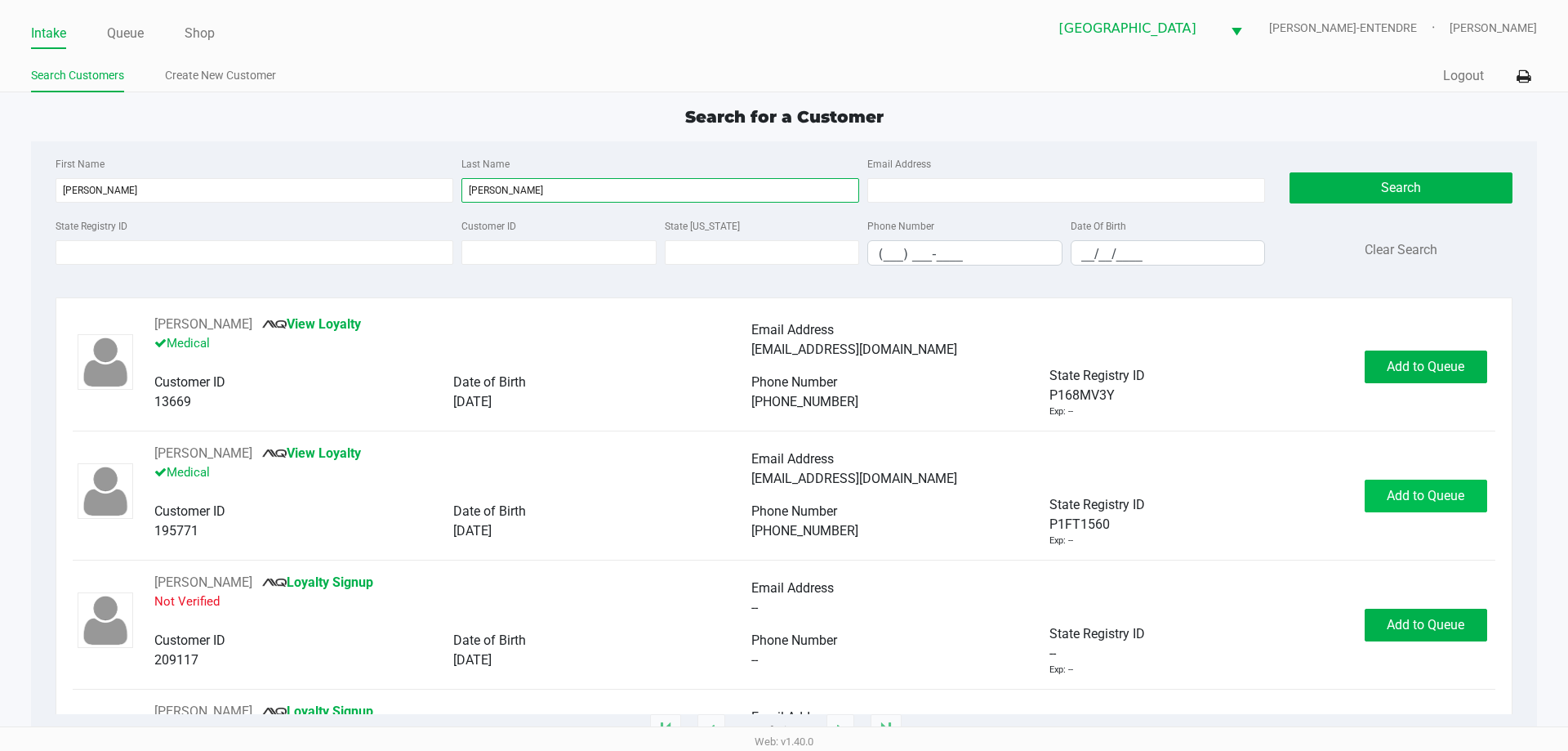
type input "[PERSON_NAME]"
click at [1371, 511] on button "Add to Queue" at bounding box center [1426, 496] width 123 height 33
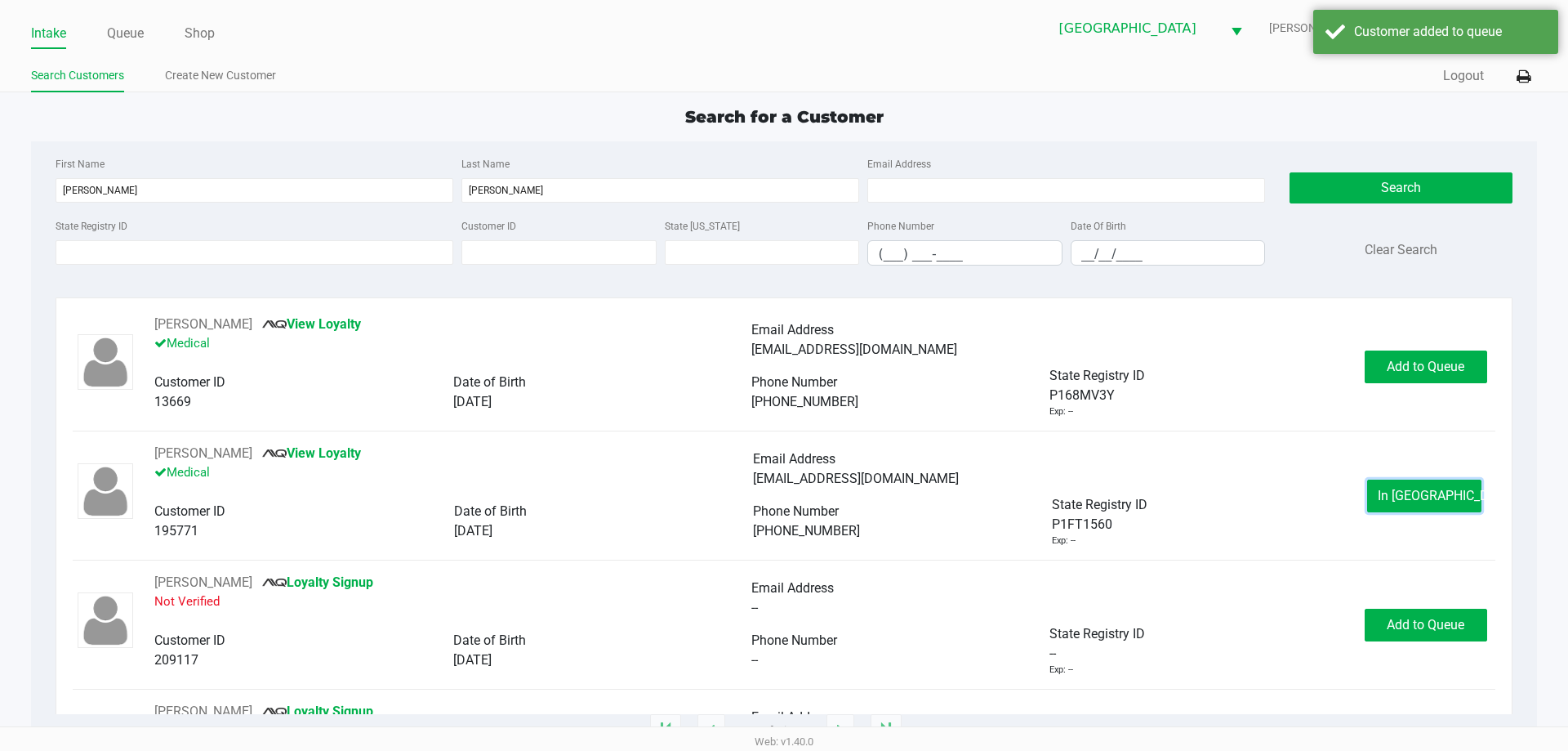
click at [1387, 497] on span "In [GEOGRAPHIC_DATA]" at bounding box center [1446, 495] width 137 height 16
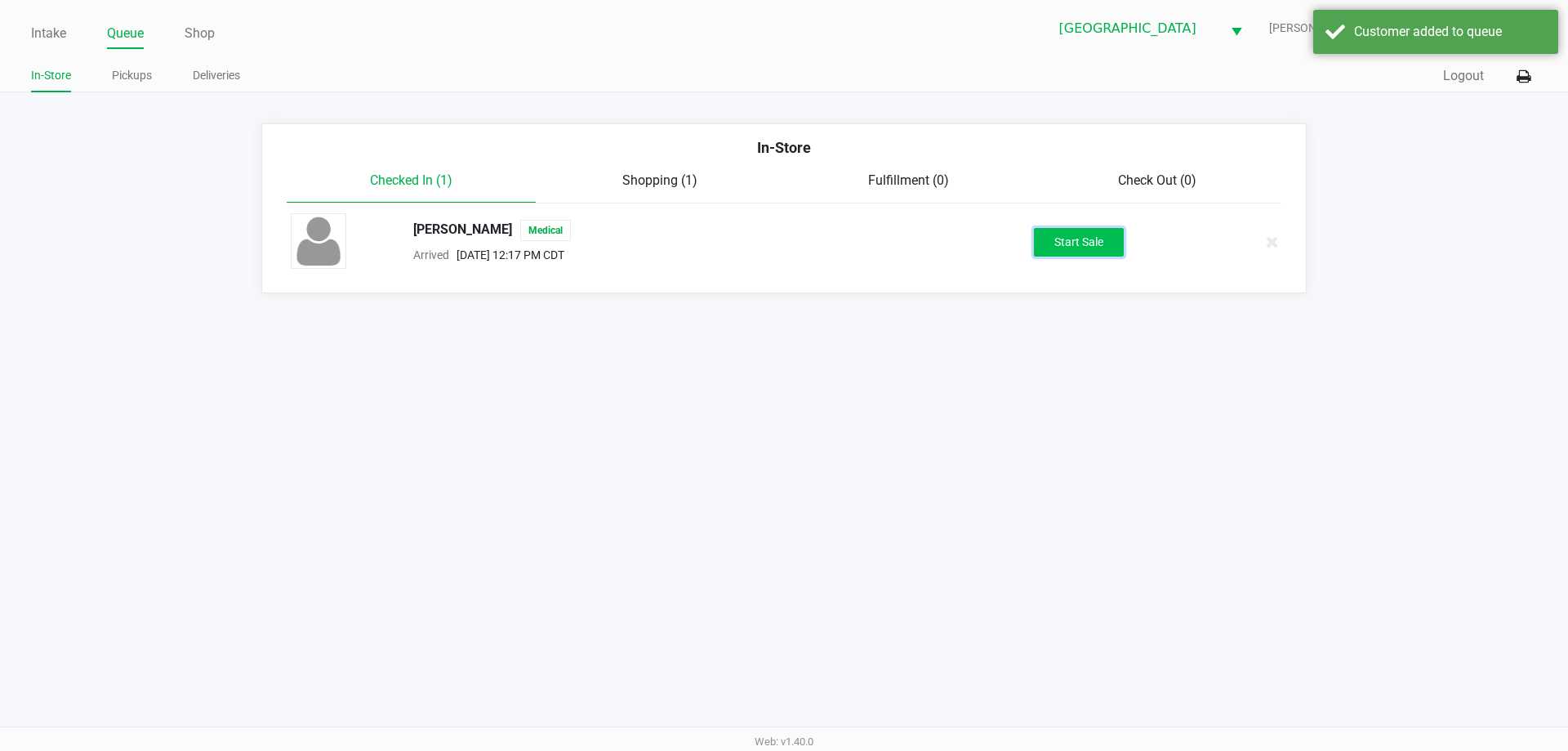
click at [1062, 248] on button "Start Sale" at bounding box center [1078, 243] width 89 height 28
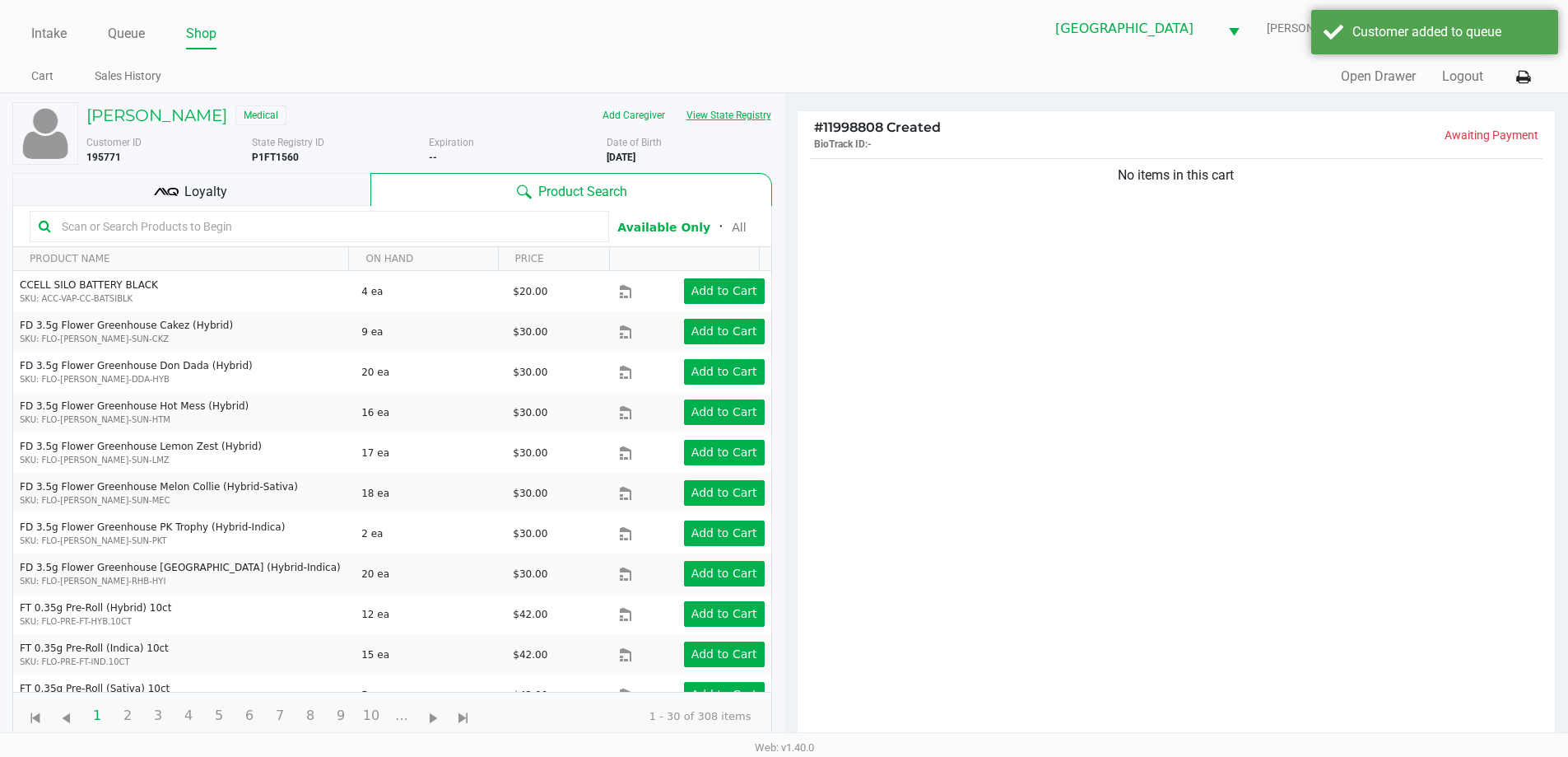
click at [723, 115] on button "View State Registry" at bounding box center [724, 115] width 96 height 26
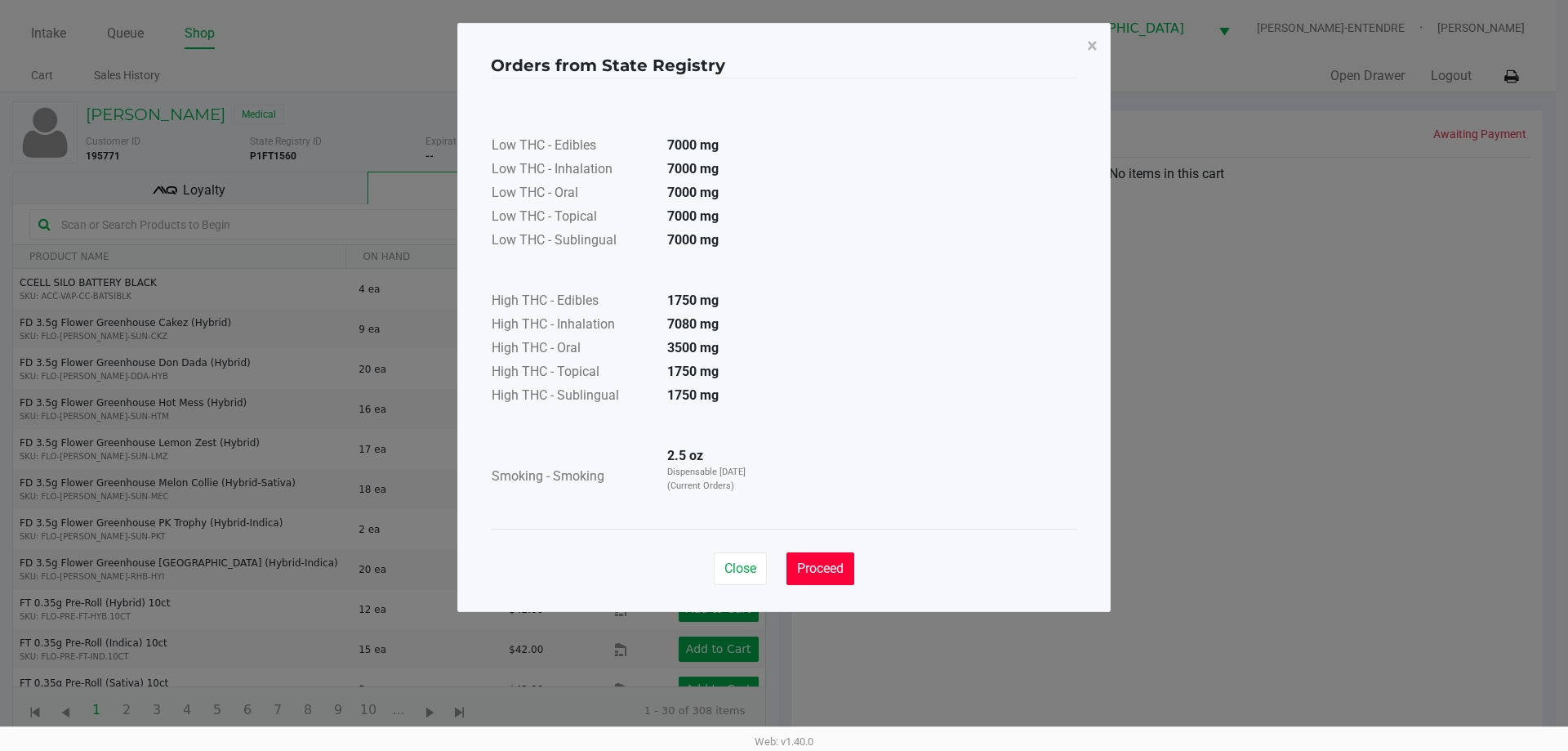
click at [834, 582] on button "Proceed" at bounding box center [820, 568] width 68 height 33
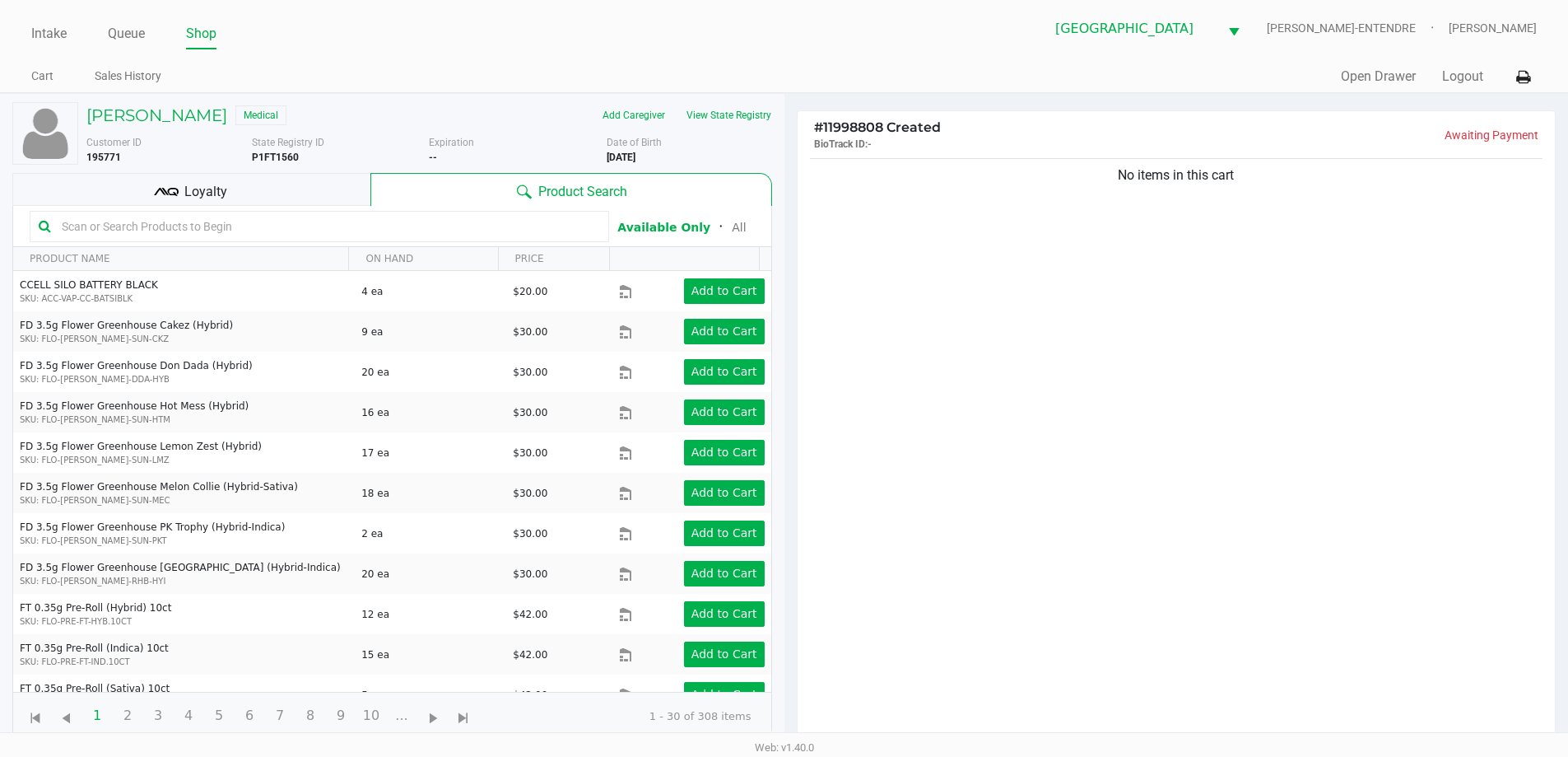
click at [315, 191] on div "Loyalty" at bounding box center [191, 189] width 358 height 33
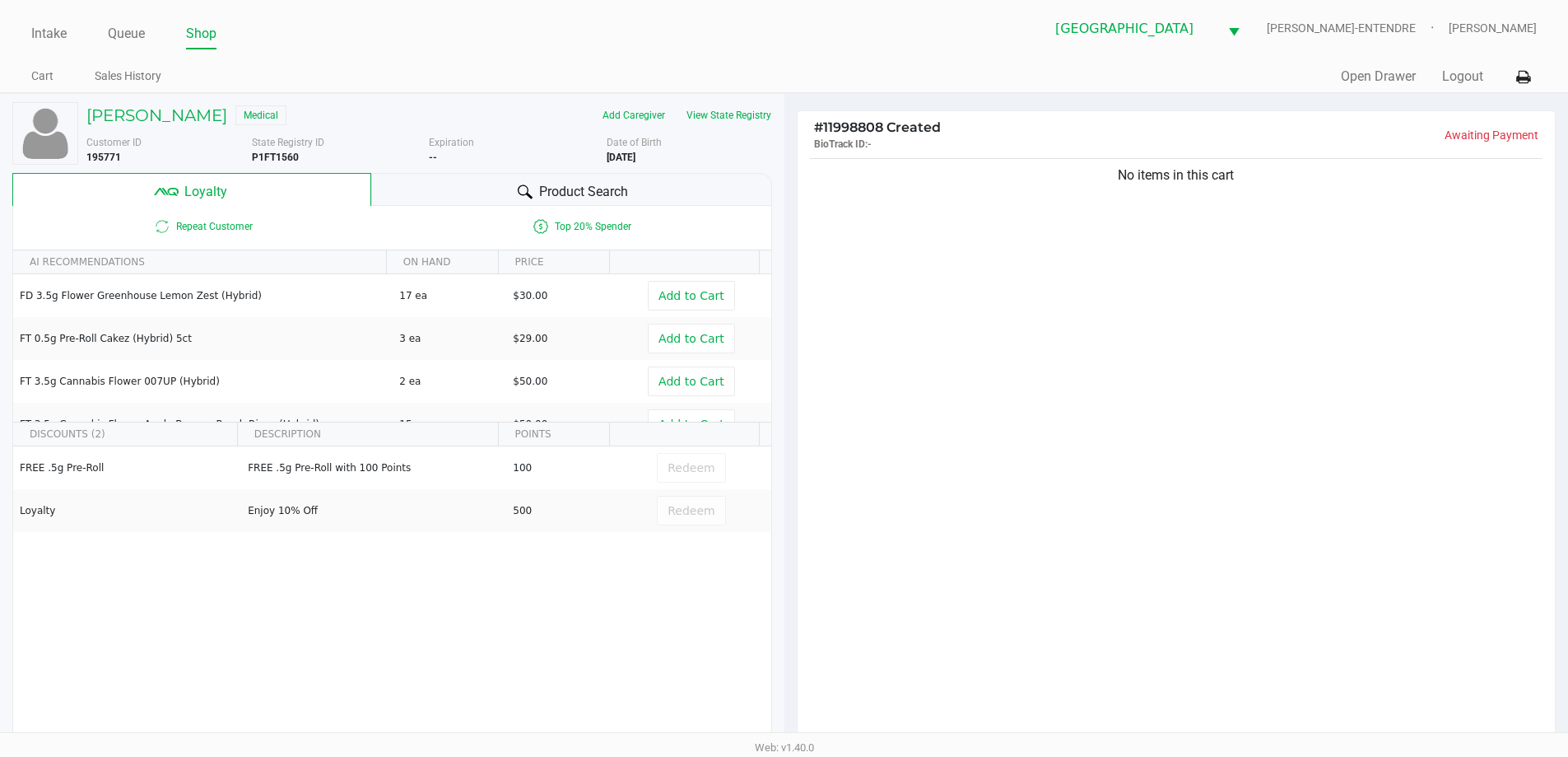
click at [671, 181] on div "Product Search" at bounding box center [572, 189] width 401 height 33
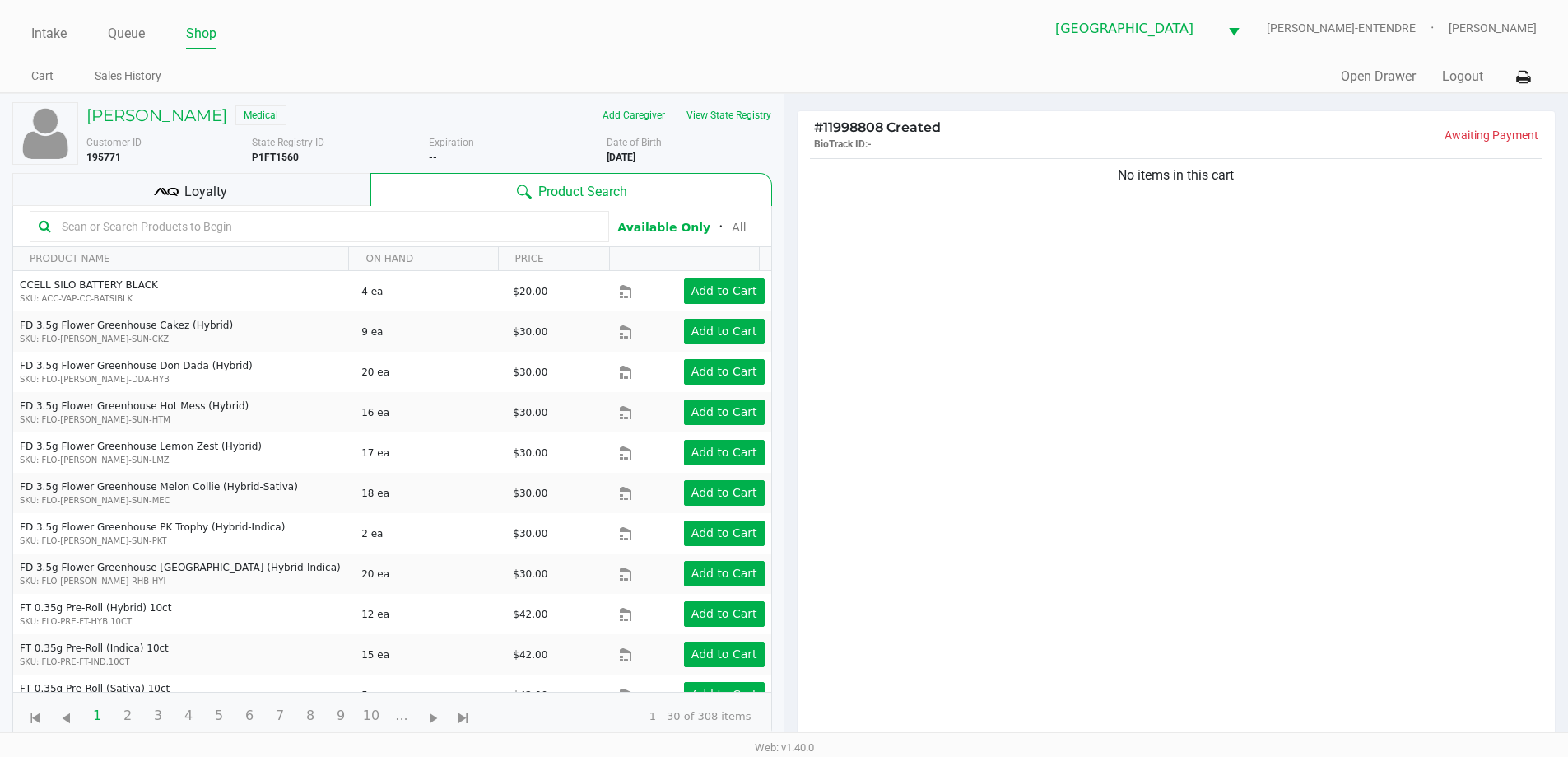
click at [902, 239] on div "No items in this cart" at bounding box center [1177, 454] width 758 height 598
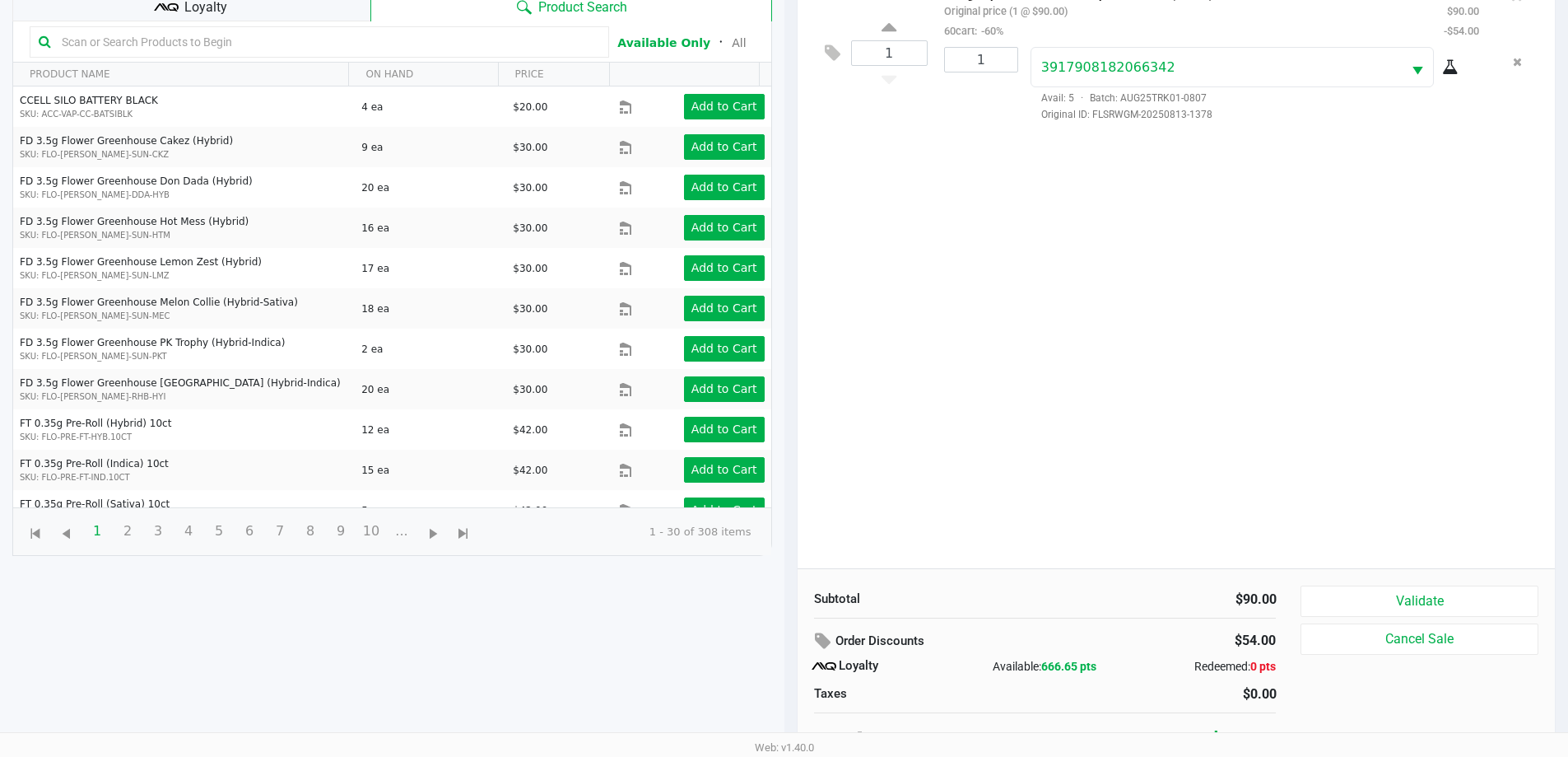
scroll to position [197, 0]
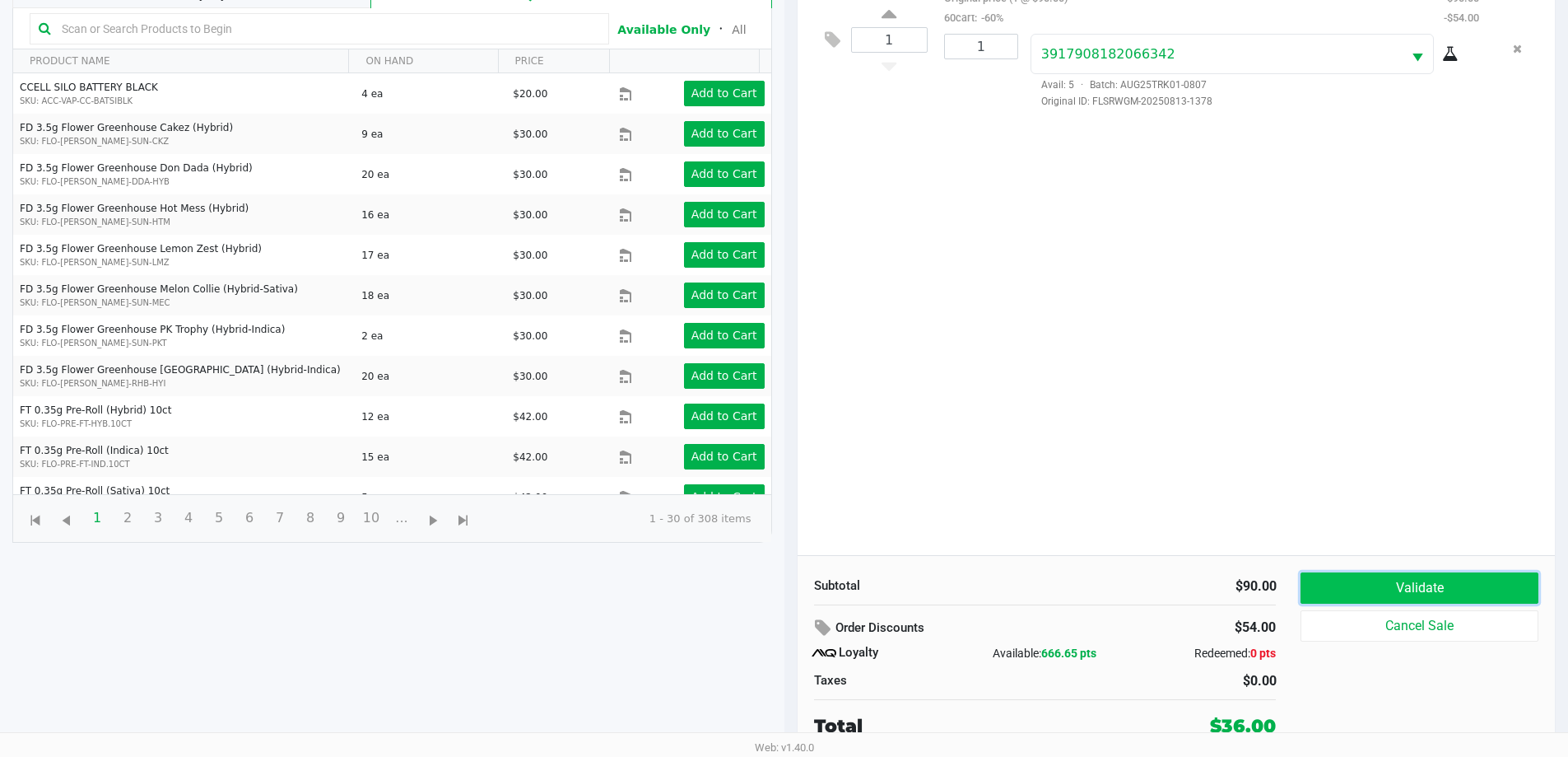
click at [1375, 586] on button "Validate" at bounding box center [1419, 588] width 237 height 31
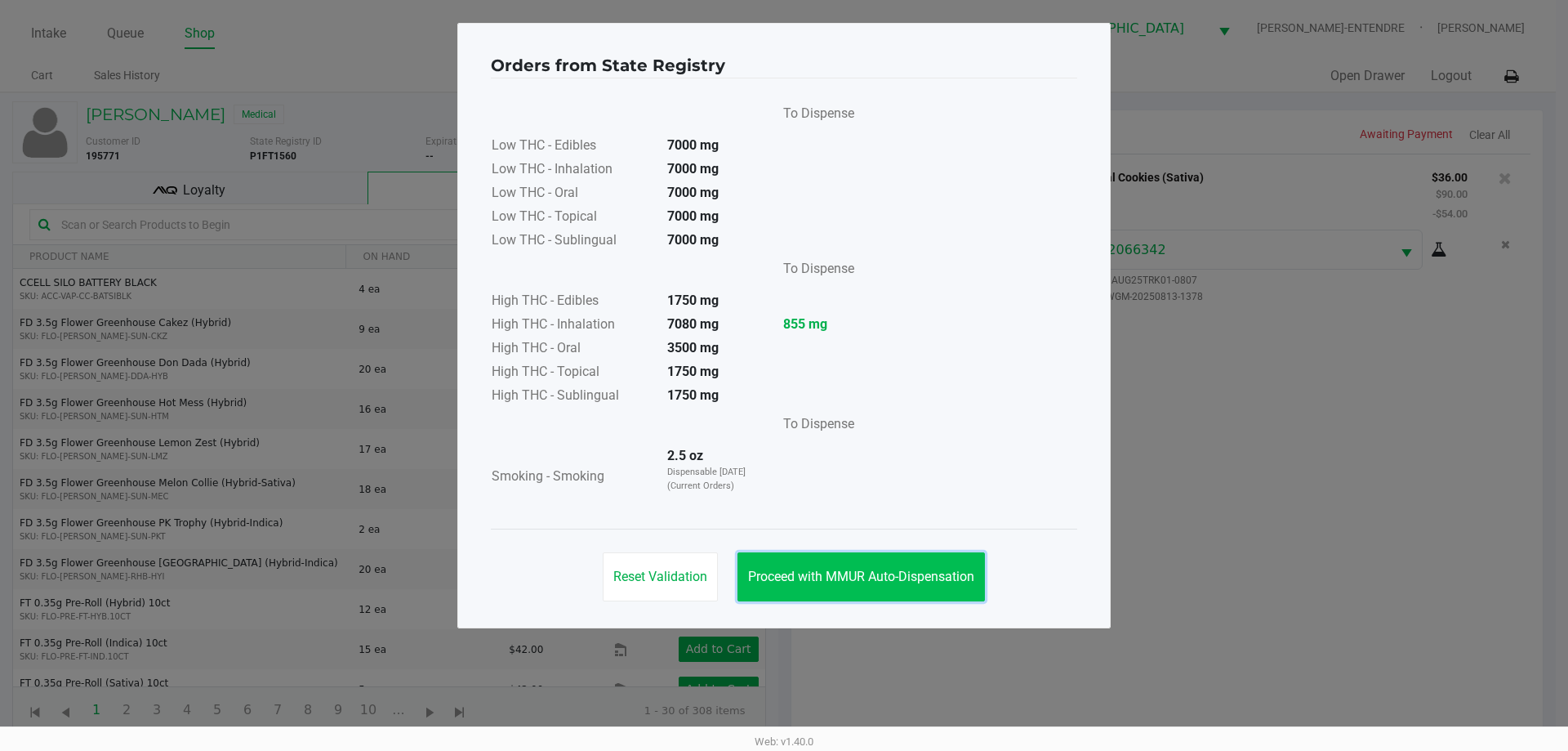
click at [905, 565] on button "Proceed with MMUR Auto-Dispensation" at bounding box center [861, 576] width 247 height 49
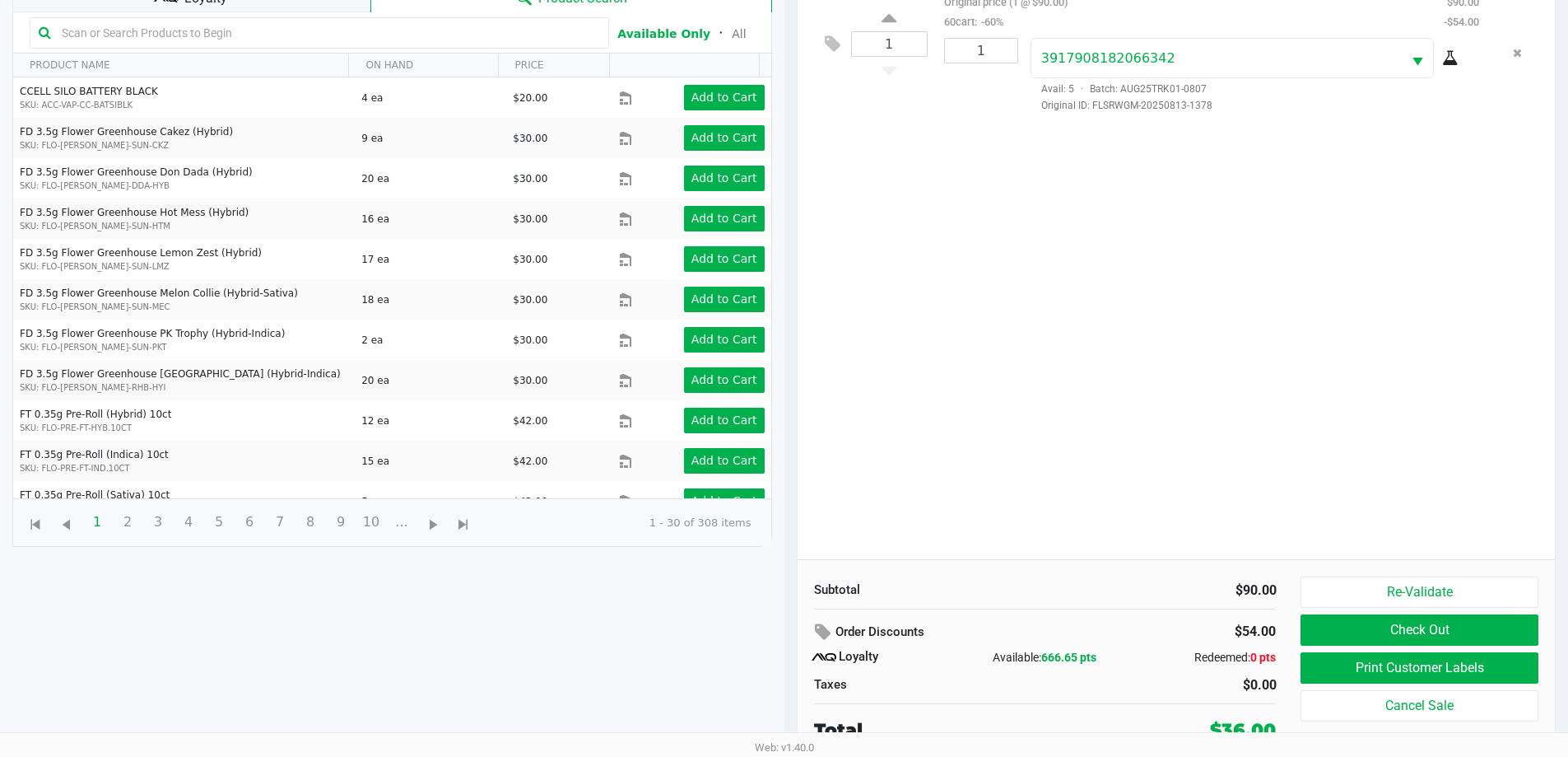
scroll to position [197, 0]
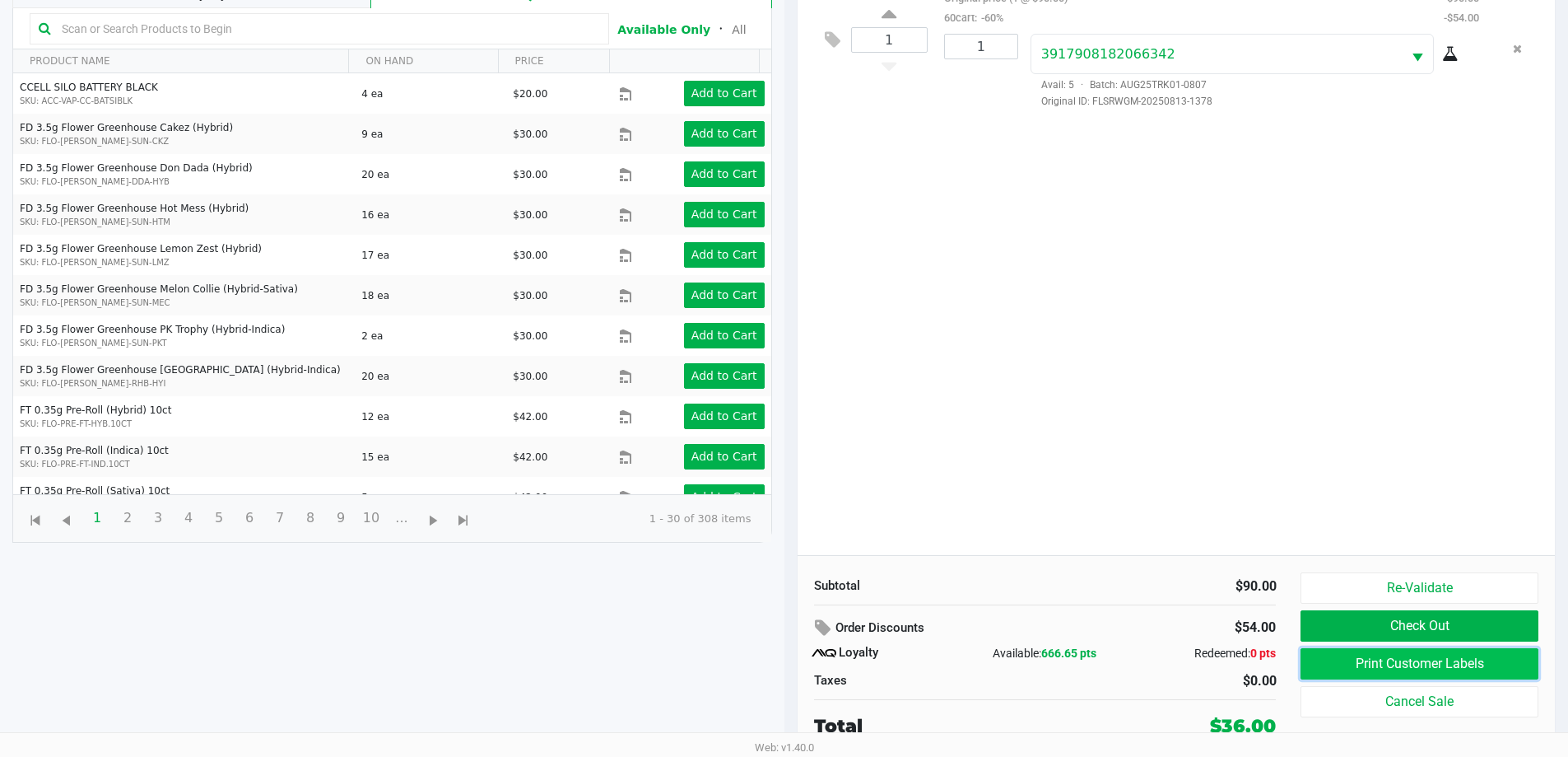
click at [1346, 652] on button "Print Customer Labels" at bounding box center [1419, 663] width 237 height 31
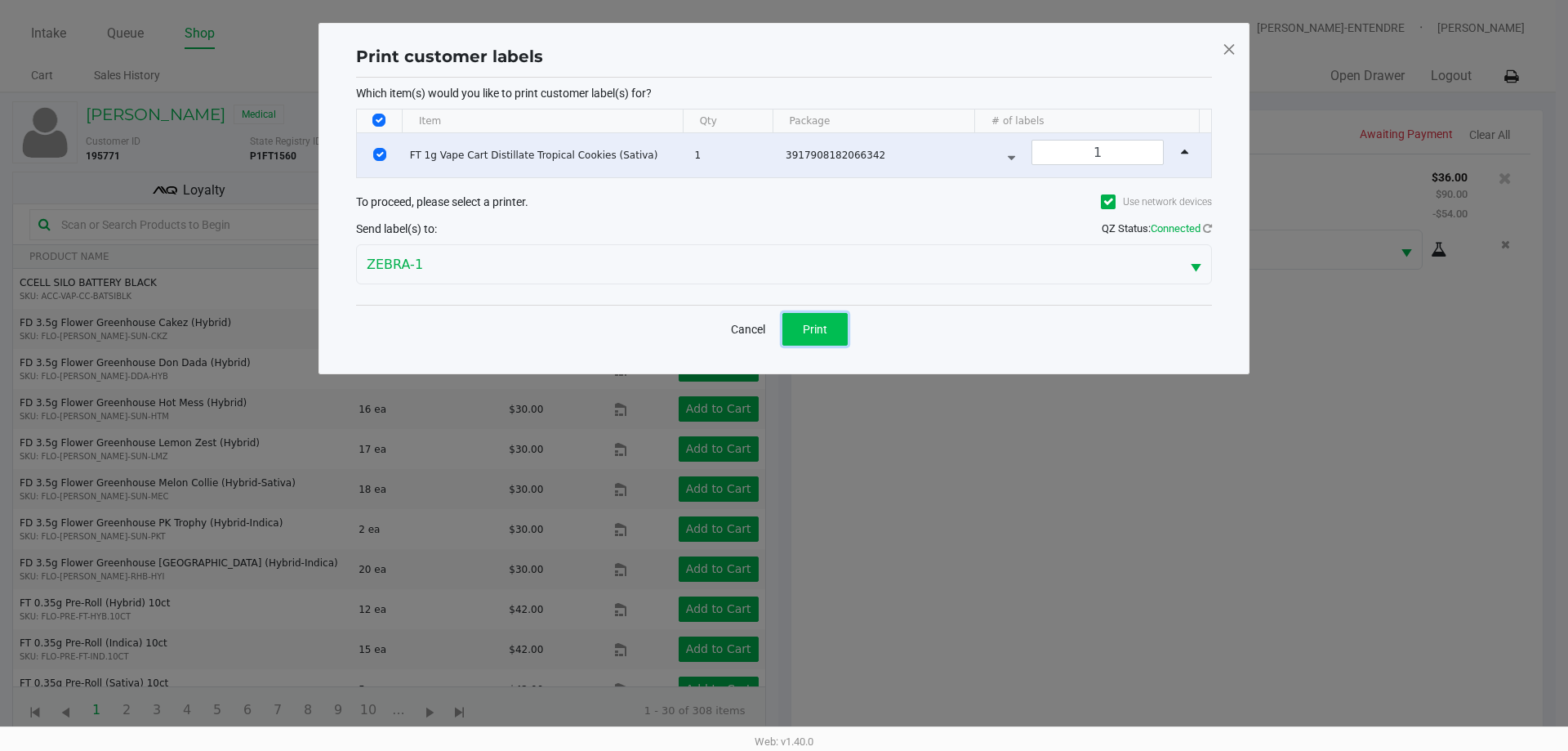
click at [811, 334] on span "Print" at bounding box center [814, 330] width 24 height 13
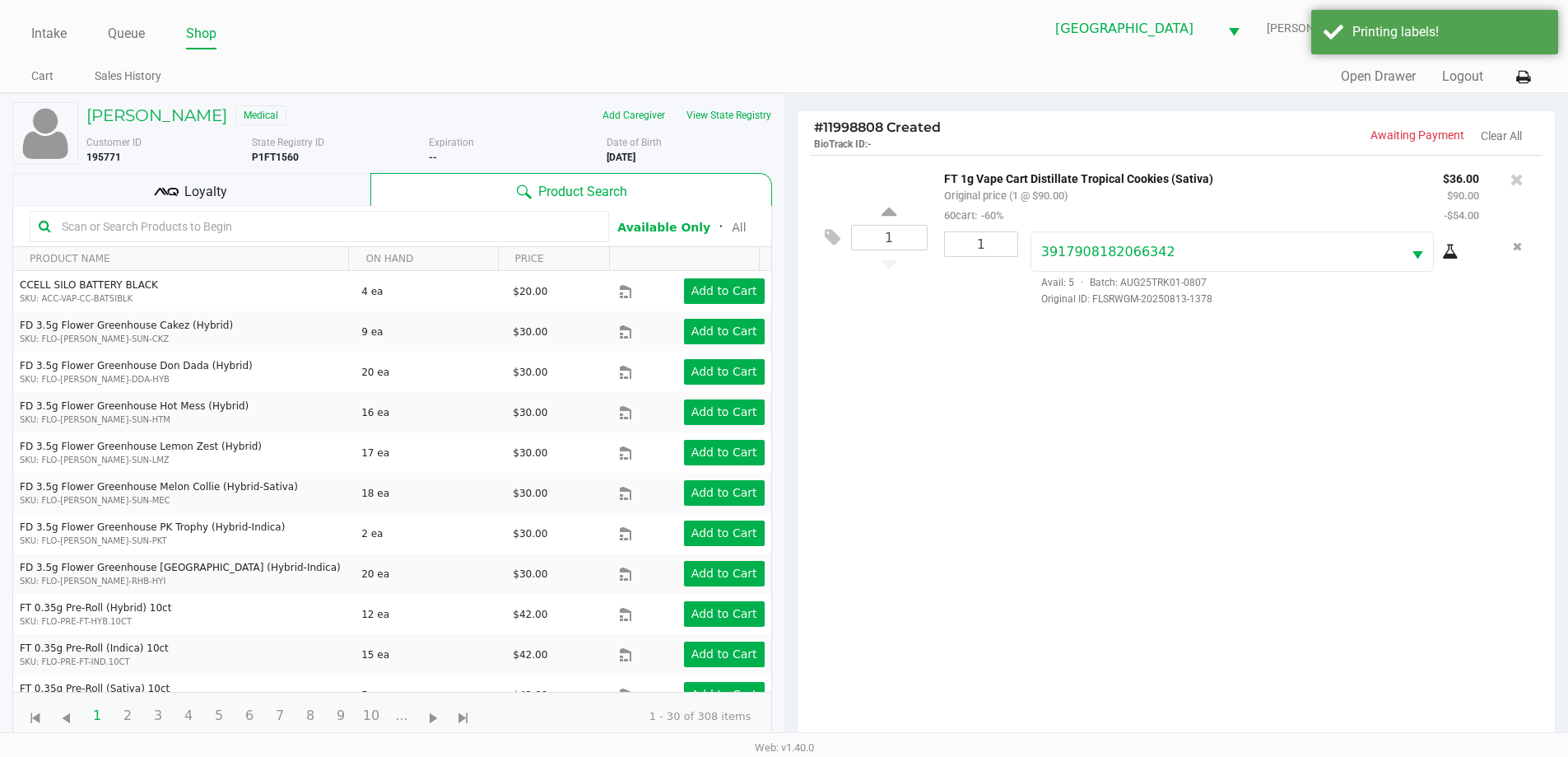
click at [313, 185] on div "Loyalty" at bounding box center [191, 189] width 358 height 33
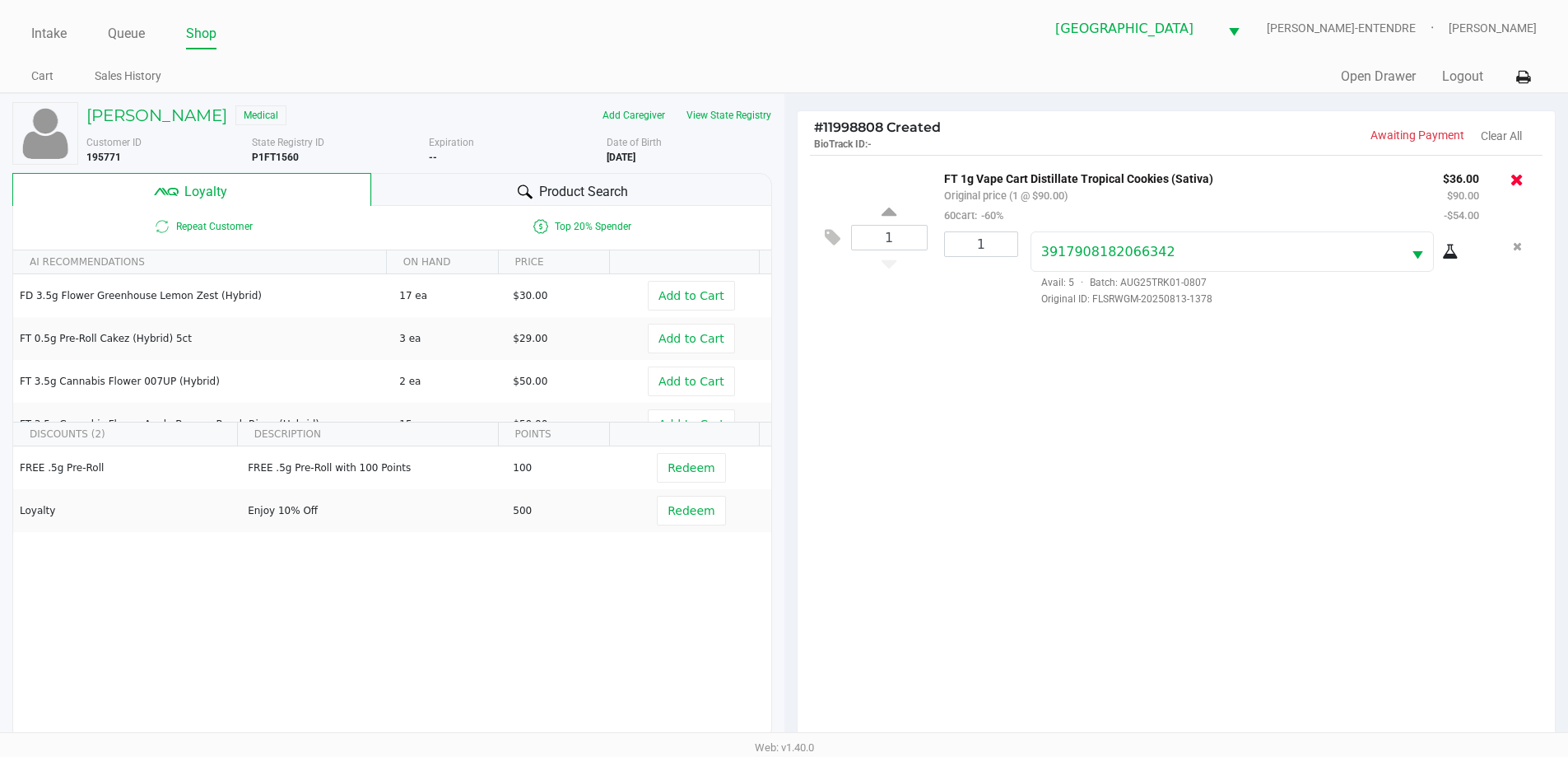
click at [1516, 176] on icon at bounding box center [1517, 180] width 13 height 17
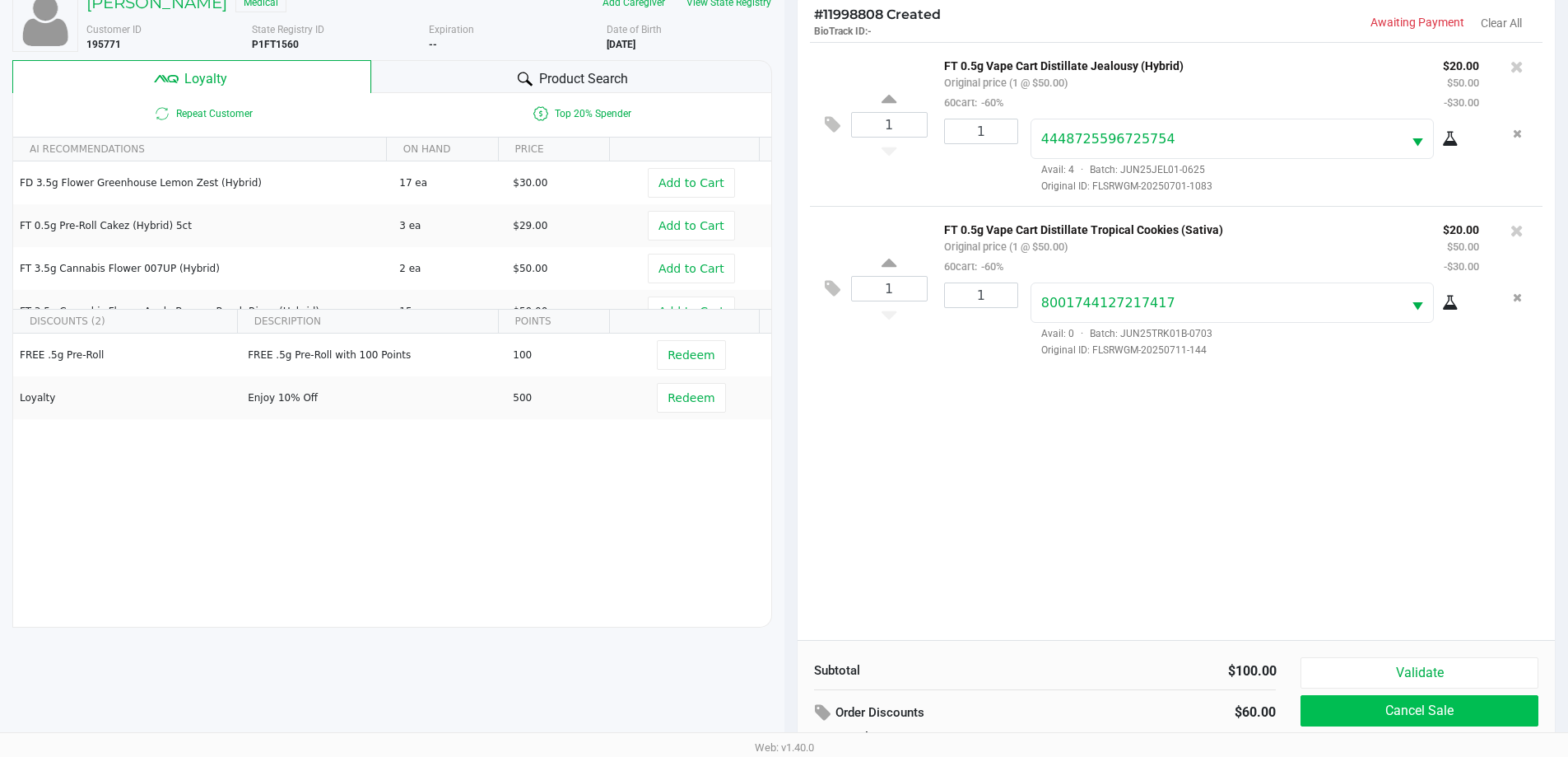
scroll to position [197, 0]
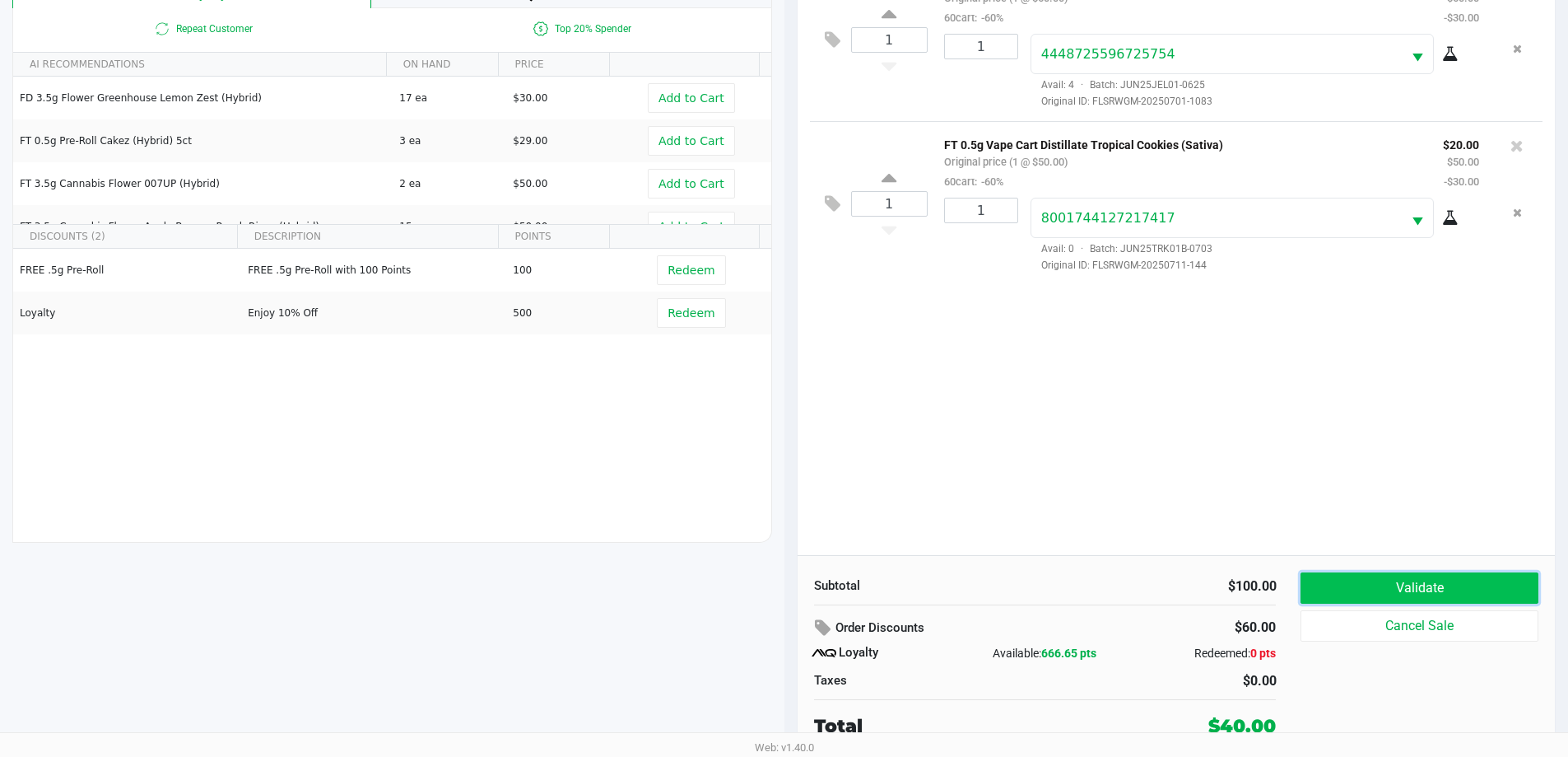
click at [1451, 586] on button "Validate" at bounding box center [1419, 588] width 237 height 31
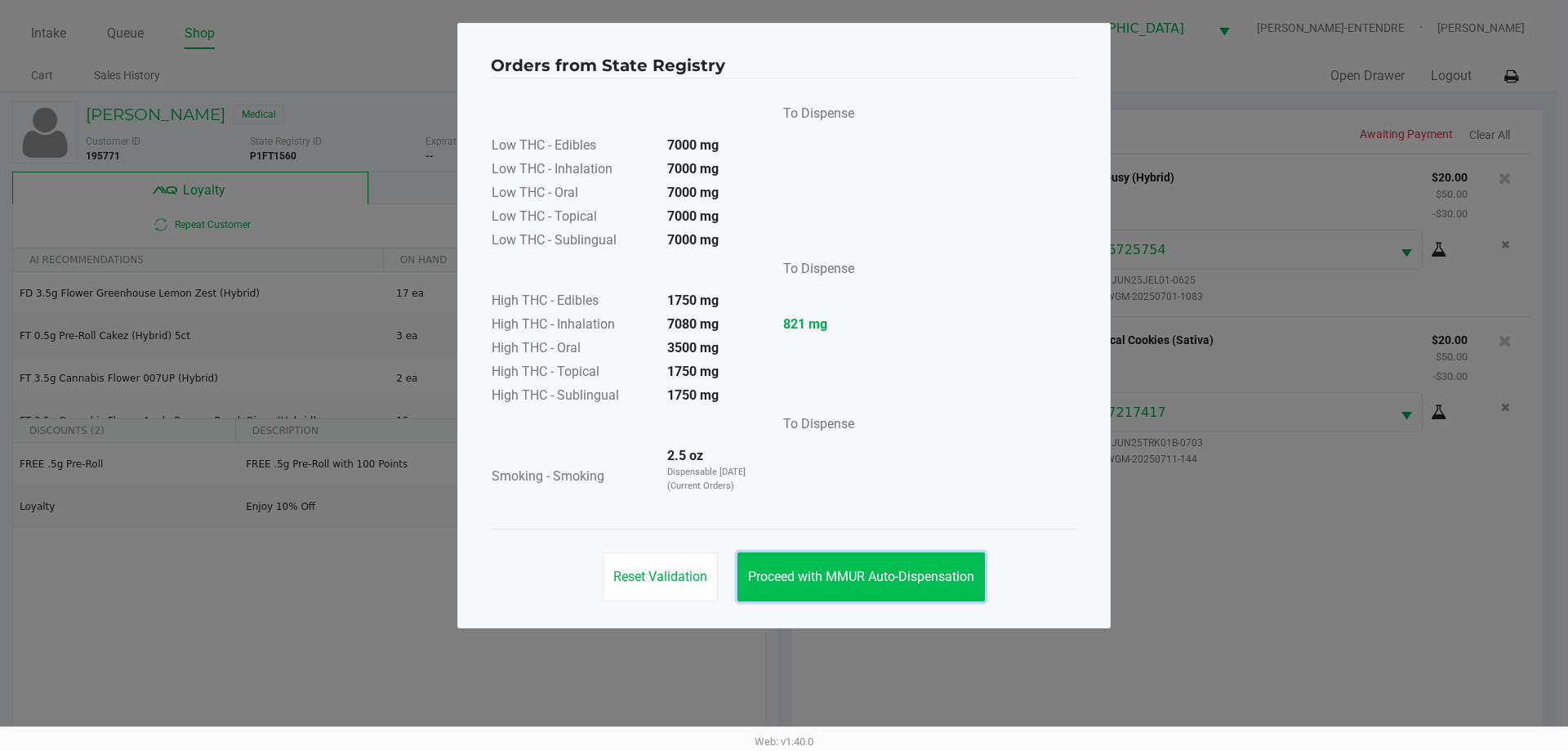
click at [888, 570] on span "Proceed with MMUR Auto-Dispensation" at bounding box center [861, 576] width 227 height 16
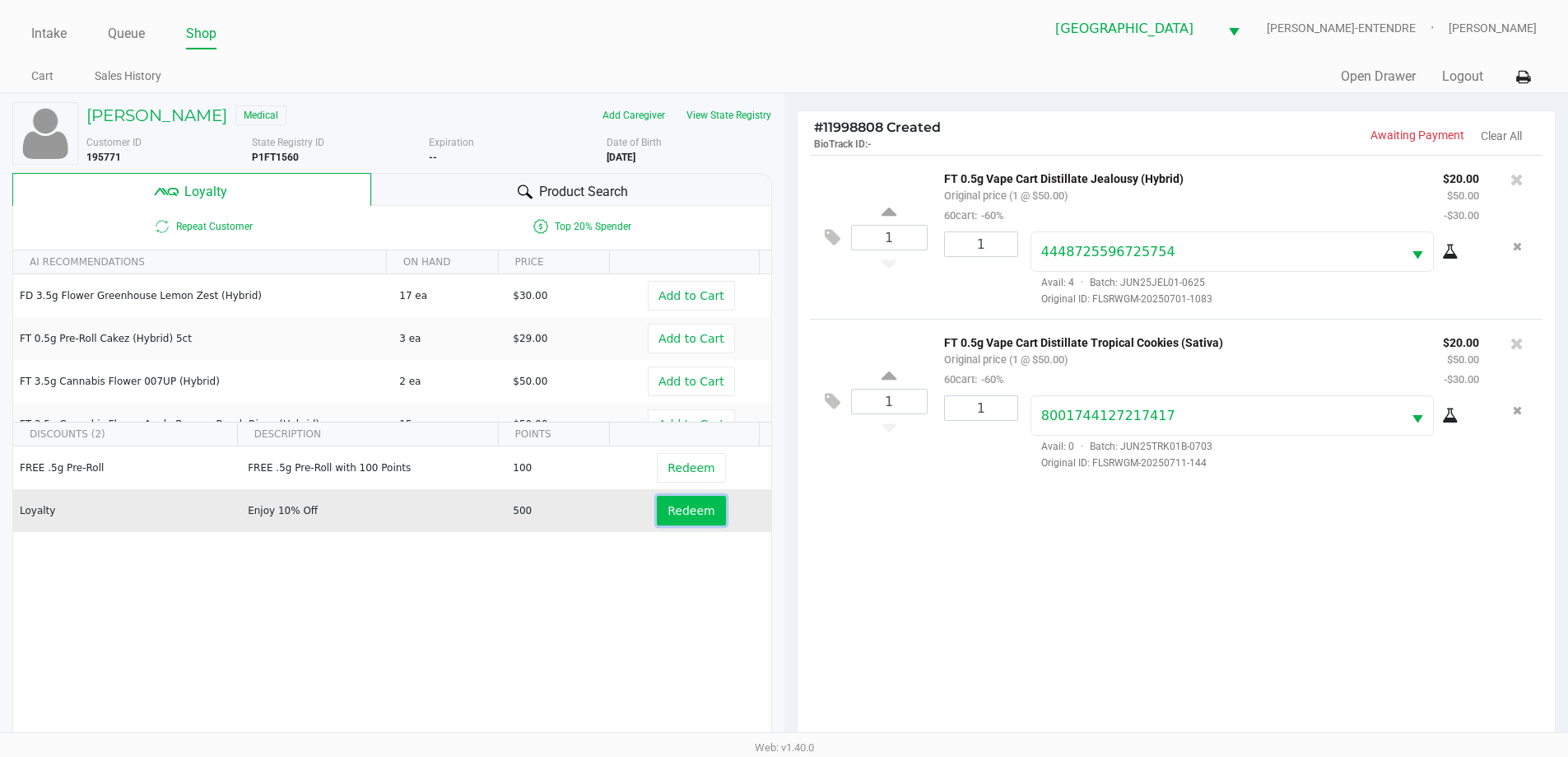
click at [671, 518] on span "Redeem" at bounding box center [691, 511] width 47 height 13
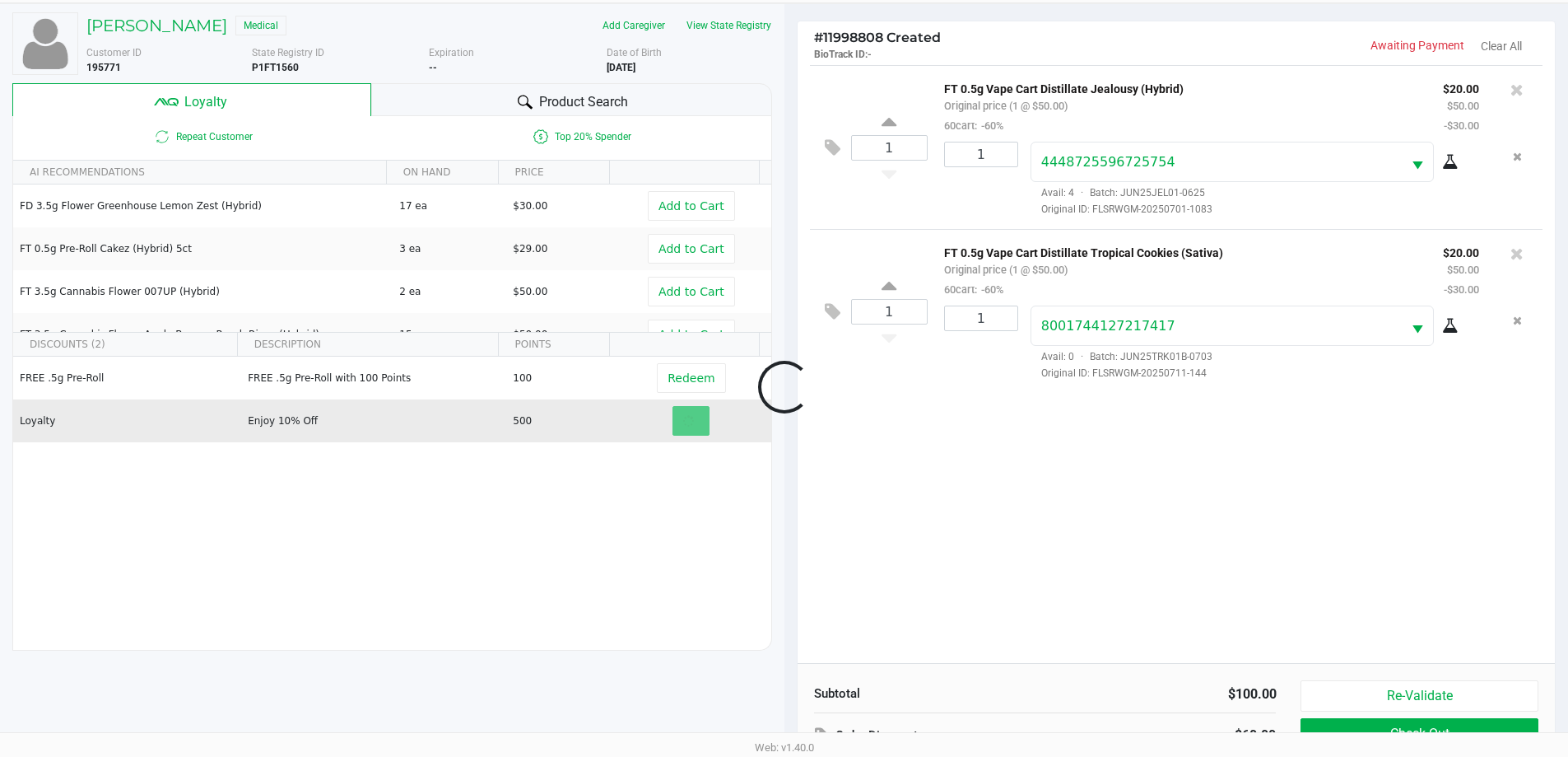
scroll to position [197, 0]
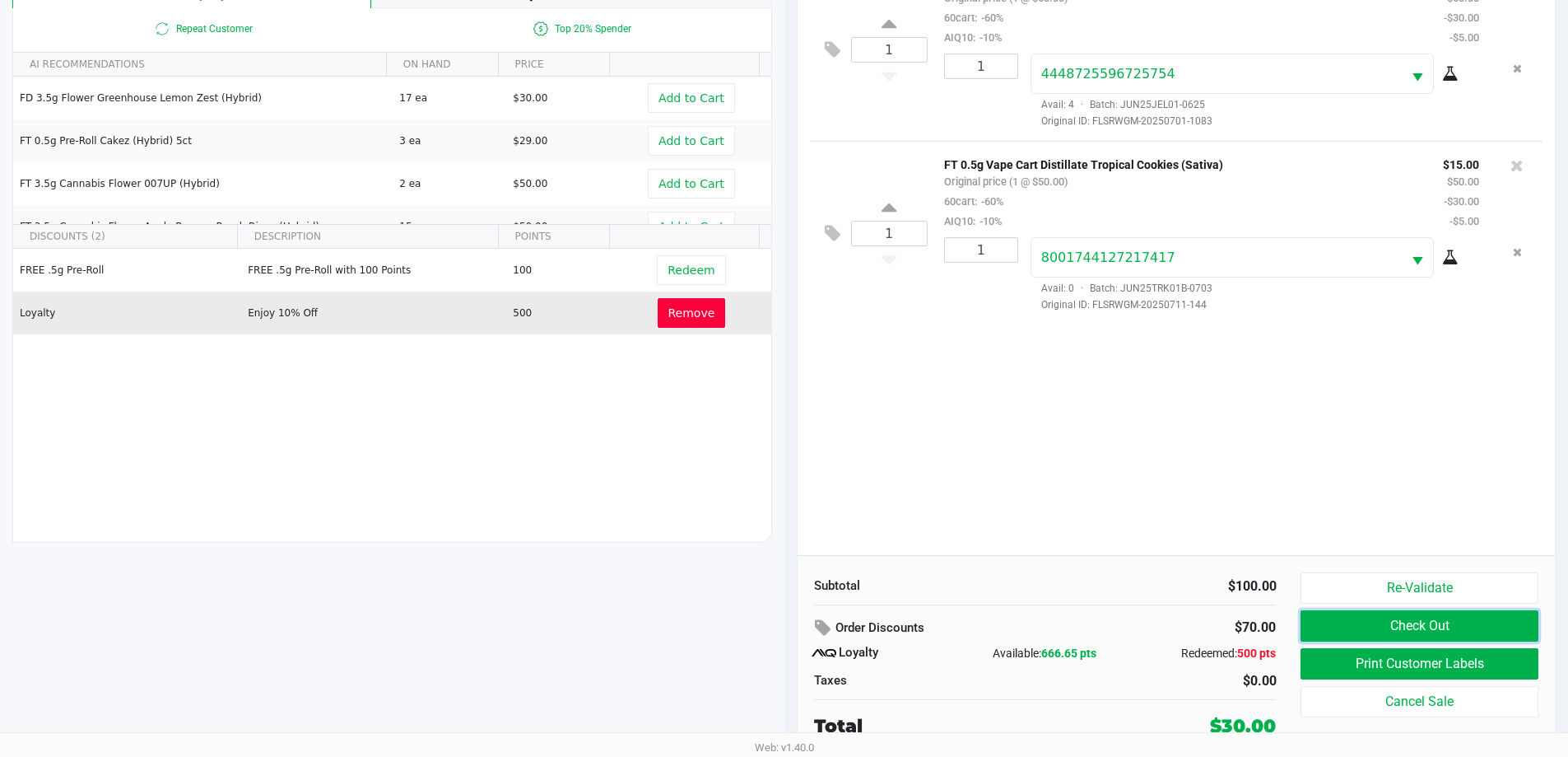
drag, startPoint x: 1466, startPoint y: 620, endPoint x: 1383, endPoint y: 743, distance: 148.4
click at [1388, 748] on div "Intake Queue Shop [GEOGRAPHIC_DATA] [PERSON_NAME]-ENTENDRE [PERSON_NAME] Cart S…" at bounding box center [784, 280] width 1568 height 954
click at [1381, 671] on button "Print Customer Labels" at bounding box center [1419, 663] width 237 height 31
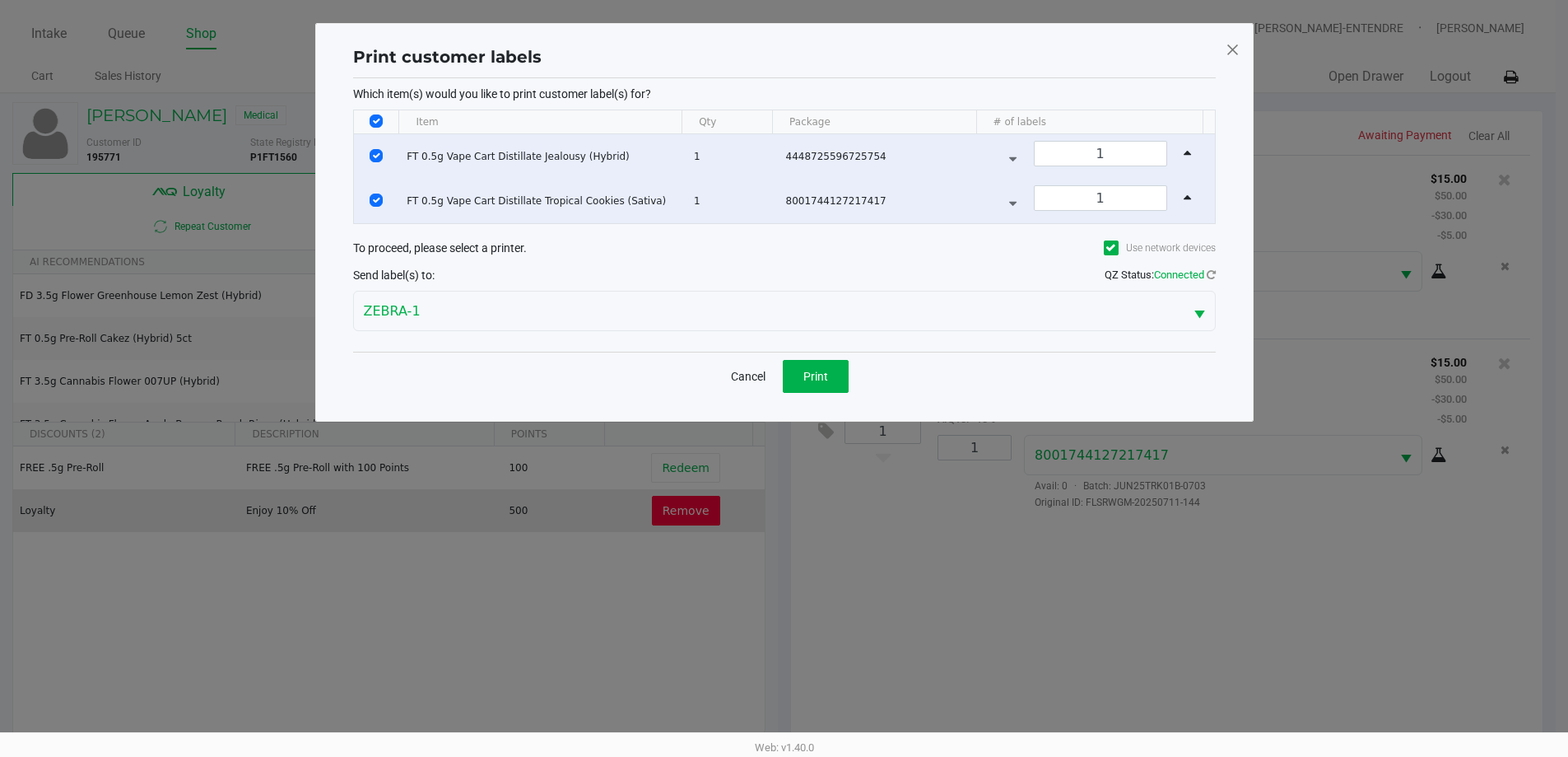
scroll to position [0, 0]
click at [807, 368] on button "Print" at bounding box center [821, 376] width 66 height 33
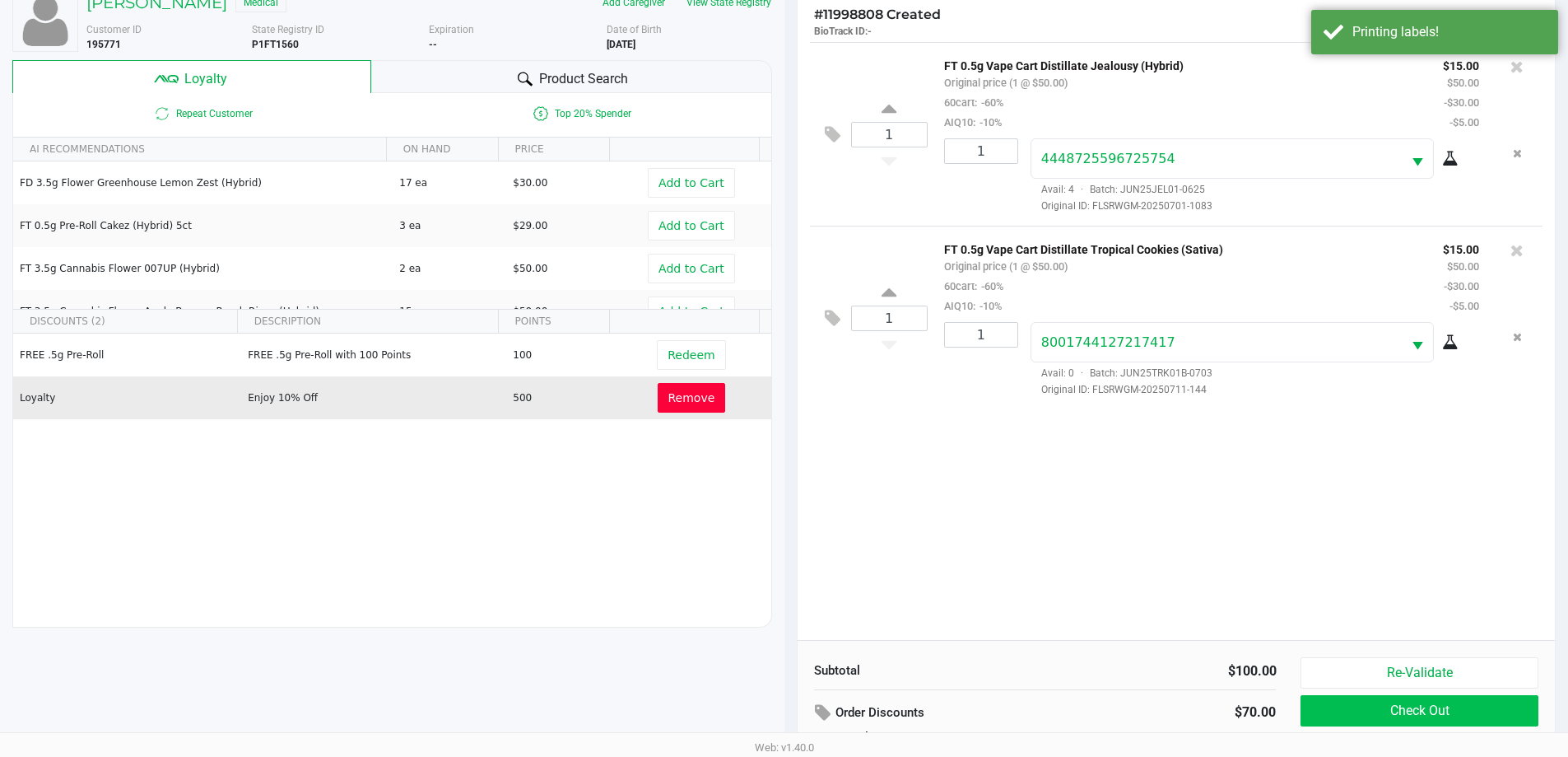
scroll to position [197, 0]
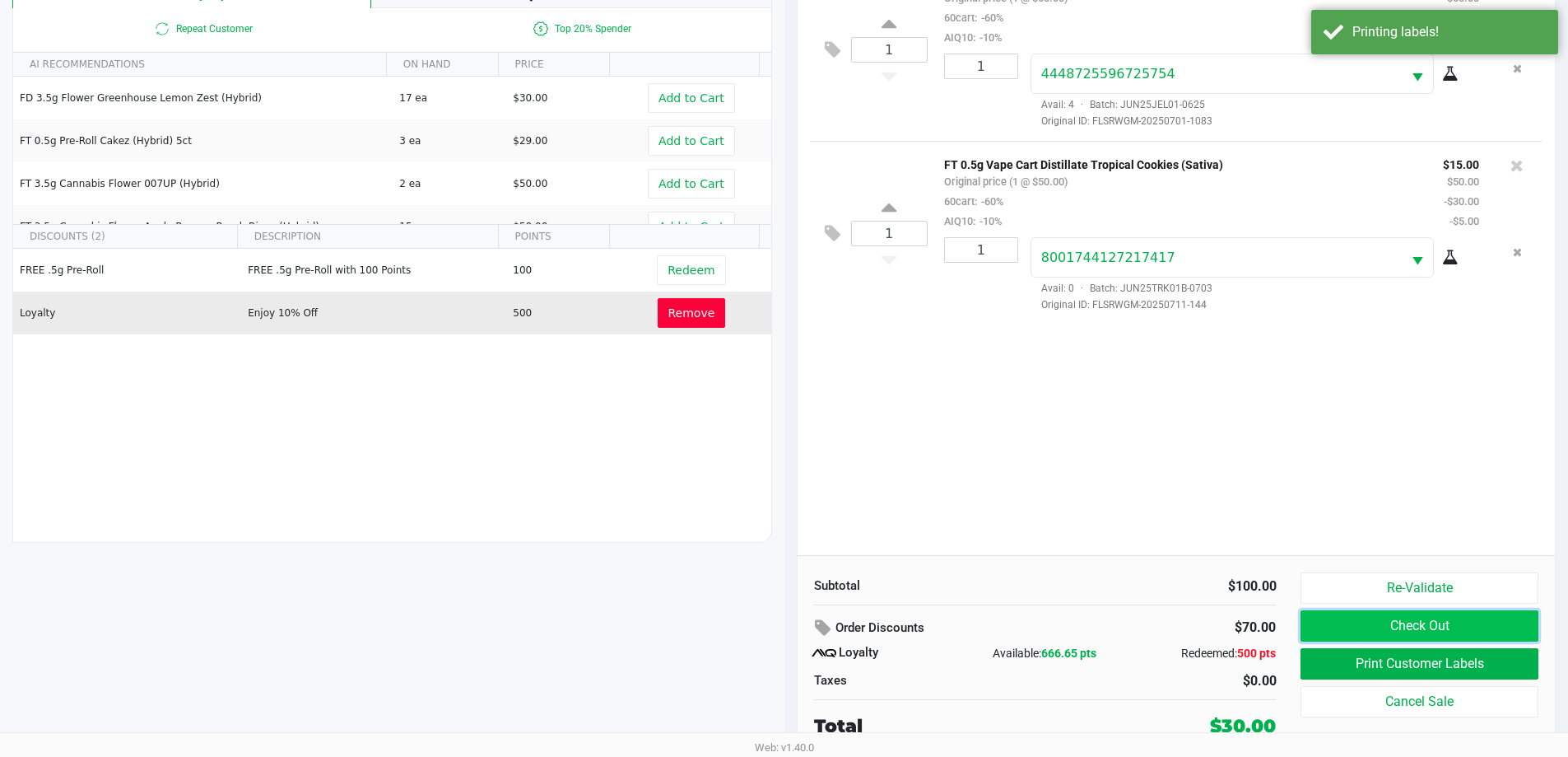
click at [1434, 625] on button "Check Out" at bounding box center [1419, 625] width 237 height 31
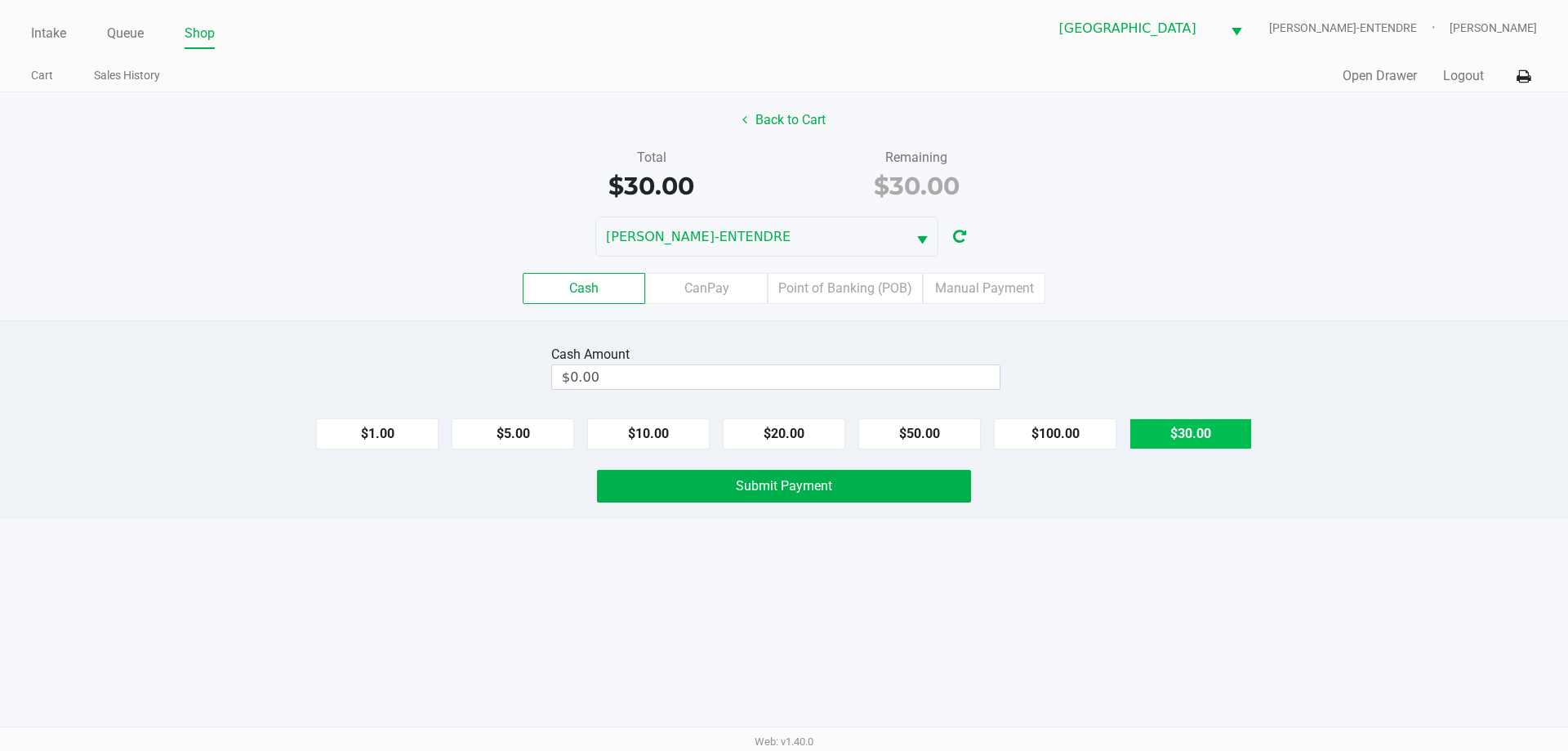
drag, startPoint x: 1249, startPoint y: 431, endPoint x: 1232, endPoint y: 432, distance: 17.0
click at [1235, 432] on button "$30.00" at bounding box center [1190, 433] width 123 height 31
type input "$30.00"
click at [726, 485] on button "Submit Payment" at bounding box center [783, 486] width 374 height 33
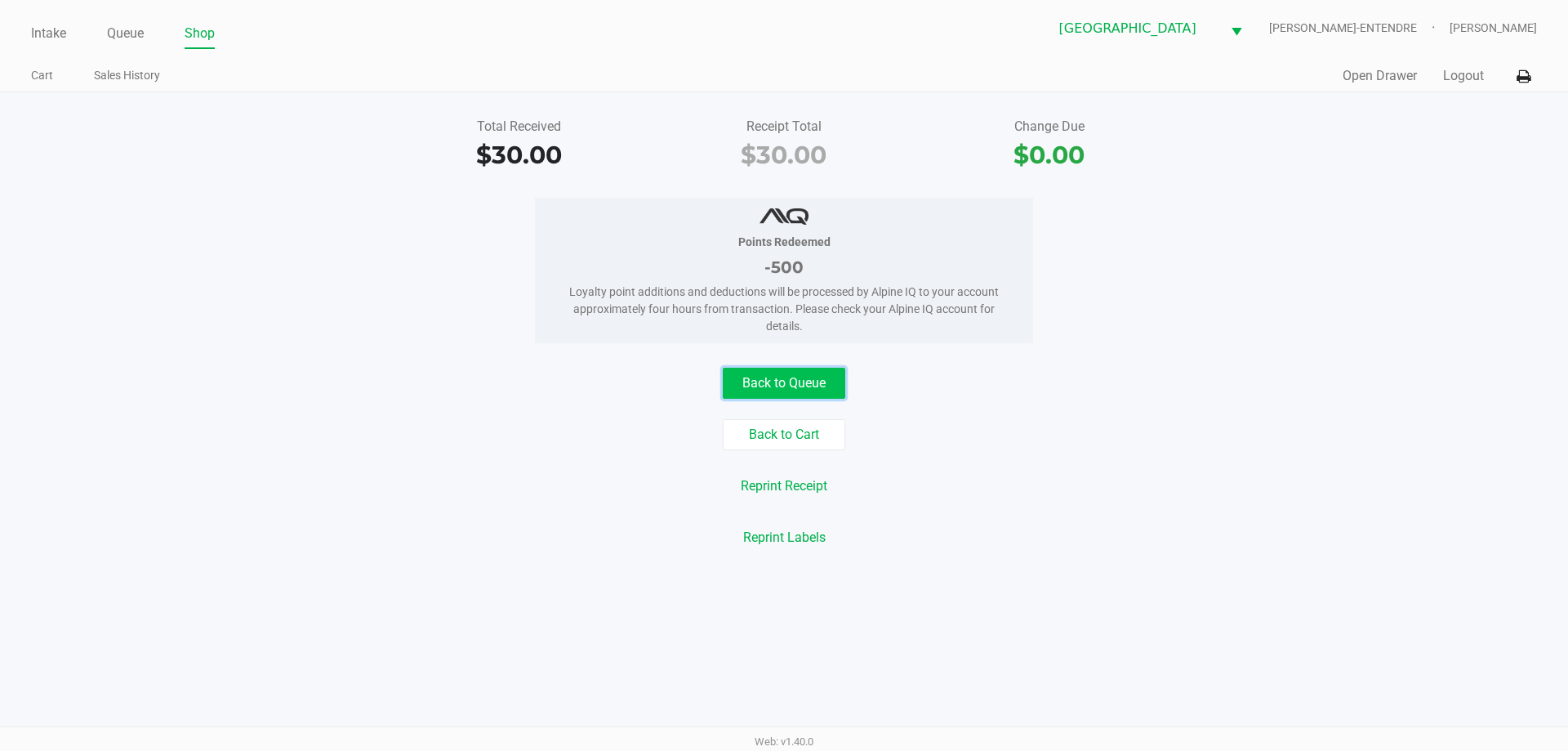
click at [801, 386] on button "Back to Queue" at bounding box center [784, 383] width 123 height 31
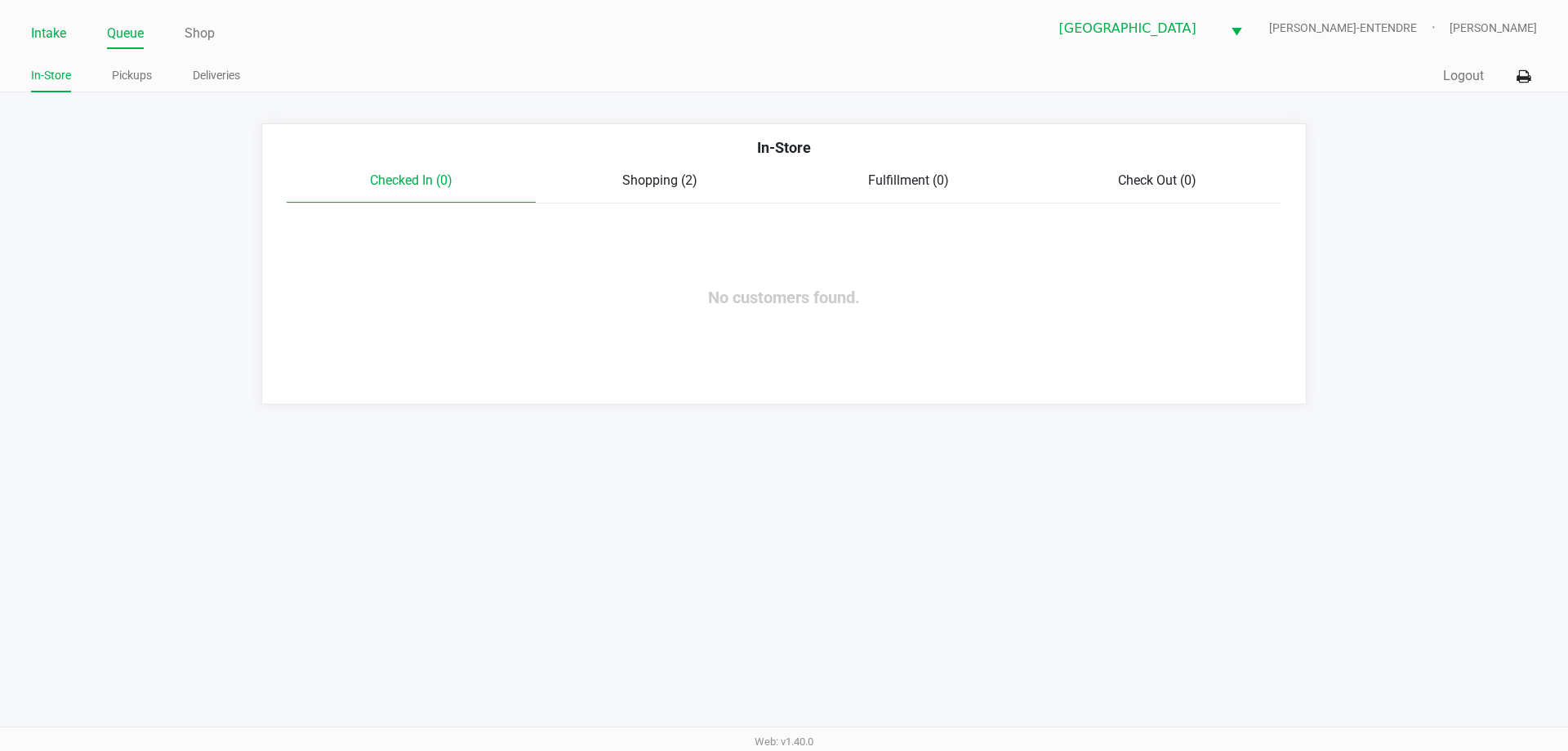
click at [50, 43] on link "Intake" at bounding box center [48, 33] width 35 height 23
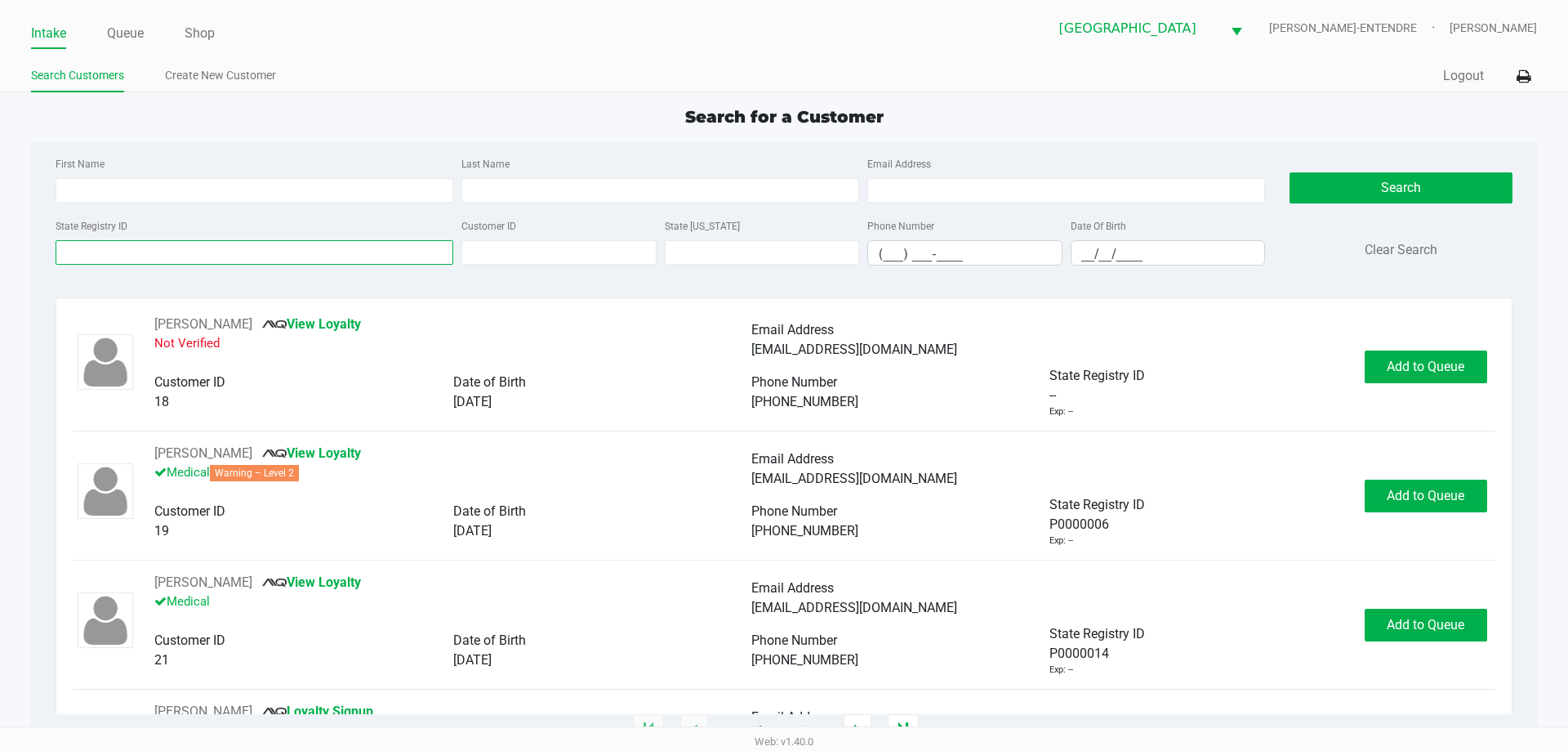
click at [211, 261] on input "State Registry ID" at bounding box center [254, 252] width 398 height 24
click at [196, 256] on input "State Registry ID" at bounding box center [254, 252] width 398 height 24
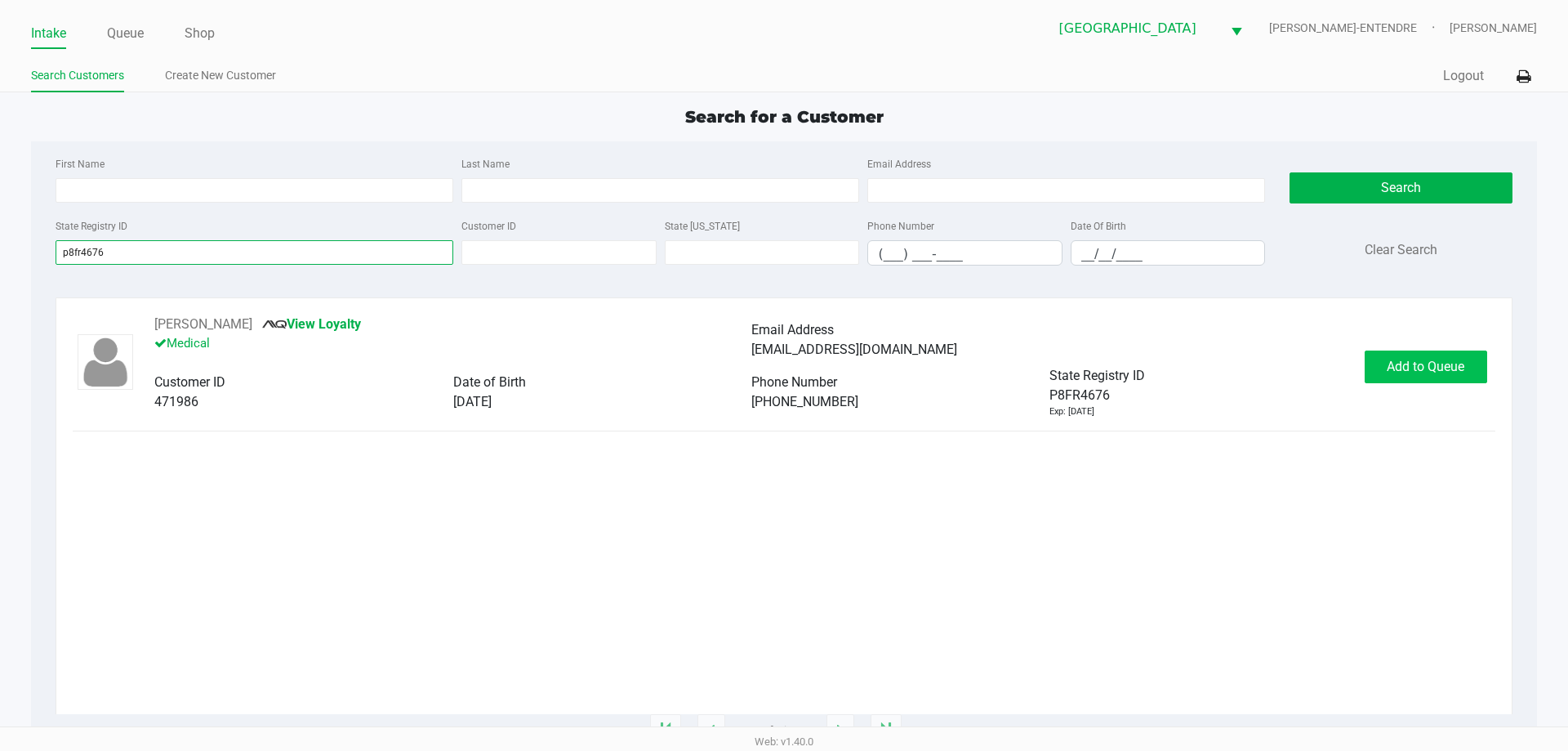
type input "p8fr4676"
click at [1448, 370] on span "Add to Queue" at bounding box center [1425, 366] width 78 height 16
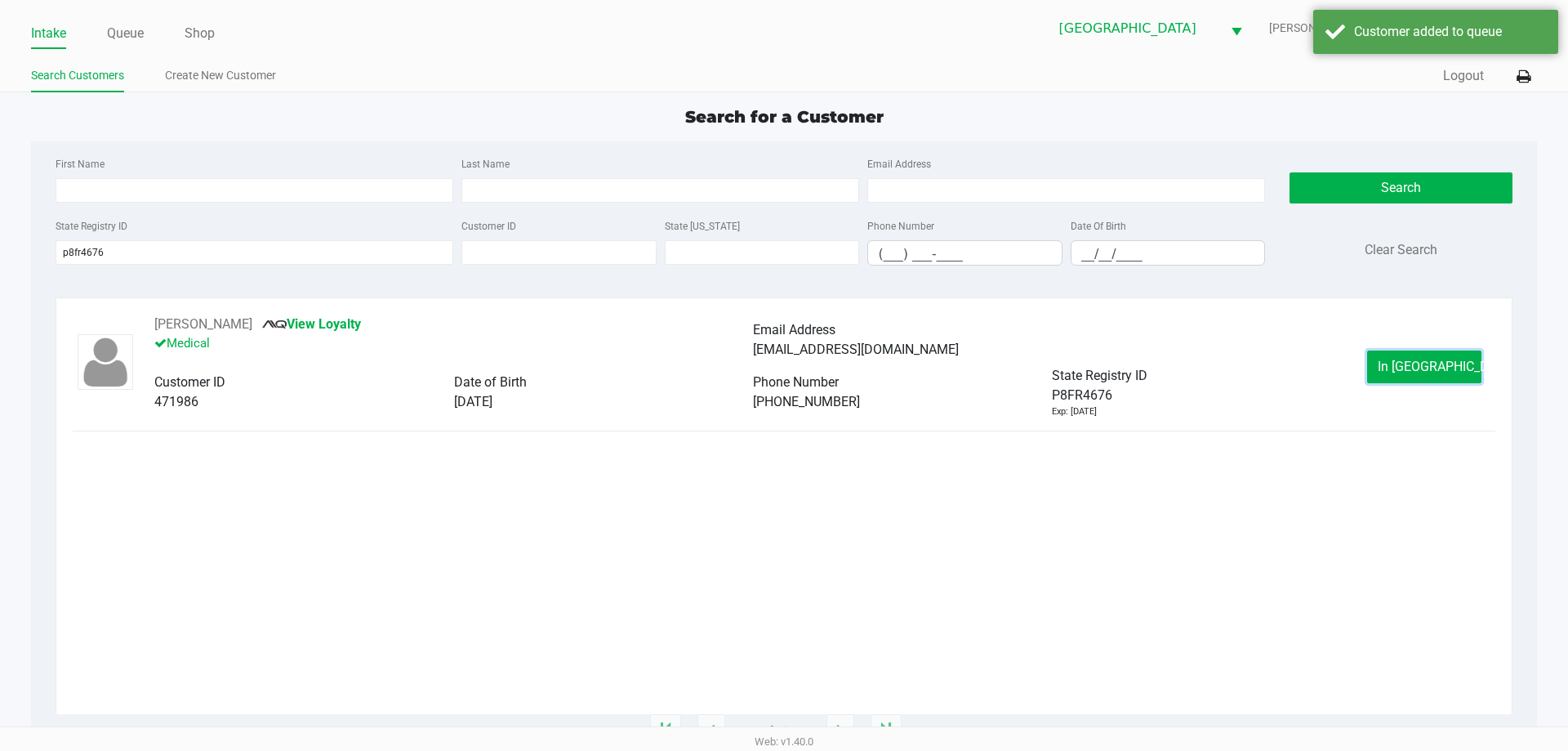
click at [1448, 370] on span "In [GEOGRAPHIC_DATA]" at bounding box center [1446, 366] width 137 height 16
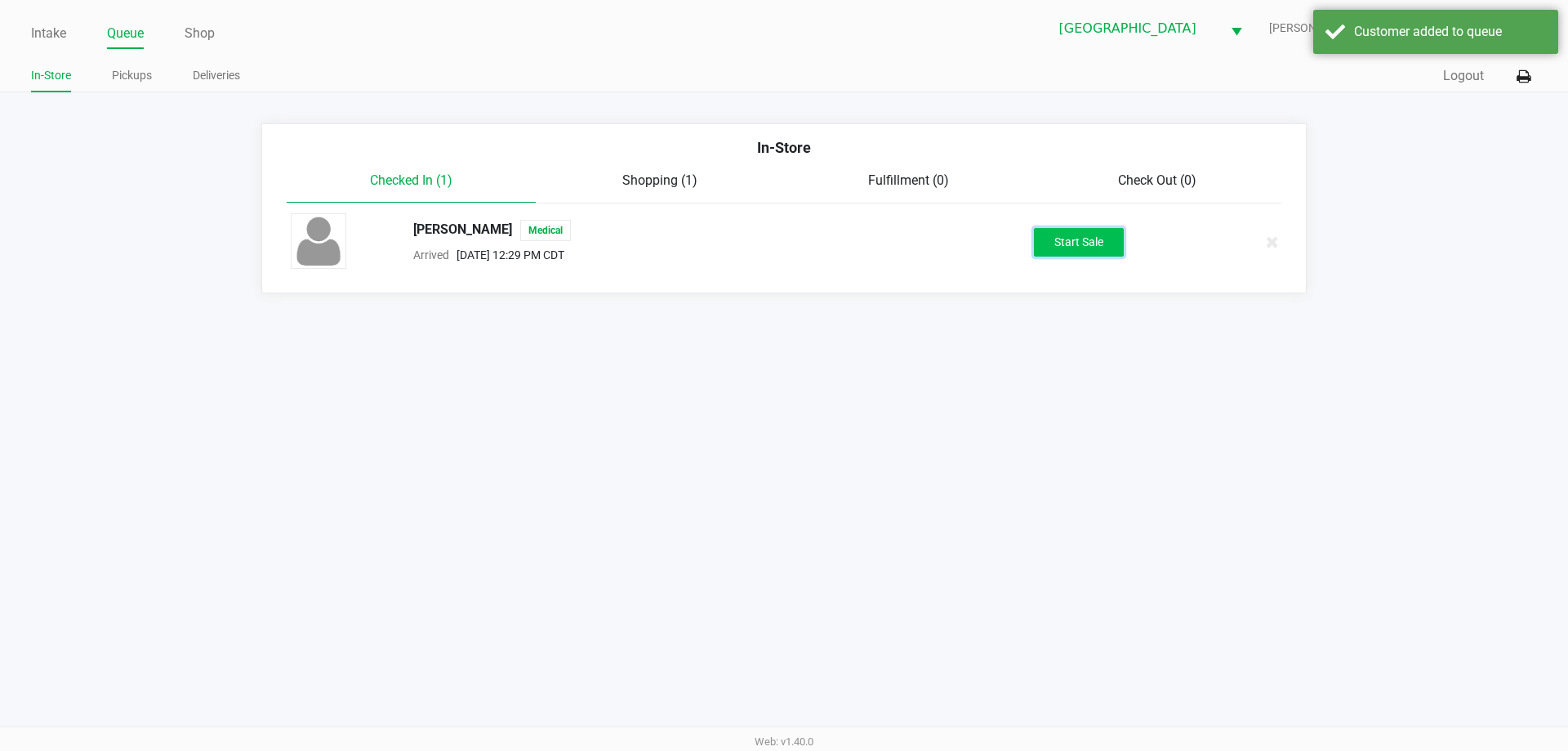
click at [1068, 244] on button "Start Sale" at bounding box center [1078, 243] width 89 height 28
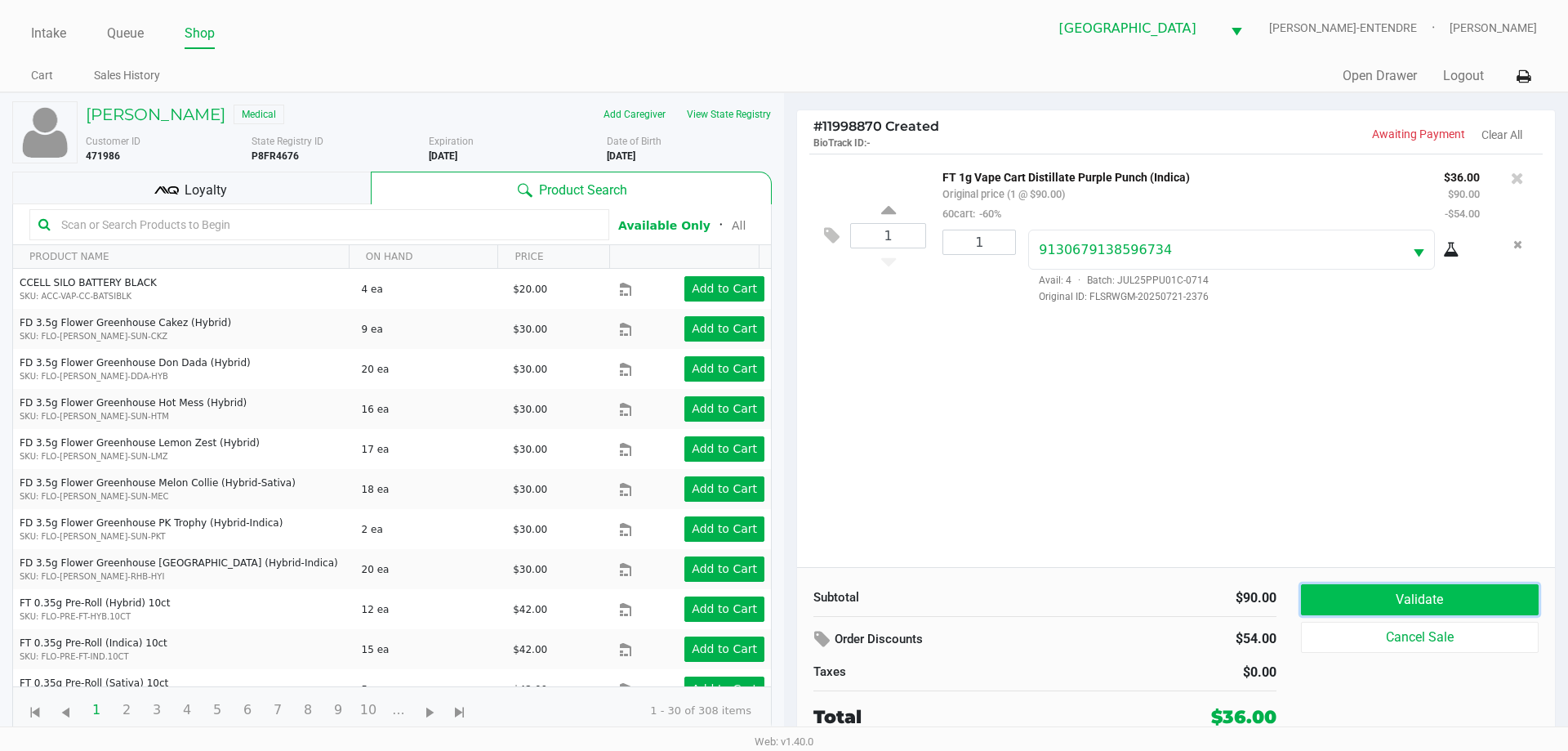
click at [1493, 600] on button "Validate" at bounding box center [1419, 600] width 237 height 31
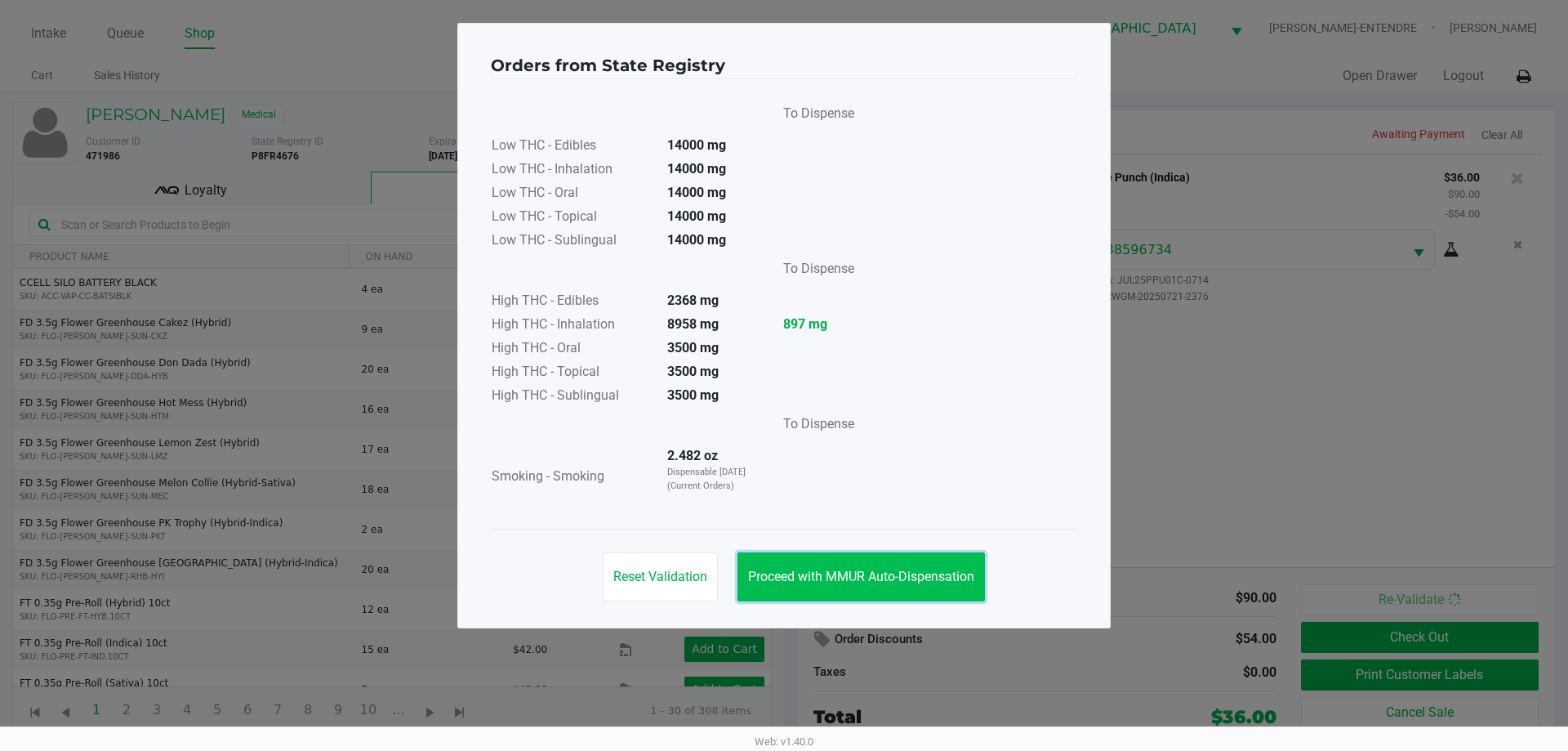
click at [921, 589] on button "Proceed with MMUR Auto-Dispensation" at bounding box center [861, 576] width 247 height 49
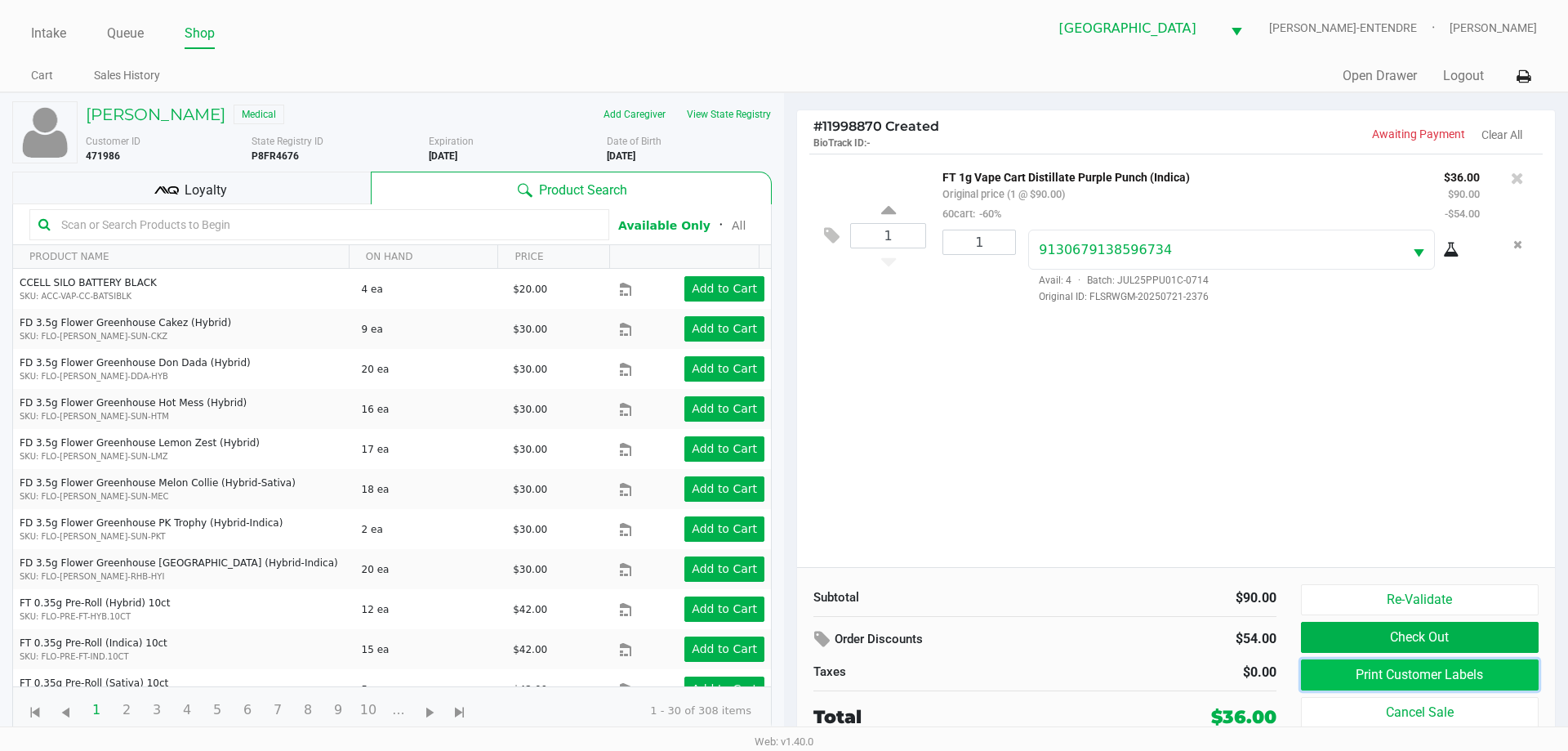
click at [1495, 677] on button "Print Customer Labels" at bounding box center [1419, 674] width 237 height 31
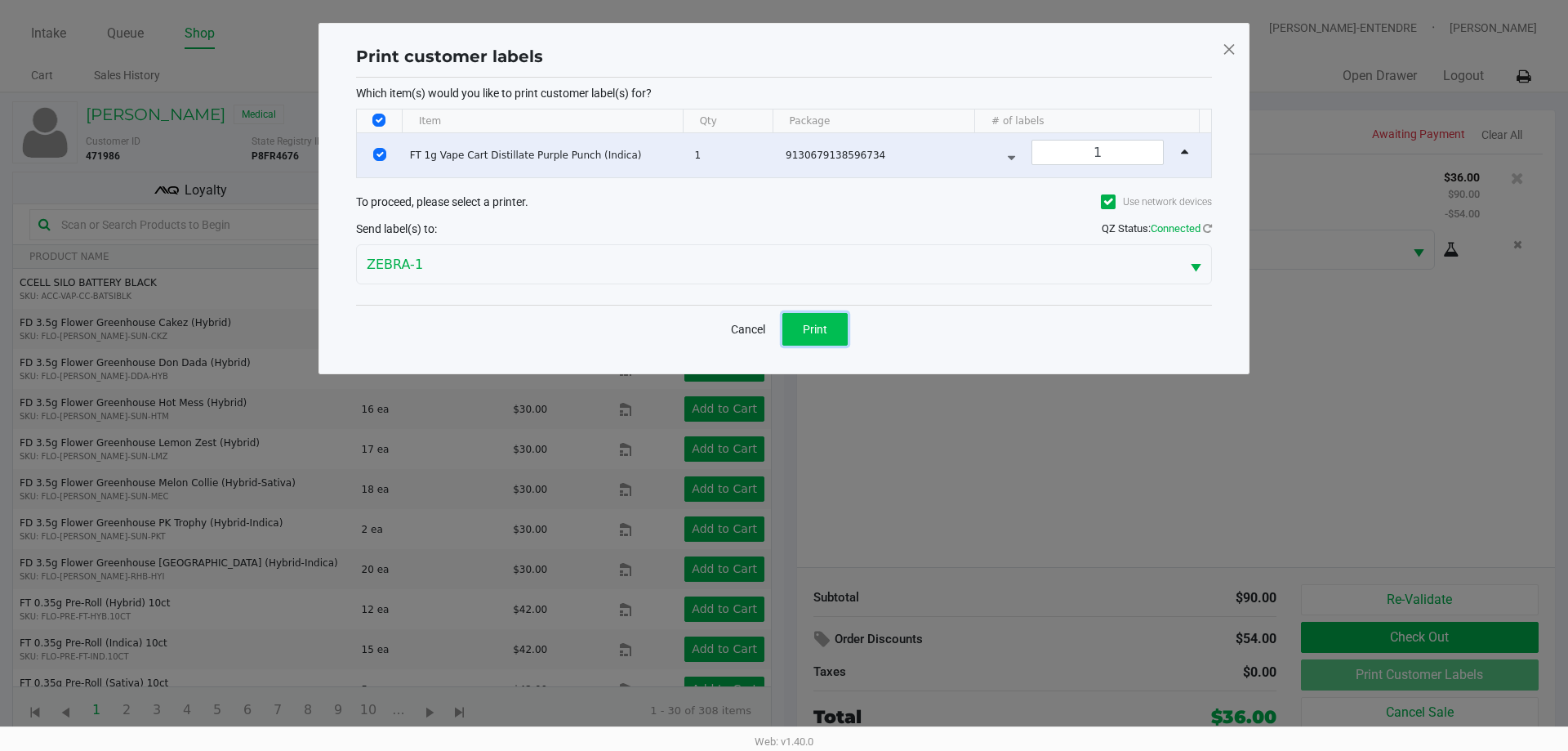
click at [826, 338] on button "Print" at bounding box center [815, 329] width 65 height 33
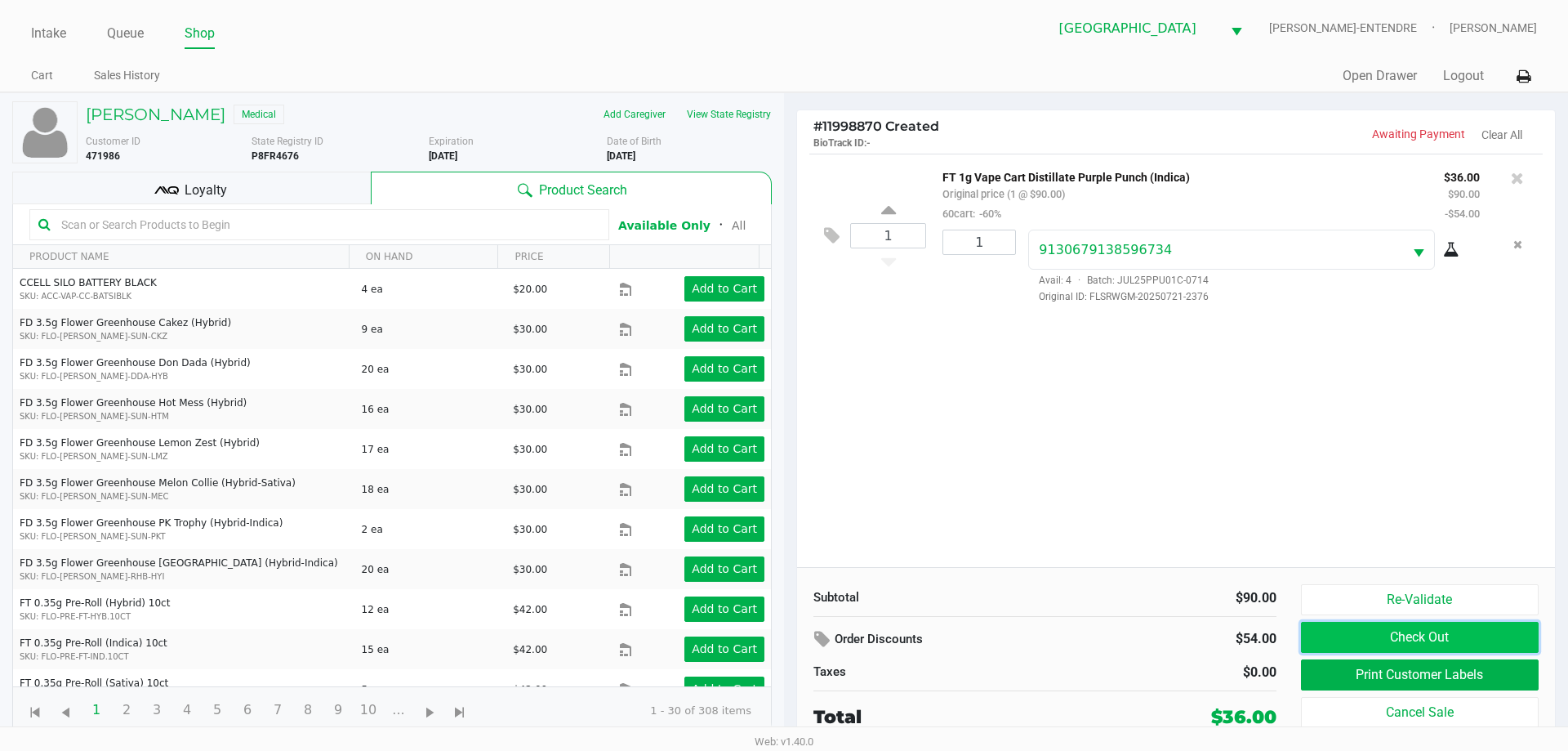
click at [1383, 644] on button "Check Out" at bounding box center [1419, 637] width 237 height 31
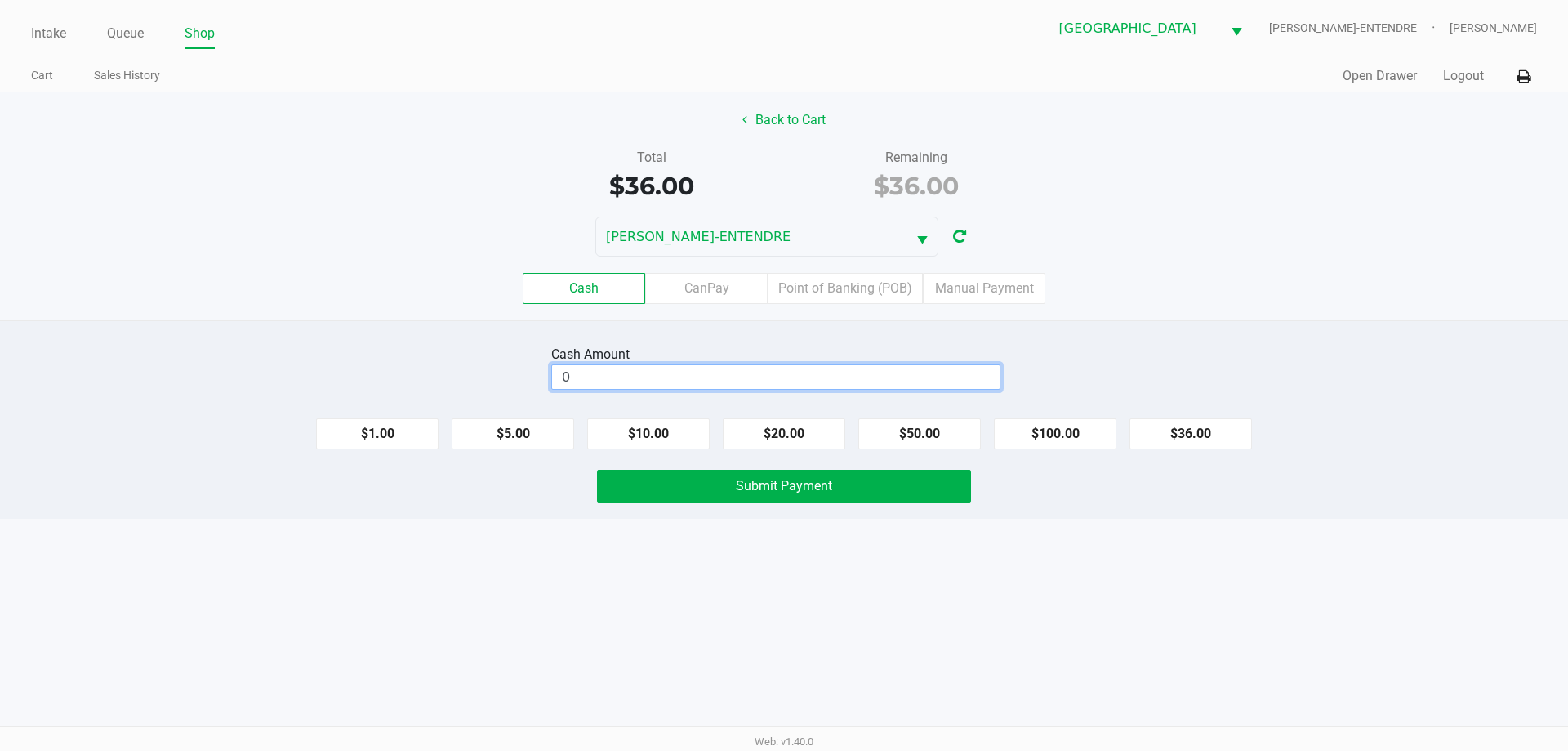
click at [740, 369] on input "0" at bounding box center [775, 377] width 447 height 23
type input "$40.00"
click at [713, 478] on button "Submit Payment" at bounding box center [783, 486] width 374 height 33
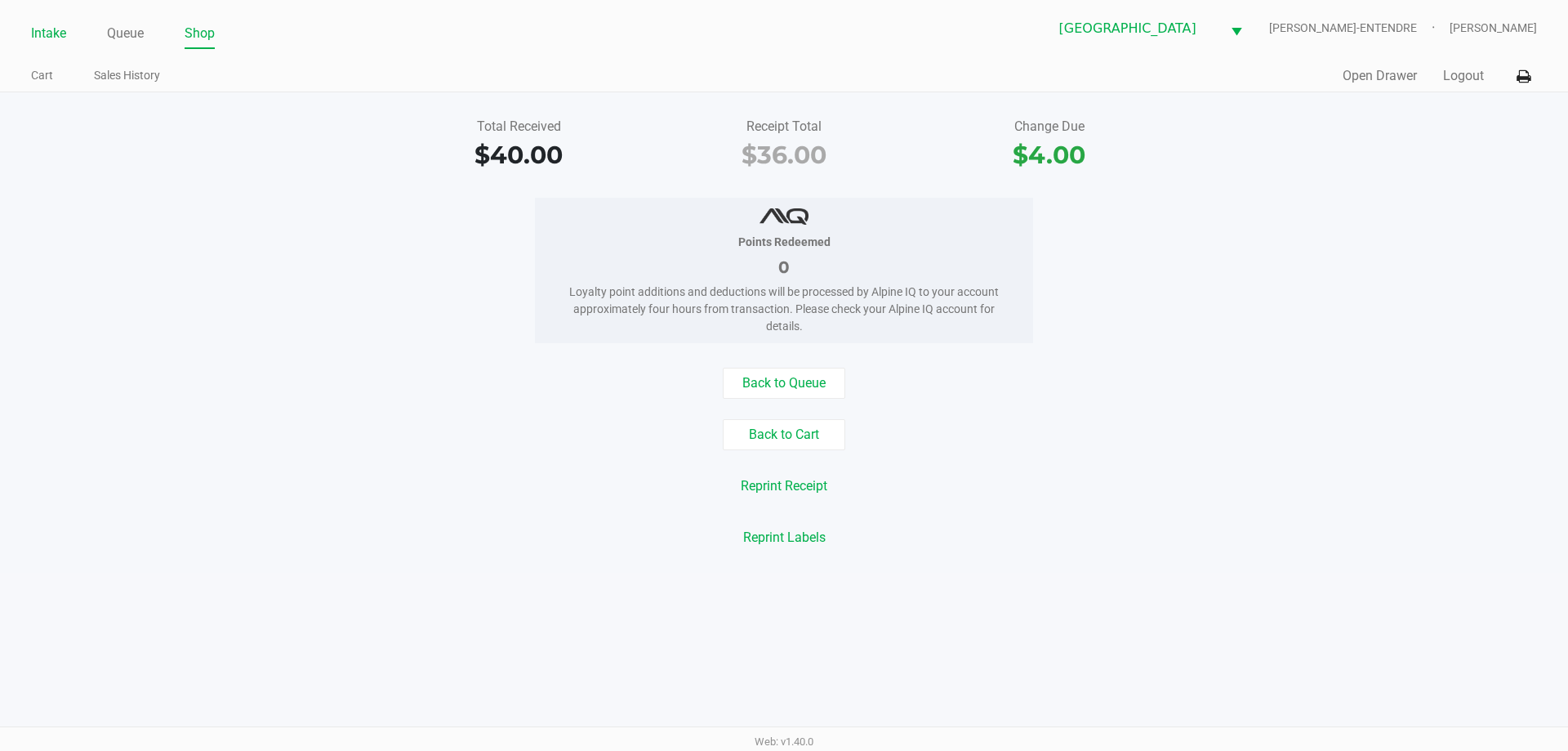
click at [60, 30] on link "Intake" at bounding box center [48, 33] width 35 height 23
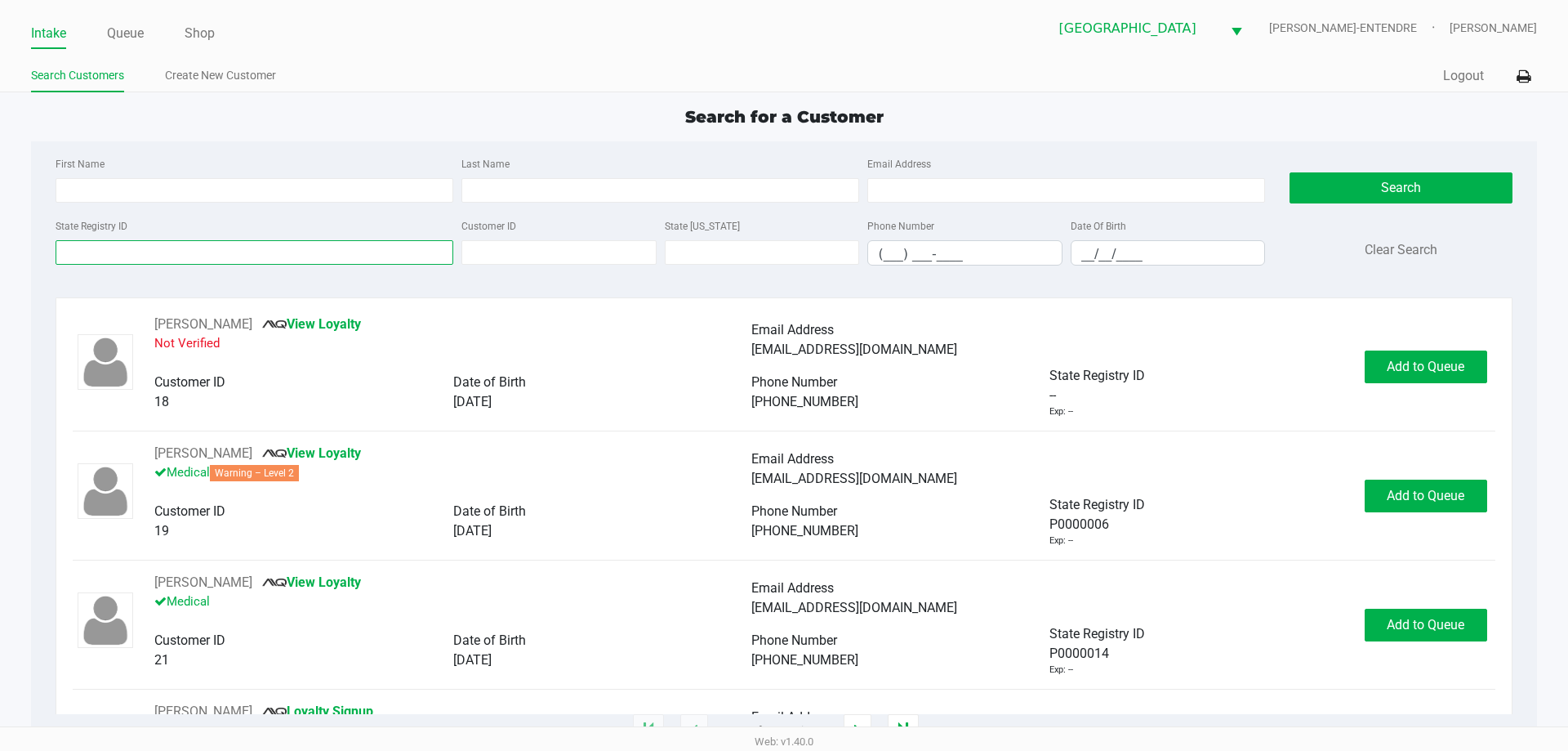
click at [212, 245] on input "State Registry ID" at bounding box center [254, 252] width 398 height 24
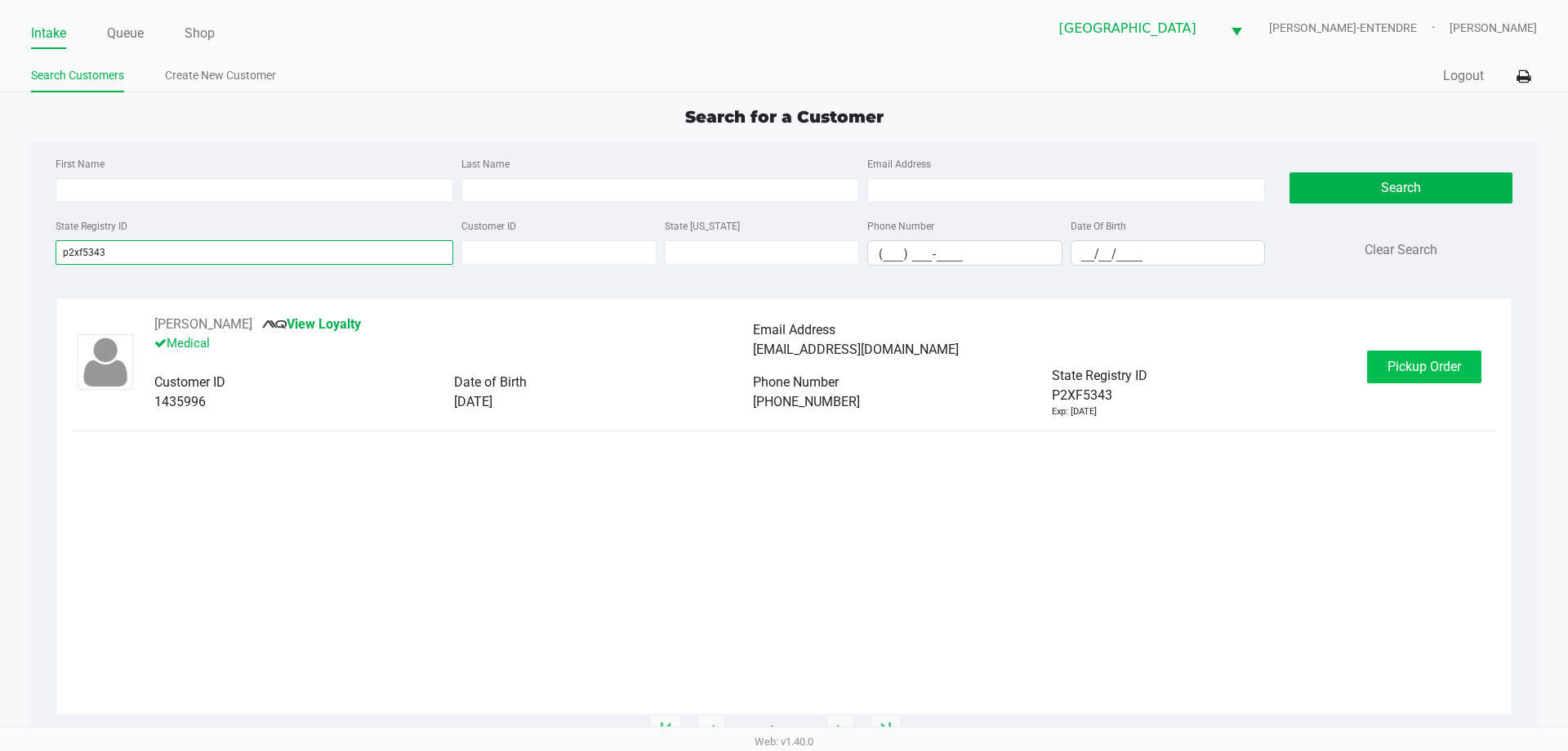
type input "p2xf5343"
click at [1428, 360] on span "Pickup Order" at bounding box center [1424, 366] width 74 height 16
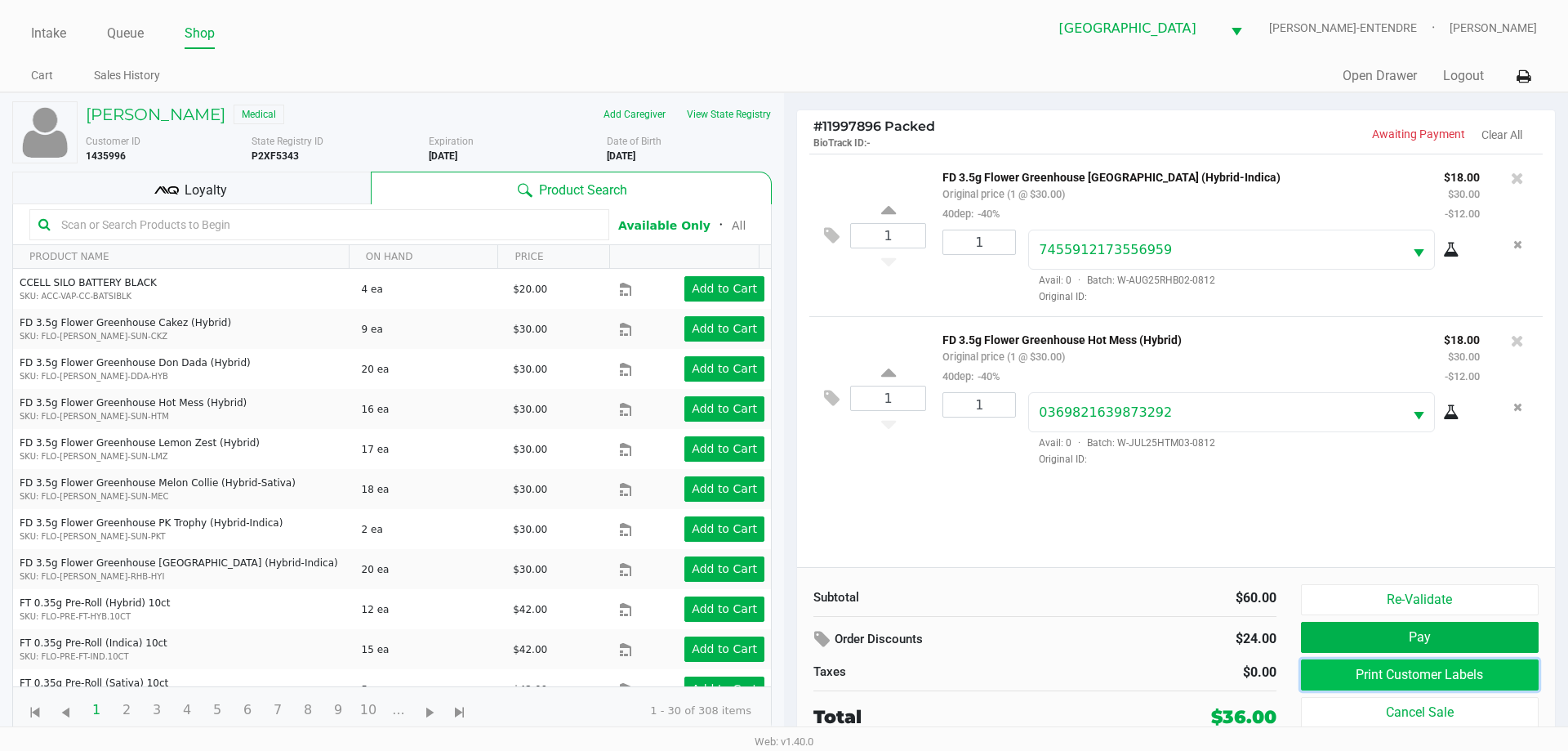
click at [1402, 686] on button "Print Customer Labels" at bounding box center [1419, 674] width 237 height 31
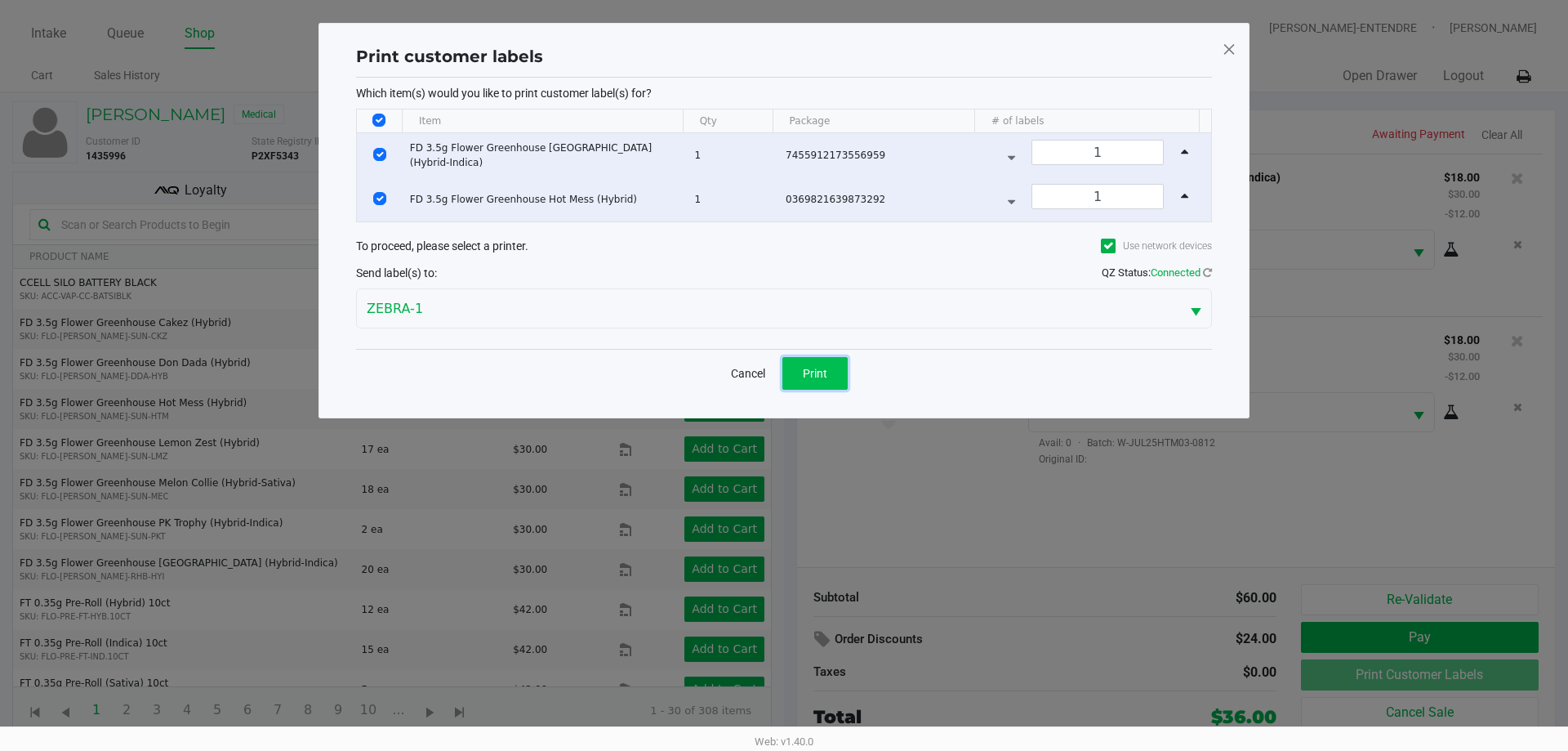
click at [808, 372] on span "Print" at bounding box center [814, 374] width 24 height 13
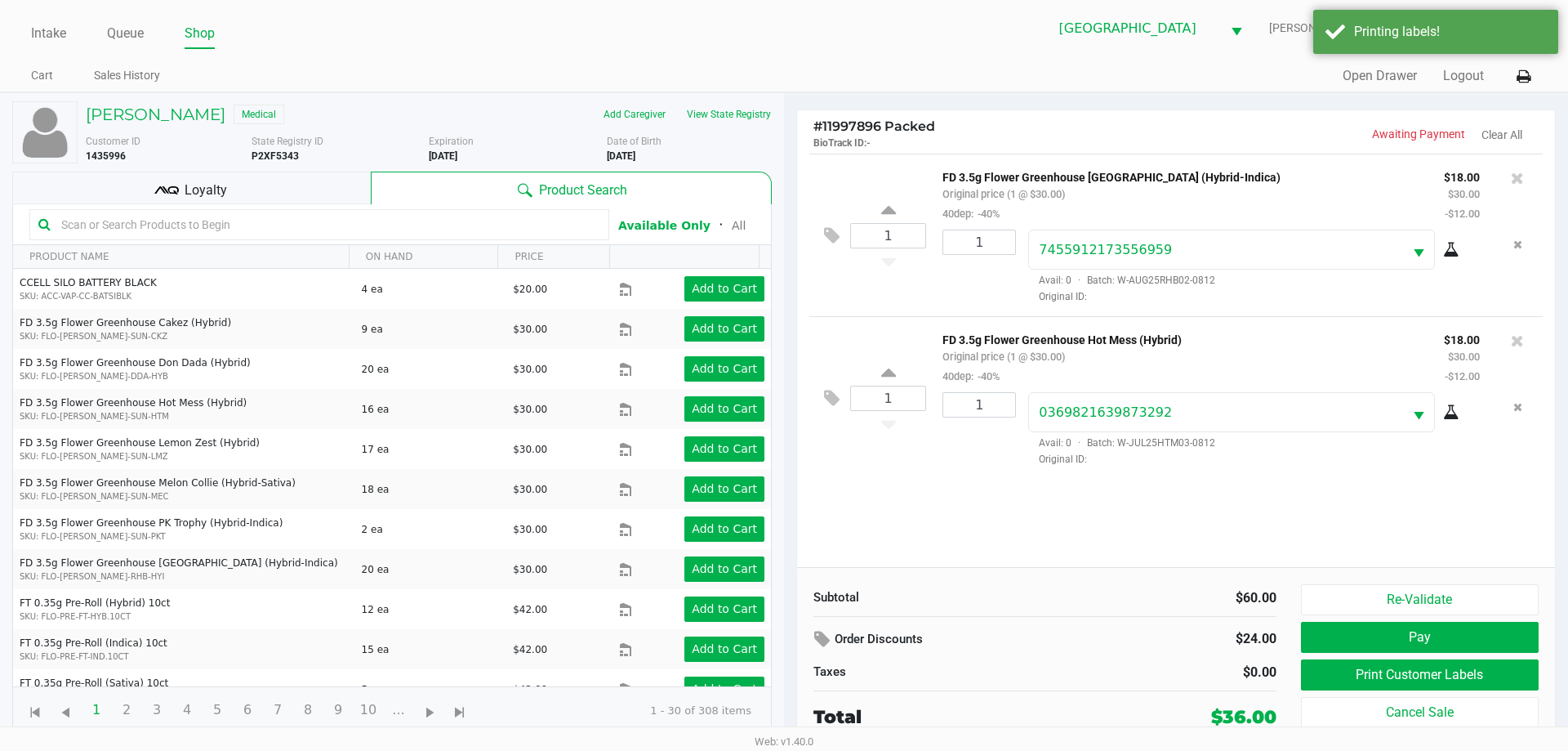
click at [272, 185] on div "Loyalty" at bounding box center [191, 187] width 359 height 33
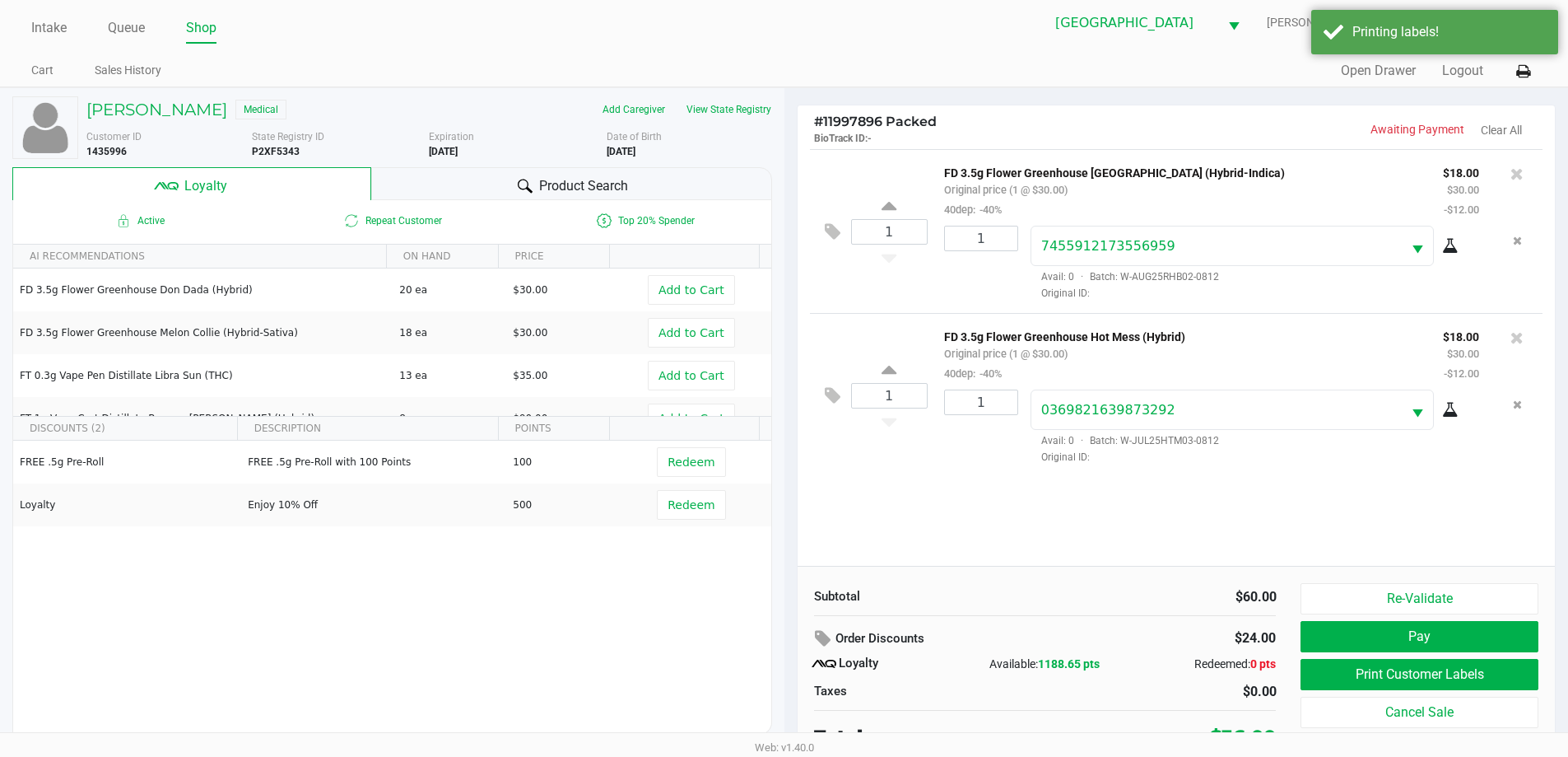
scroll to position [17, 0]
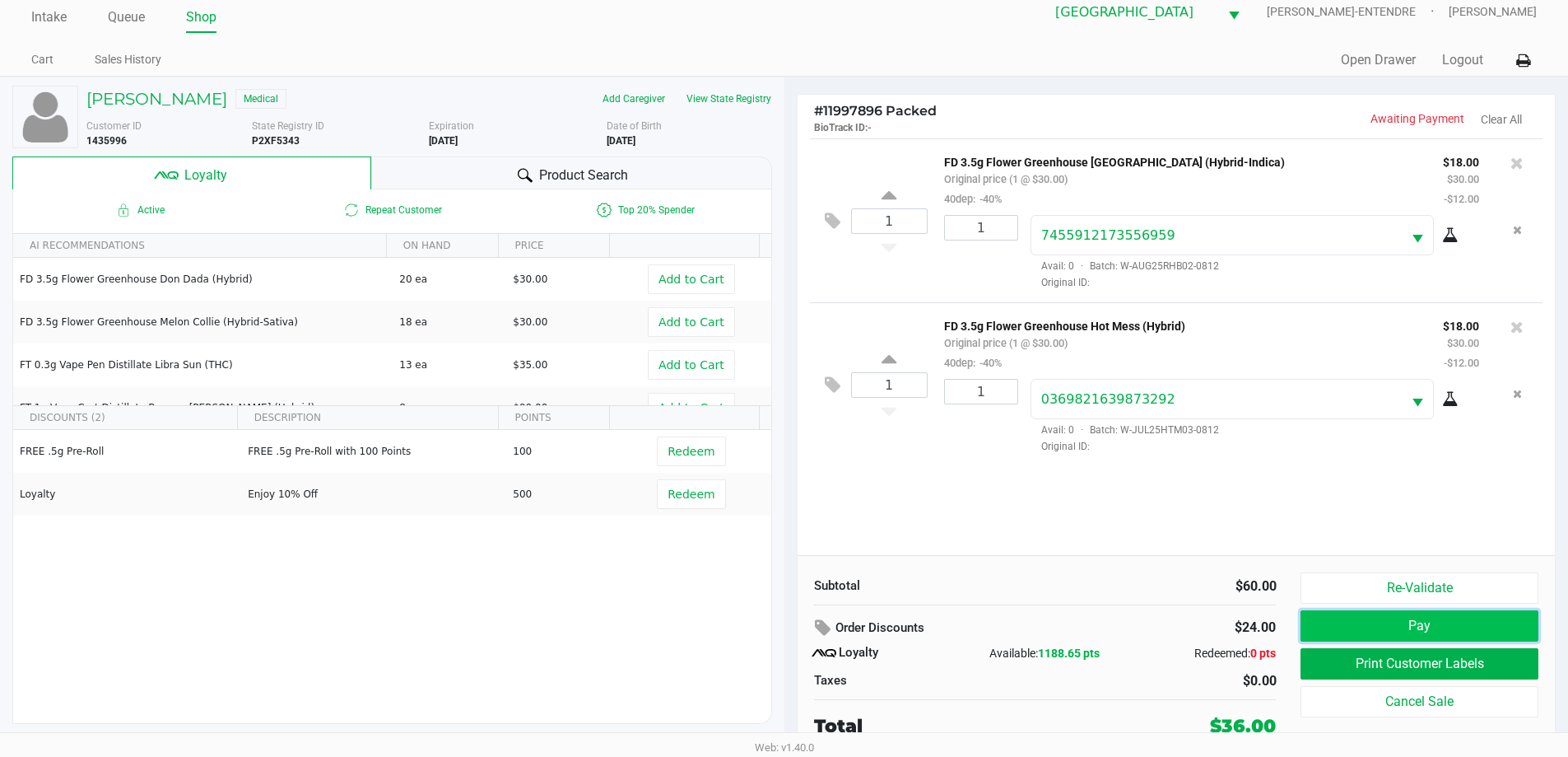
click at [1404, 632] on button "Pay" at bounding box center [1419, 625] width 237 height 31
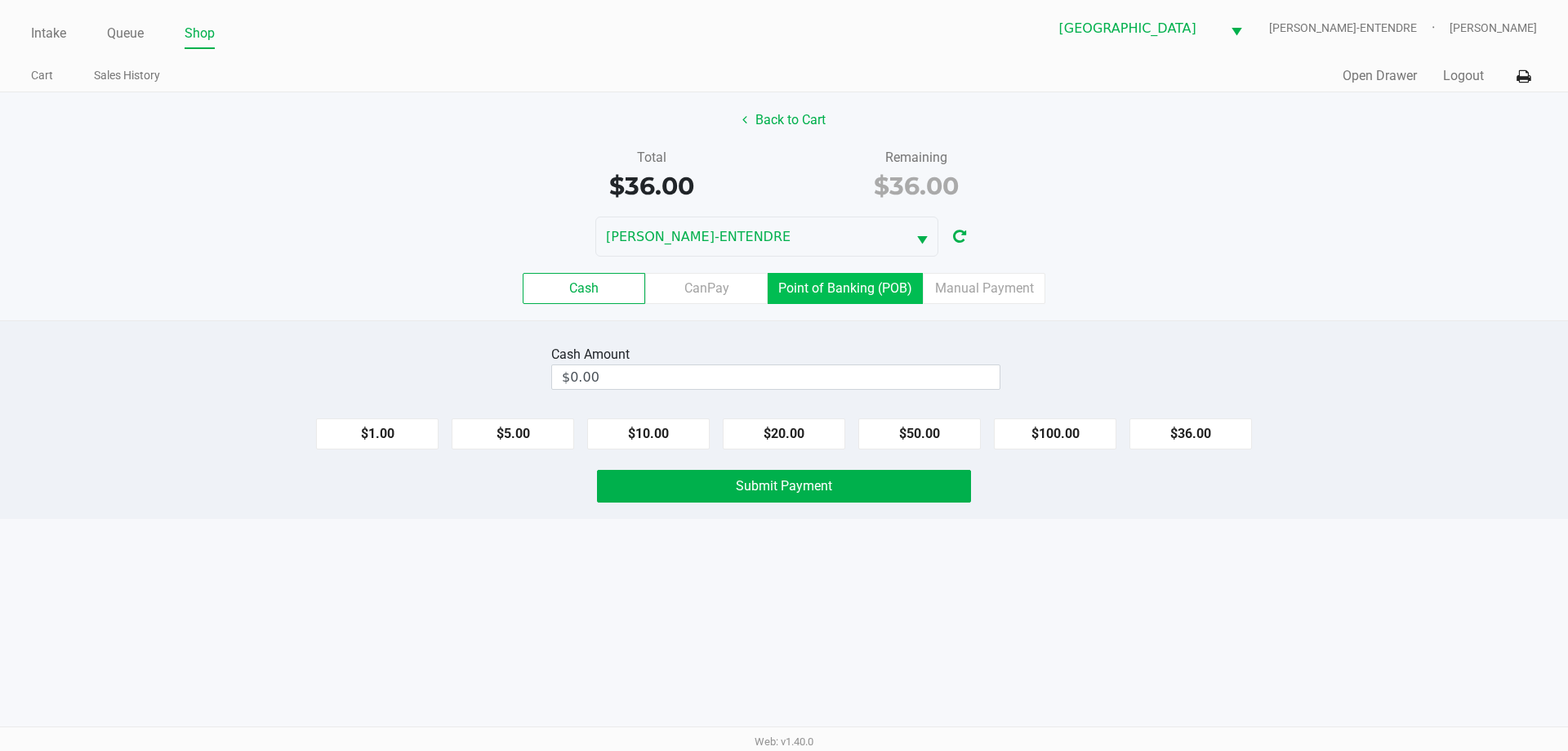
click at [863, 288] on label "Point of Banking (POB)" at bounding box center [845, 288] width 155 height 31
click at [0, 0] on 7 "Point of Banking (POB)" at bounding box center [0, 0] width 0 height 0
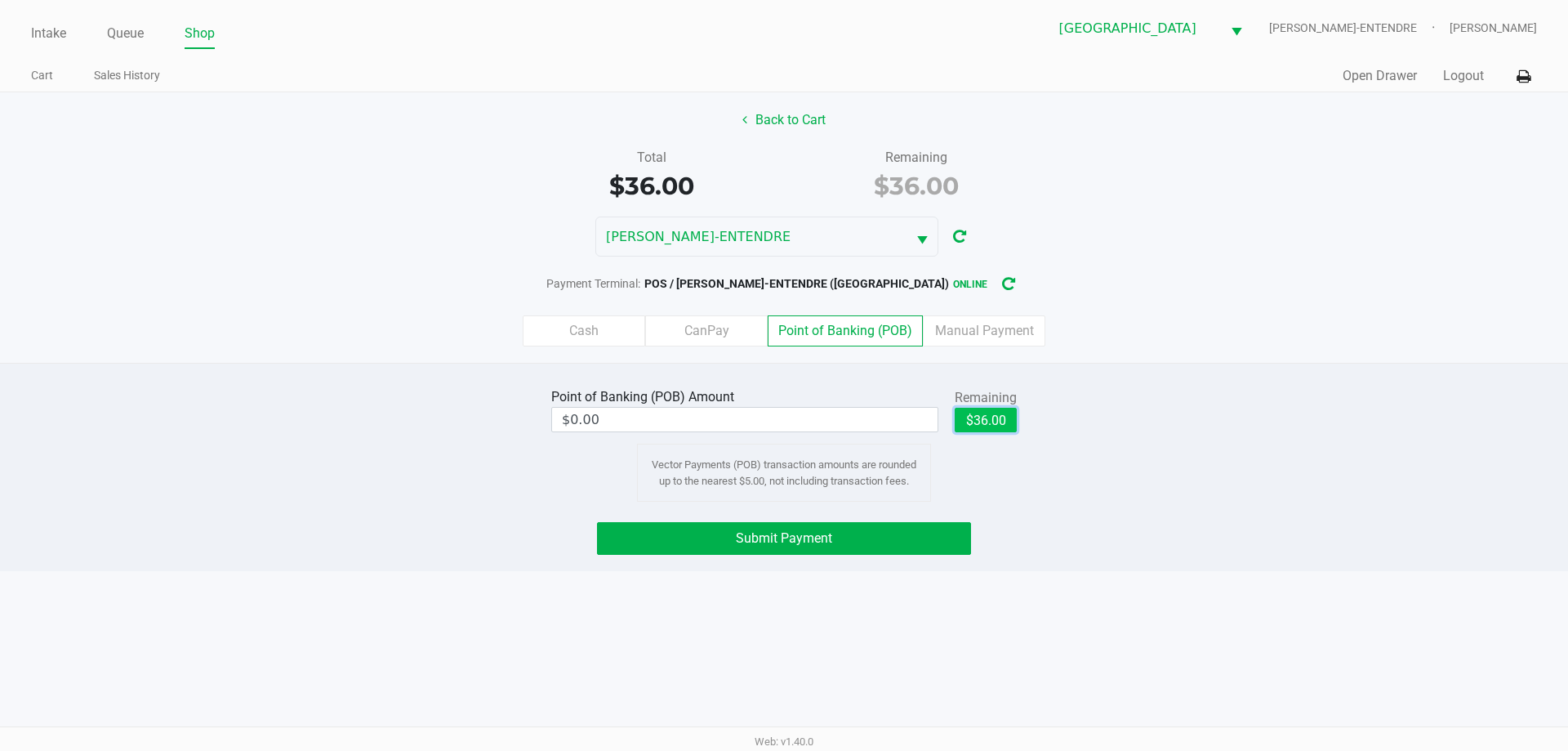
click at [1011, 421] on button "$36.00" at bounding box center [985, 420] width 62 height 24
type input "$36.00"
click at [875, 518] on div "Point of Banking (POB) Amount $36.00 Remaining $36.00 Clear Vector Payments (PO…" at bounding box center [784, 467] width 1568 height 208
click at [888, 551] on button "Submit Payment" at bounding box center [783, 538] width 374 height 33
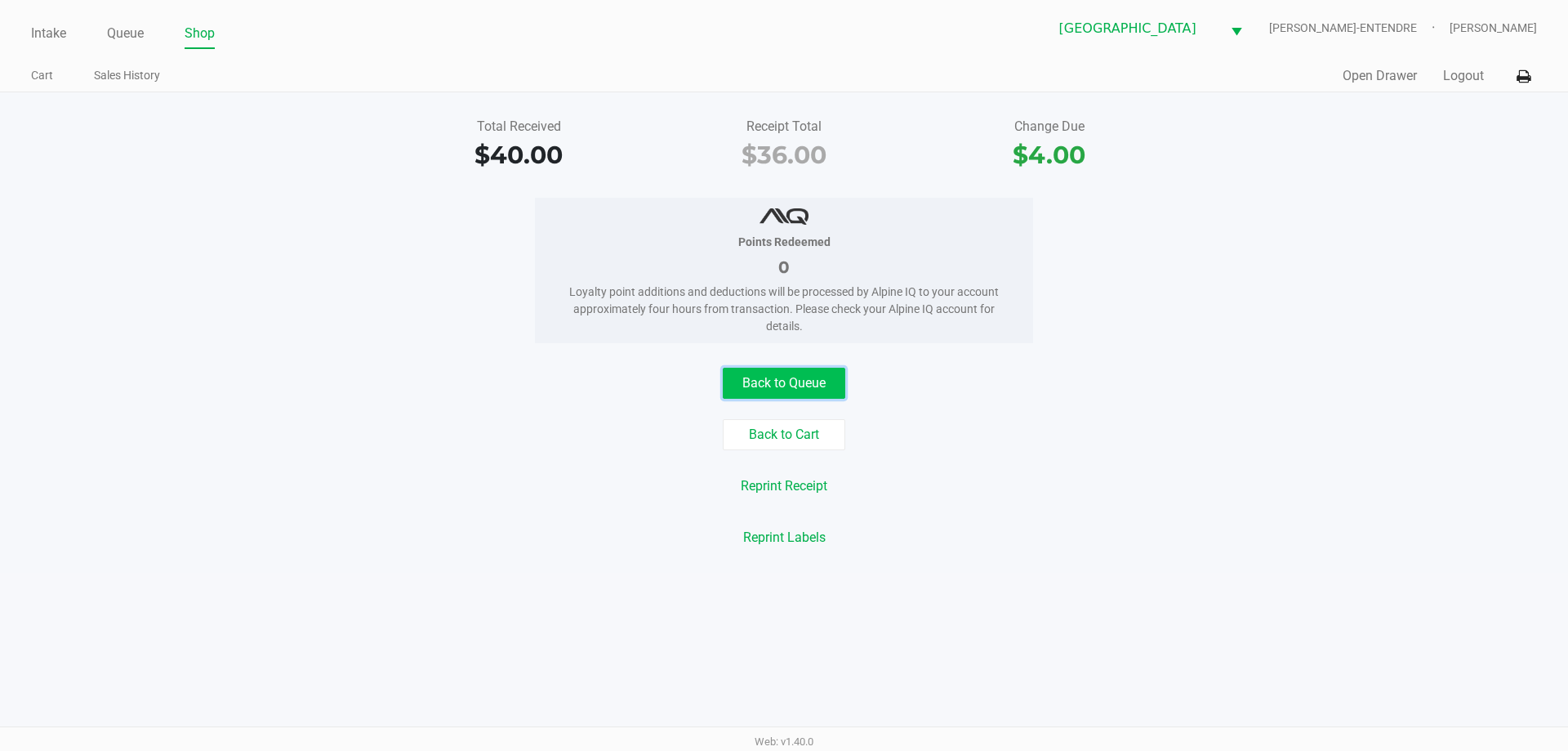
click at [793, 377] on button "Back to Queue" at bounding box center [784, 383] width 123 height 31
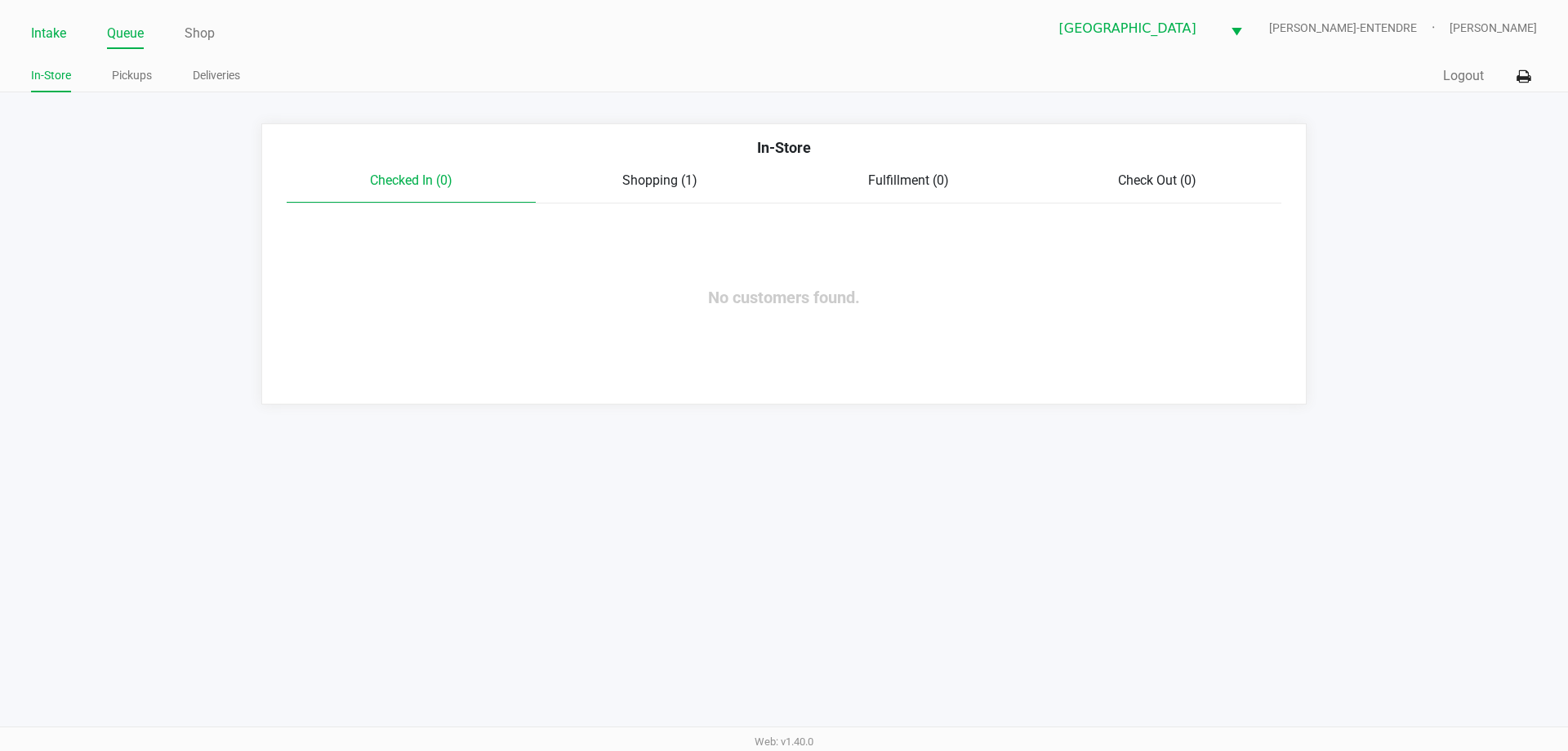
click at [43, 26] on link "Intake" at bounding box center [48, 33] width 35 height 23
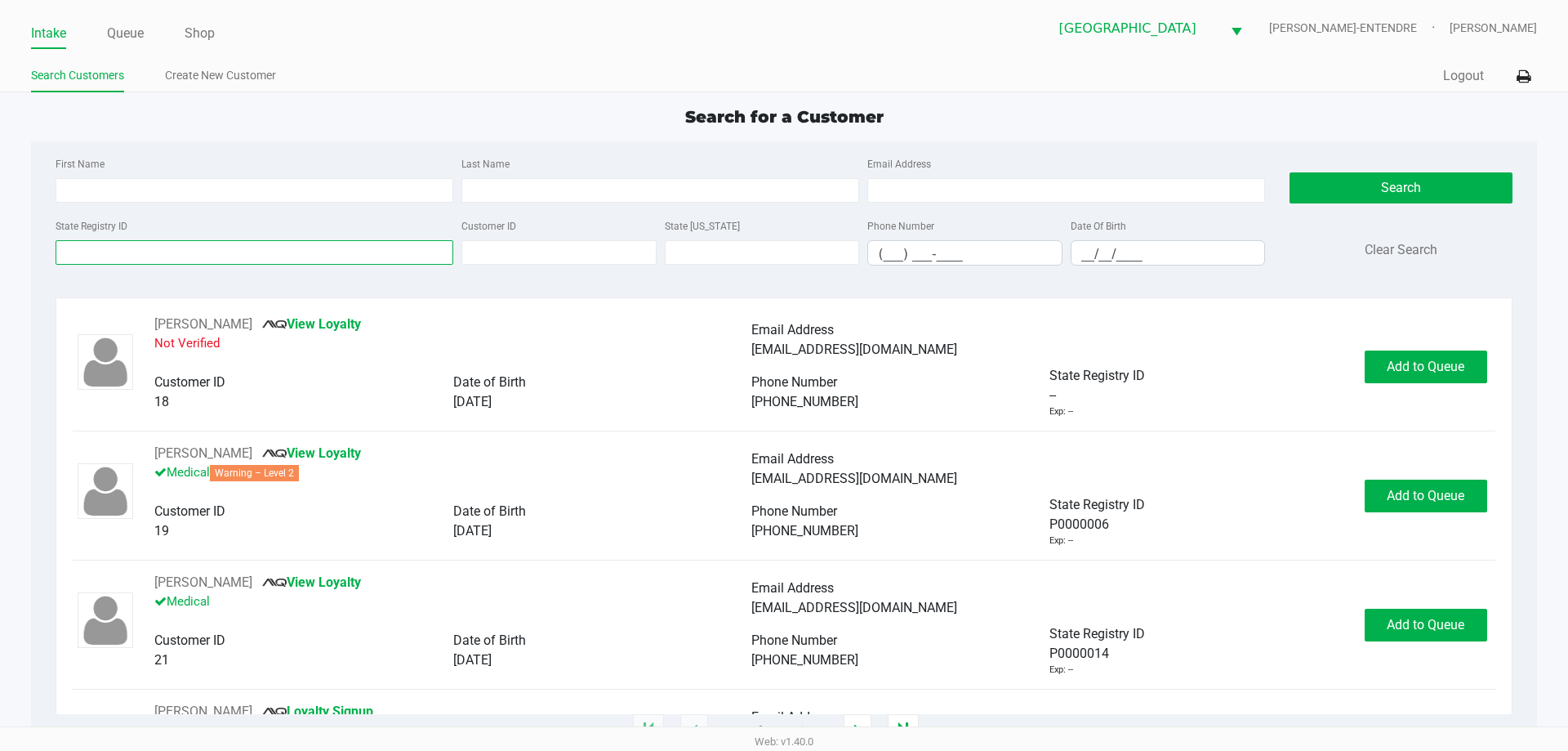
click at [211, 257] on input "State Registry ID" at bounding box center [254, 252] width 398 height 24
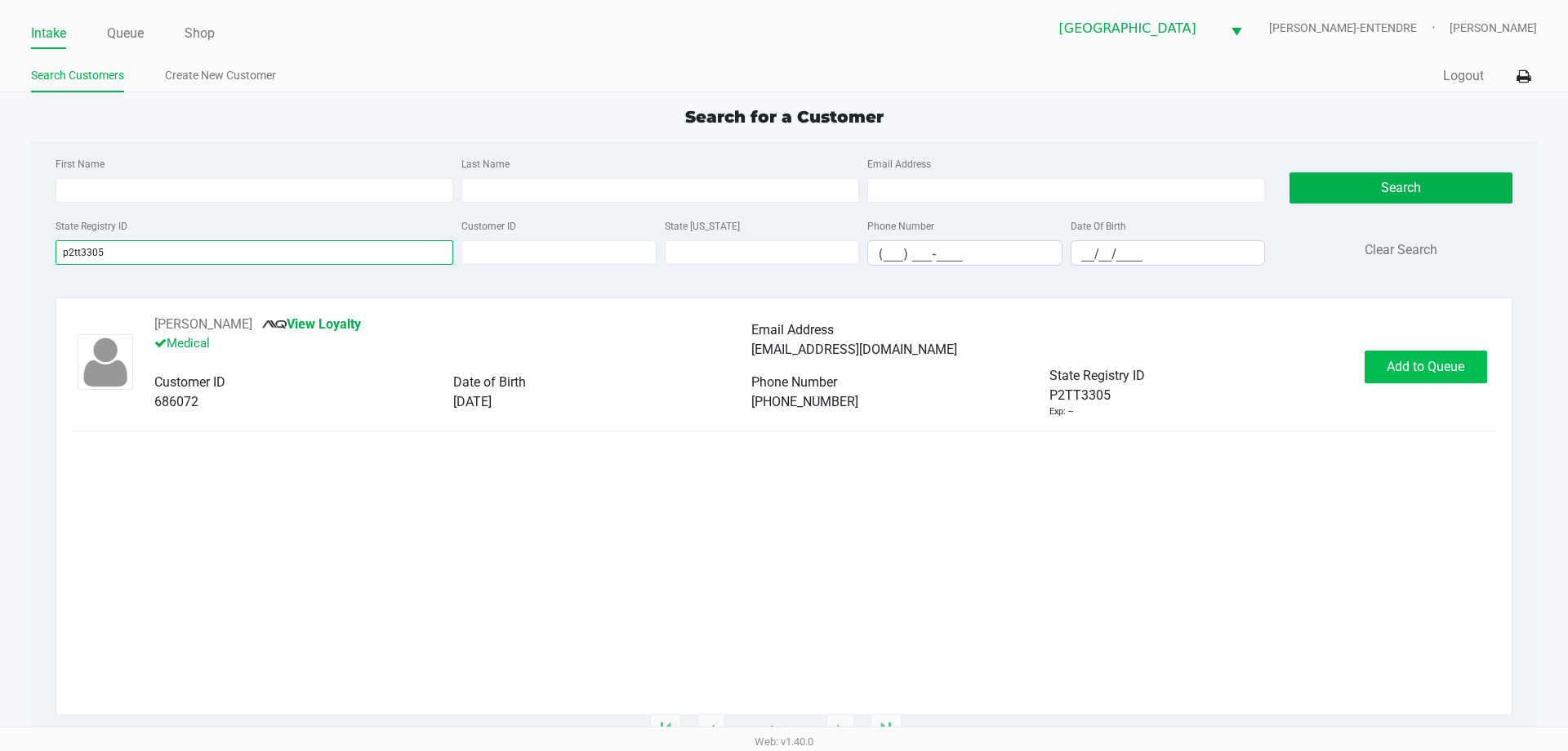
type input "p2tt3305"
click at [1404, 363] on span "Add to Queue" at bounding box center [1425, 366] width 78 height 16
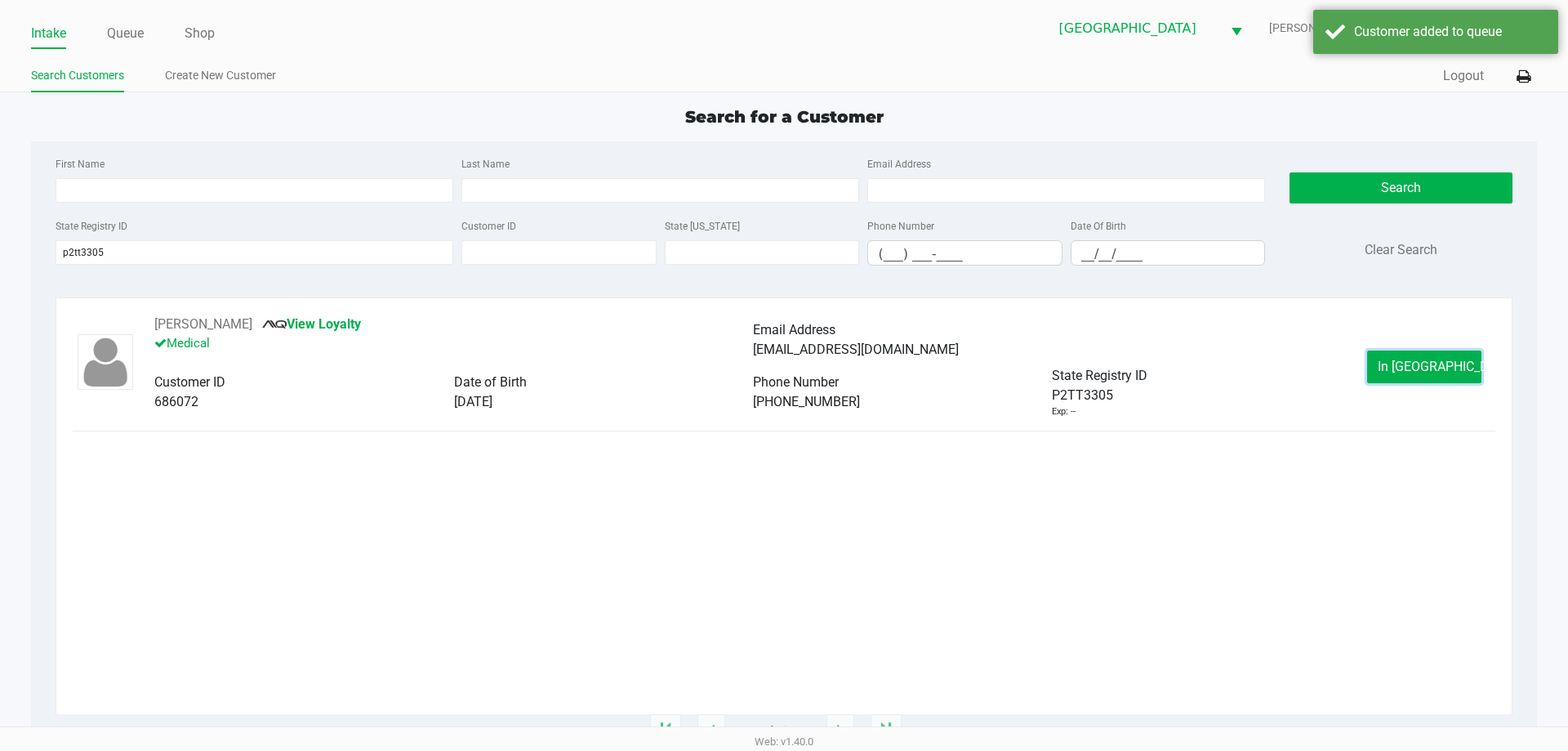
click at [1404, 363] on span "In [GEOGRAPHIC_DATA]" at bounding box center [1446, 366] width 137 height 16
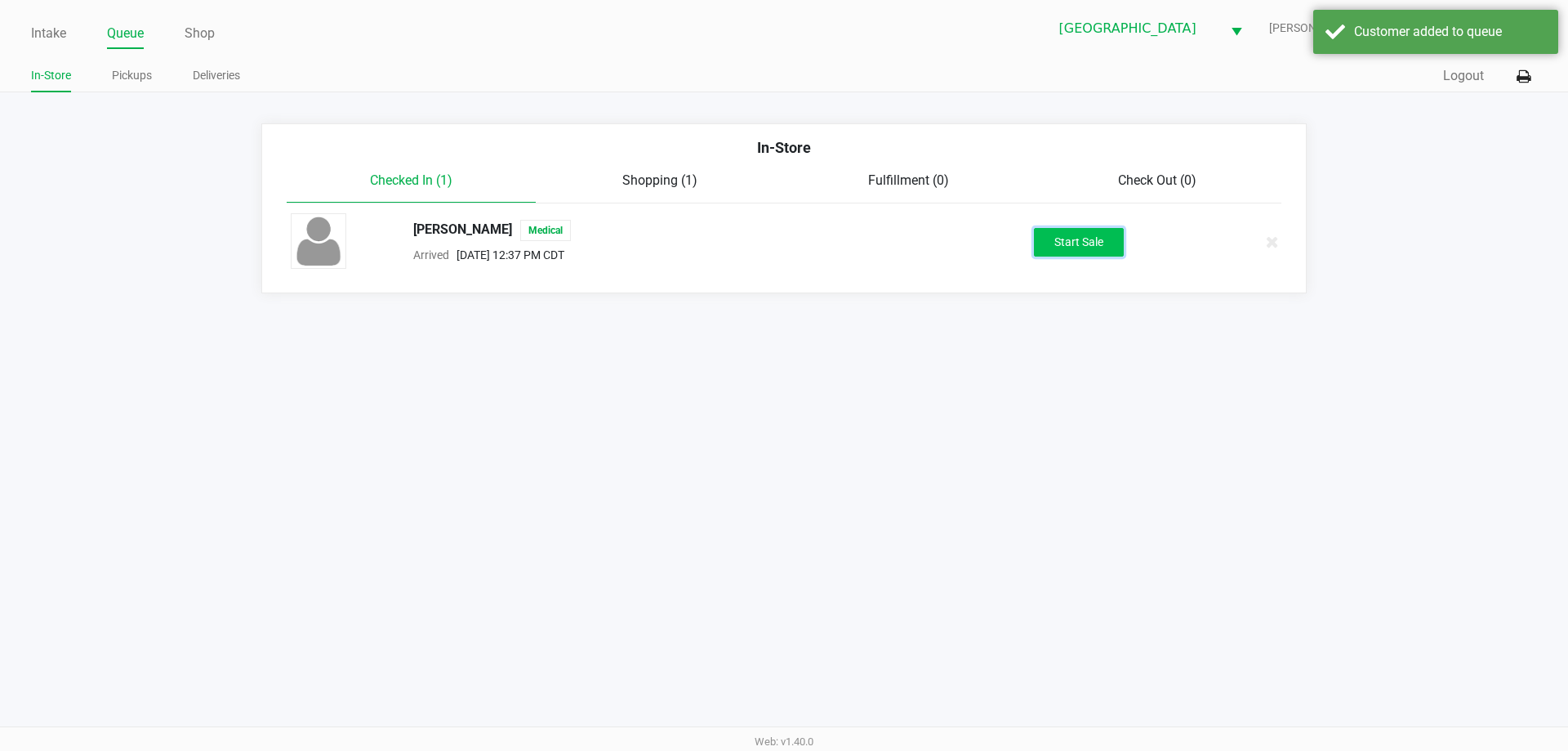
click at [1082, 248] on button "Start Sale" at bounding box center [1078, 243] width 89 height 28
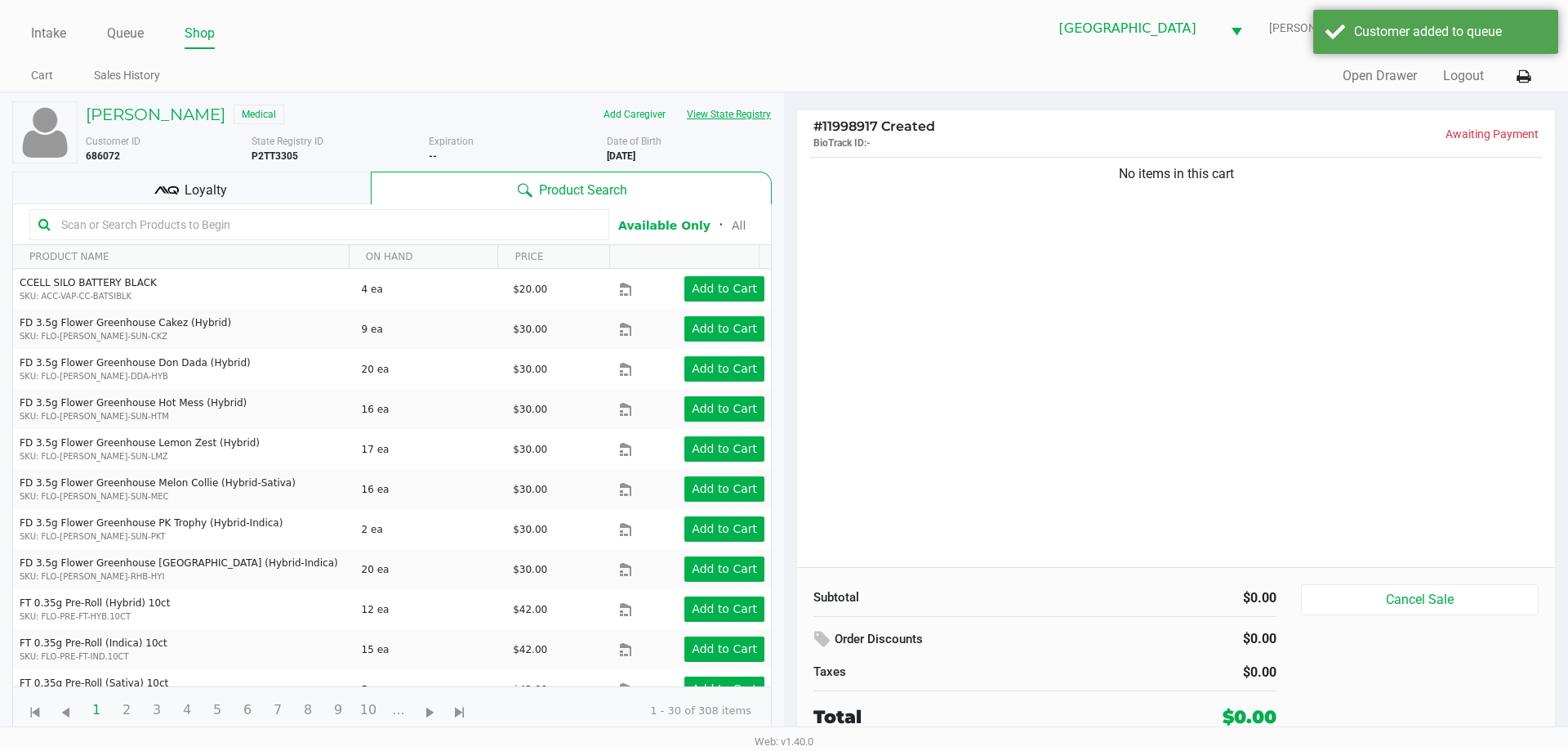
click at [734, 125] on button "View State Registry" at bounding box center [724, 114] width 95 height 26
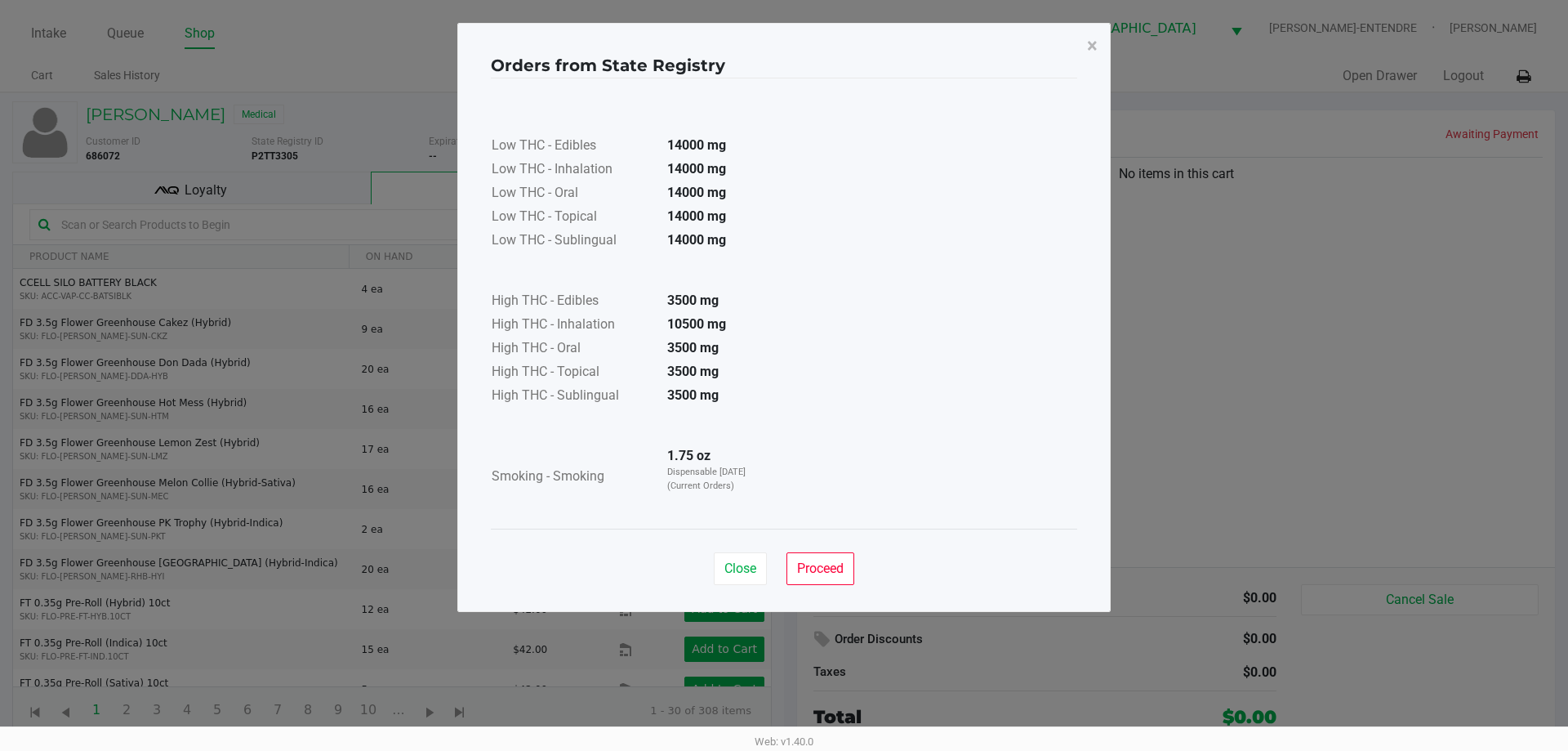
click at [810, 545] on div "Close Proceed" at bounding box center [783, 561] width 586 height 66
click at [822, 561] on span "Proceed" at bounding box center [821, 568] width 47 height 16
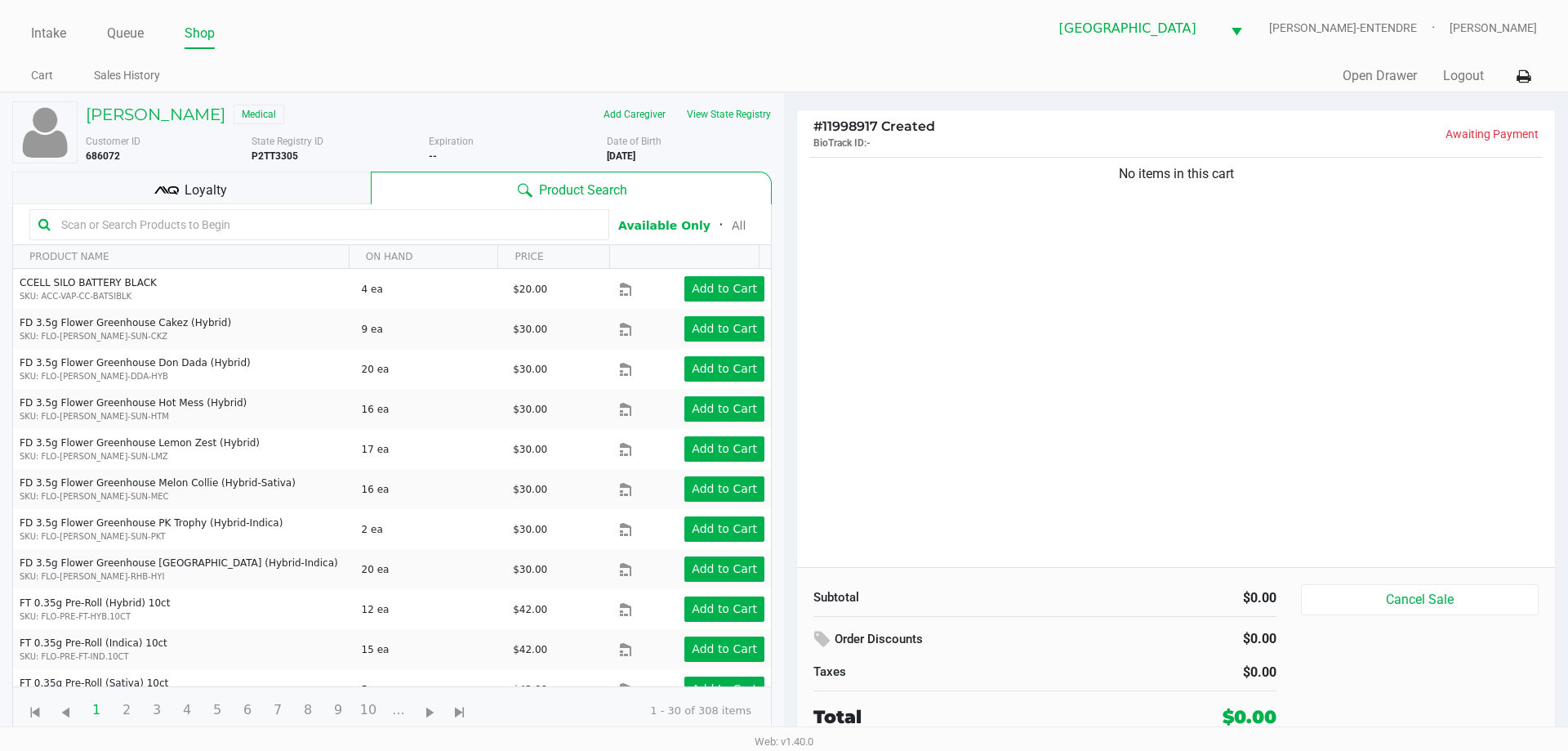
click at [229, 196] on div "Loyalty" at bounding box center [191, 187] width 359 height 33
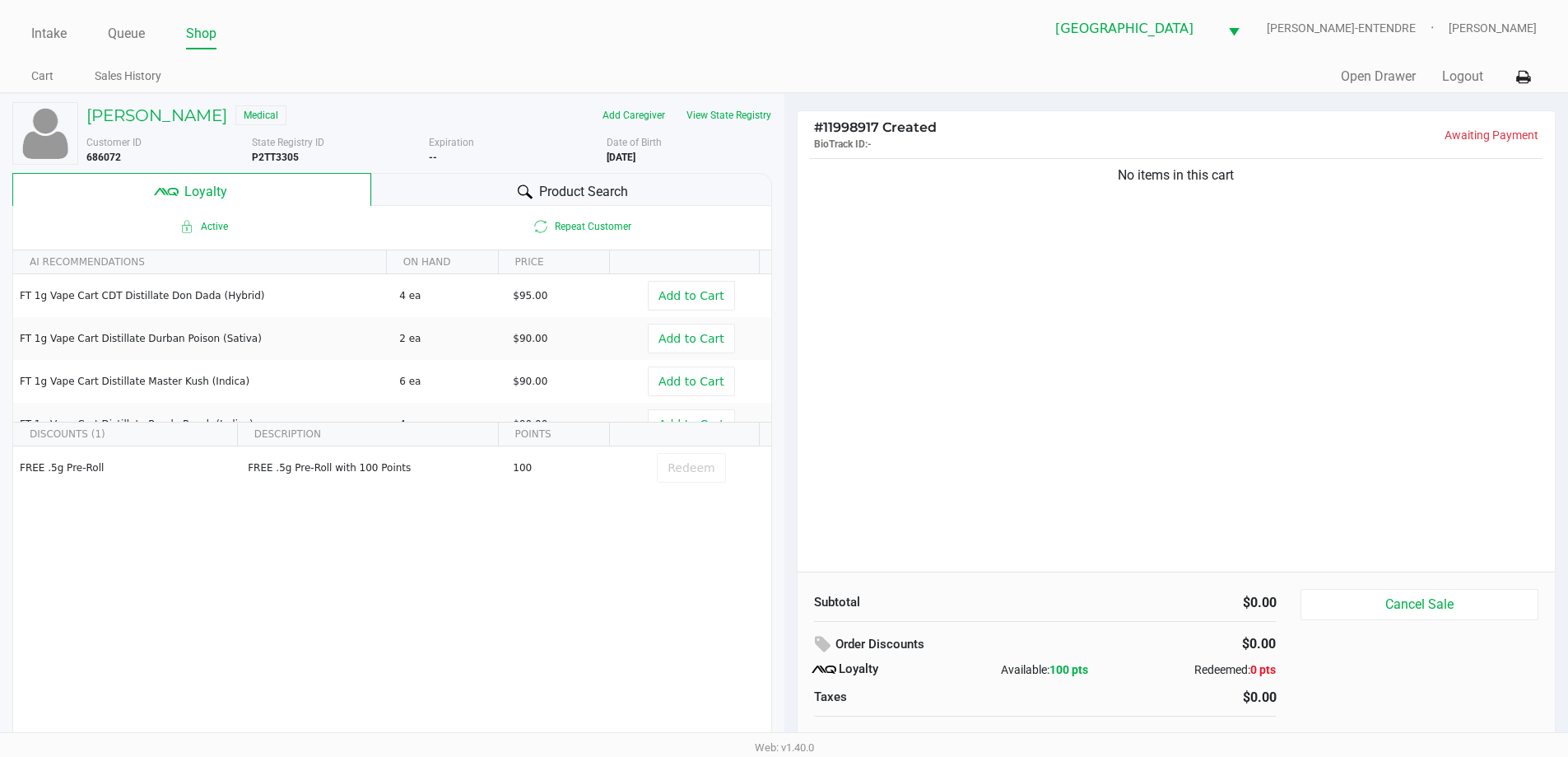
click at [478, 180] on div "Product Search" at bounding box center [572, 189] width 401 height 33
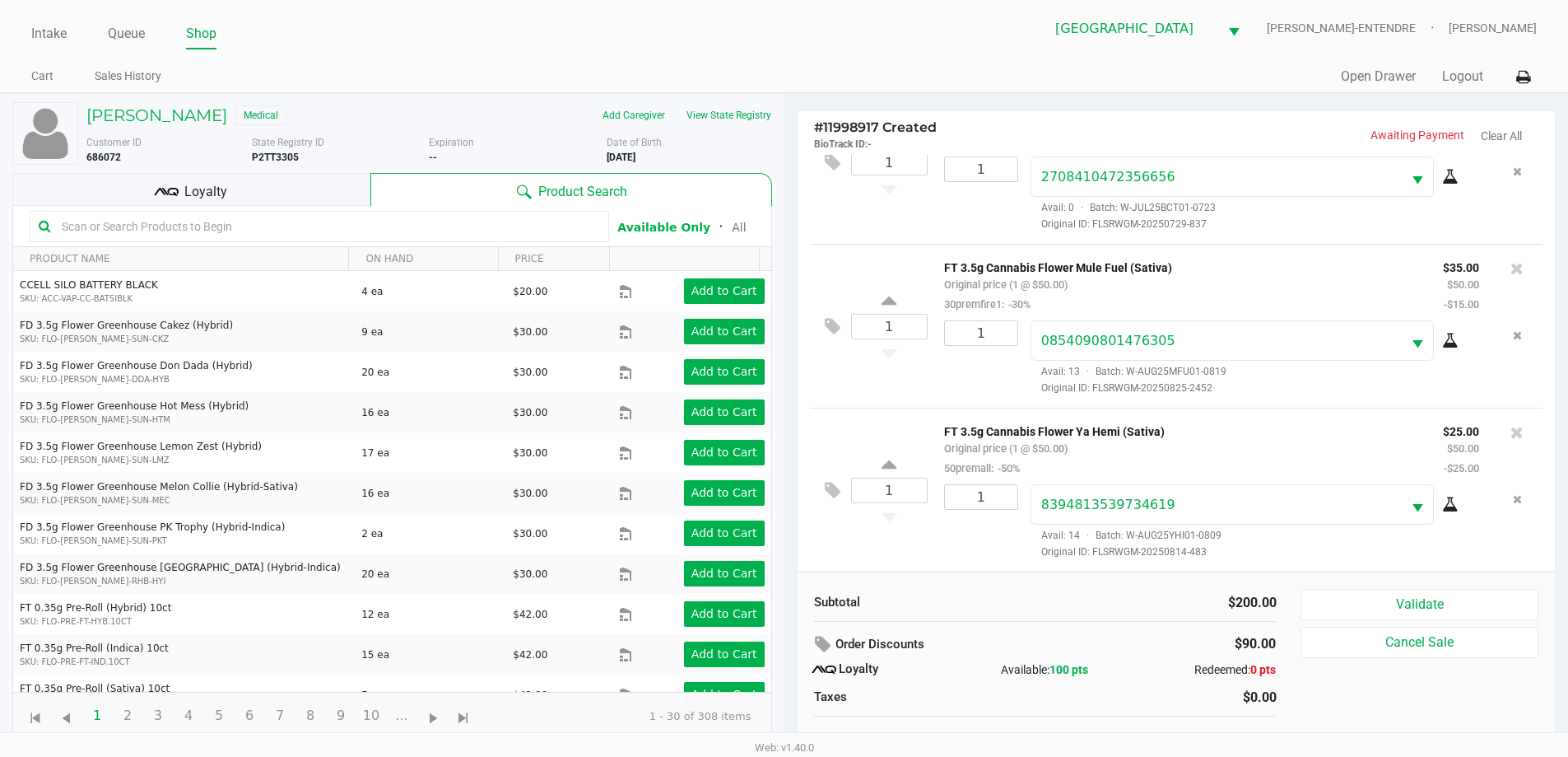
scroll to position [17, 0]
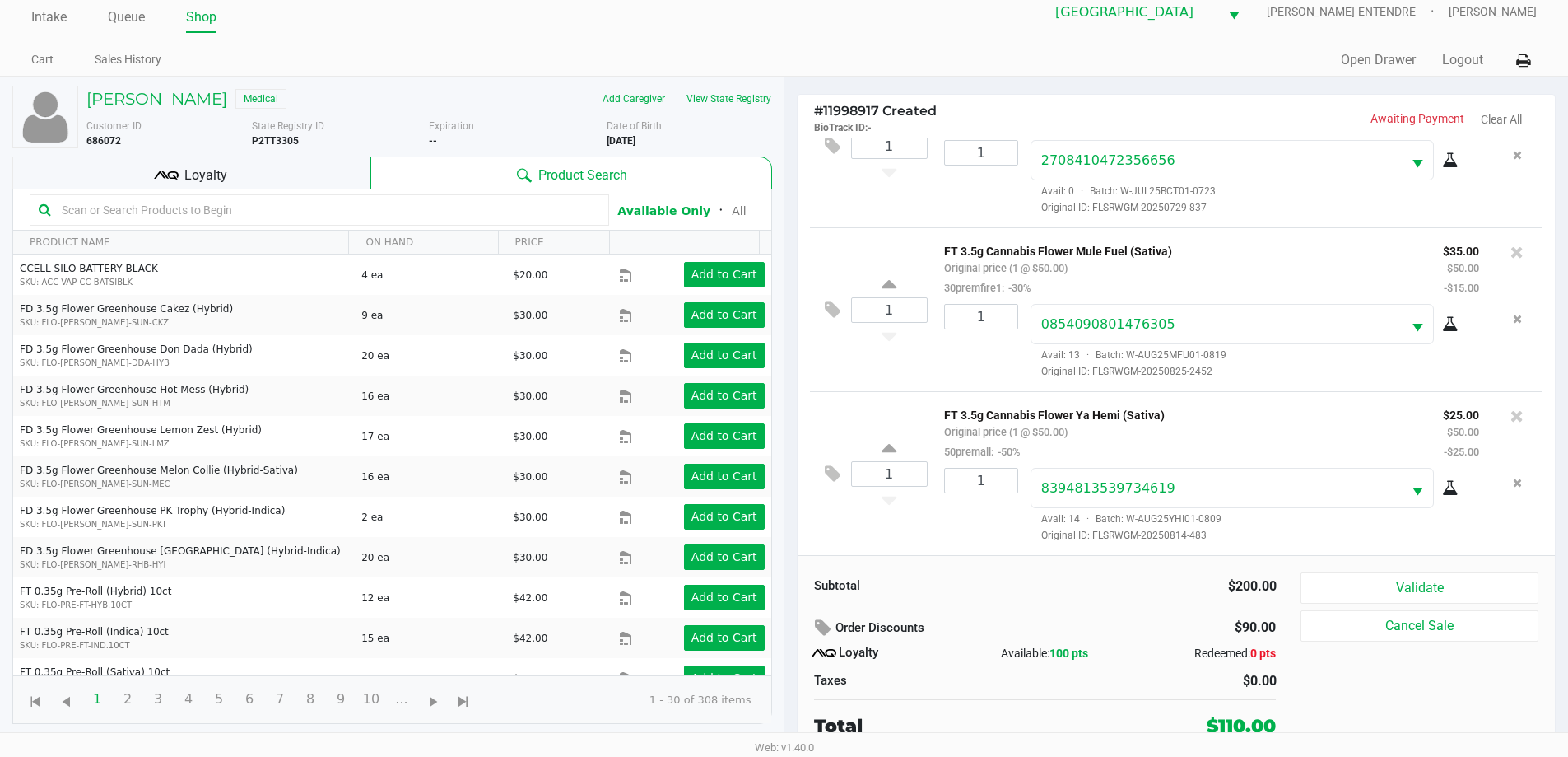
click at [261, 183] on div "Loyalty" at bounding box center [191, 173] width 358 height 33
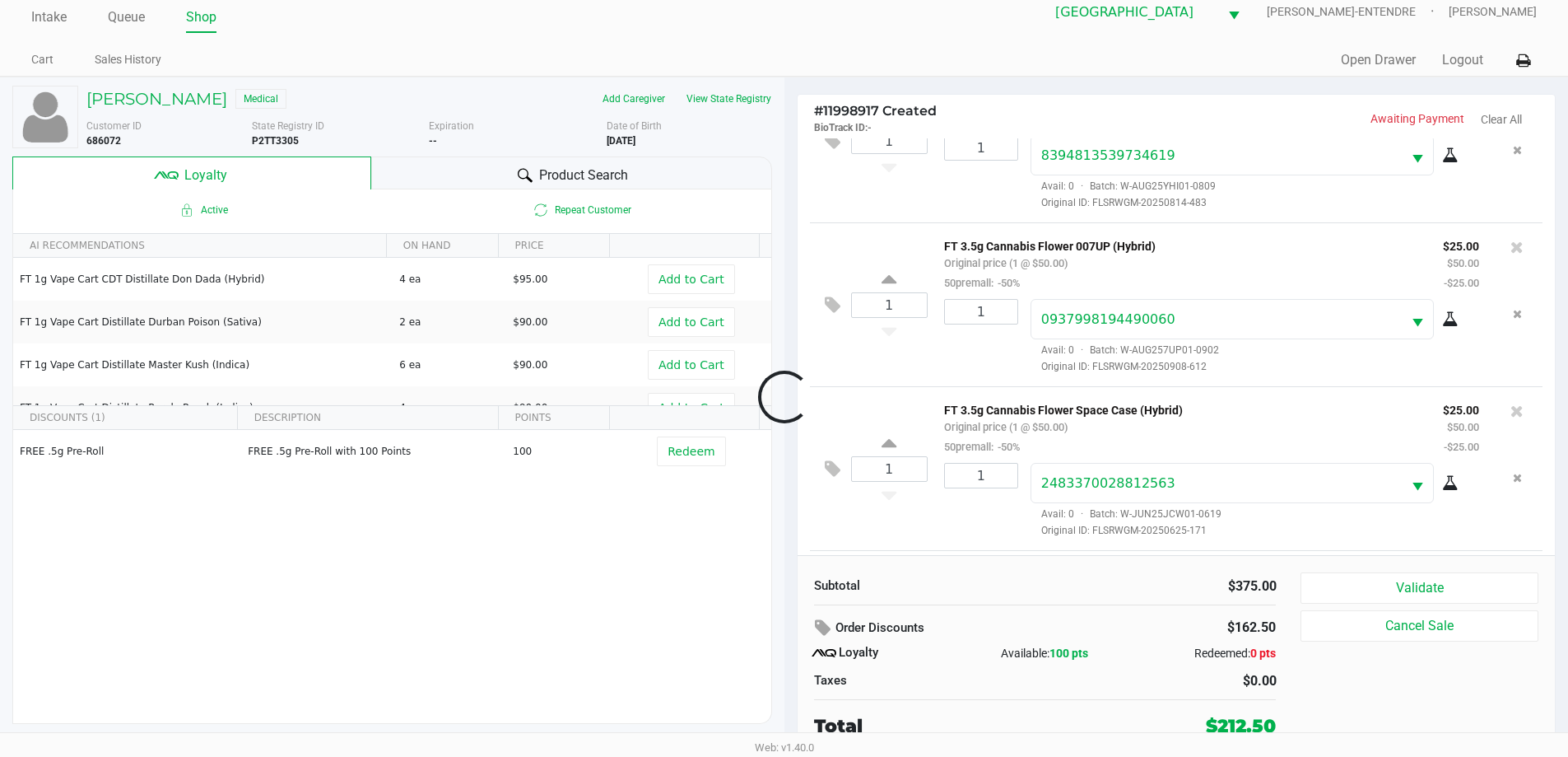
scroll to position [736, 0]
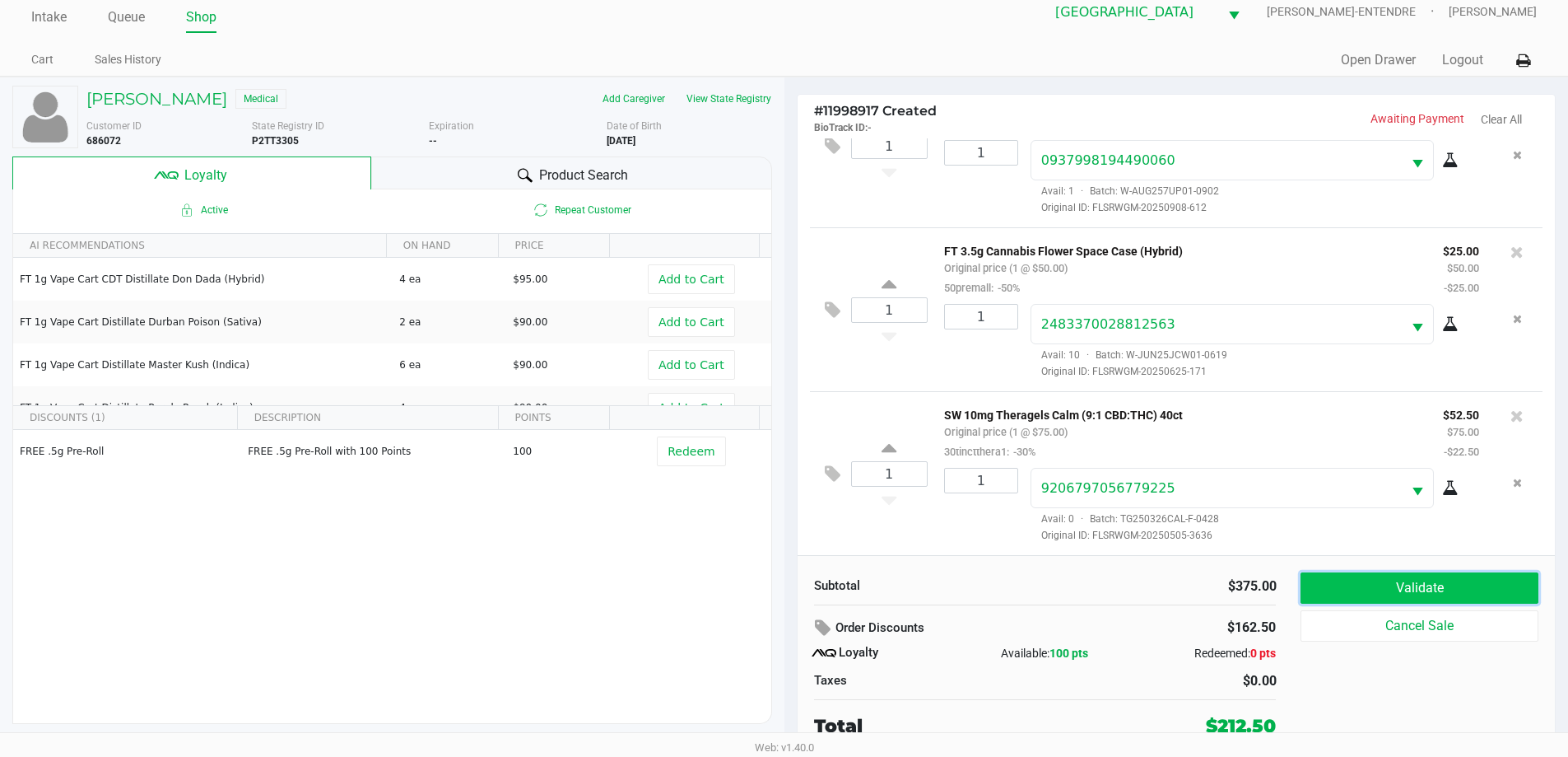
click at [1417, 587] on button "Validate" at bounding box center [1419, 588] width 237 height 31
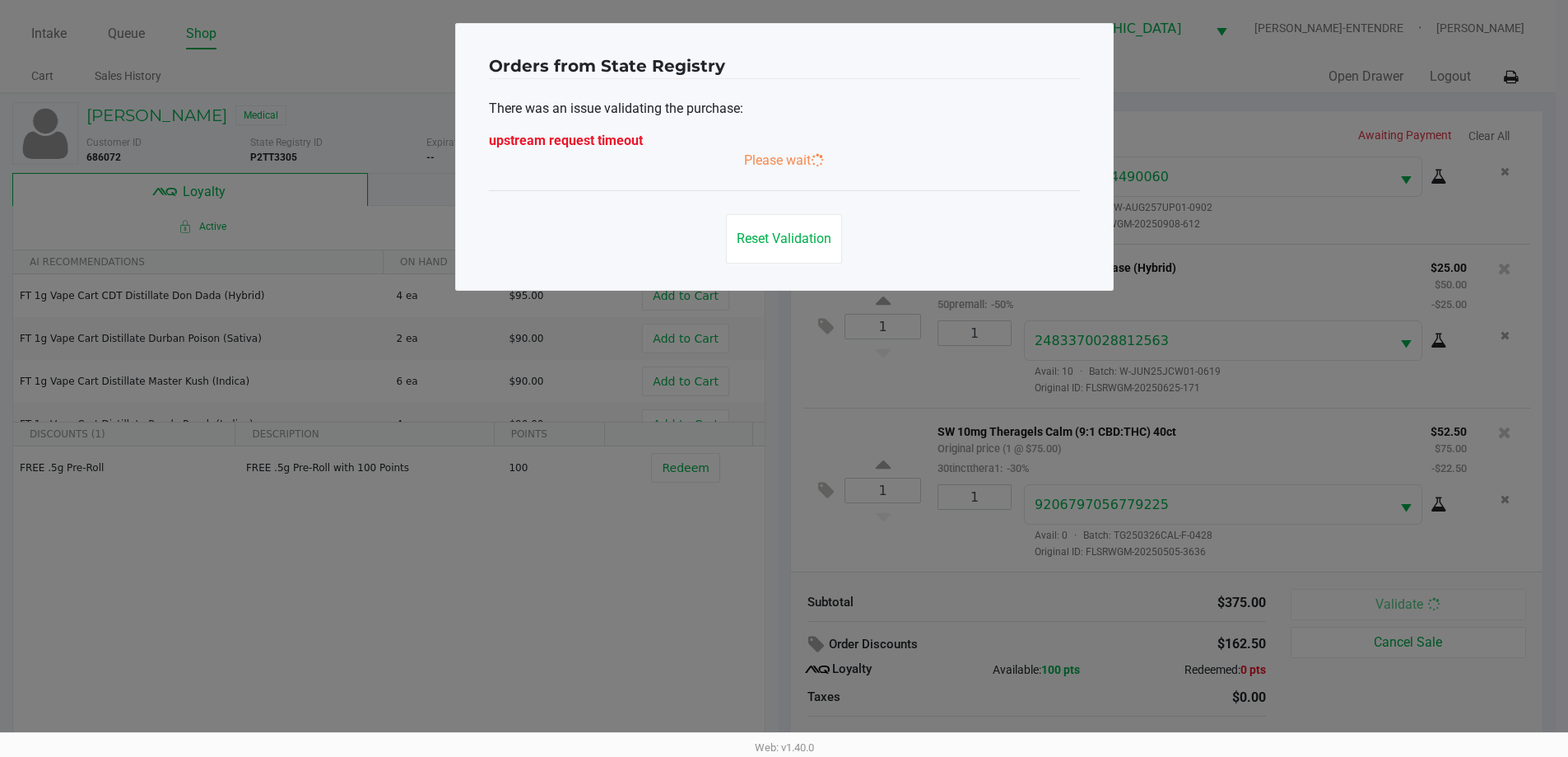
scroll to position [0, 0]
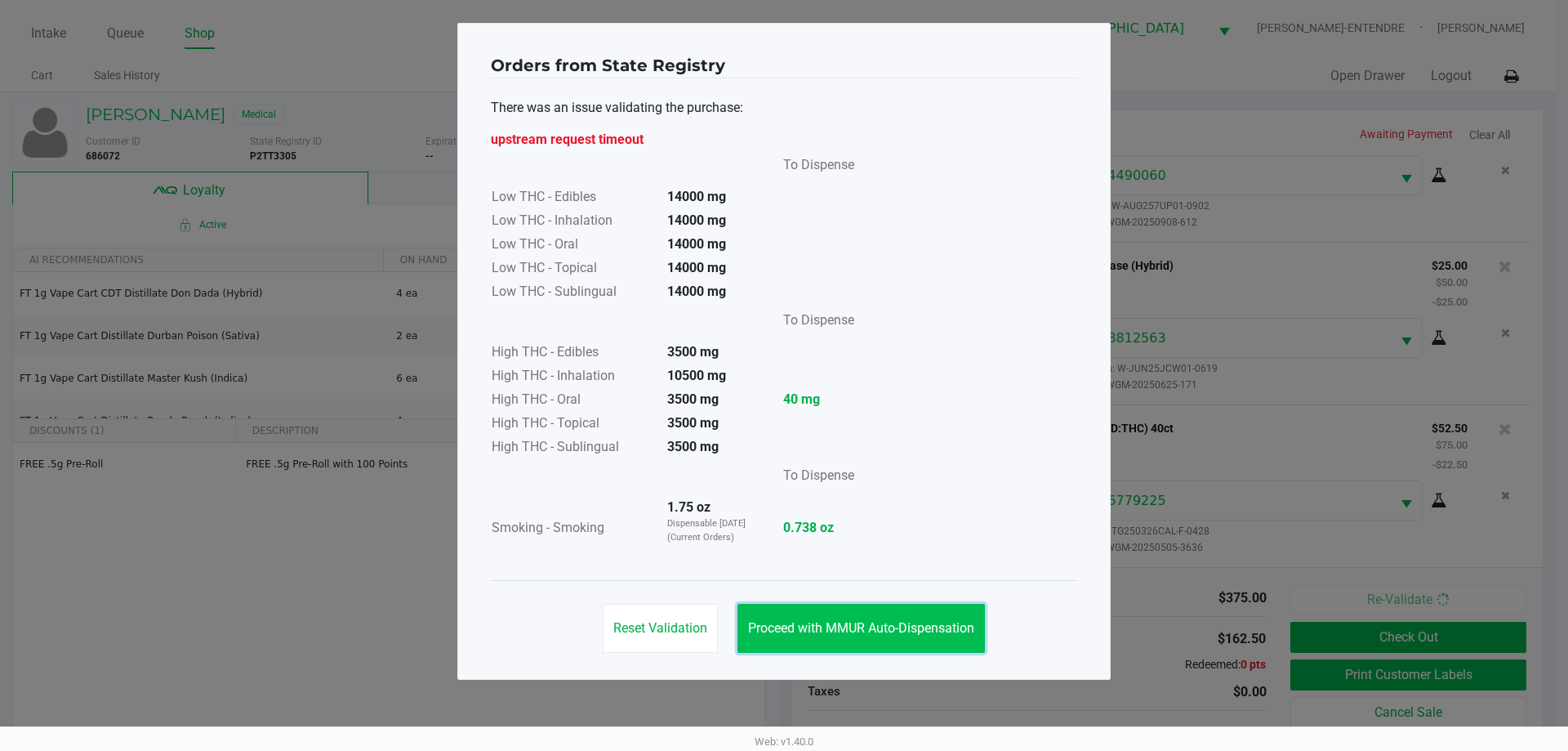
click at [820, 628] on span "Proceed with MMUR Auto-Dispensation" at bounding box center [861, 628] width 227 height 16
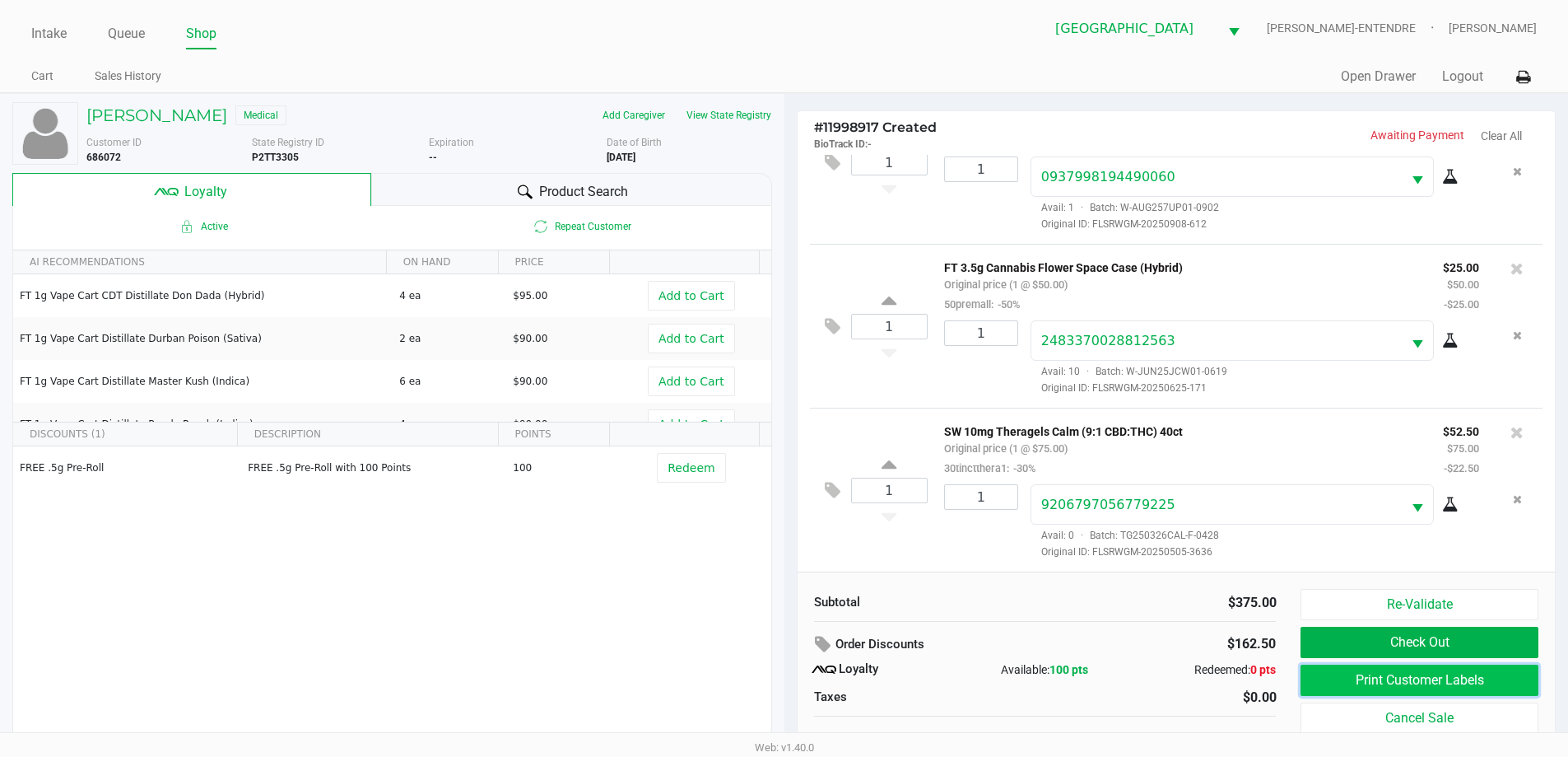
click at [1404, 668] on button "Print Customer Labels" at bounding box center [1419, 679] width 237 height 31
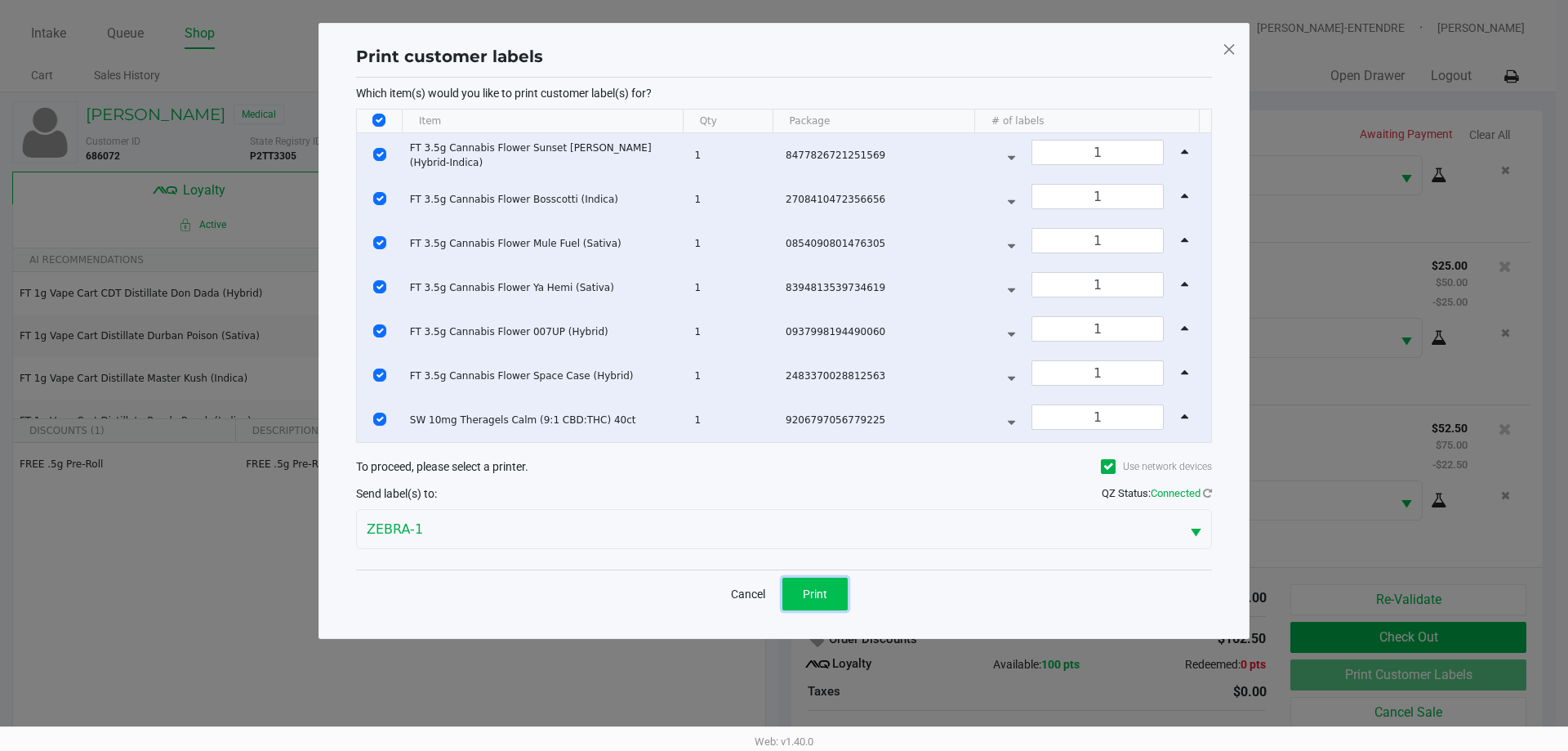
click at [824, 593] on span "Print" at bounding box center [814, 594] width 24 height 13
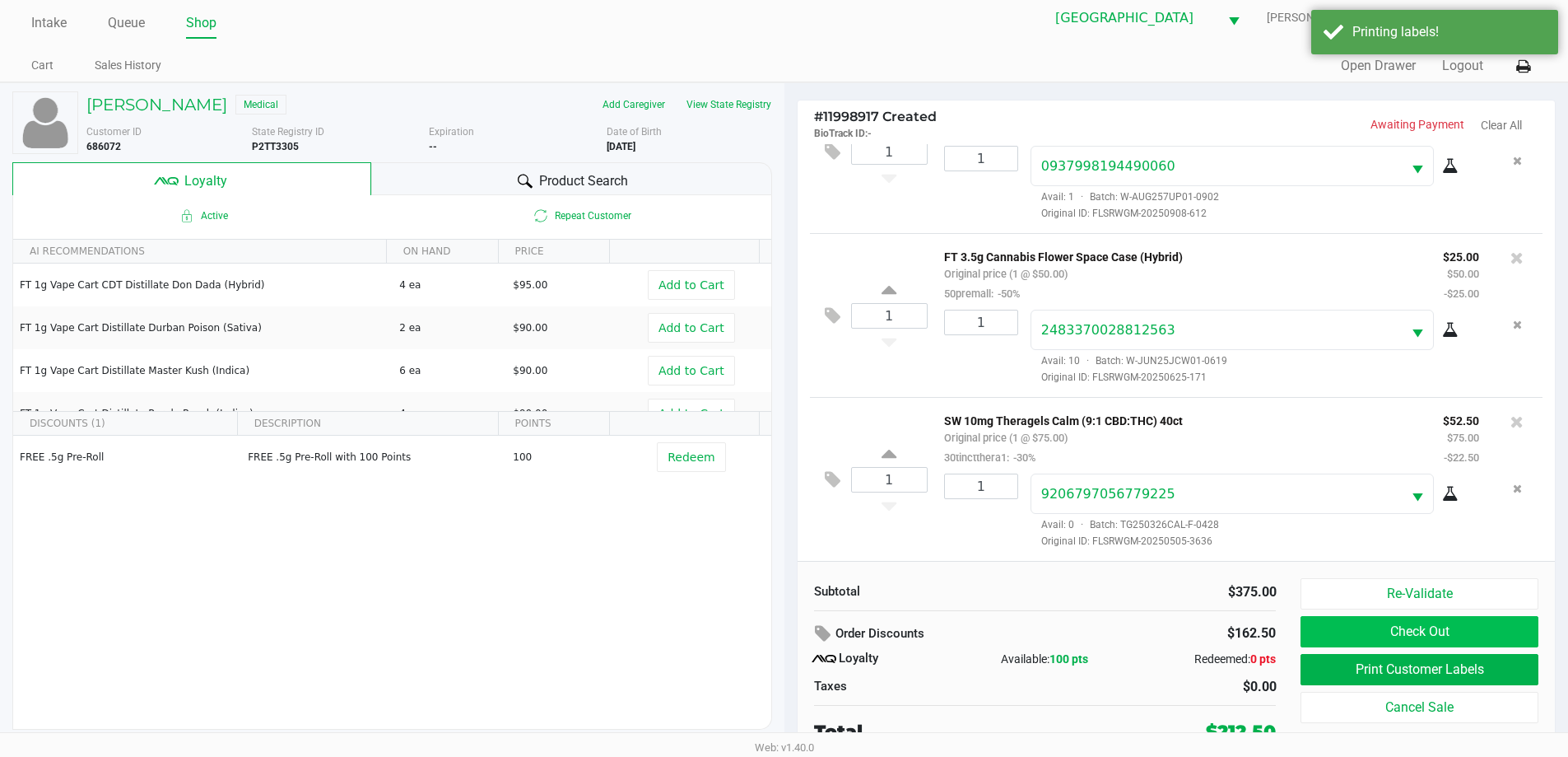
scroll to position [17, 0]
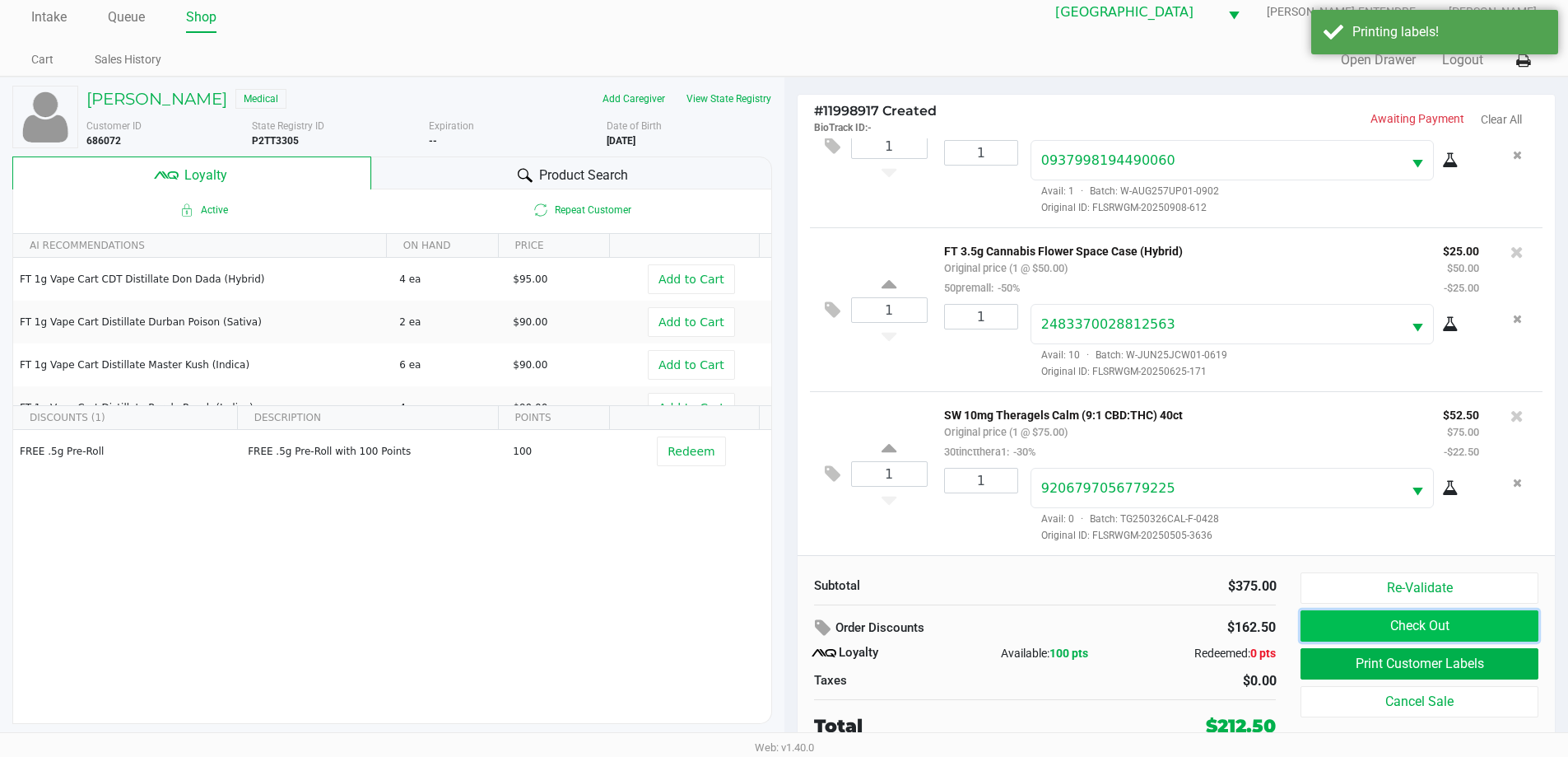
click at [1514, 627] on button "Check Out" at bounding box center [1419, 625] width 237 height 31
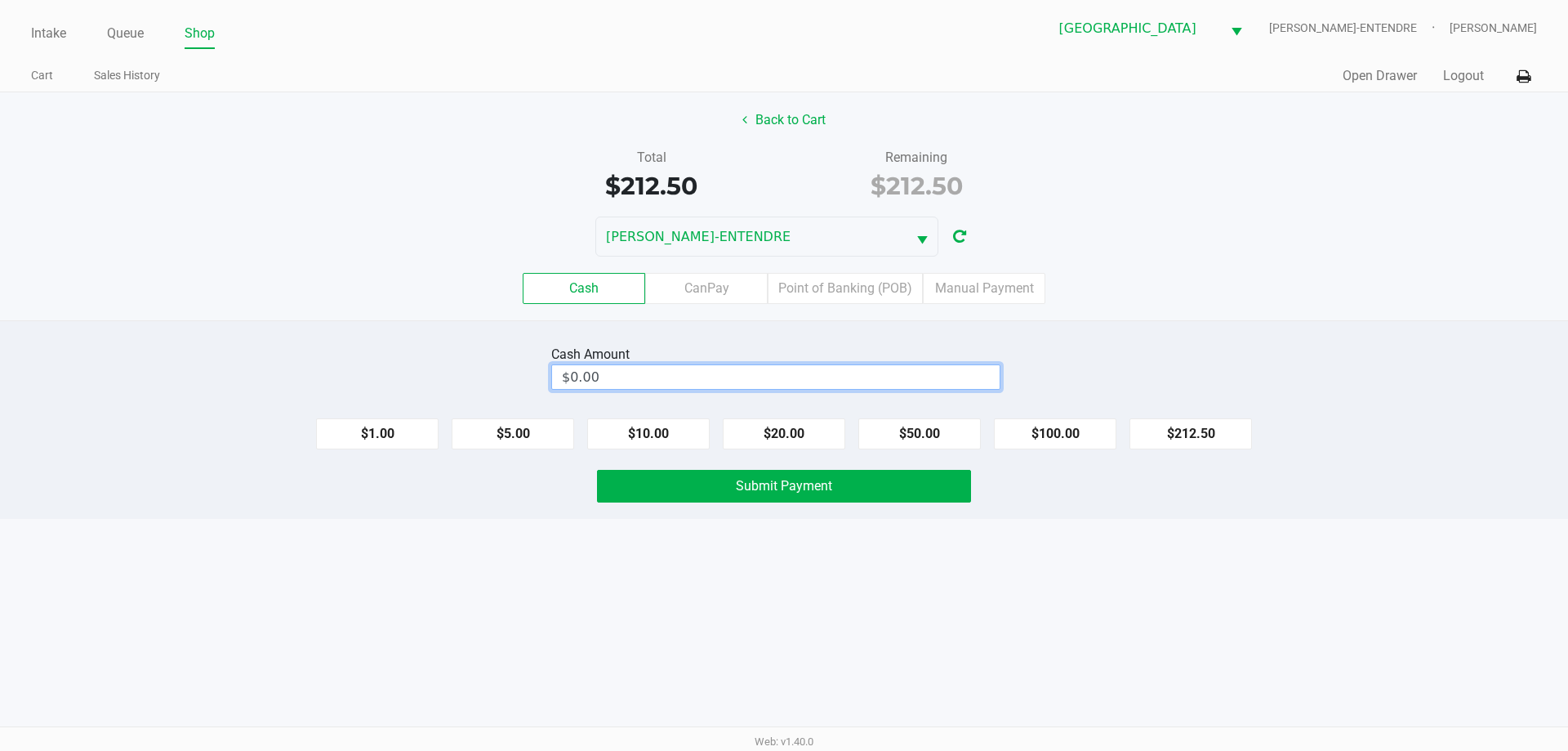
type input "0"
click at [875, 375] on input "0" at bounding box center [775, 377] width 447 height 23
click at [875, 375] on input at bounding box center [775, 377] width 447 height 23
type input "$220.00"
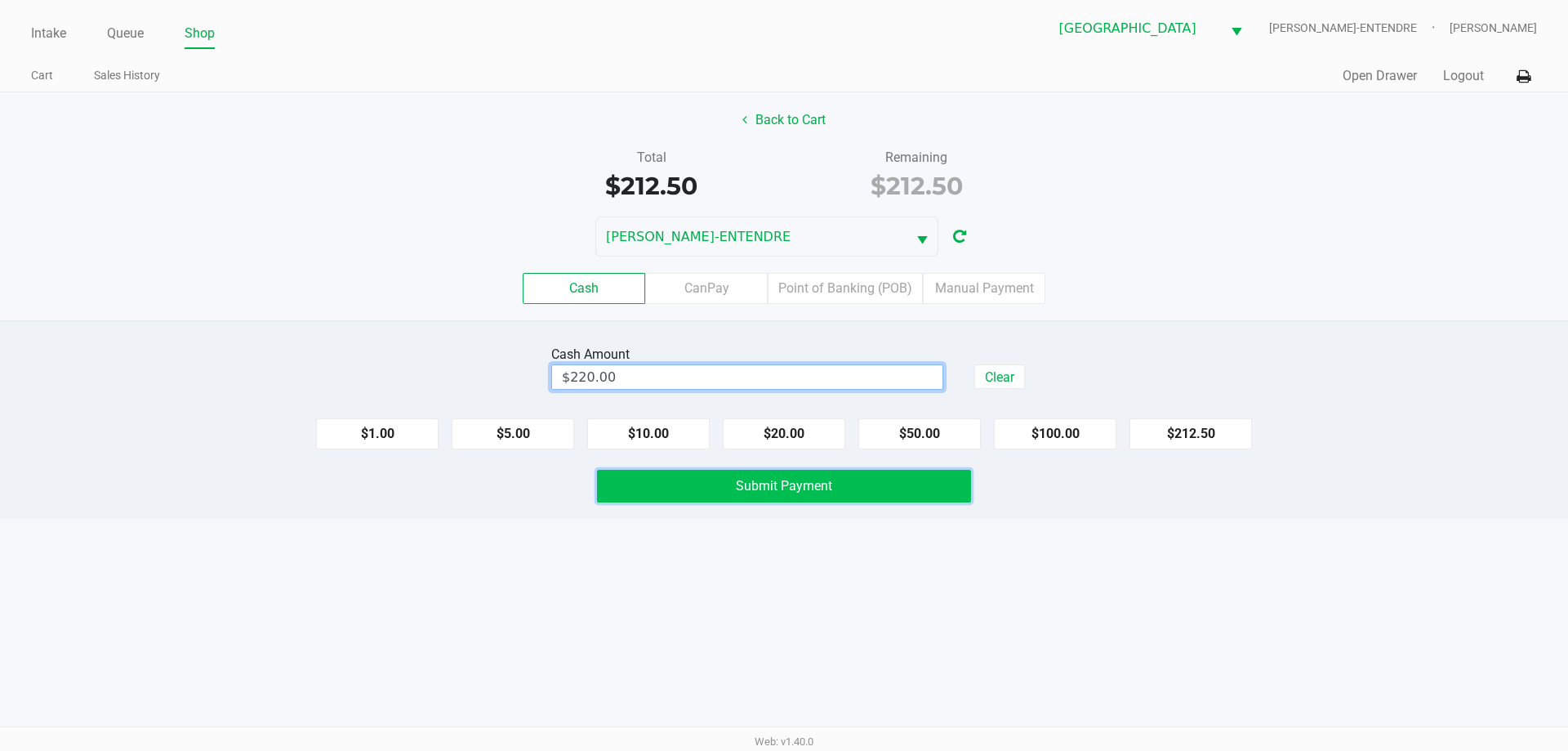
click at [841, 486] on button "Submit Payment" at bounding box center [783, 486] width 374 height 33
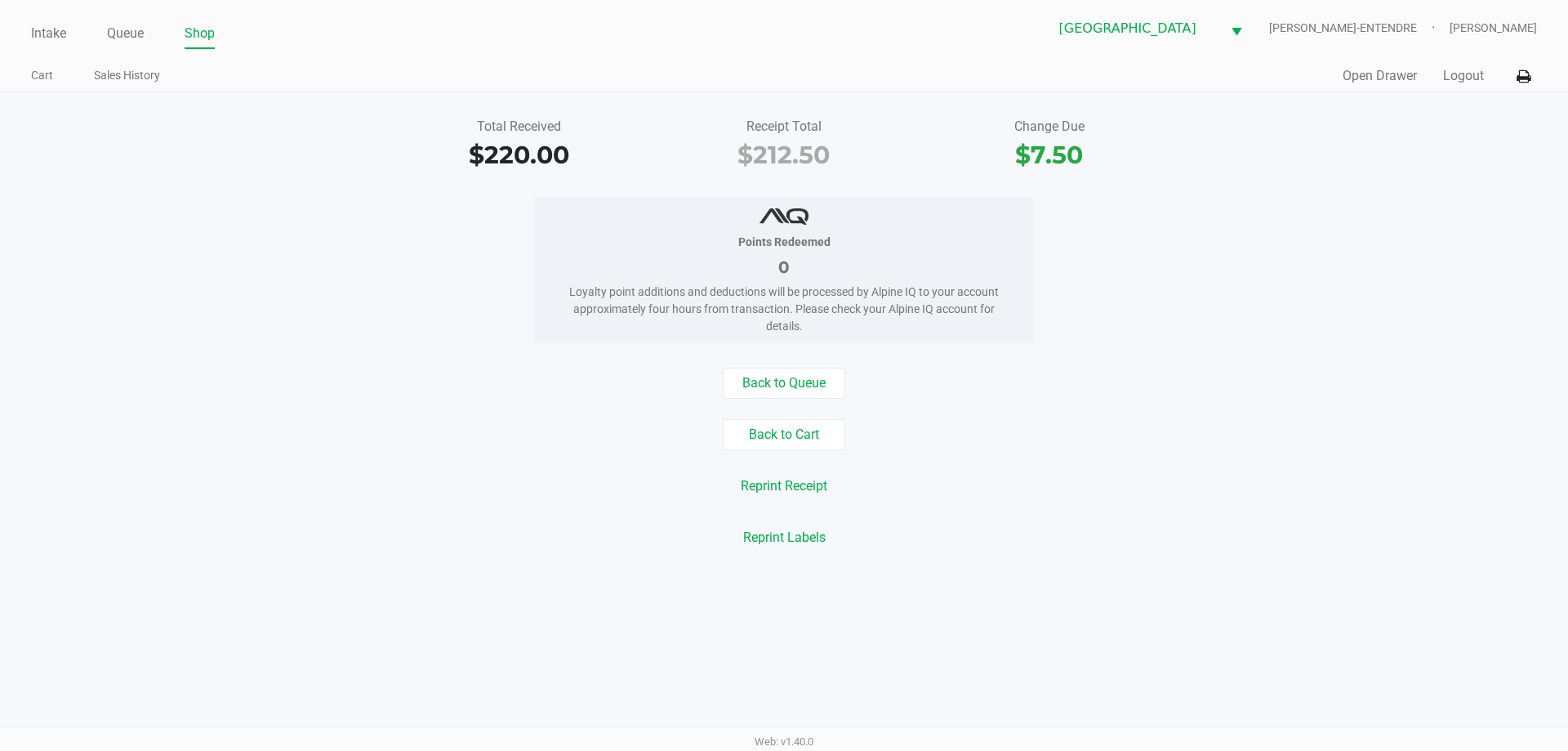
click at [794, 399] on div "Back to Queue Back to Cart Reprint Receipt Reprint Labels" at bounding box center [783, 461] width 1592 height 186
click at [795, 389] on button "Back to Queue" at bounding box center [784, 383] width 123 height 31
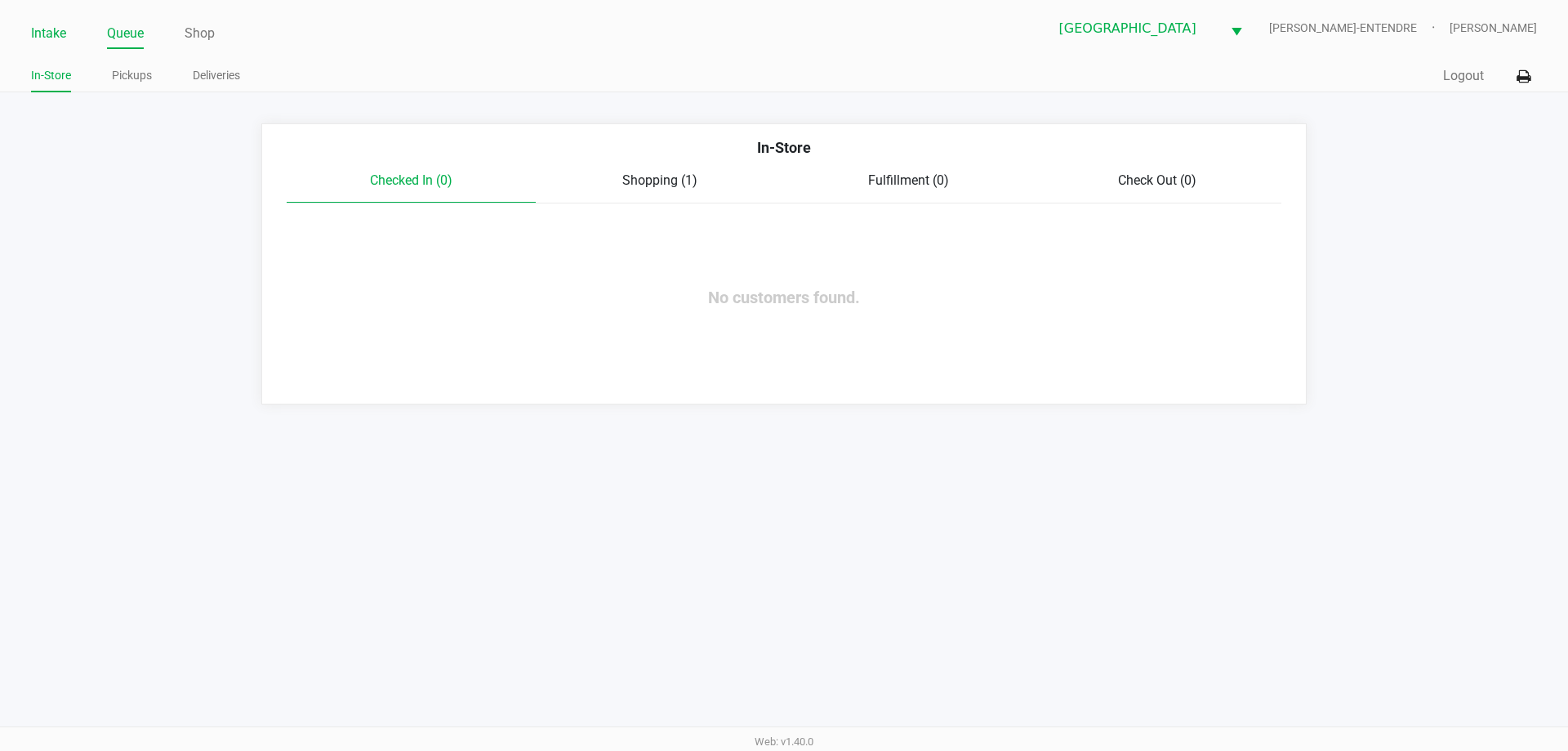
click at [45, 24] on link "Intake" at bounding box center [48, 33] width 35 height 23
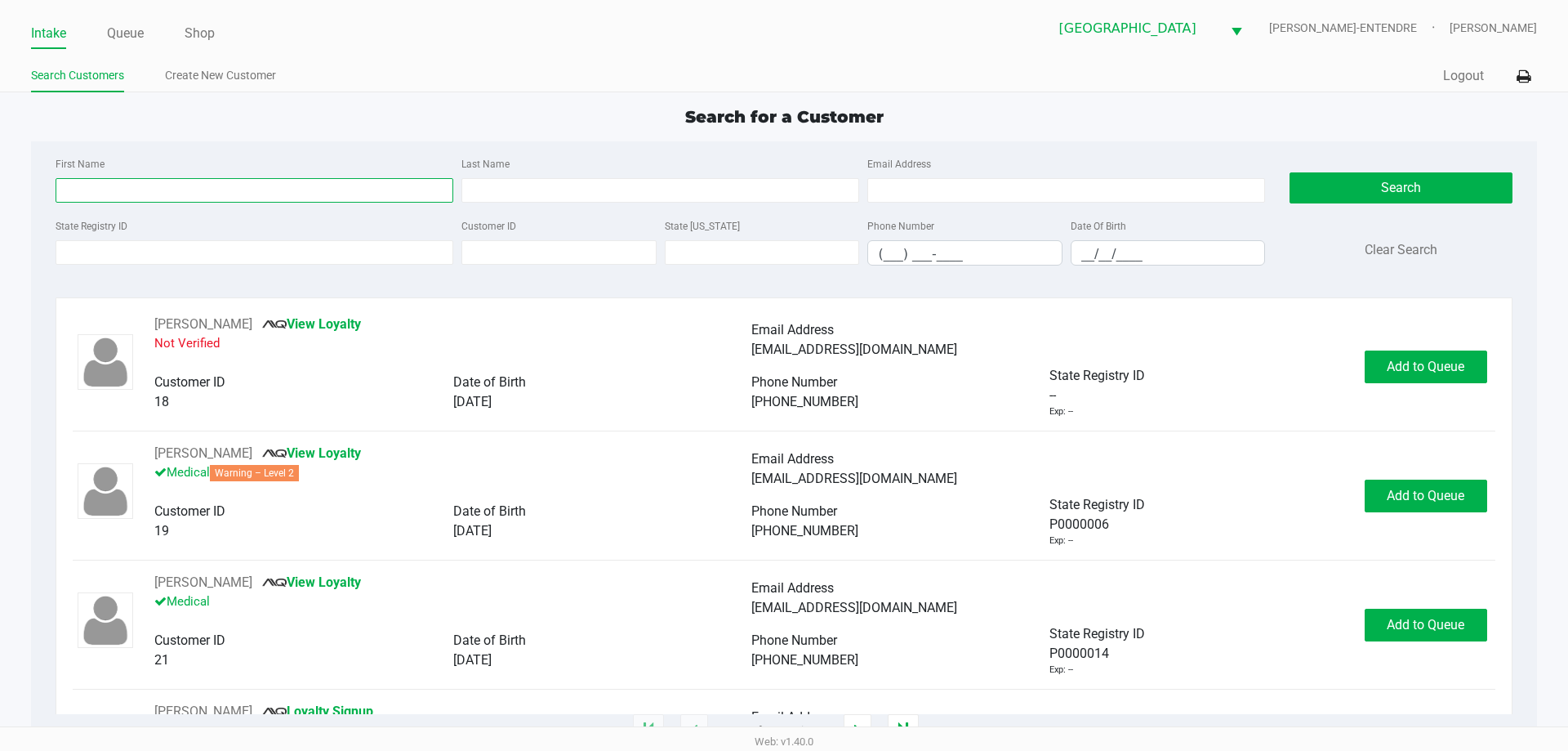
click at [105, 183] on input "First Name" at bounding box center [254, 190] width 398 height 24
type input "[PERSON_NAME]"
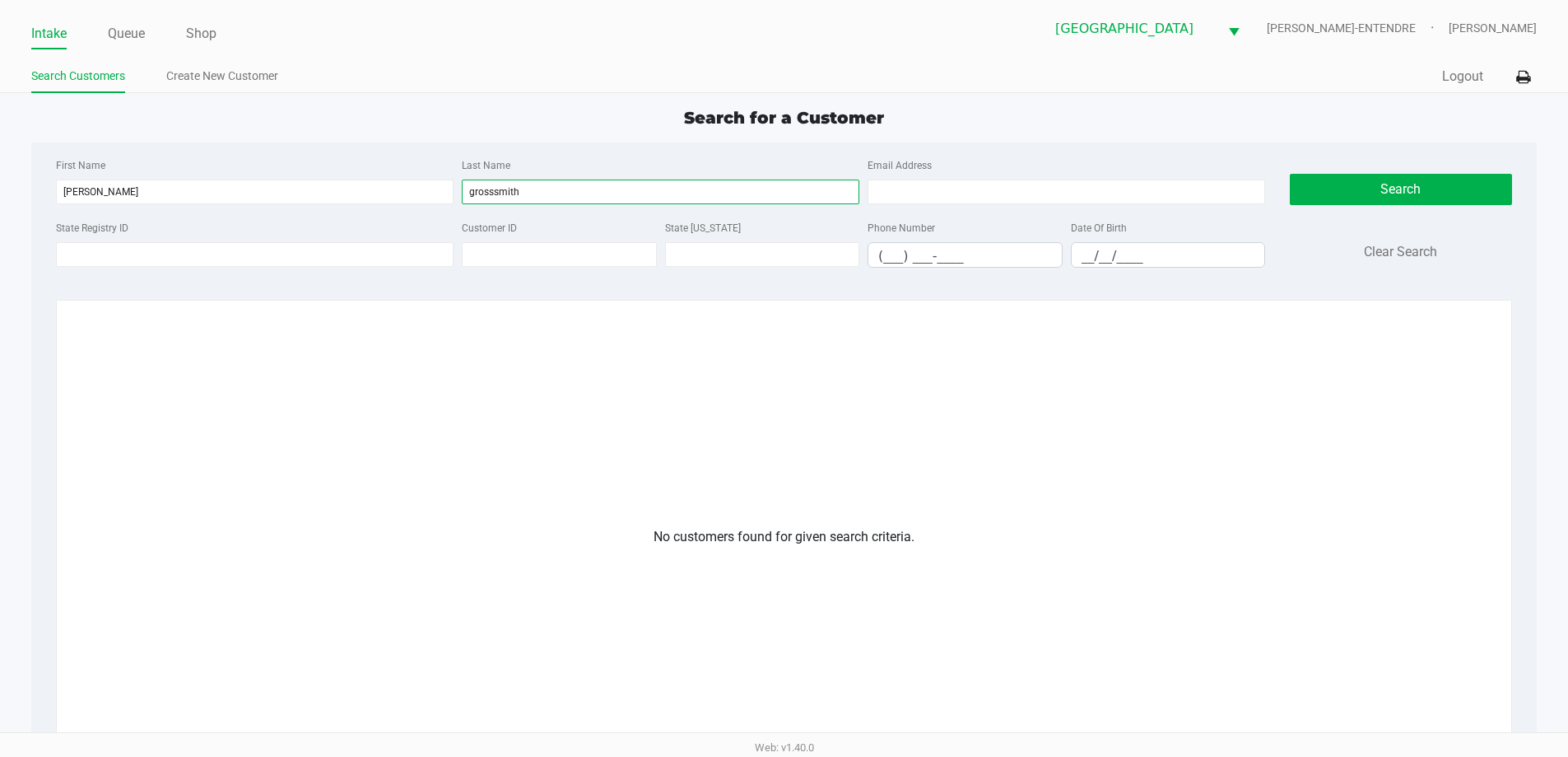
click at [499, 195] on input "grosssmith" at bounding box center [661, 191] width 398 height 24
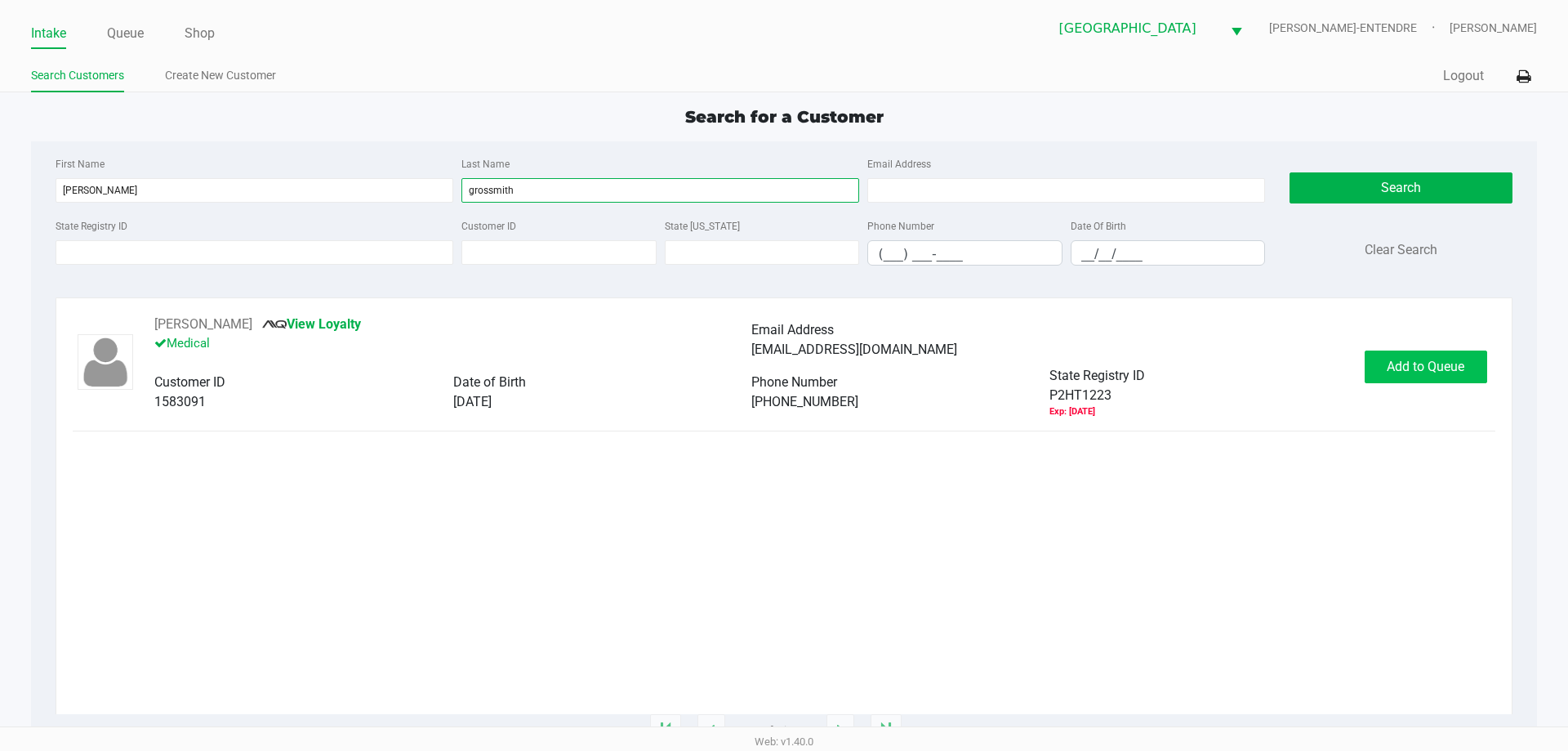
type input "grossmith"
click at [1401, 365] on span "Add to Queue" at bounding box center [1425, 366] width 78 height 16
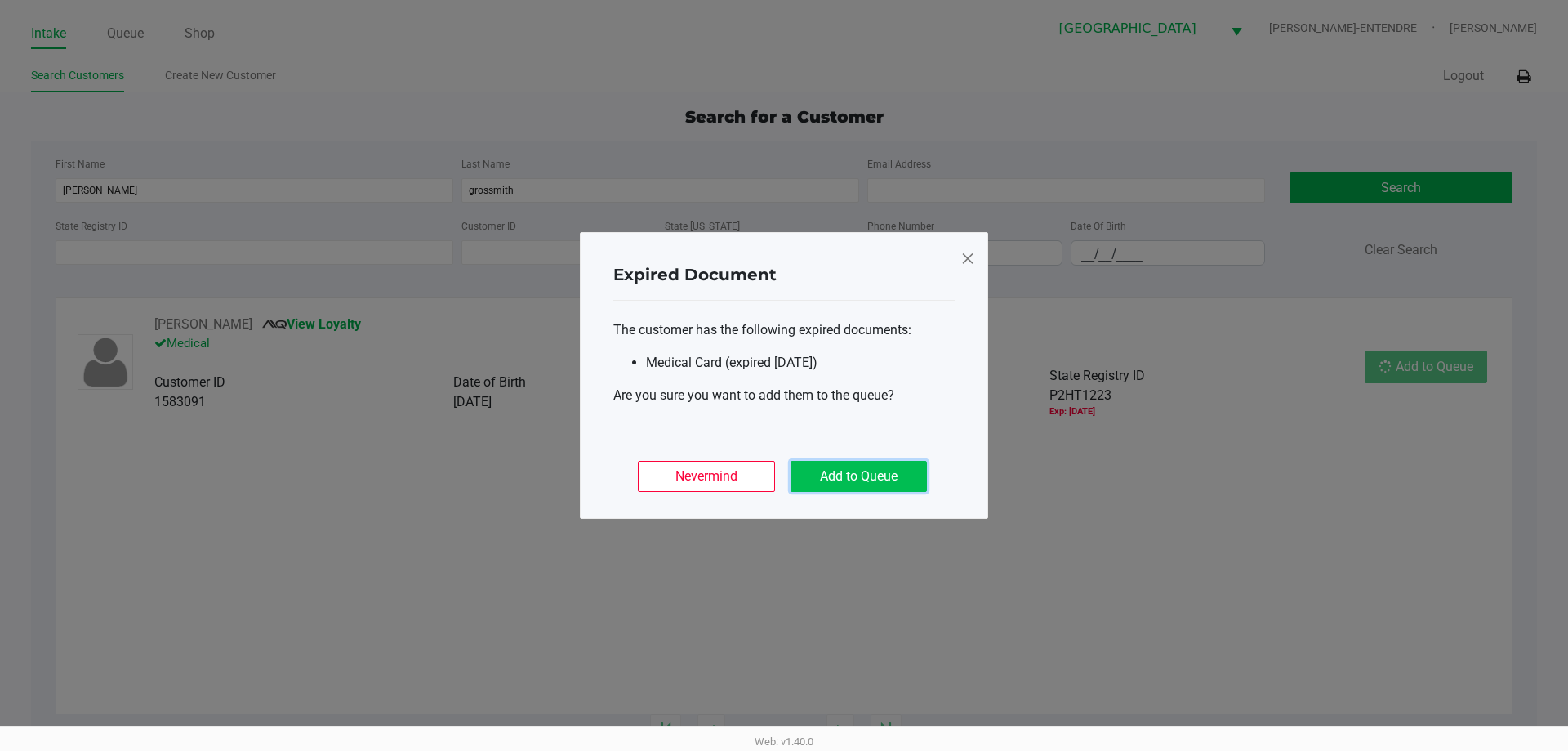
click at [908, 478] on button "Add to Queue" at bounding box center [858, 476] width 136 height 31
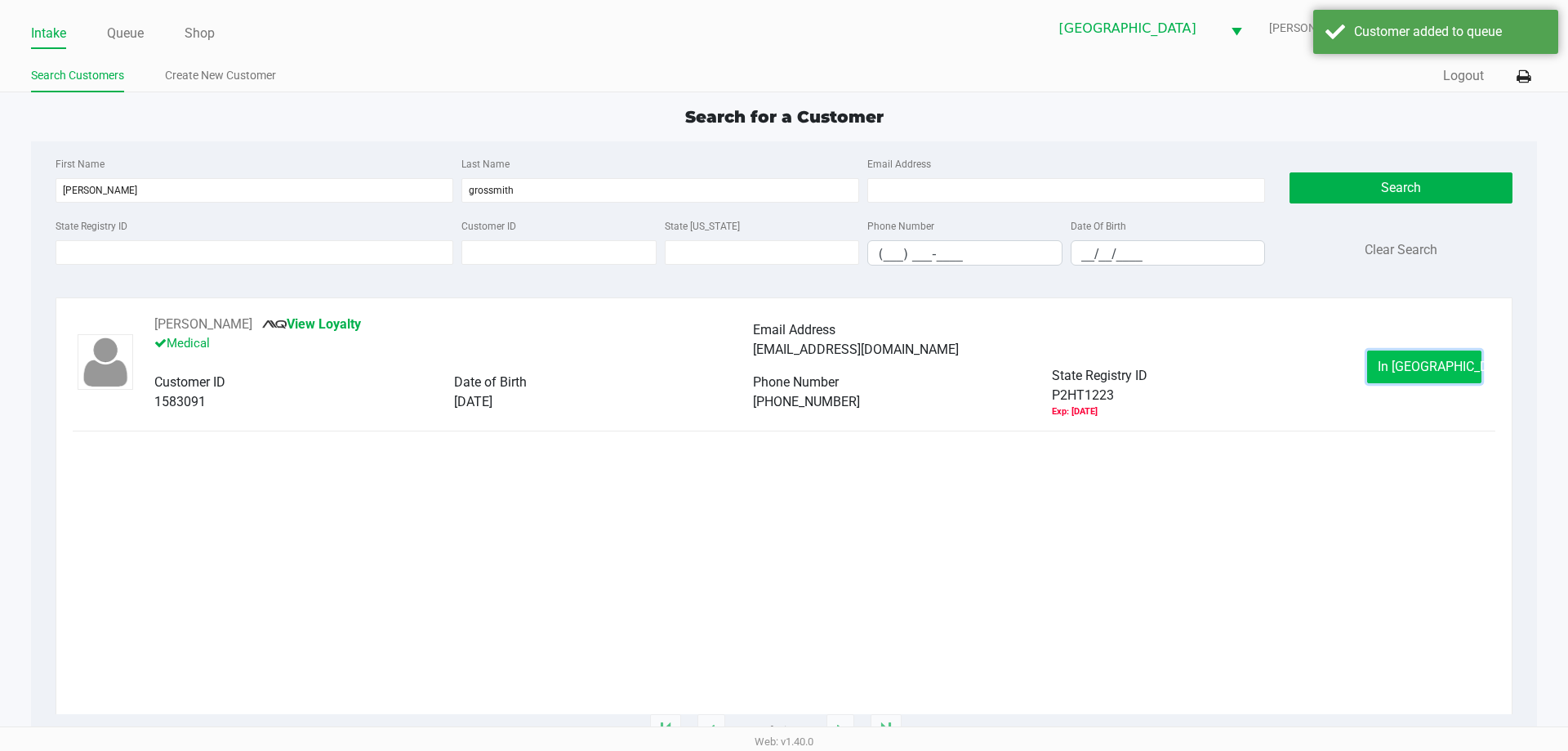
click at [1426, 360] on span "In [GEOGRAPHIC_DATA]" at bounding box center [1446, 366] width 137 height 16
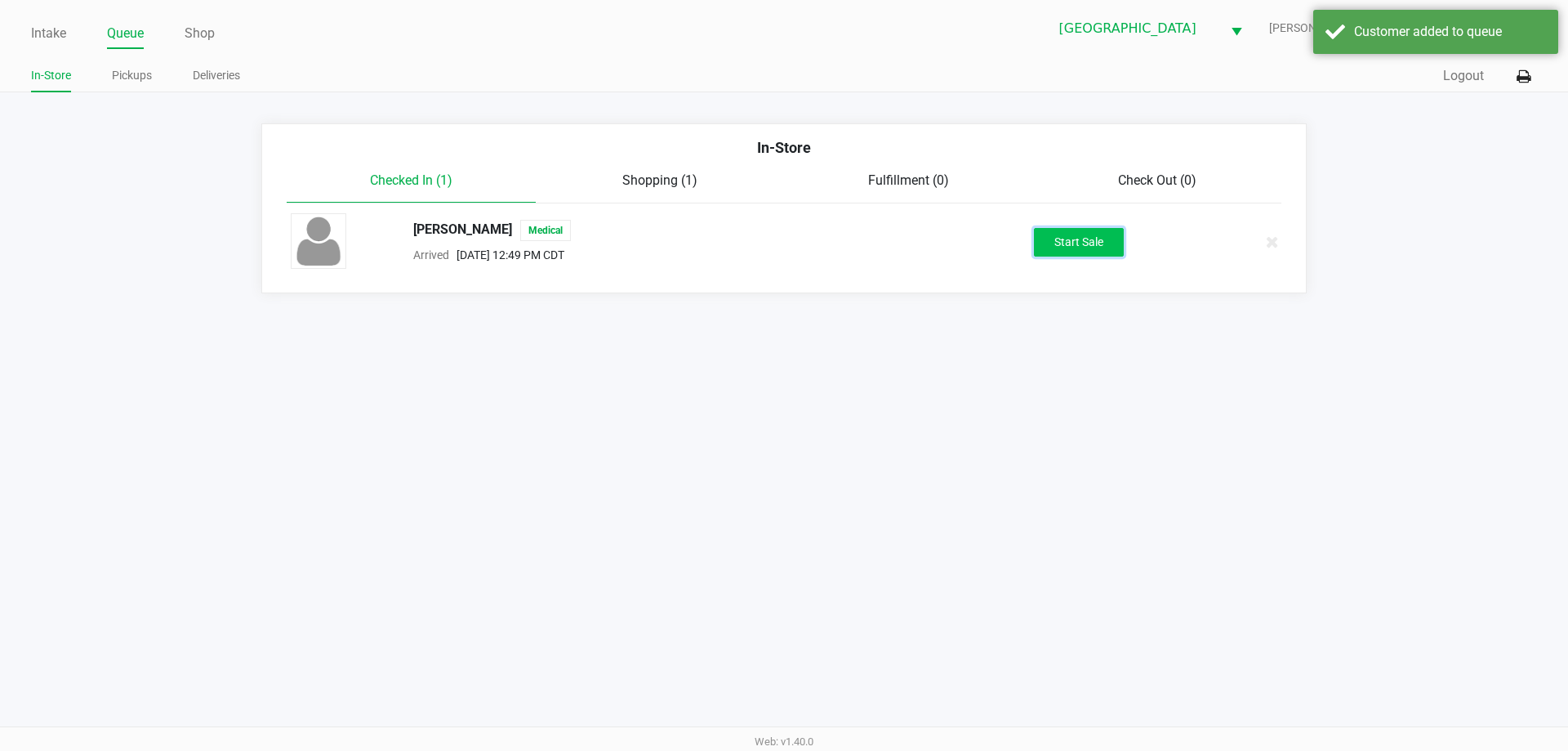
click at [1092, 252] on button "Start Sale" at bounding box center [1078, 243] width 89 height 28
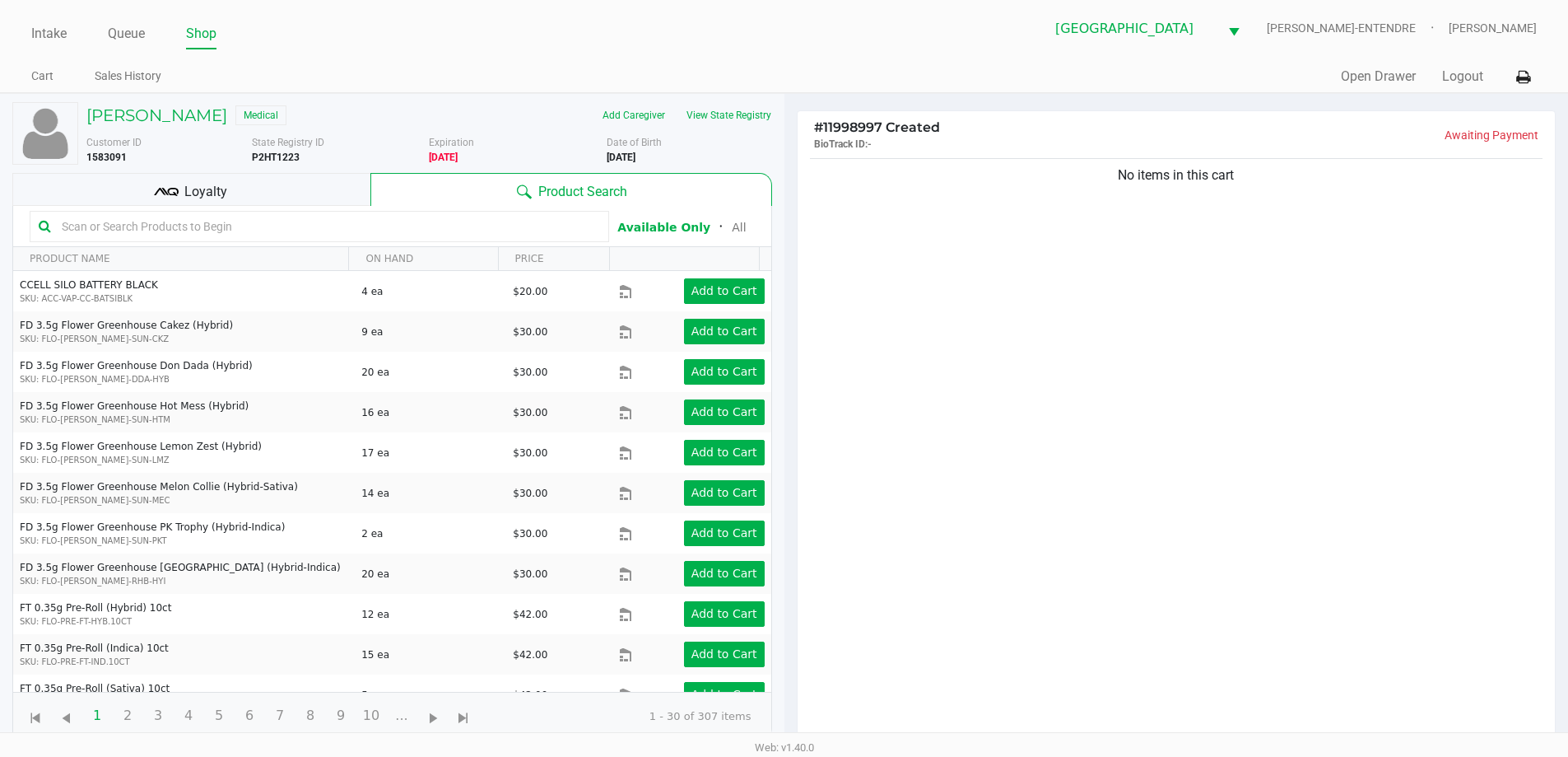
click at [183, 187] on div "Loyalty" at bounding box center [191, 189] width 358 height 33
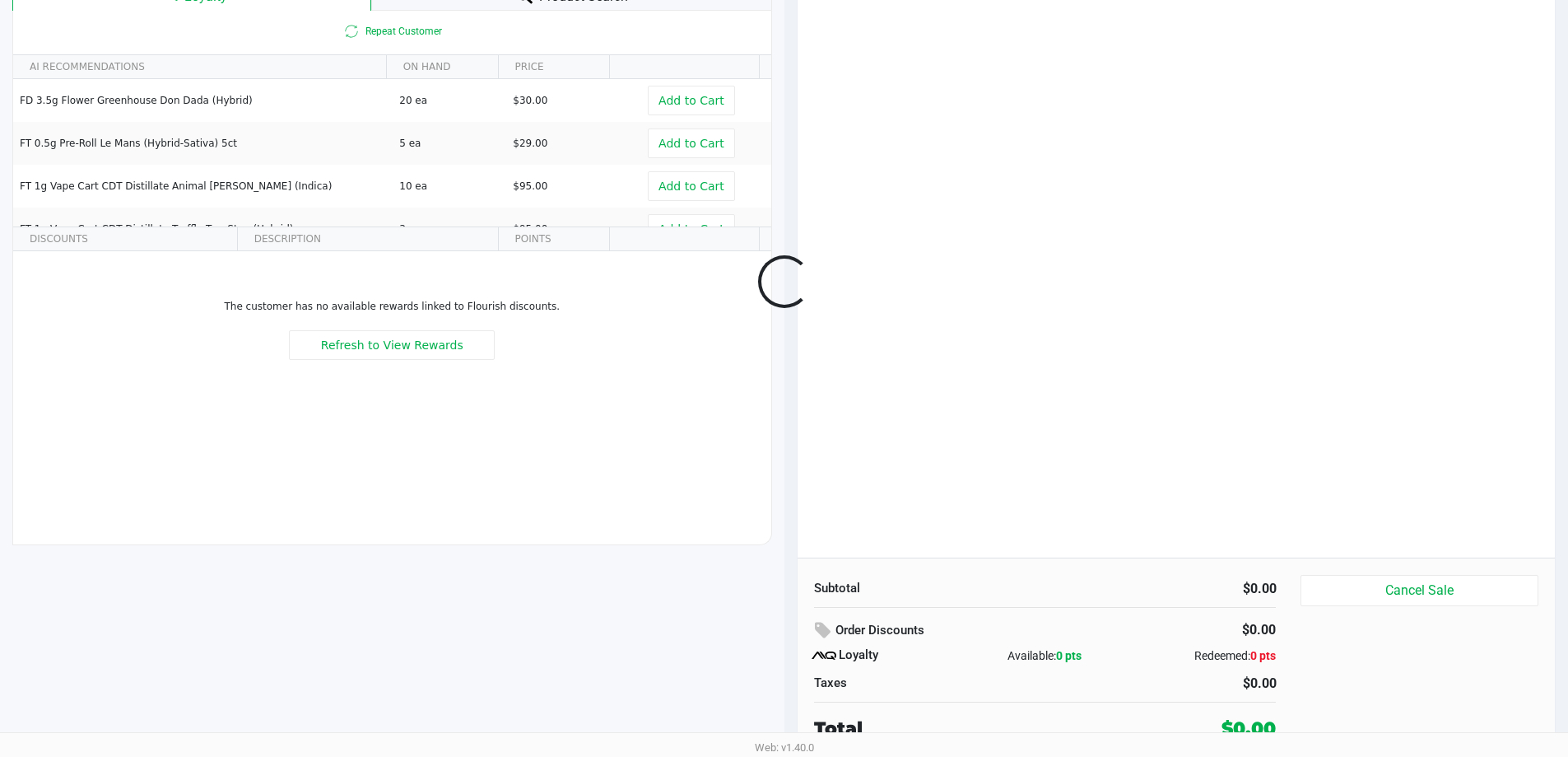
scroll to position [197, 0]
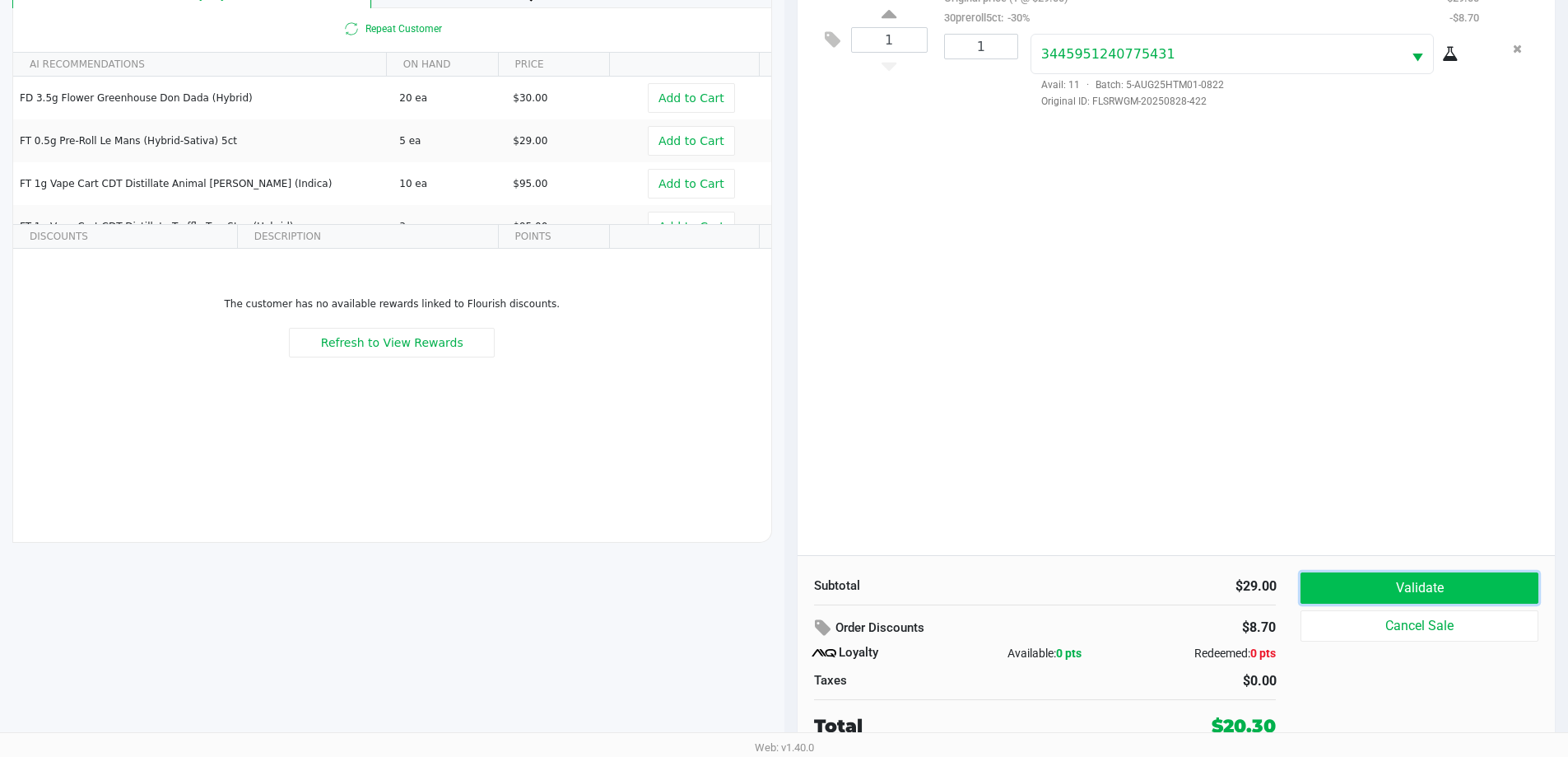
click at [1394, 598] on button "Validate" at bounding box center [1419, 588] width 237 height 31
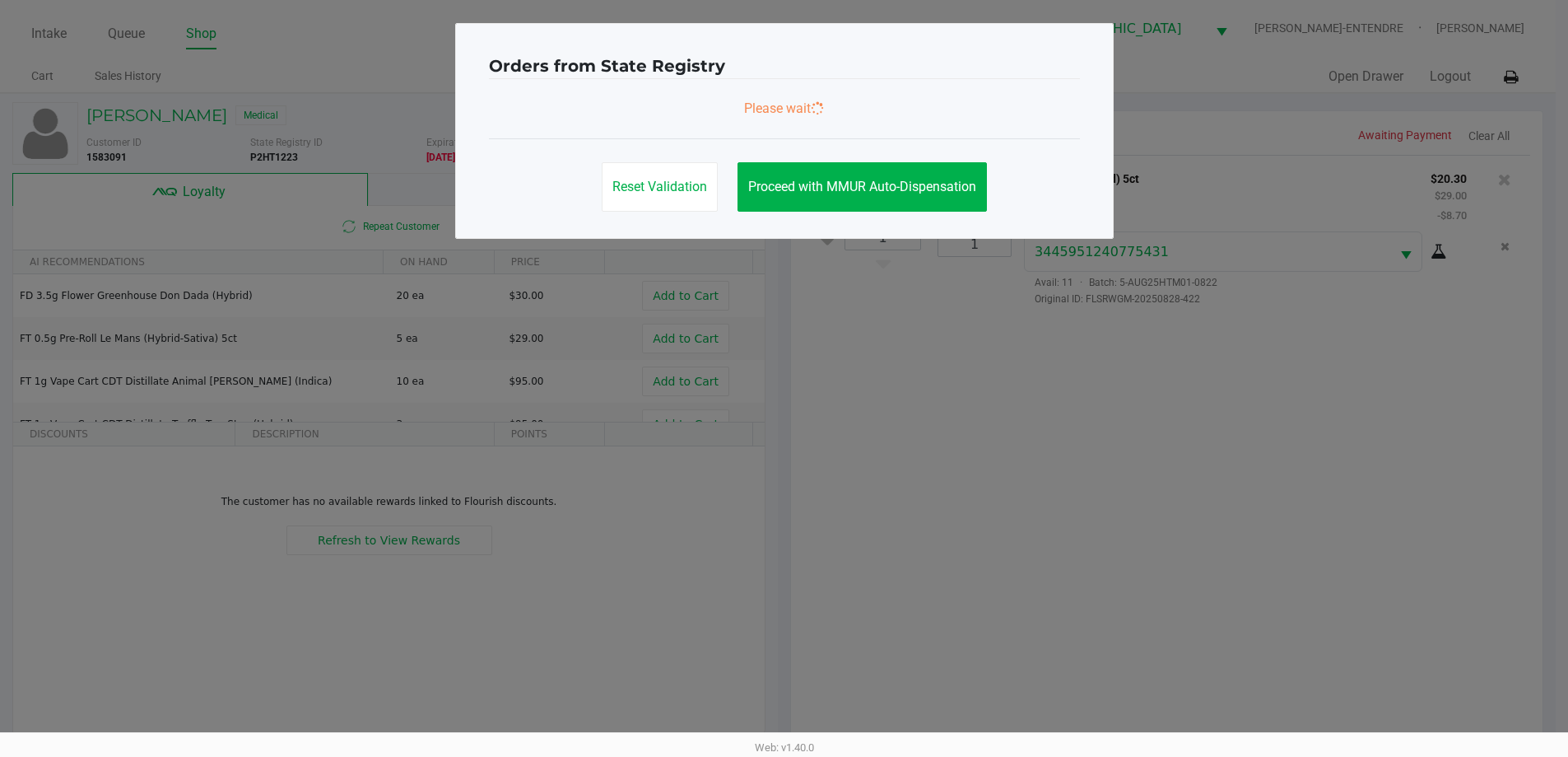
scroll to position [0, 0]
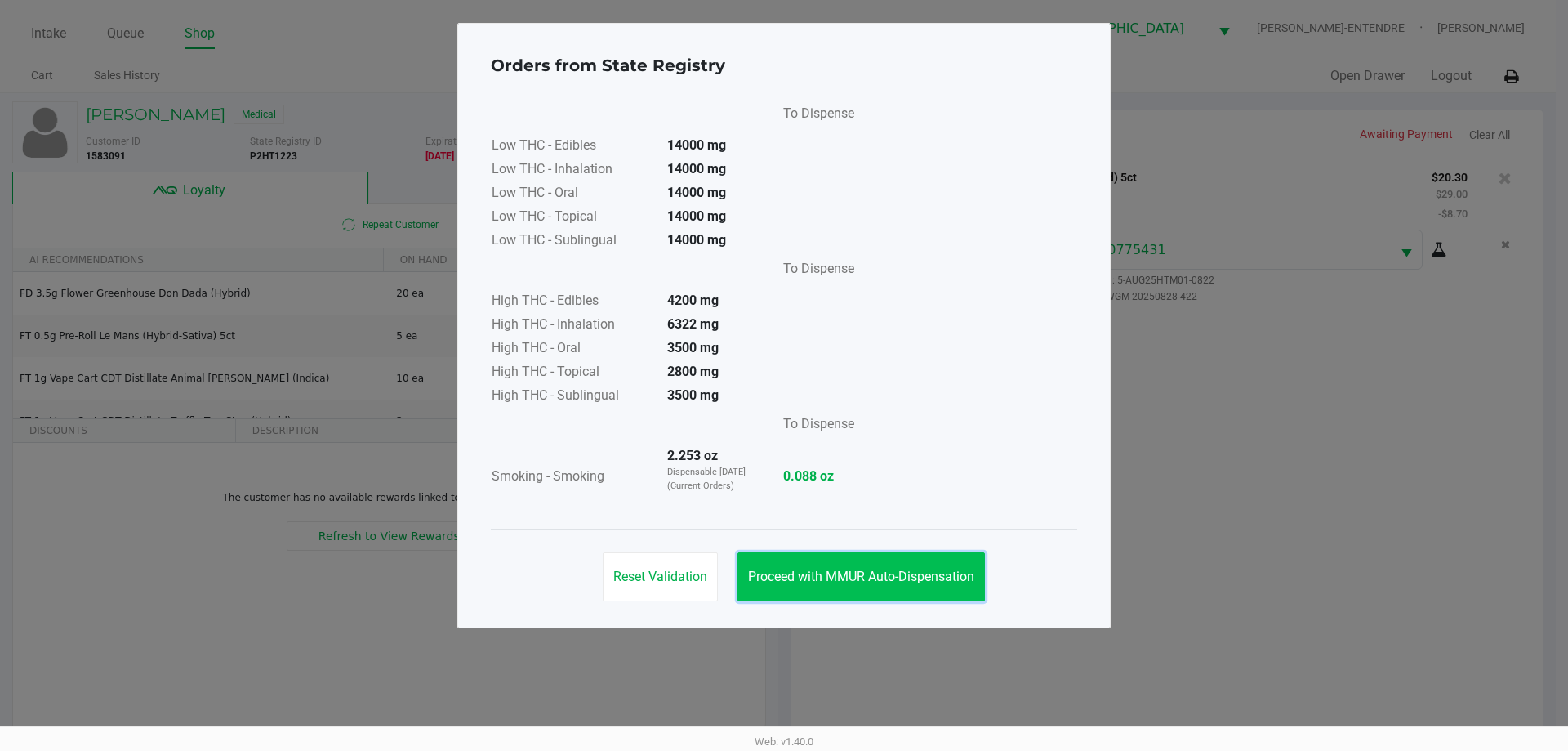
click at [803, 585] on button "Proceed with MMUR Auto-Dispensation" at bounding box center [861, 576] width 247 height 49
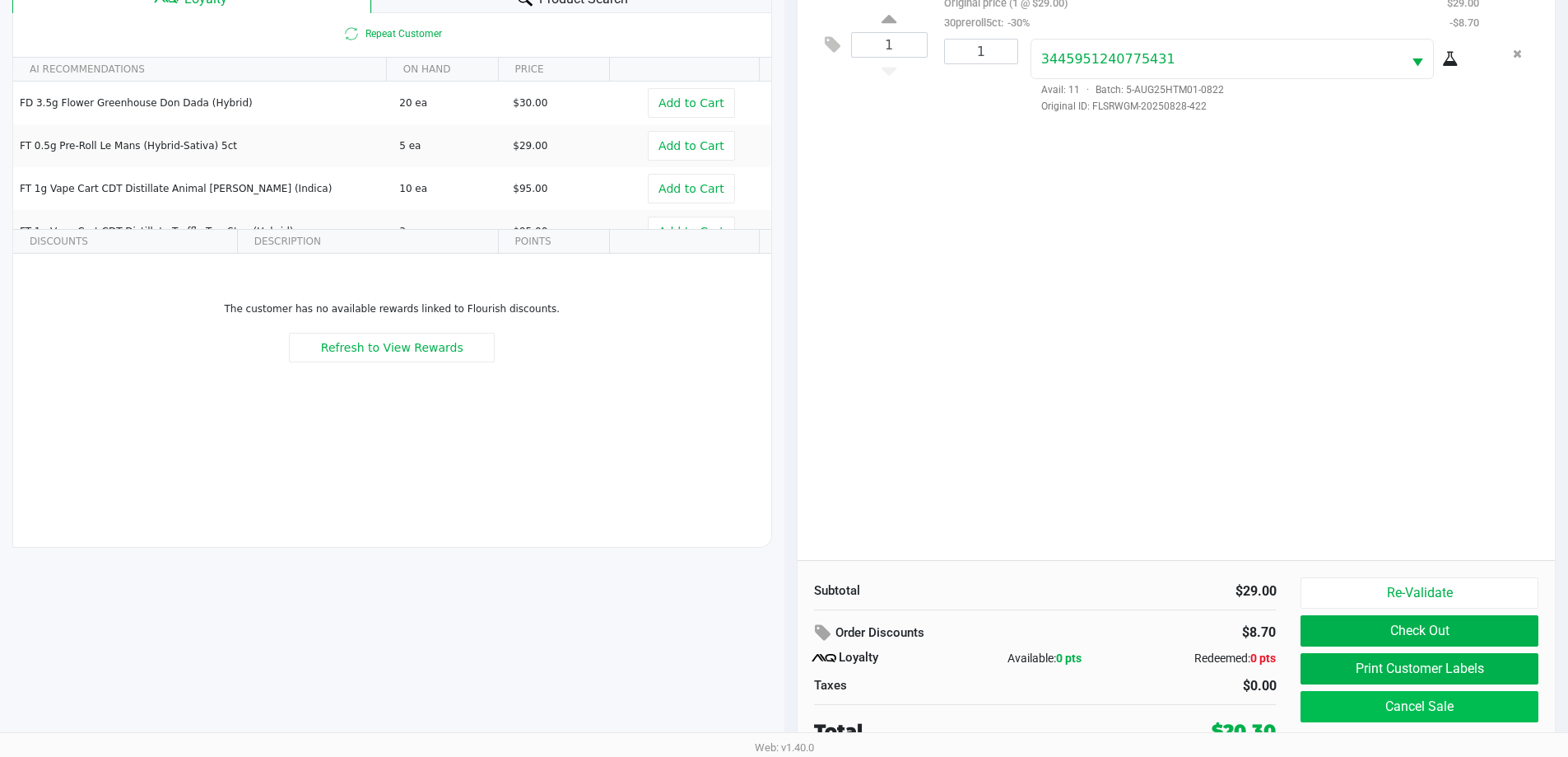
scroll to position [197, 0]
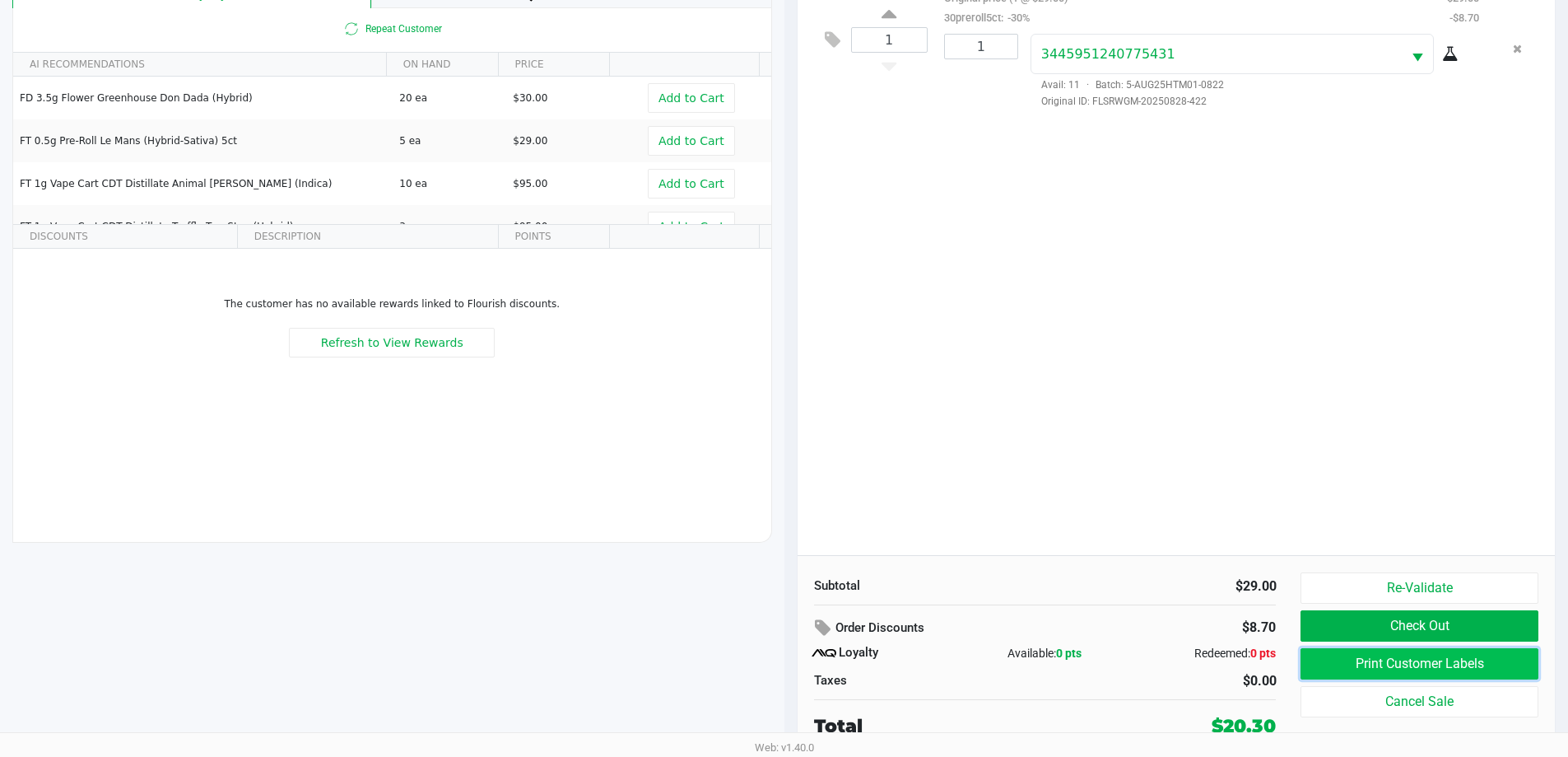
click at [1405, 666] on button "Print Customer Labels" at bounding box center [1419, 663] width 237 height 31
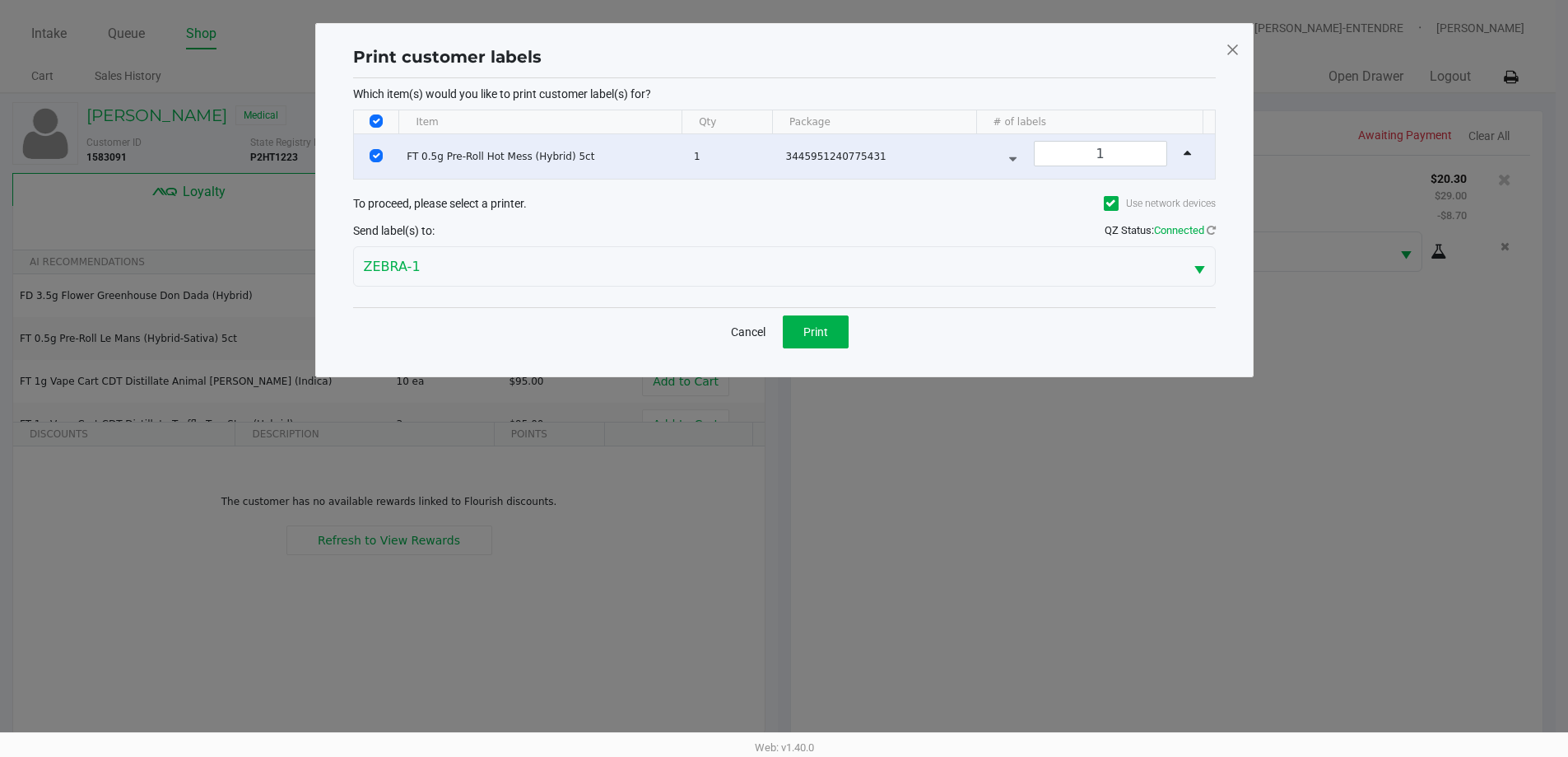
scroll to position [0, 0]
click at [795, 334] on button "Print" at bounding box center [821, 331] width 66 height 33
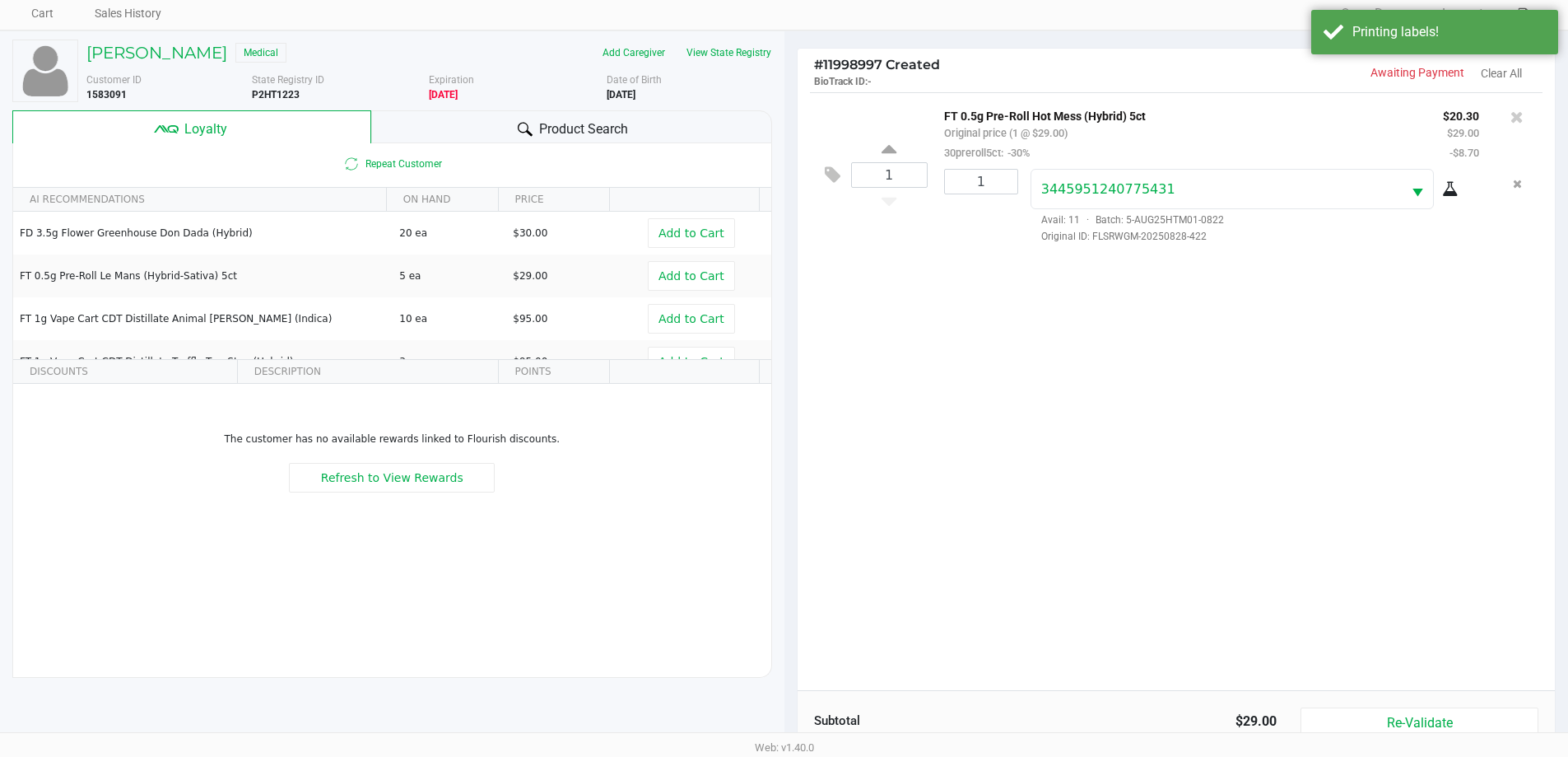
scroll to position [197, 0]
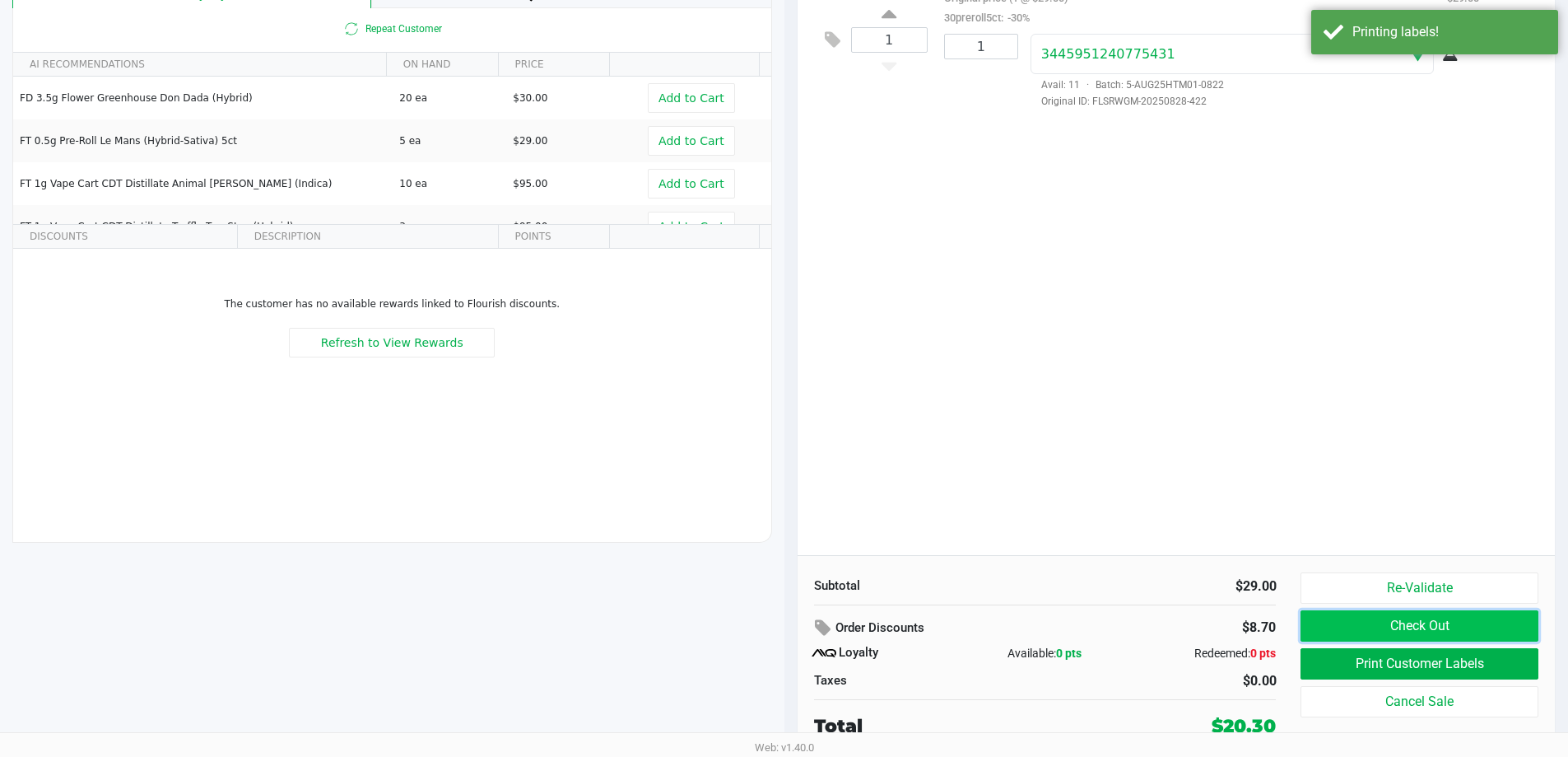
click at [1490, 619] on button "Check Out" at bounding box center [1419, 625] width 237 height 31
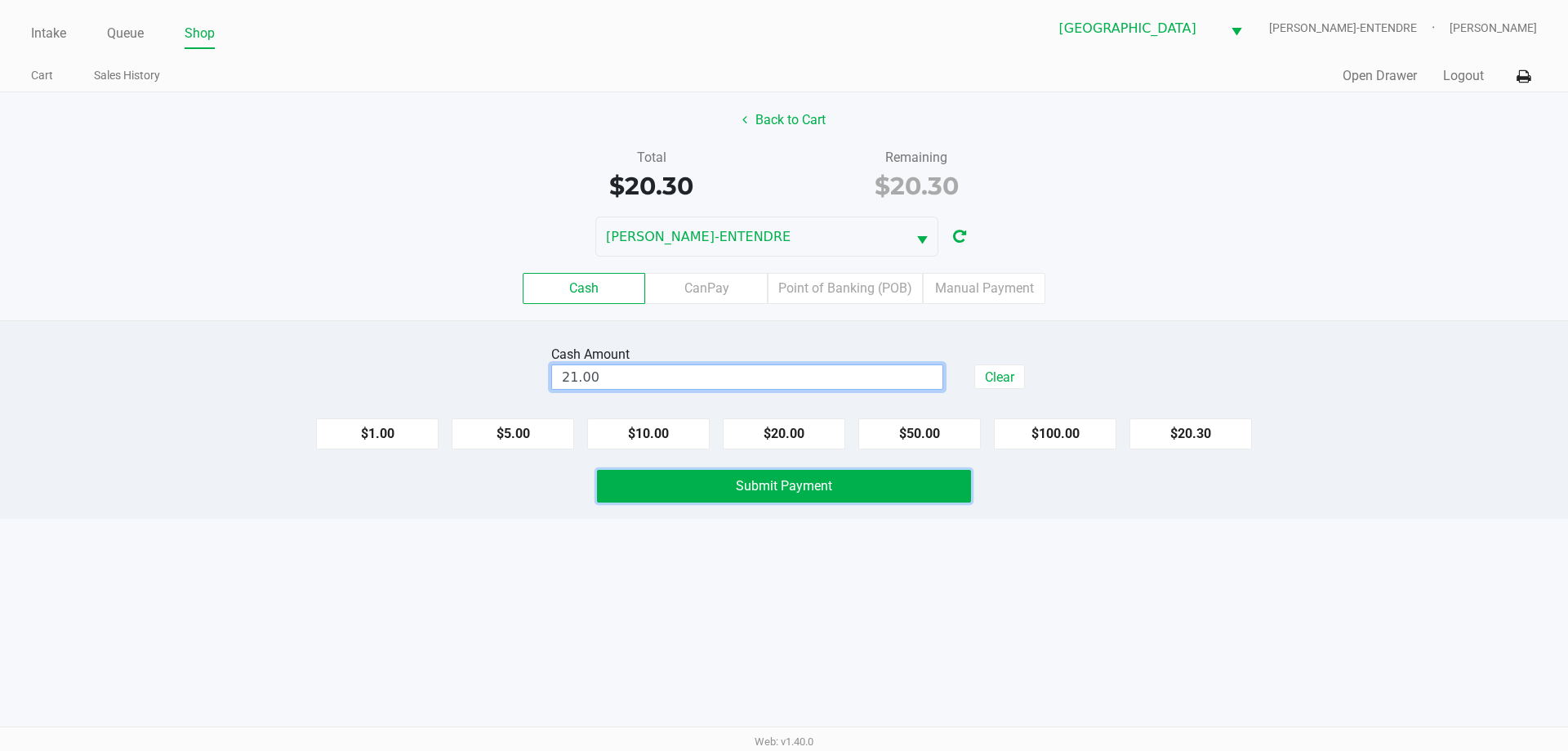
type input "$21.00"
click at [792, 483] on span "Submit Payment" at bounding box center [783, 486] width 96 height 16
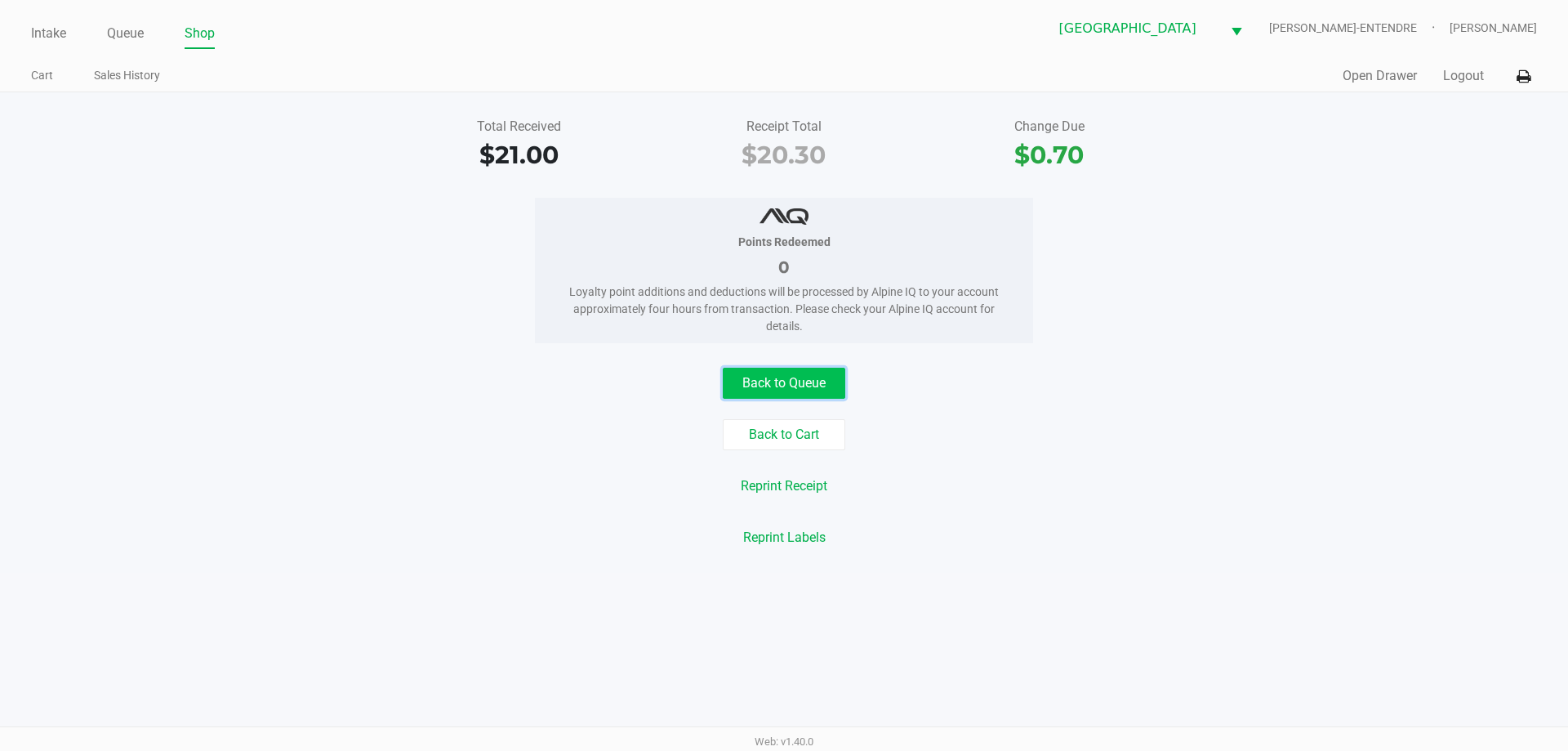
click at [842, 390] on button "Back to Queue" at bounding box center [784, 383] width 123 height 31
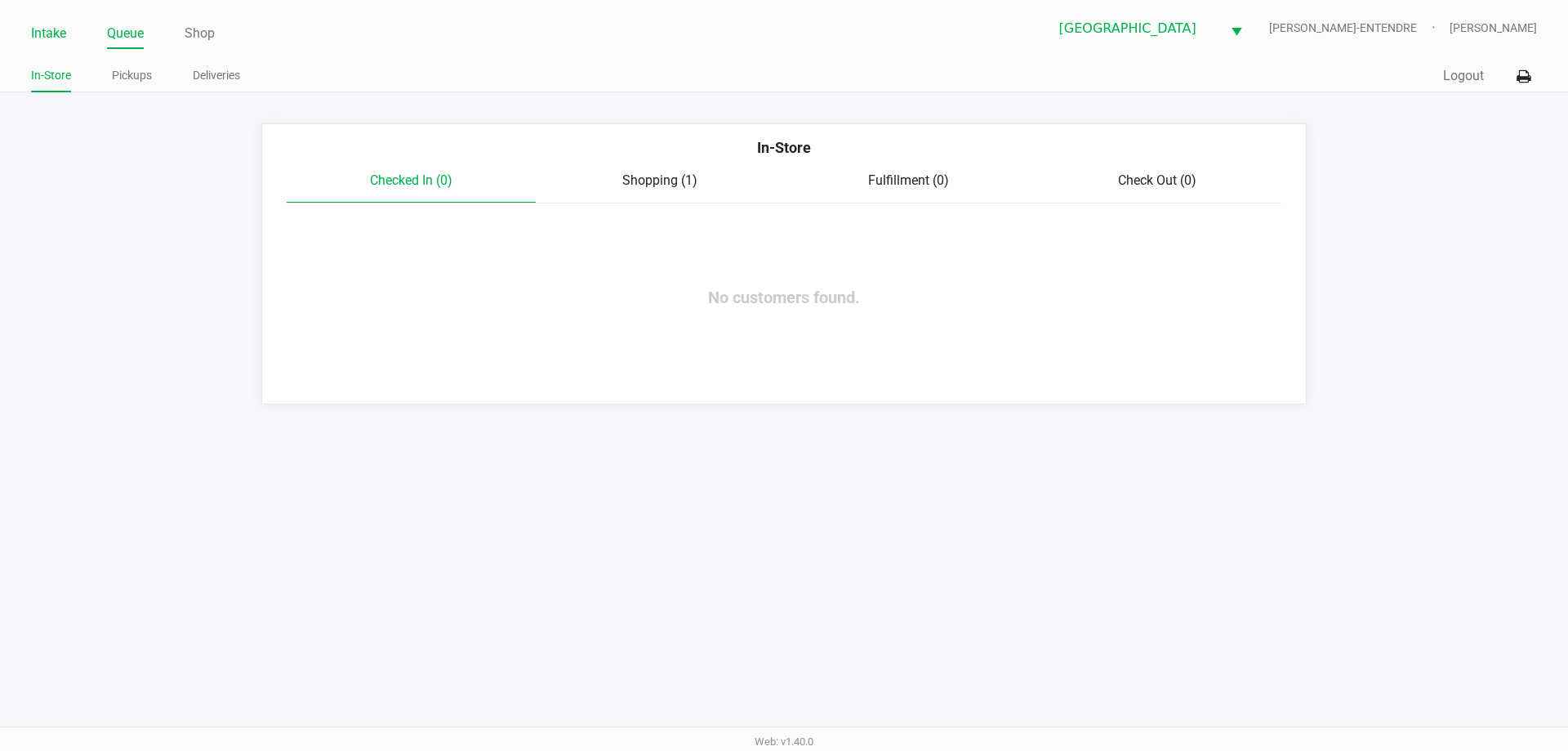
click at [49, 31] on link "Intake" at bounding box center [48, 33] width 35 height 23
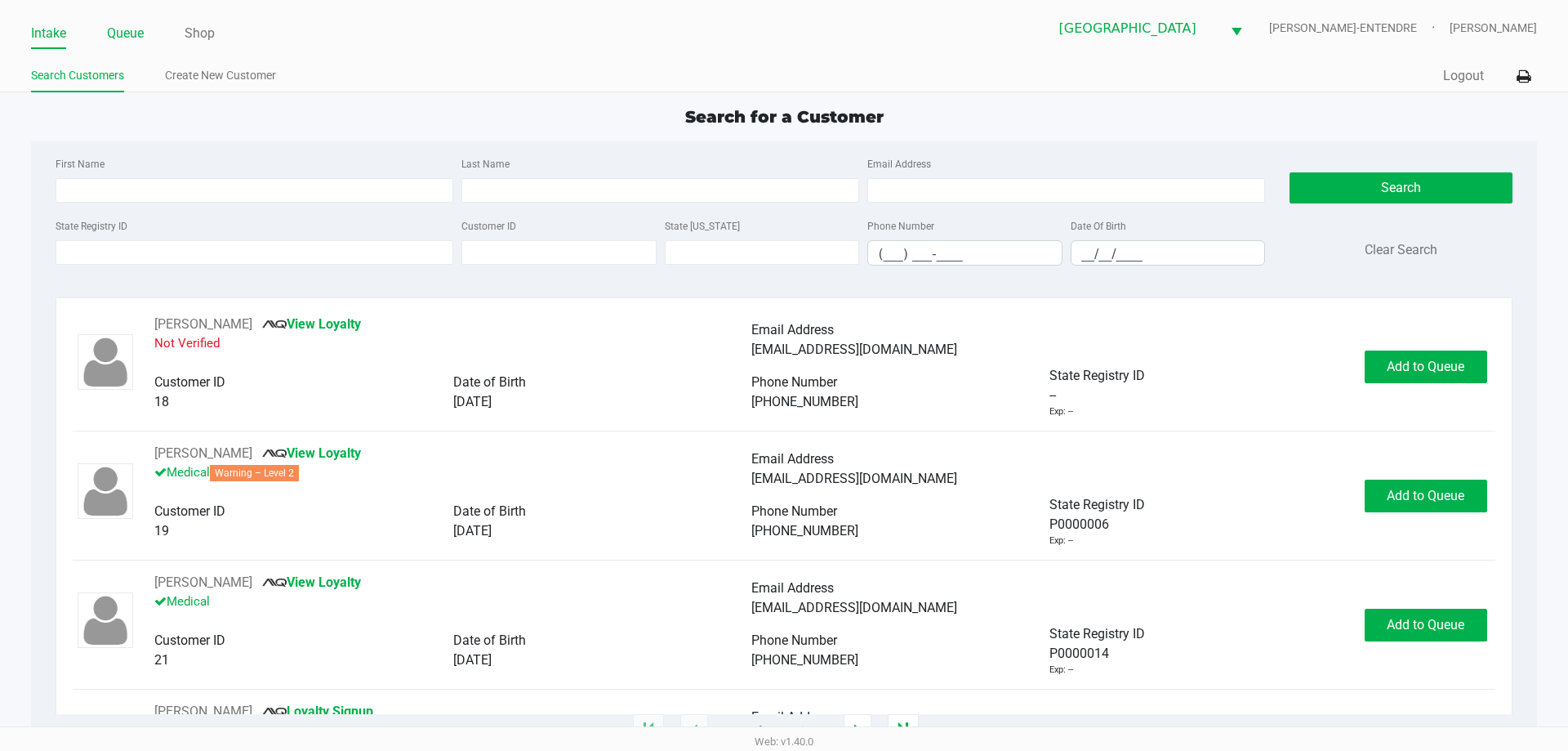
click at [134, 32] on link "Queue" at bounding box center [125, 33] width 37 height 23
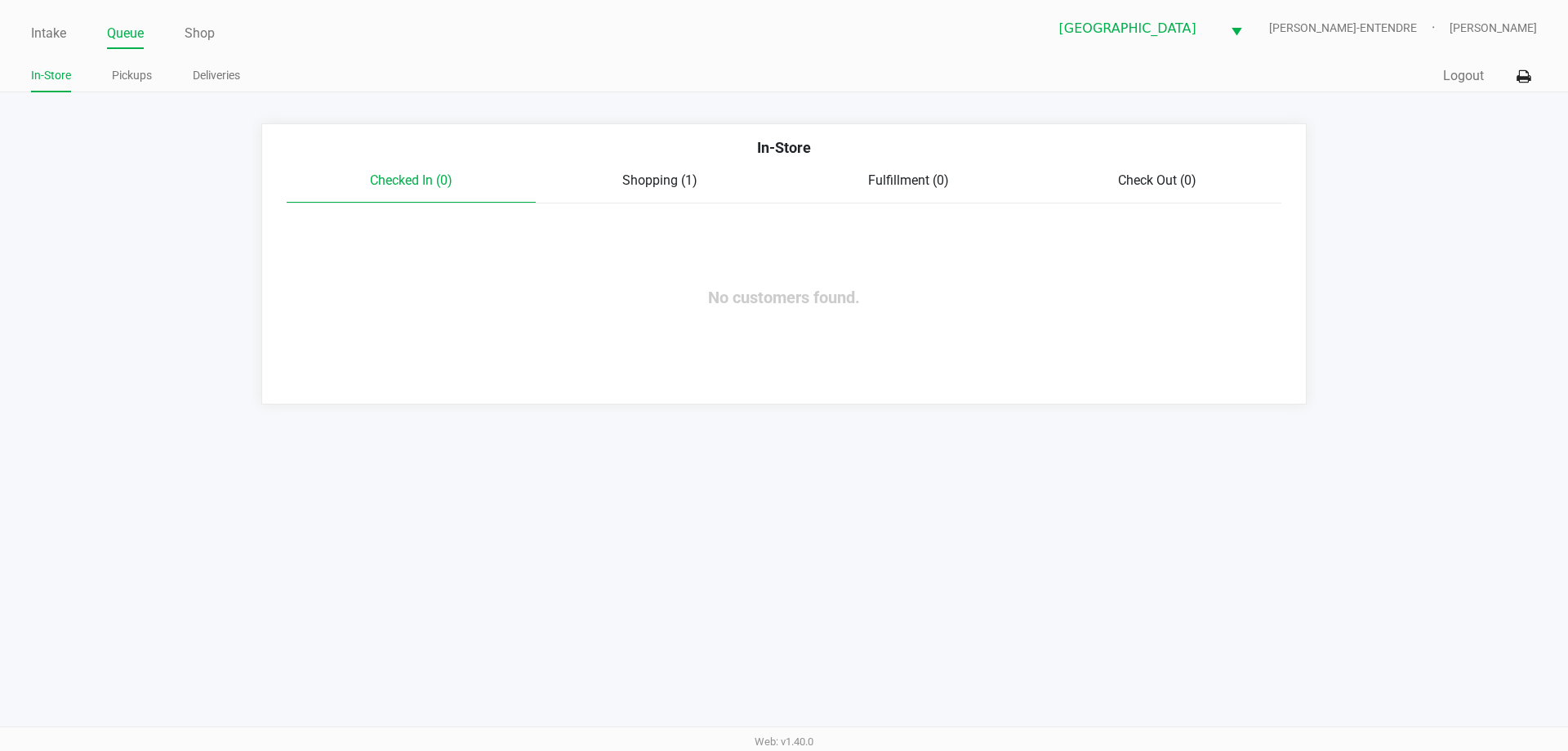
click at [664, 185] on span "Shopping (1)" at bounding box center [659, 180] width 75 height 16
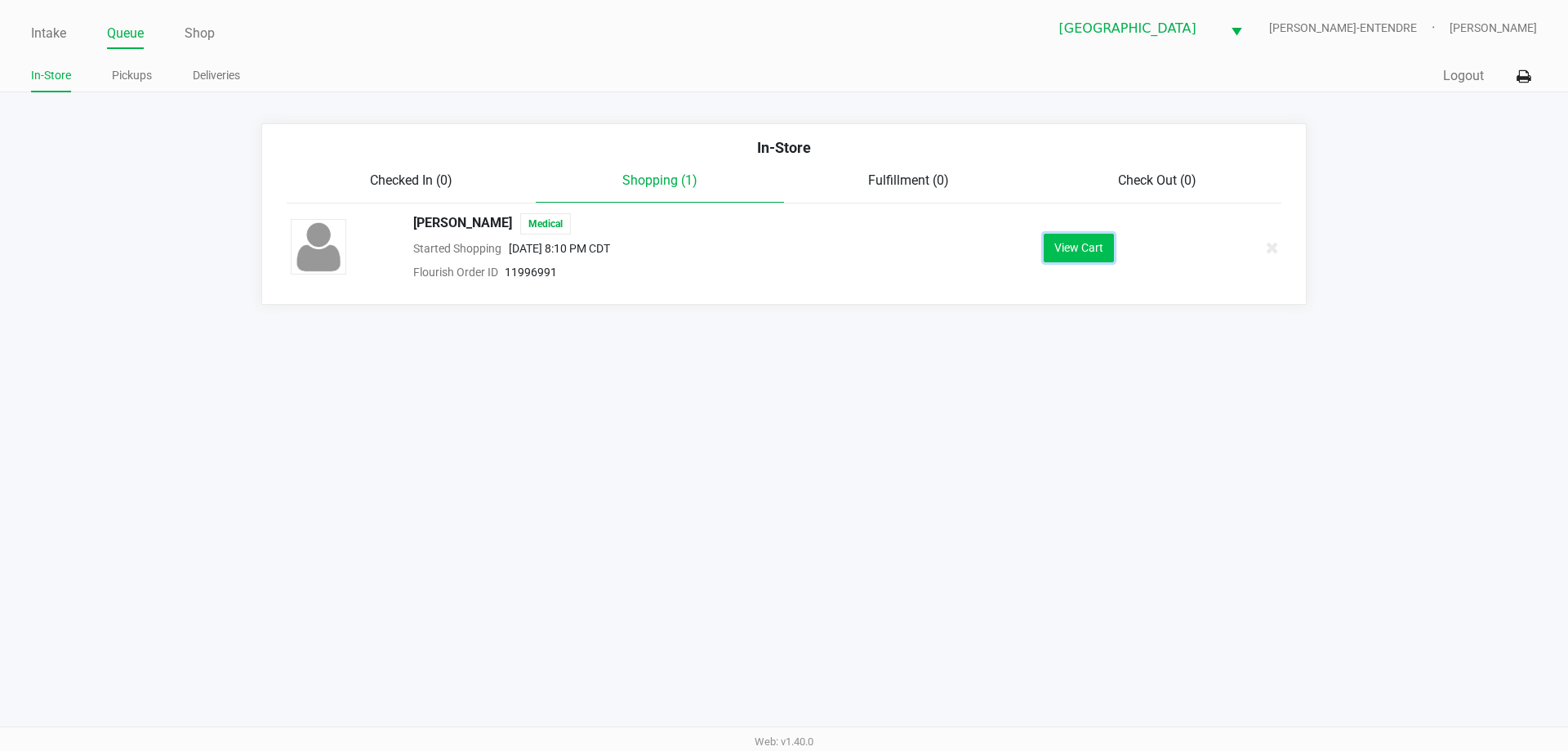
click at [1067, 249] on button "View Cart" at bounding box center [1079, 248] width 70 height 28
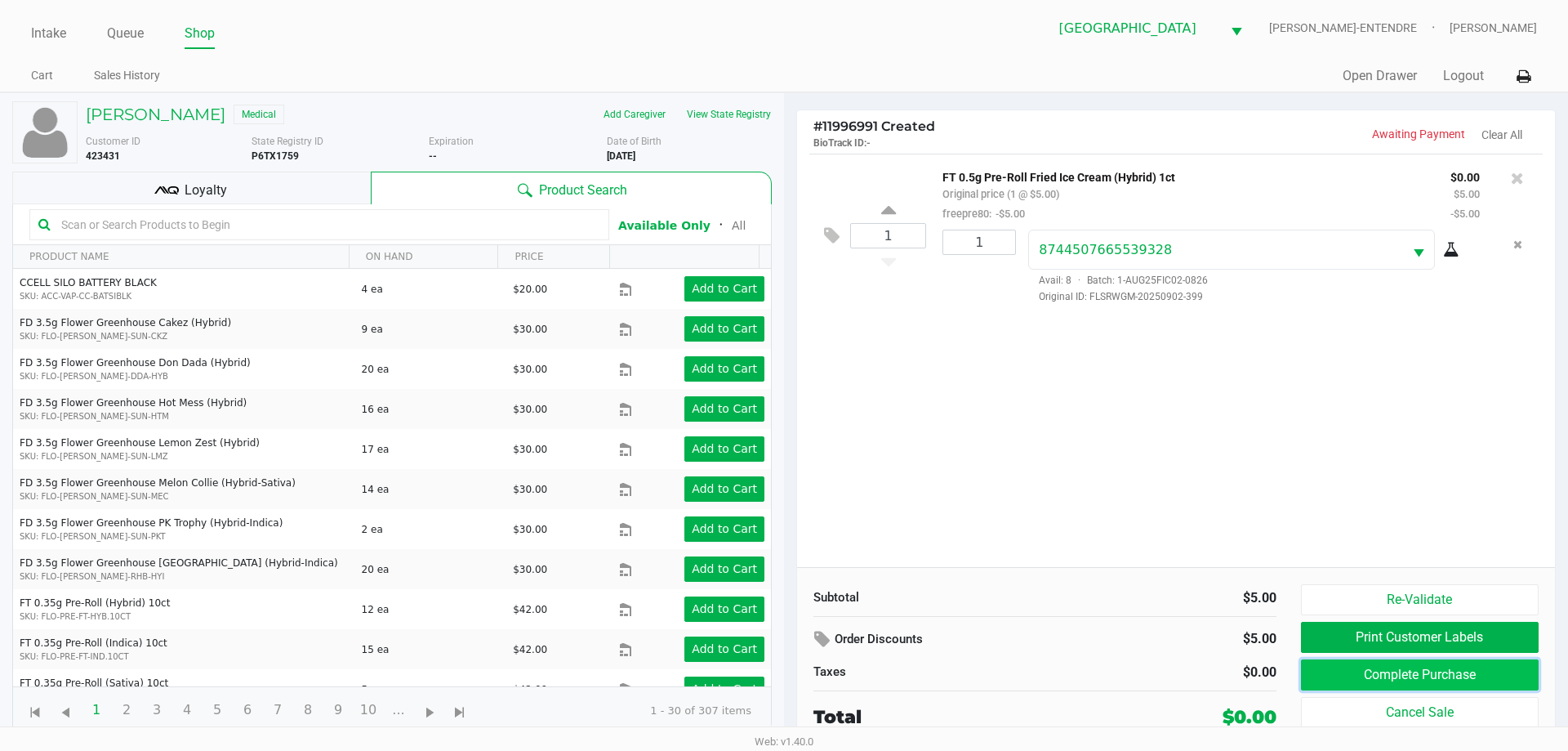
click at [1379, 675] on button "Complete Purchase" at bounding box center [1419, 674] width 237 height 31
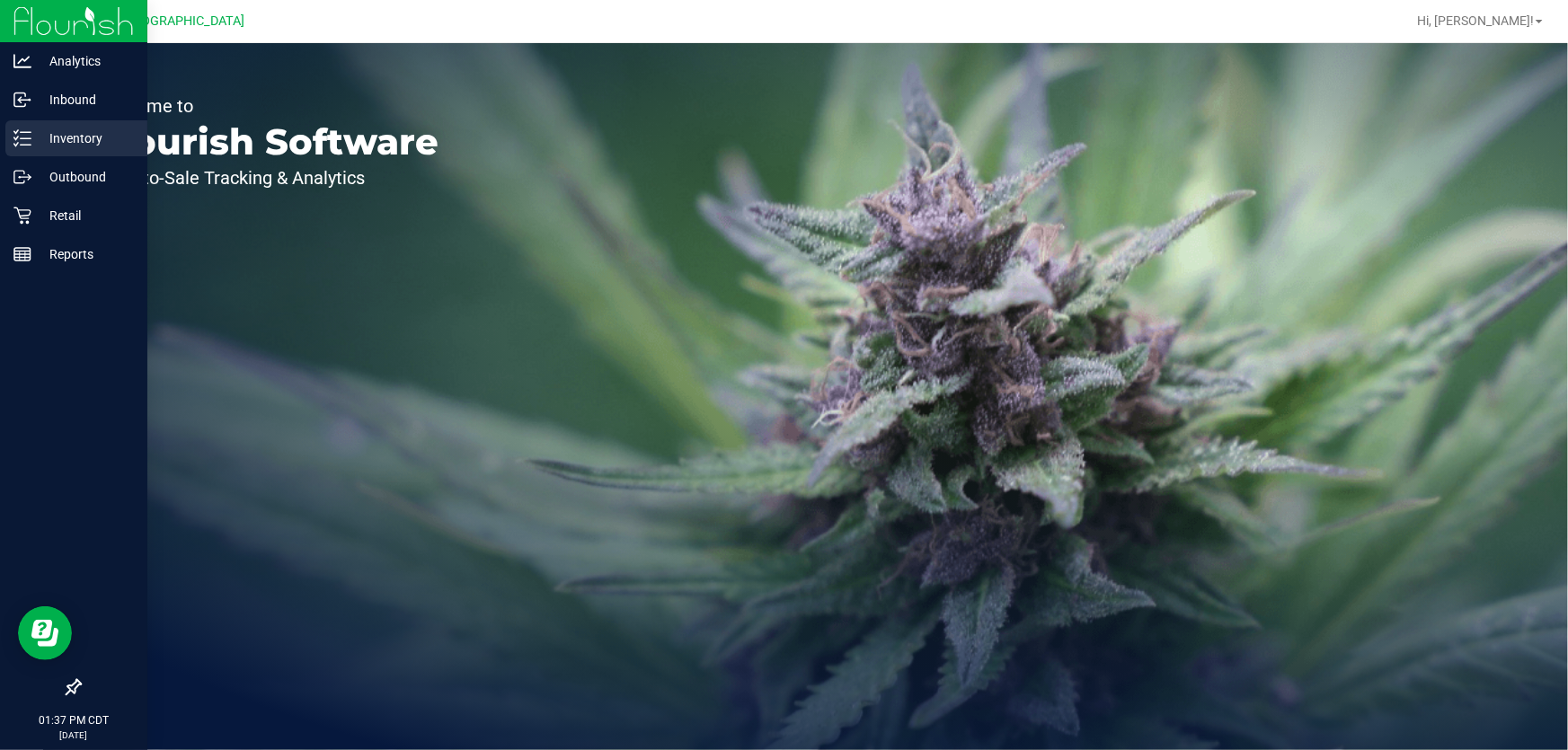
click at [56, 142] on p "Inventory" at bounding box center [85, 138] width 108 height 21
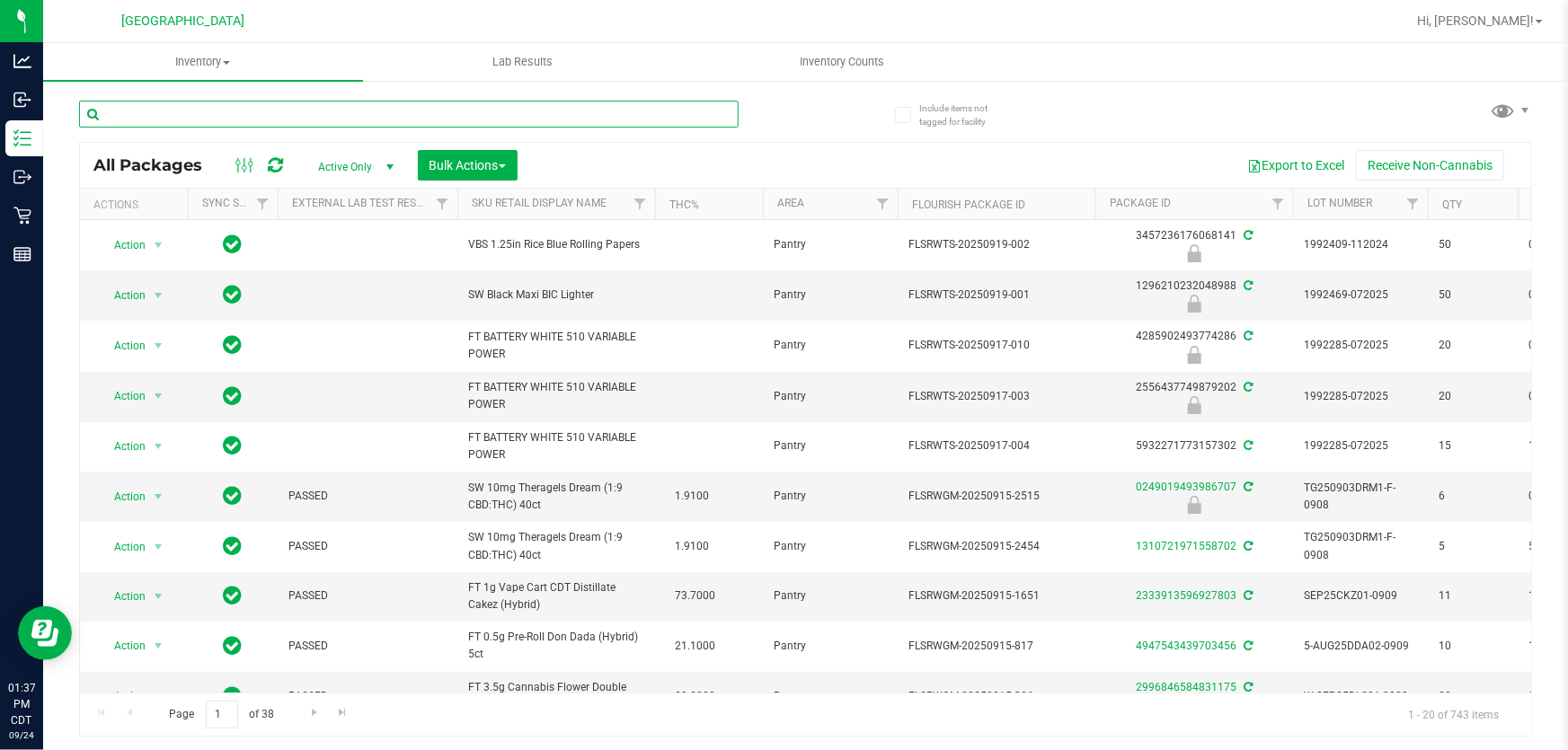
click at [308, 111] on input "text" at bounding box center [408, 113] width 659 height 27
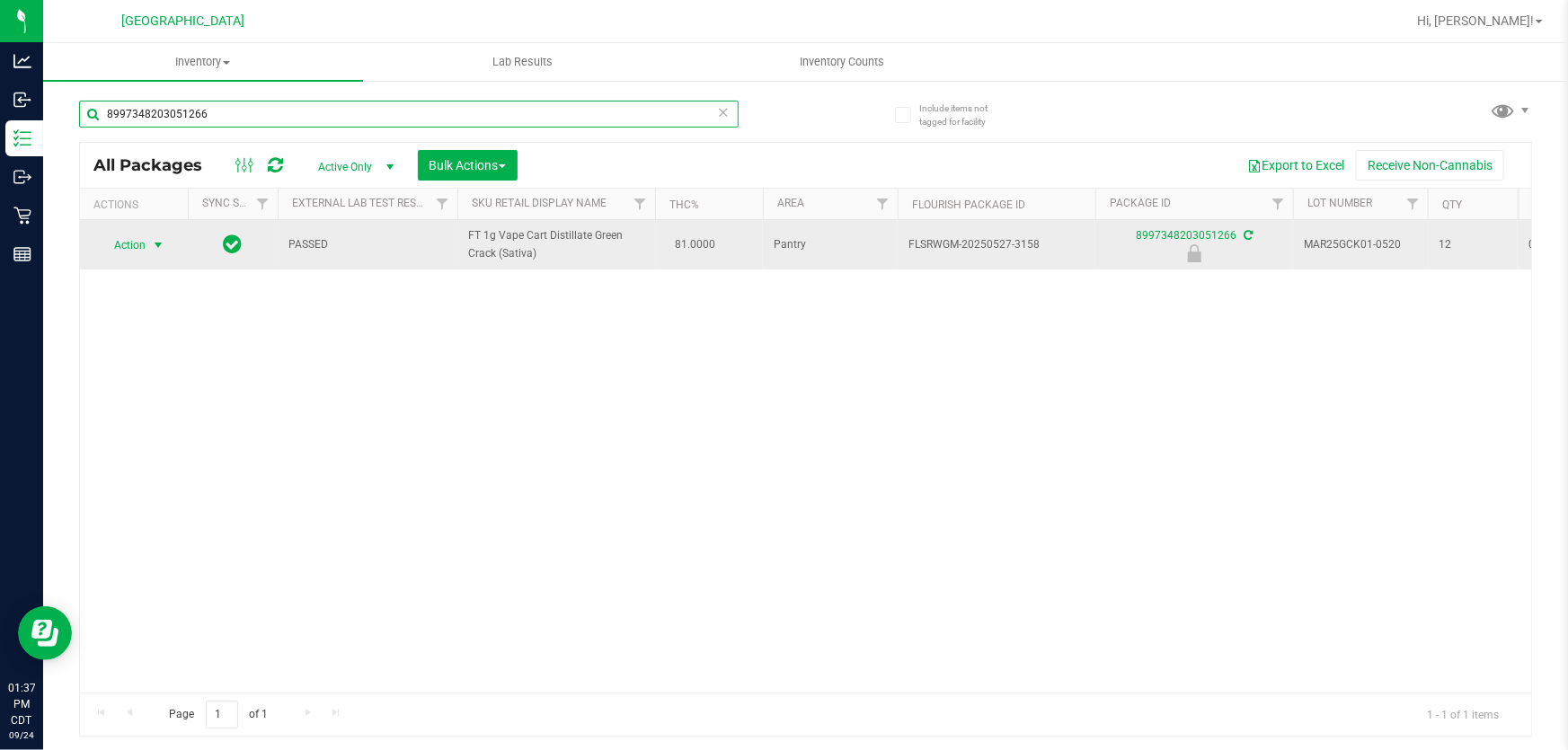
type input "8997348203051266"
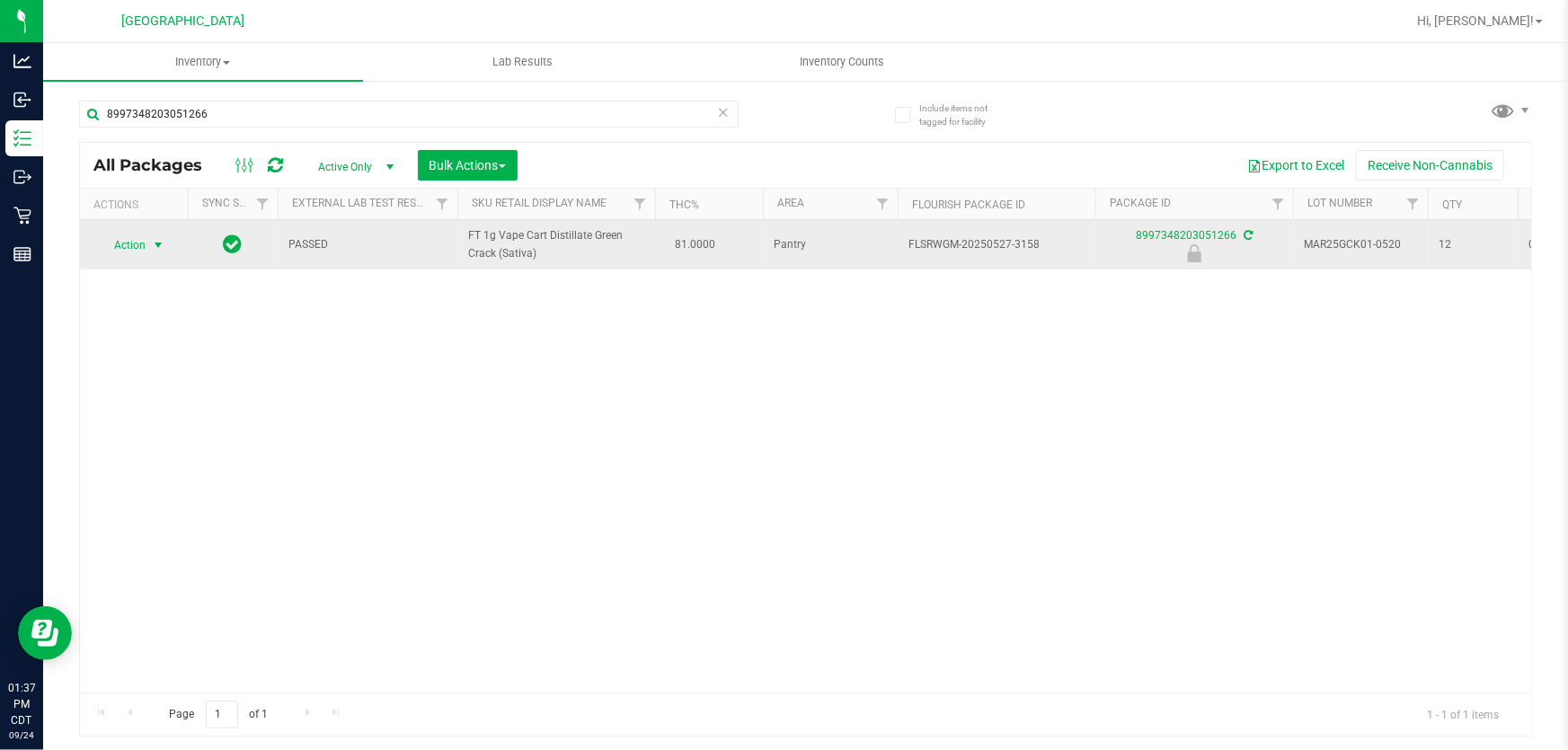
click at [143, 233] on span "Action" at bounding box center [121, 244] width 49 height 25
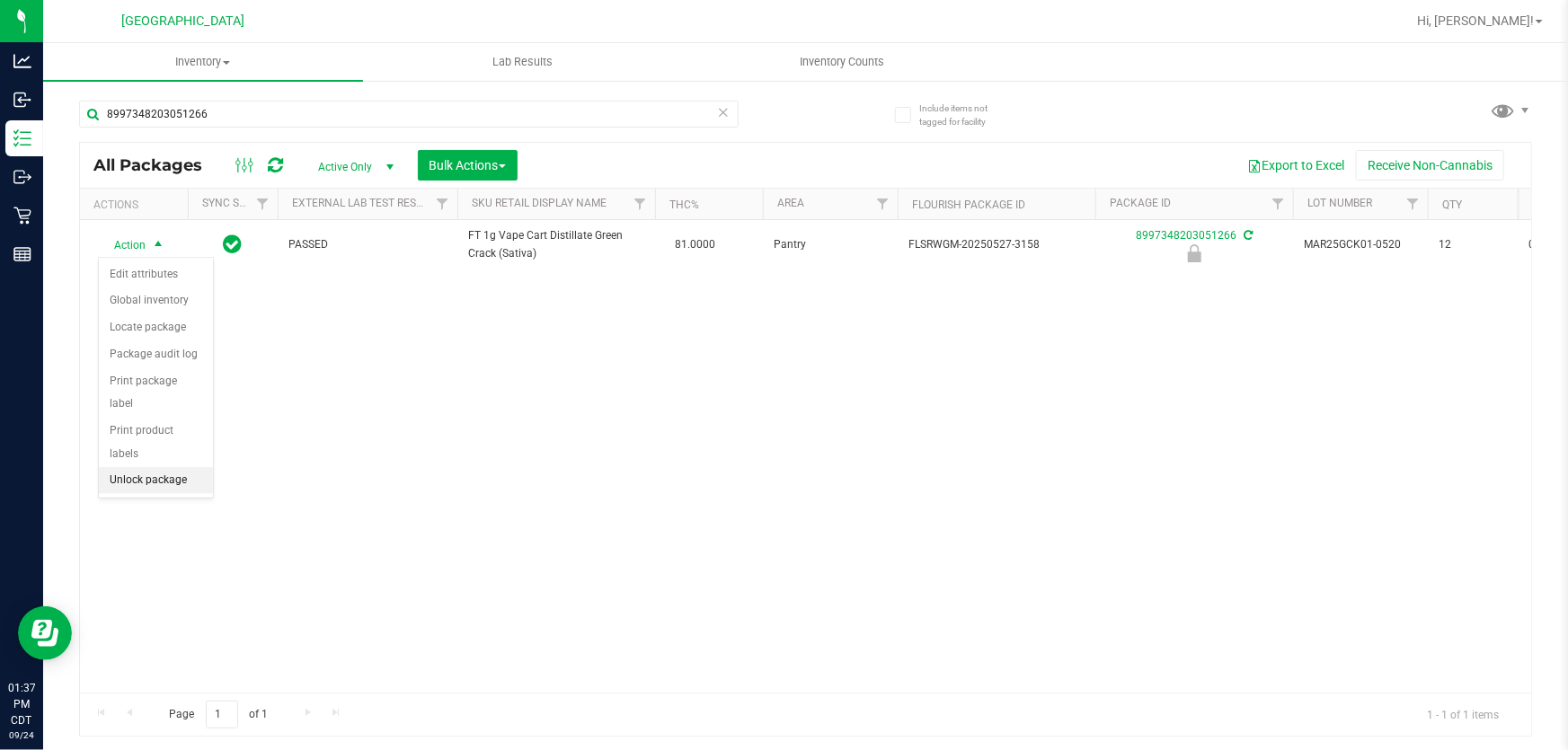
click at [159, 467] on li "Unlock package" at bounding box center [155, 480] width 114 height 27
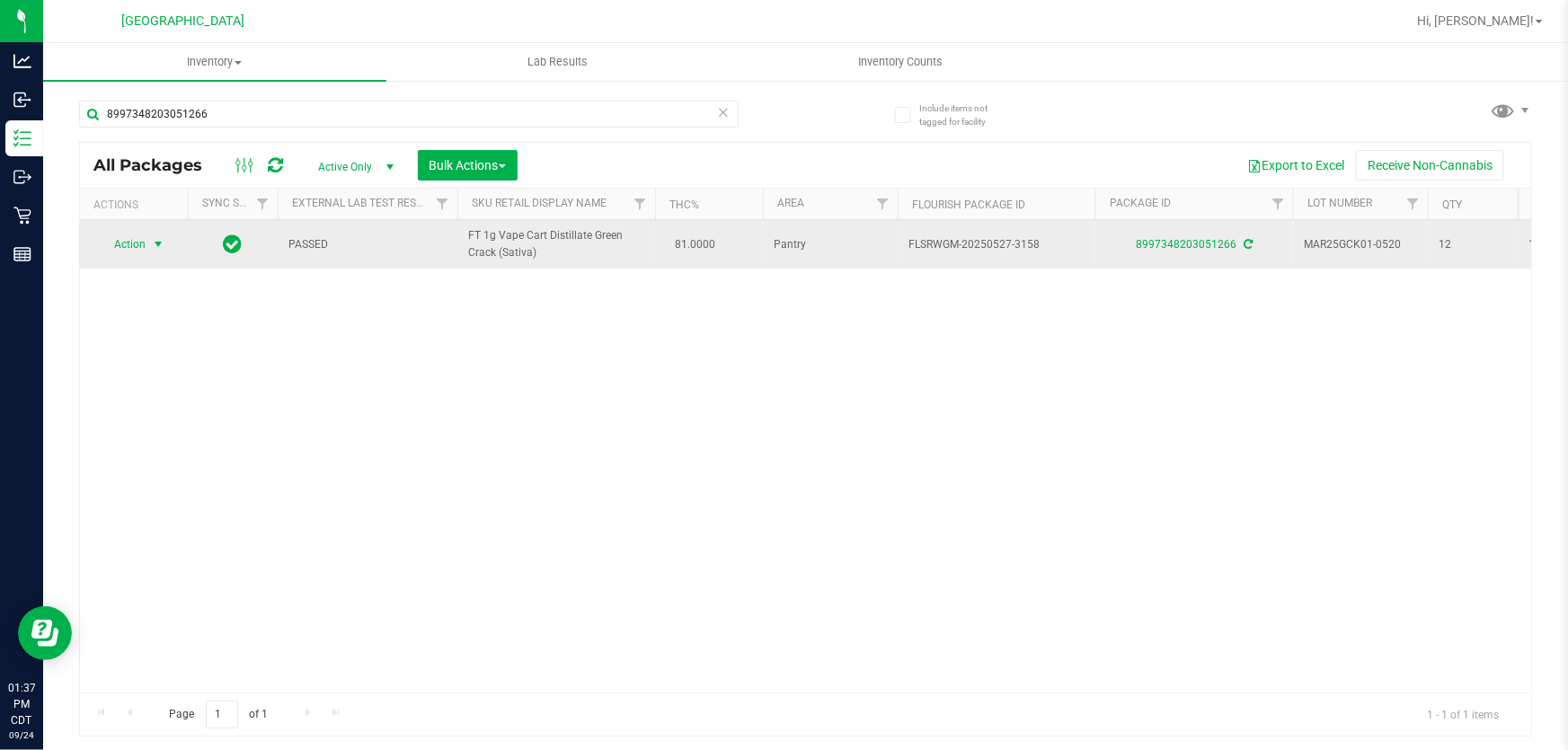
click at [143, 242] on span "Action" at bounding box center [121, 244] width 49 height 25
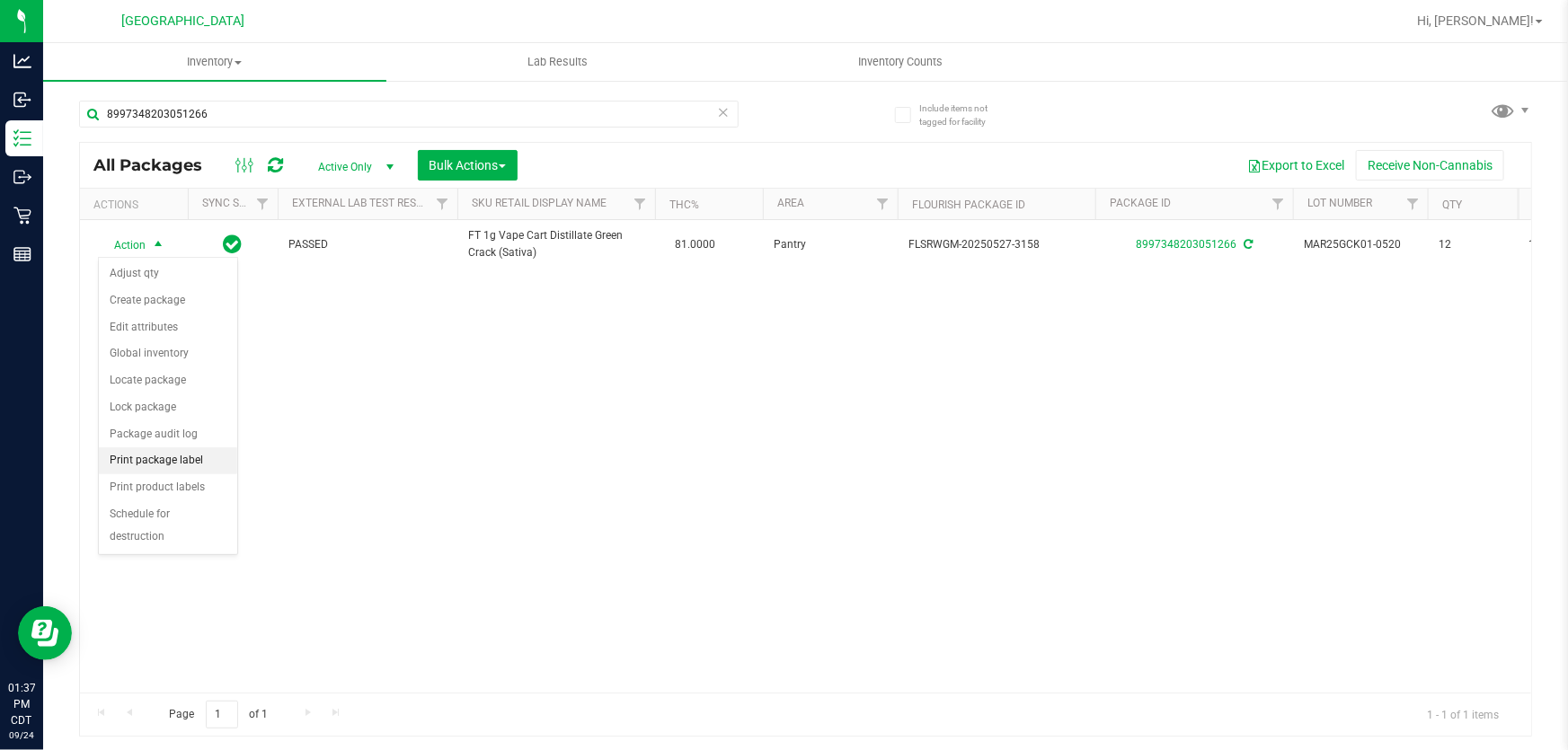
click at [177, 459] on li "Print package label" at bounding box center [167, 460] width 138 height 27
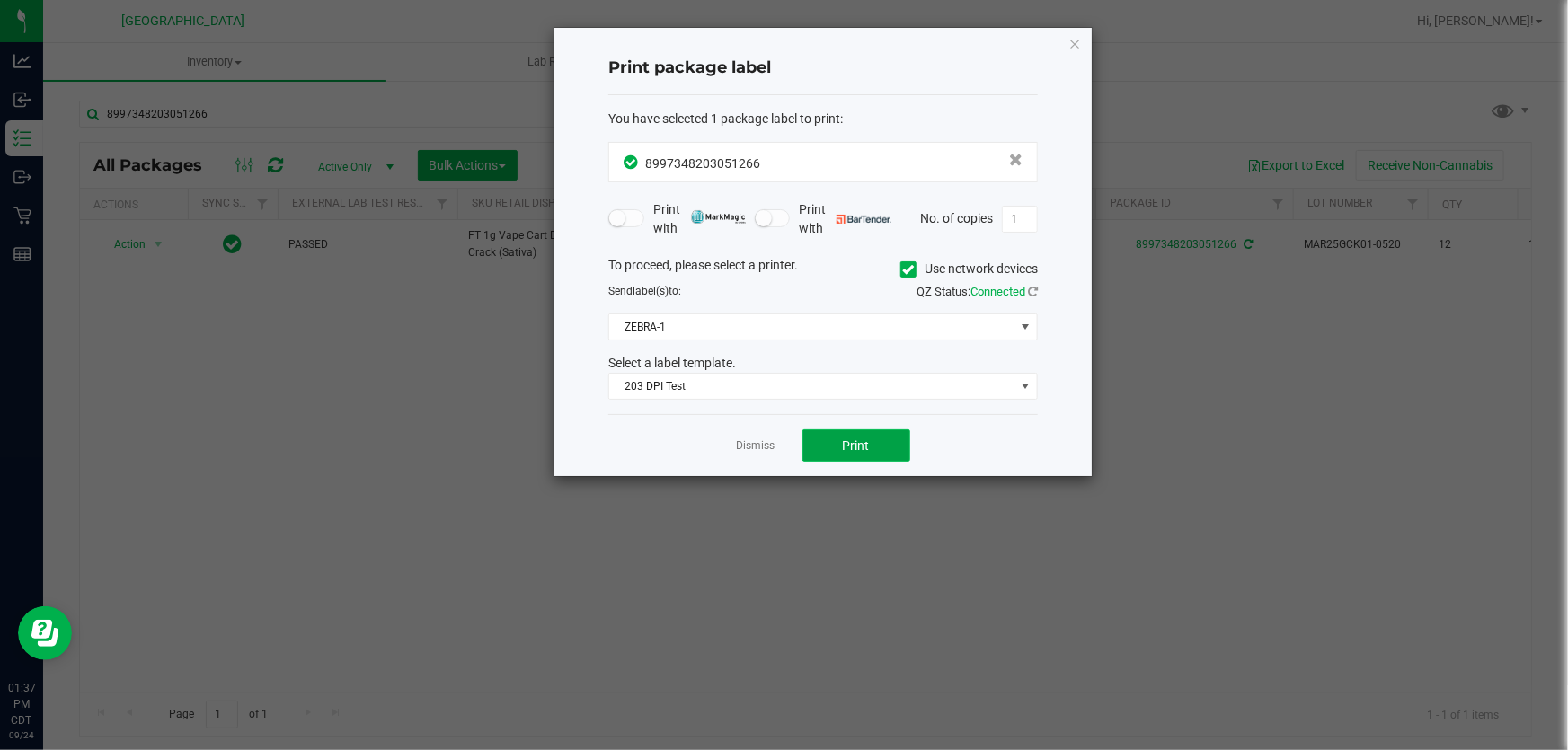
click at [826, 430] on button "Print" at bounding box center [855, 445] width 108 height 32
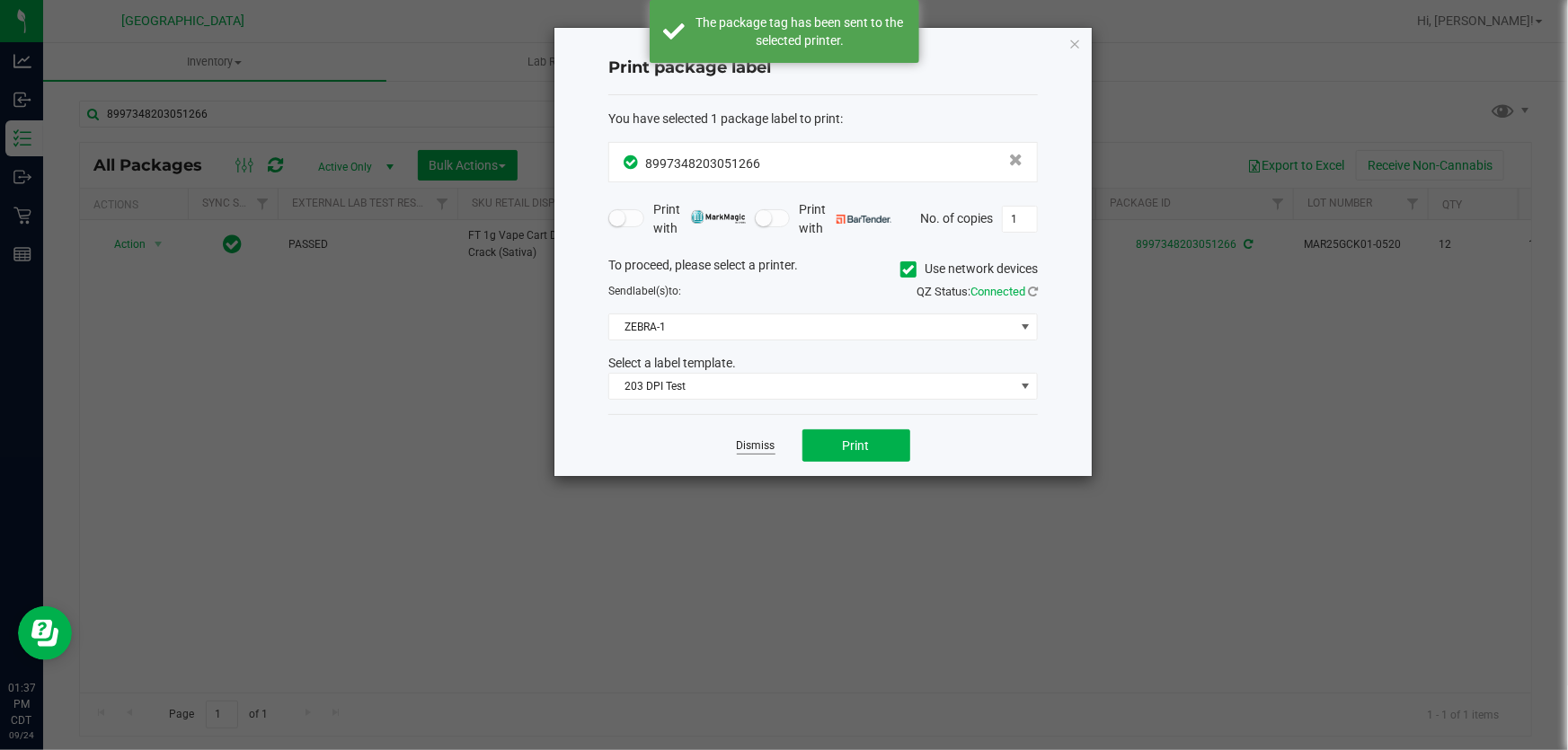
click at [742, 449] on link "Dismiss" at bounding box center [756, 446] width 39 height 16
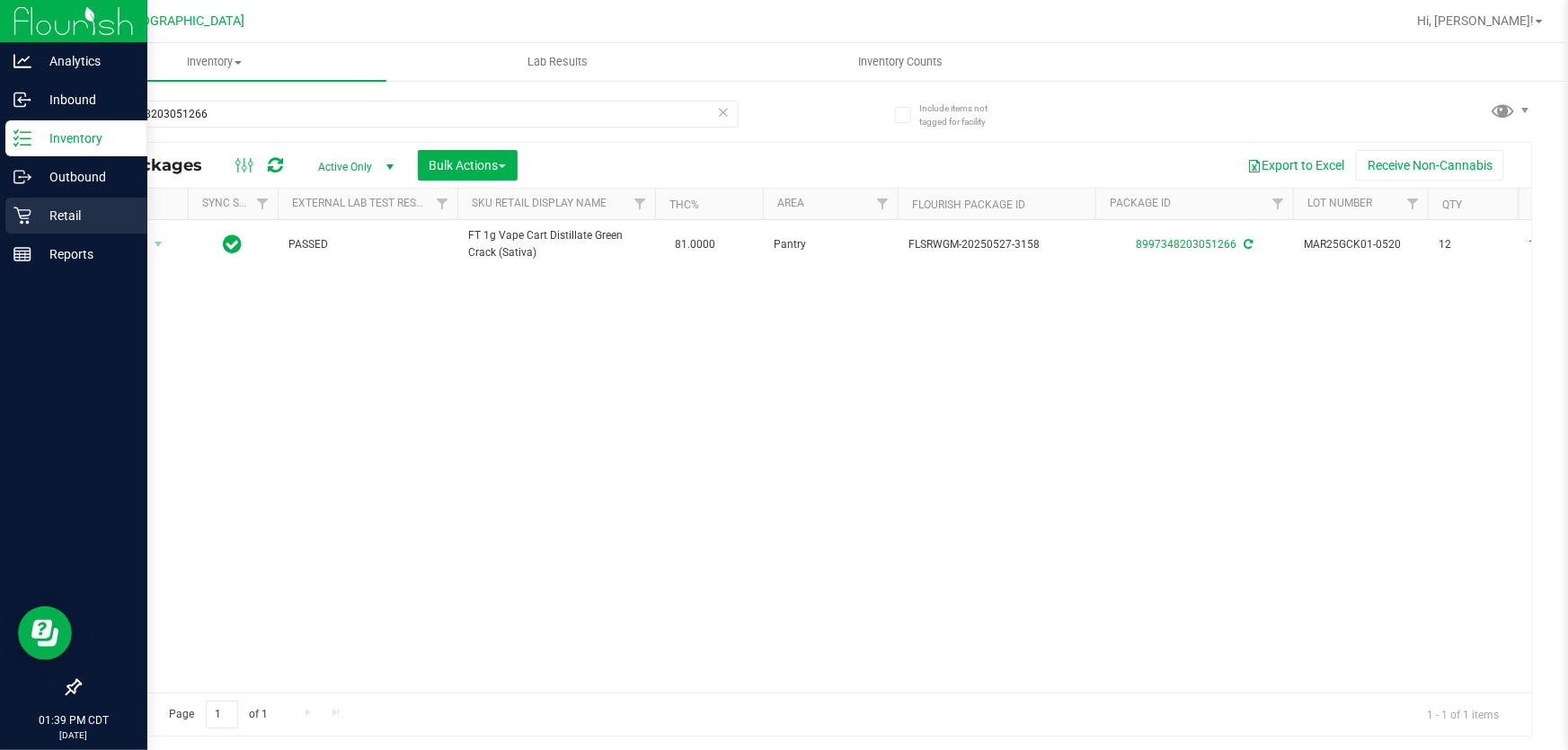
click at [67, 211] on p "Retail" at bounding box center [85, 215] width 108 height 21
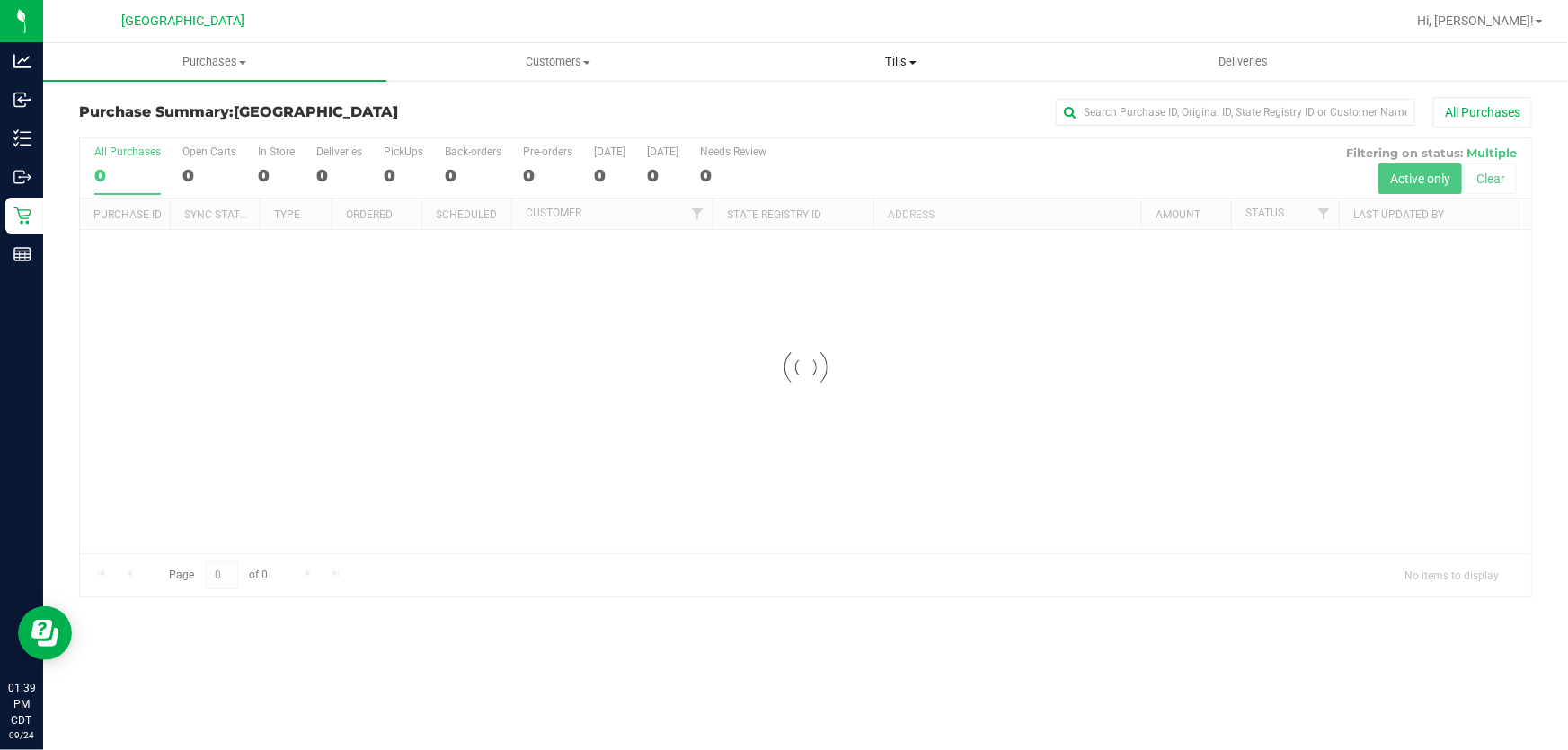
click at [901, 62] on span "Tills" at bounding box center [900, 62] width 341 height 17
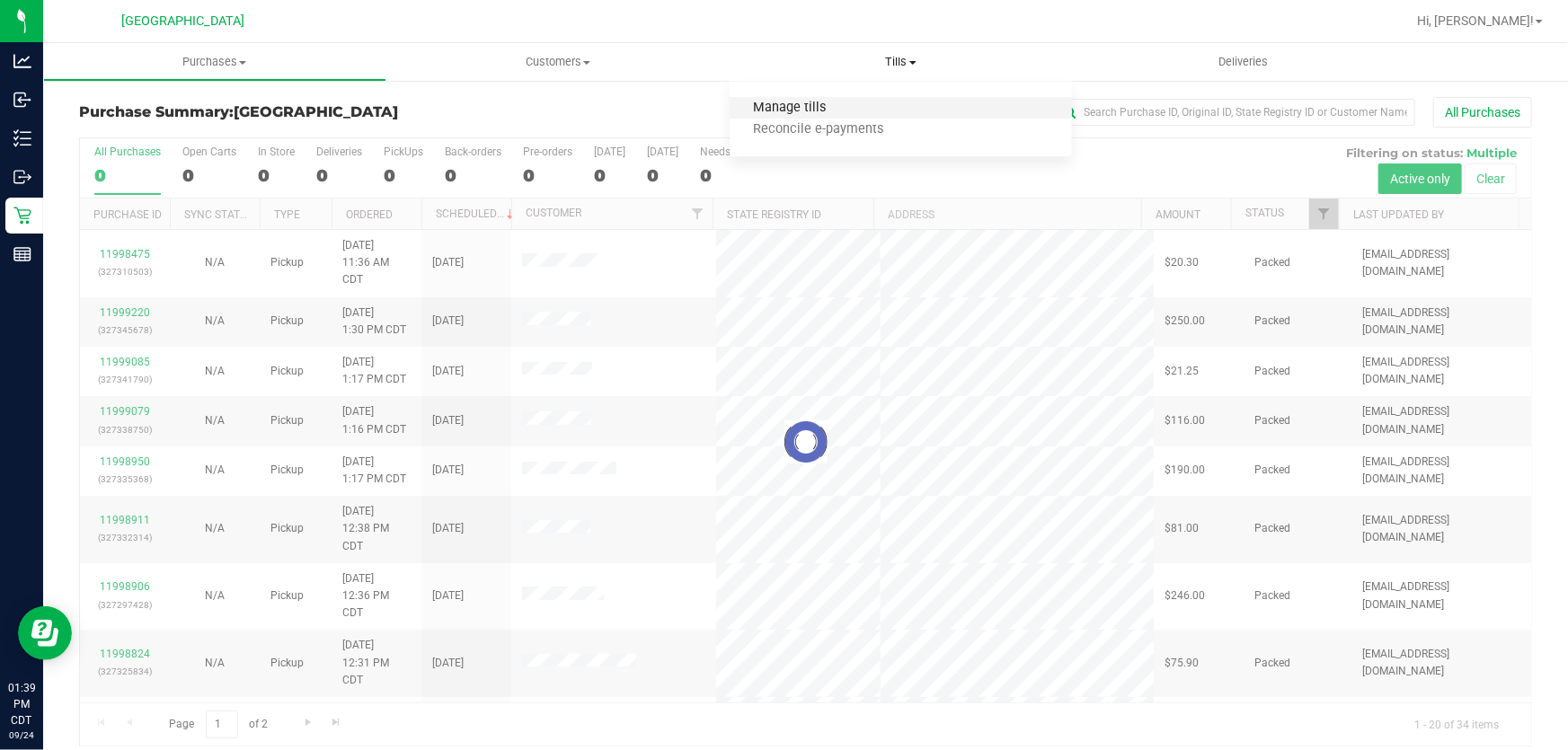
click at [813, 105] on span "Manage tills" at bounding box center [790, 108] width 121 height 16
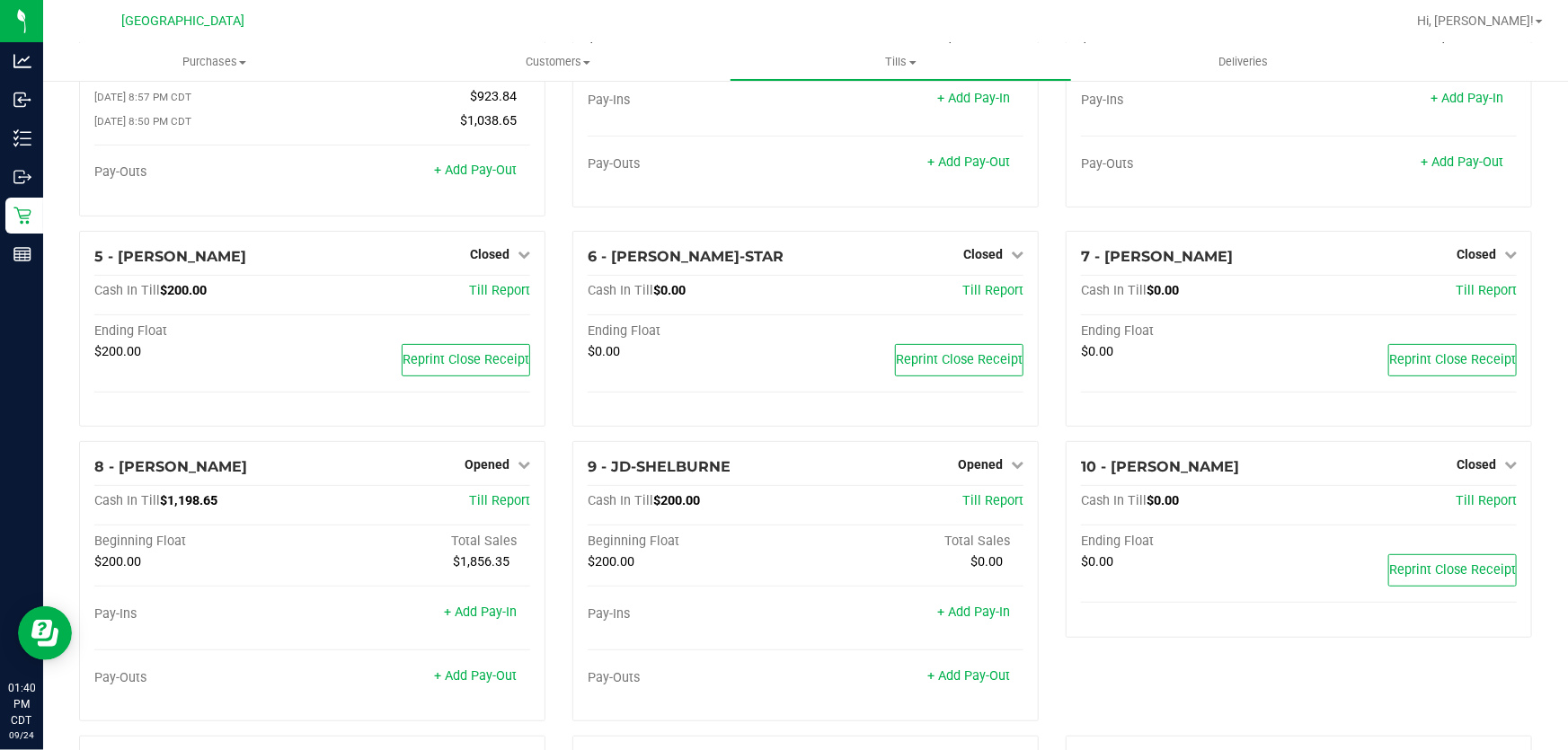
scroll to position [139, 0]
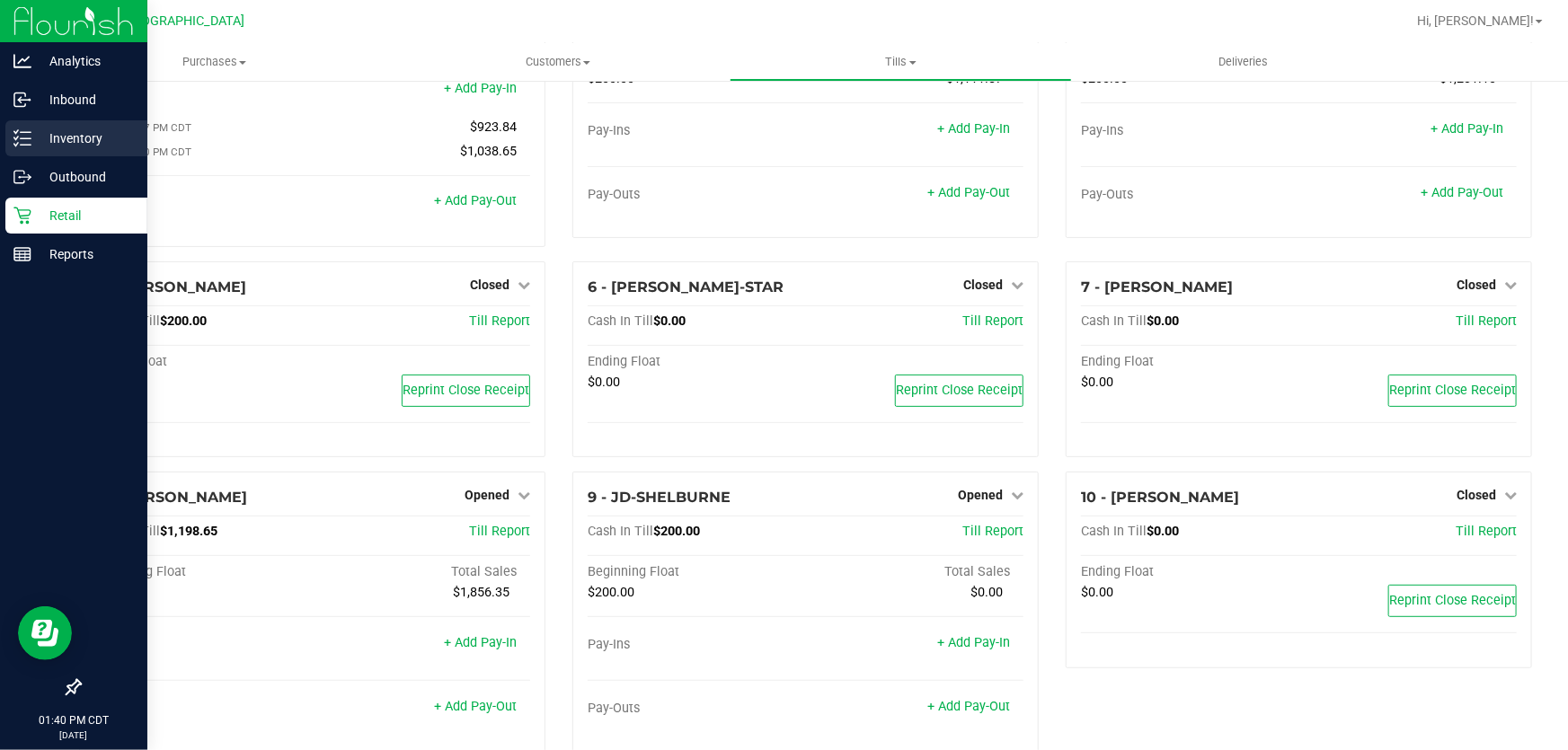
click at [90, 137] on p "Inventory" at bounding box center [85, 138] width 108 height 21
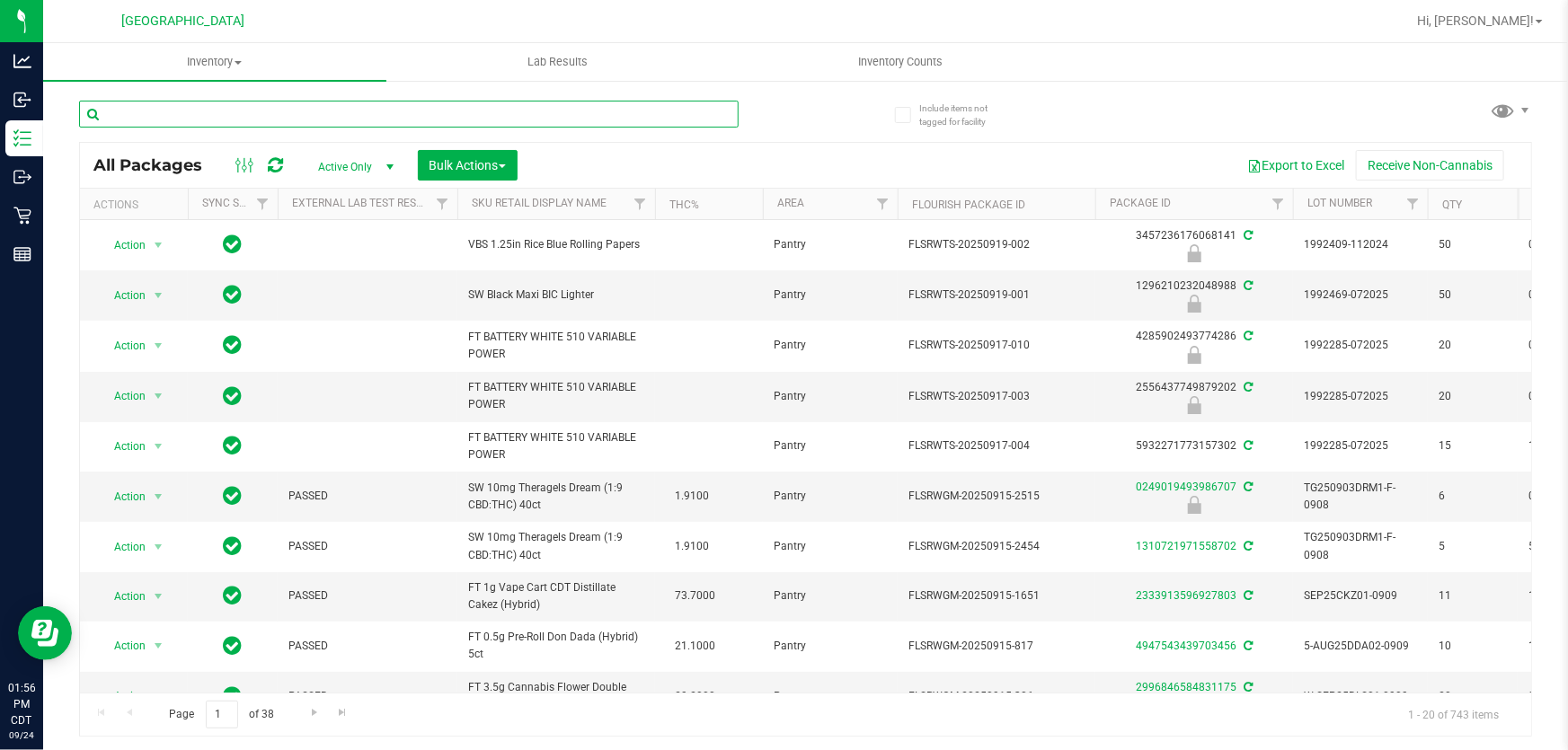
click at [303, 110] on input "text" at bounding box center [408, 113] width 659 height 27
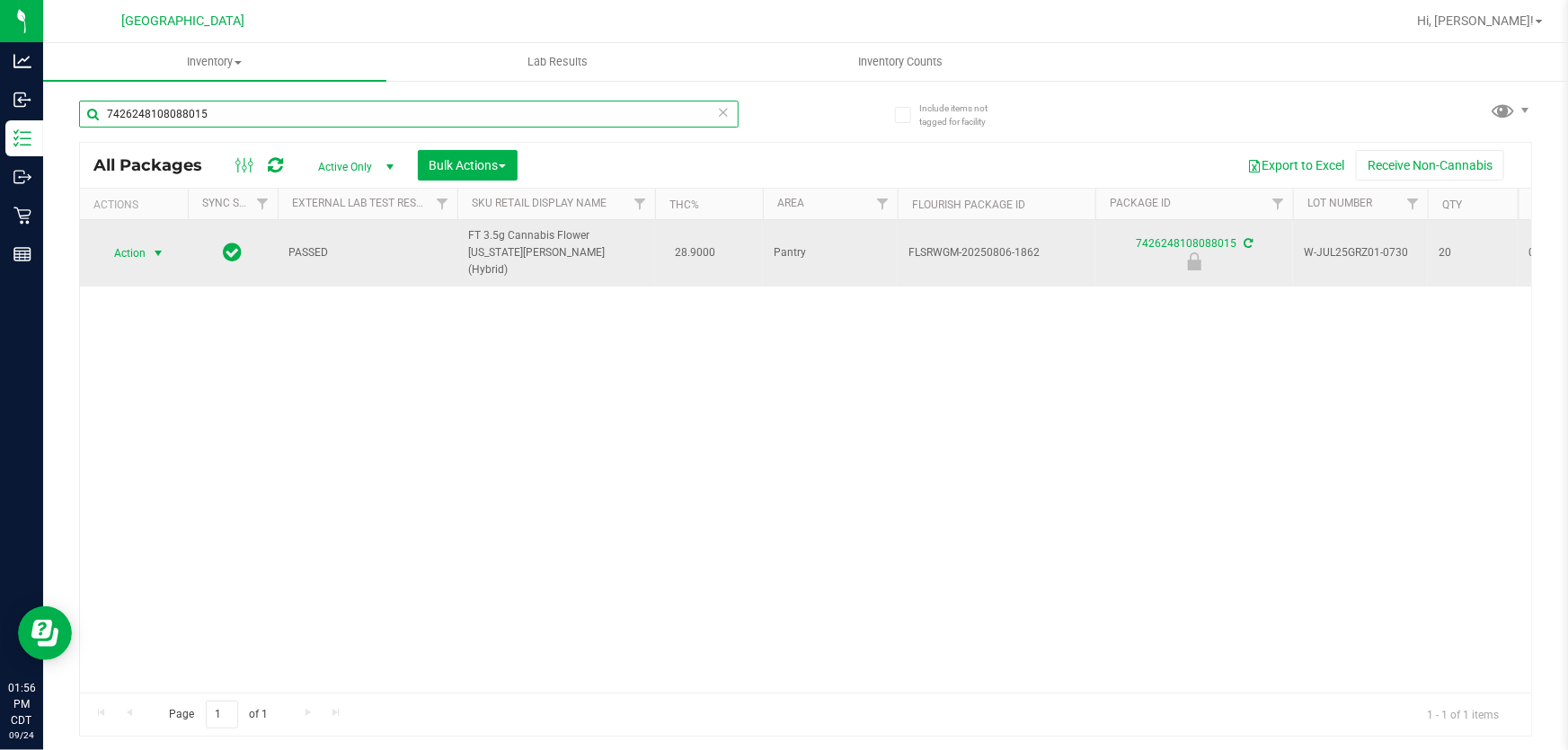
type input "7426248108088015"
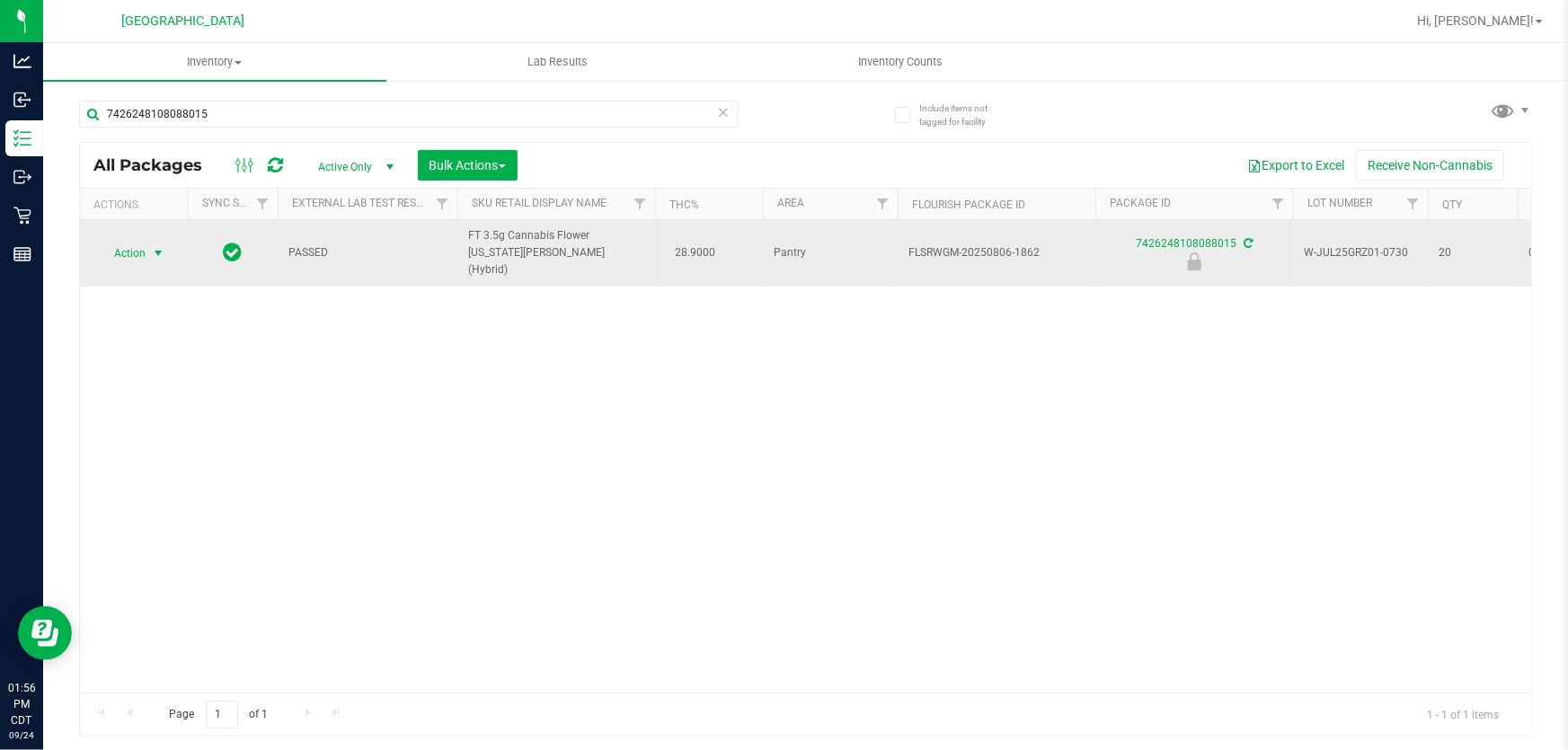
click at [135, 247] on span "Action" at bounding box center [121, 253] width 49 height 25
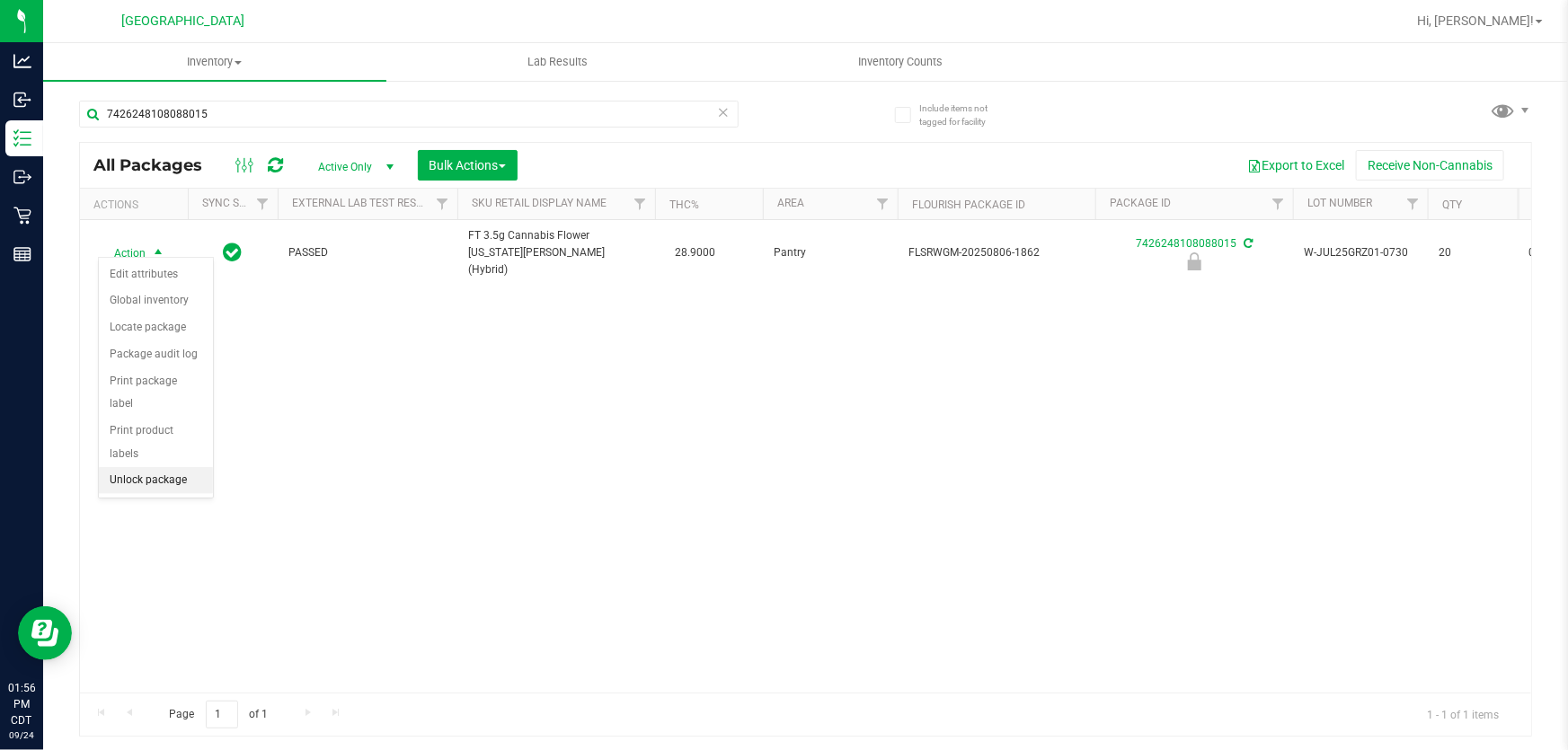
click at [144, 467] on li "Unlock package" at bounding box center [155, 480] width 114 height 27
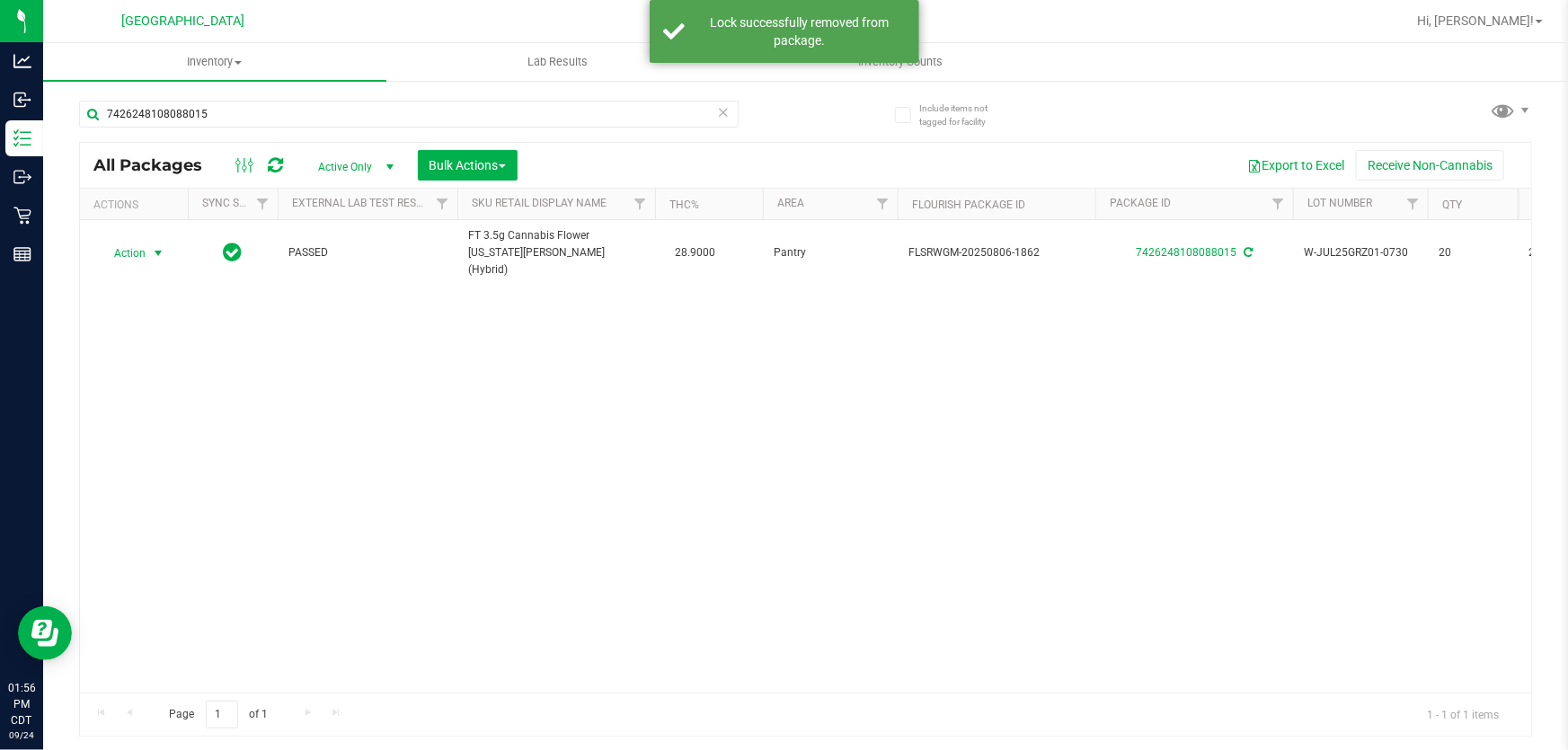
click at [138, 245] on span "Action" at bounding box center [121, 253] width 49 height 25
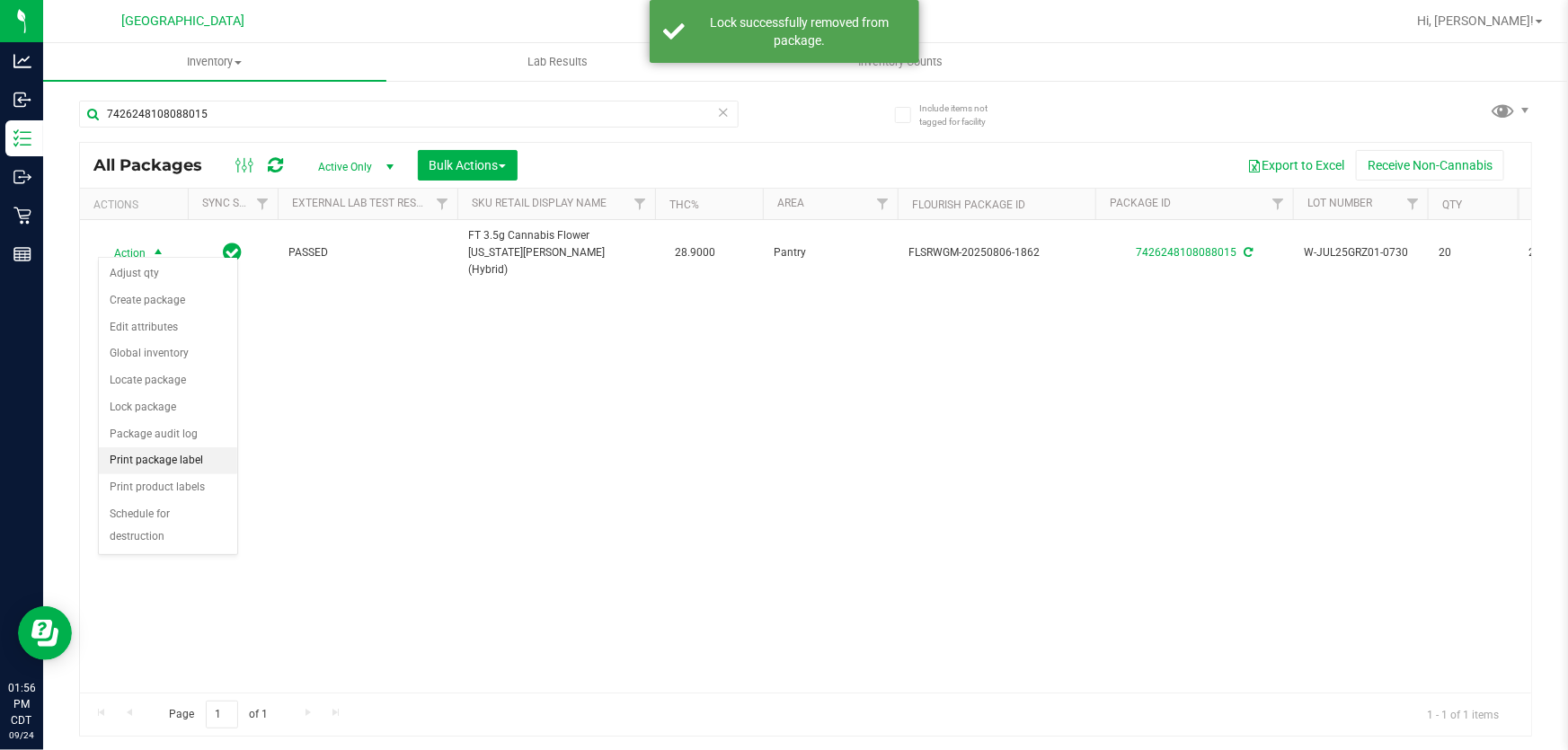
click at [213, 463] on li "Print package label" at bounding box center [167, 460] width 138 height 27
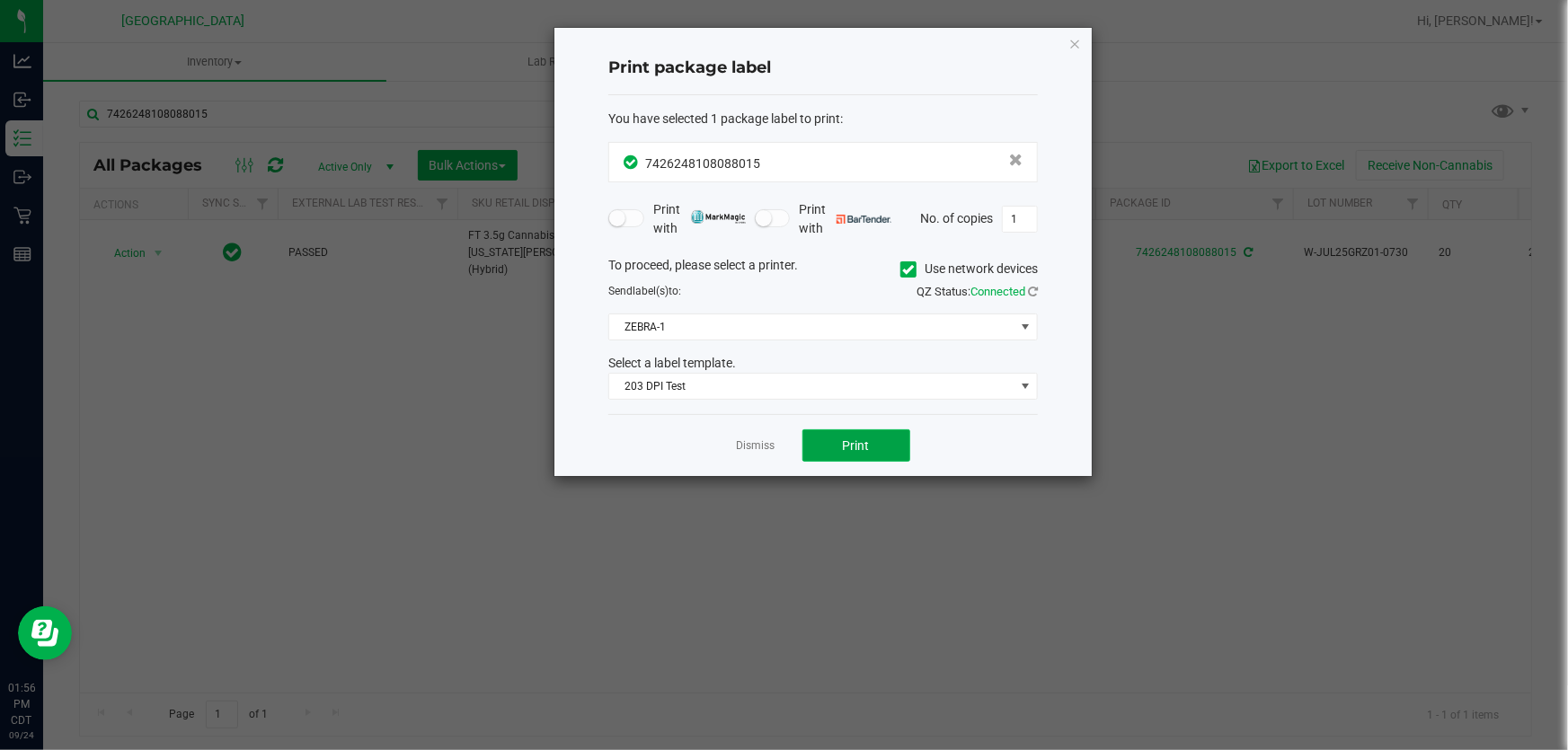
click at [859, 436] on button "Print" at bounding box center [855, 445] width 108 height 32
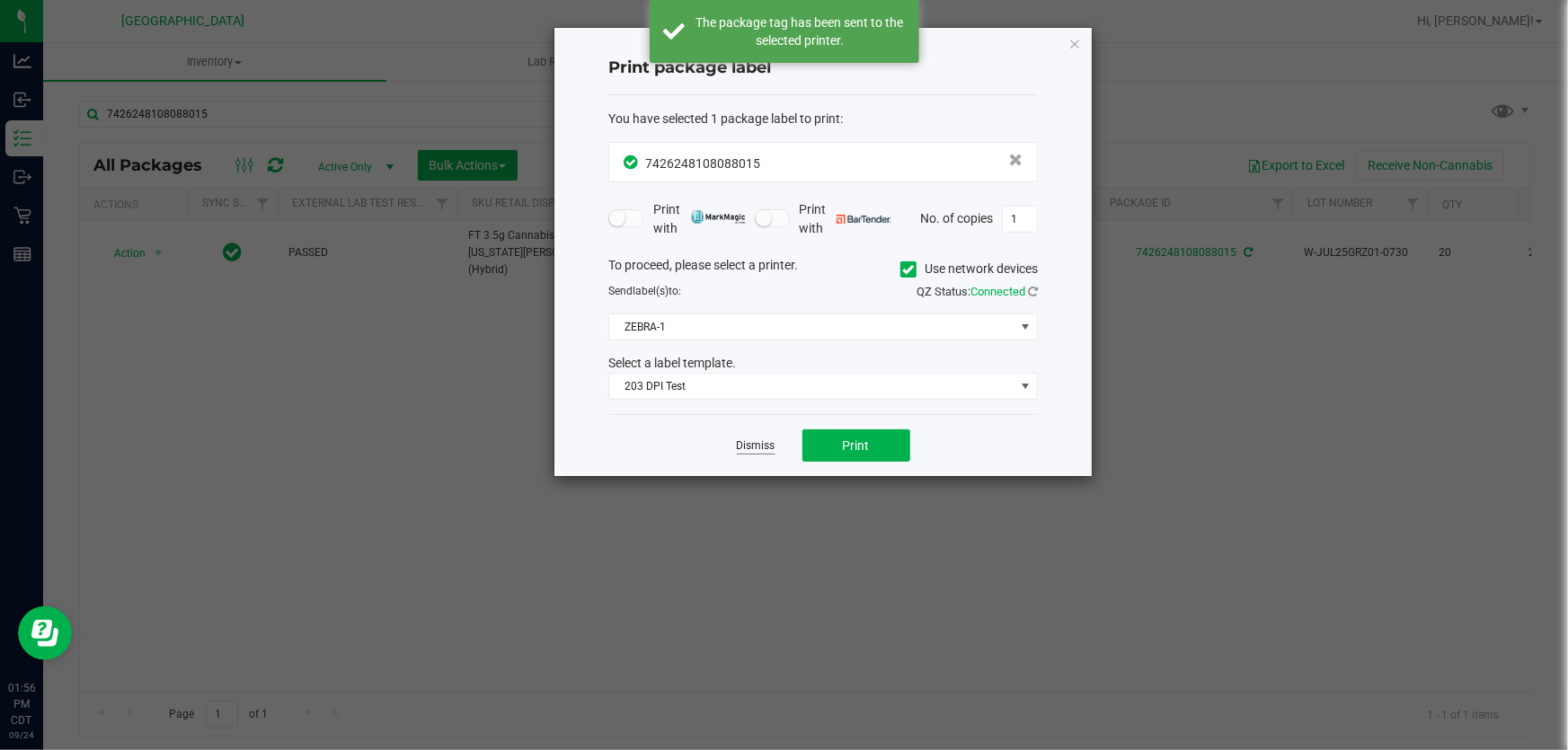
click at [758, 439] on link "Dismiss" at bounding box center [756, 446] width 39 height 16
